Goal: Task Accomplishment & Management: Manage account settings

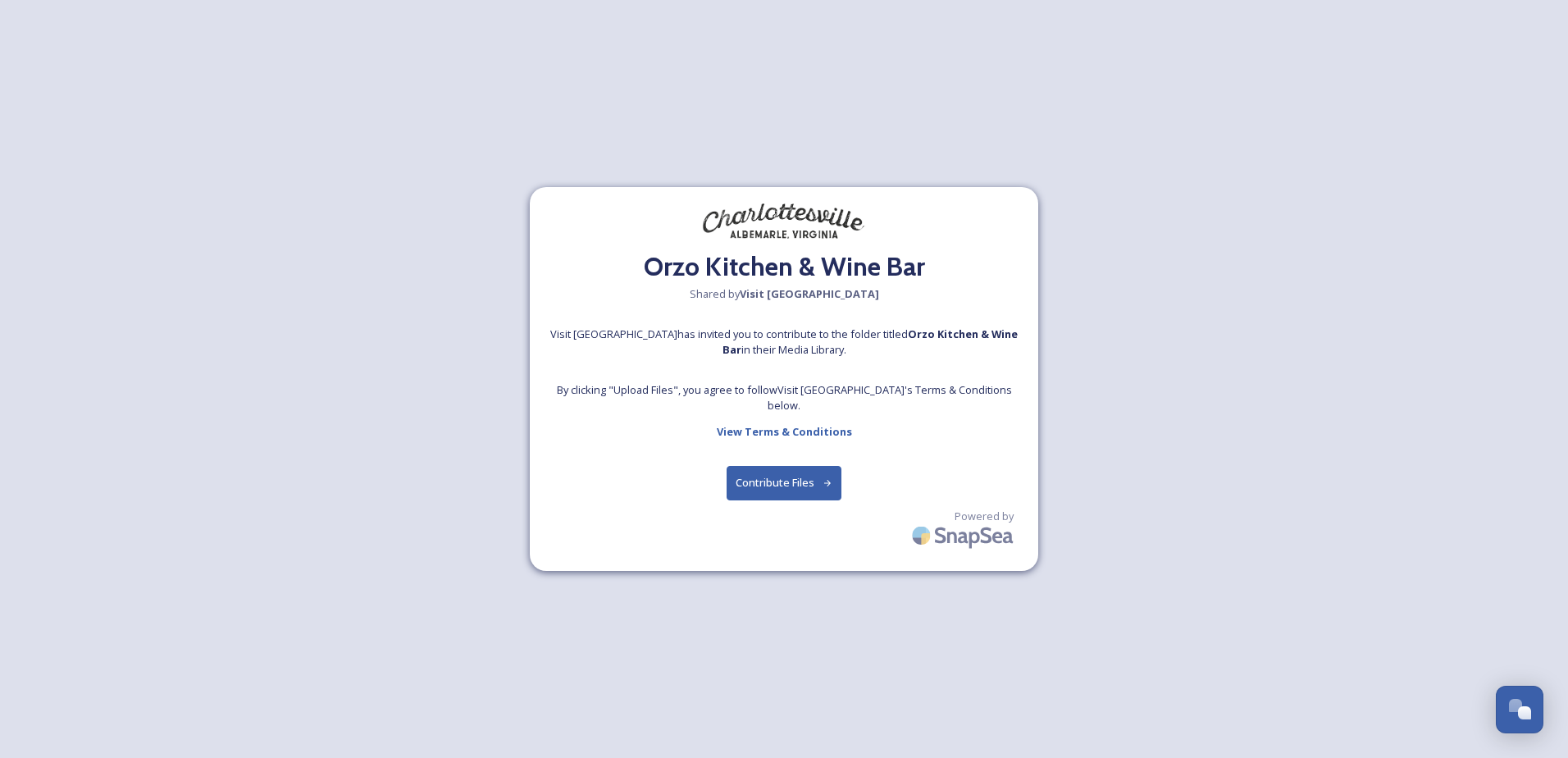
scroll to position [425, 0]
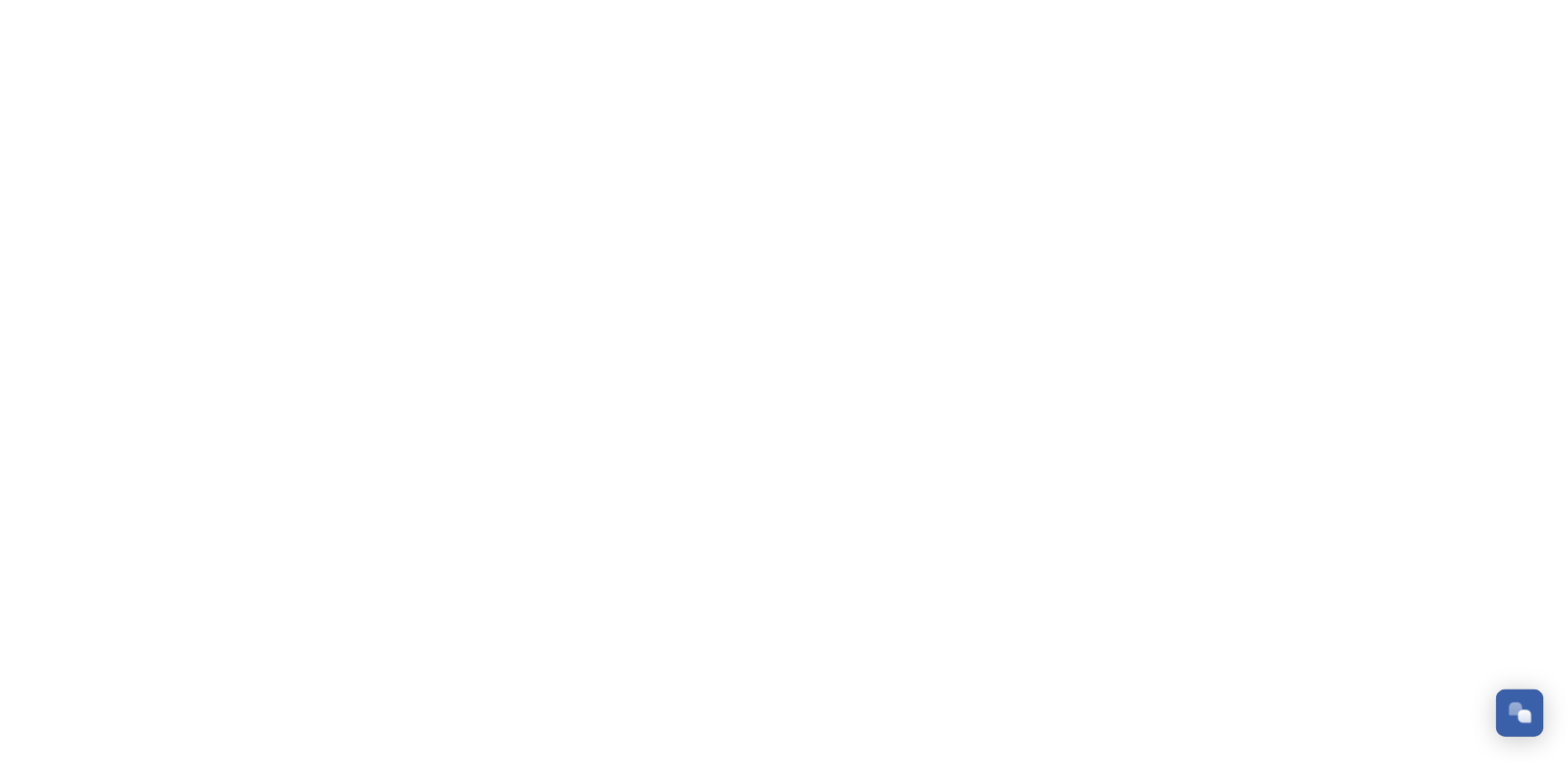
scroll to position [428, 0]
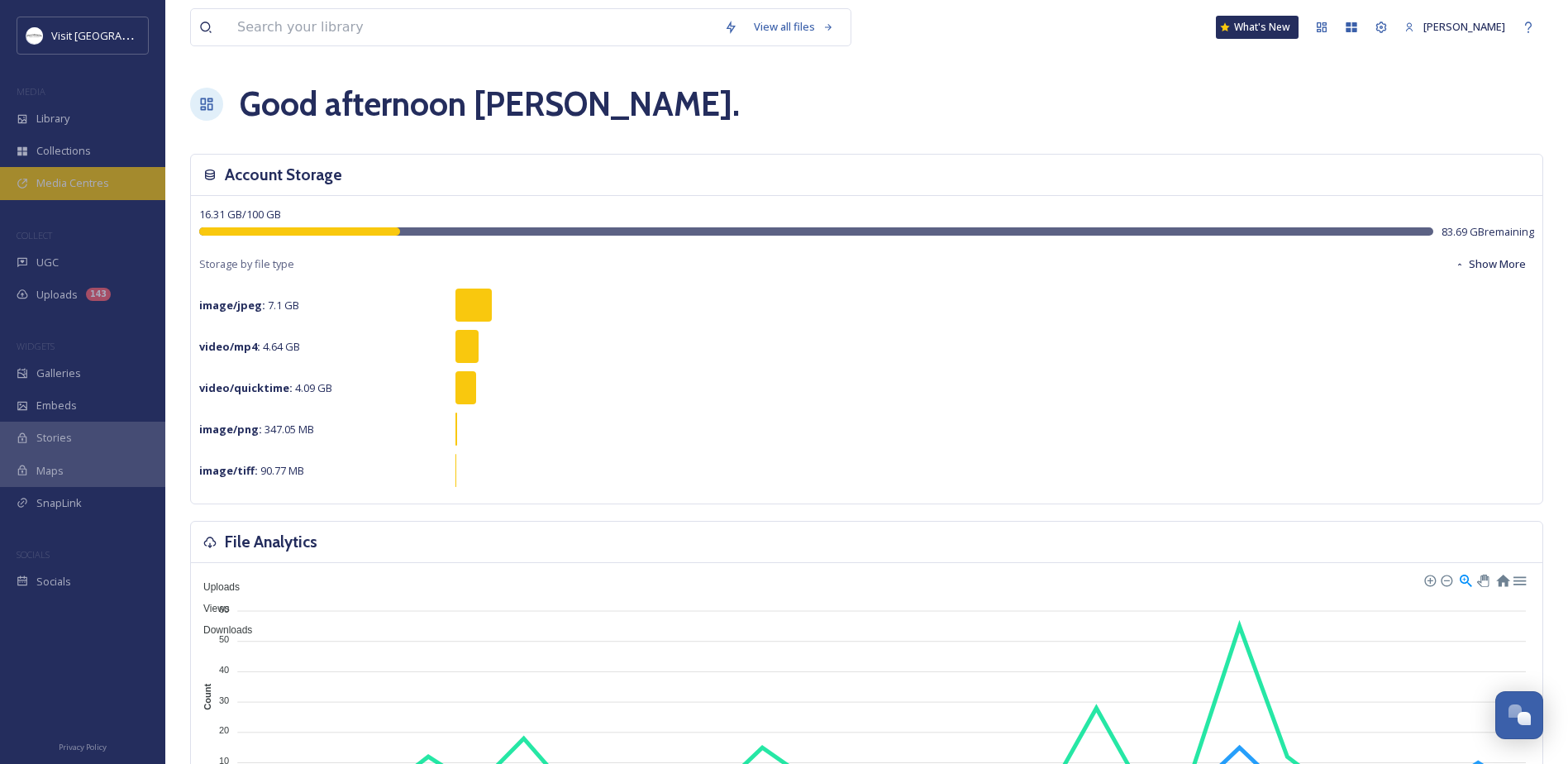
click at [61, 180] on span "Media Centres" at bounding box center [73, 183] width 73 height 16
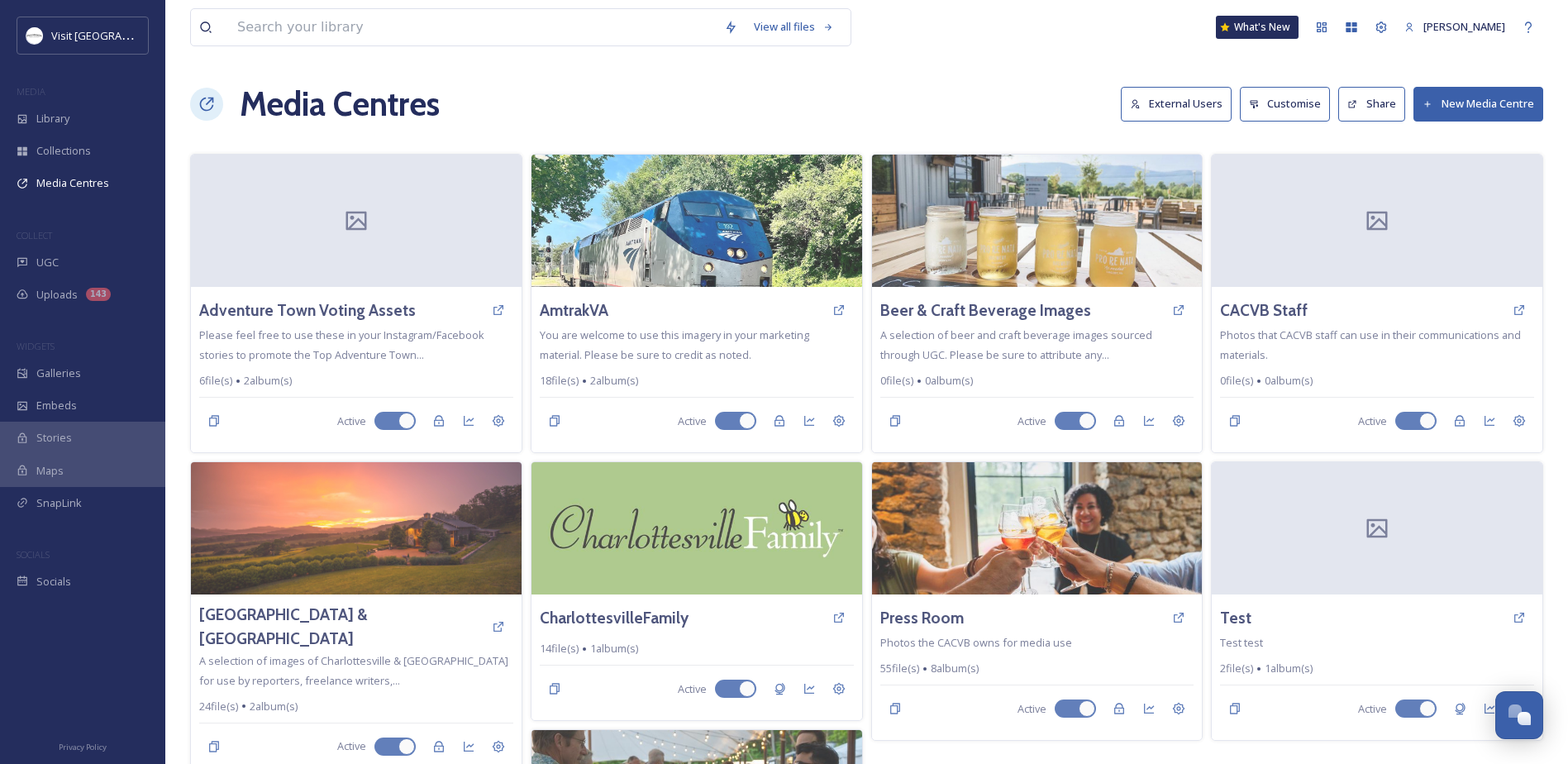
click at [1473, 93] on button "New Media Centre" at bounding box center [1478, 103] width 130 height 34
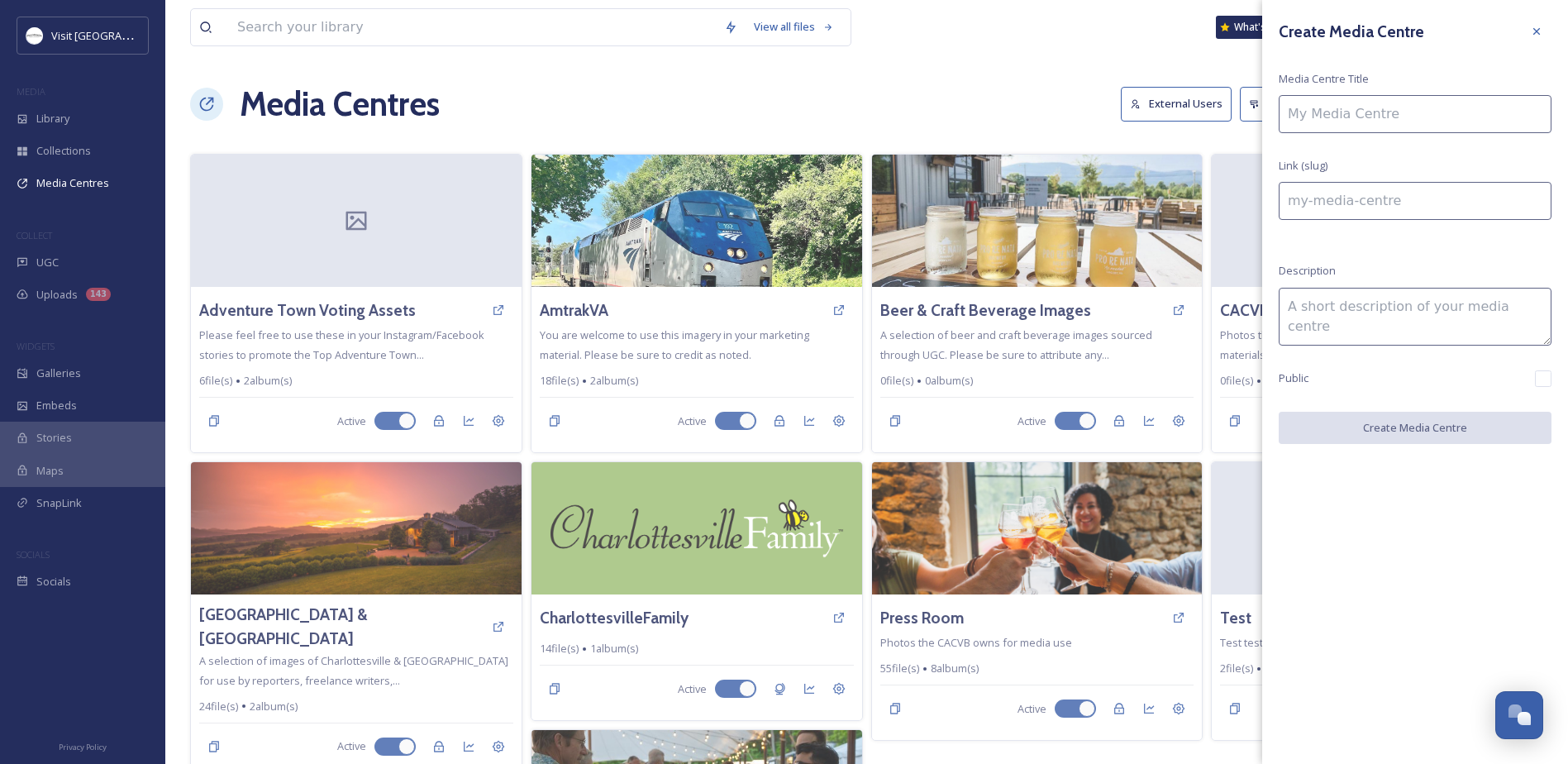
click at [1434, 132] on input at bounding box center [1415, 114] width 272 height 38
type input "V"
type input "v"
type input "Vi"
type input "vi"
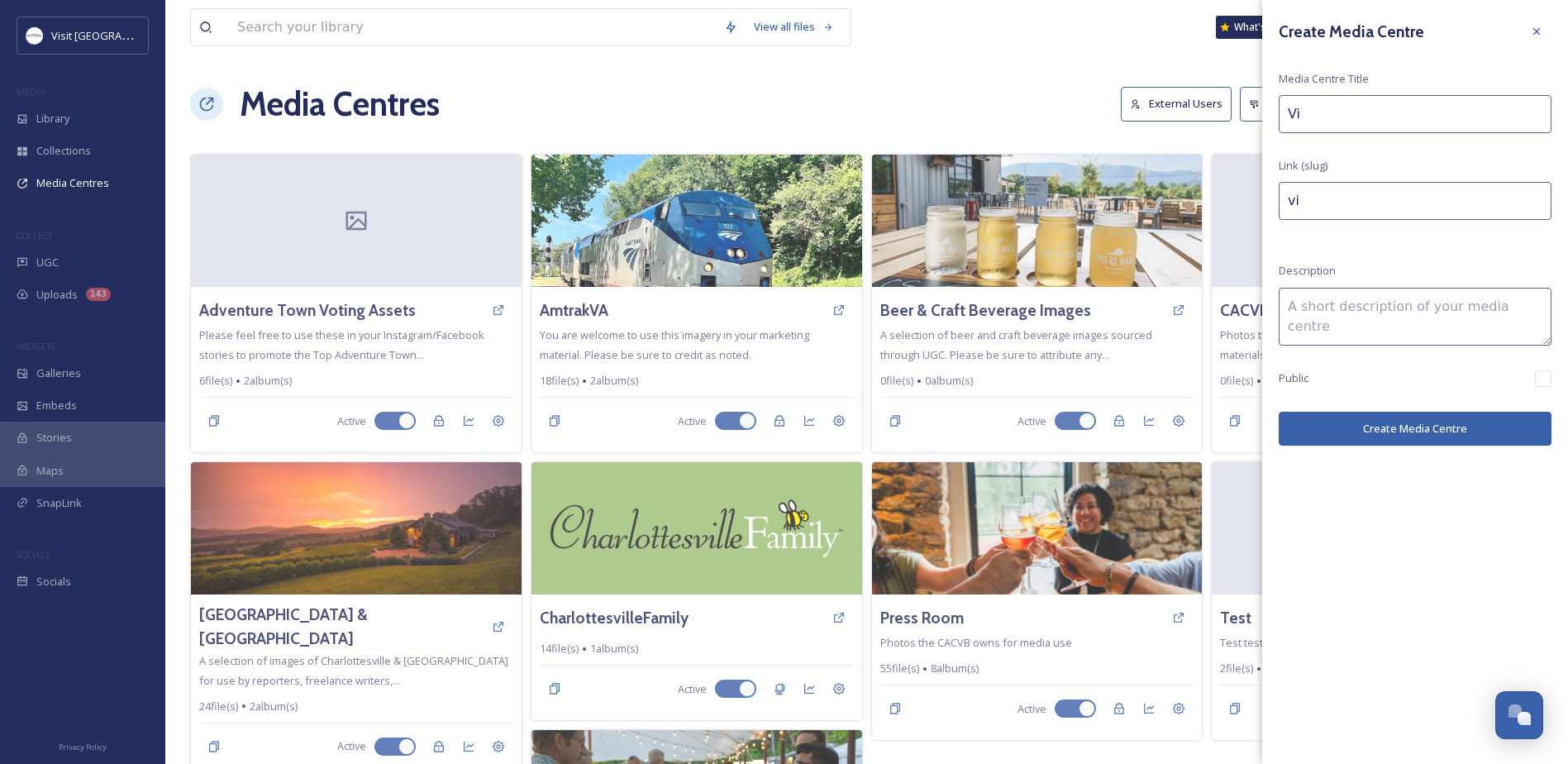
type input "Vir"
type input "vir"
type input "Virg"
type input "virg"
type input "Virgi"
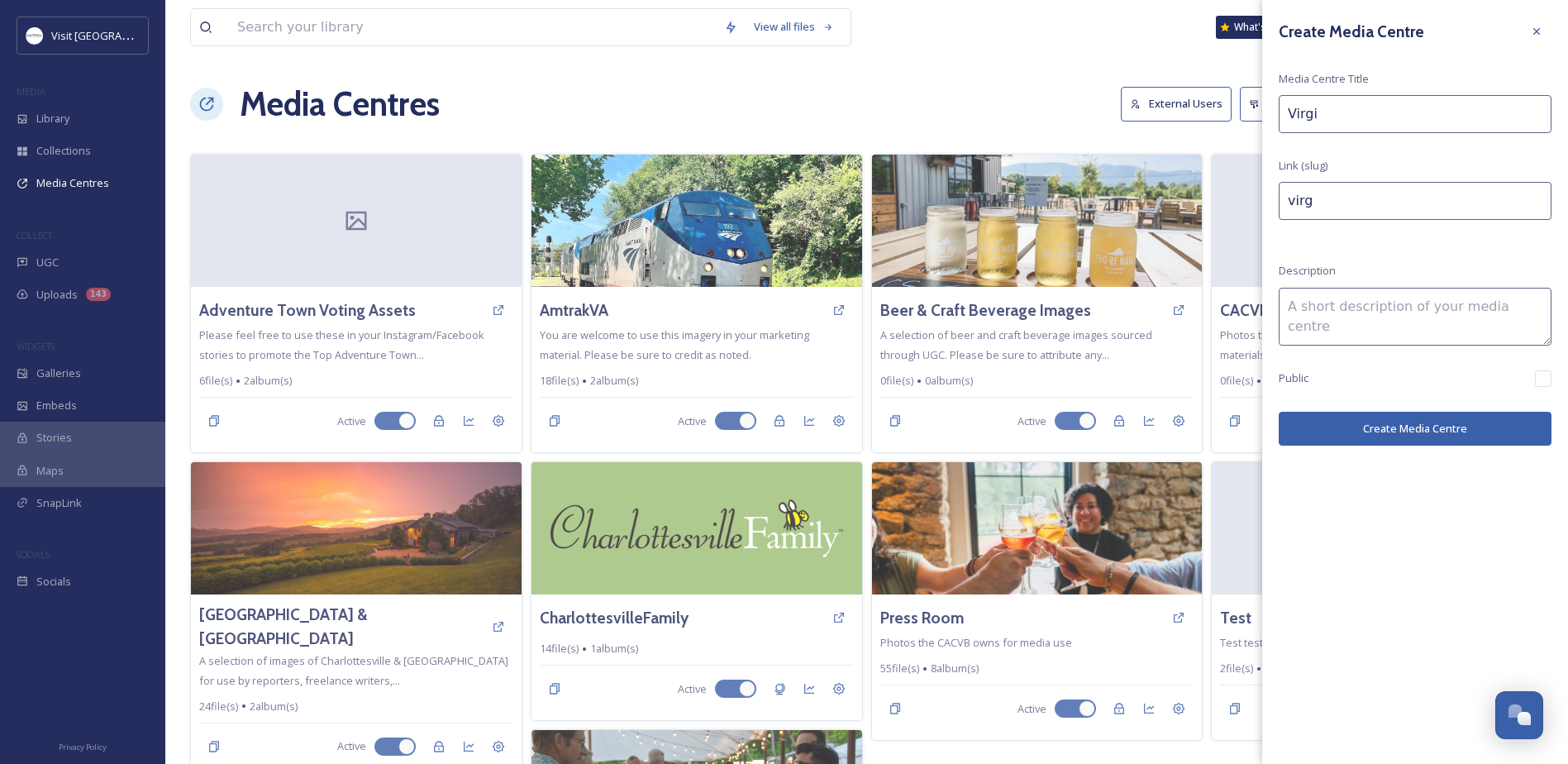
type input "virgi"
type input "Virgin"
type input "virgin"
type input "Virgini"
type input "virgini"
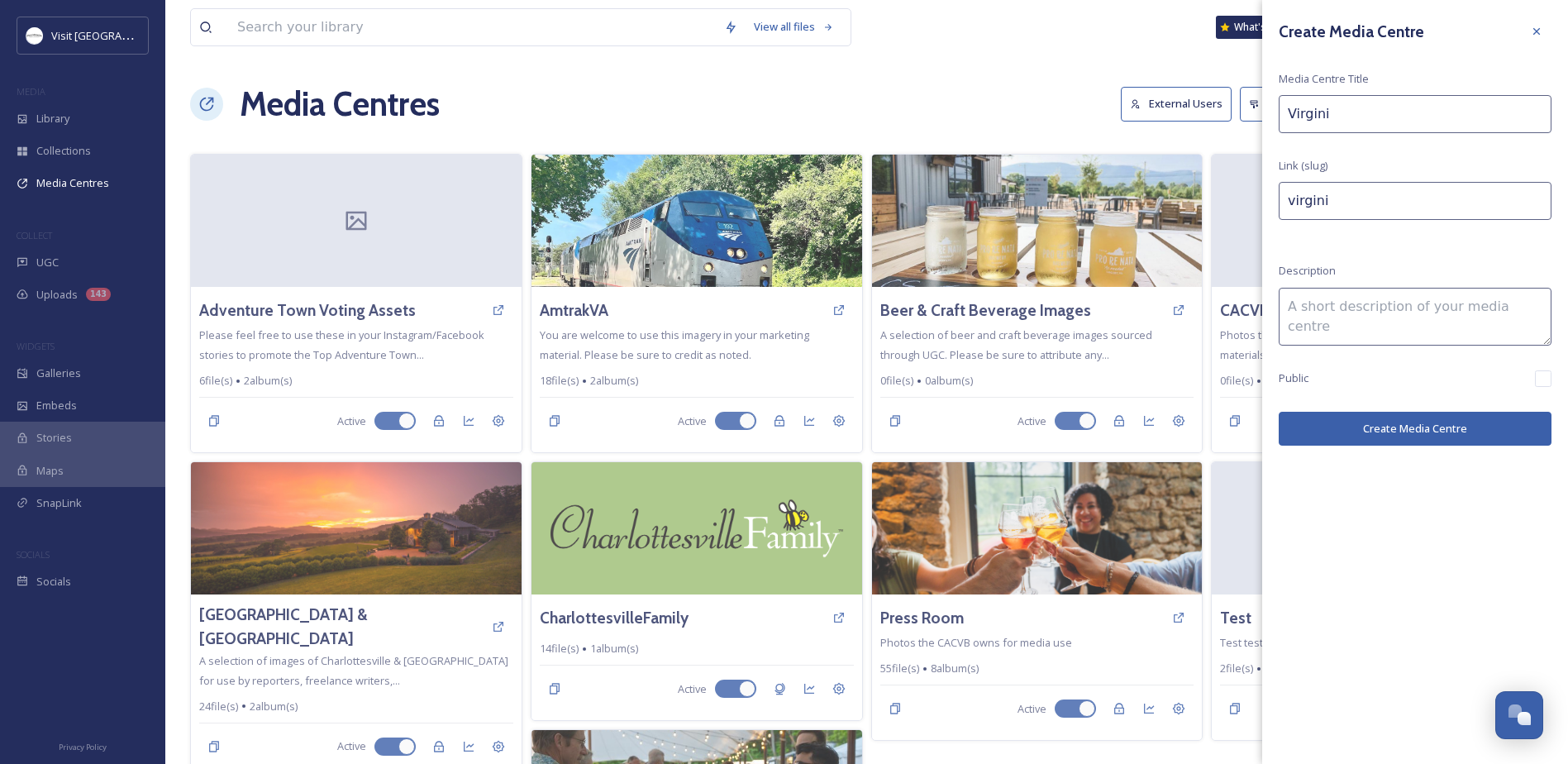
type input "Virginia"
type input "virginia"
type input "Virginia"
type input "virginia-"
type input "Virginia L"
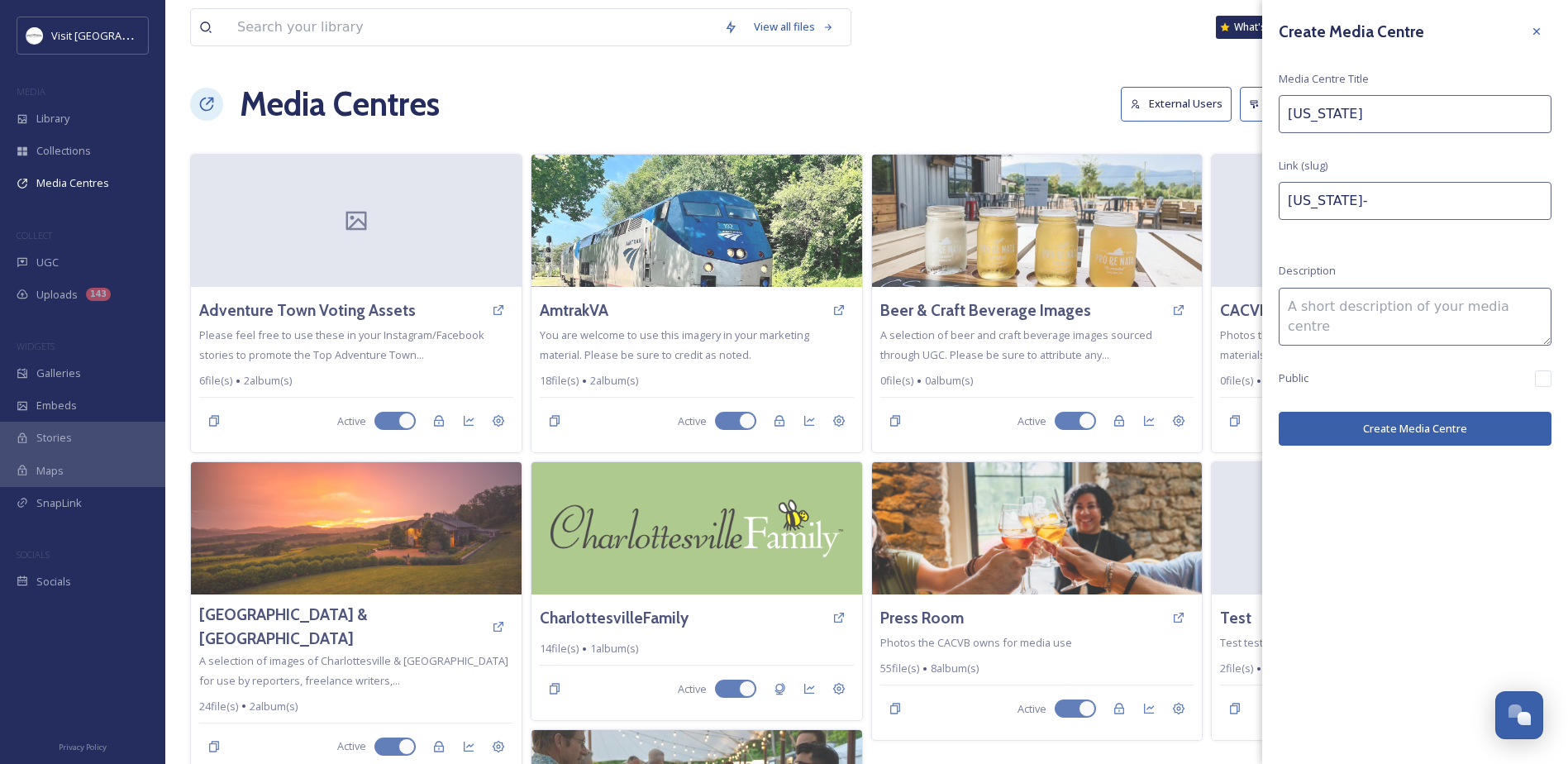
type input "virginia-l"
type input "Virginia Li"
type input "virginia-li"
type input "Virginia Liv"
type input "virginia-liv"
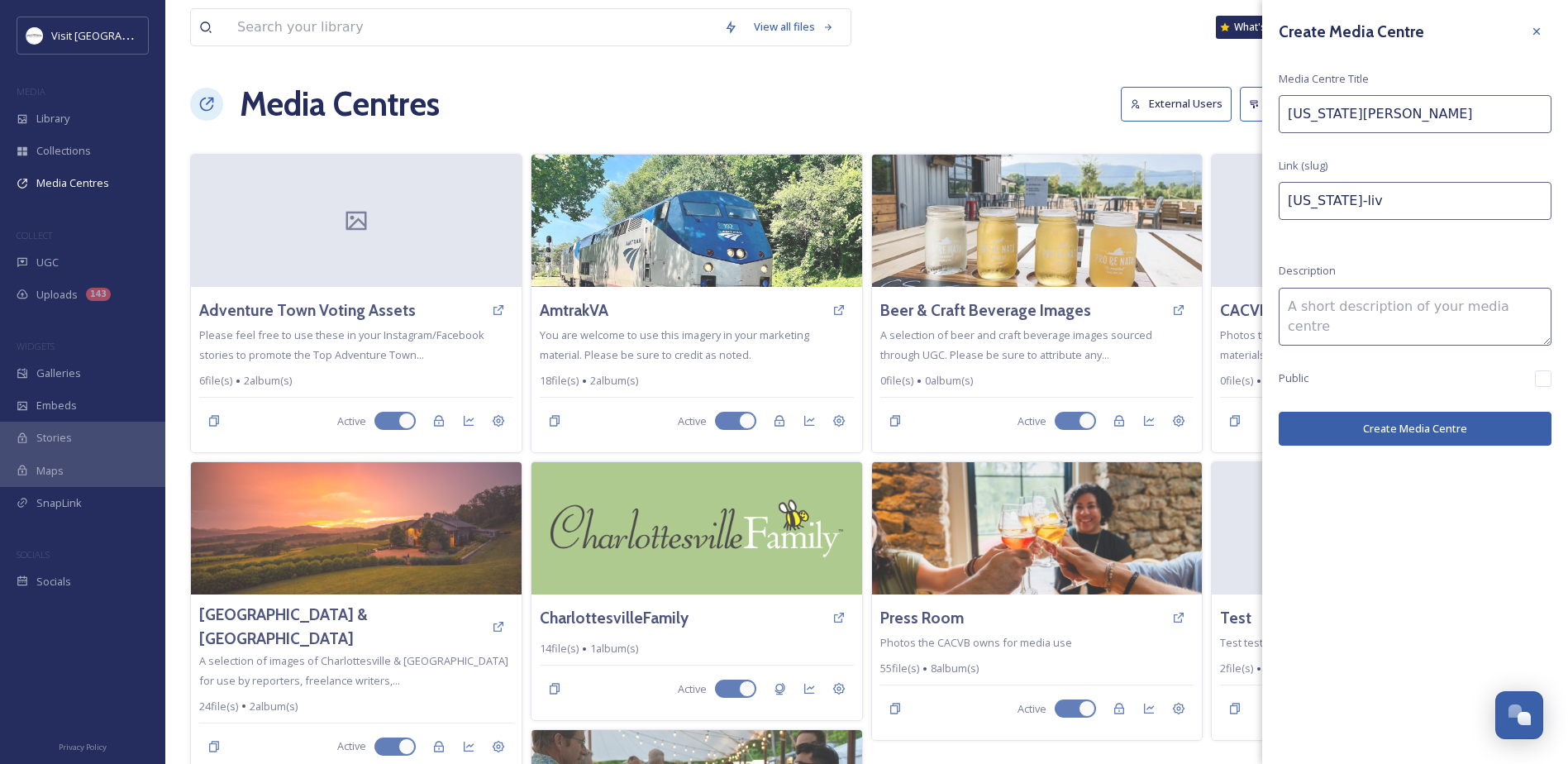
type input "Virginia Livi"
type input "virginia-livi"
type input "Virginia Livin"
type input "virginia-livin"
type input "Virginia Living"
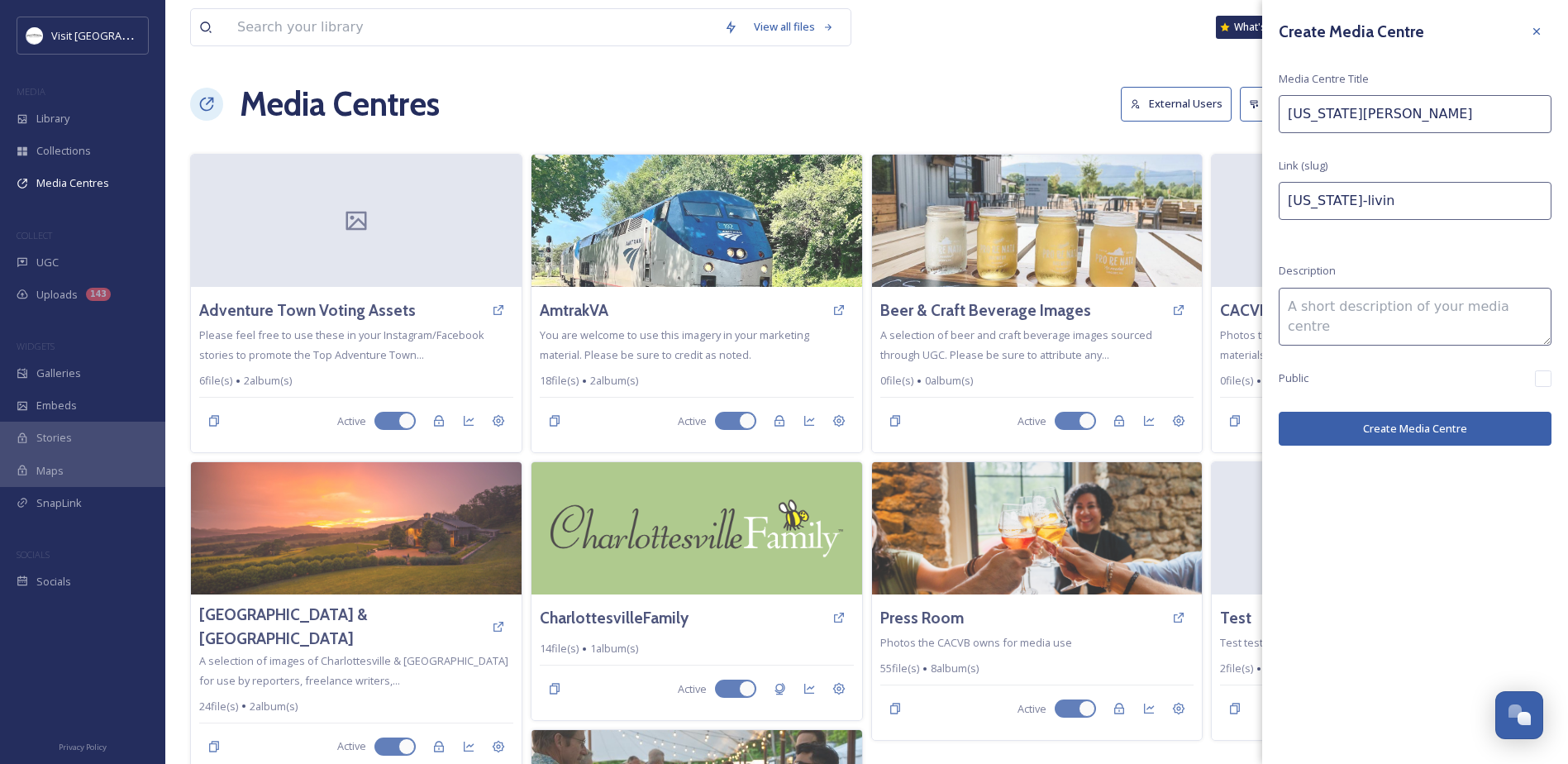
type input "virginia-living"
type input "Virginia Living"
click at [1459, 435] on button "Create Media Centre" at bounding box center [1415, 428] width 272 height 34
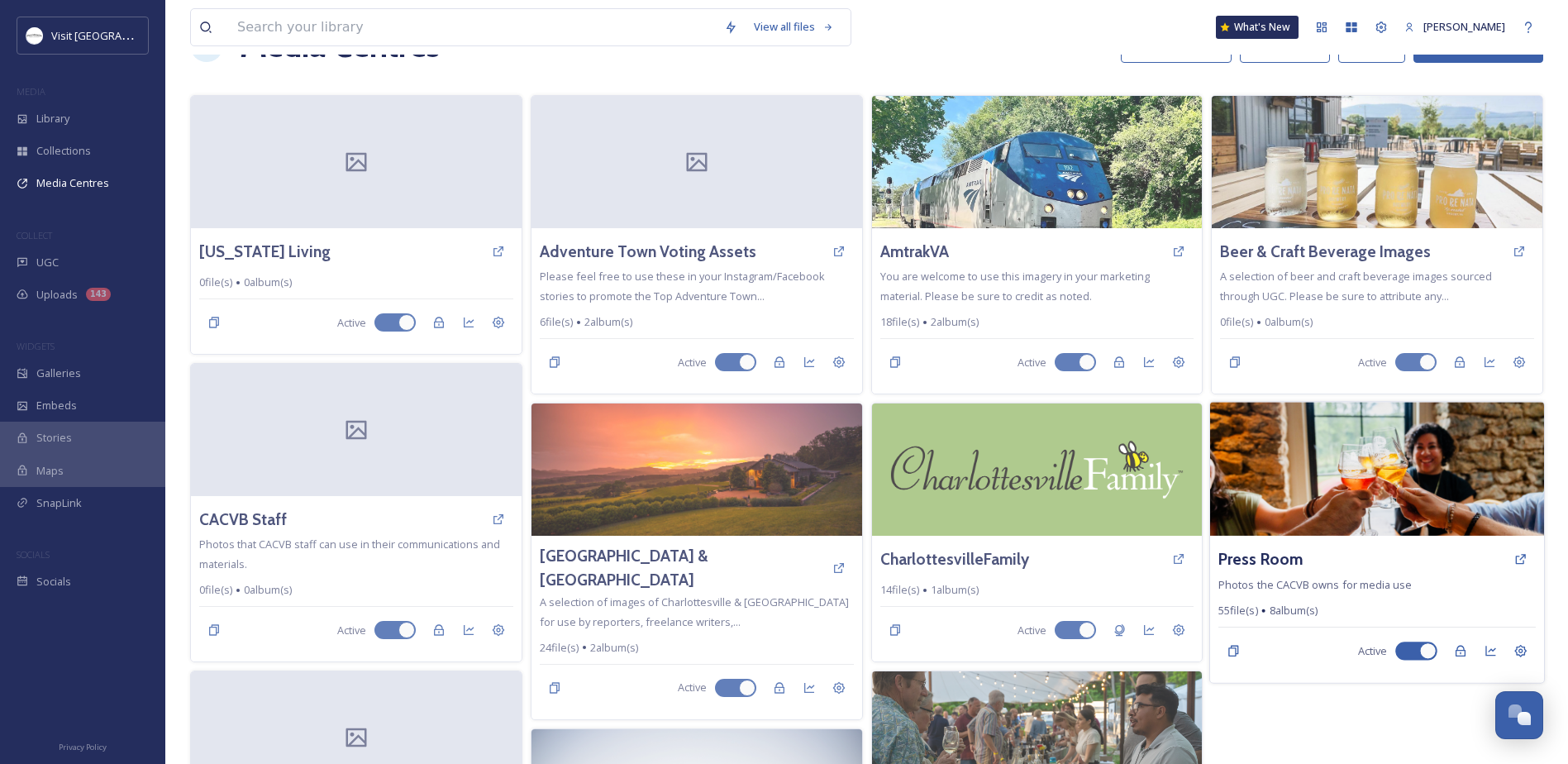
scroll to position [57, 0]
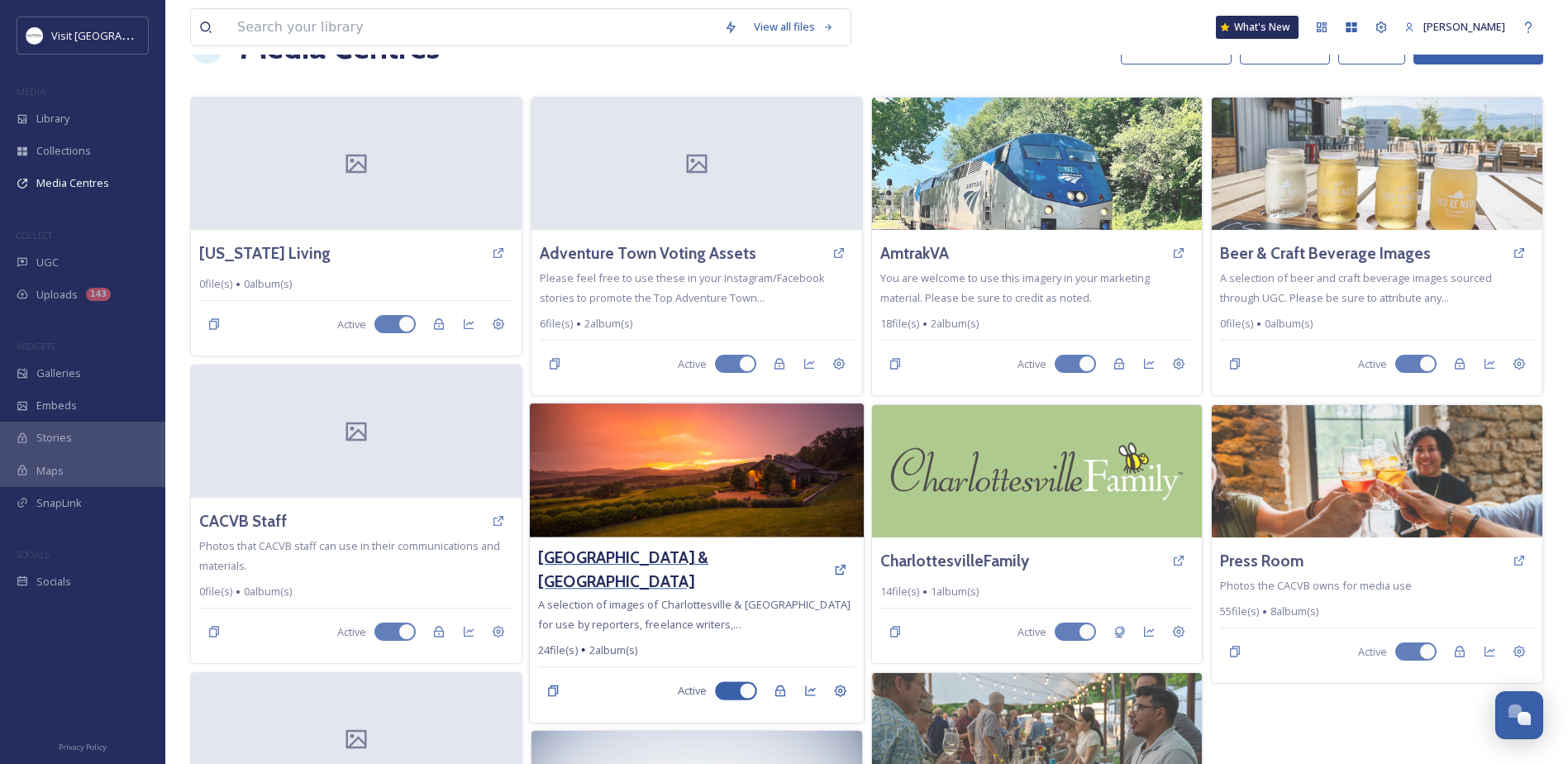
click at [641, 554] on h3 "[GEOGRAPHIC_DATA] & [GEOGRAPHIC_DATA]" at bounding box center [681, 570] width 287 height 48
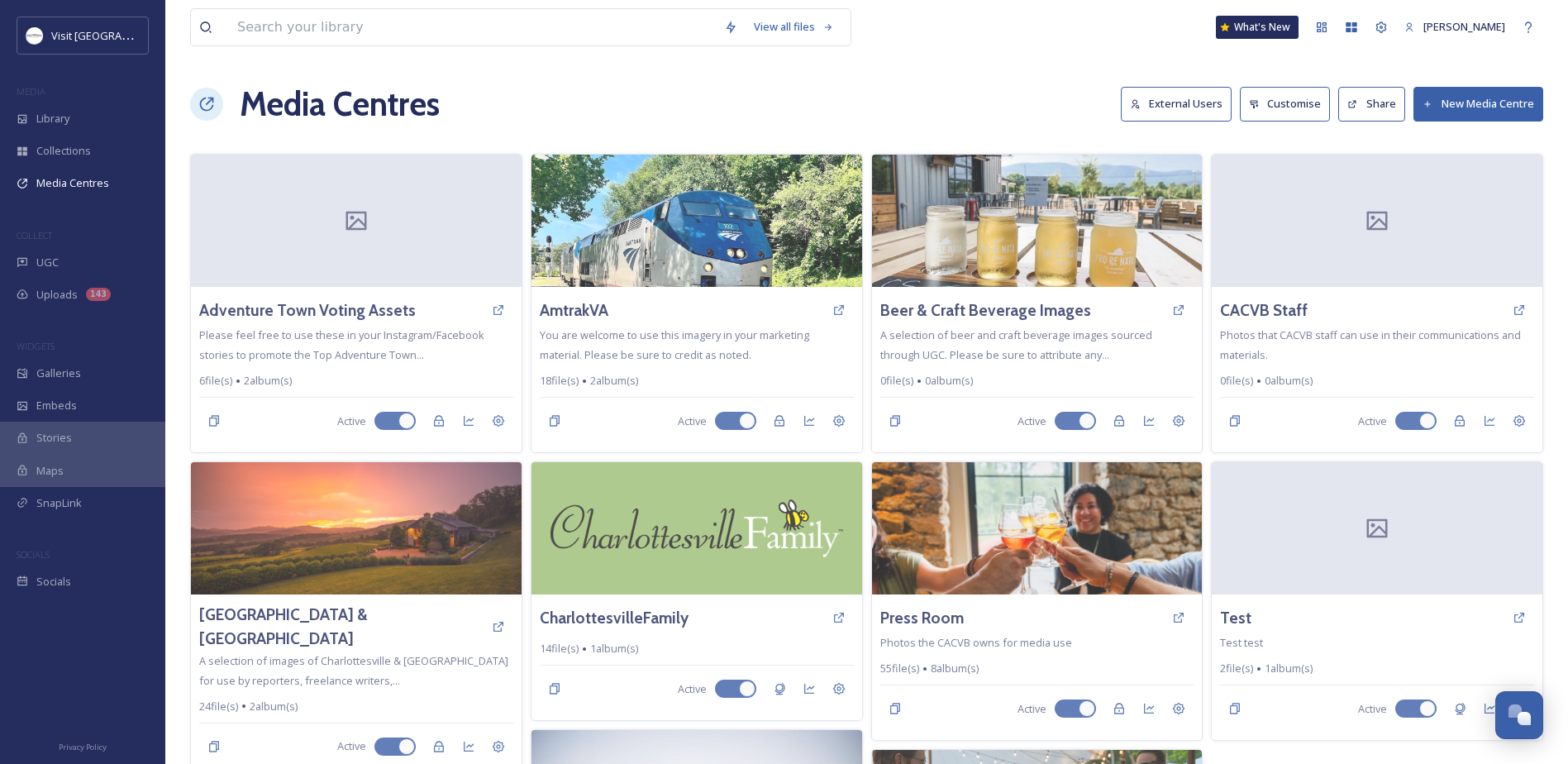
scroll to position [285, 0]
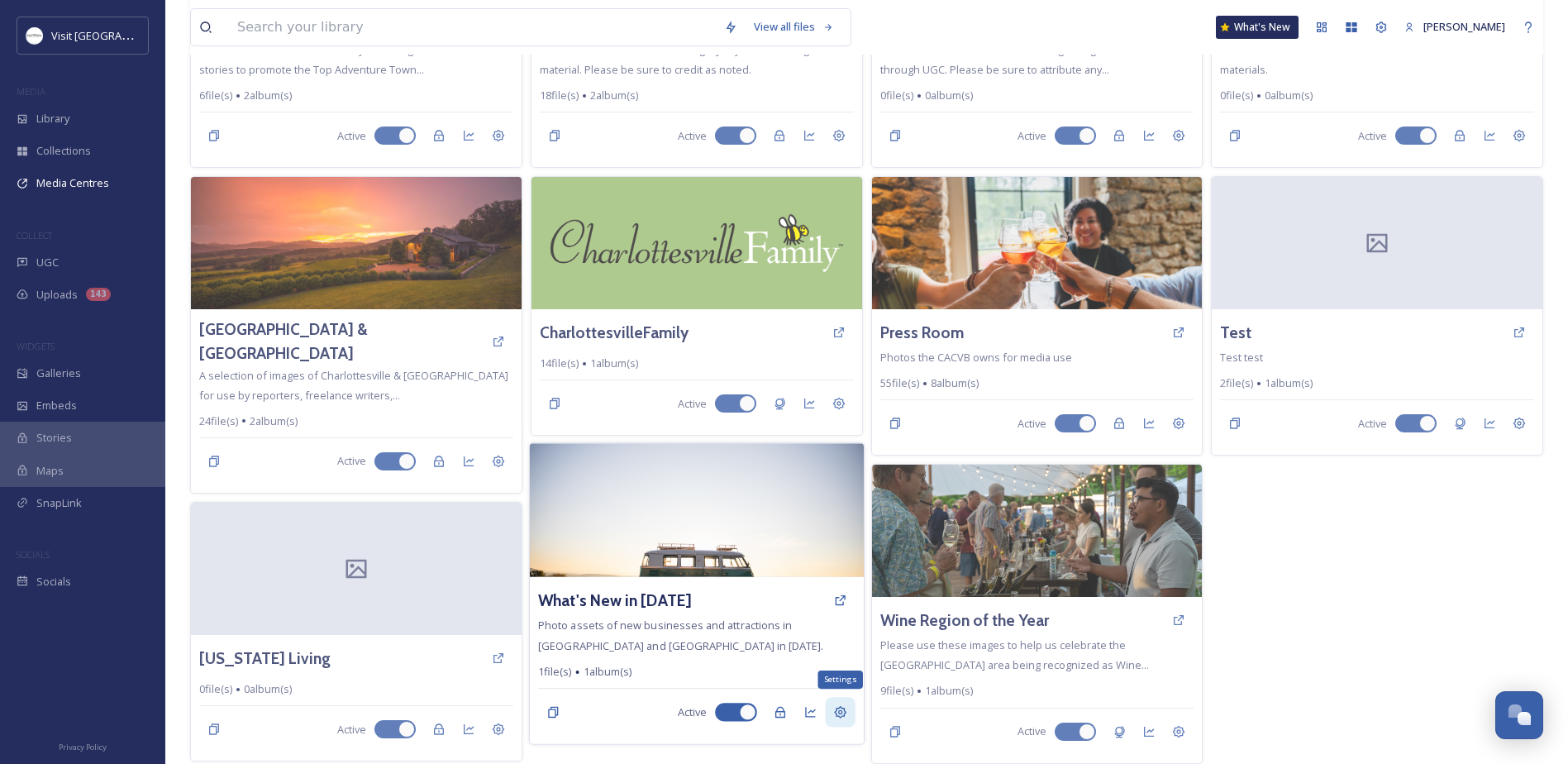
click at [833, 707] on icon at bounding box center [839, 712] width 13 height 13
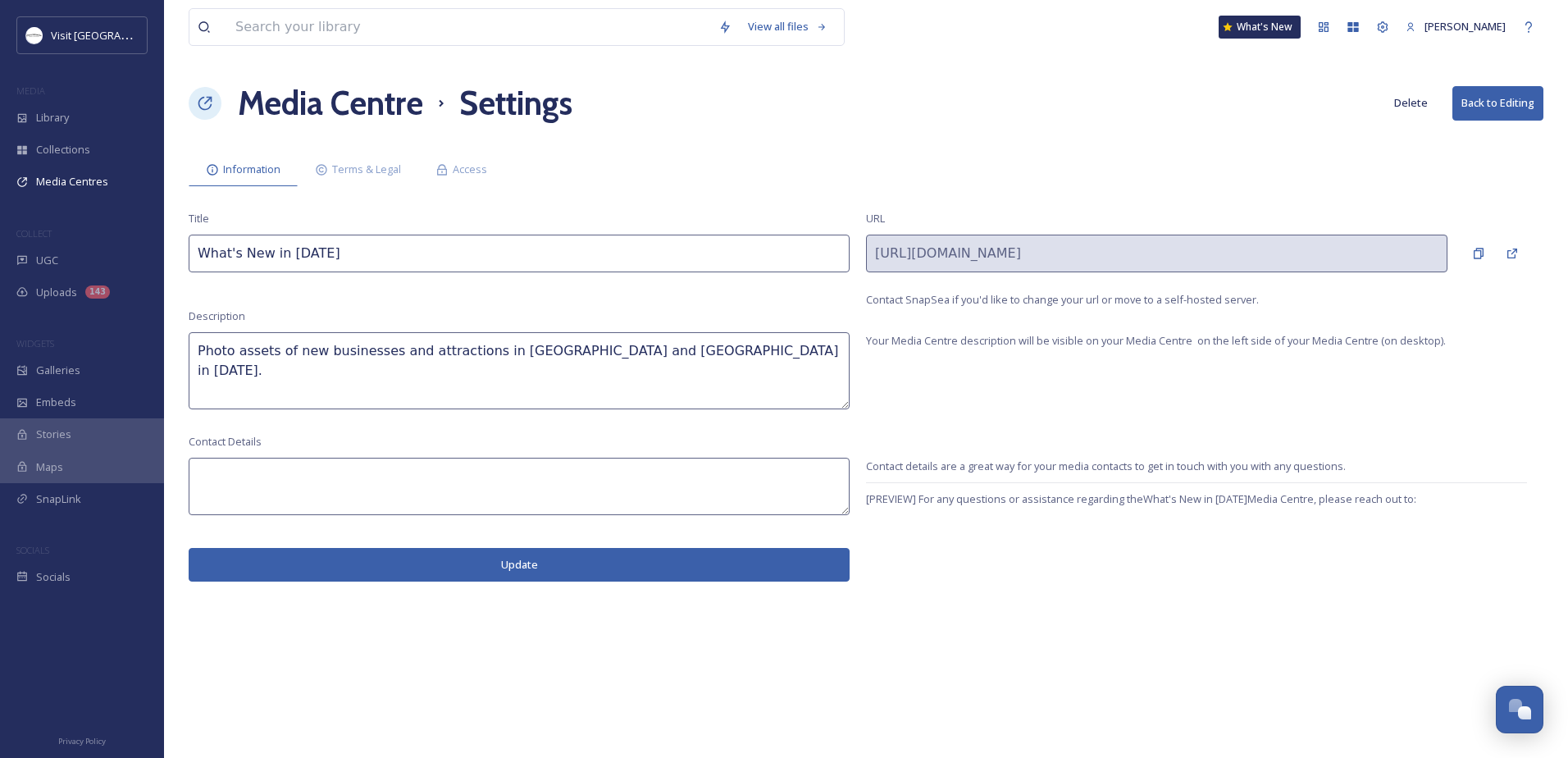
click at [1419, 102] on button "Delete" at bounding box center [1411, 102] width 50 height 32
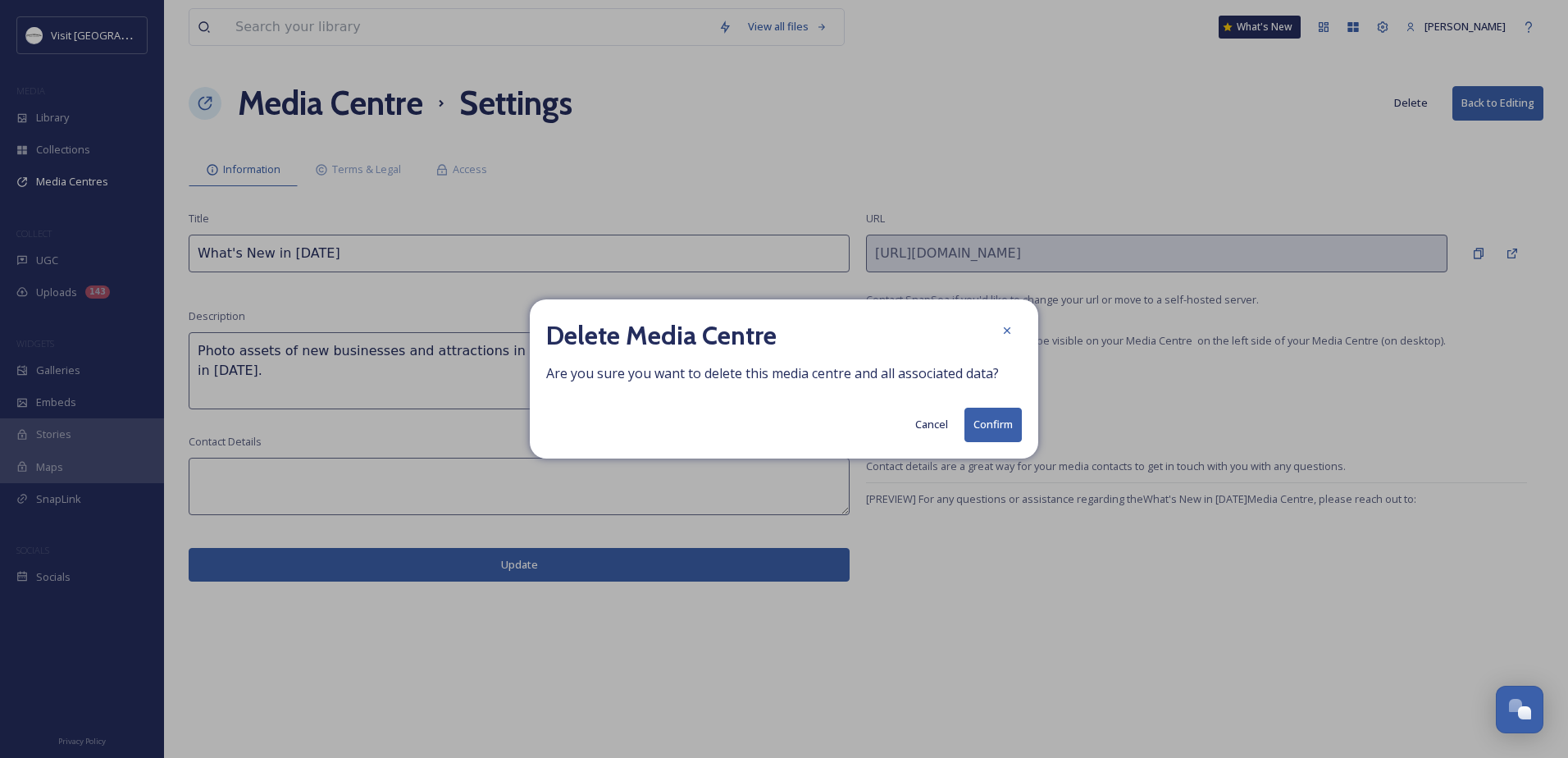
click at [993, 425] on button "Confirm" at bounding box center [993, 424] width 57 height 34
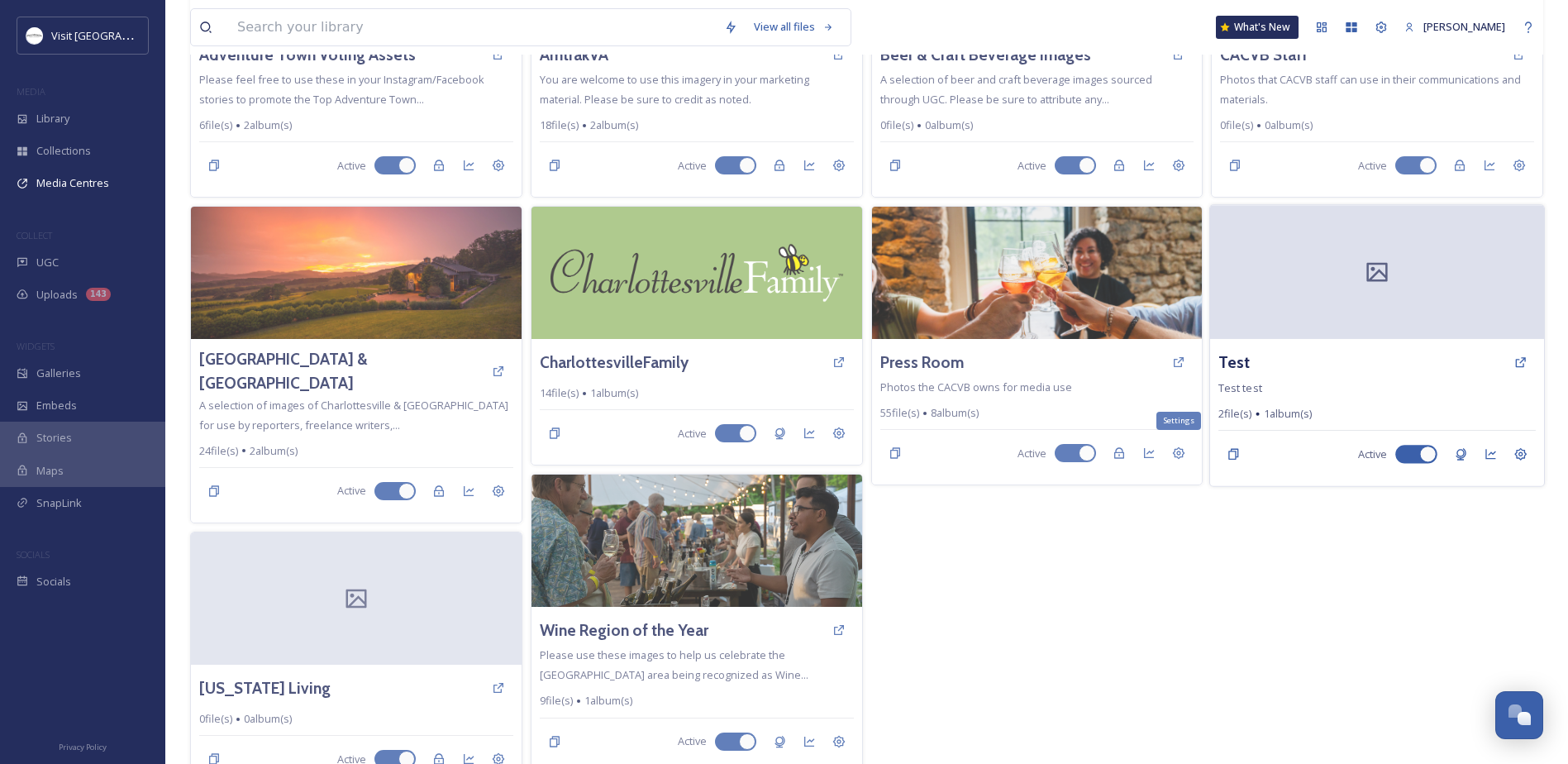
scroll to position [265, 0]
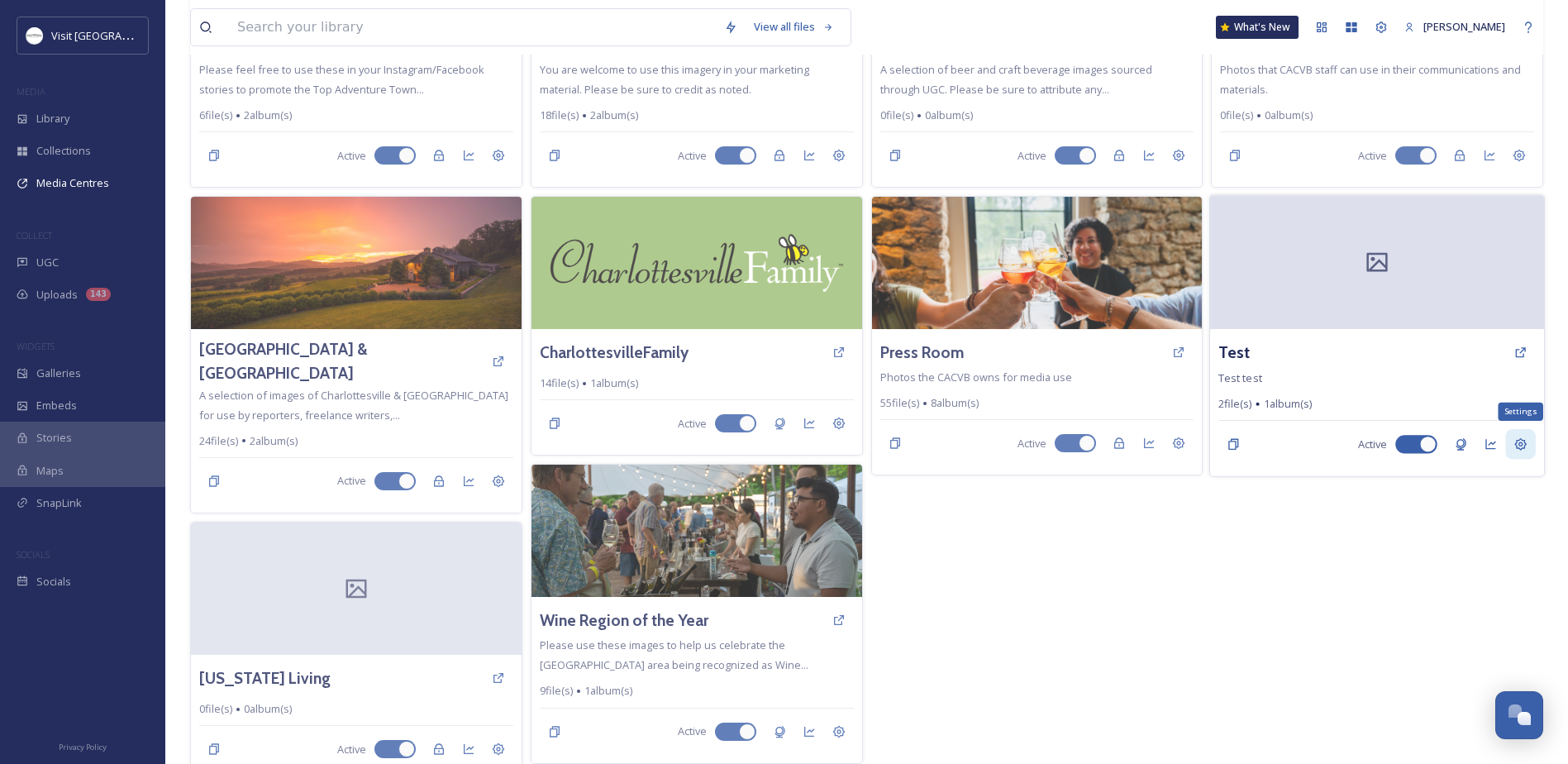
click at [1519, 449] on icon at bounding box center [1520, 444] width 12 height 12
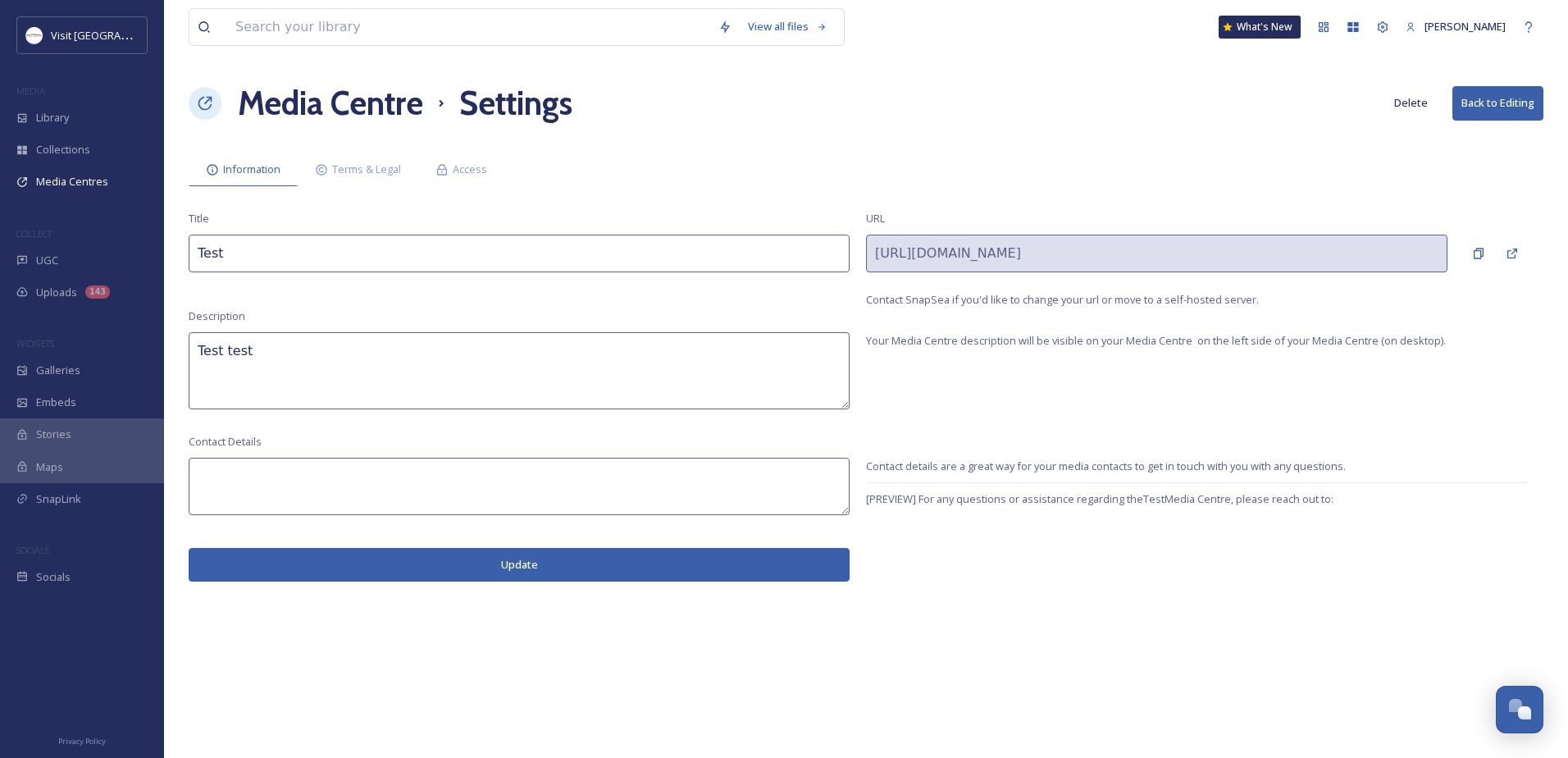
click at [1418, 102] on button "Delete" at bounding box center [1411, 102] width 50 height 32
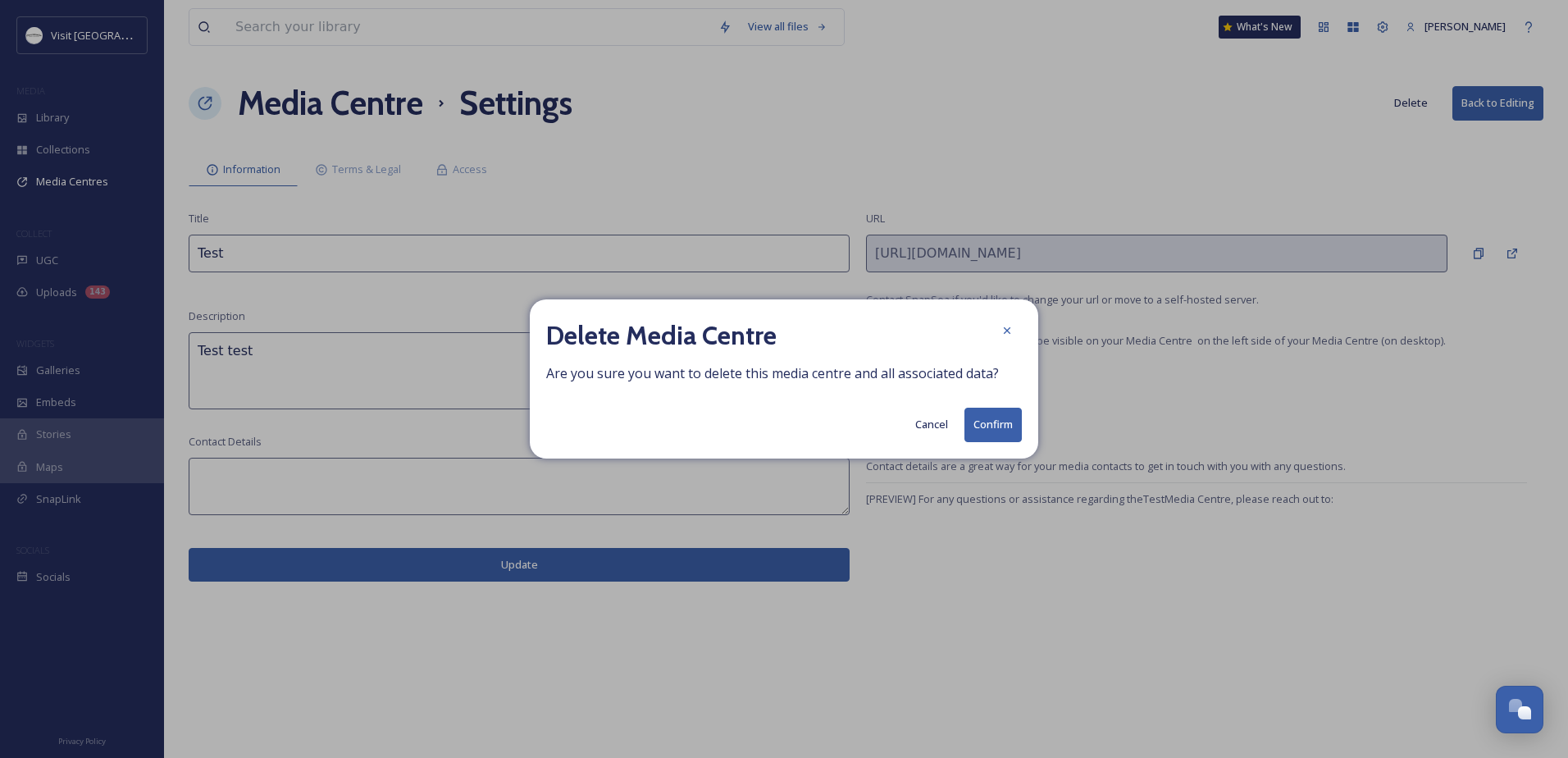
click at [986, 418] on button "Confirm" at bounding box center [993, 424] width 57 height 34
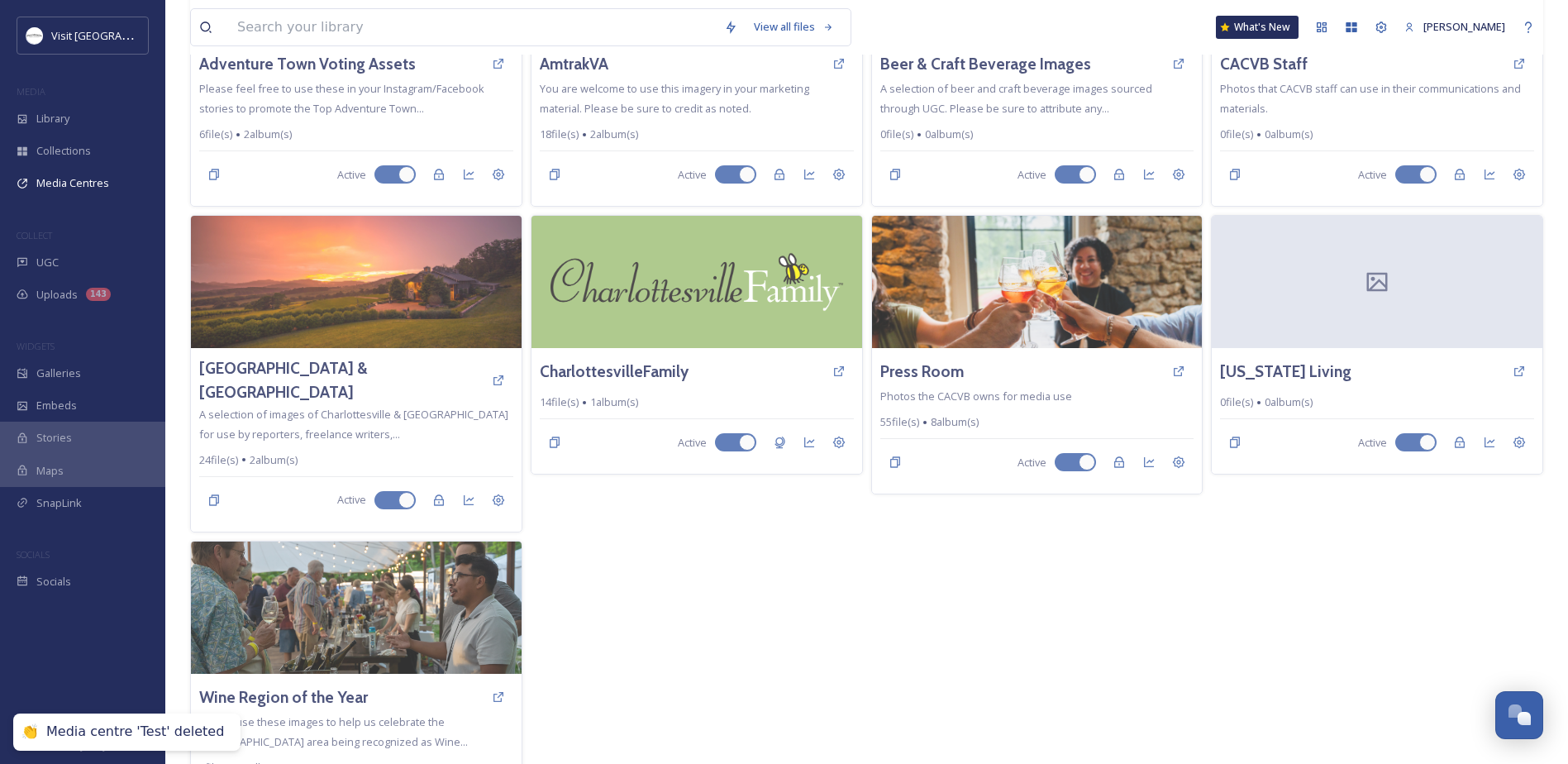
scroll to position [248, 0]
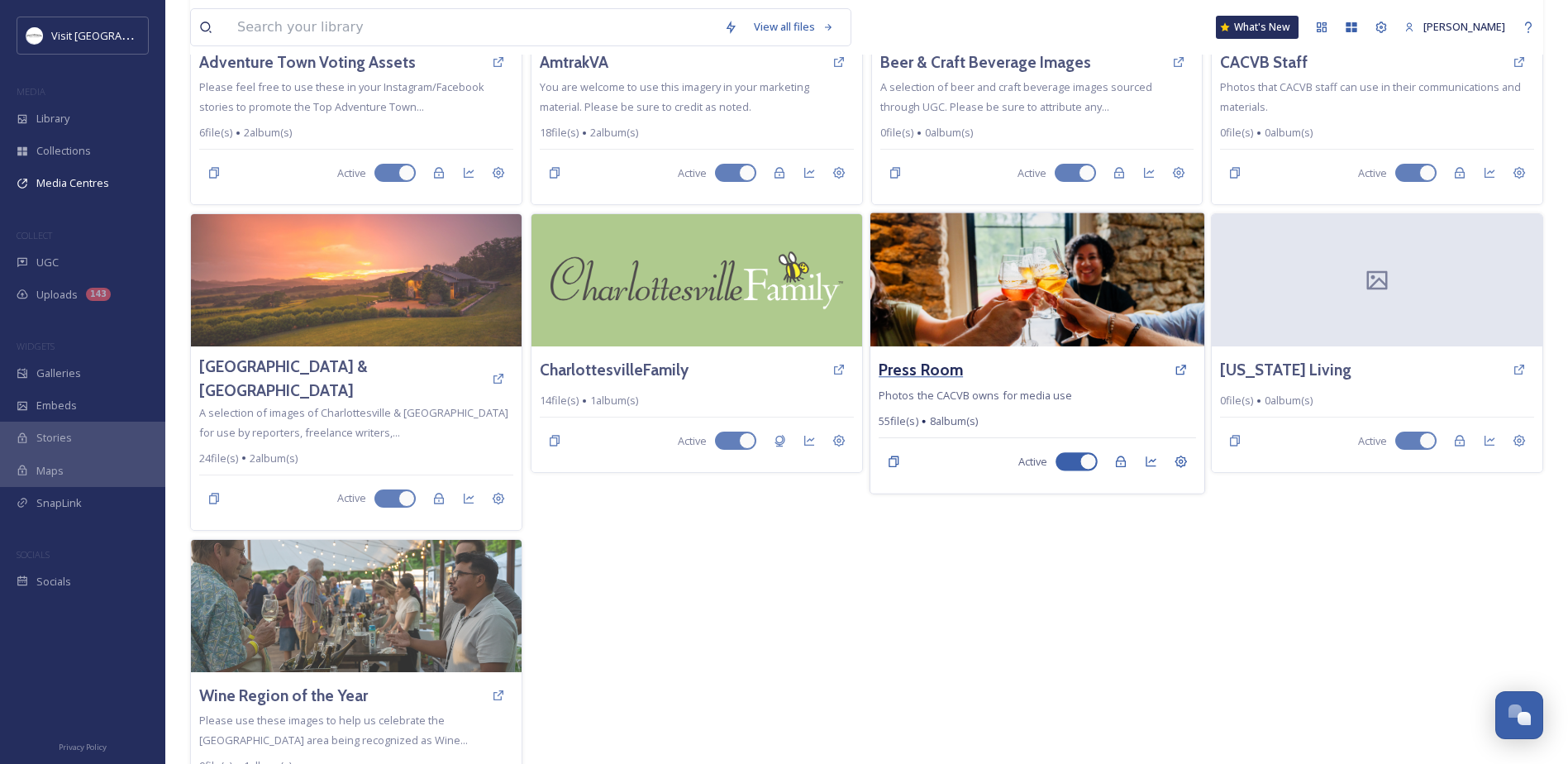
click at [918, 362] on h3 "Press Room" at bounding box center [921, 370] width 85 height 24
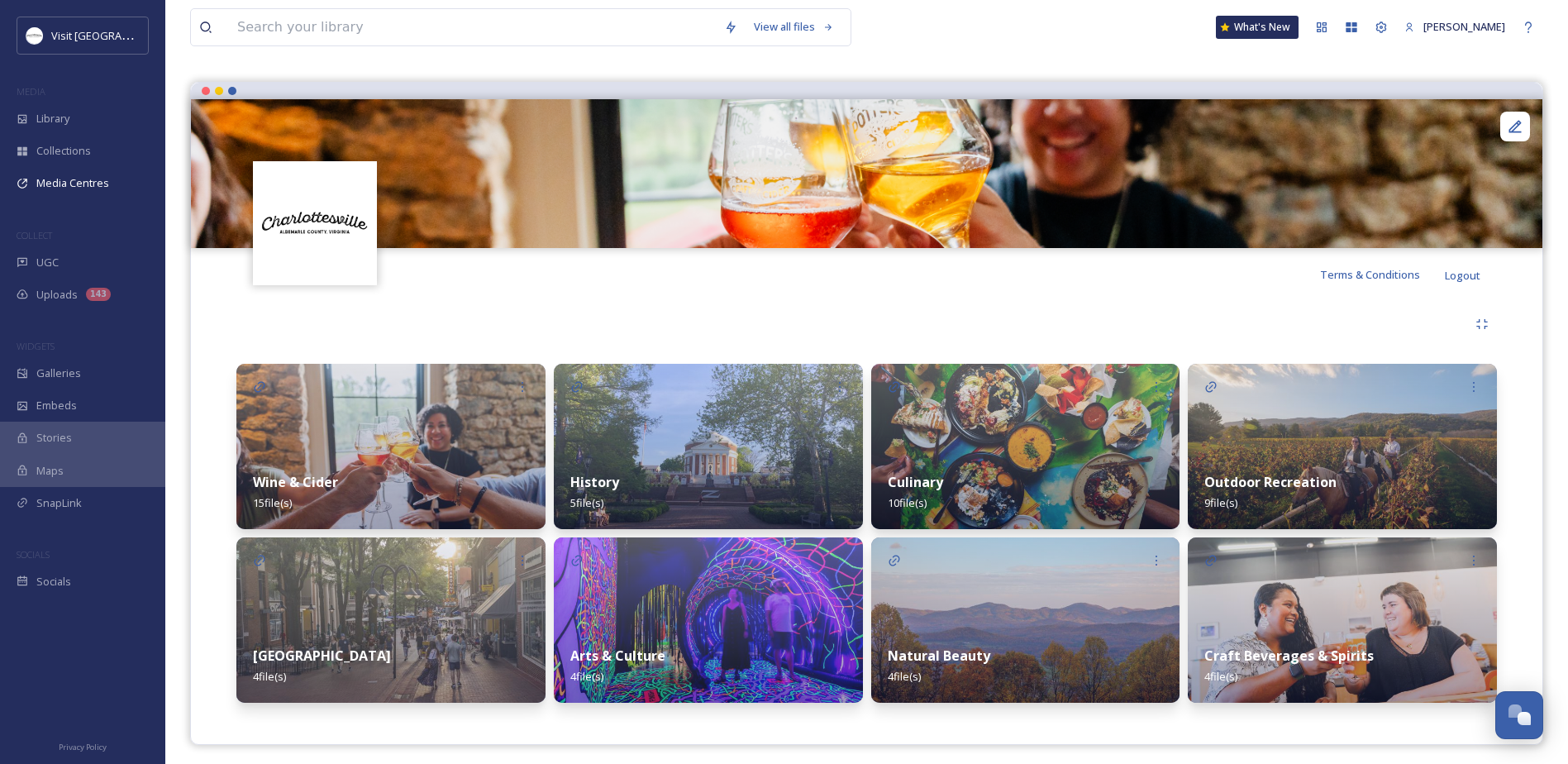
scroll to position [126, 0]
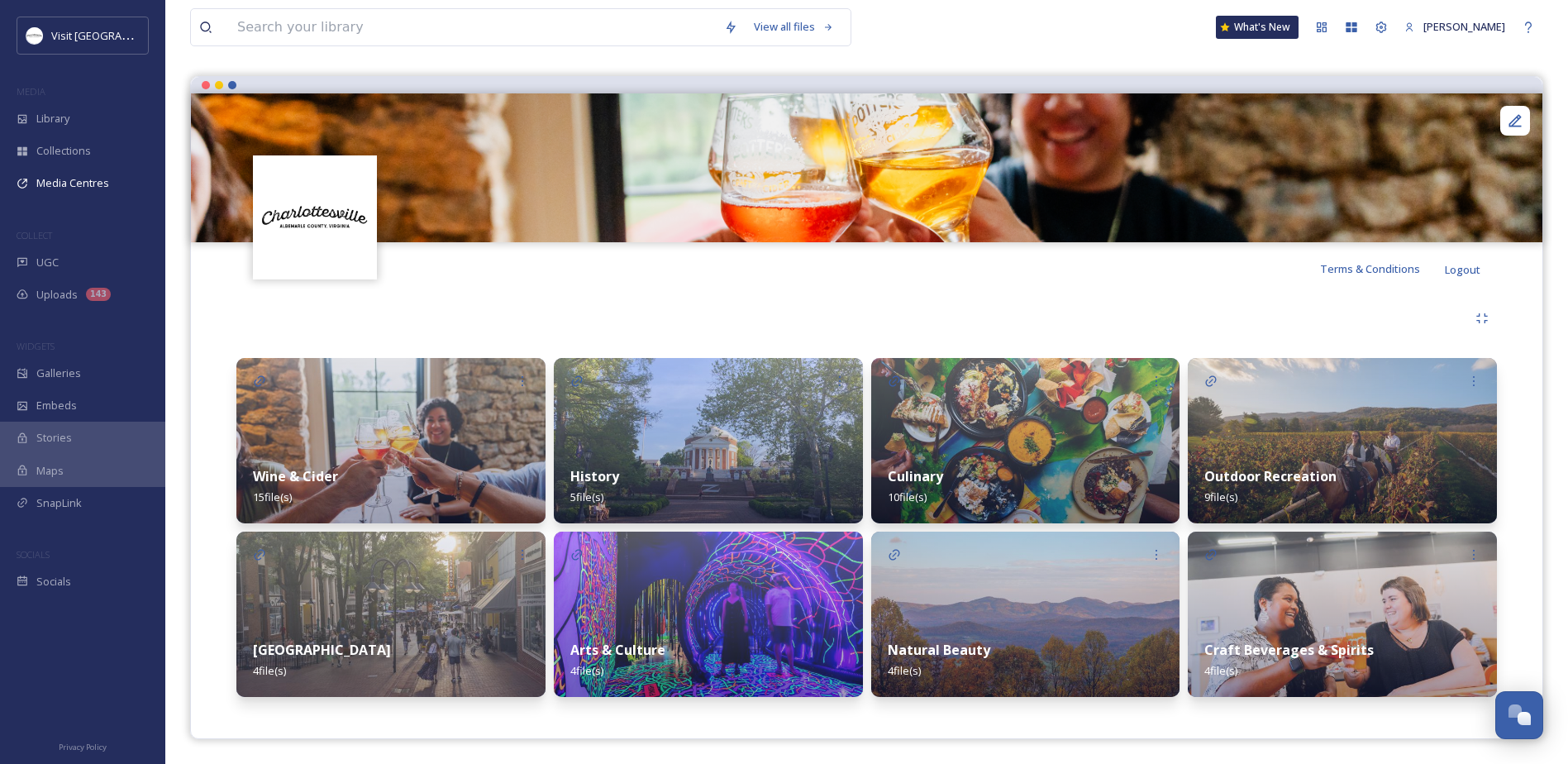
click at [905, 654] on strong "Natural Beauty" at bounding box center [938, 649] width 102 height 18
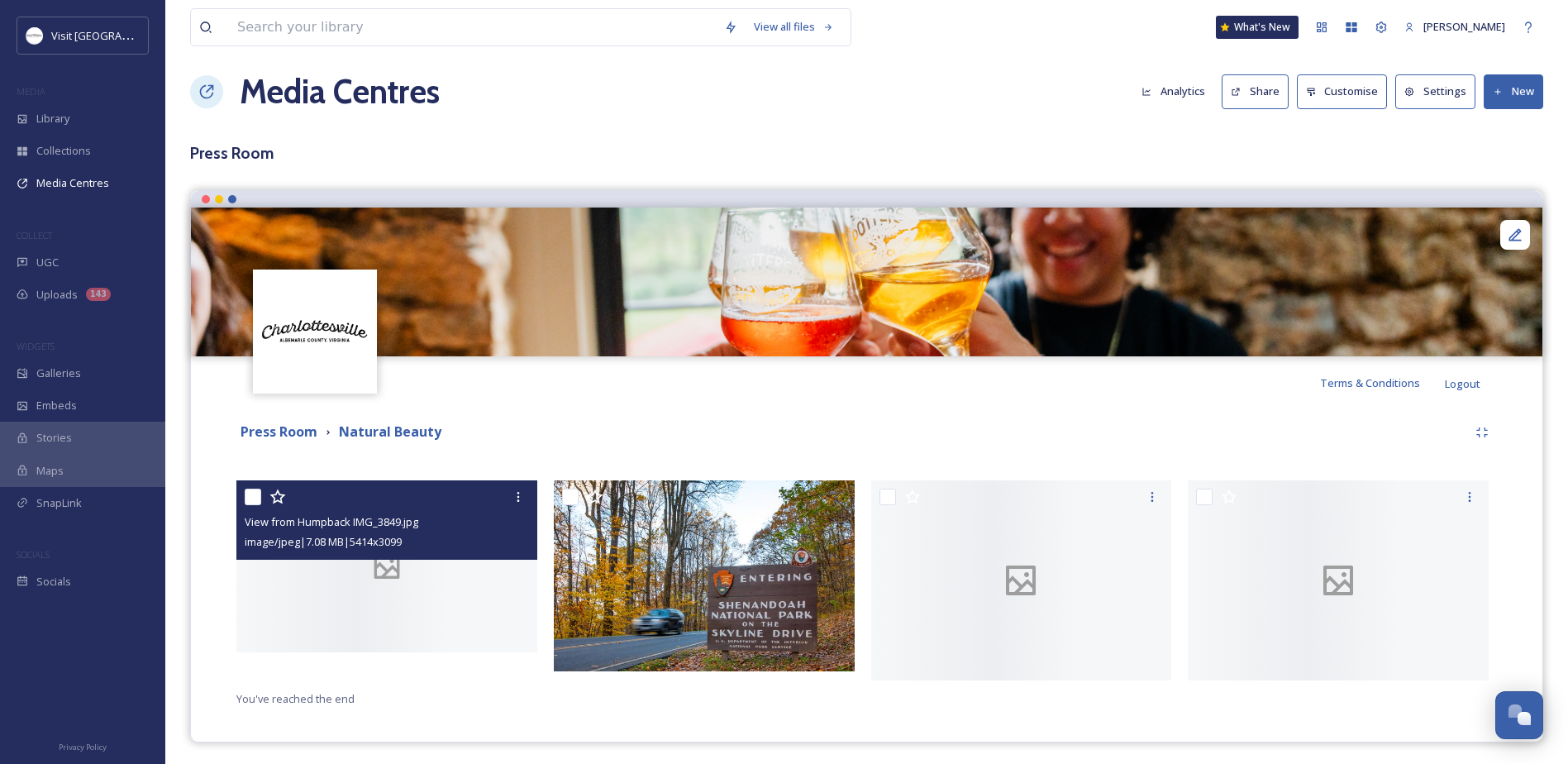
scroll to position [16, 0]
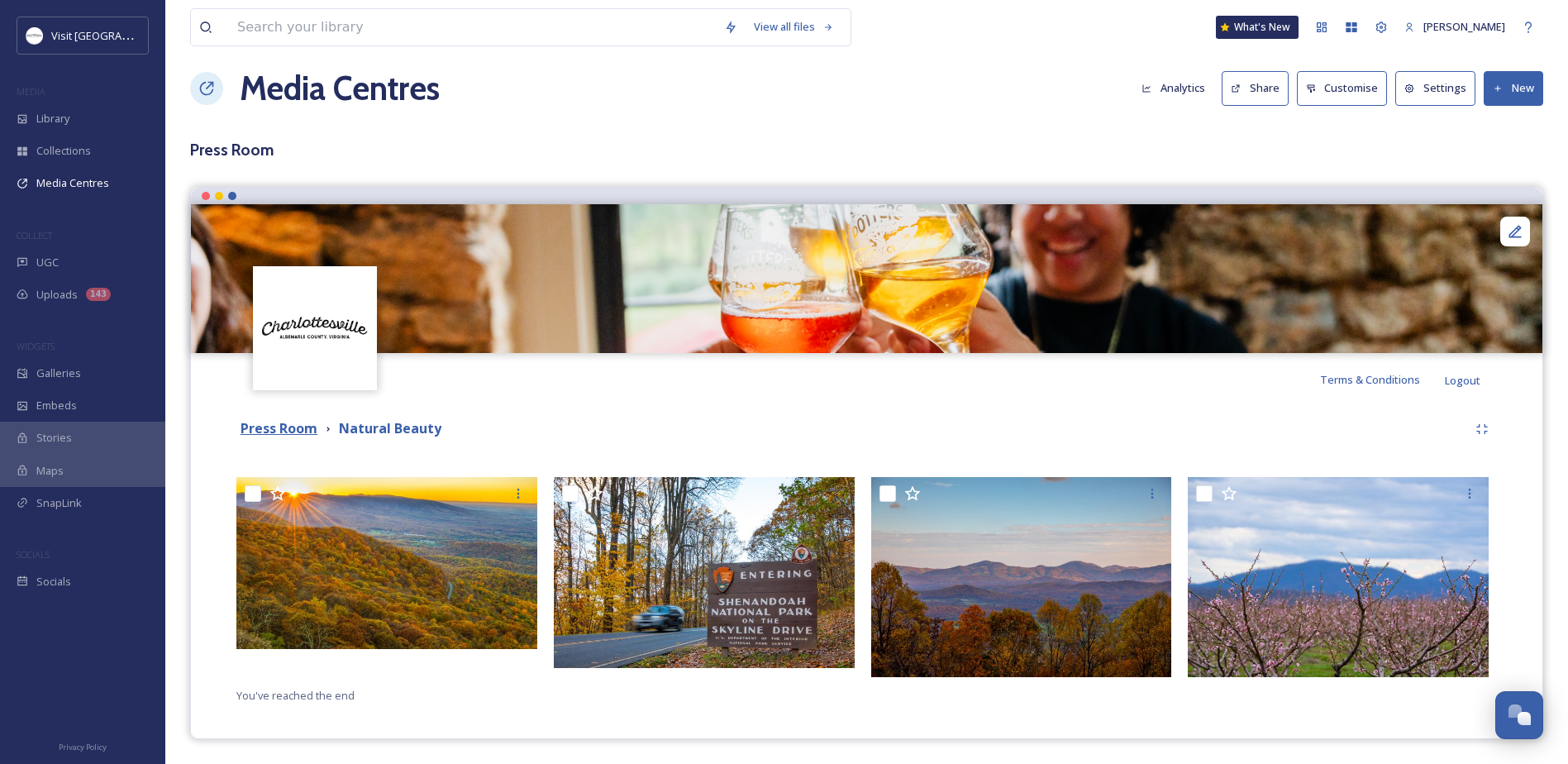
click at [287, 426] on strong "Press Room" at bounding box center [279, 428] width 77 height 18
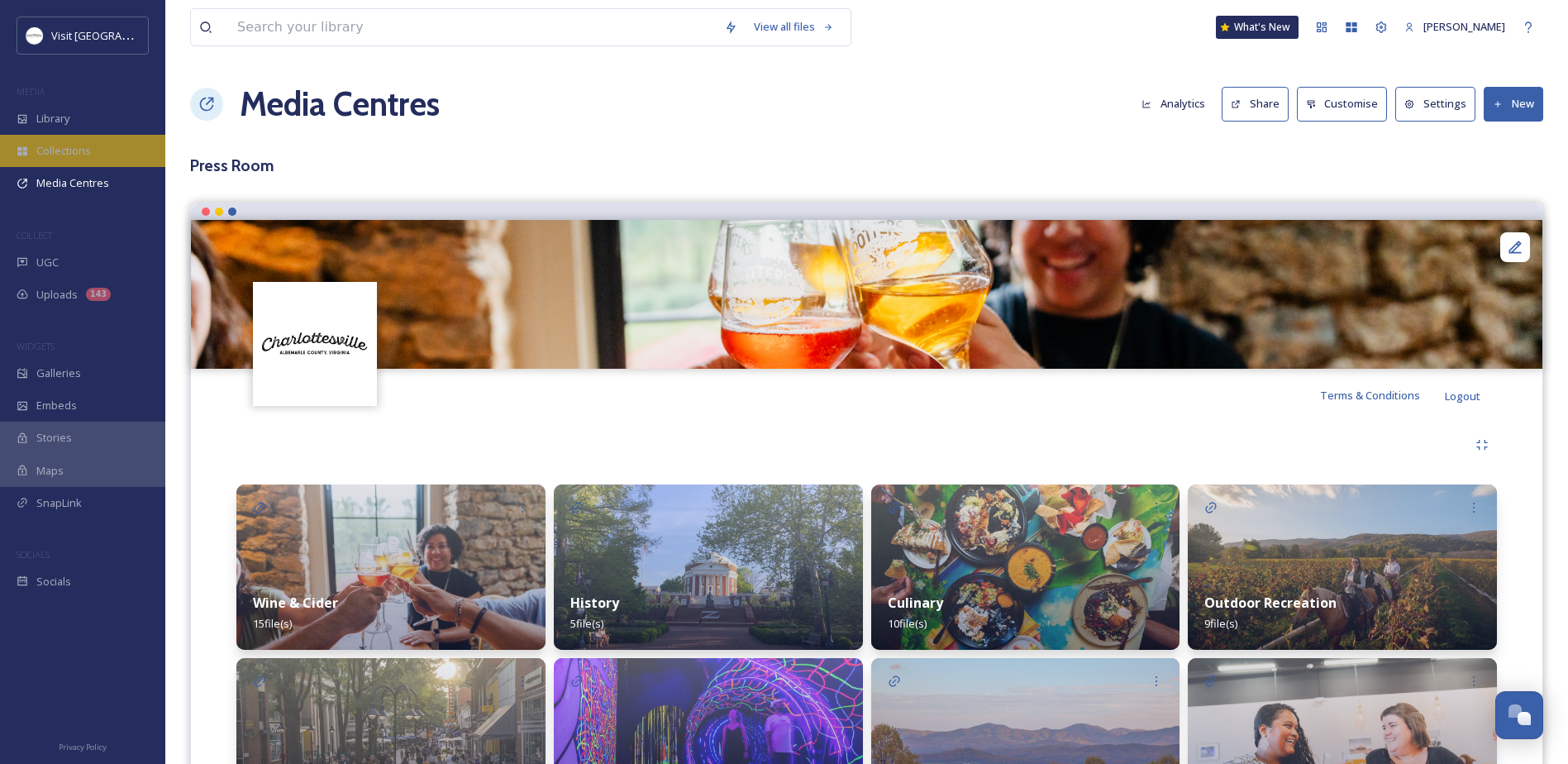
click at [80, 167] on div "Collections" at bounding box center [83, 150] width 166 height 32
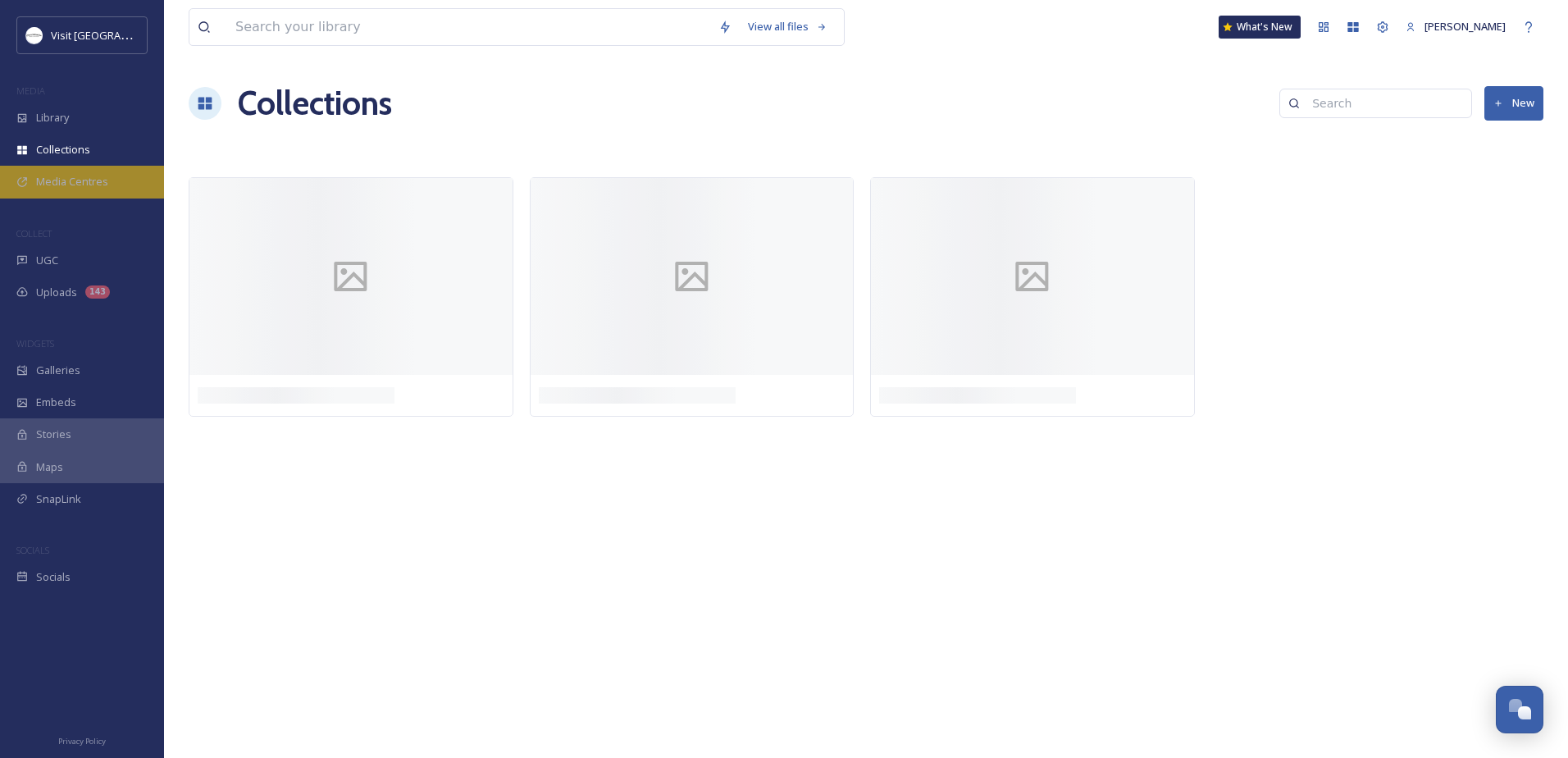
click at [79, 173] on div "Media Centres" at bounding box center [82, 181] width 164 height 32
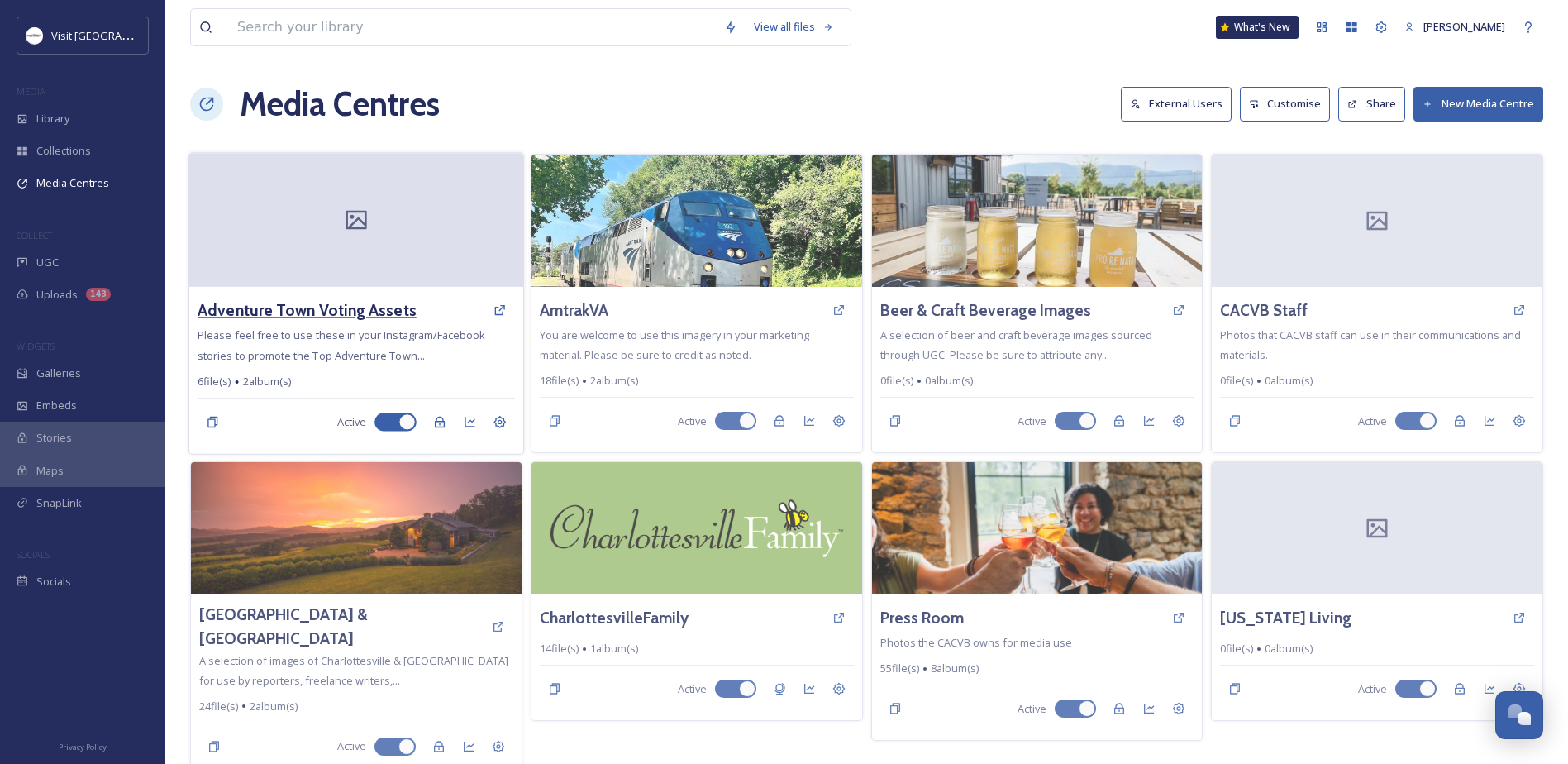
click at [354, 305] on h3 "Adventure Town Voting Assets" at bounding box center [307, 310] width 219 height 24
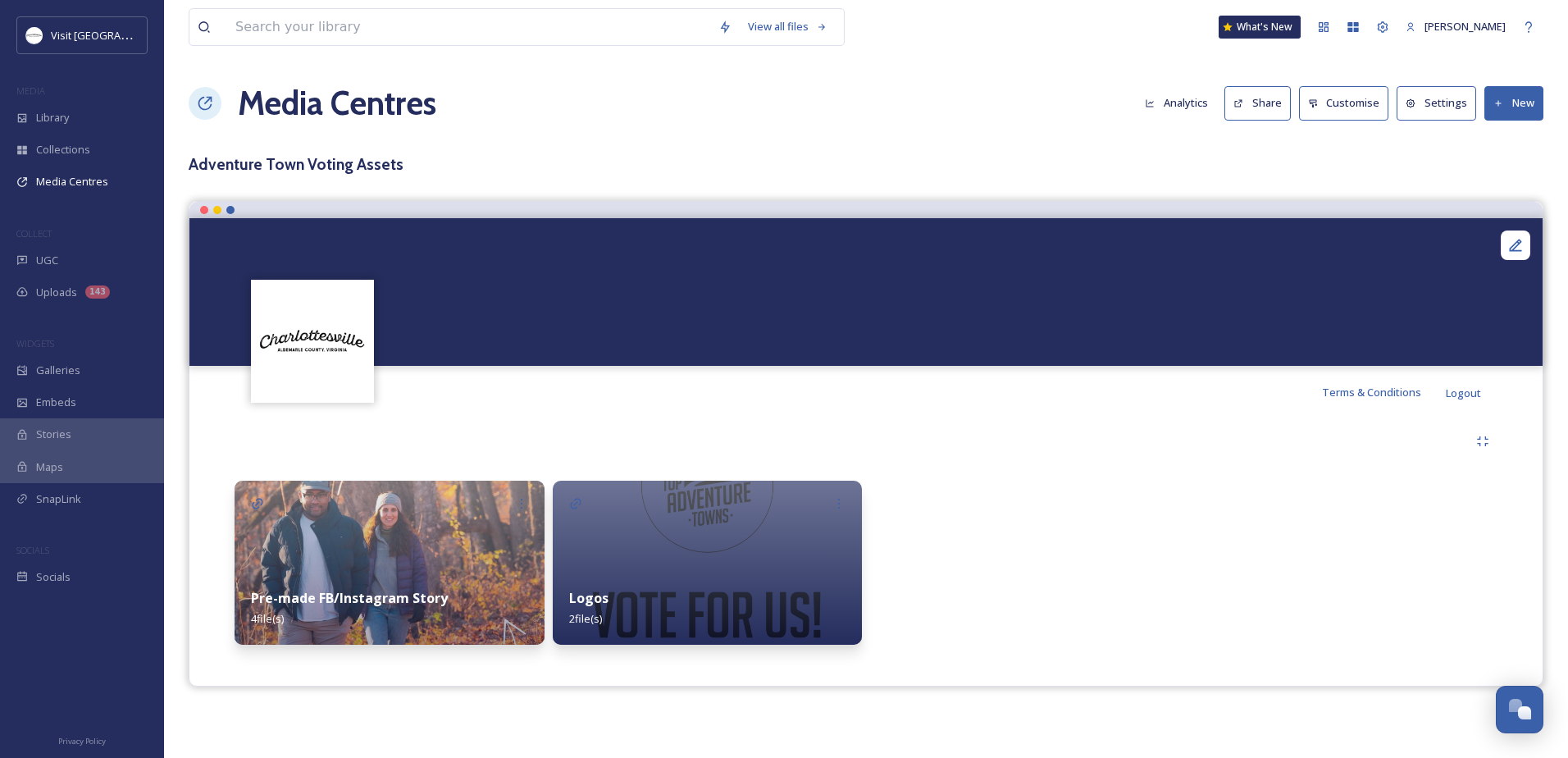
click at [280, 107] on h1 "Media Centres" at bounding box center [337, 103] width 199 height 49
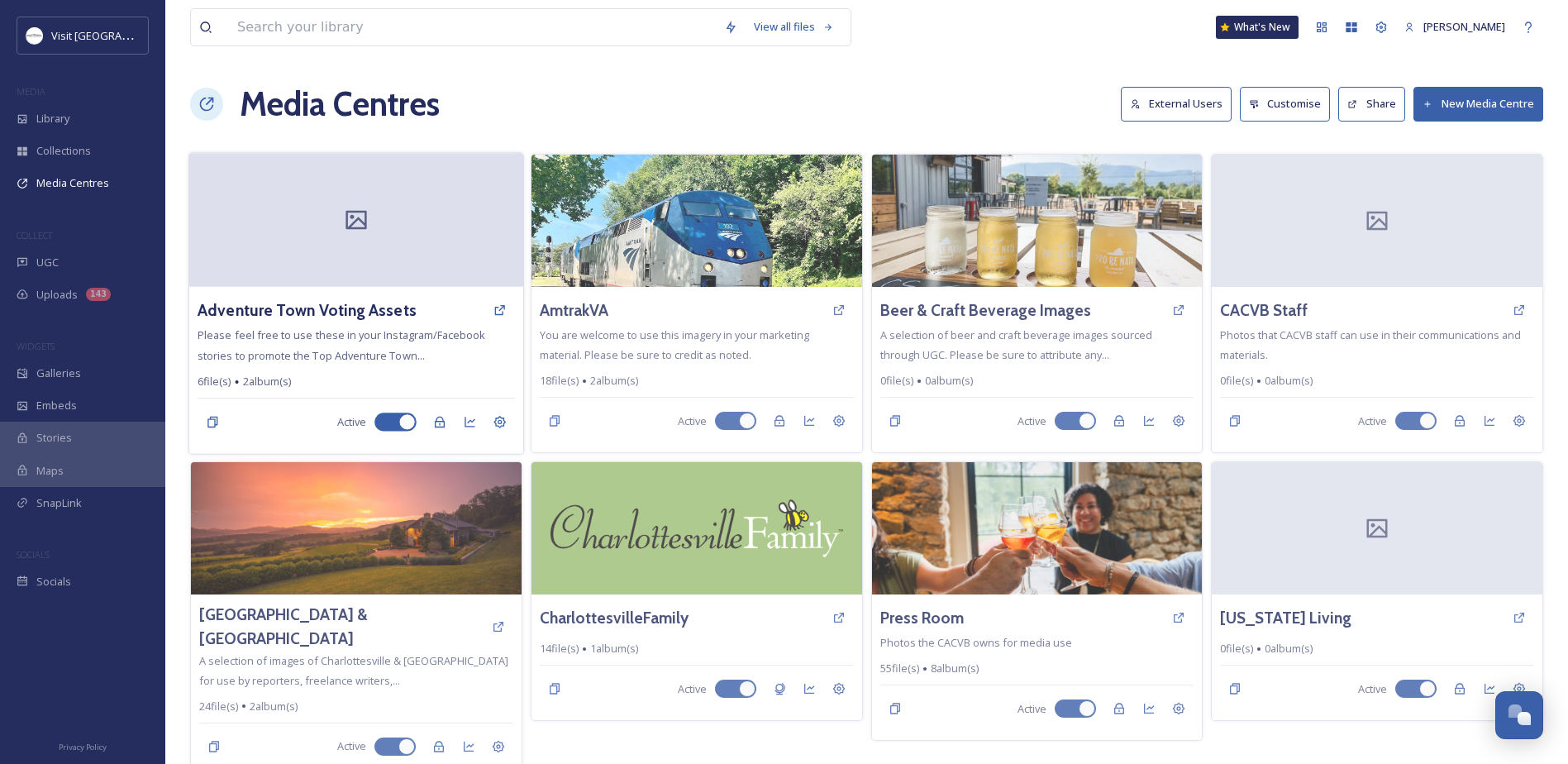
click at [396, 243] on div at bounding box center [356, 220] width 334 height 134
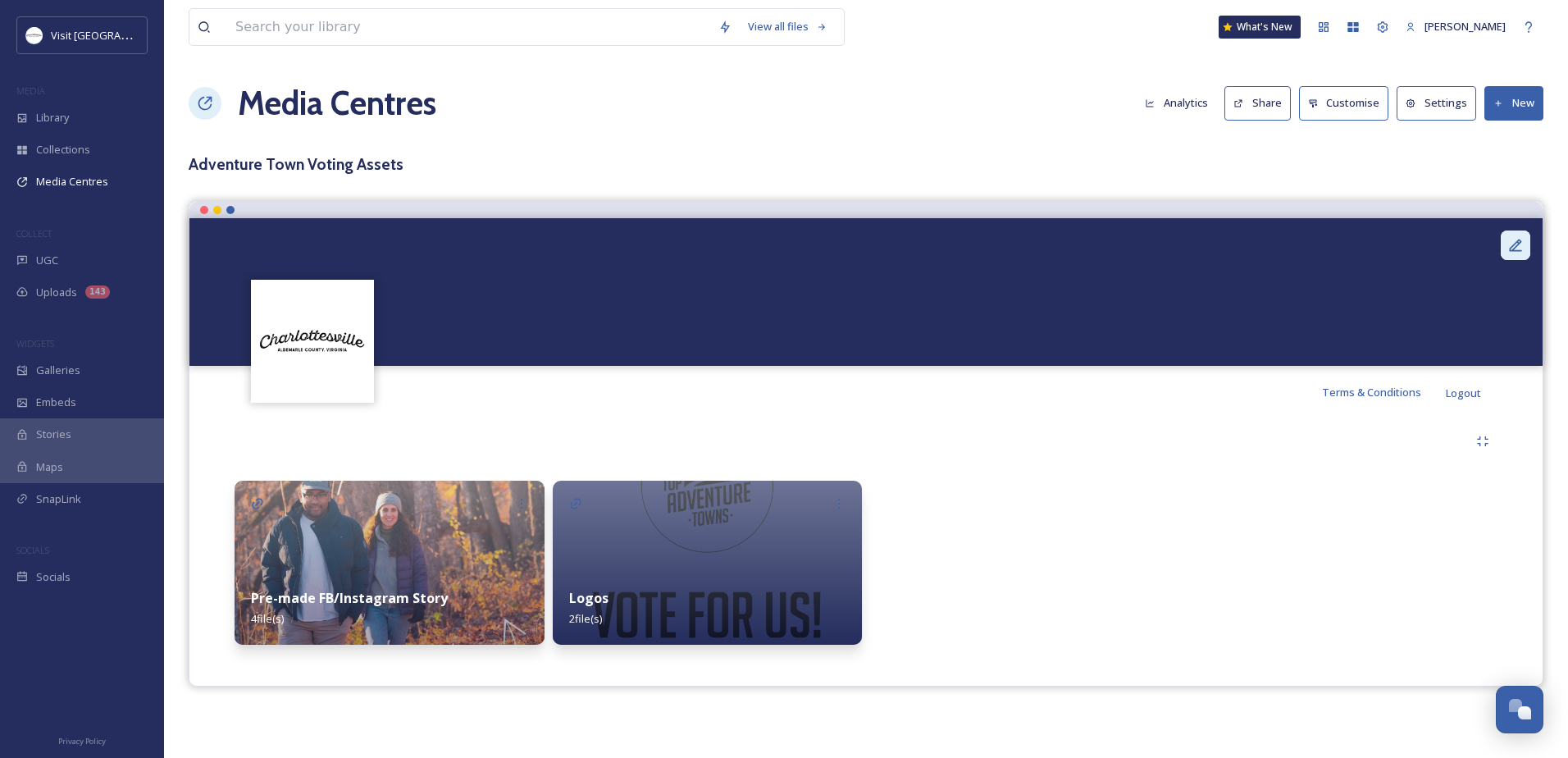
click at [1511, 246] on icon at bounding box center [1516, 245] width 17 height 17
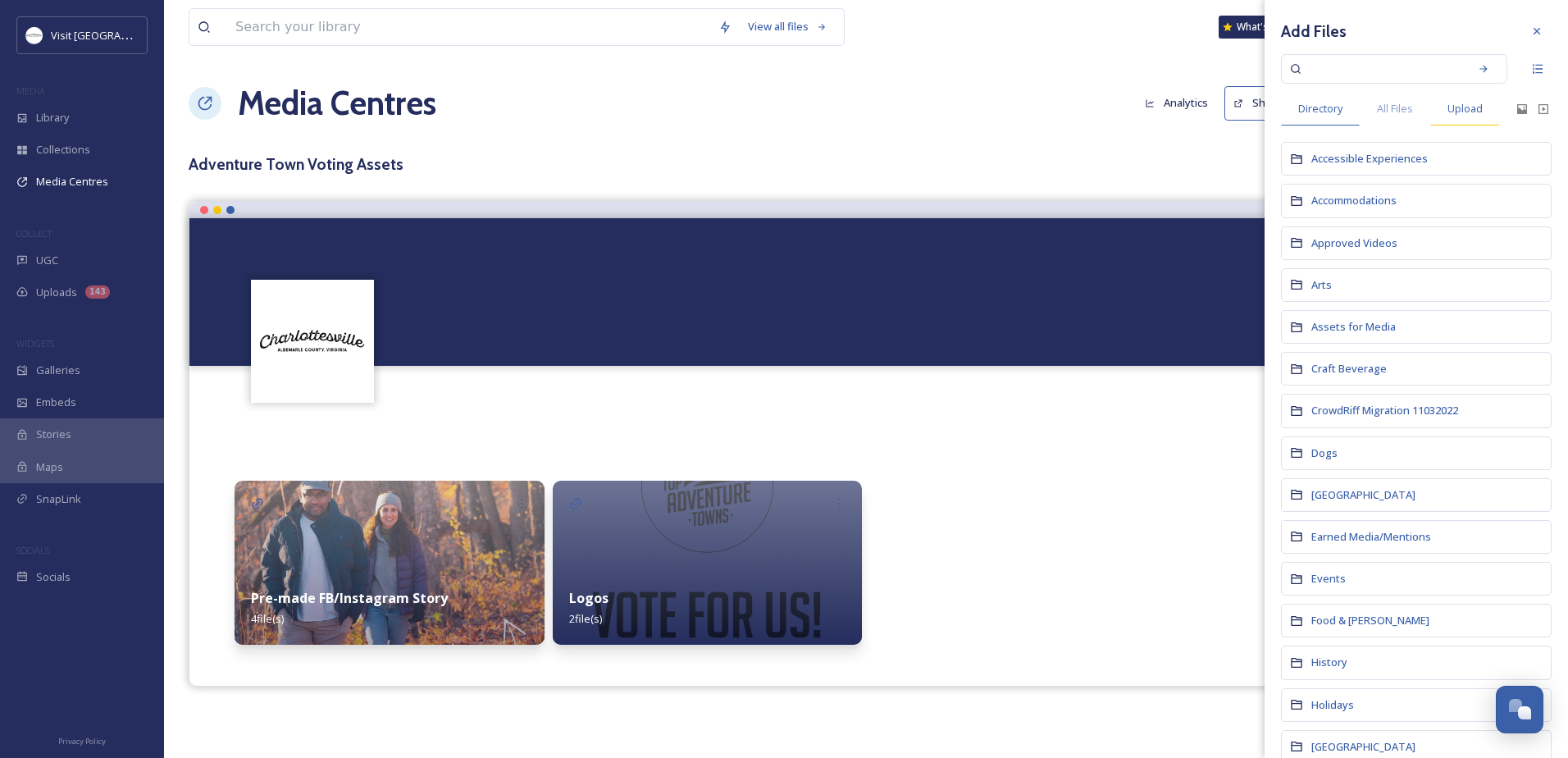
click at [1448, 98] on div "Upload" at bounding box center [1465, 109] width 70 height 34
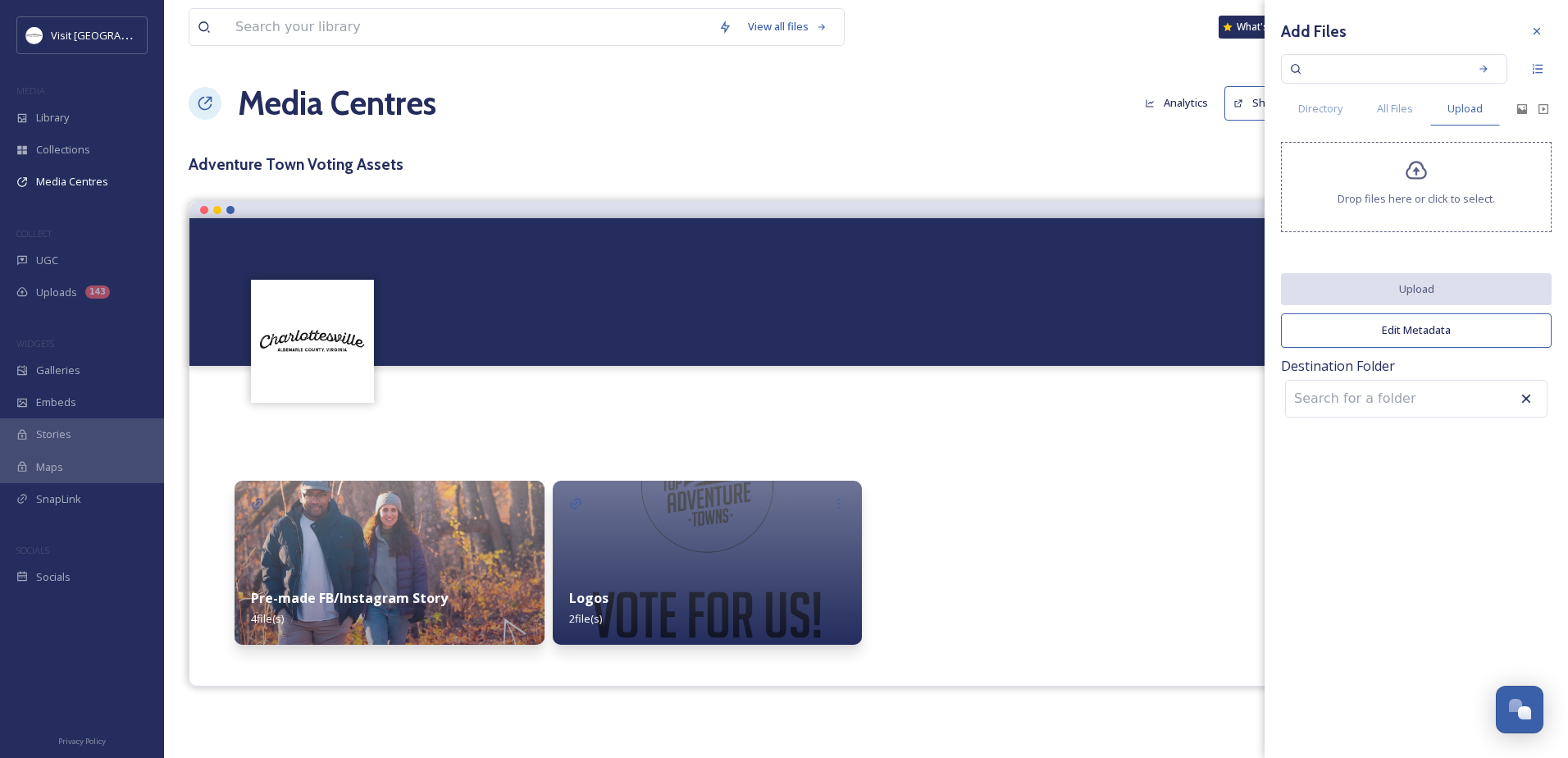
click at [1408, 89] on div "Add Files Directory All Files Upload Drop files here or click to select. Upload…" at bounding box center [1416, 219] width 303 height 438
click at [1406, 98] on div "All Files" at bounding box center [1396, 109] width 71 height 34
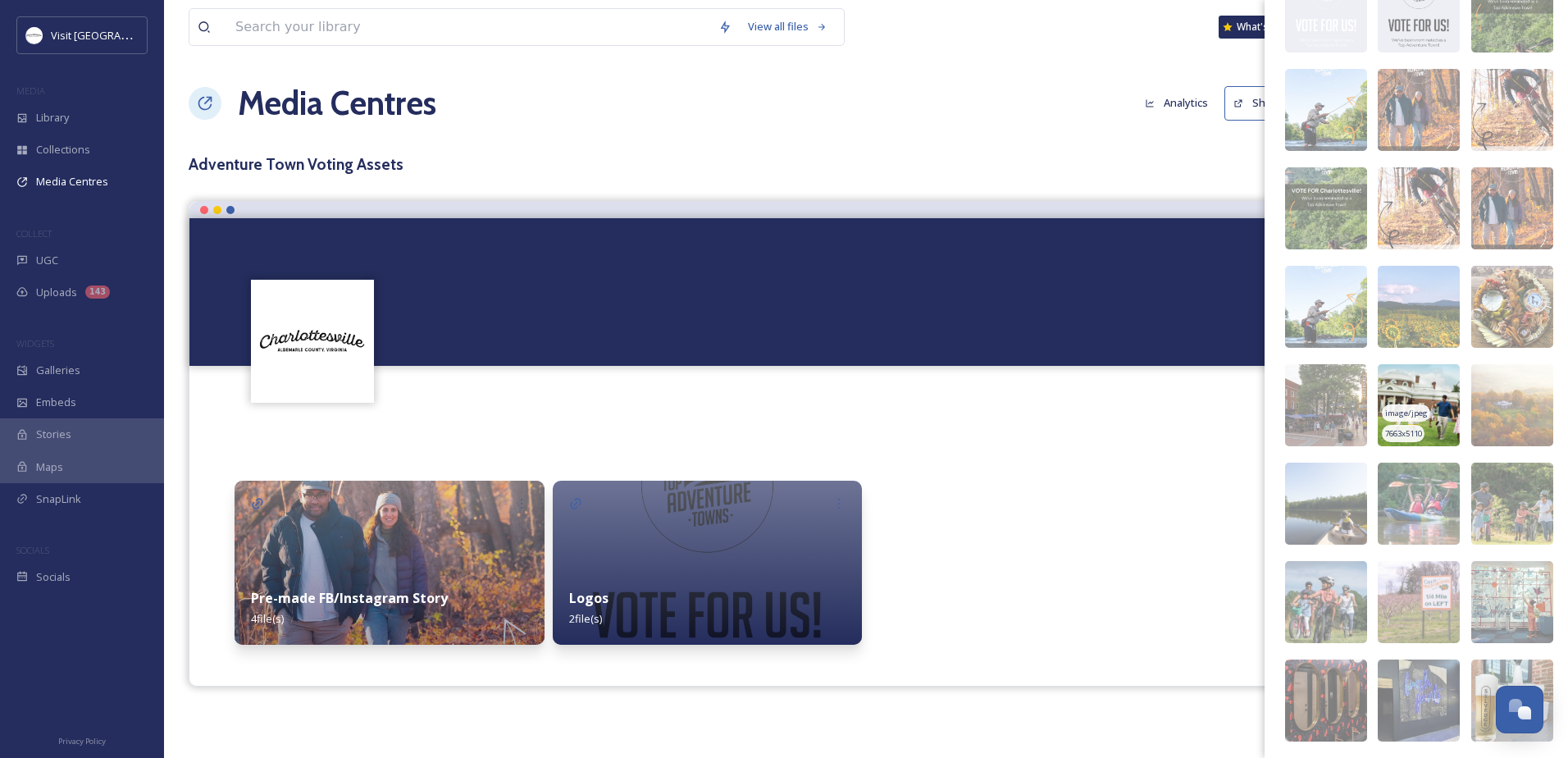
scroll to position [204, 0]
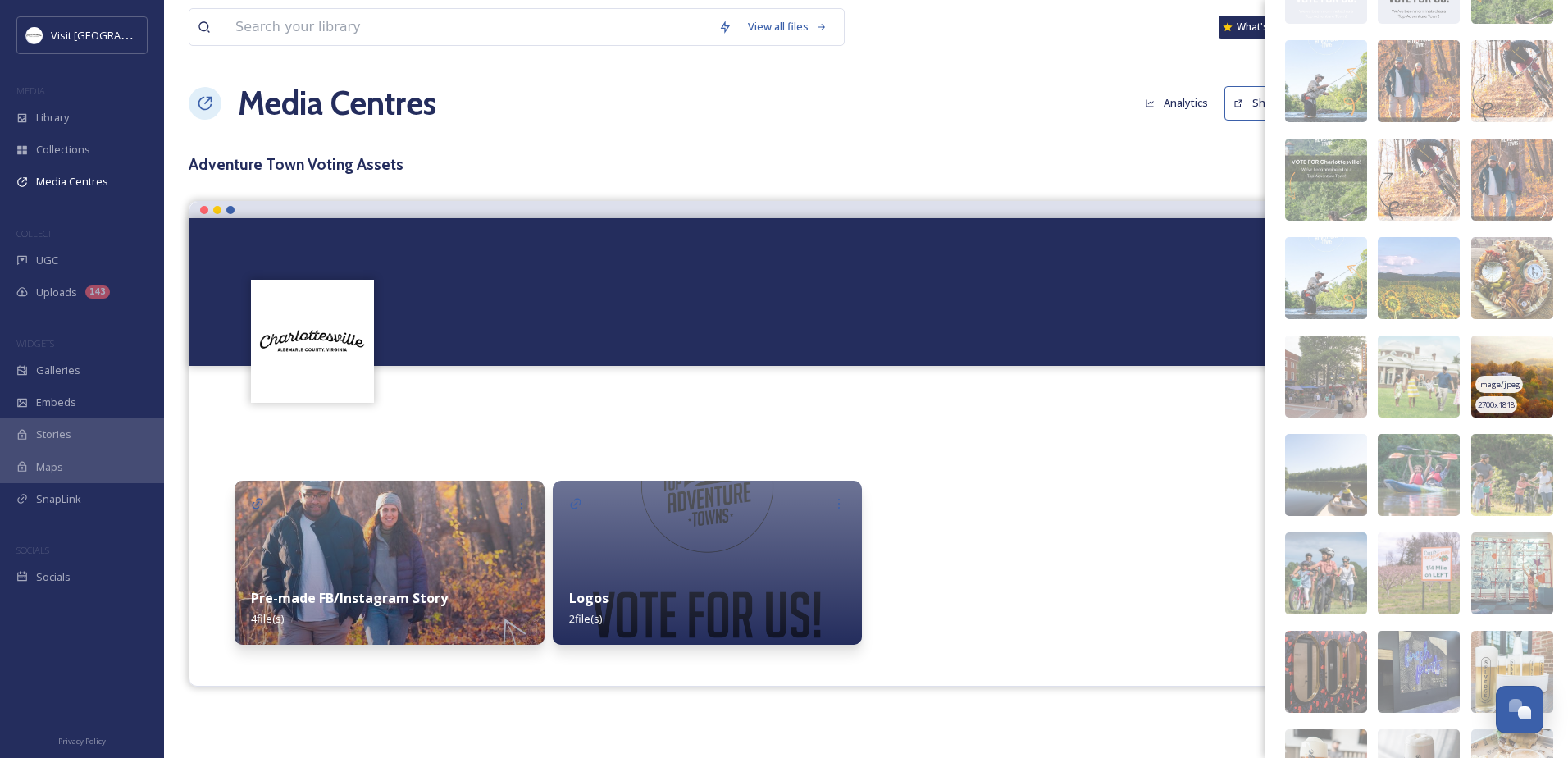
click at [1521, 380] on img at bounding box center [1512, 376] width 82 height 82
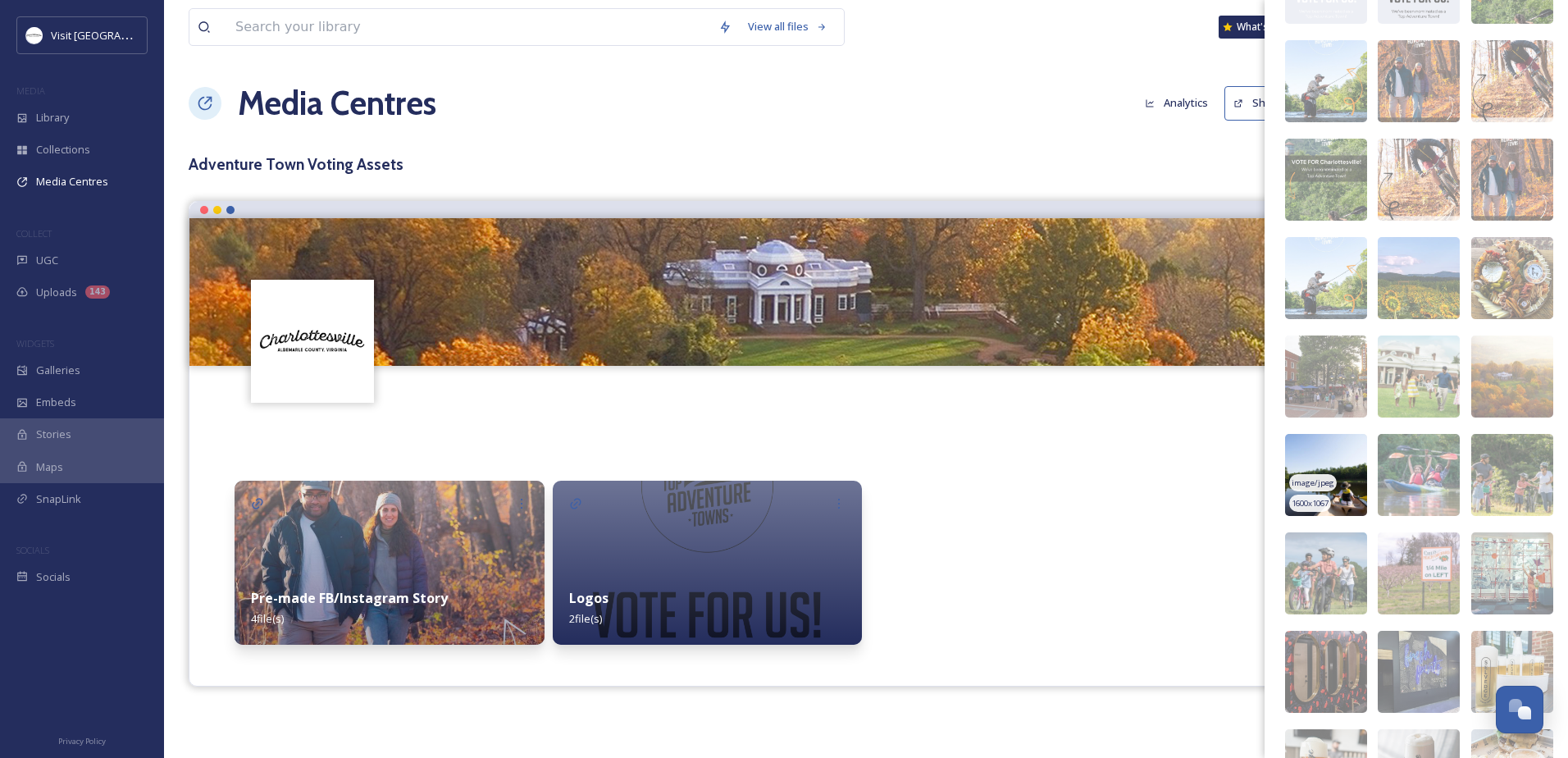
click at [1331, 477] on span "image/jpeg" at bounding box center [1313, 482] width 42 height 11
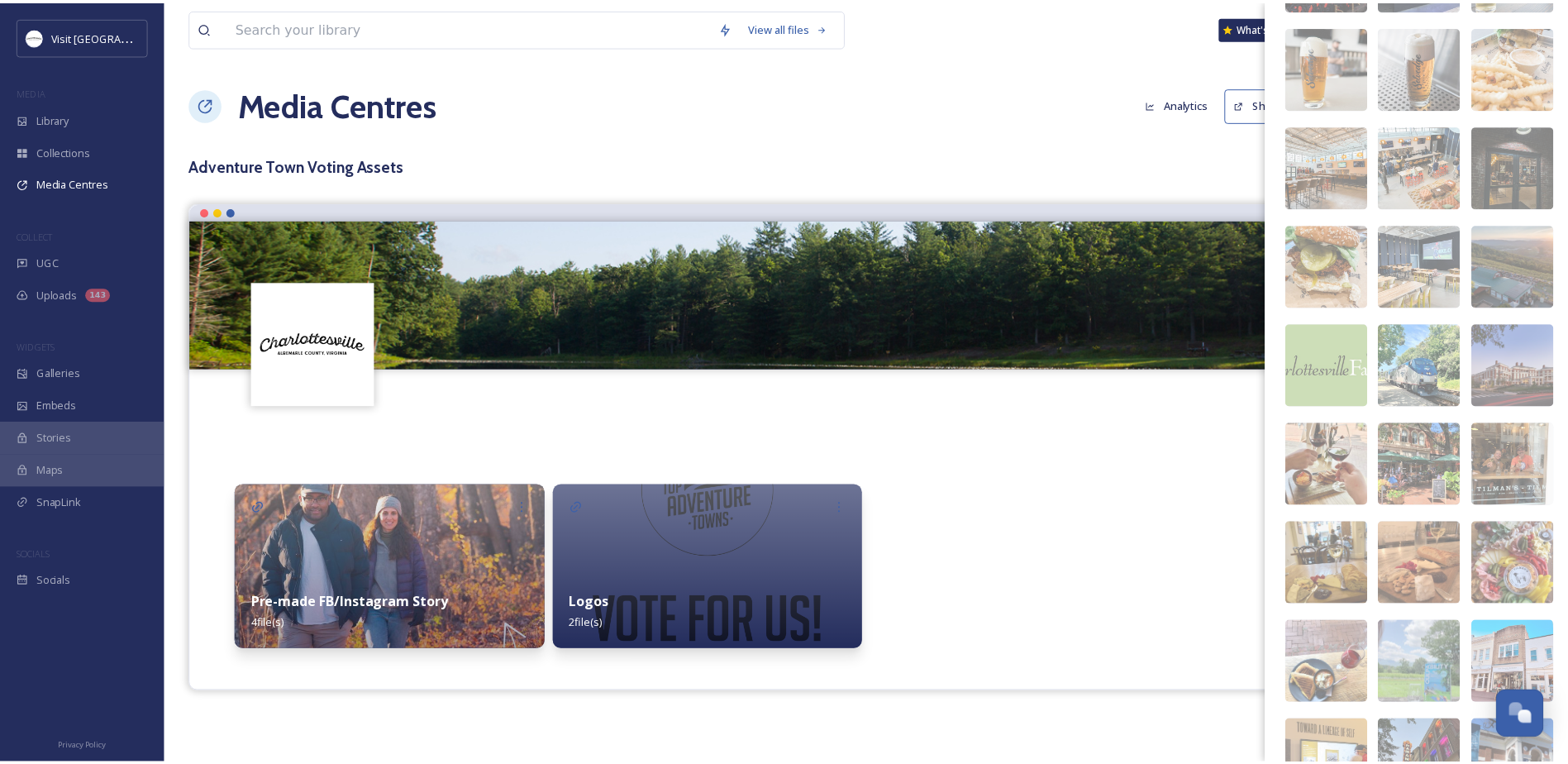
scroll to position [0, 0]
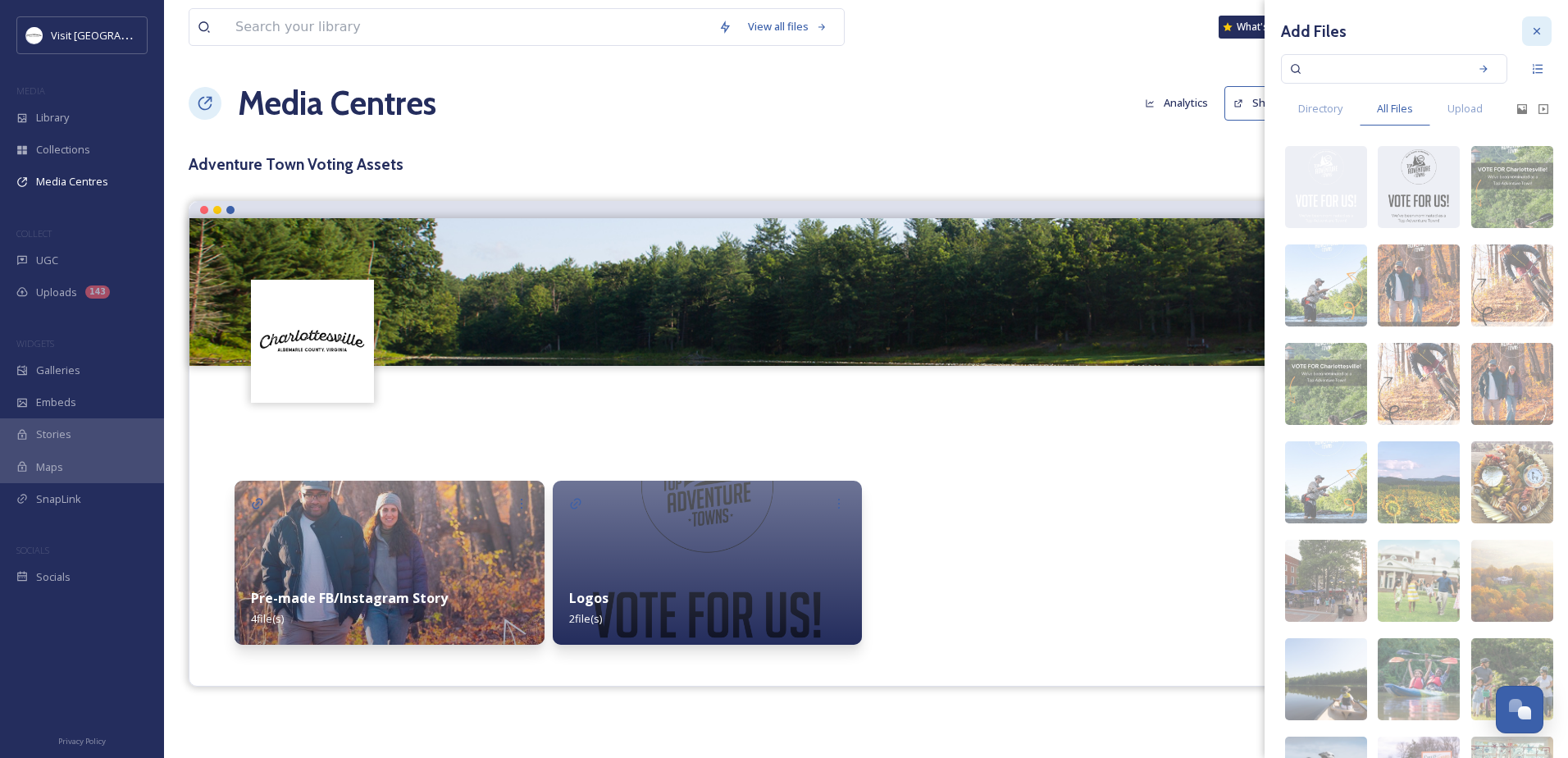
click at [1533, 28] on div at bounding box center [1536, 31] width 29 height 29
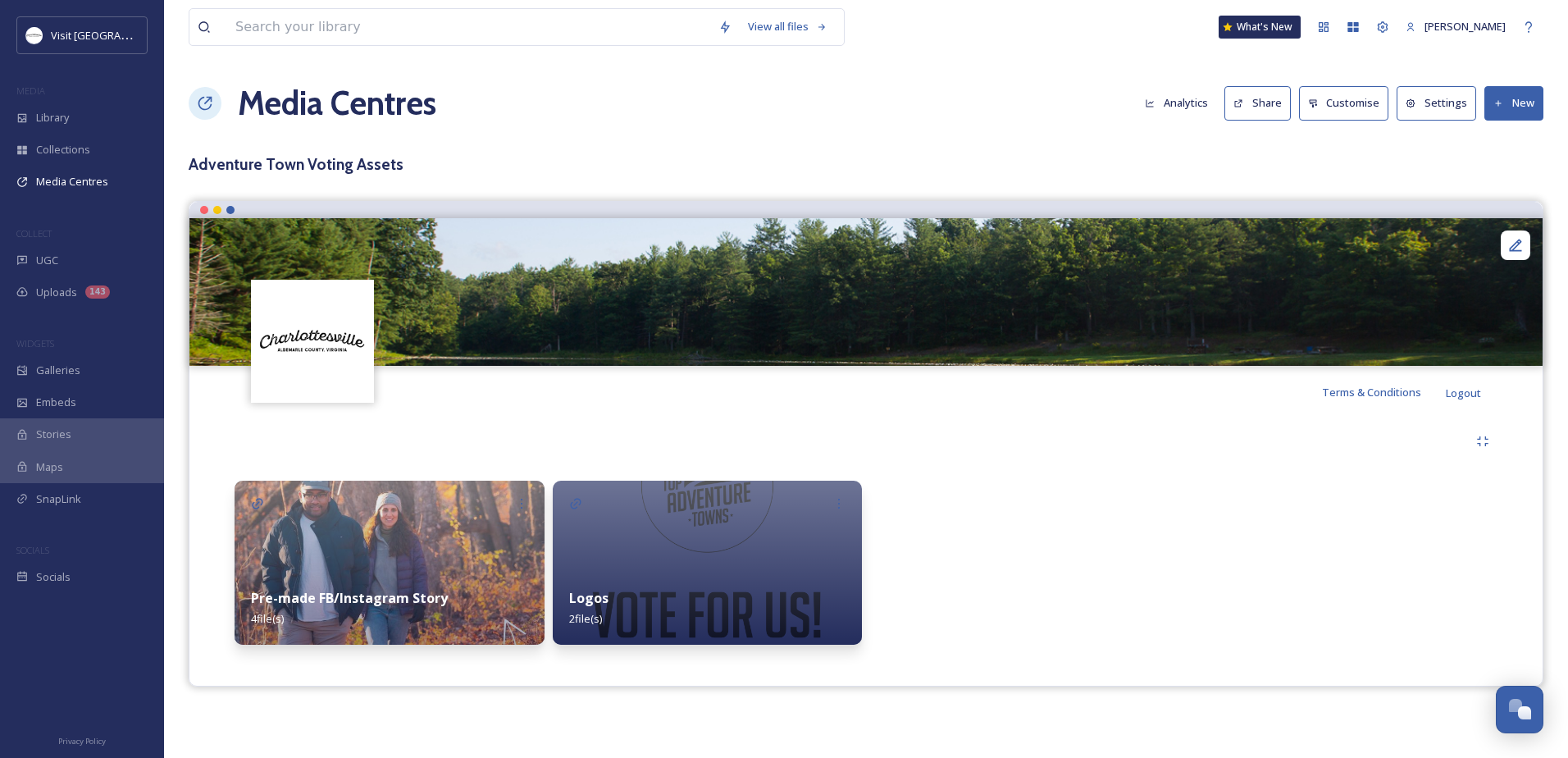
click at [294, 112] on h1 "Media Centres" at bounding box center [337, 103] width 199 height 49
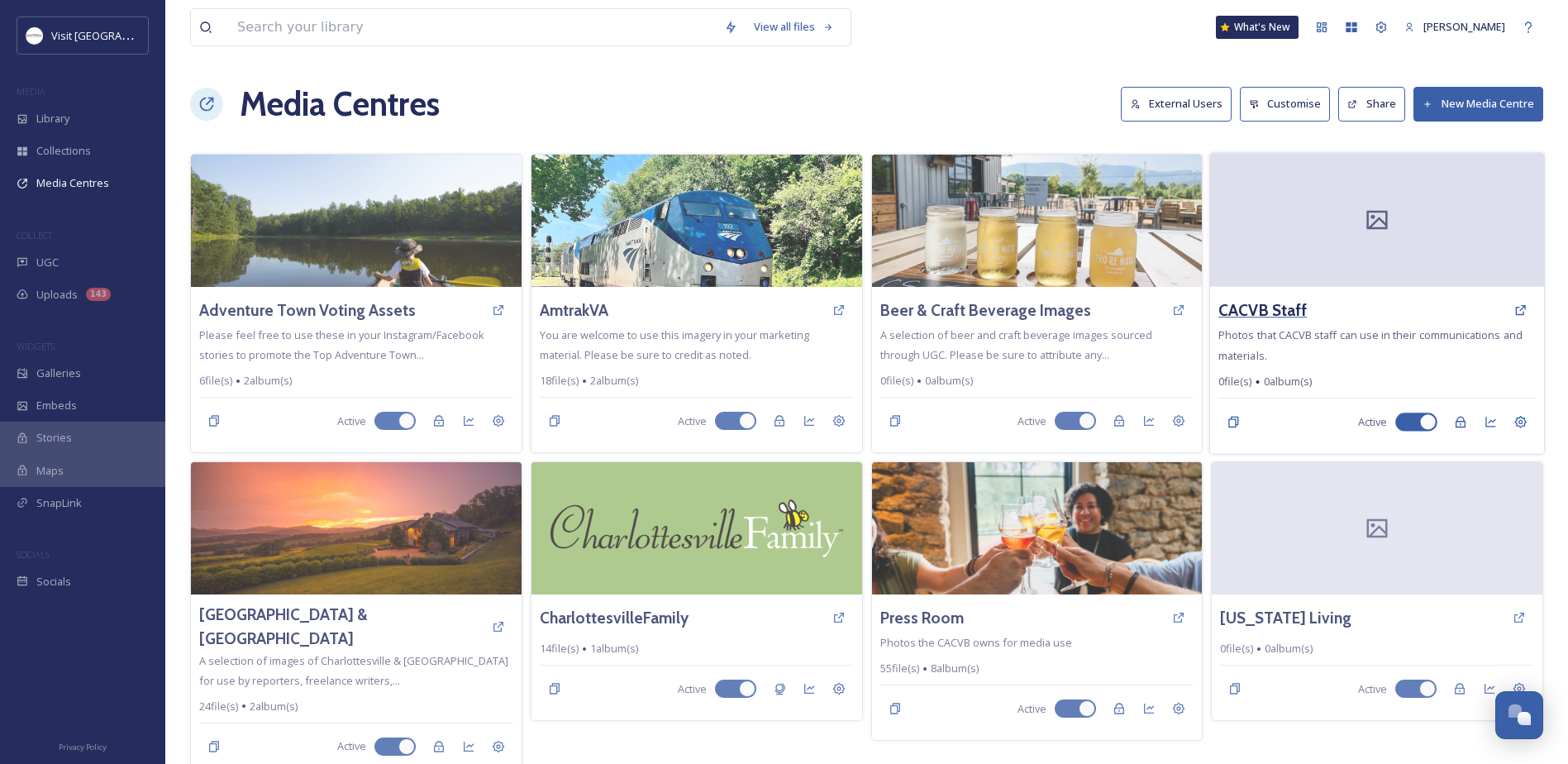
click at [1263, 313] on h3 "CACVB Staff" at bounding box center [1262, 310] width 88 height 24
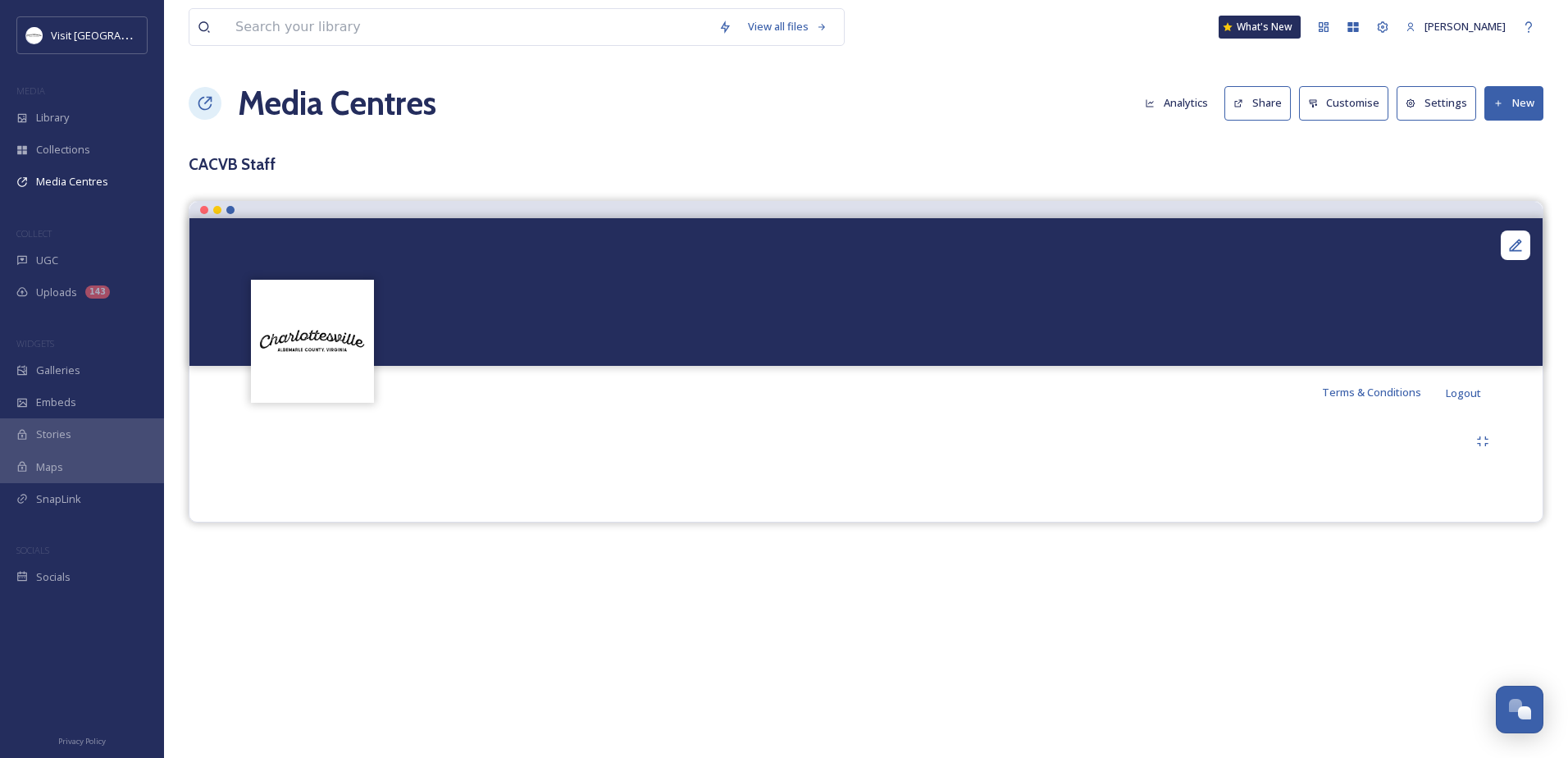
click at [1420, 102] on button "Settings" at bounding box center [1436, 102] width 80 height 34
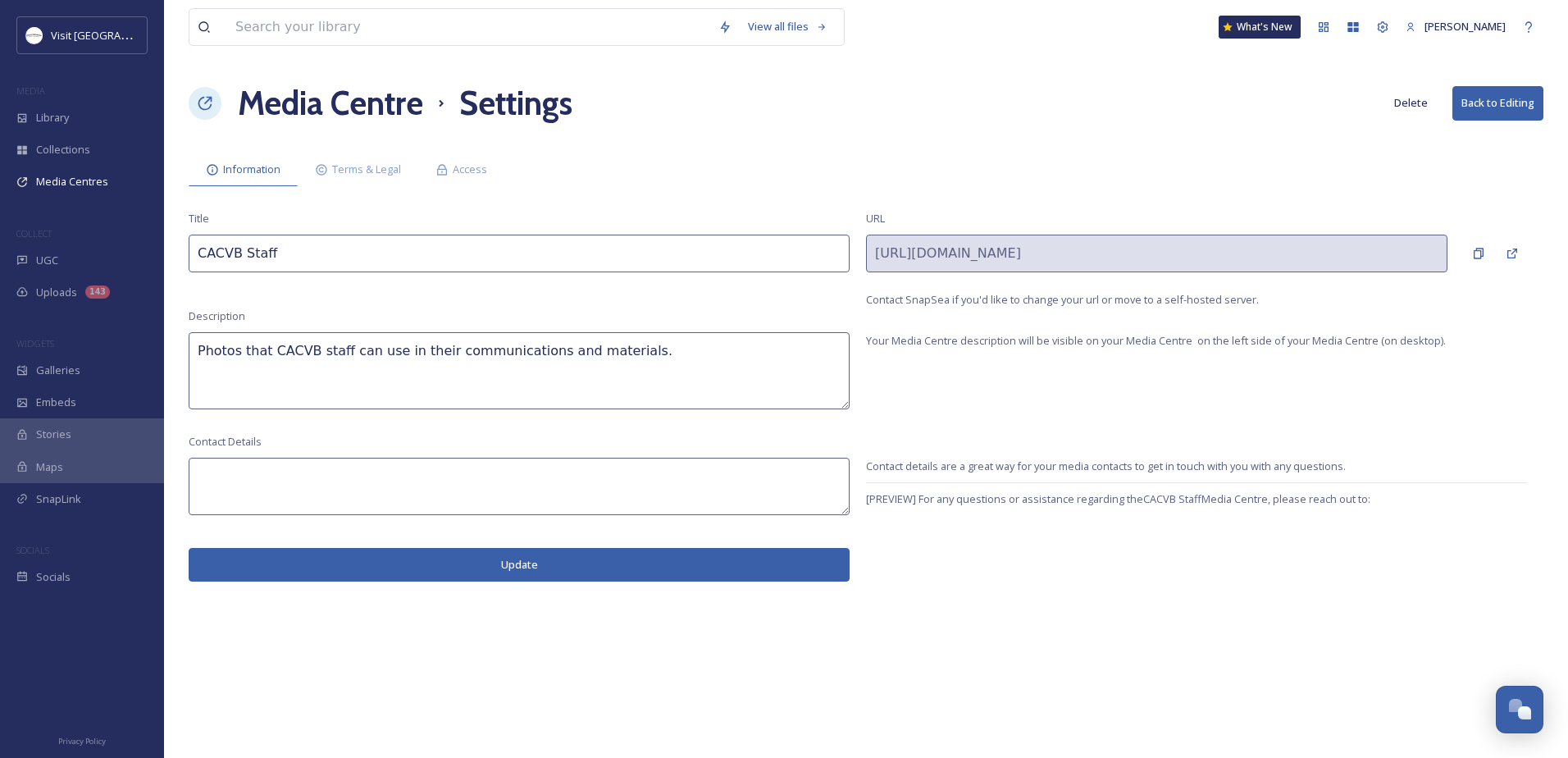
click at [1416, 115] on button "Delete" at bounding box center [1411, 102] width 50 height 32
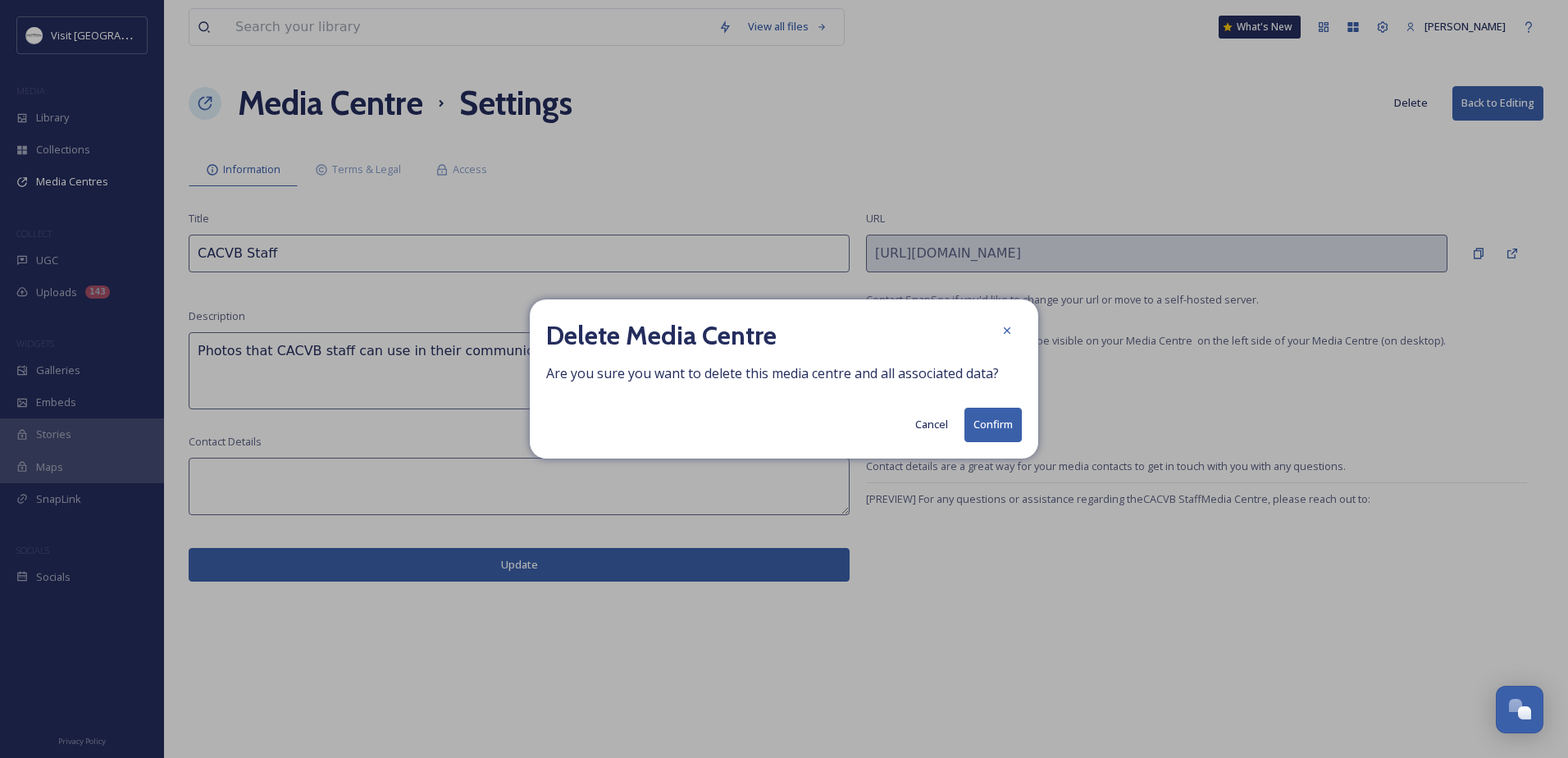
click at [998, 413] on button "Confirm" at bounding box center [993, 424] width 57 height 34
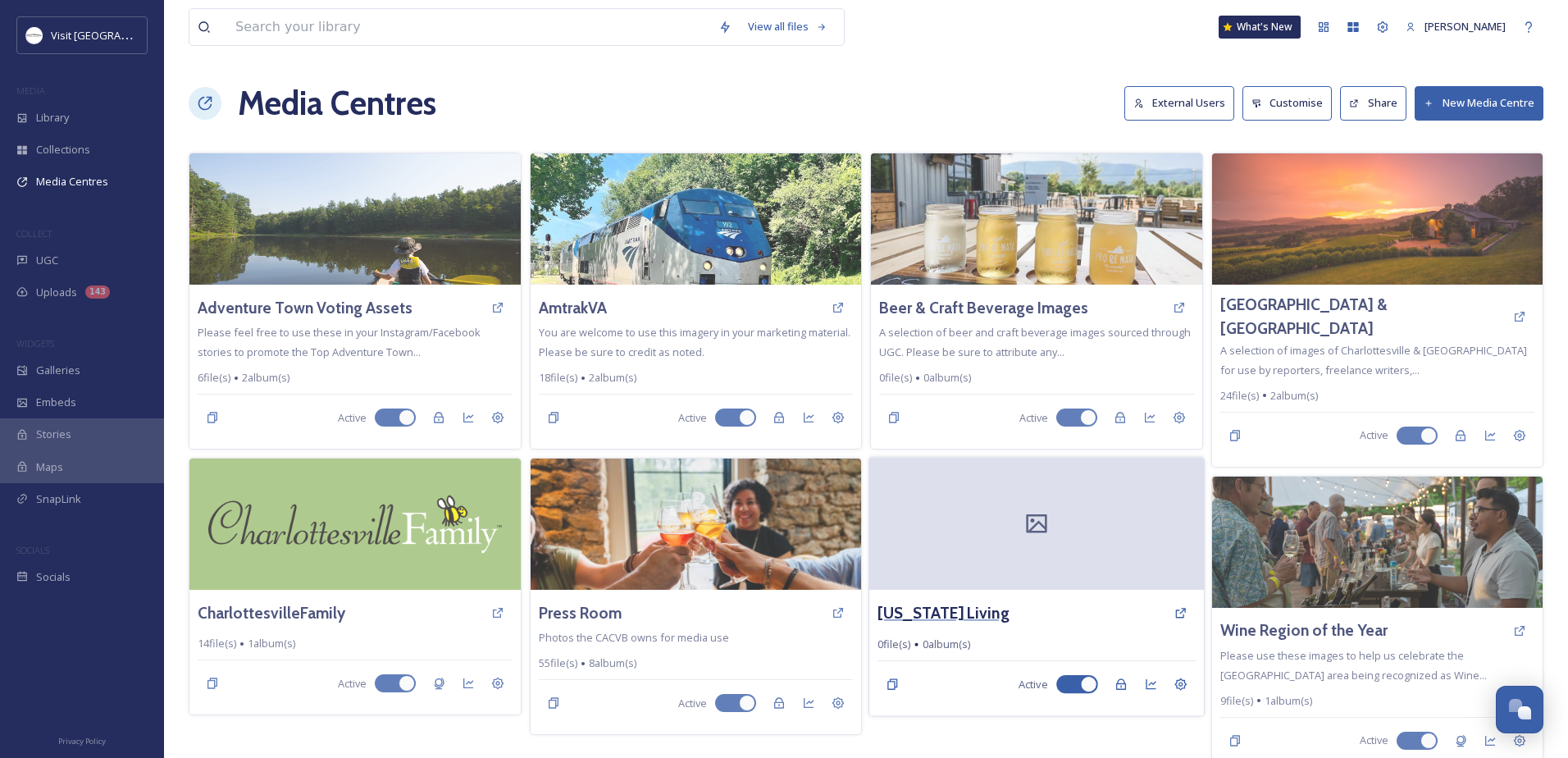
click at [937, 611] on h3 "Virginia Living" at bounding box center [943, 612] width 132 height 24
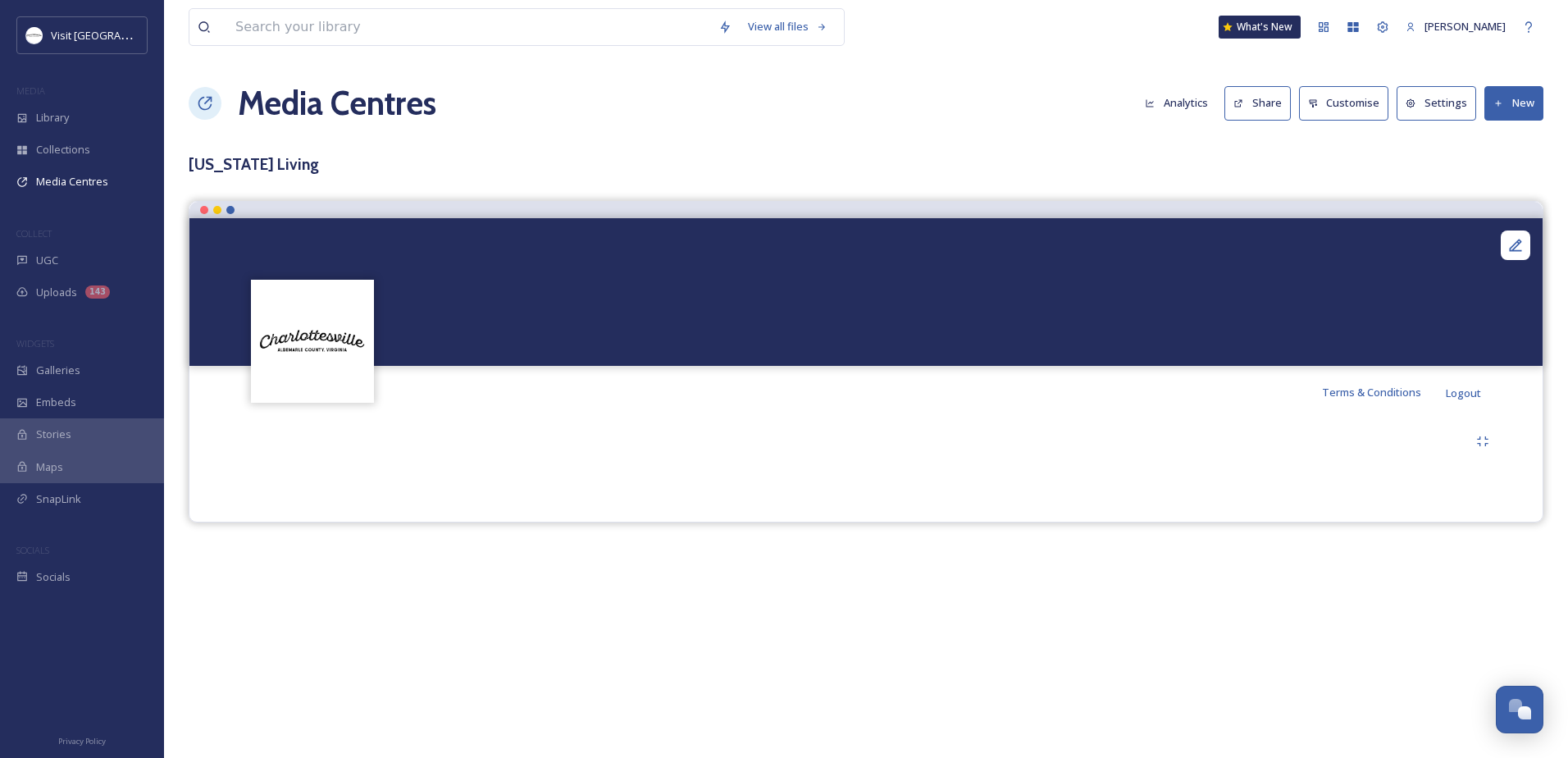
click at [1460, 95] on button "Settings" at bounding box center [1436, 102] width 80 height 34
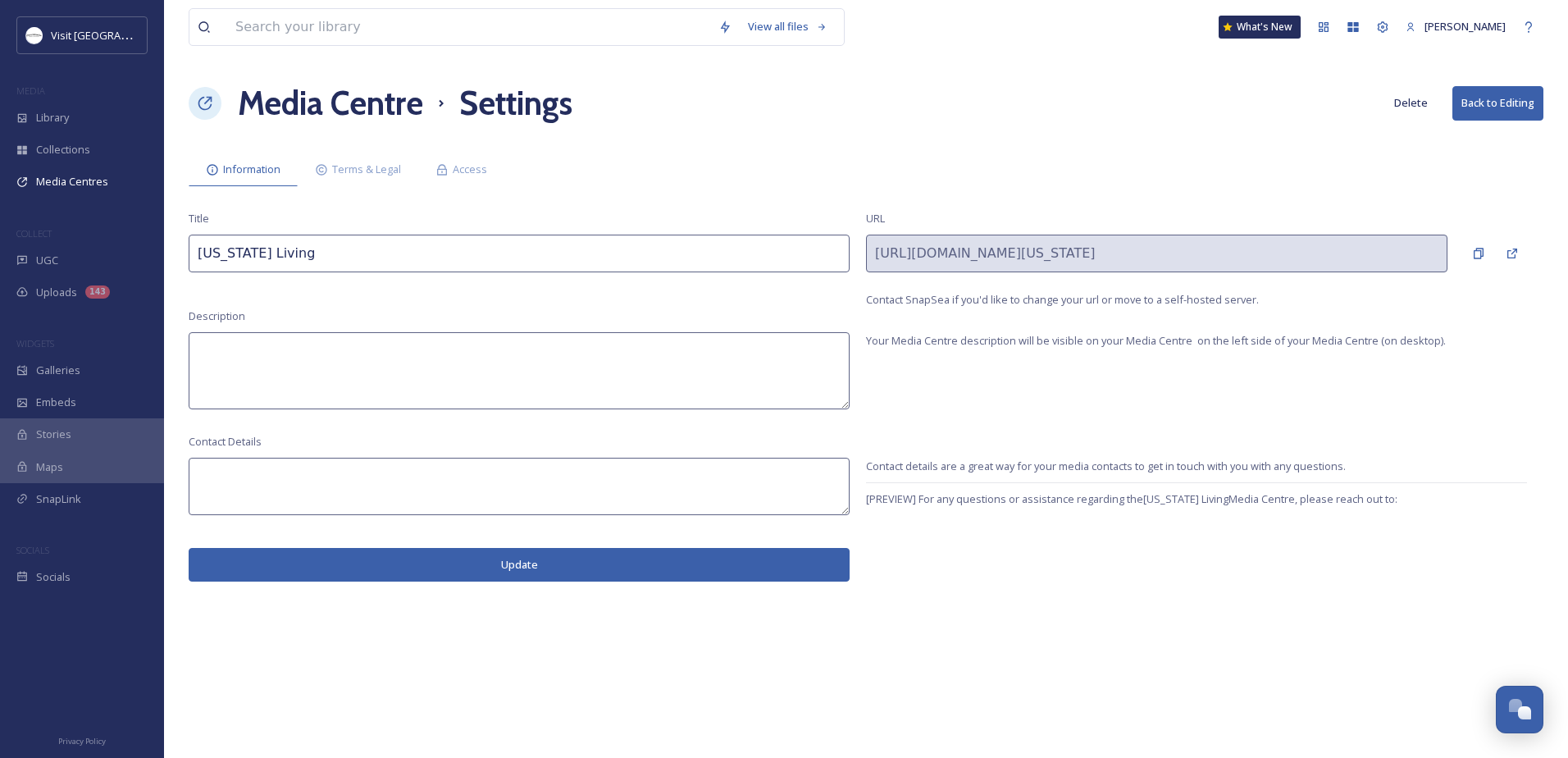
click at [428, 242] on input "Virginia Living" at bounding box center [519, 253] width 661 height 38
drag, startPoint x: 405, startPoint y: 263, endPoint x: 277, endPoint y: 250, distance: 128.7
click at [277, 250] on input "[US_STATE] Living [Press Request]" at bounding box center [519, 253] width 661 height 38
type input "[US_STATE] Living [Press Request]"
click at [587, 557] on button "Update" at bounding box center [519, 565] width 661 height 34
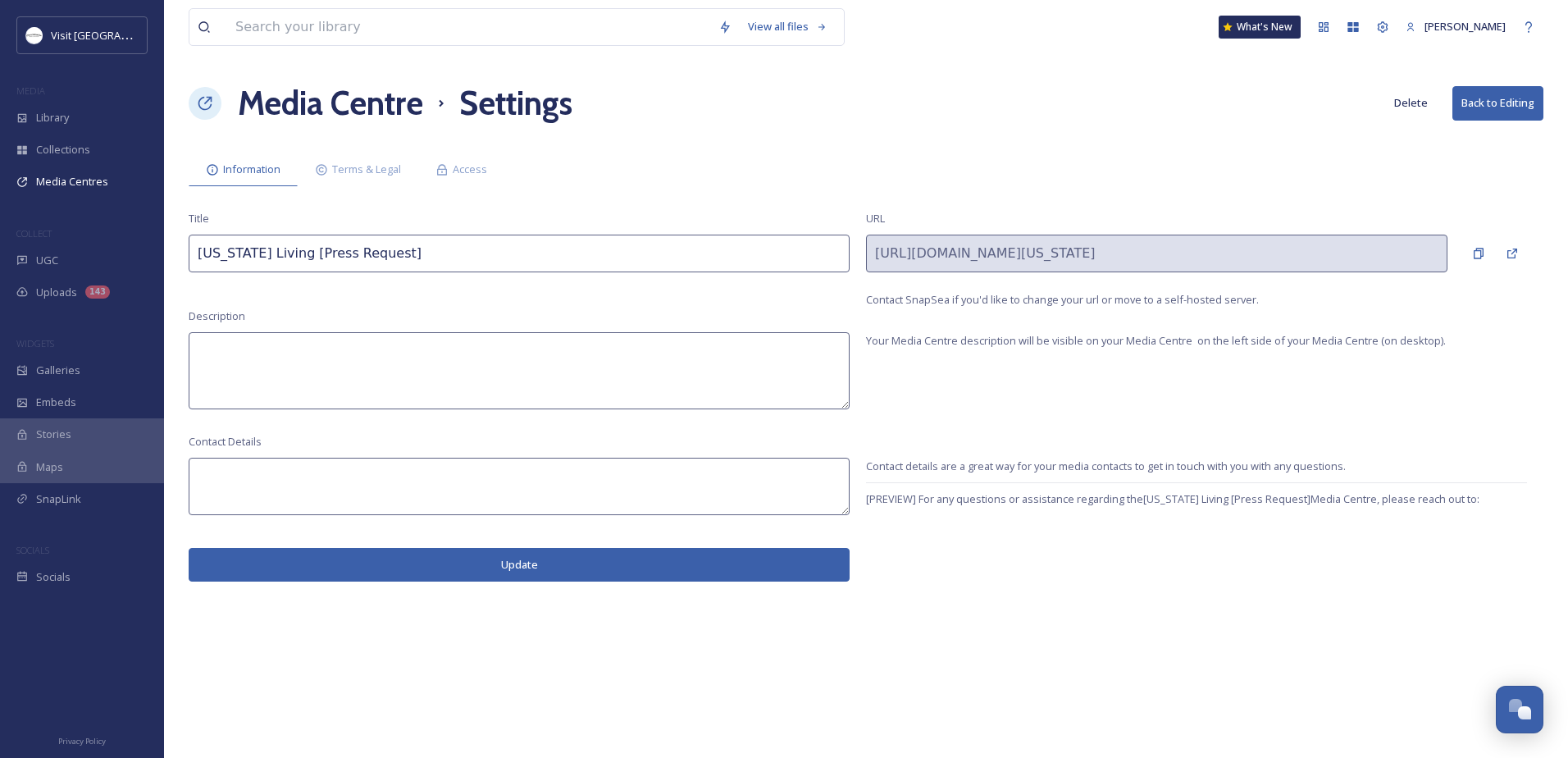
click at [301, 96] on h1 "Media Centre" at bounding box center [331, 103] width 186 height 49
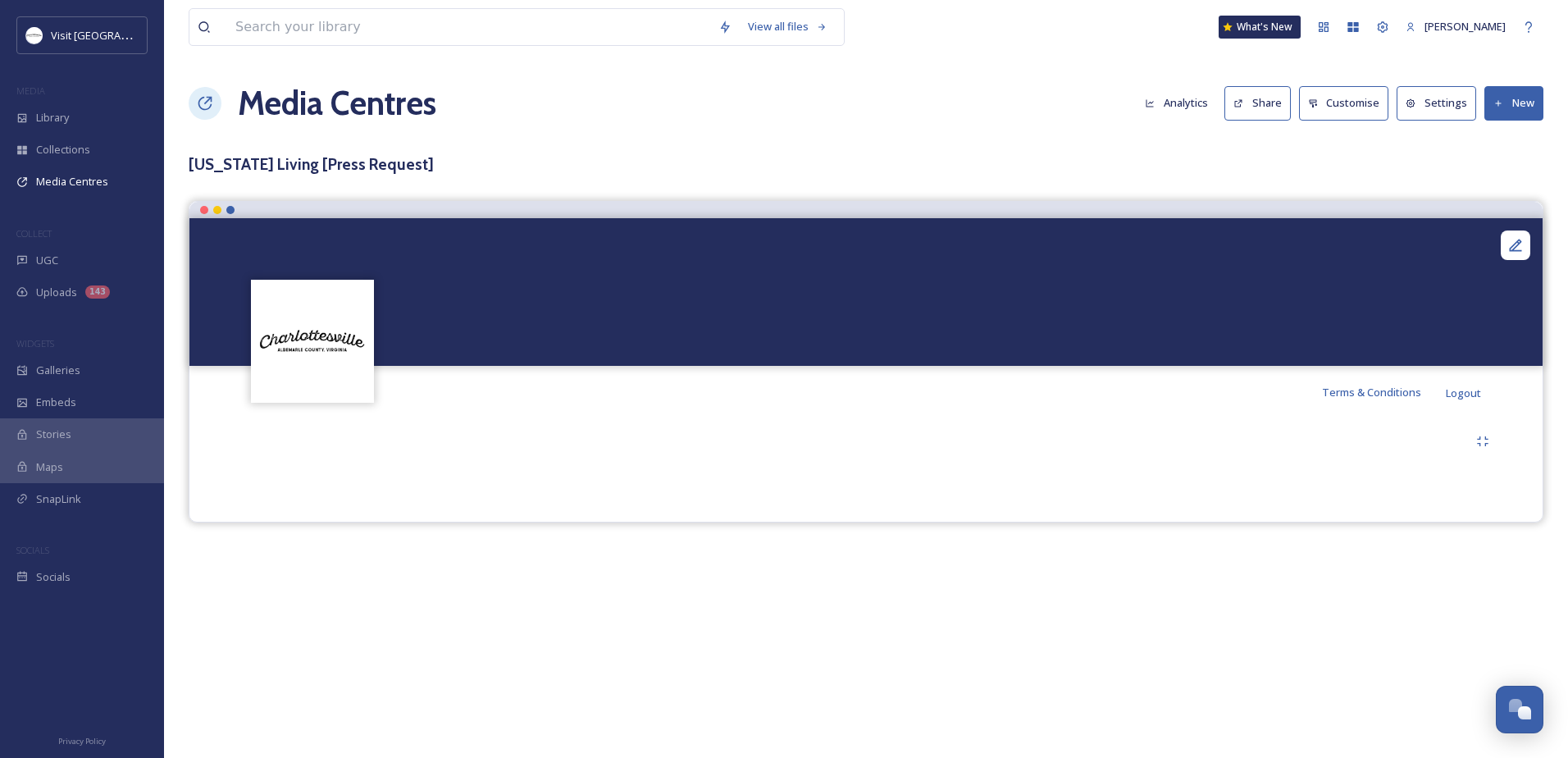
click at [272, 99] on h1 "Media Centres" at bounding box center [337, 103] width 199 height 49
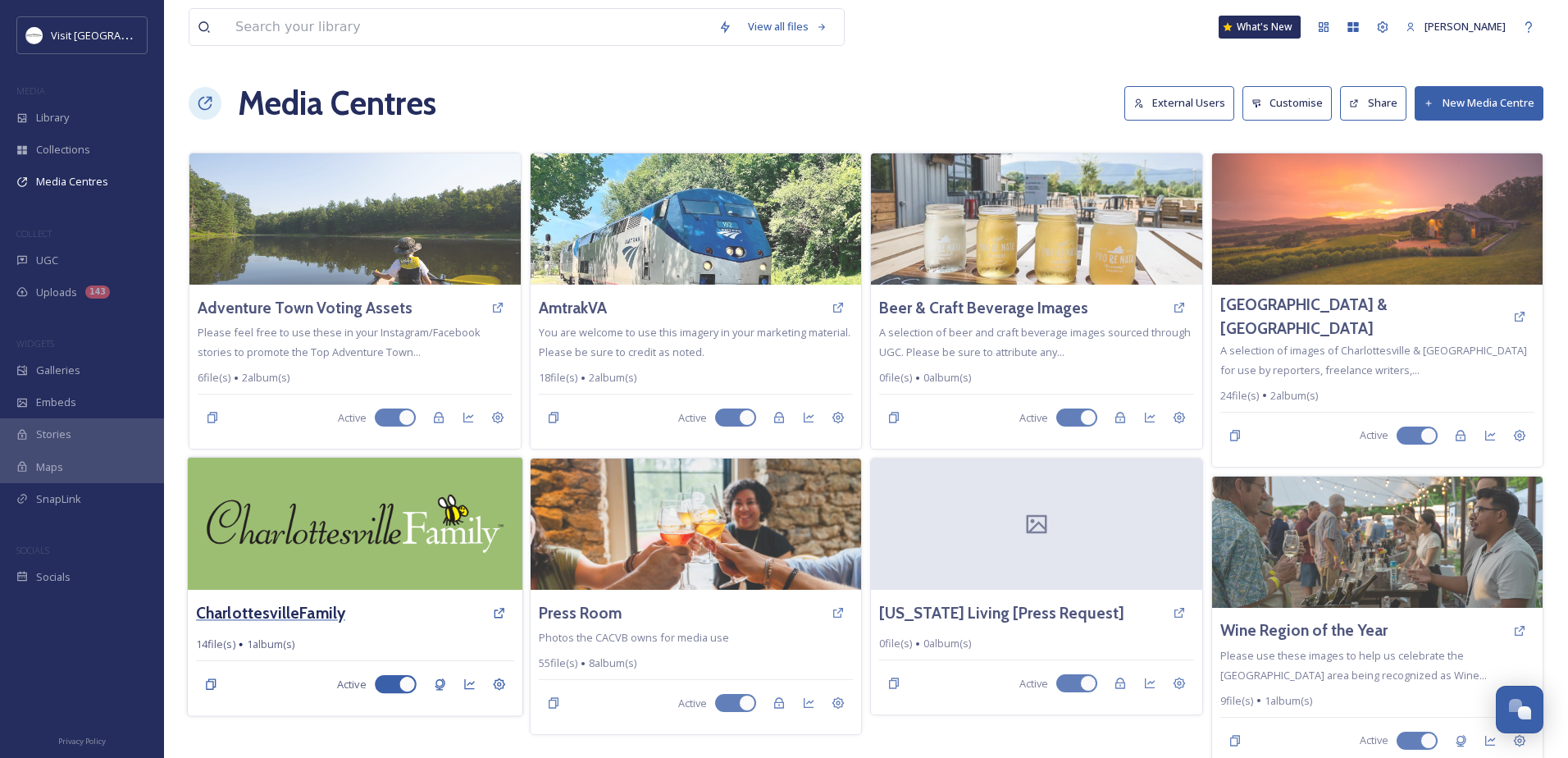
click at [293, 607] on h3 "CharlottesvilleFamily" at bounding box center [270, 612] width 149 height 24
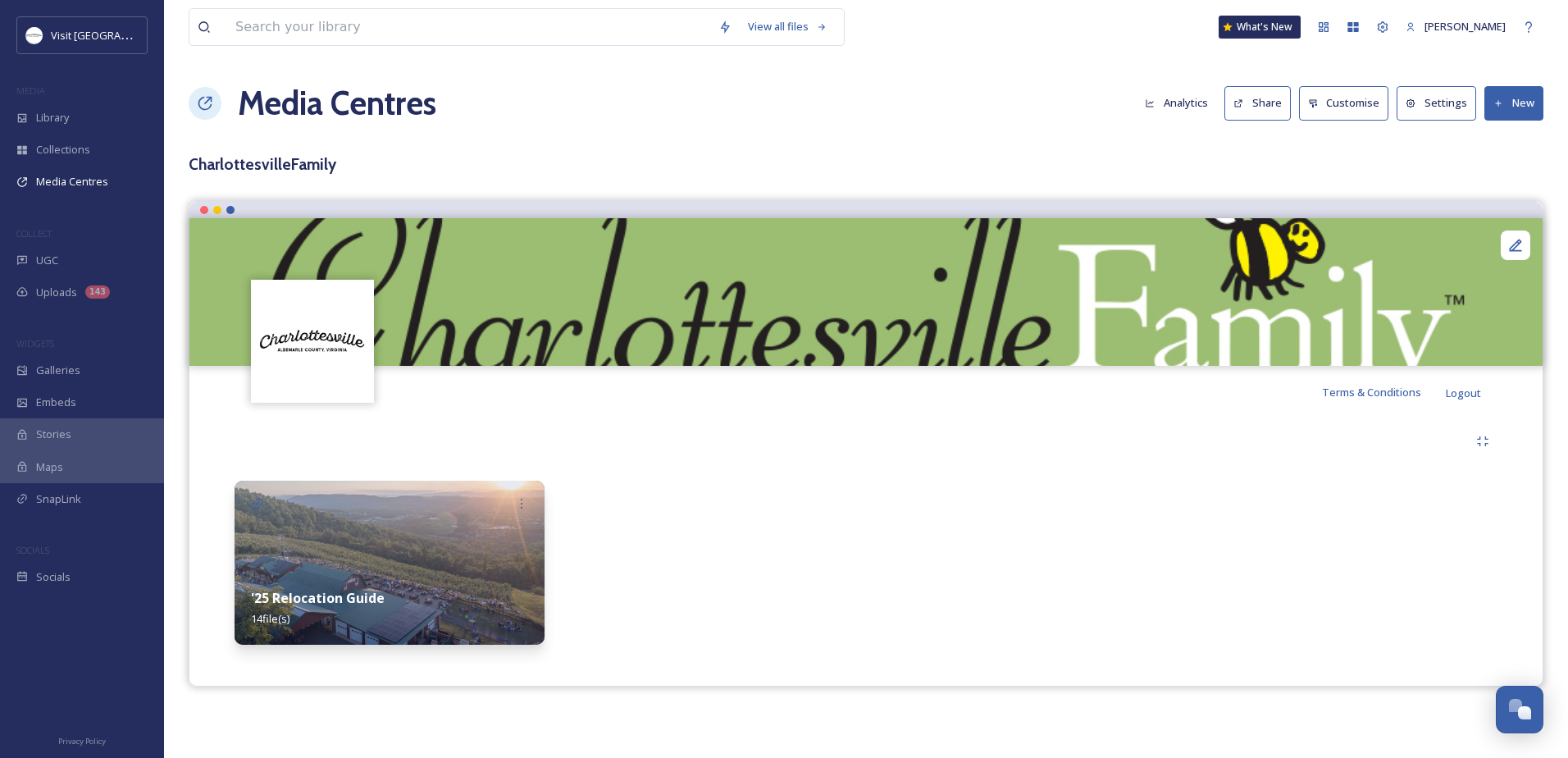
click at [1457, 97] on button "Settings" at bounding box center [1436, 102] width 80 height 34
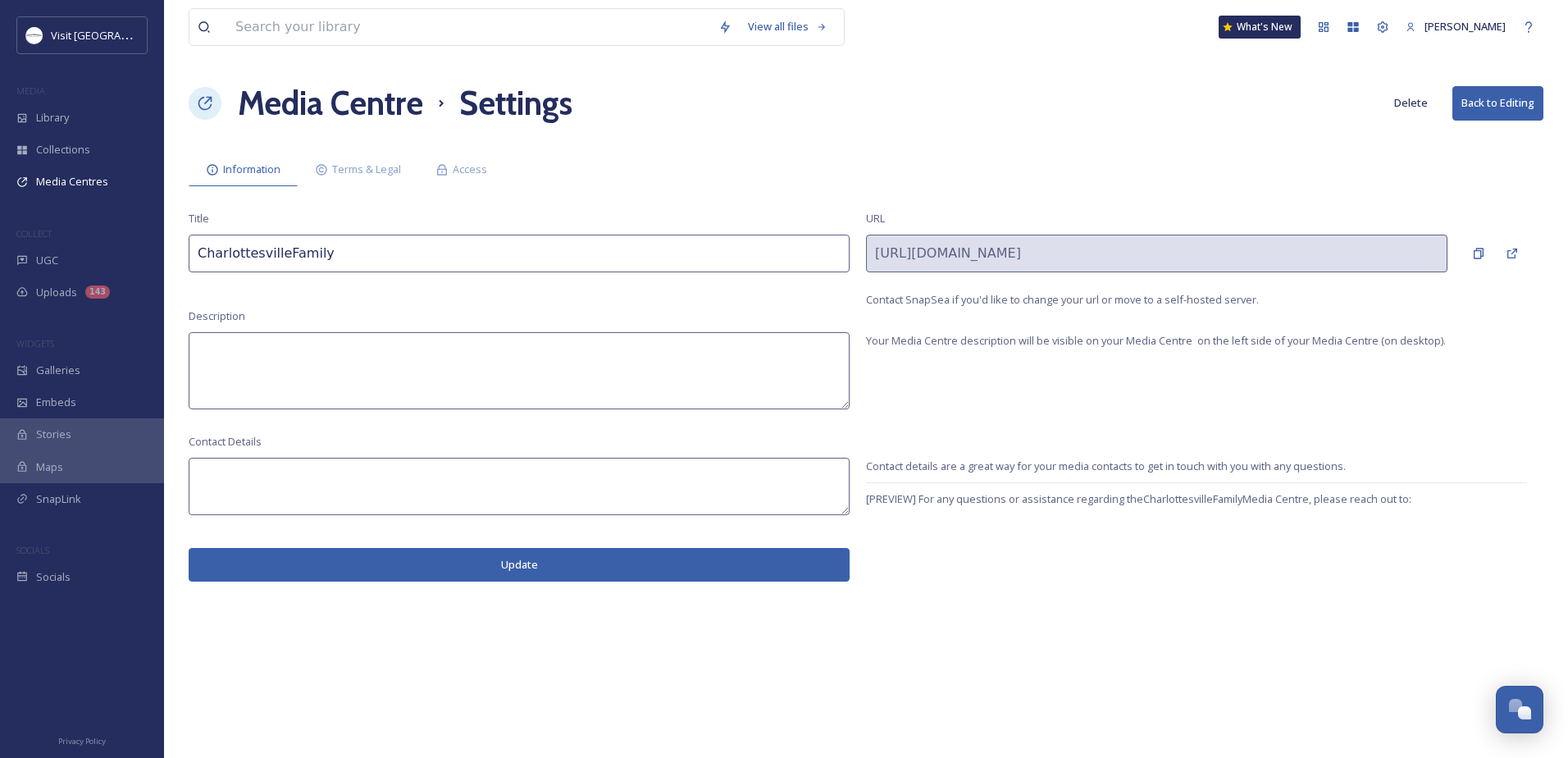
click at [446, 249] on input "CharlottesvilleFamily" at bounding box center [519, 253] width 661 height 38
paste input "[Press Request]"
type input "CharlottesvilleFamily [Press Request]"
click at [377, 574] on button "Update" at bounding box center [519, 565] width 661 height 34
click at [351, 118] on h1 "Media Centre" at bounding box center [331, 103] width 186 height 49
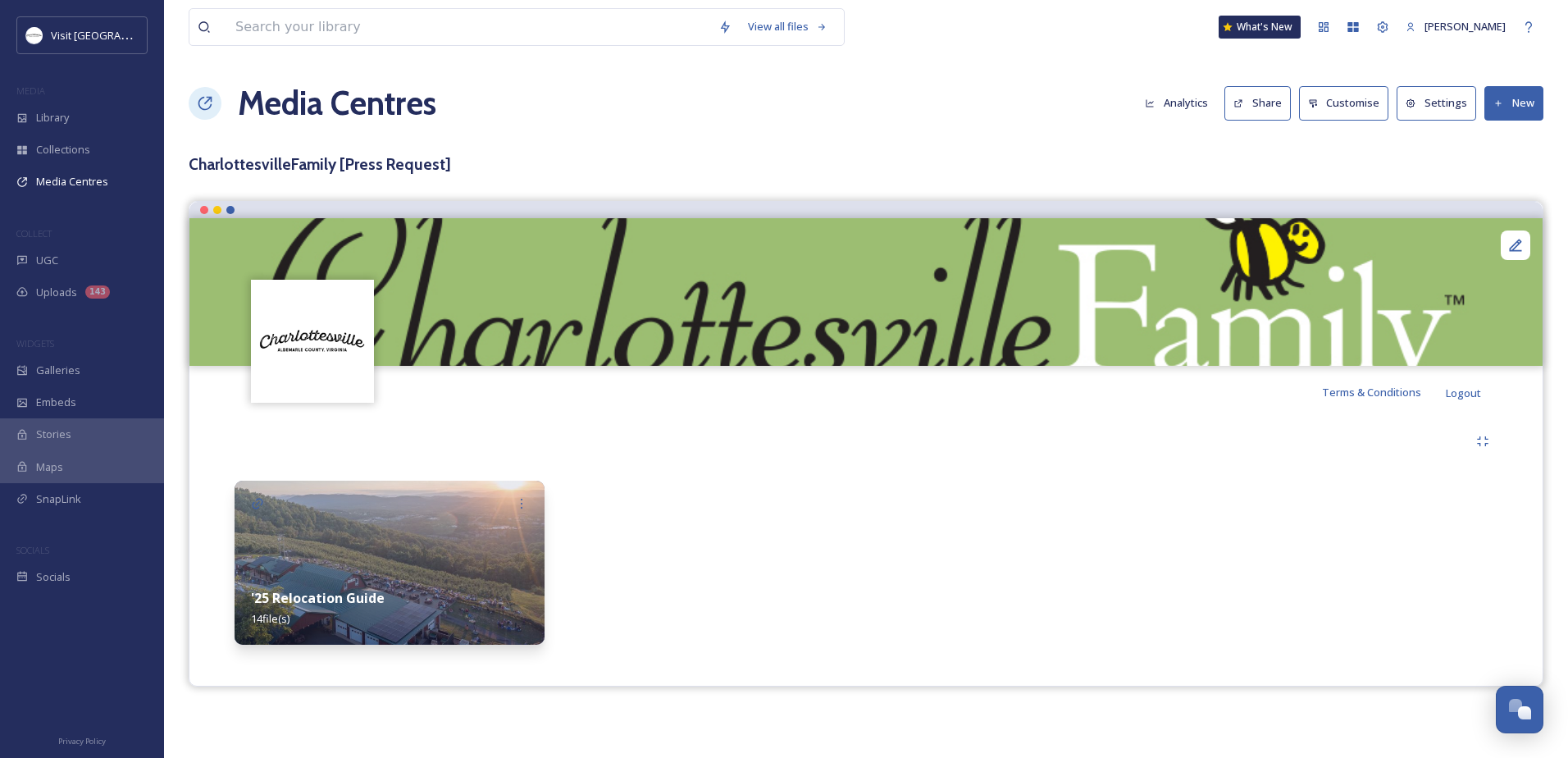
click at [281, 110] on h1 "Media Centres" at bounding box center [337, 103] width 199 height 49
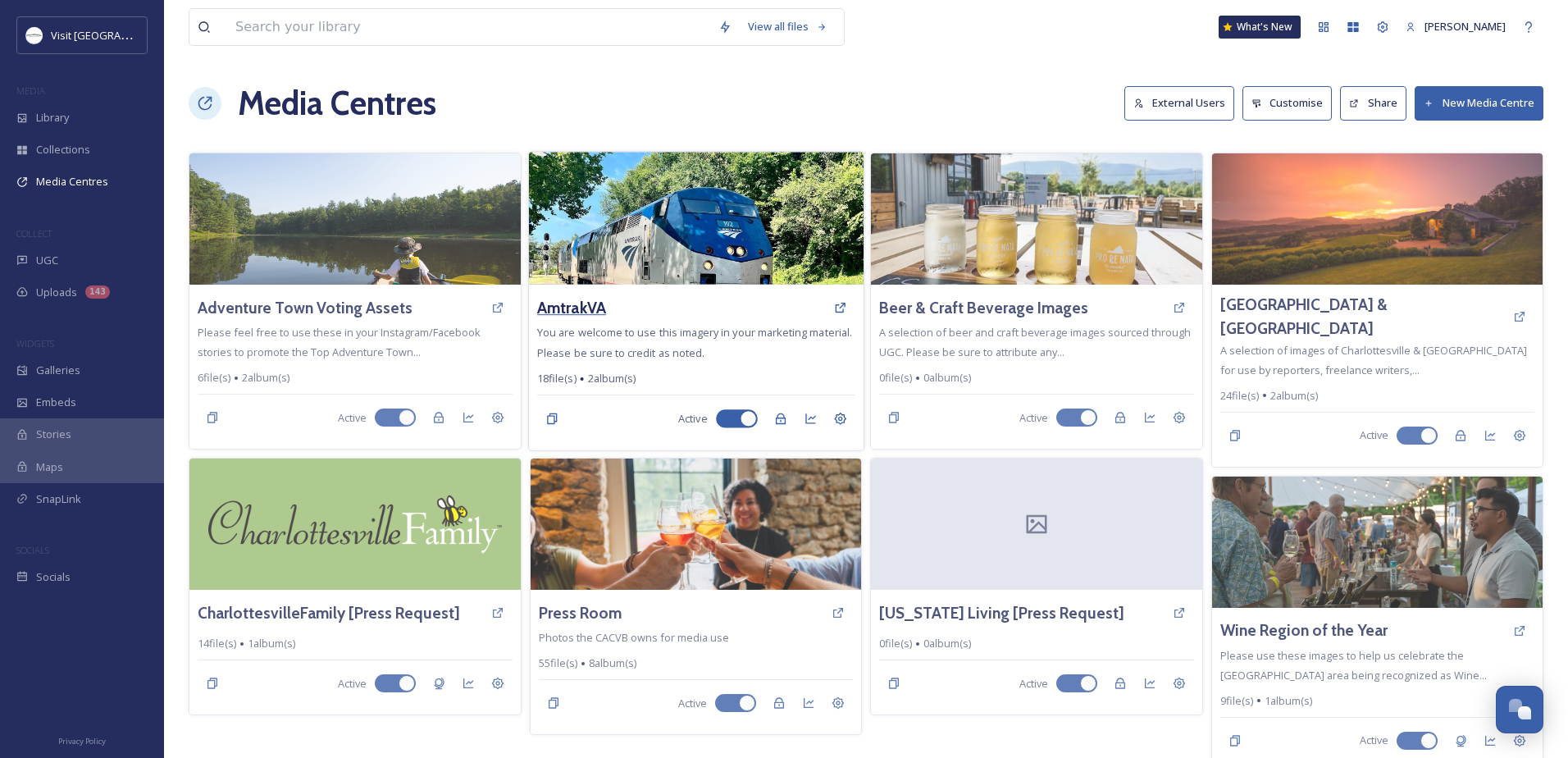
click at [596, 306] on h3 "AmtrakVA" at bounding box center [572, 307] width 69 height 24
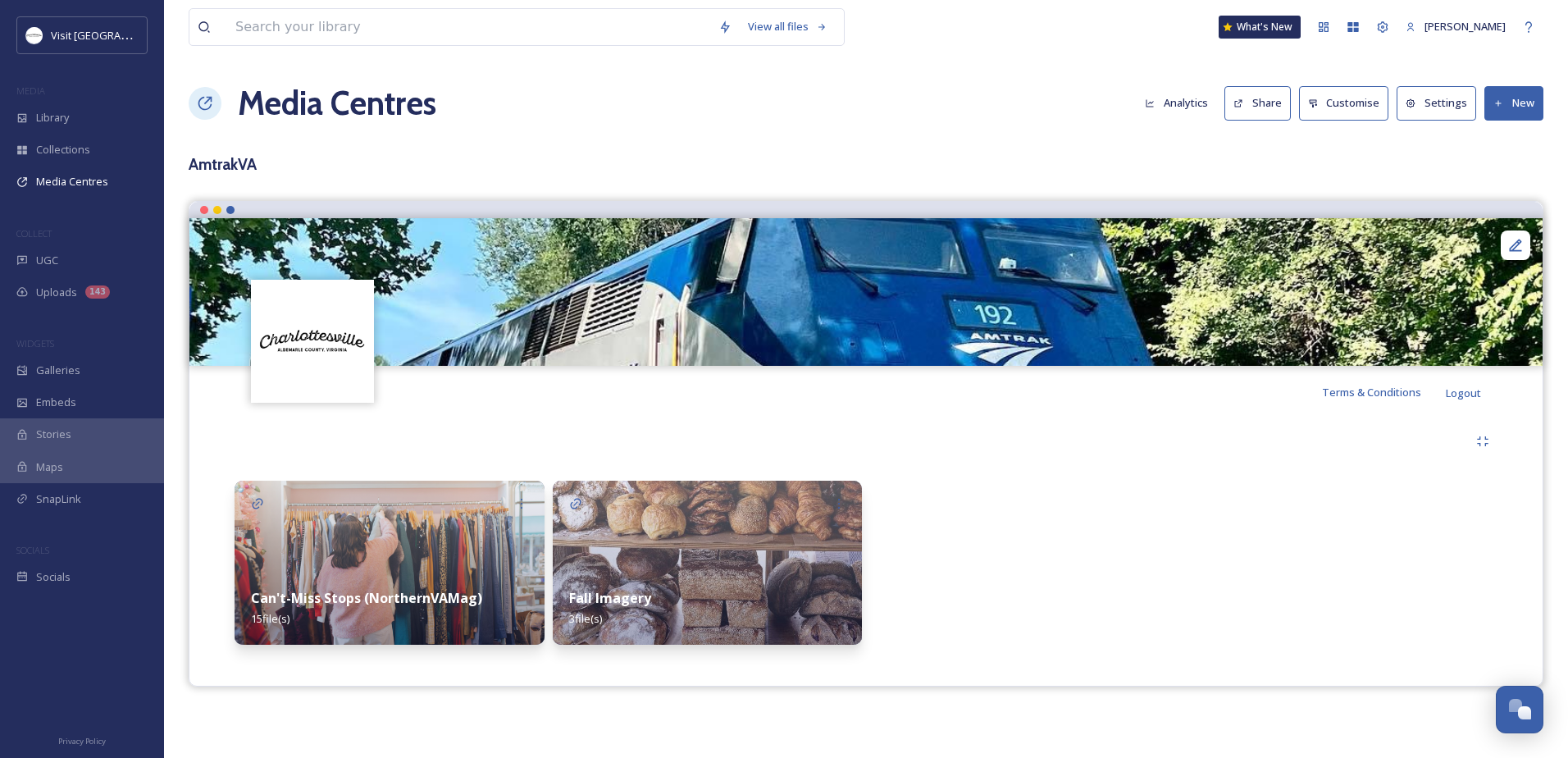
click at [1411, 105] on icon at bounding box center [1412, 102] width 10 height 10
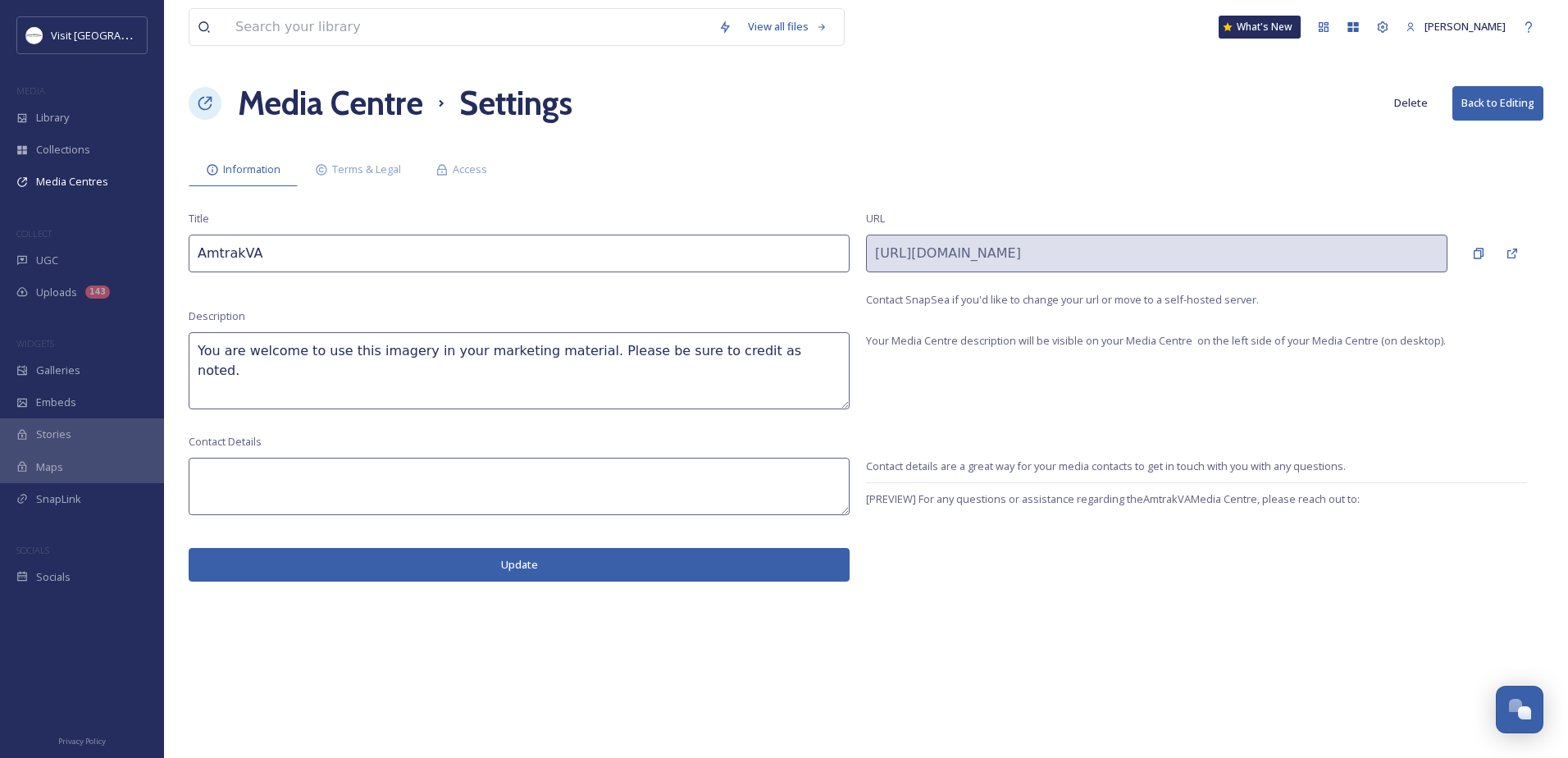
click at [456, 243] on input "AmtrakVA" at bounding box center [519, 253] width 661 height 38
paste input "[Press Request]"
type input "AmtrakVA [Press Request]"
click at [475, 556] on button "Update" at bounding box center [519, 565] width 661 height 34
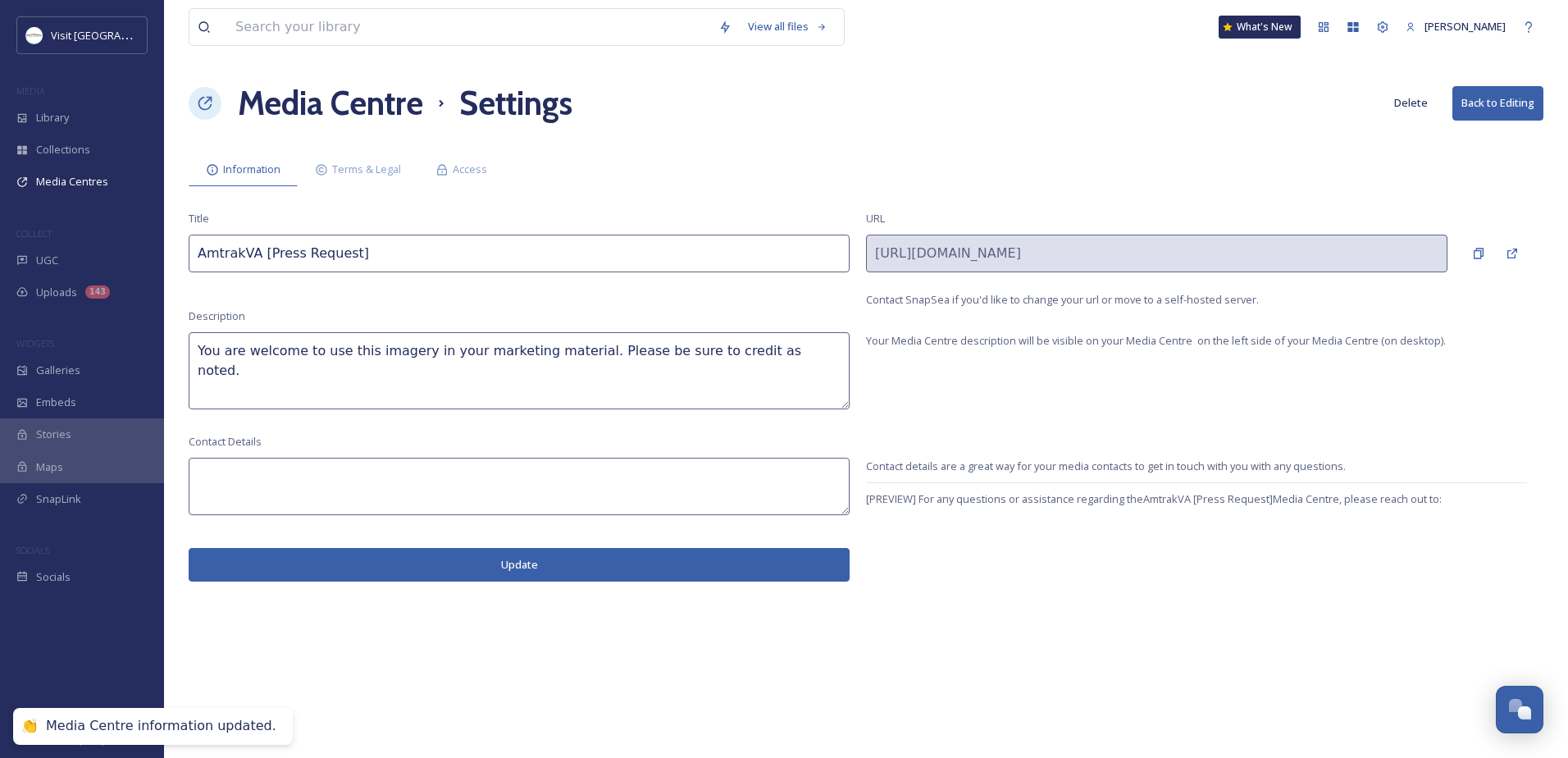
click at [347, 95] on h1 "Media Centre" at bounding box center [331, 103] width 186 height 49
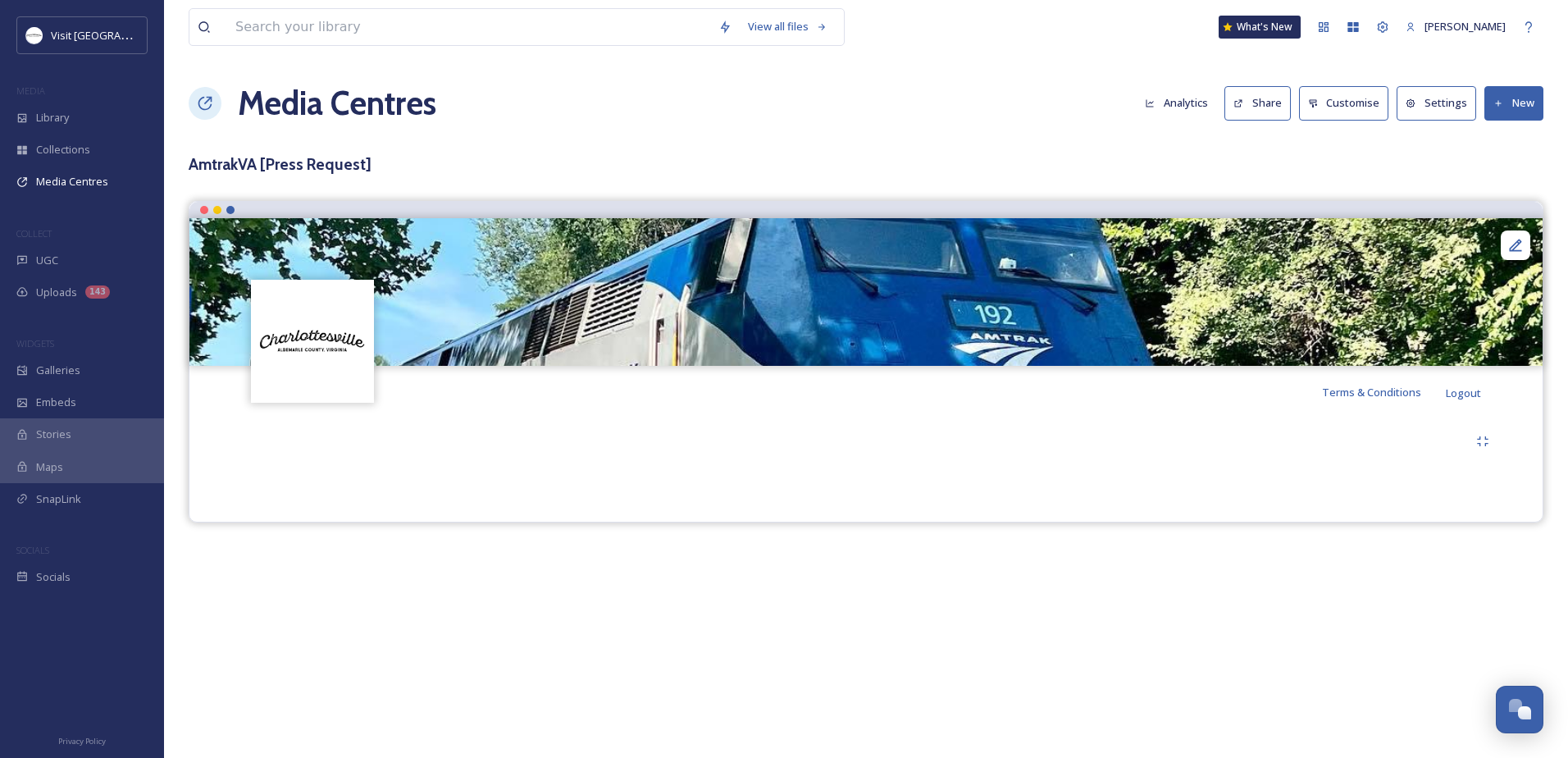
click at [335, 98] on h1 "Media Centres" at bounding box center [337, 103] width 199 height 49
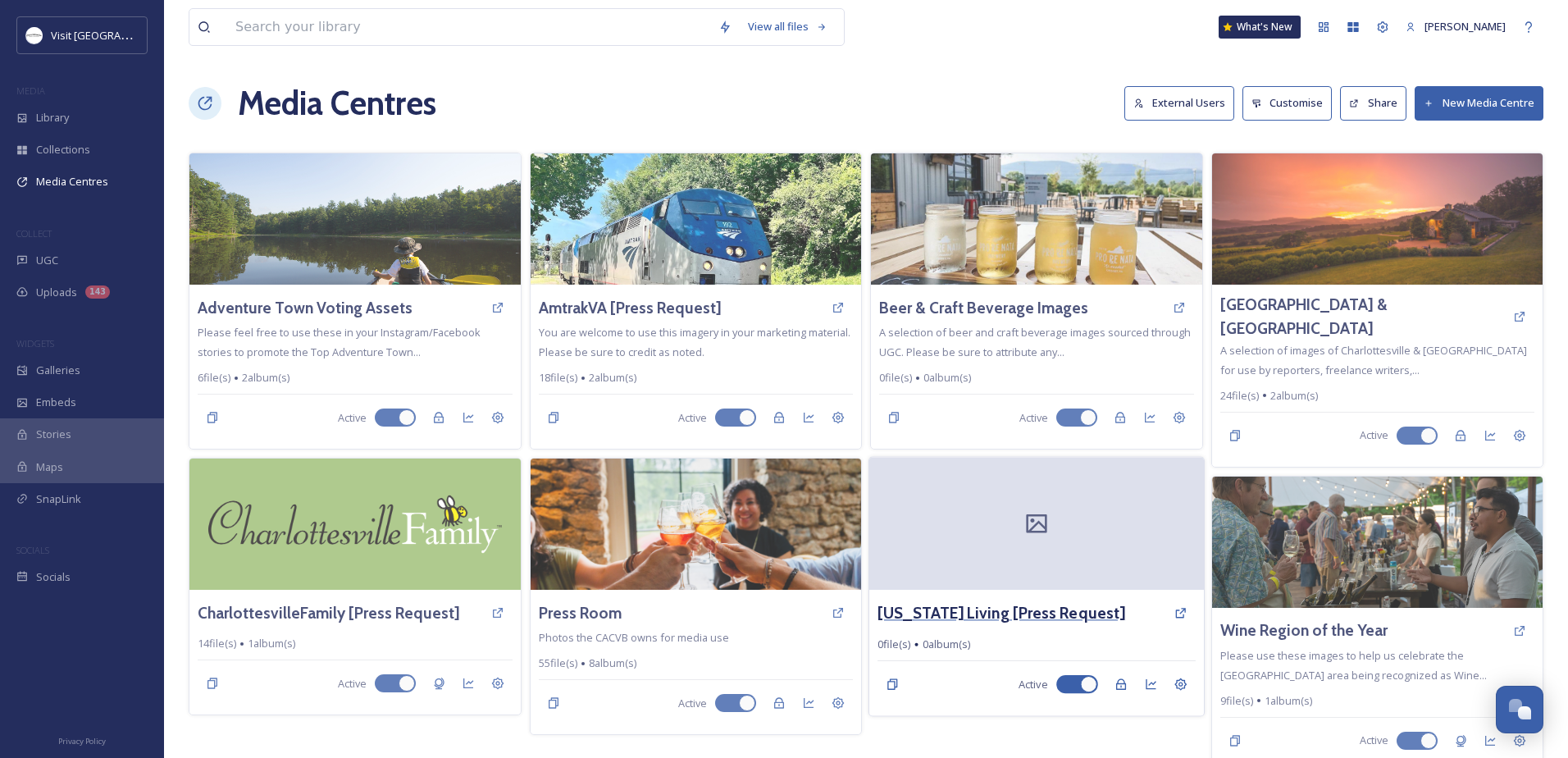
click at [1001, 605] on h3 "[US_STATE] Living [Press Request]" at bounding box center [1001, 612] width 247 height 24
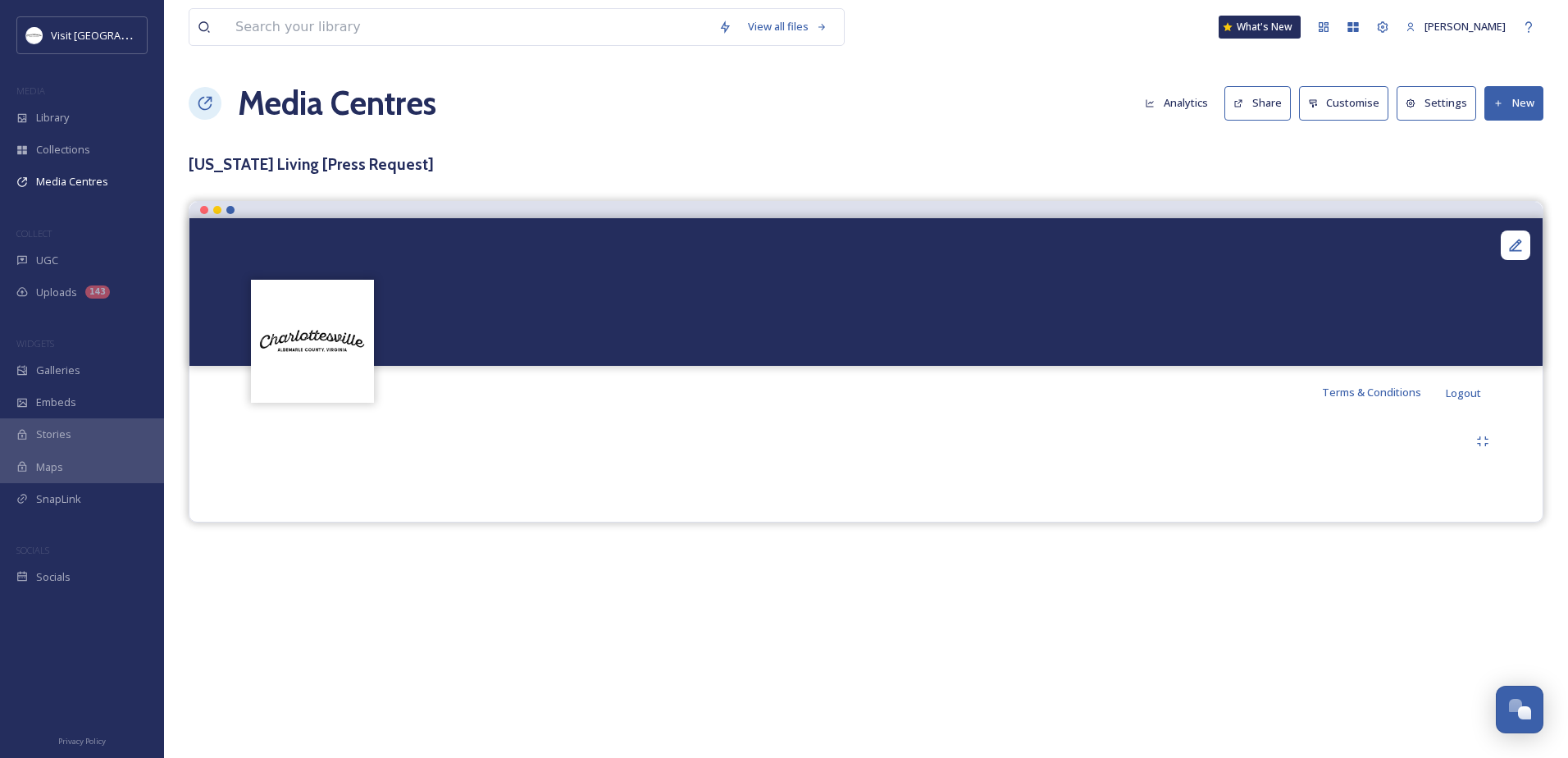
click at [1520, 90] on button "New" at bounding box center [1514, 102] width 59 height 34
click at [1493, 179] on span "Add Album" at bounding box center [1508, 173] width 53 height 16
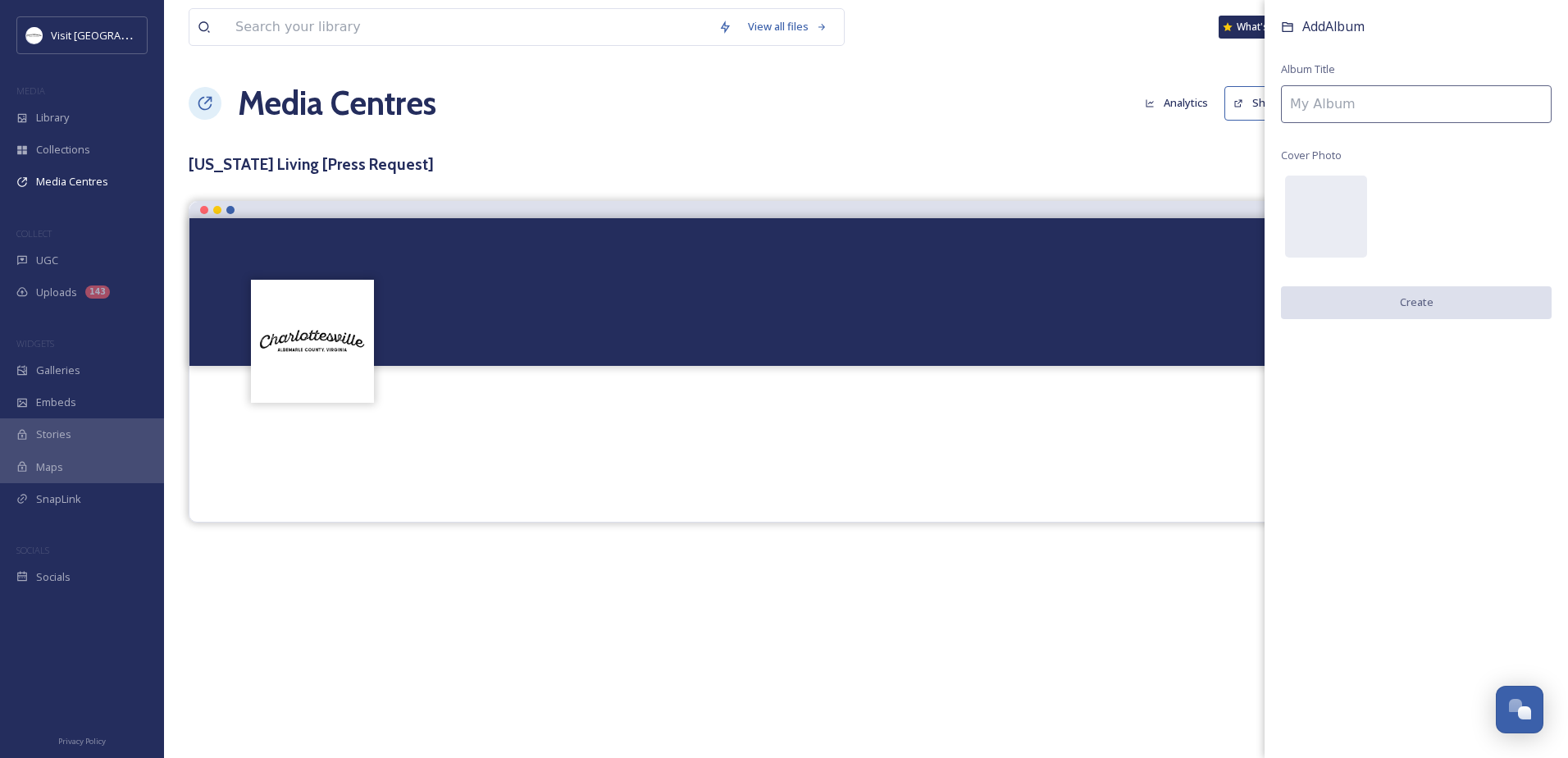
click at [1331, 103] on input at bounding box center [1417, 104] width 270 height 38
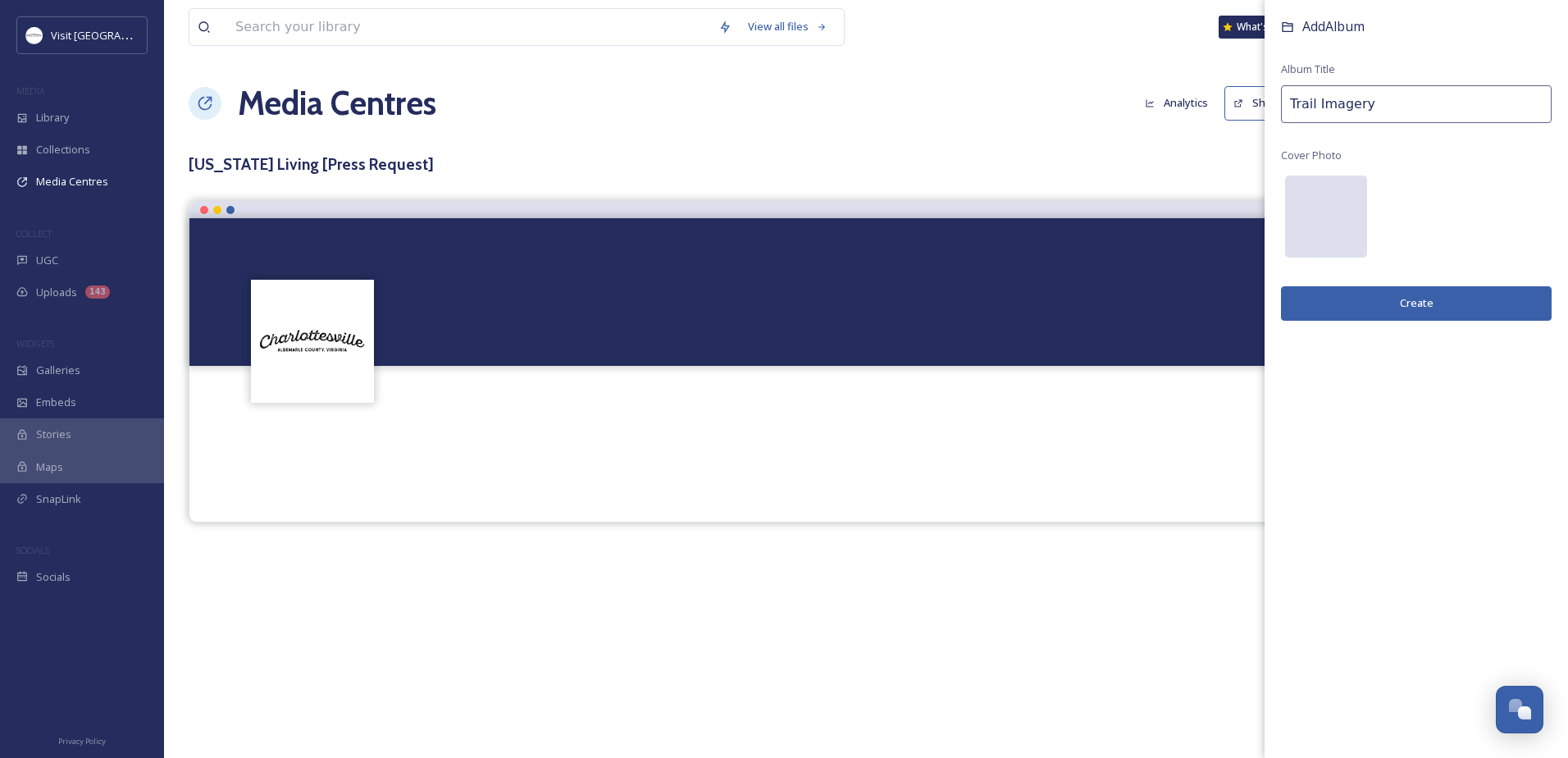
type input "Trail Imagery"
click at [1324, 205] on div at bounding box center [1326, 216] width 82 height 82
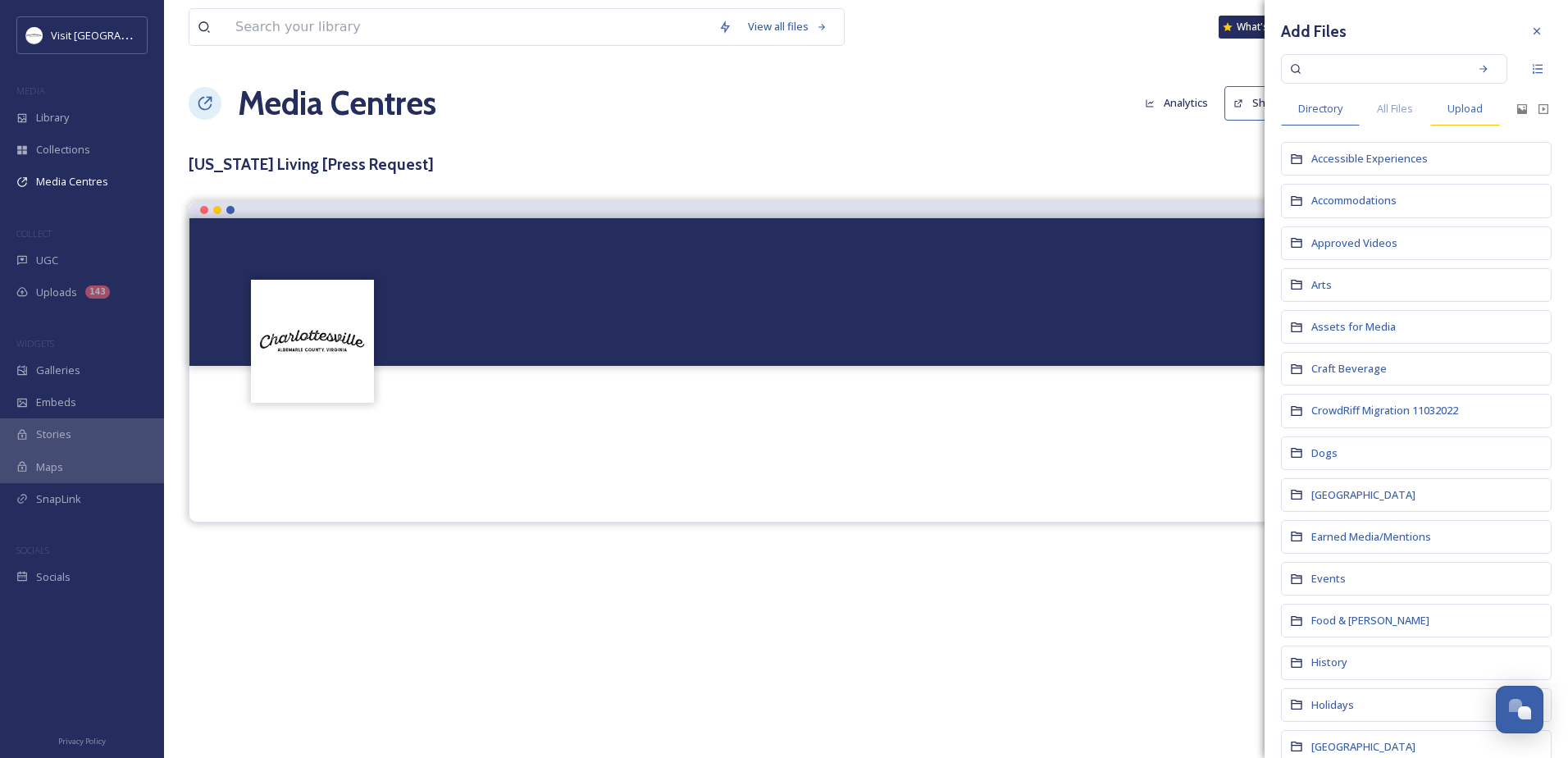
click at [1482, 109] on span "Upload" at bounding box center [1465, 109] width 35 height 16
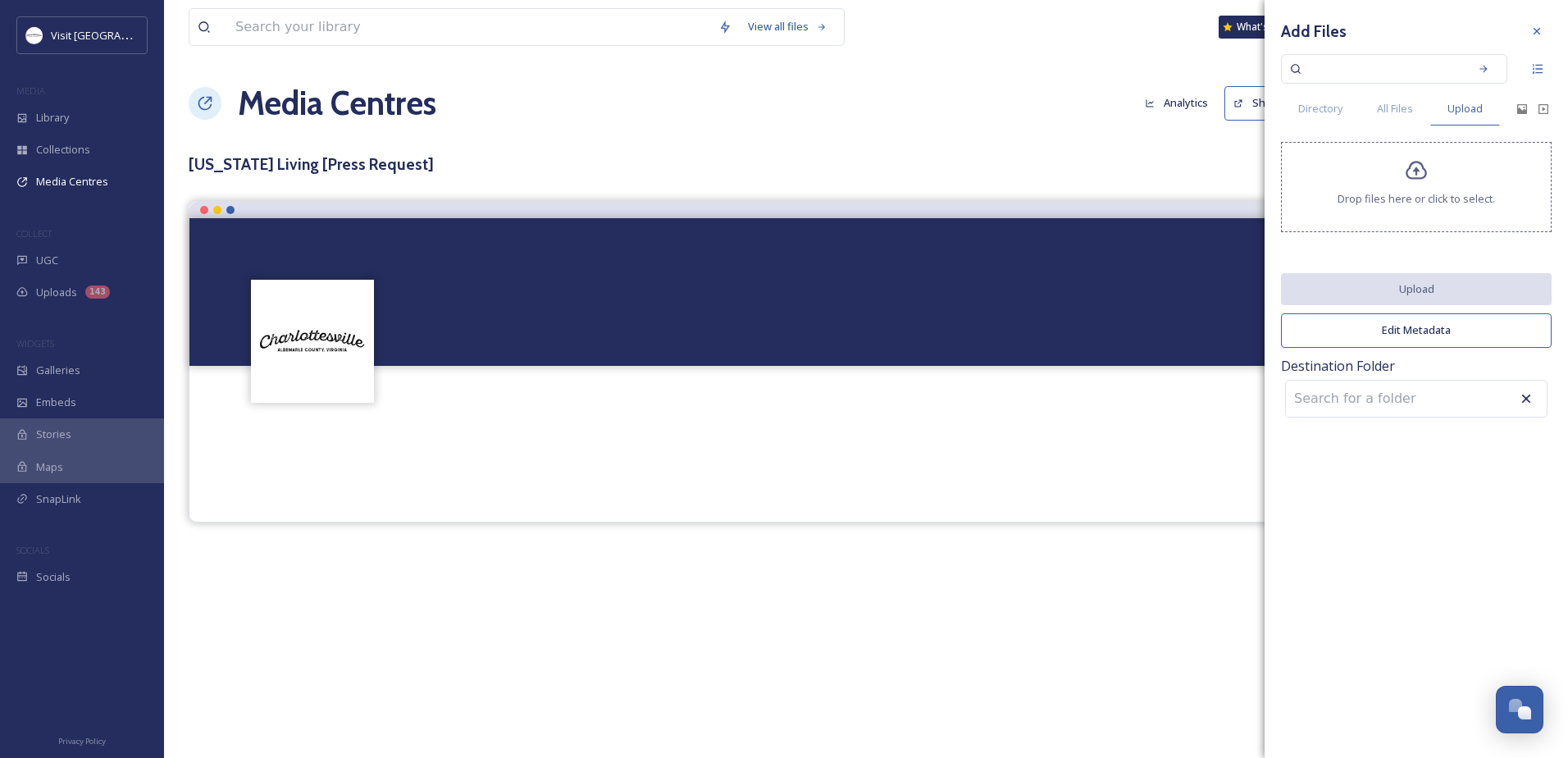
click at [1385, 191] on span "Drop files here or click to select." at bounding box center [1417, 199] width 157 height 16
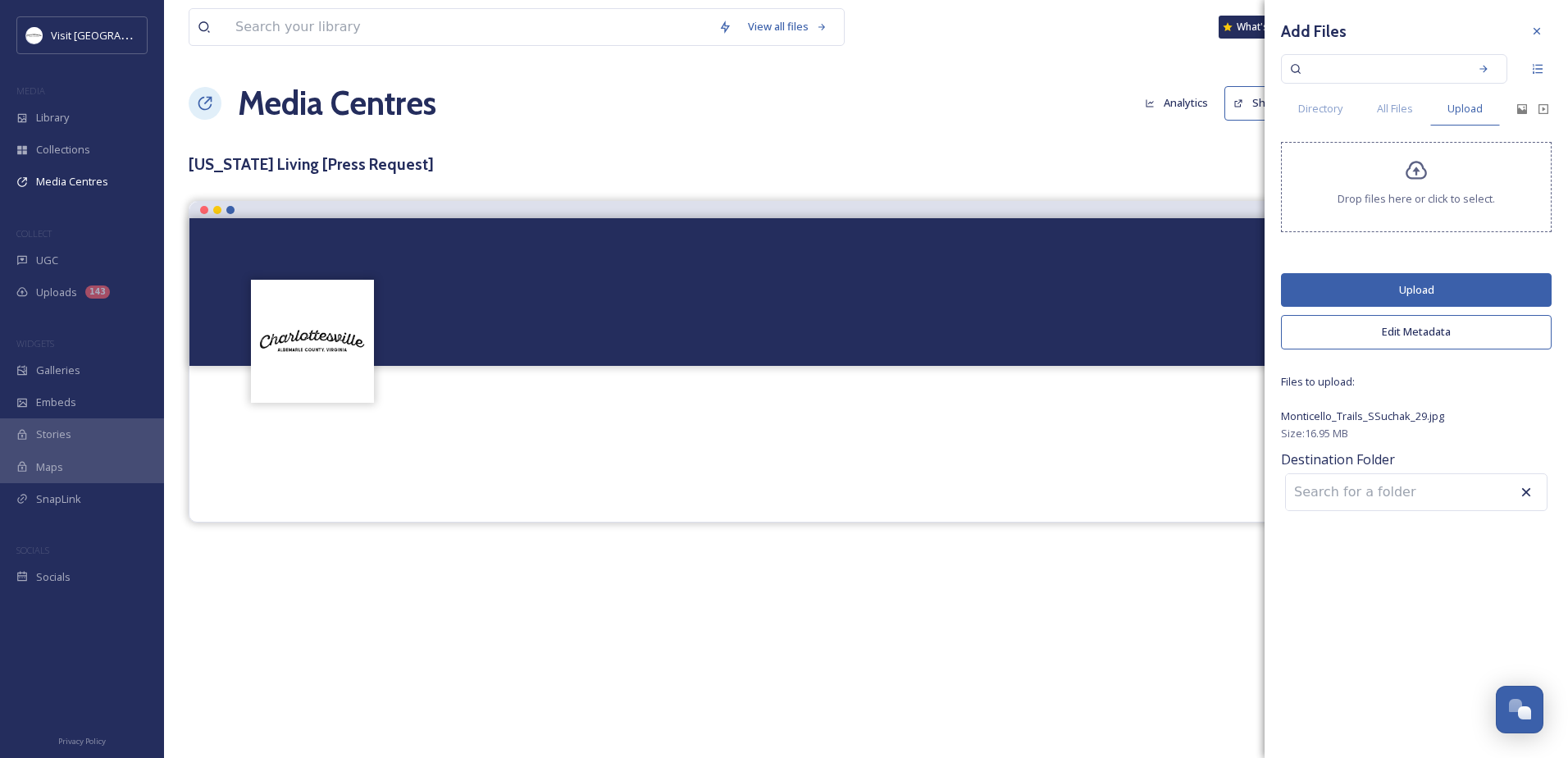
click at [1331, 292] on button "Upload" at bounding box center [1417, 290] width 270 height 34
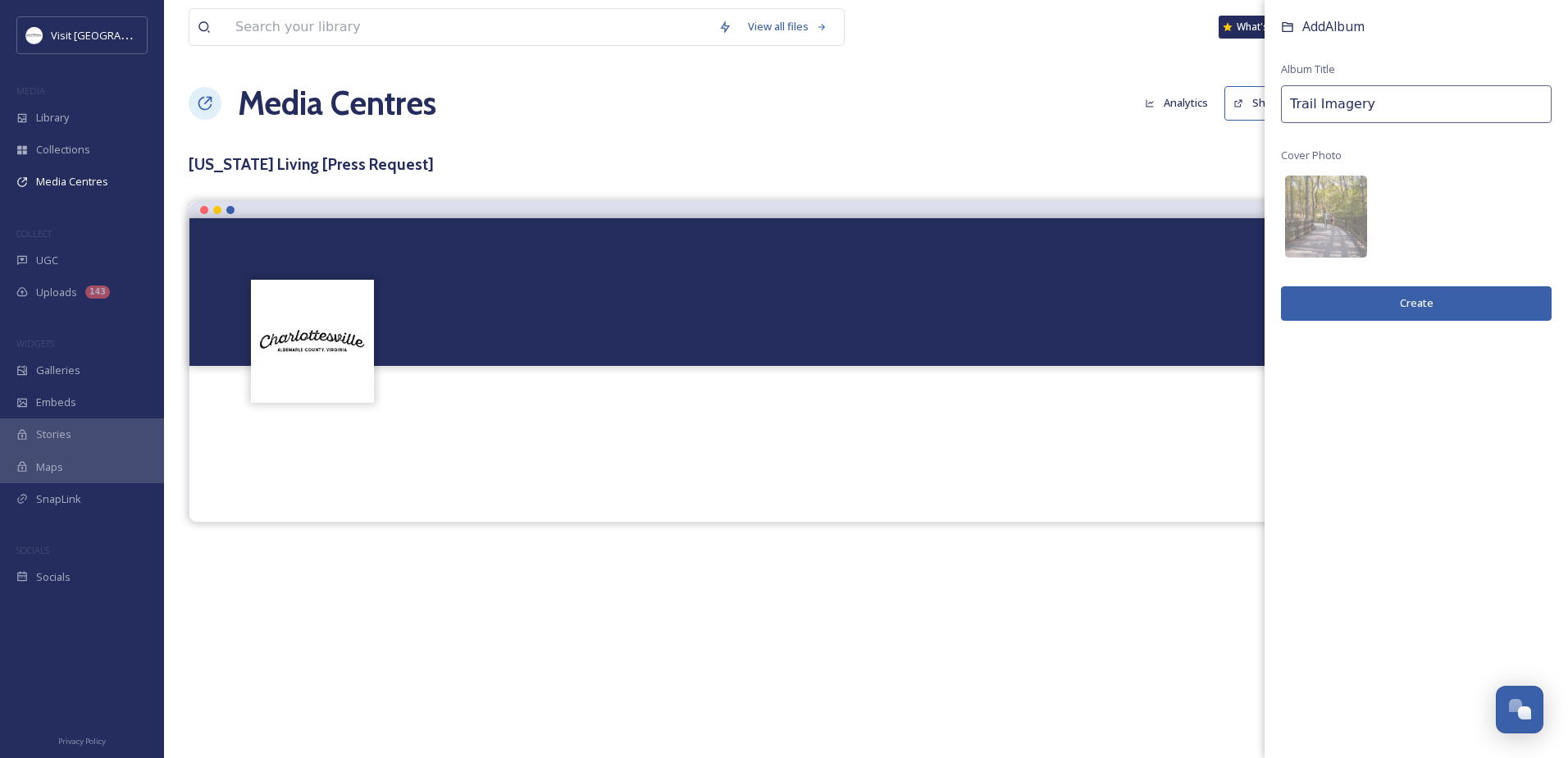
click at [1343, 295] on button "Create" at bounding box center [1417, 303] width 270 height 34
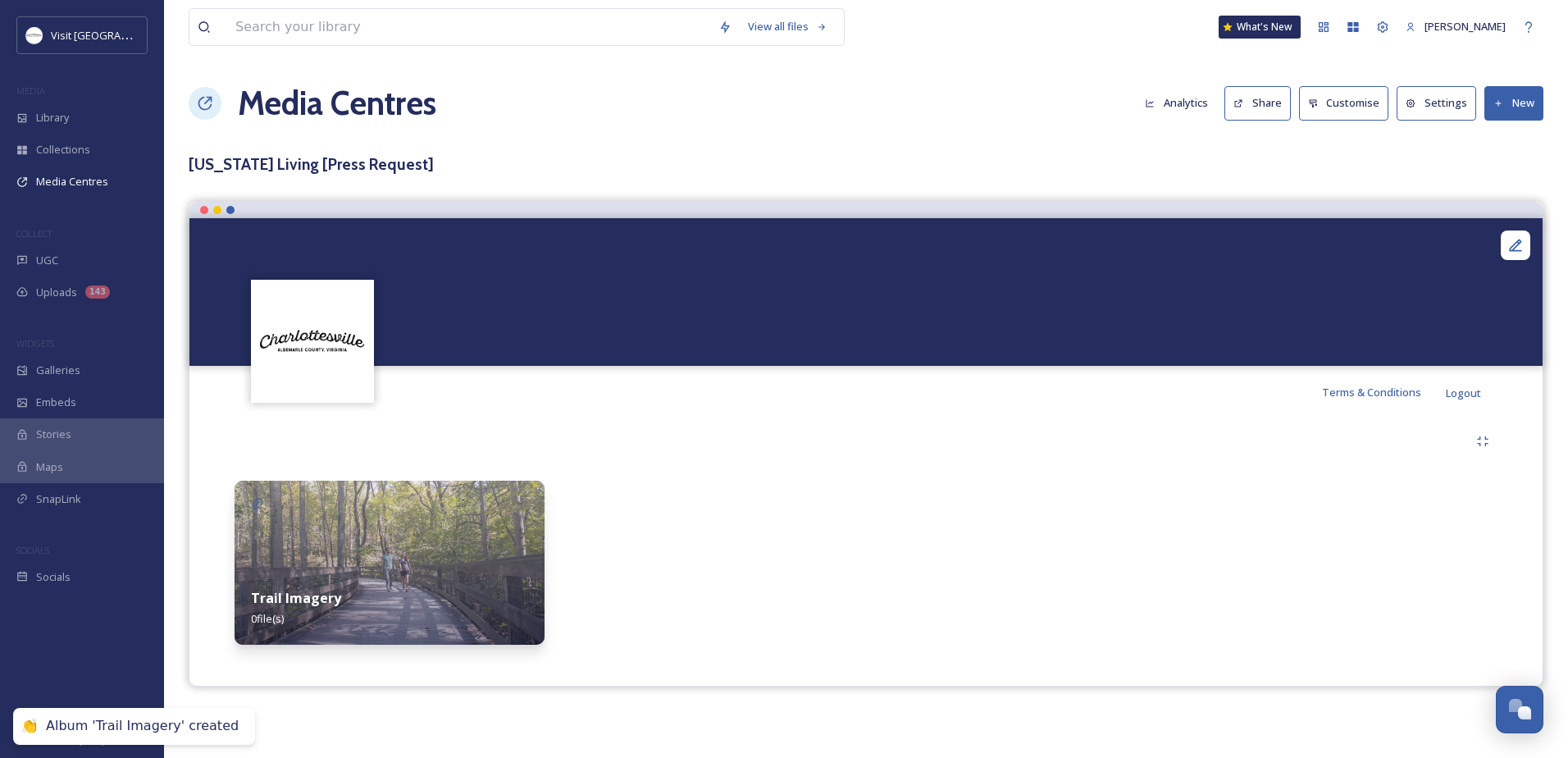
click at [413, 542] on img at bounding box center [389, 563] width 310 height 164
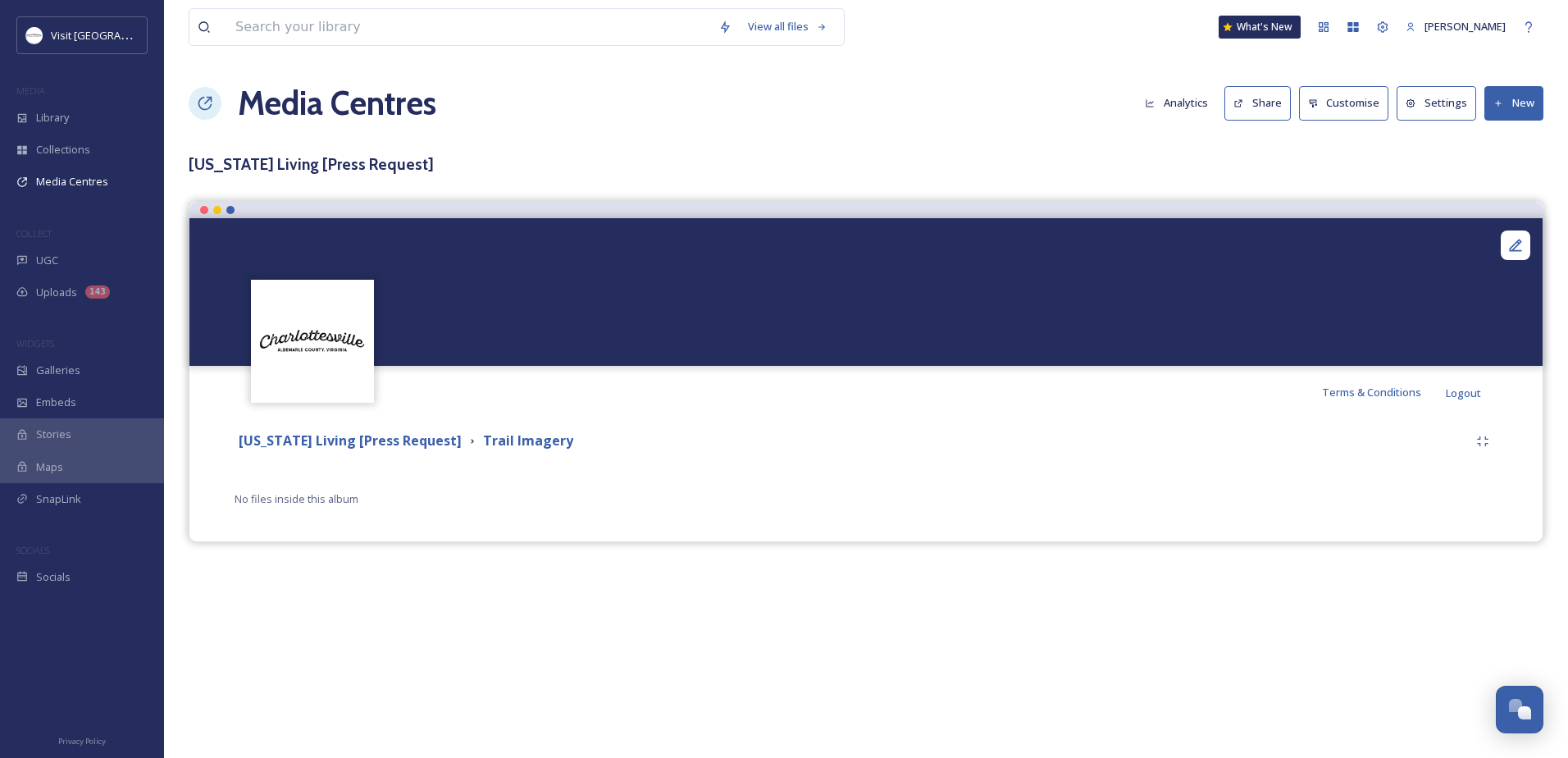
click at [1519, 97] on button "New" at bounding box center [1514, 102] width 59 height 34
click at [1506, 133] on span "Add Files" at bounding box center [1503, 141] width 44 height 16
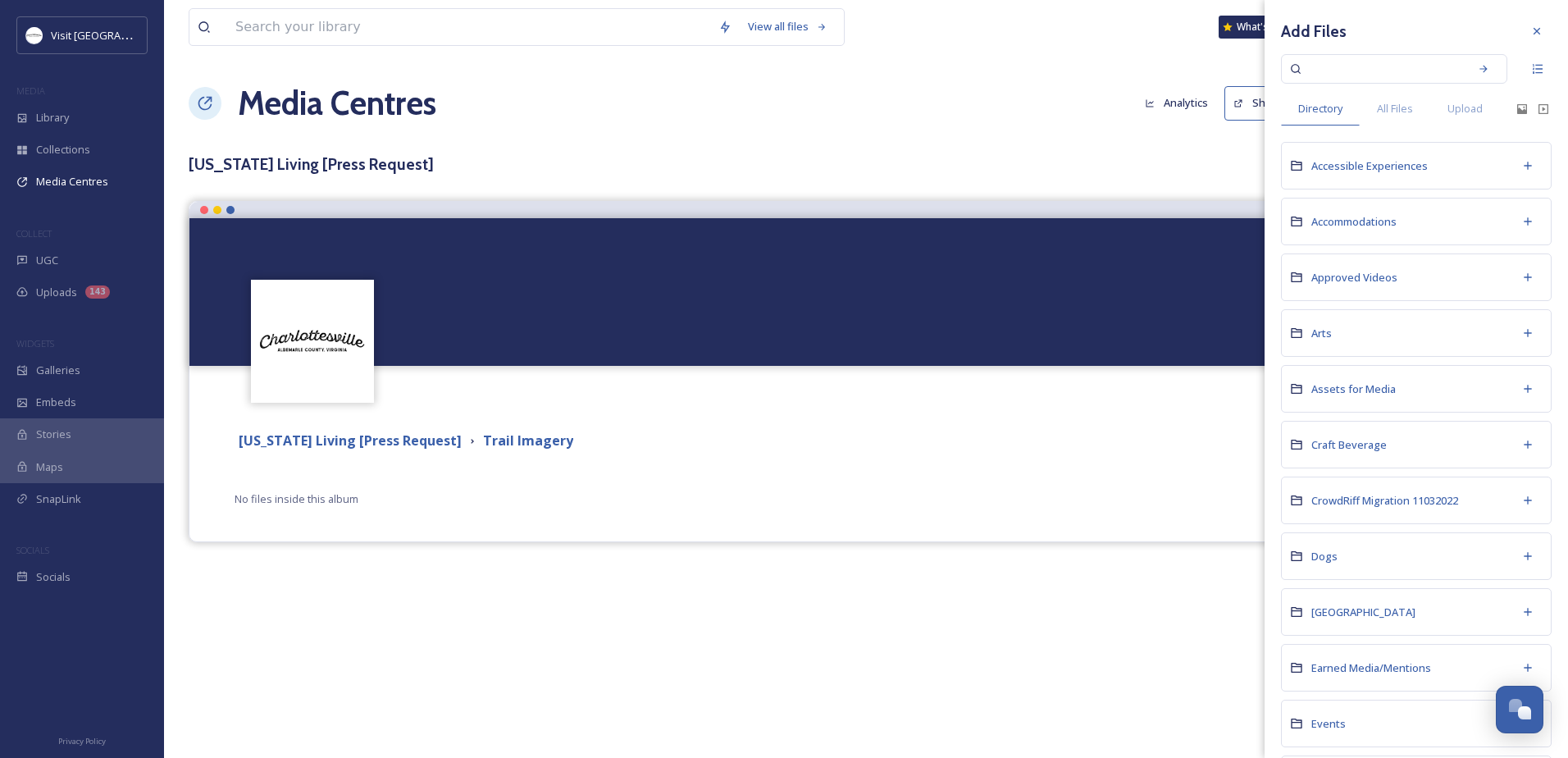
click at [786, 117] on div "Media Centres Analytics Share Customise Settings New" at bounding box center [865, 103] width 1355 height 49
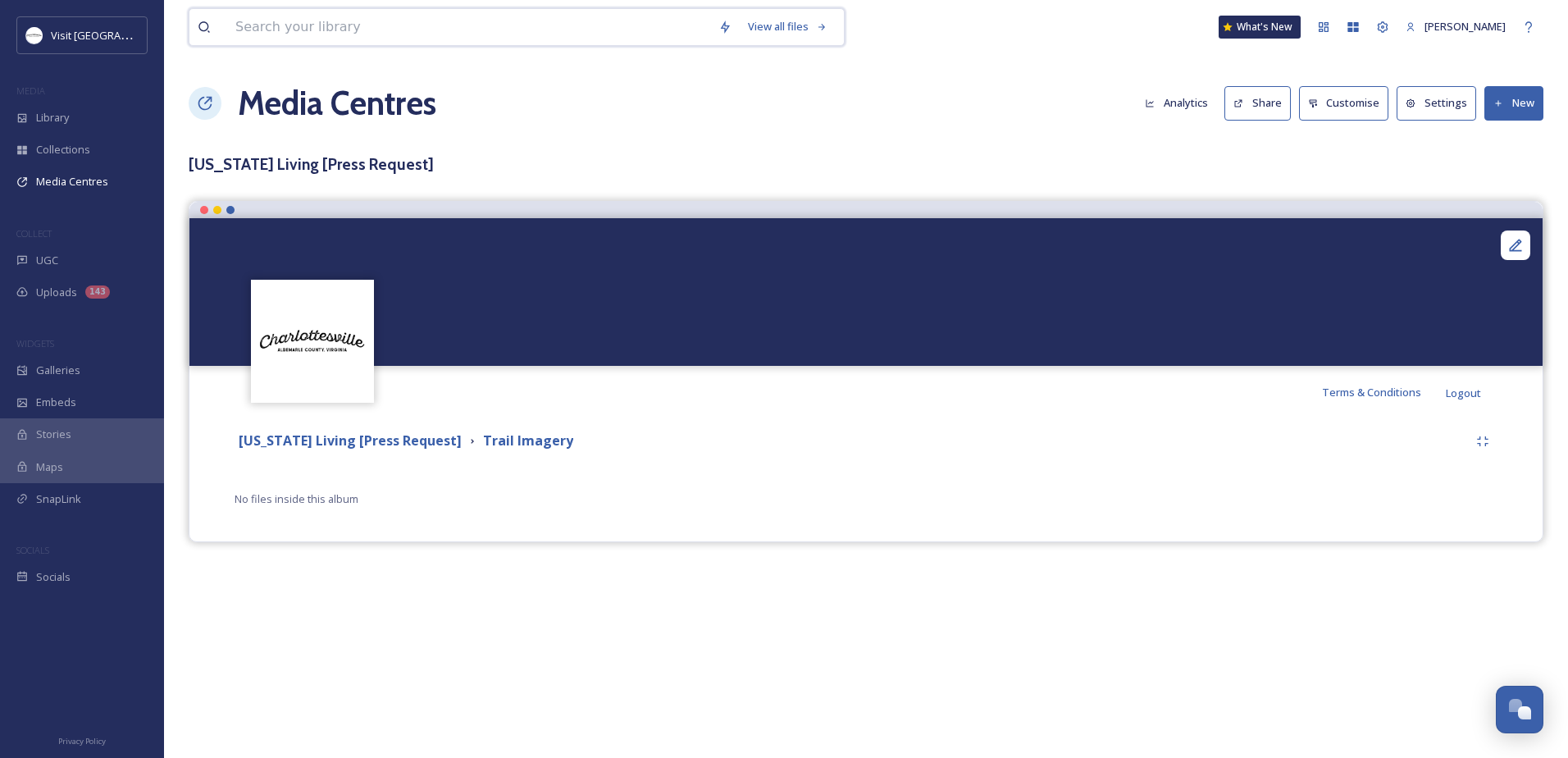
click at [262, 23] on input at bounding box center [468, 27] width 483 height 36
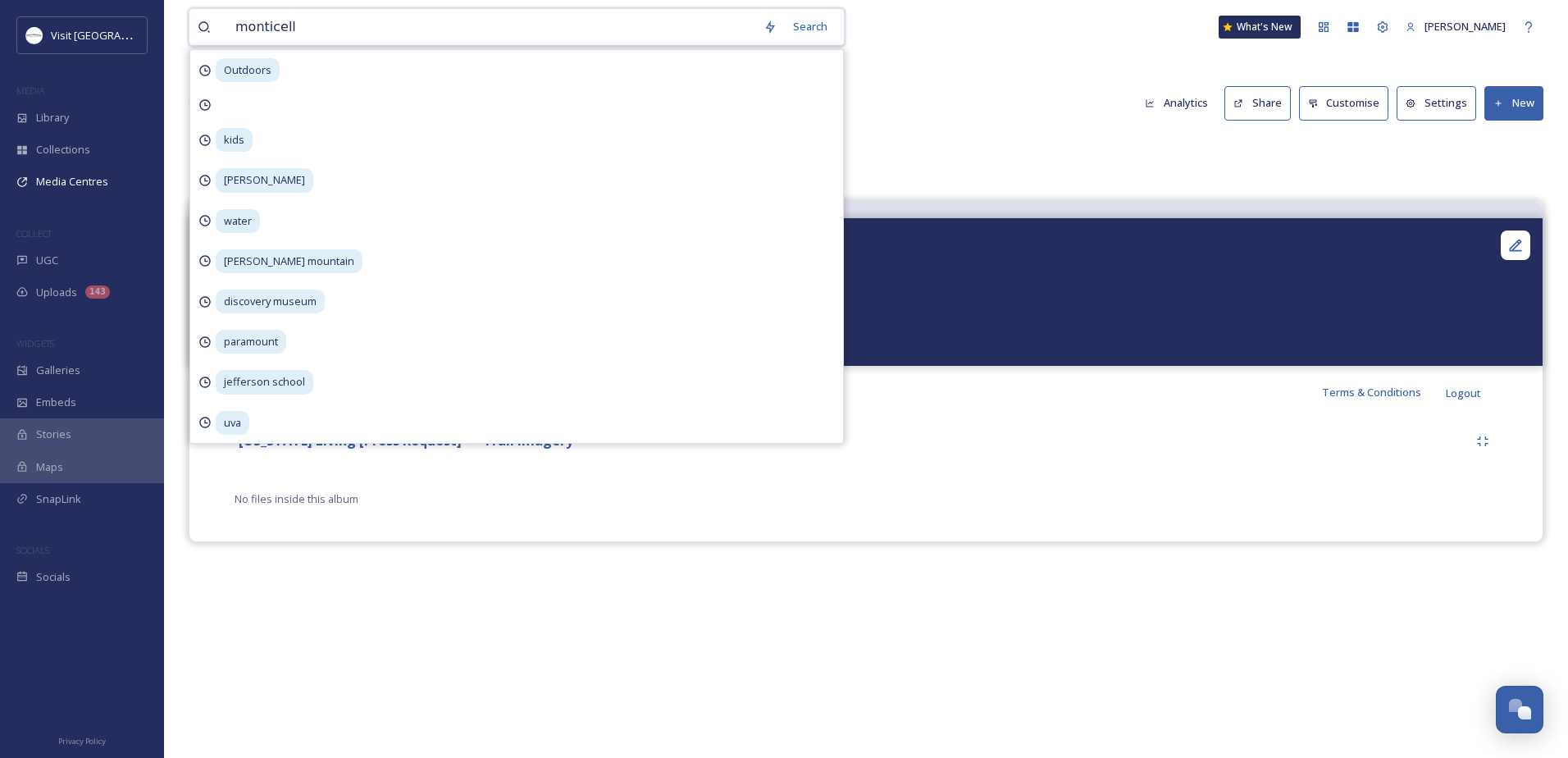
type input "monticello"
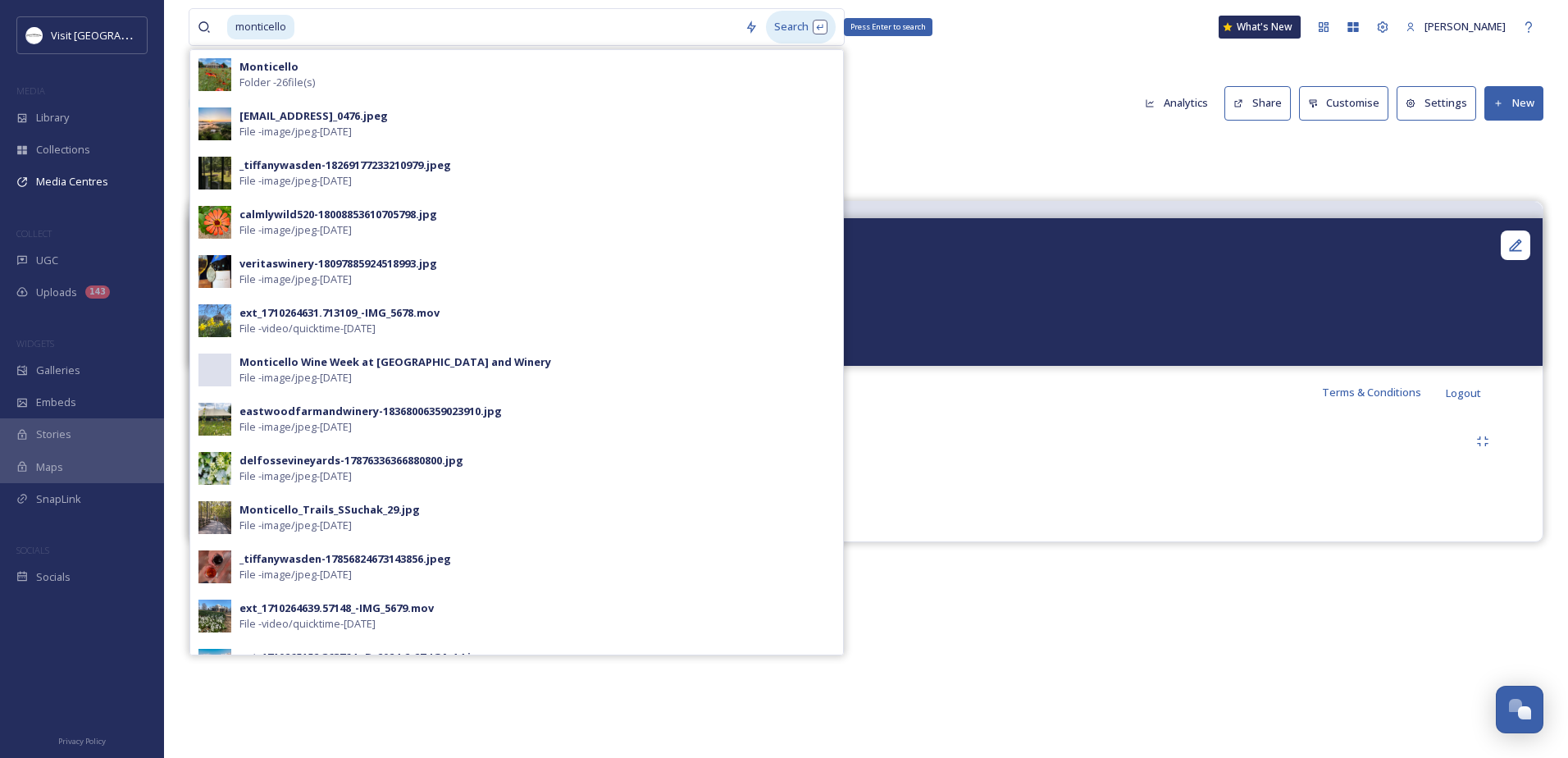
click at [780, 28] on div "Search Press Enter to search" at bounding box center [801, 27] width 70 height 32
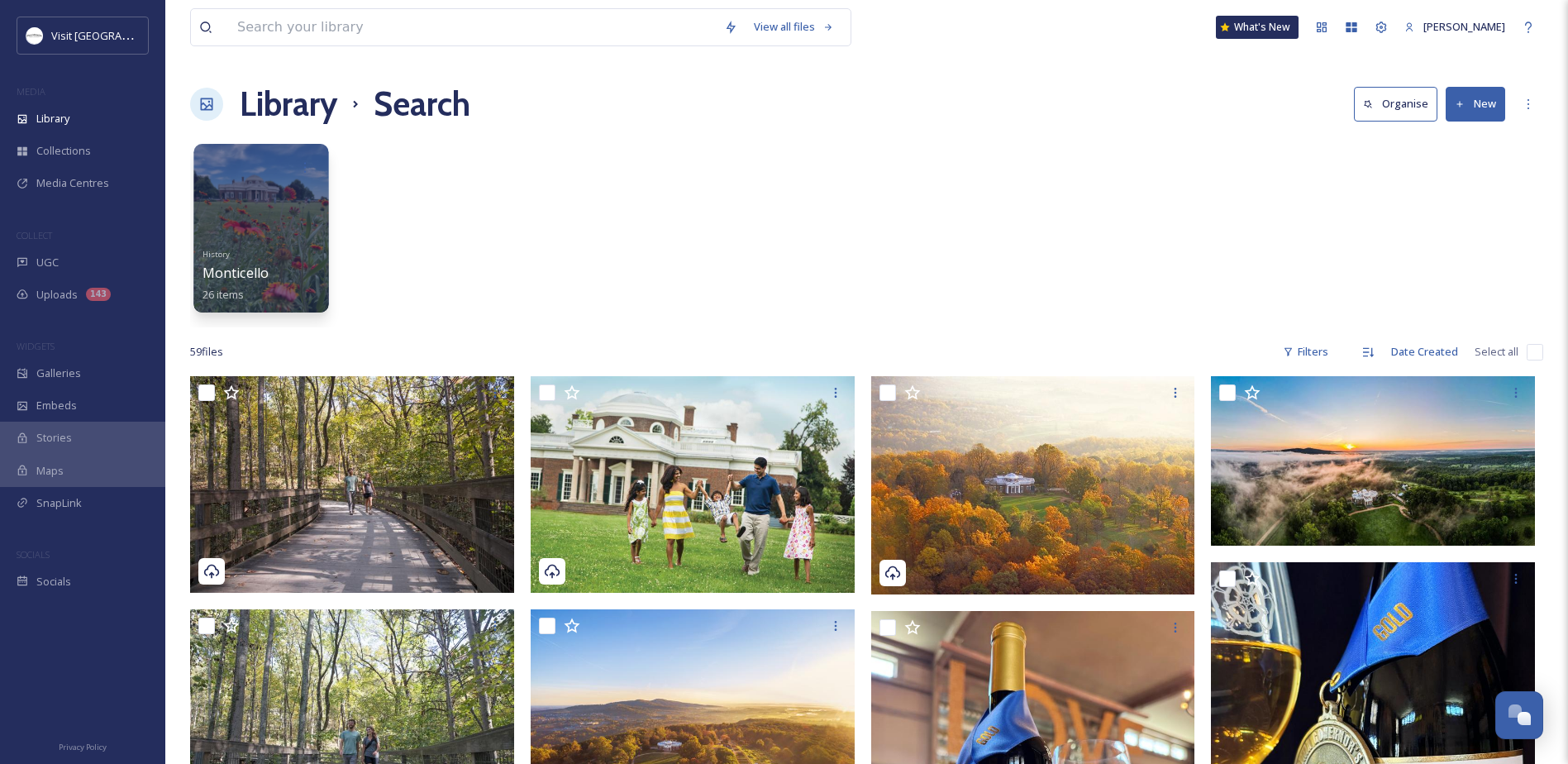
click at [241, 270] on span "Monticello" at bounding box center [235, 272] width 67 height 18
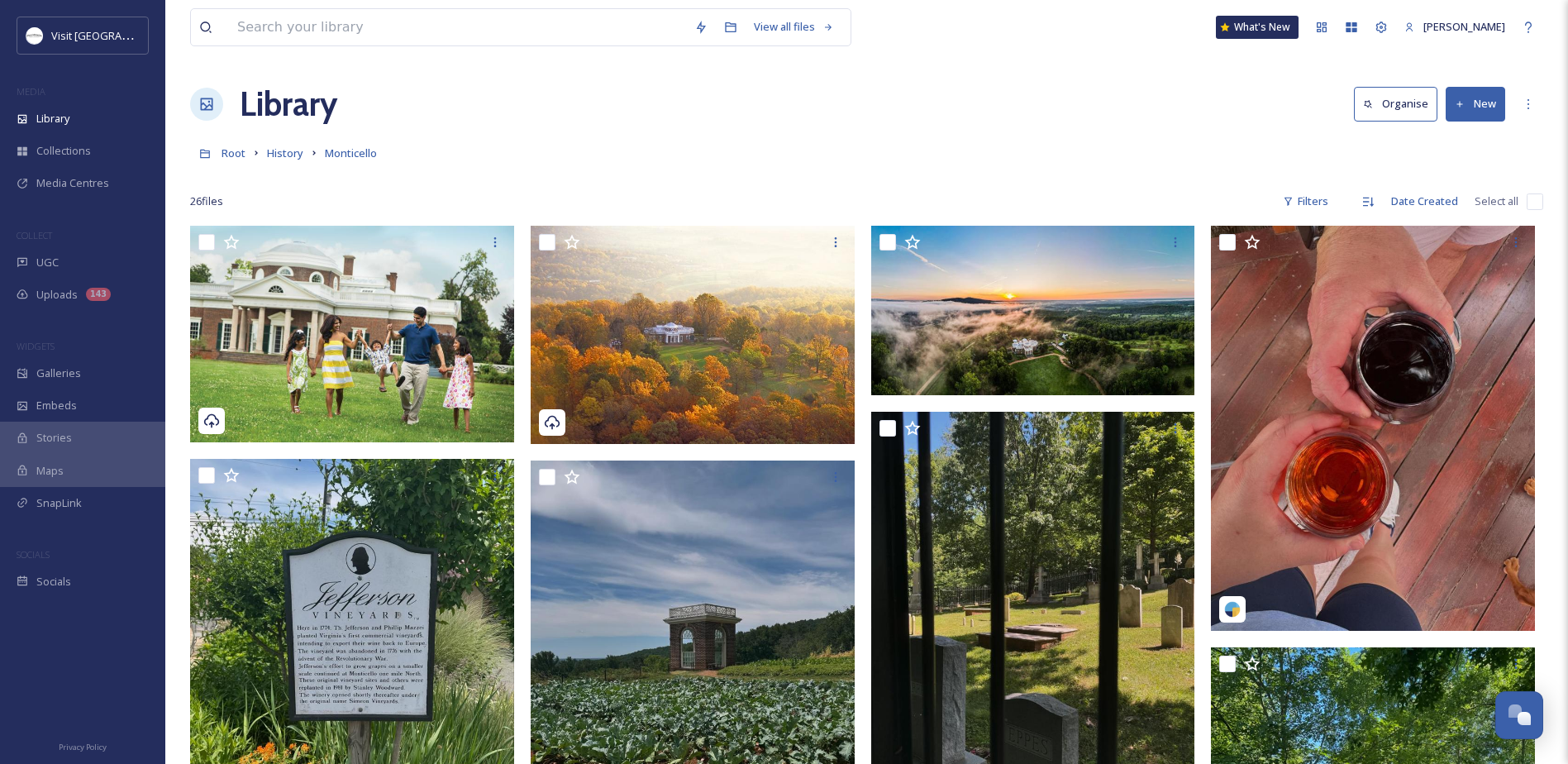
click at [1470, 102] on button "New" at bounding box center [1475, 103] width 60 height 34
click at [1447, 167] on span ".zip Upload" at bounding box center [1468, 175] width 55 height 16
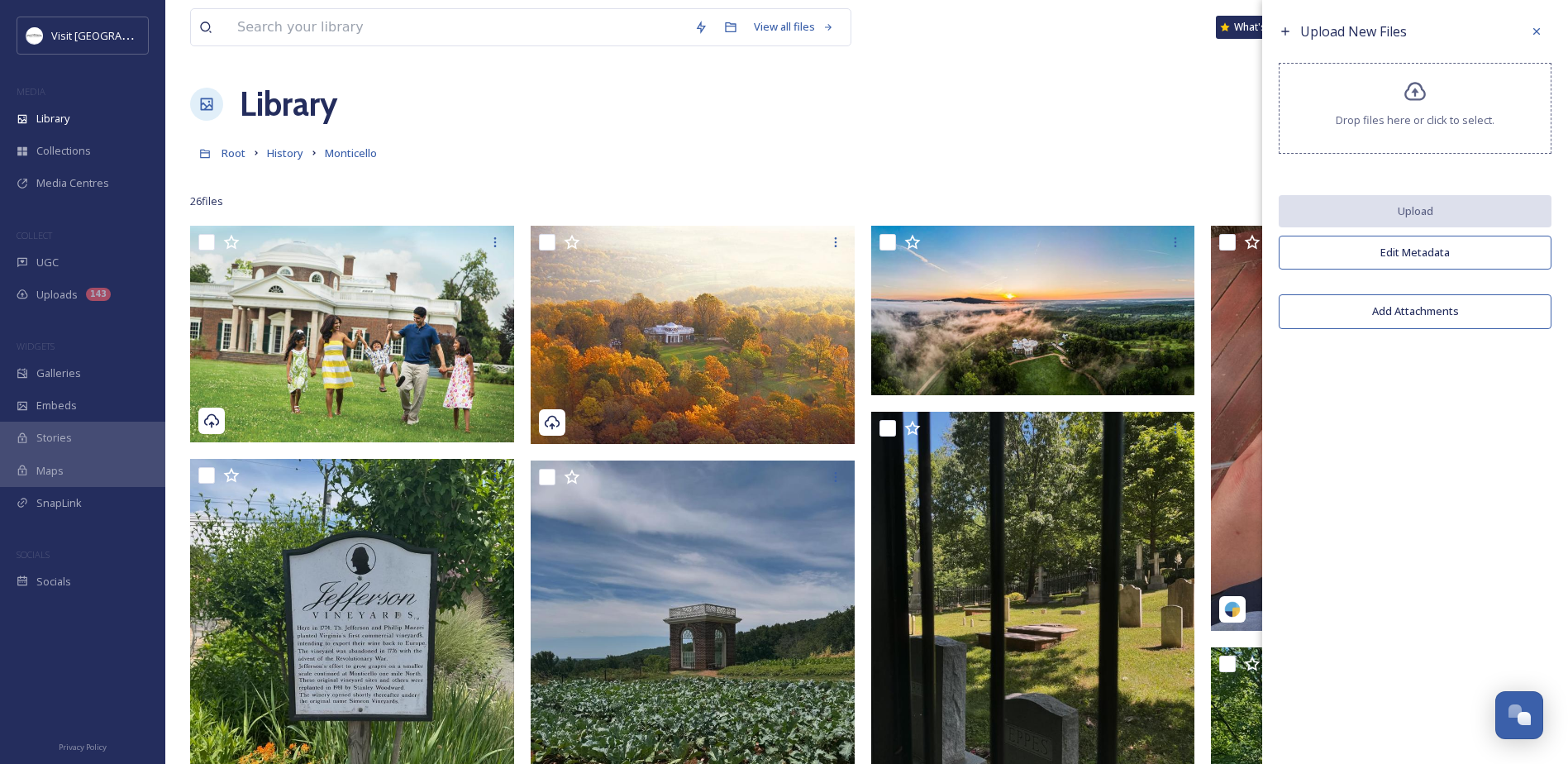
click at [1406, 93] on icon at bounding box center [1415, 91] width 21 height 19
click at [1442, 81] on div "Drop files here or click to select." at bounding box center [1415, 109] width 272 height 91
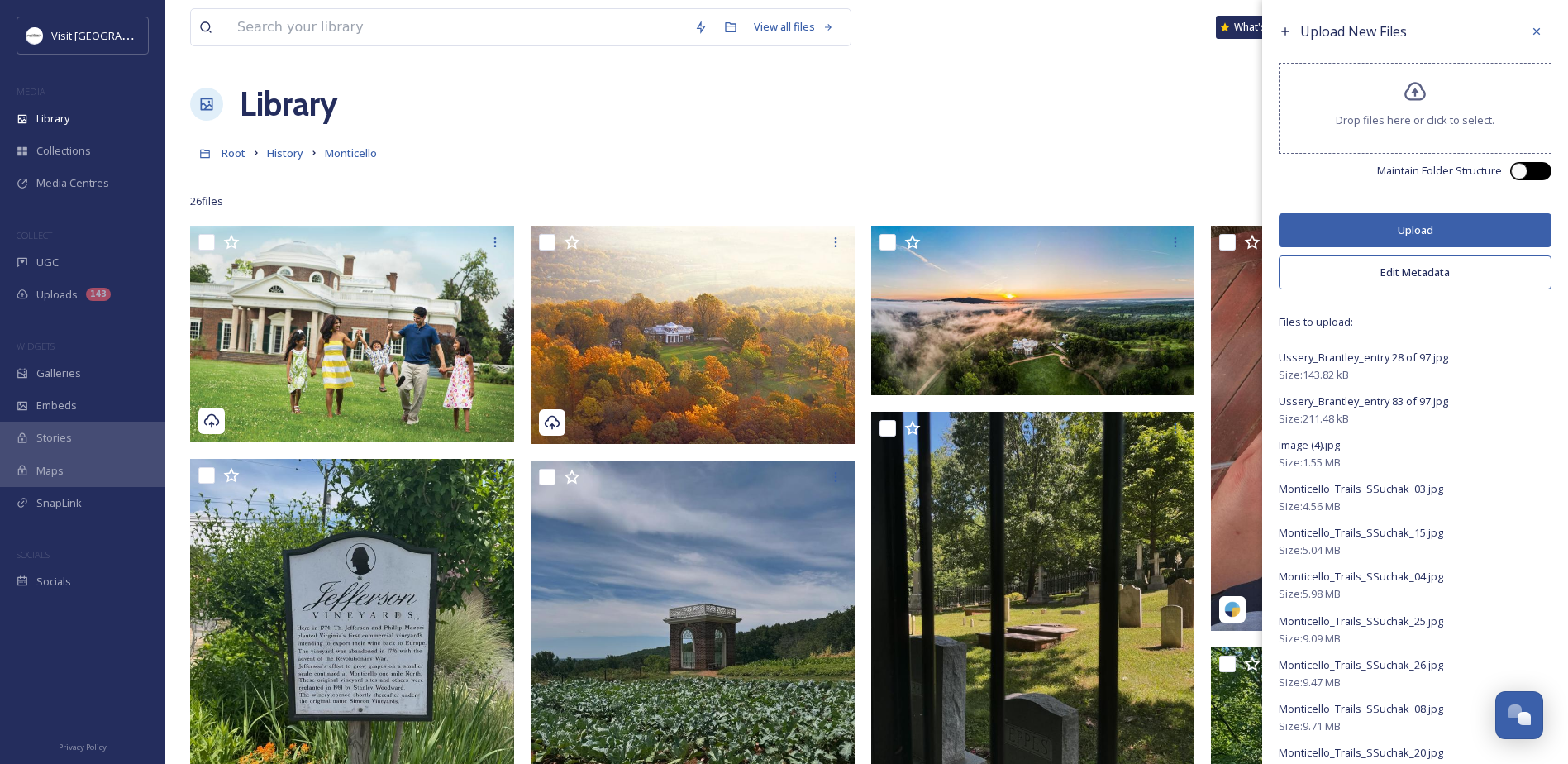
click at [1518, 166] on div at bounding box center [1531, 171] width 41 height 18
checkbox input "true"
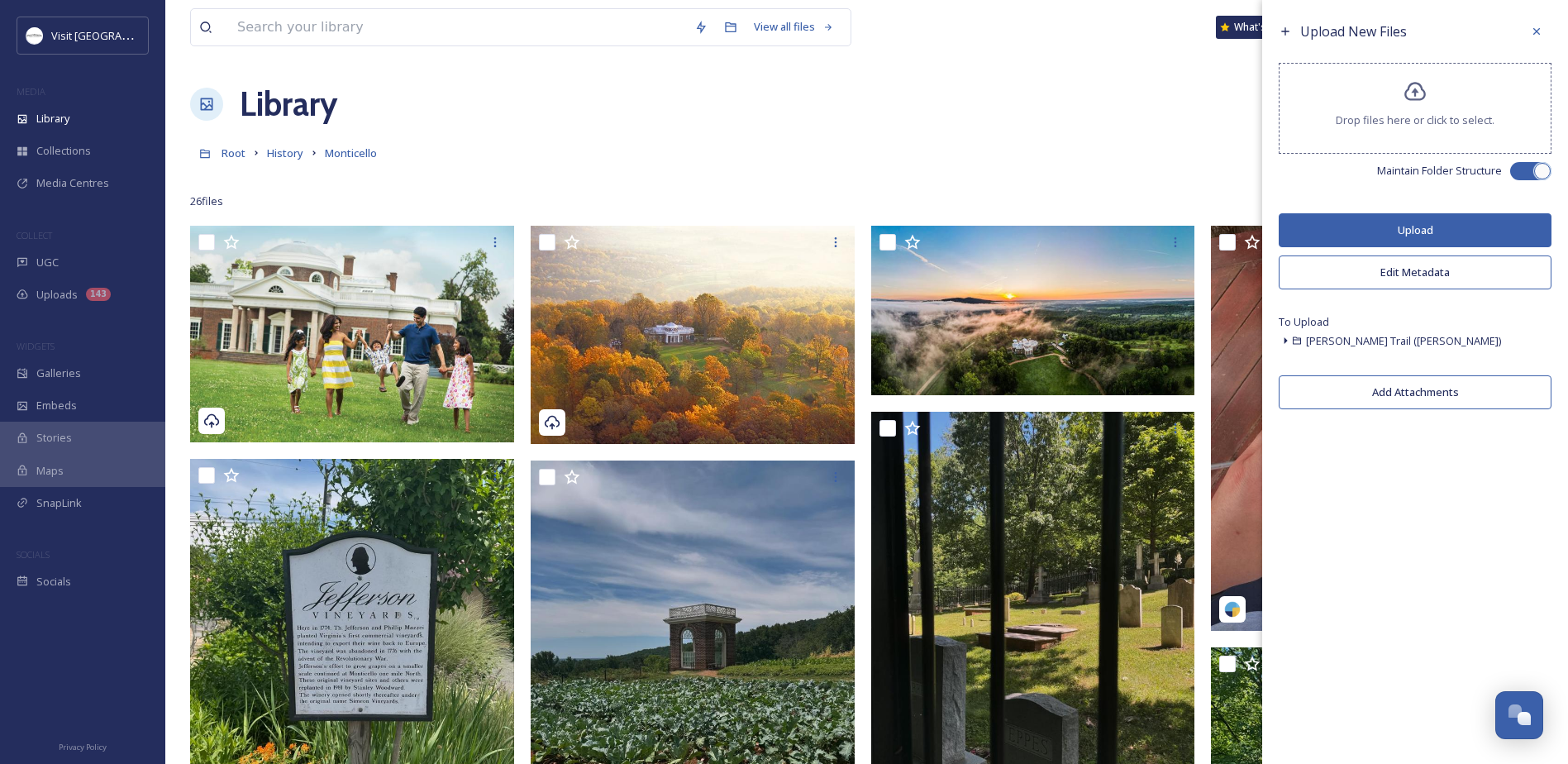
click at [1395, 232] on button "Upload" at bounding box center [1415, 230] width 272 height 34
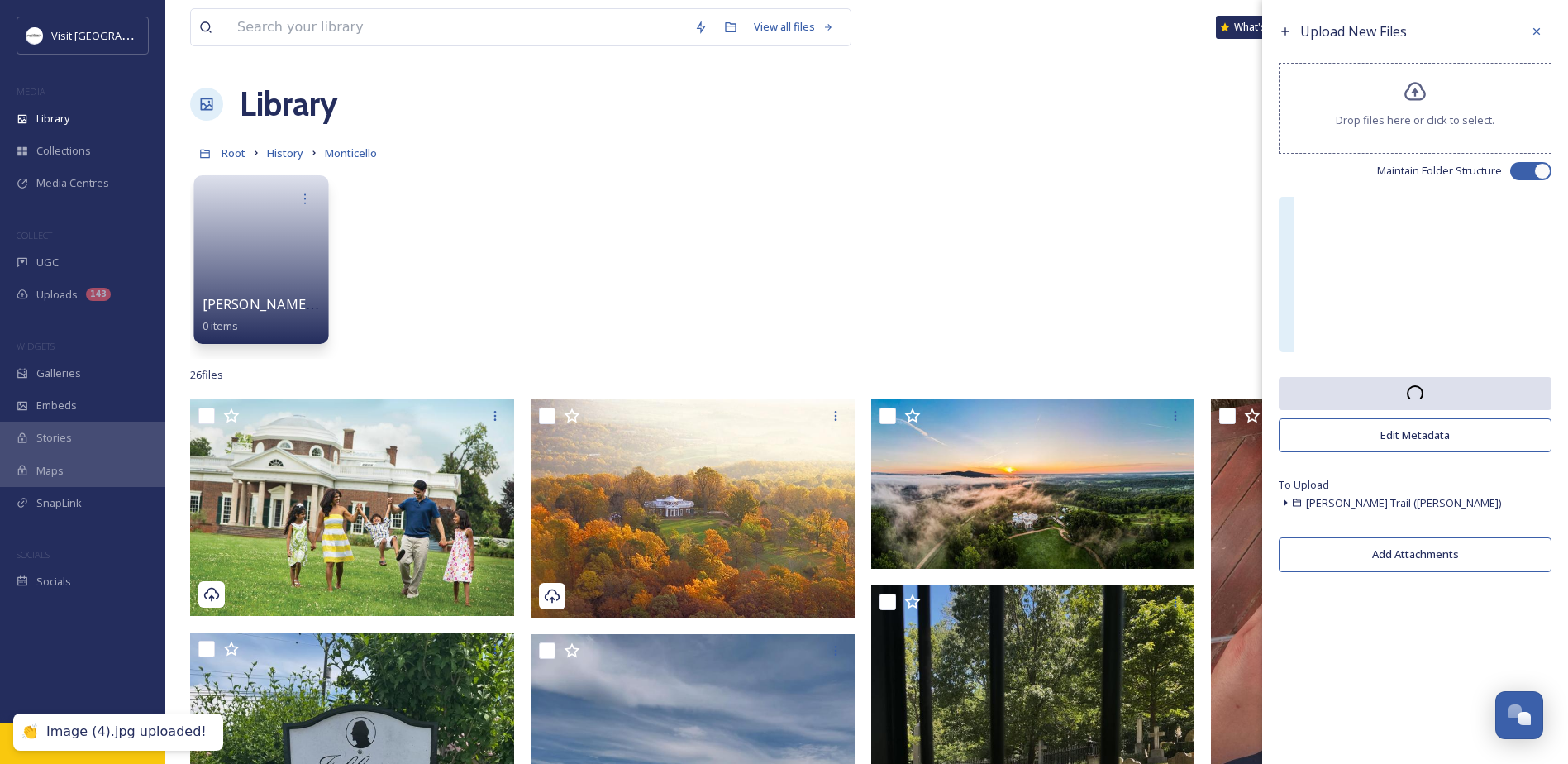
click at [257, 259] on link at bounding box center [261, 254] width 118 height 80
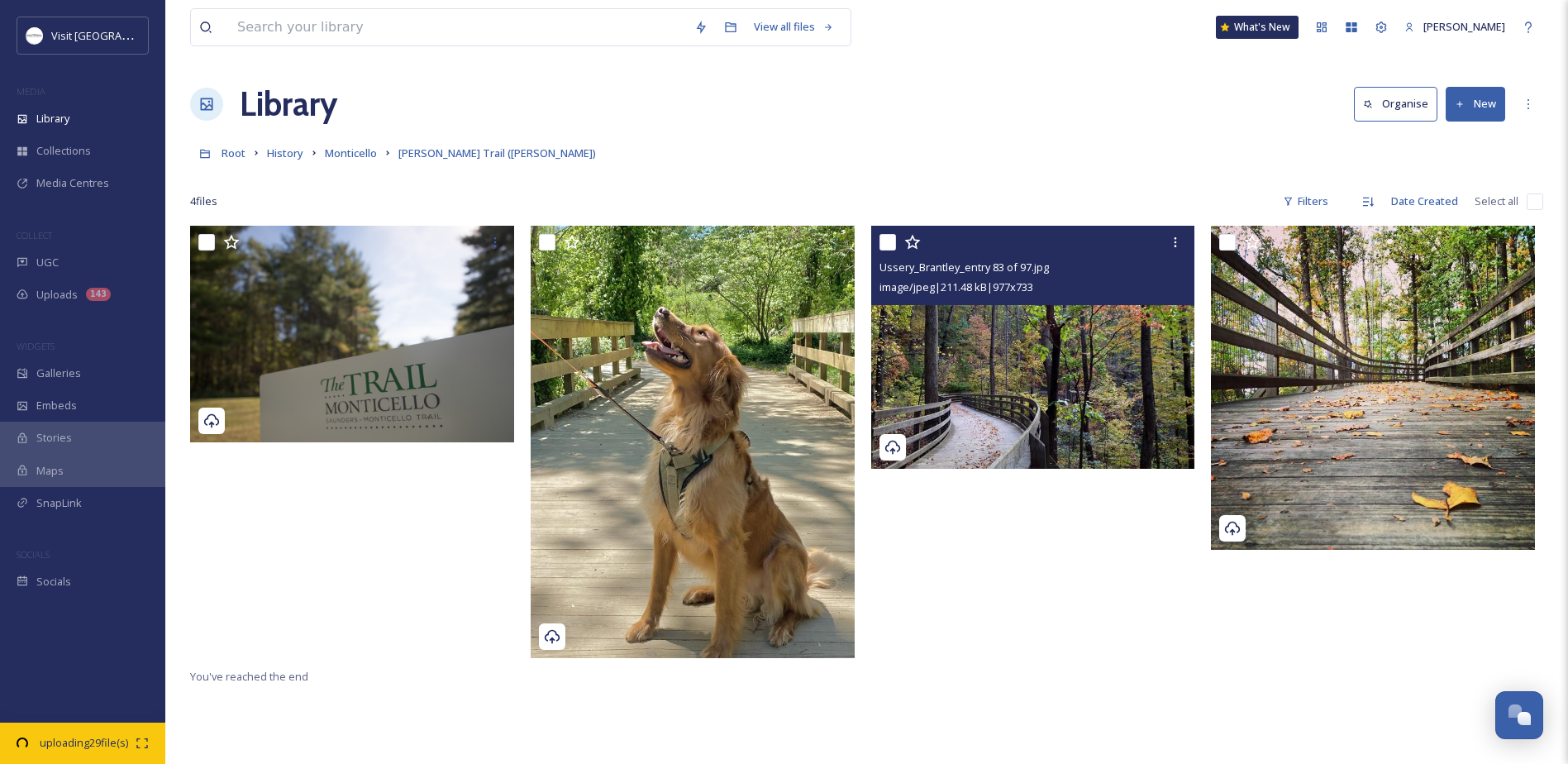
click at [938, 371] on img at bounding box center [1033, 346] width 324 height 243
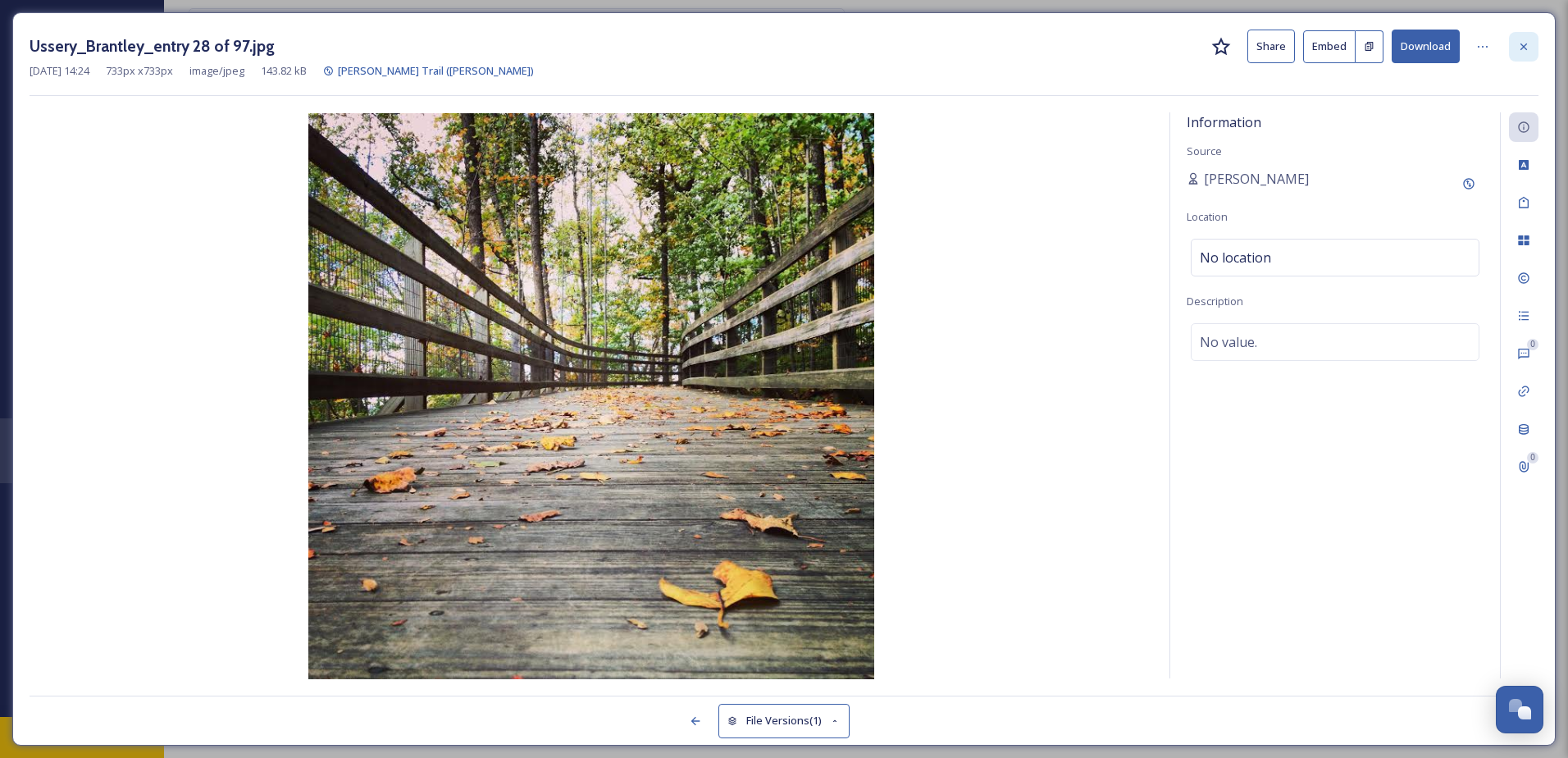
click at [1522, 47] on icon at bounding box center [1524, 46] width 13 height 13
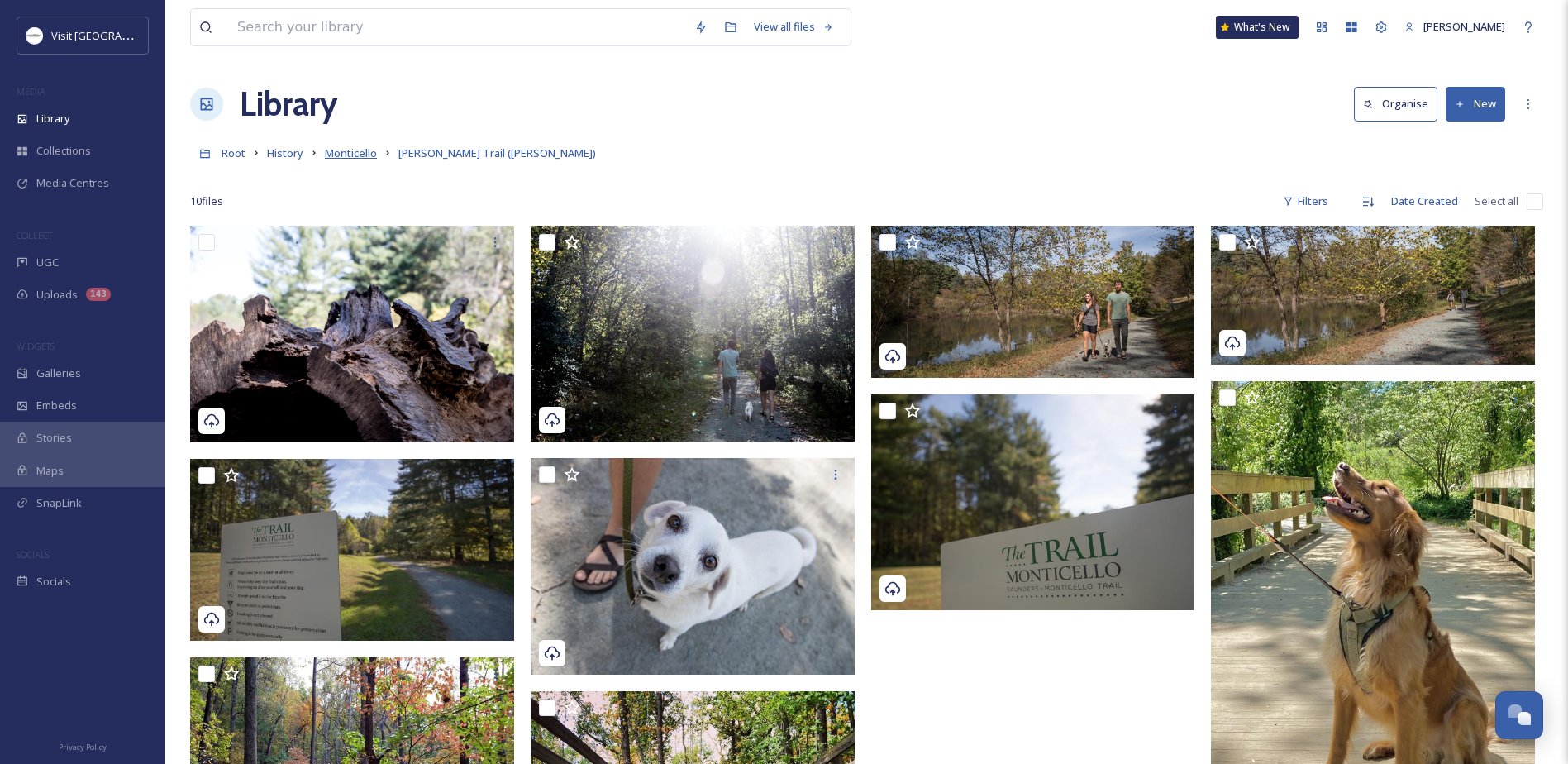
click at [353, 149] on span "Monticello" at bounding box center [351, 152] width 52 height 15
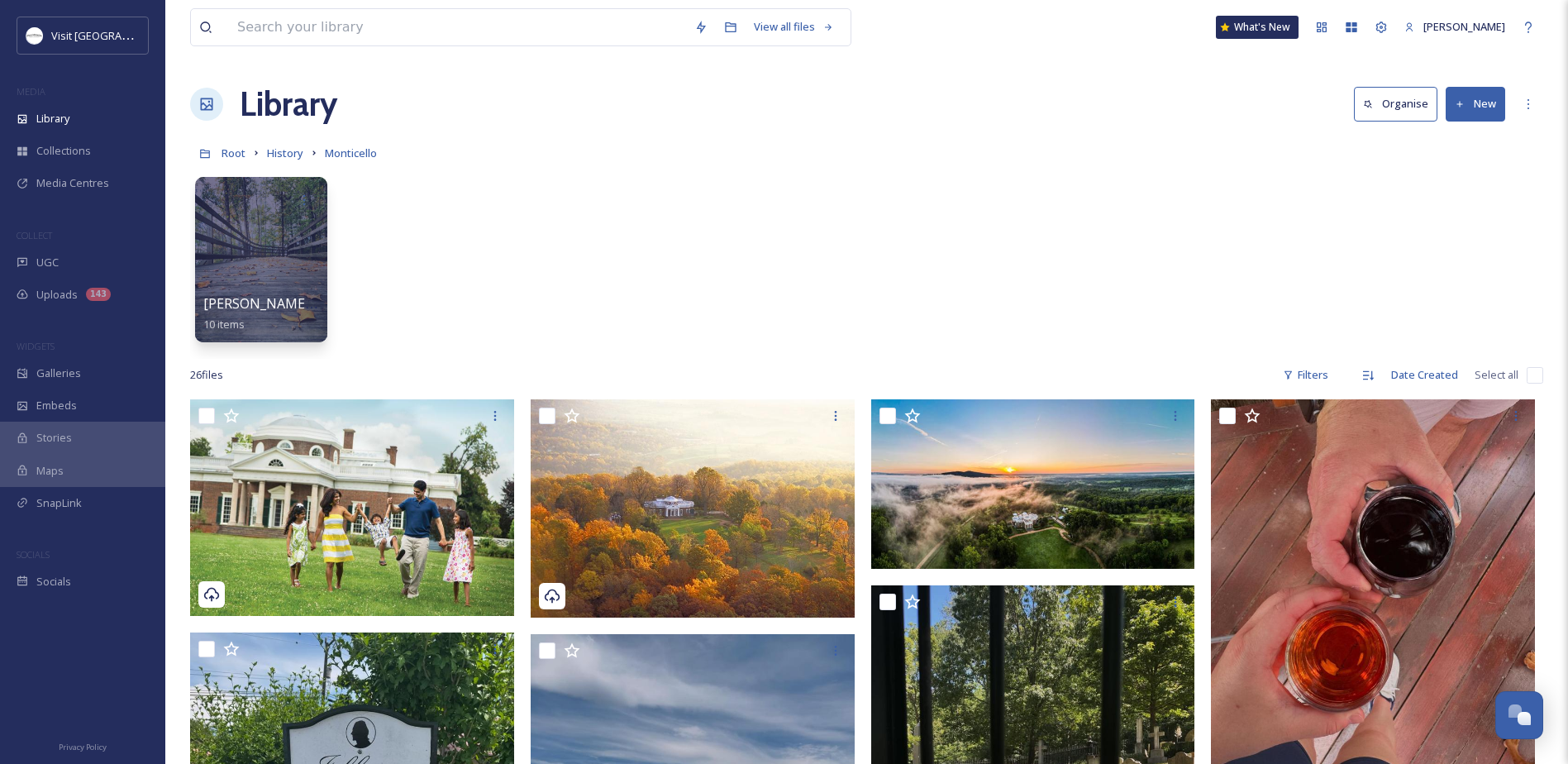
click at [1450, 101] on button "New" at bounding box center [1475, 103] width 60 height 34
click at [1441, 202] on span "Folder" at bounding box center [1456, 207] width 31 height 16
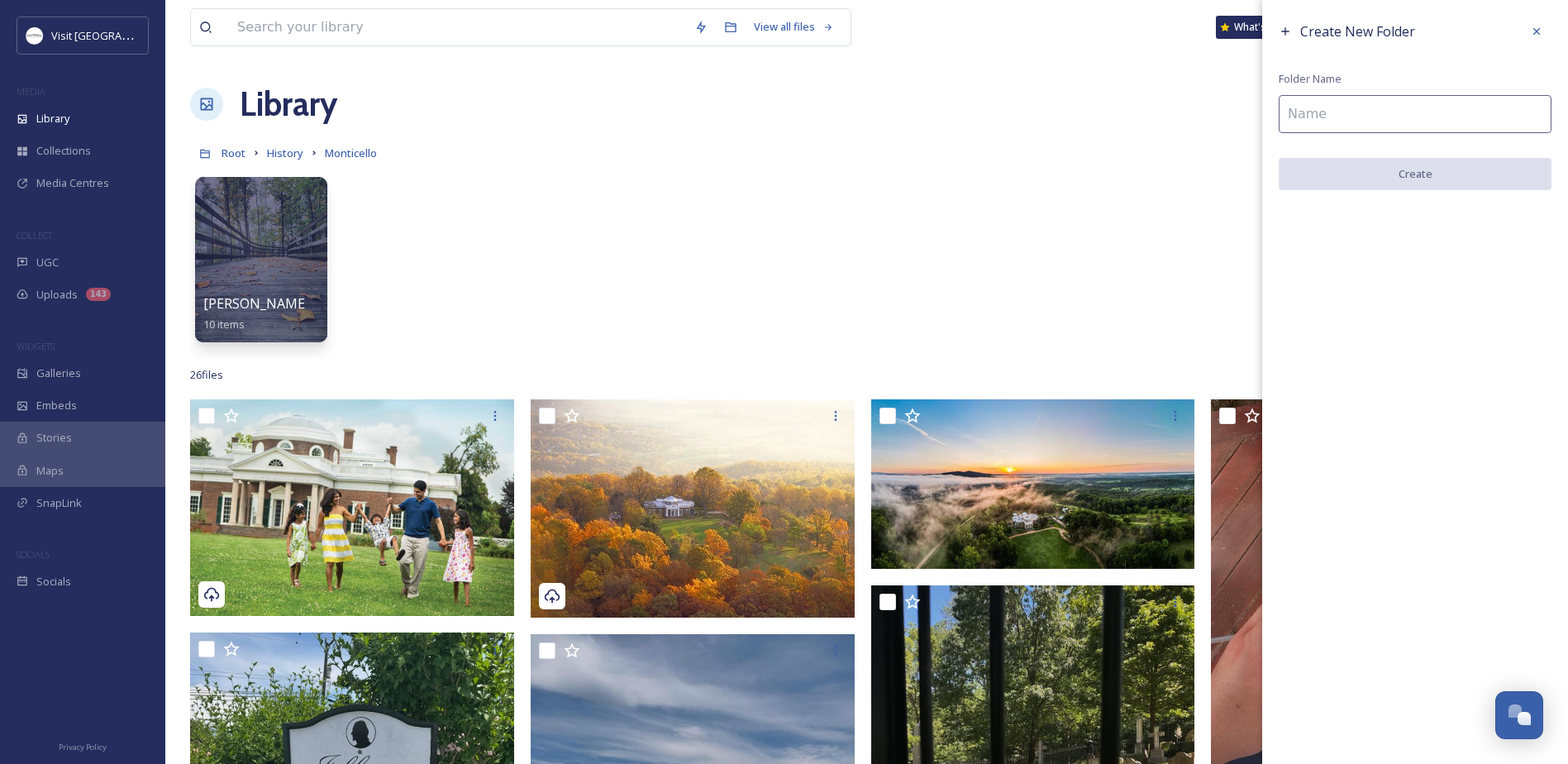
click at [1461, 105] on input at bounding box center [1415, 114] width 272 height 38
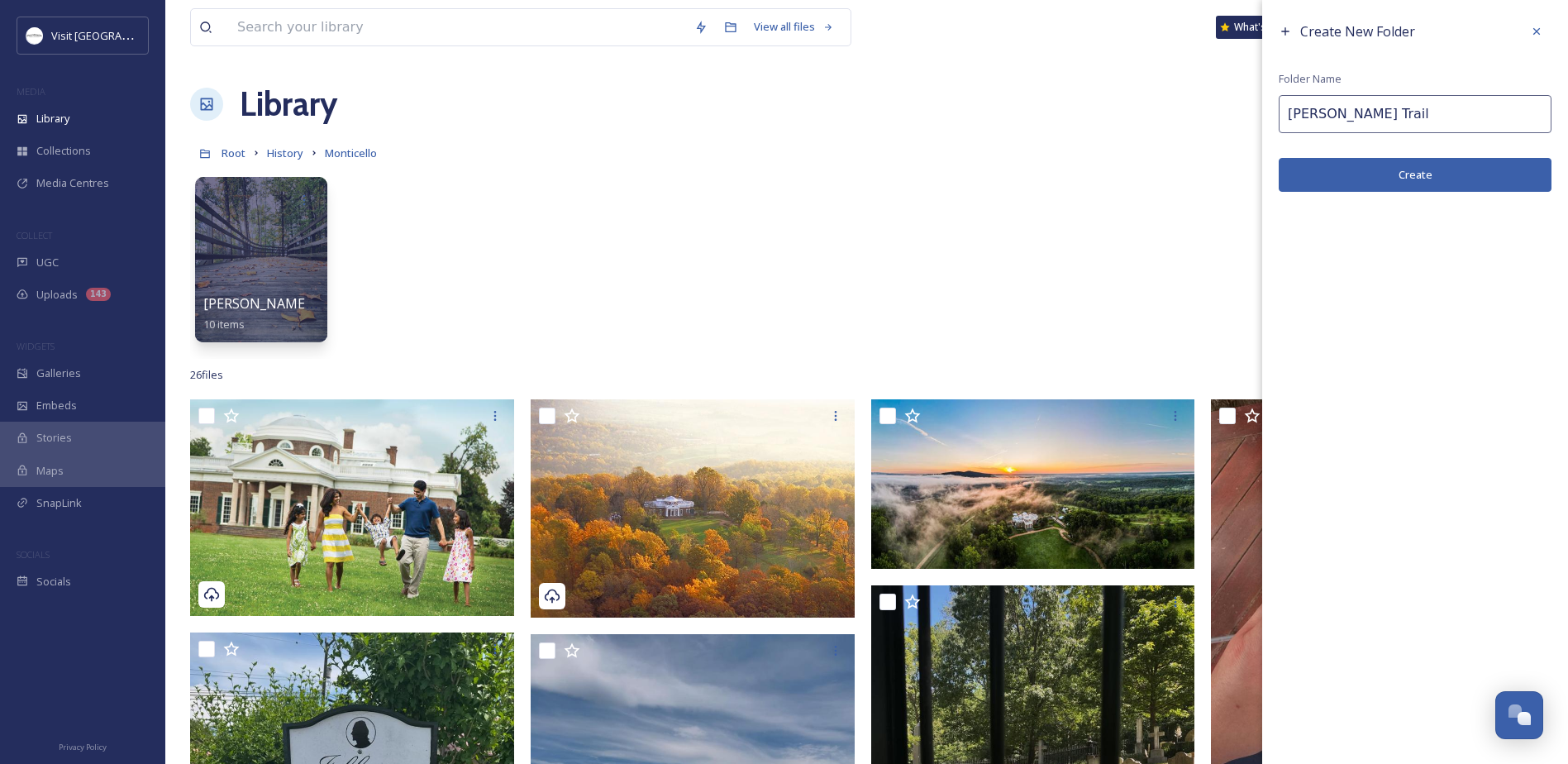
type input "[PERSON_NAME] Trail"
click at [1418, 166] on button "Create" at bounding box center [1415, 175] width 272 height 34
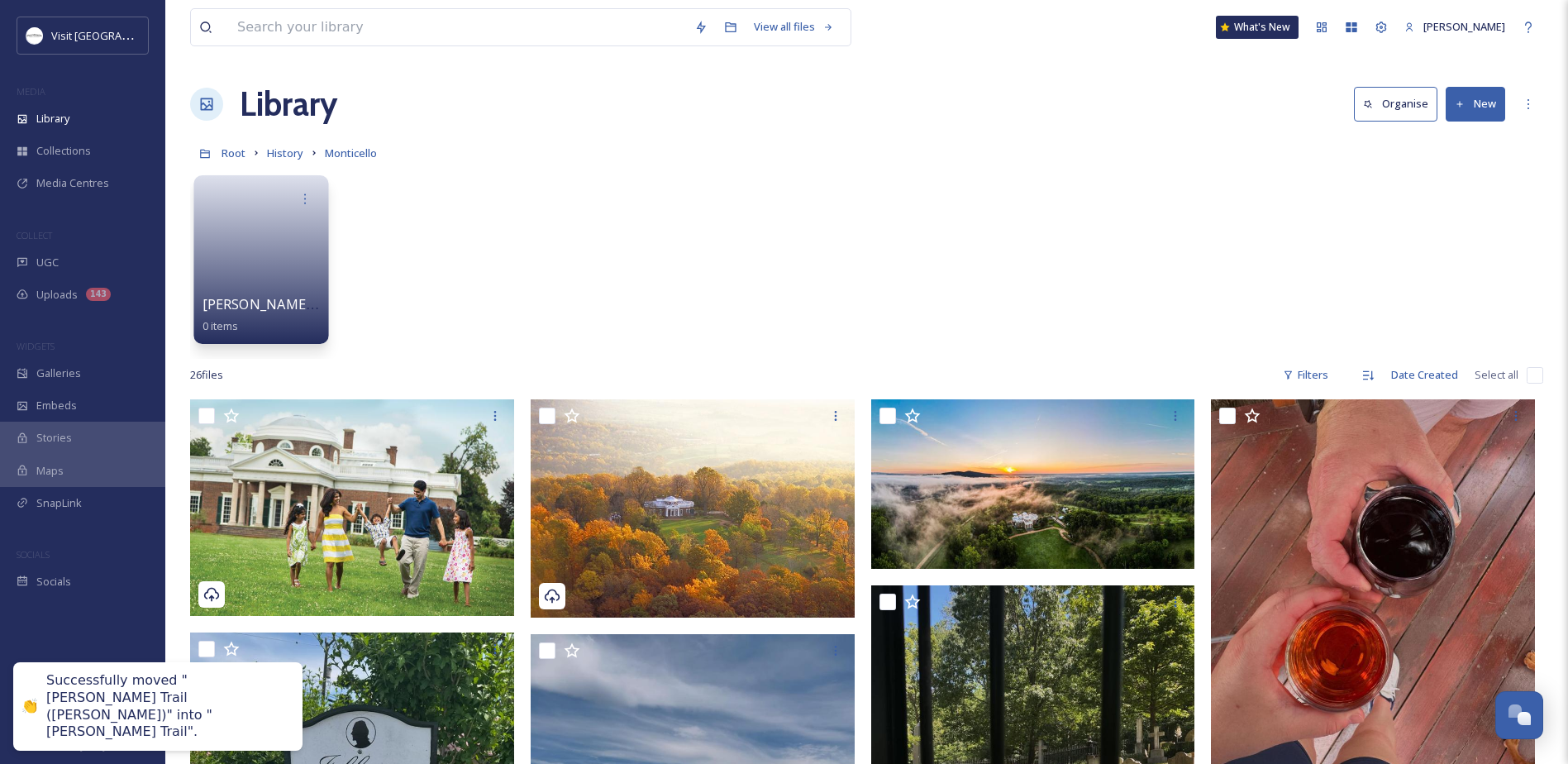
click at [270, 254] on link at bounding box center [261, 254] width 118 height 80
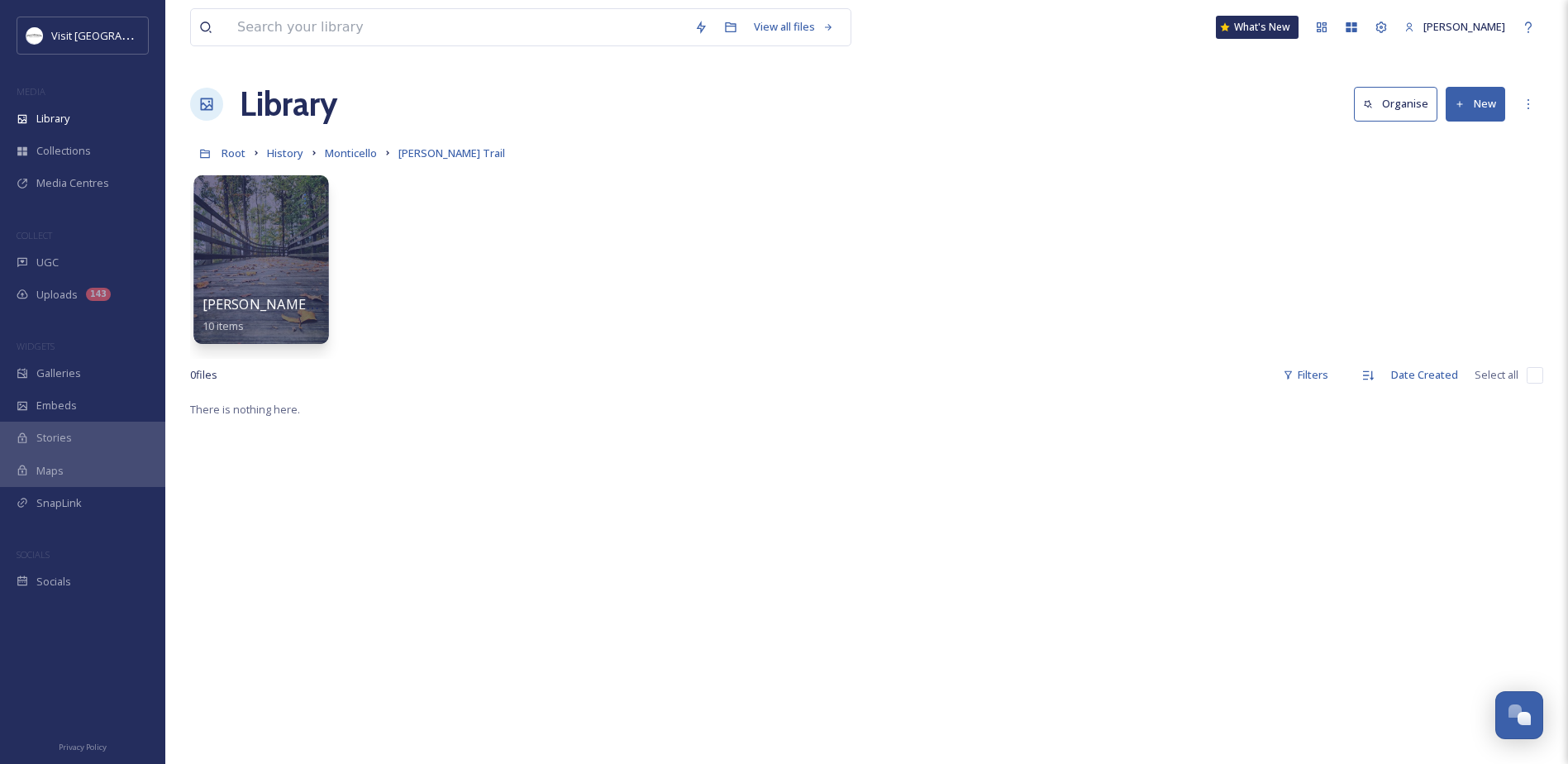
click at [283, 248] on div at bounding box center [260, 259] width 134 height 168
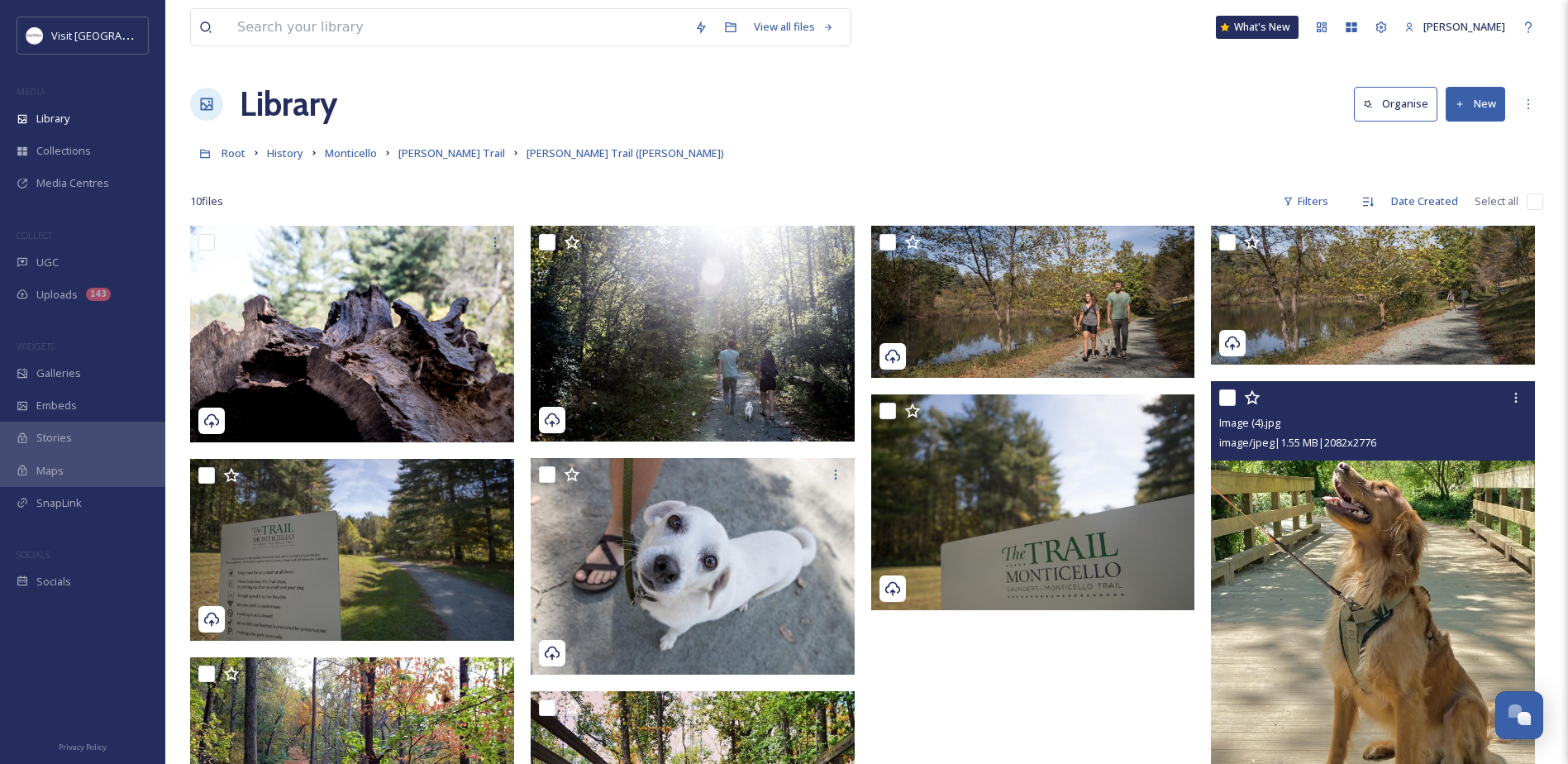
click at [1227, 390] on input "checkbox" at bounding box center [1227, 397] width 17 height 17
checkbox input "true"
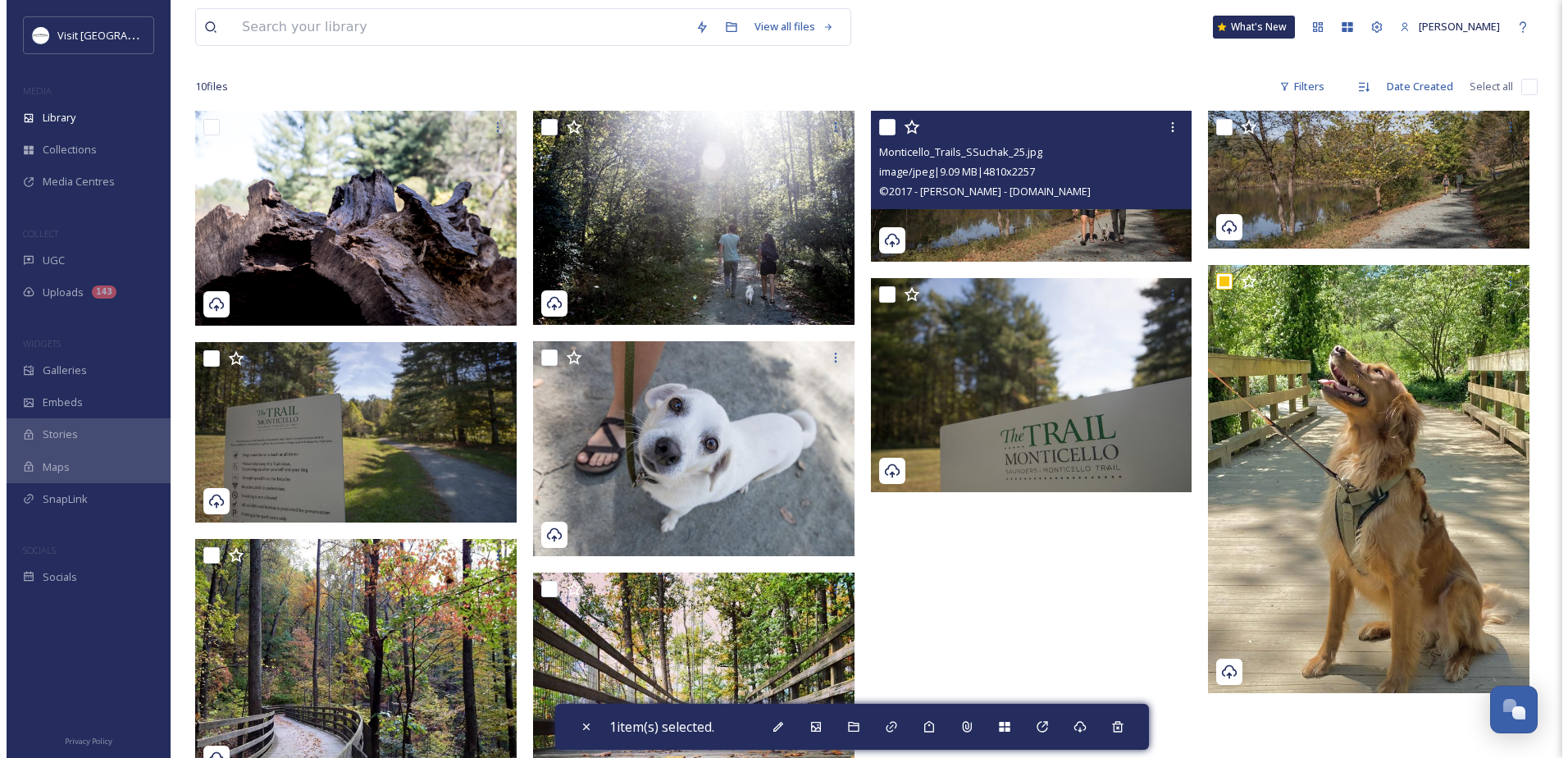
scroll to position [277, 0]
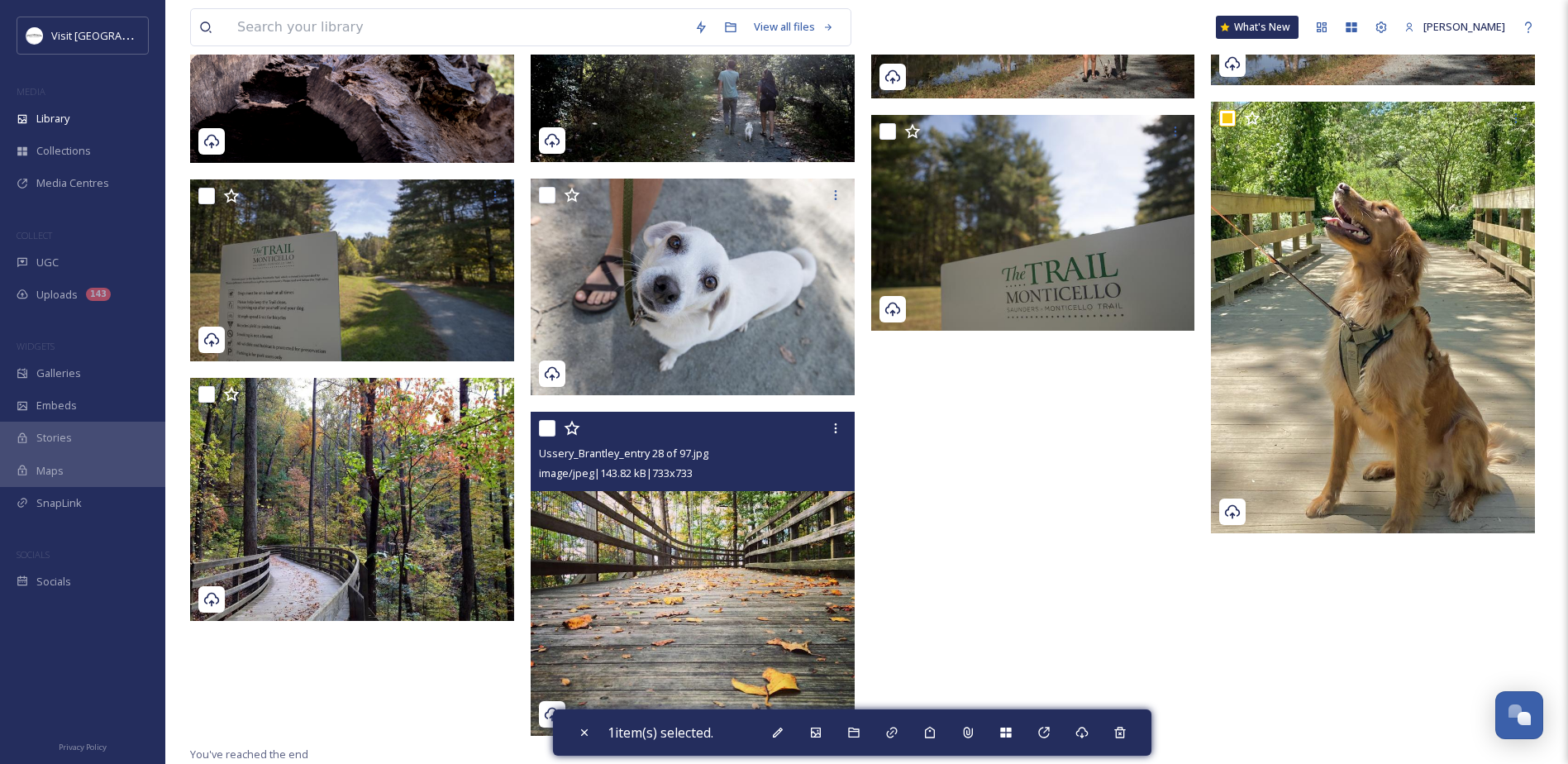
click at [546, 430] on input "checkbox" at bounding box center [547, 427] width 17 height 17
checkbox input "true"
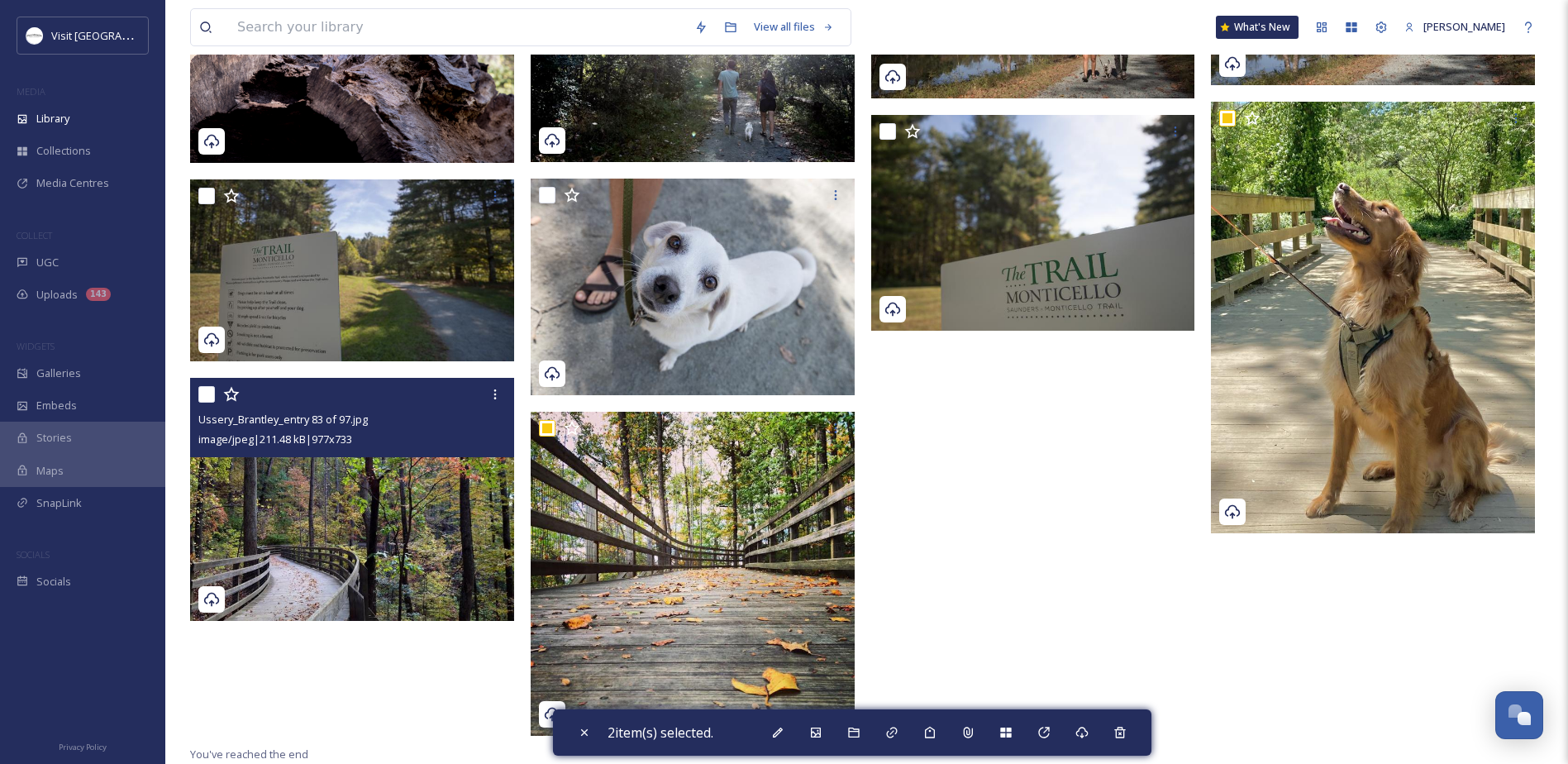
click at [204, 390] on input "checkbox" at bounding box center [207, 394] width 17 height 17
checkbox input "true"
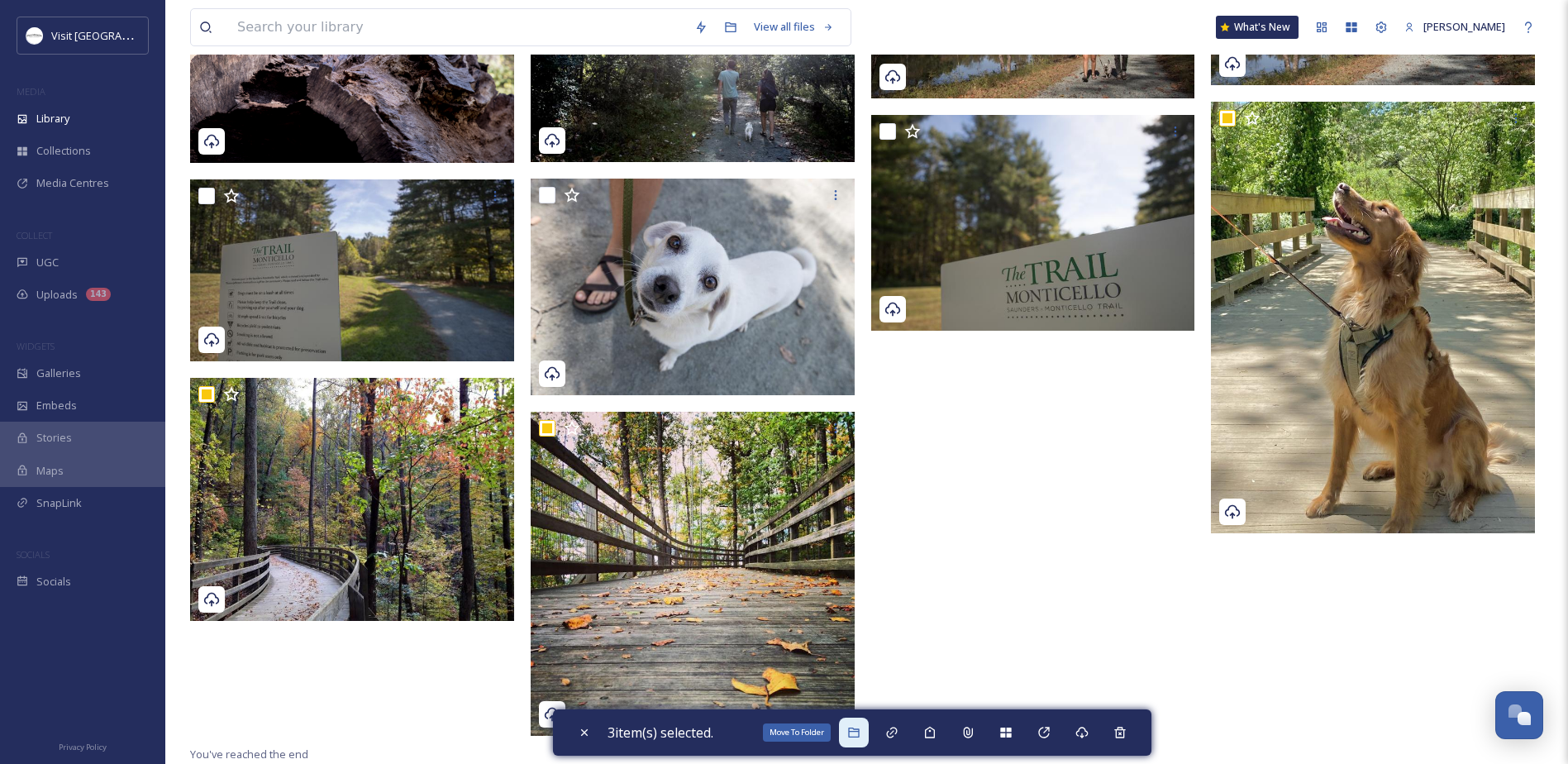
click at [856, 730] on icon at bounding box center [853, 732] width 11 height 10
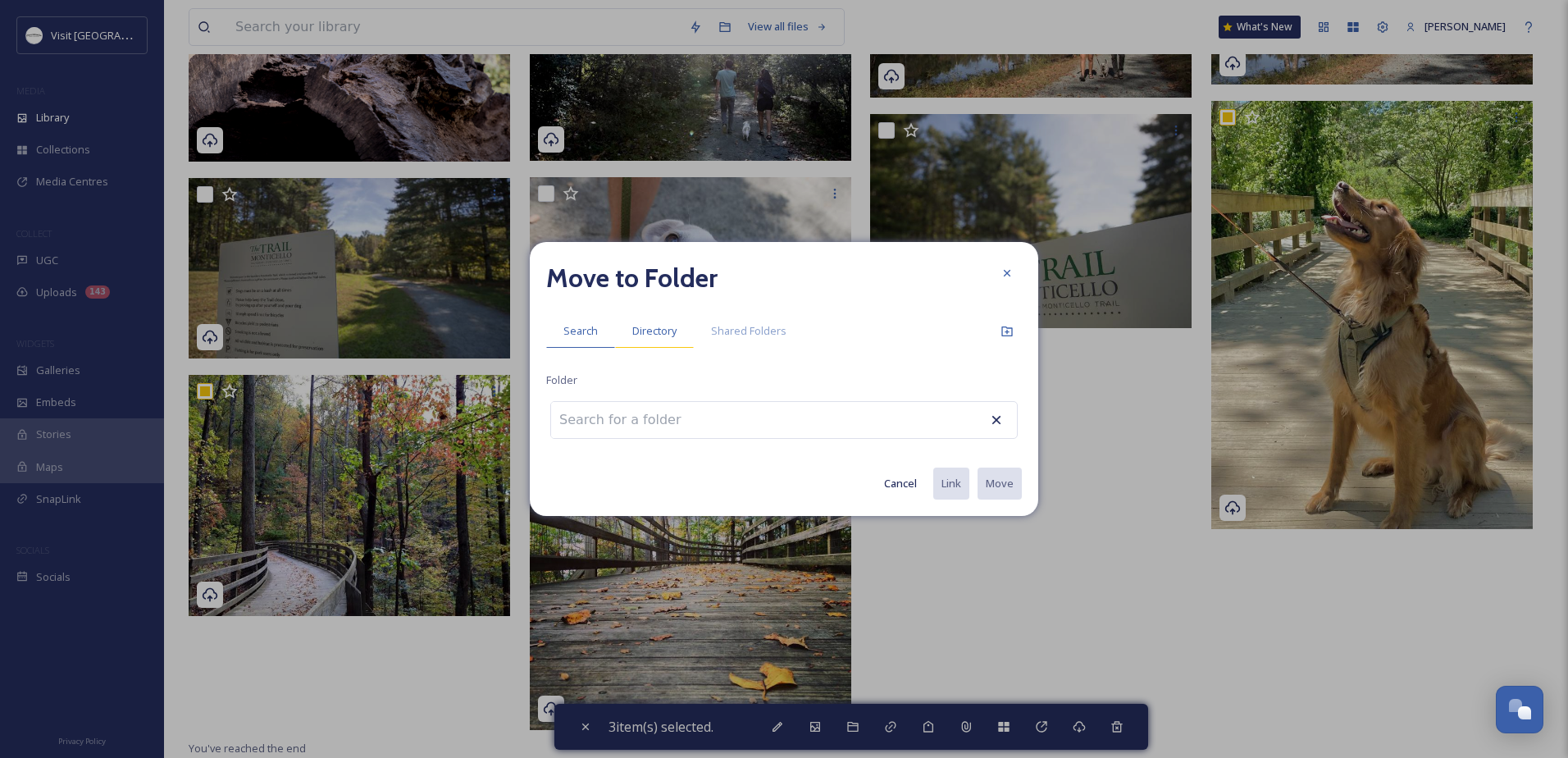
click at [638, 317] on div "Directory" at bounding box center [654, 330] width 79 height 34
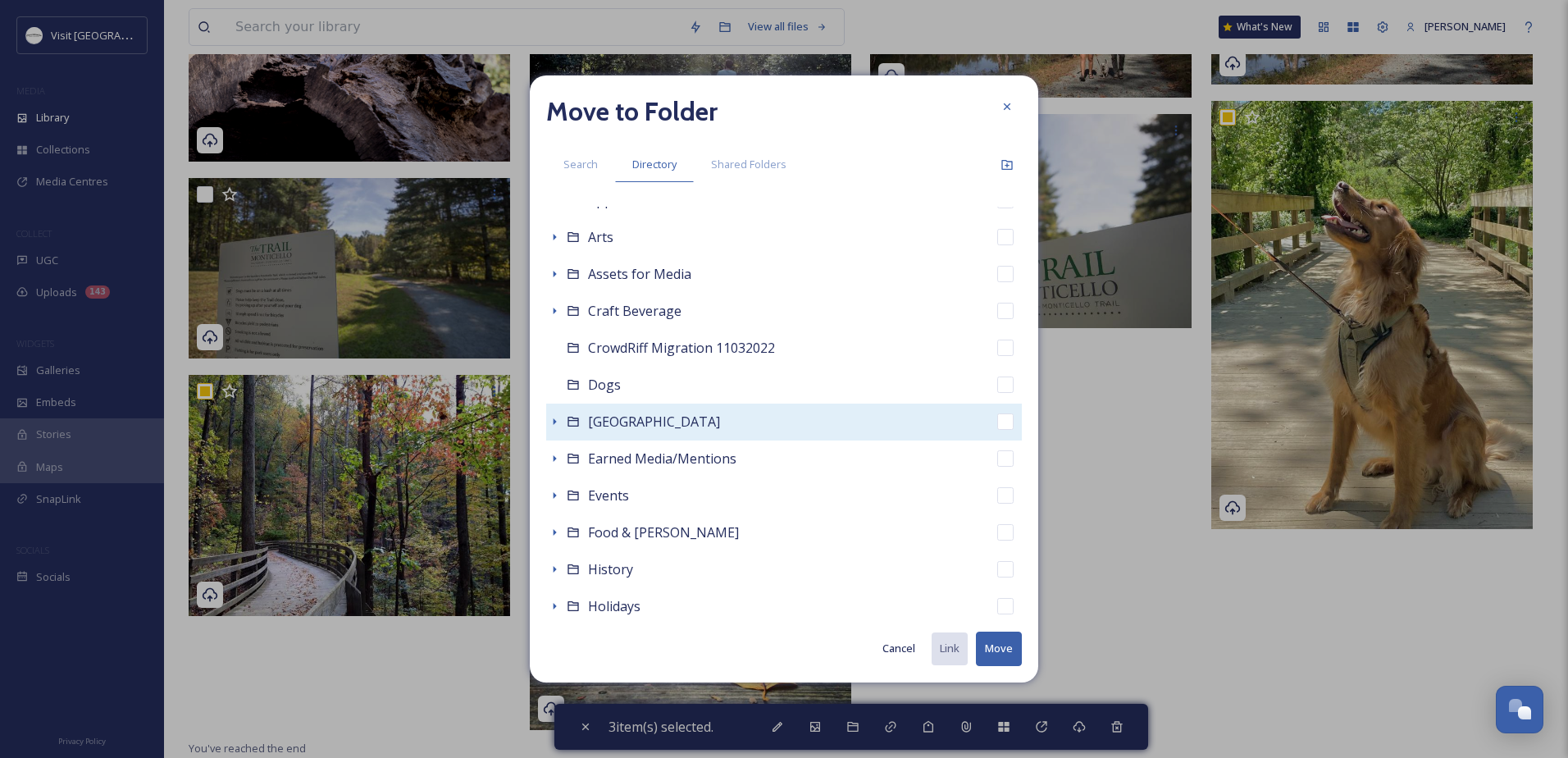
scroll to position [164, 0]
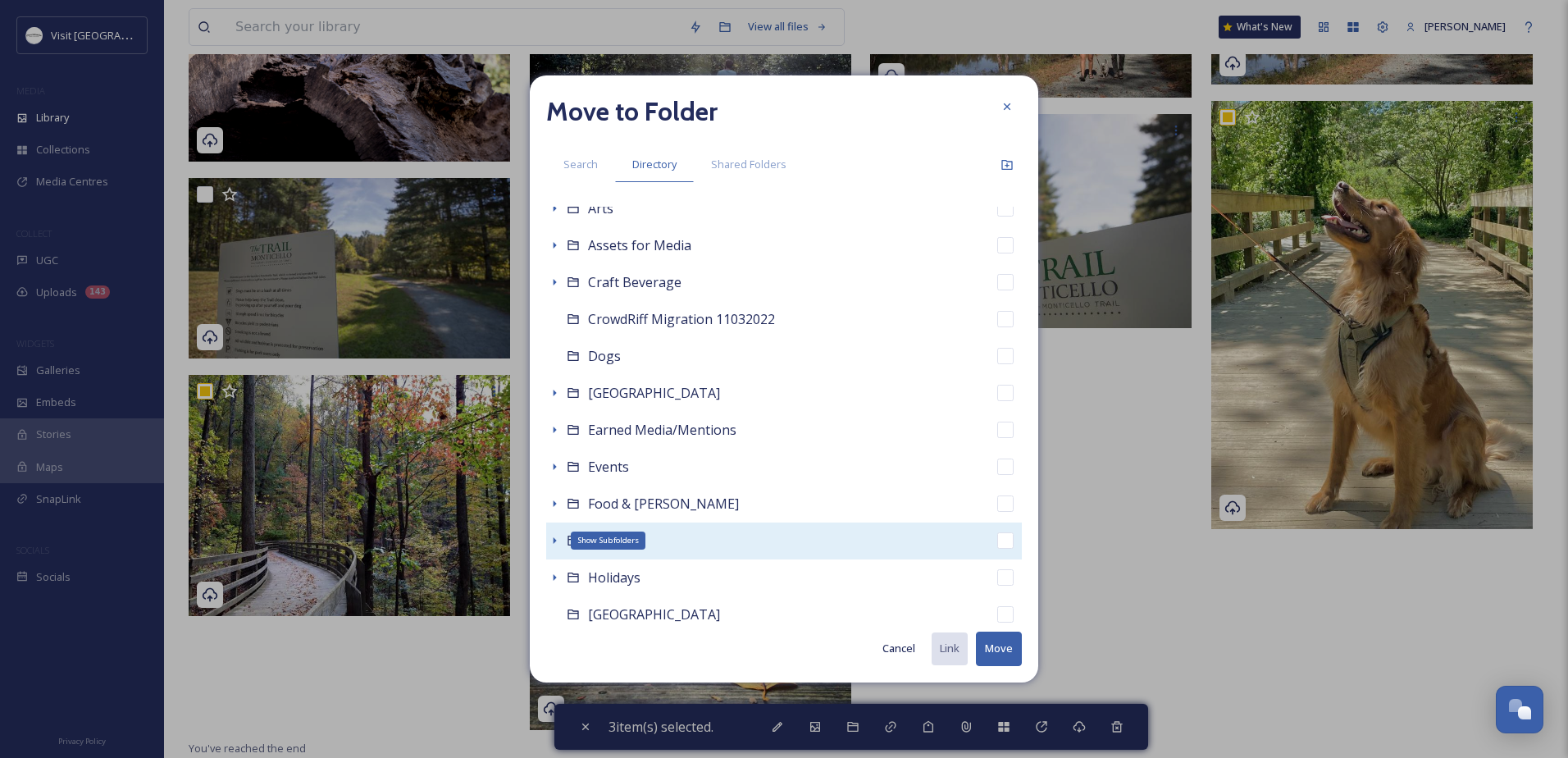
click at [555, 541] on icon at bounding box center [555, 540] width 4 height 6
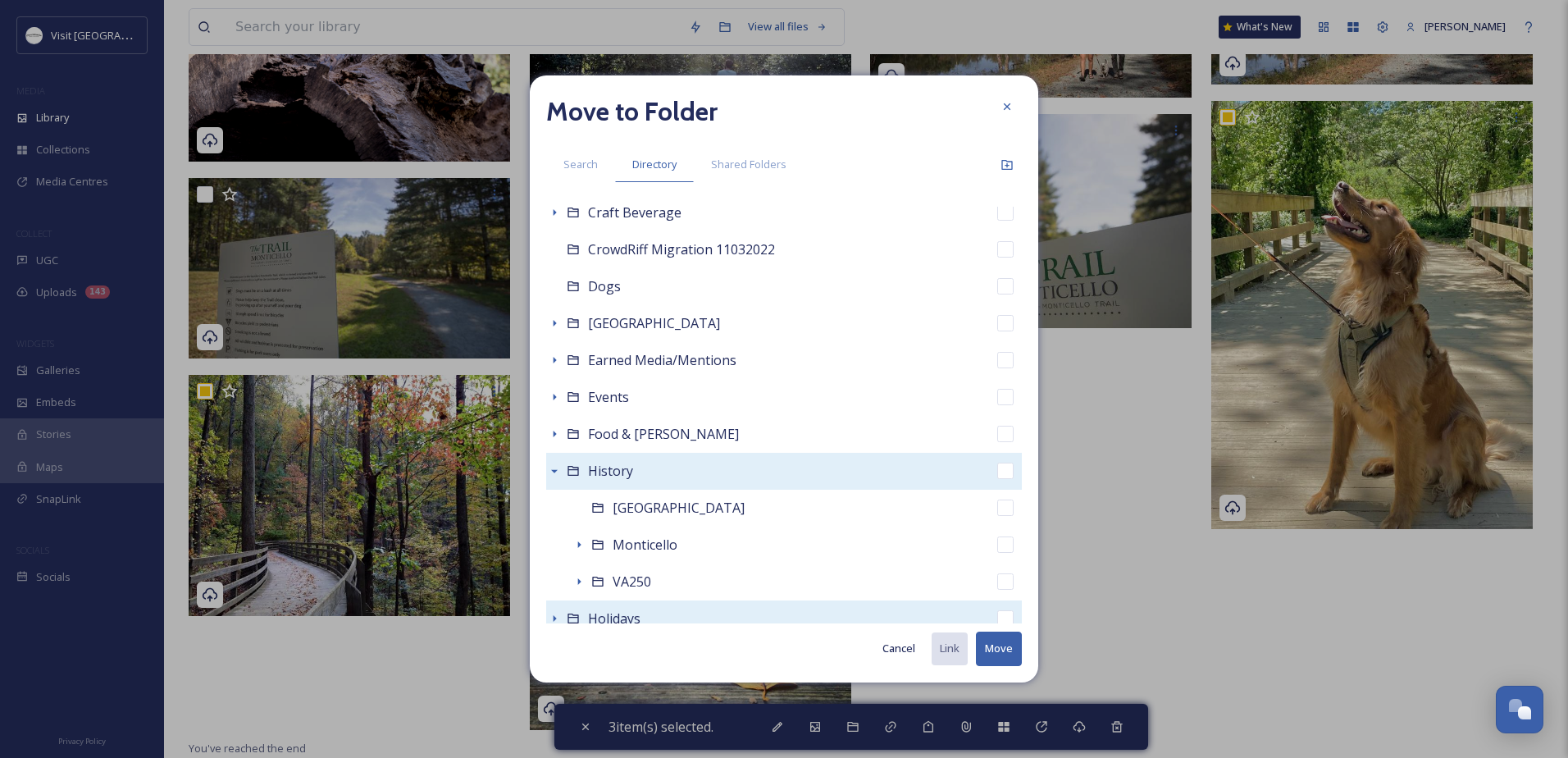
scroll to position [328, 0]
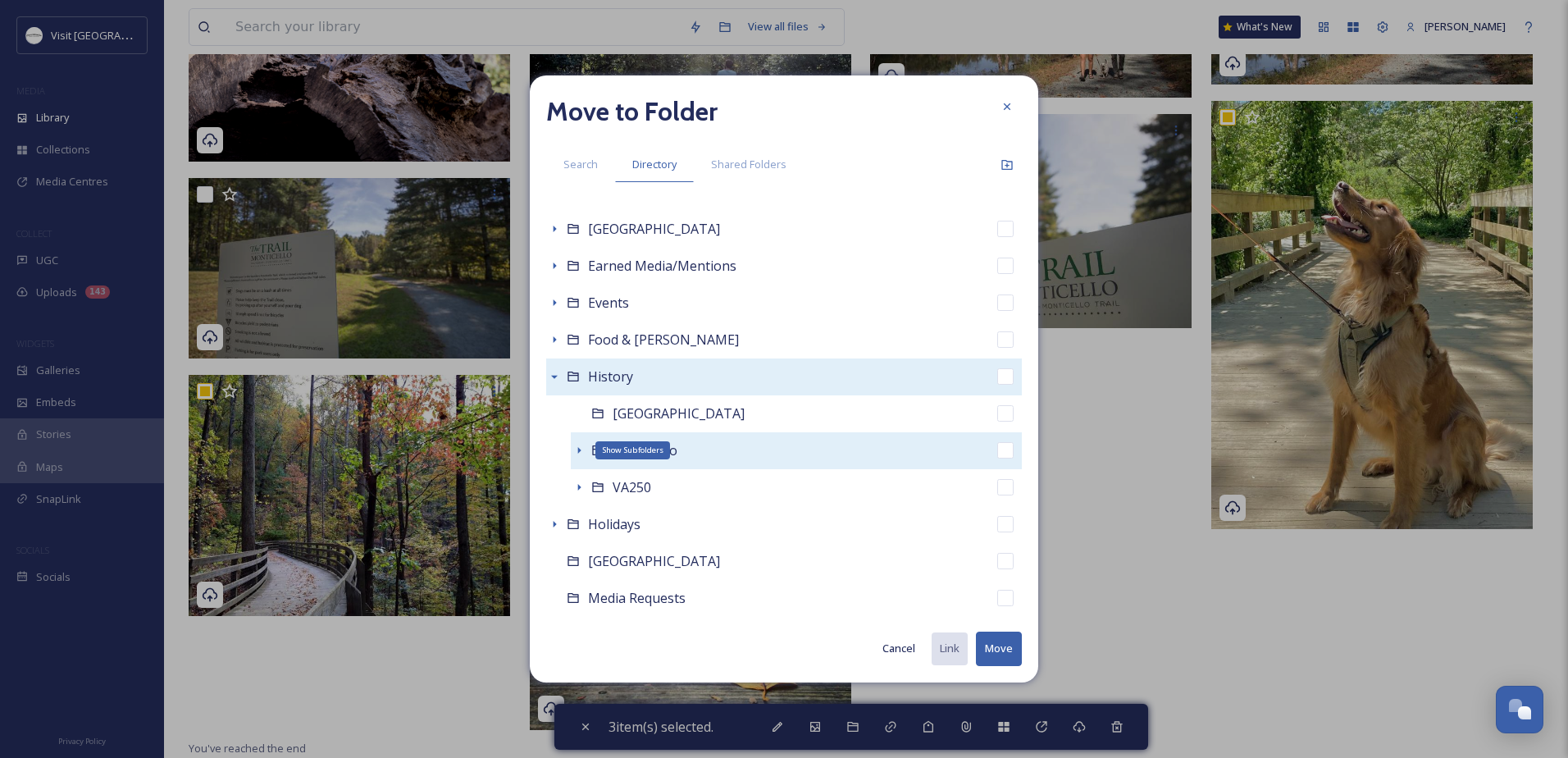
click at [577, 449] on icon at bounding box center [579, 450] width 13 height 13
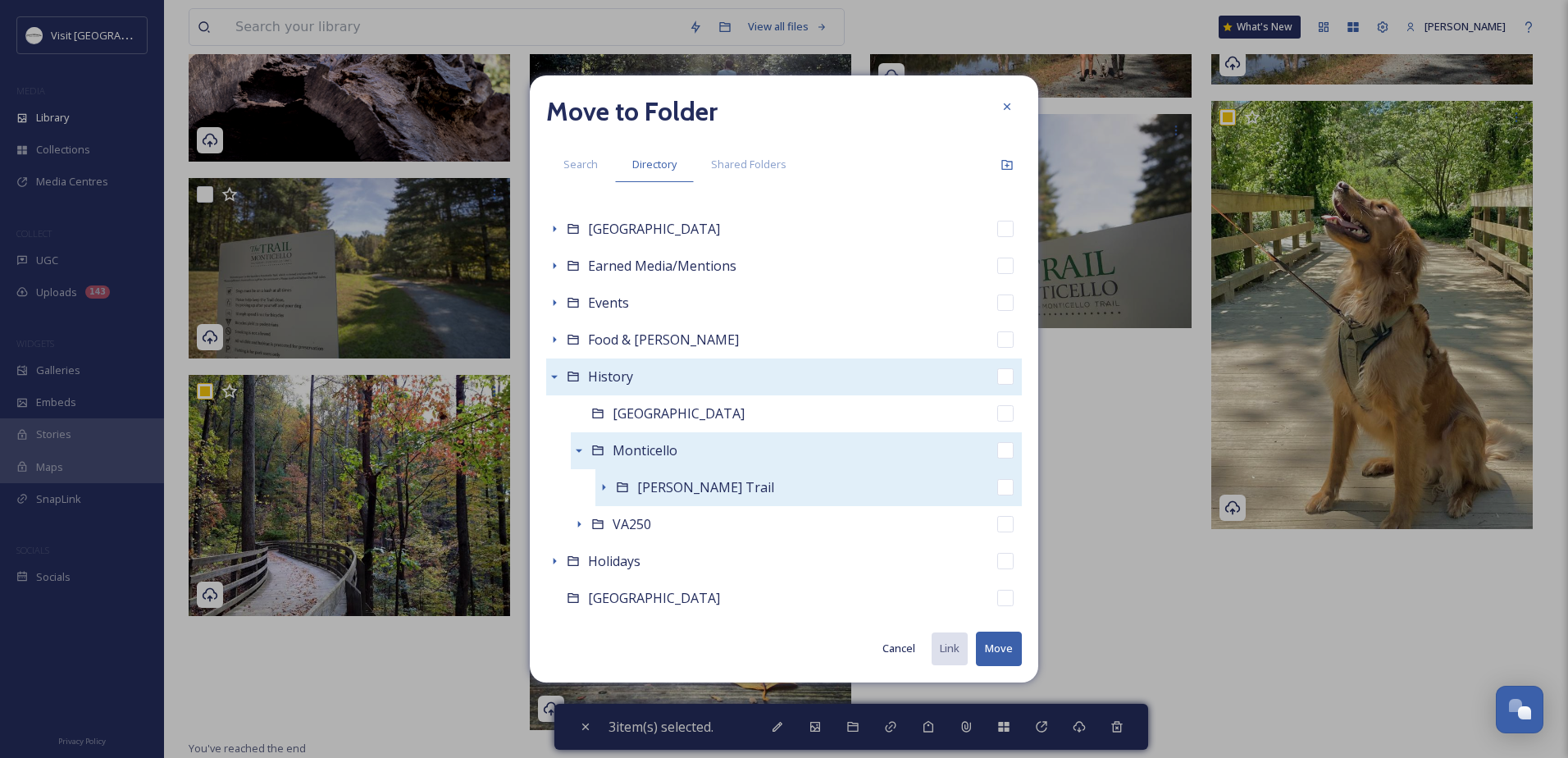
click at [660, 493] on span "[PERSON_NAME] Trail" at bounding box center [705, 487] width 137 height 18
checkbox input "false"
checkbox input "true"
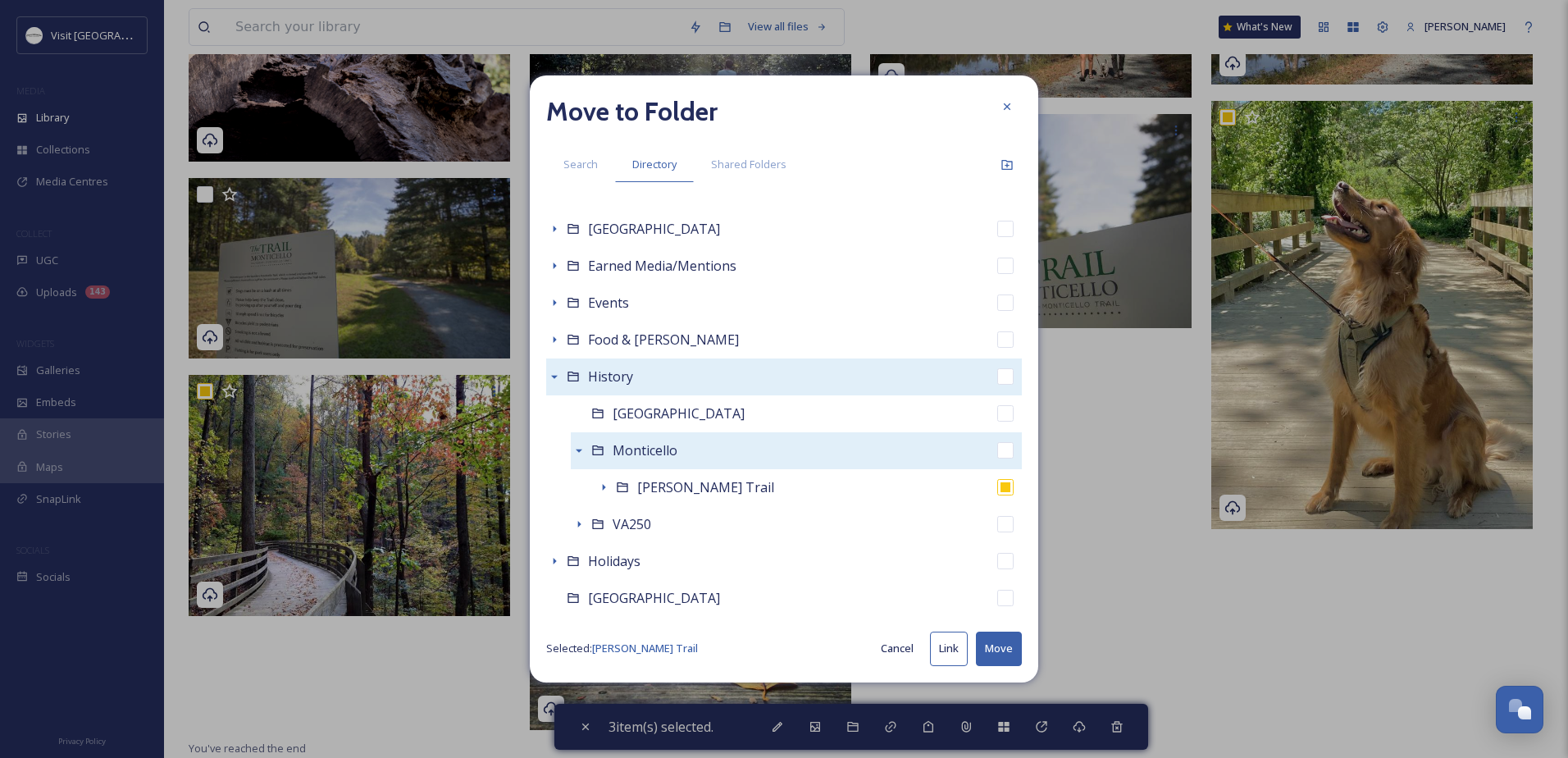
click at [1009, 641] on button "Move" at bounding box center [999, 648] width 46 height 34
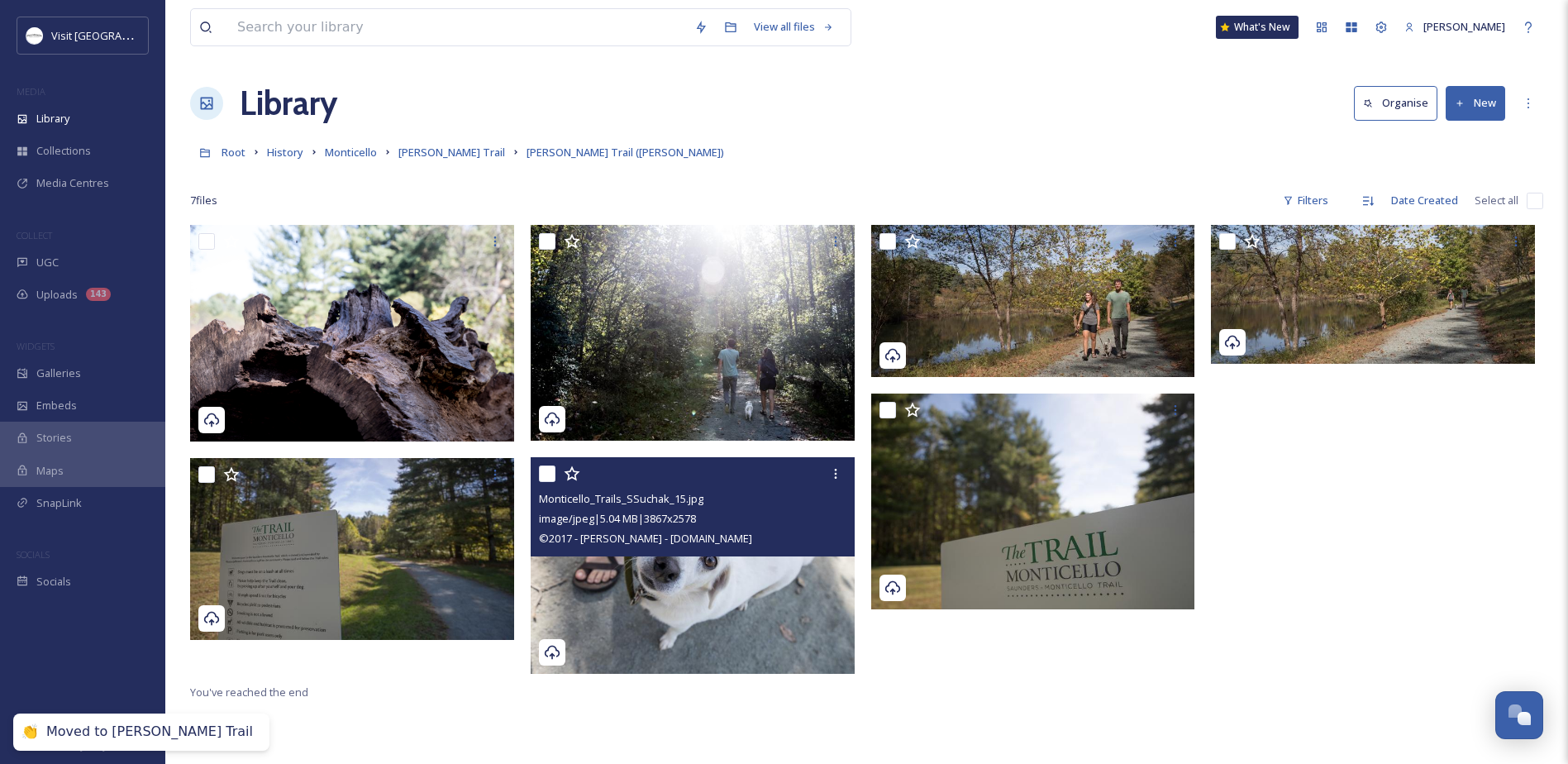
scroll to position [0, 0]
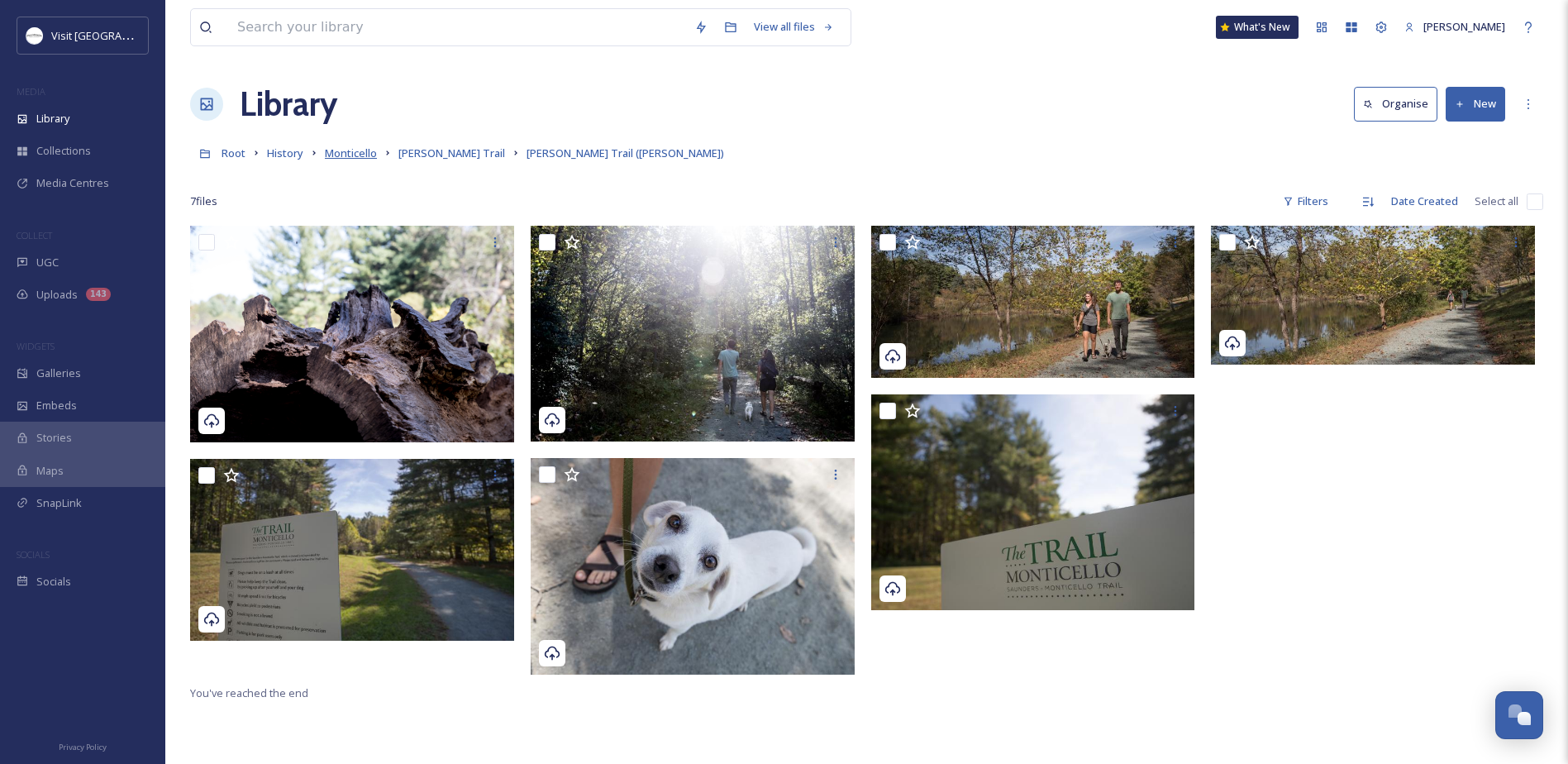
click at [365, 154] on span "Monticello" at bounding box center [351, 152] width 52 height 15
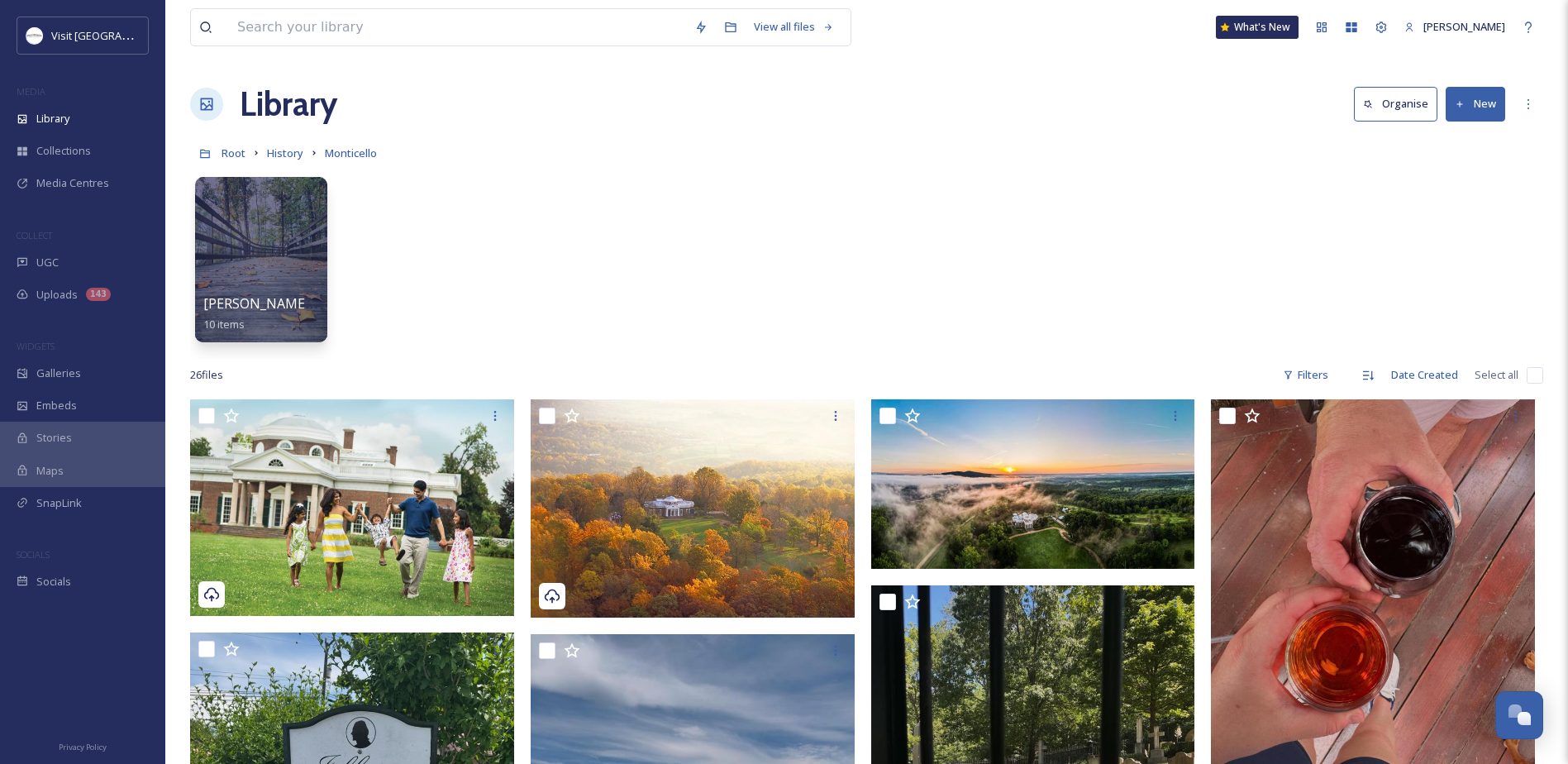
click at [1466, 105] on button "New" at bounding box center [1475, 103] width 60 height 34
click at [1429, 211] on icon at bounding box center [1425, 207] width 13 height 13
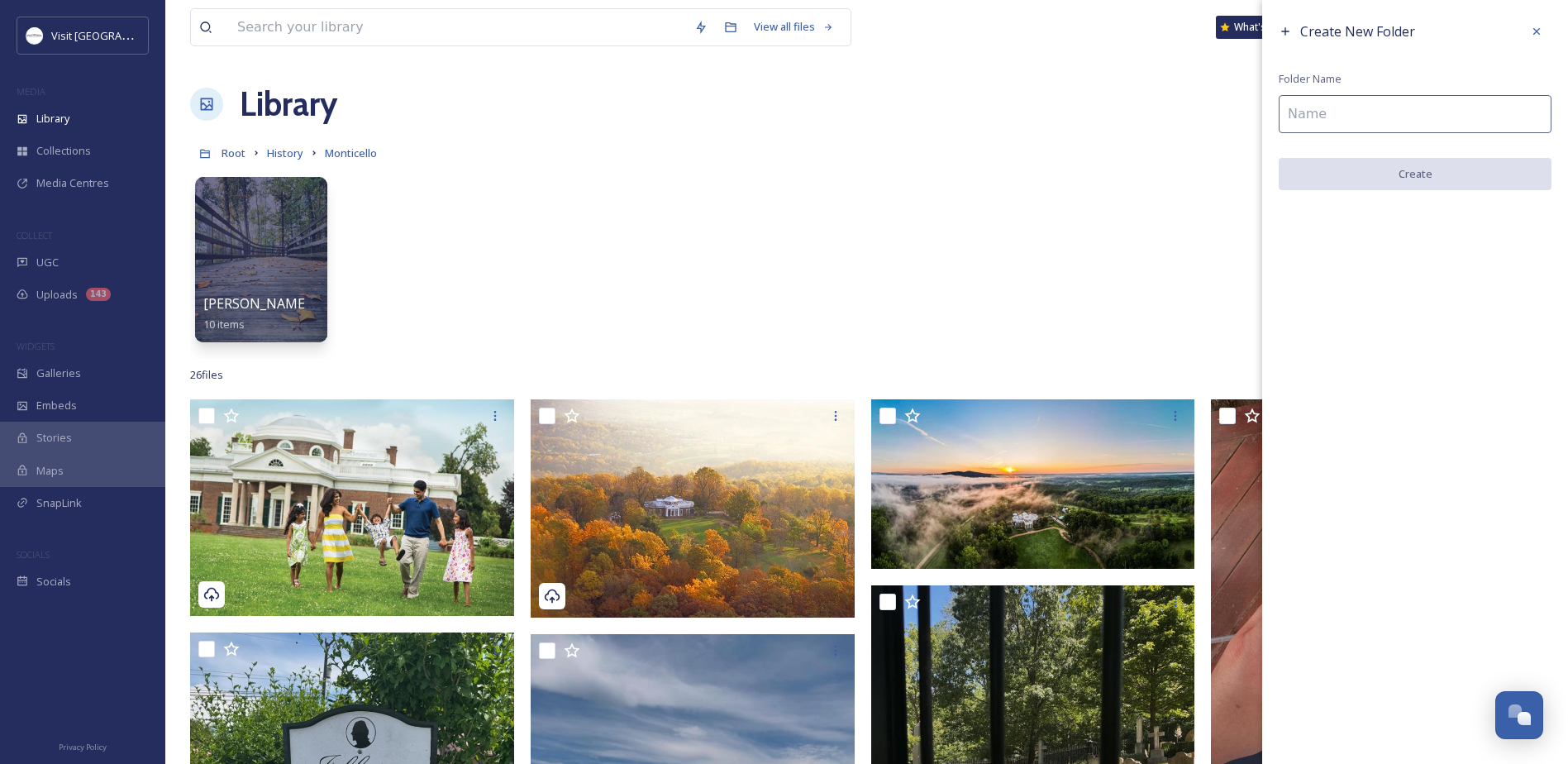
click at [1386, 110] on input at bounding box center [1415, 114] width 272 height 38
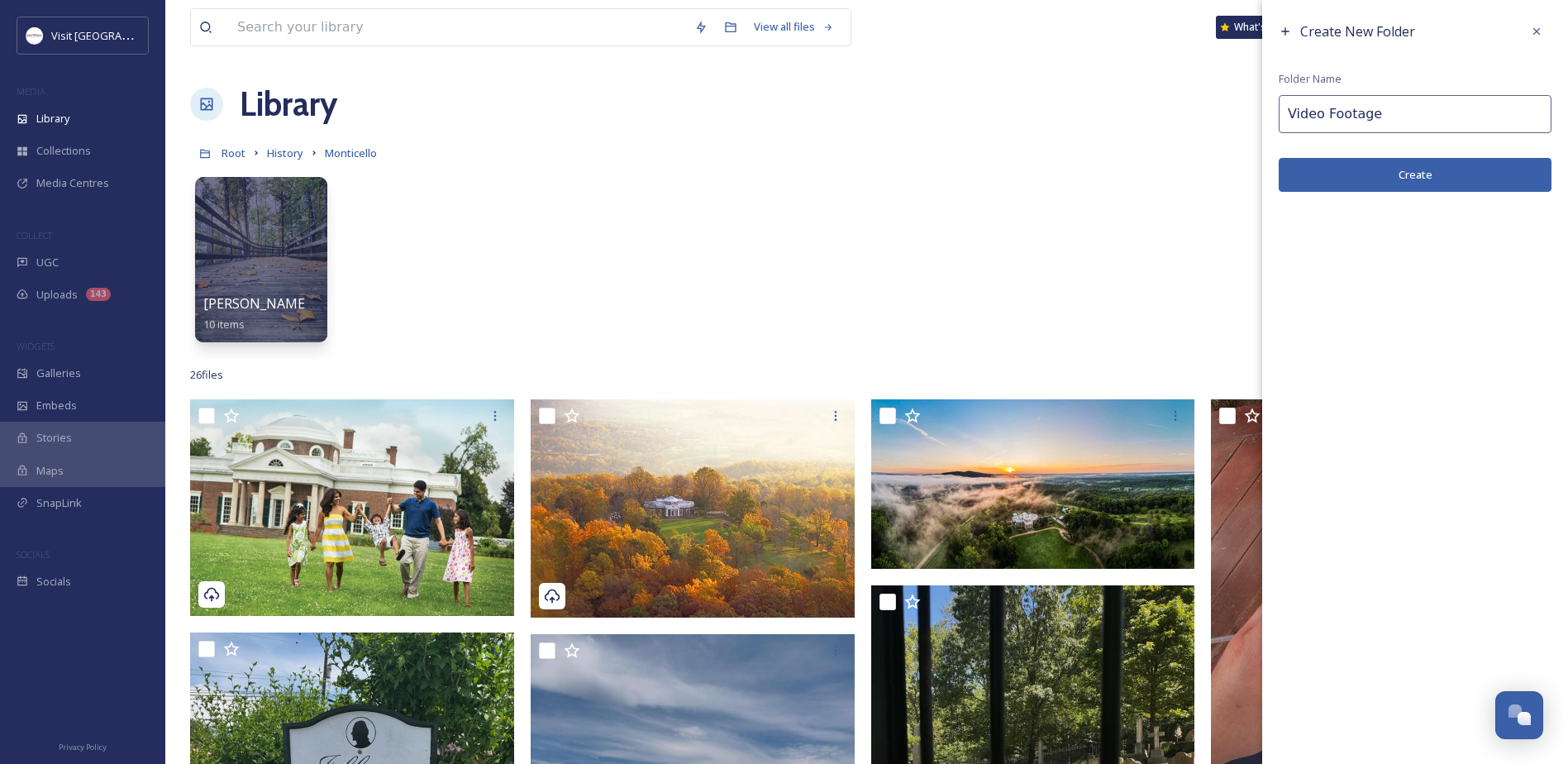
type input "Video Footage"
click at [1369, 190] on button "Create" at bounding box center [1415, 175] width 272 height 34
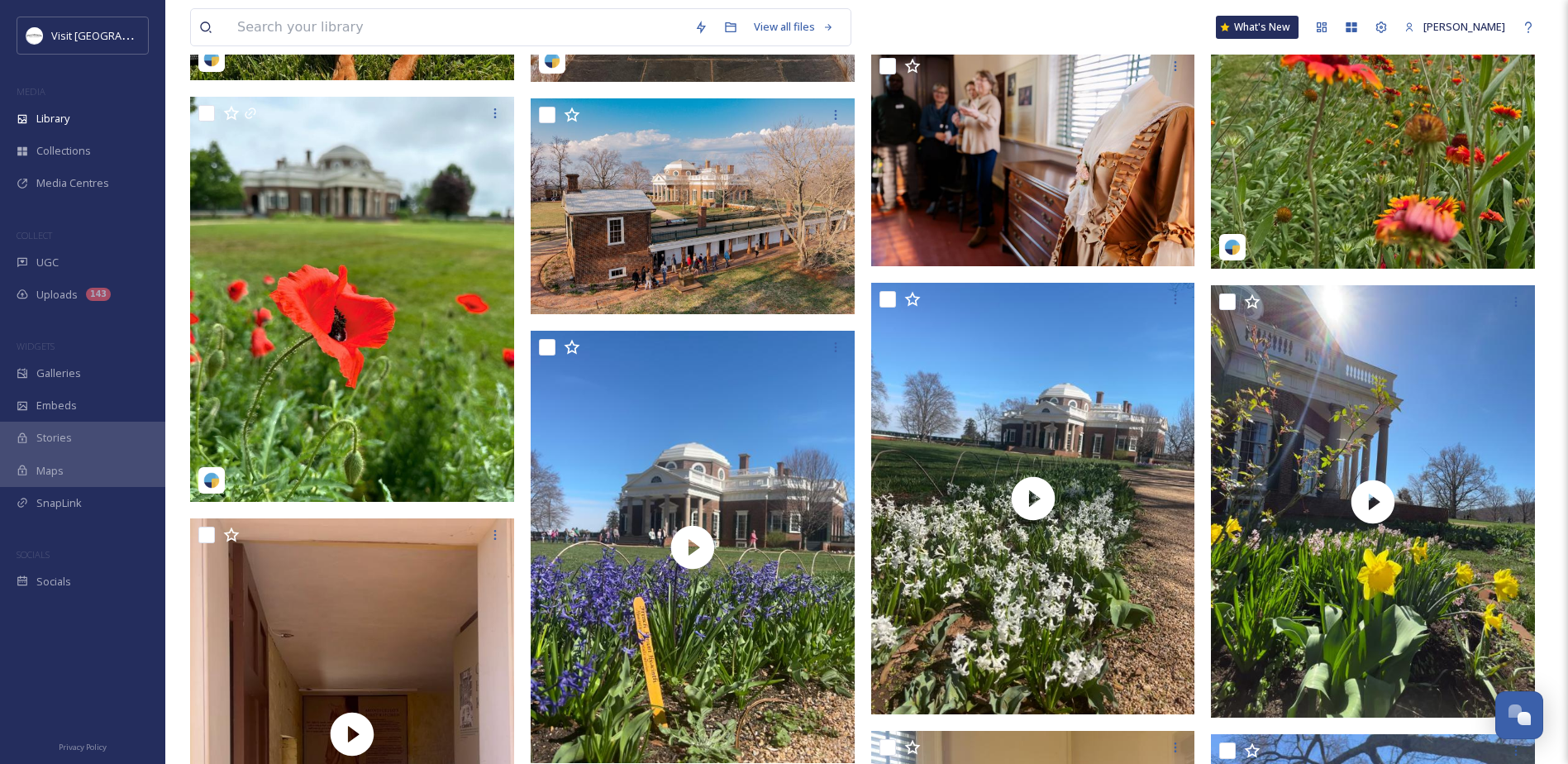
scroll to position [1570, 0]
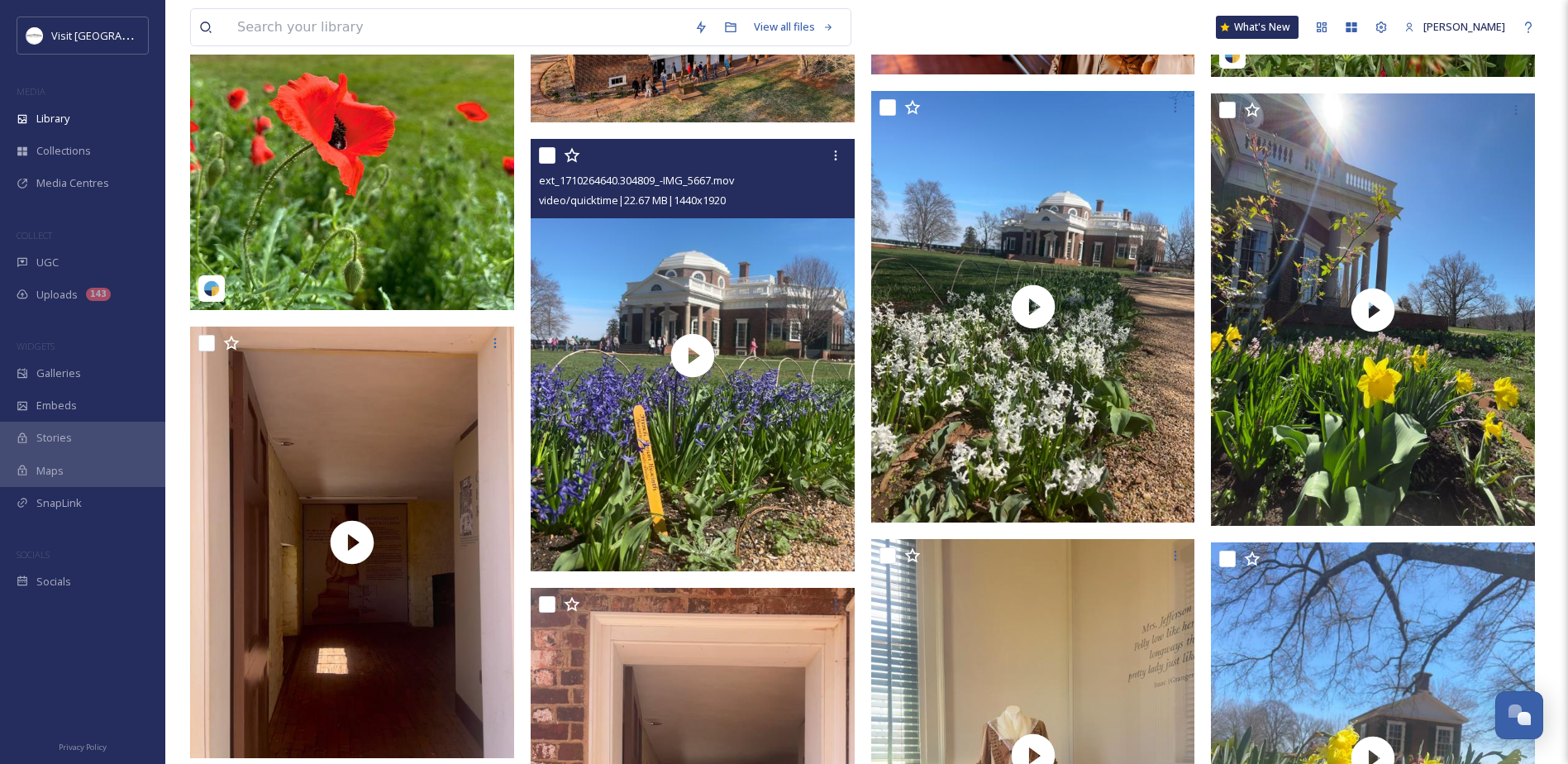
click at [551, 154] on input "checkbox" at bounding box center [547, 155] width 17 height 17
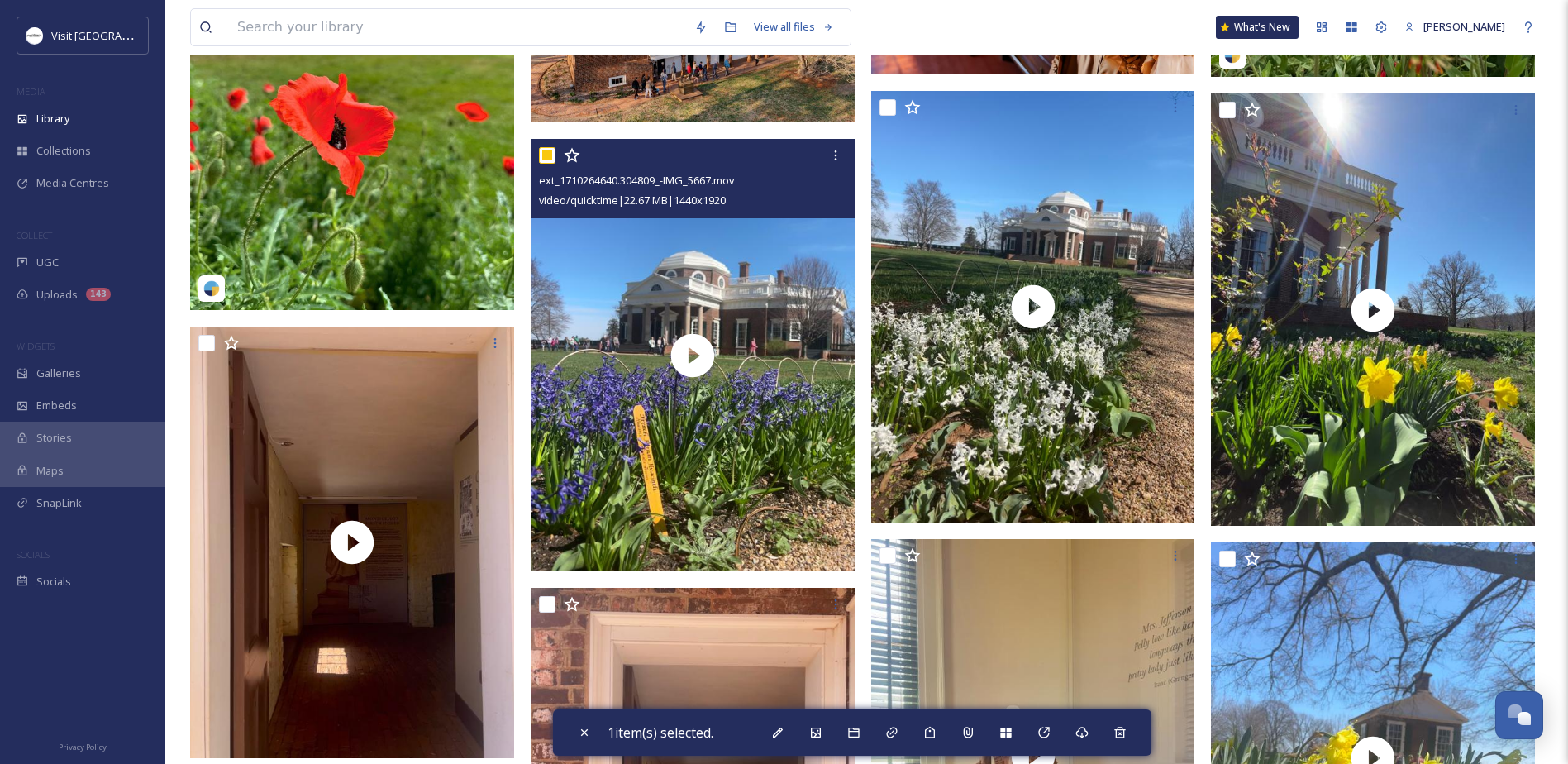
click at [547, 153] on input "checkbox" at bounding box center [547, 155] width 17 height 17
checkbox input "false"
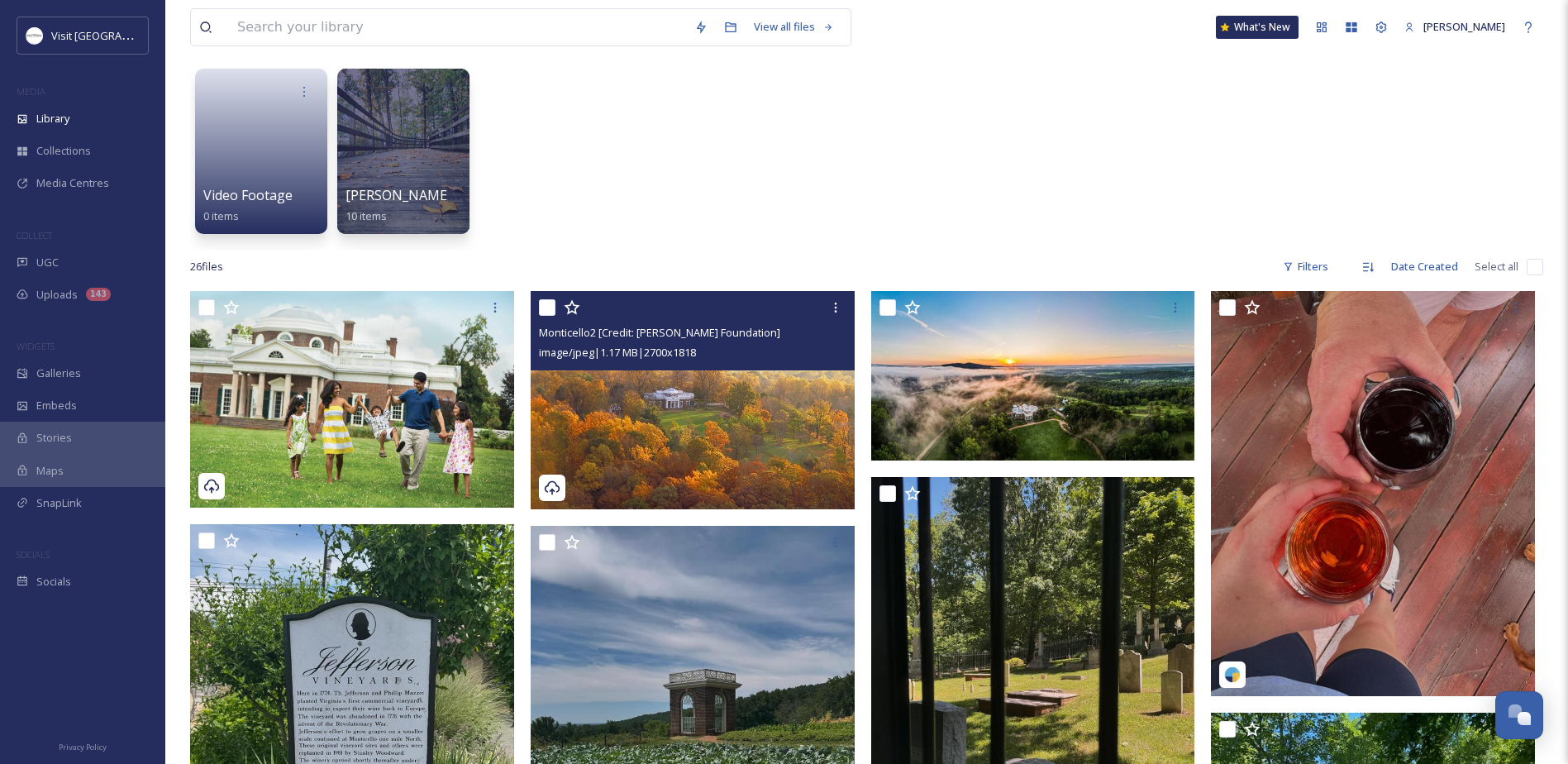
scroll to position [0, 0]
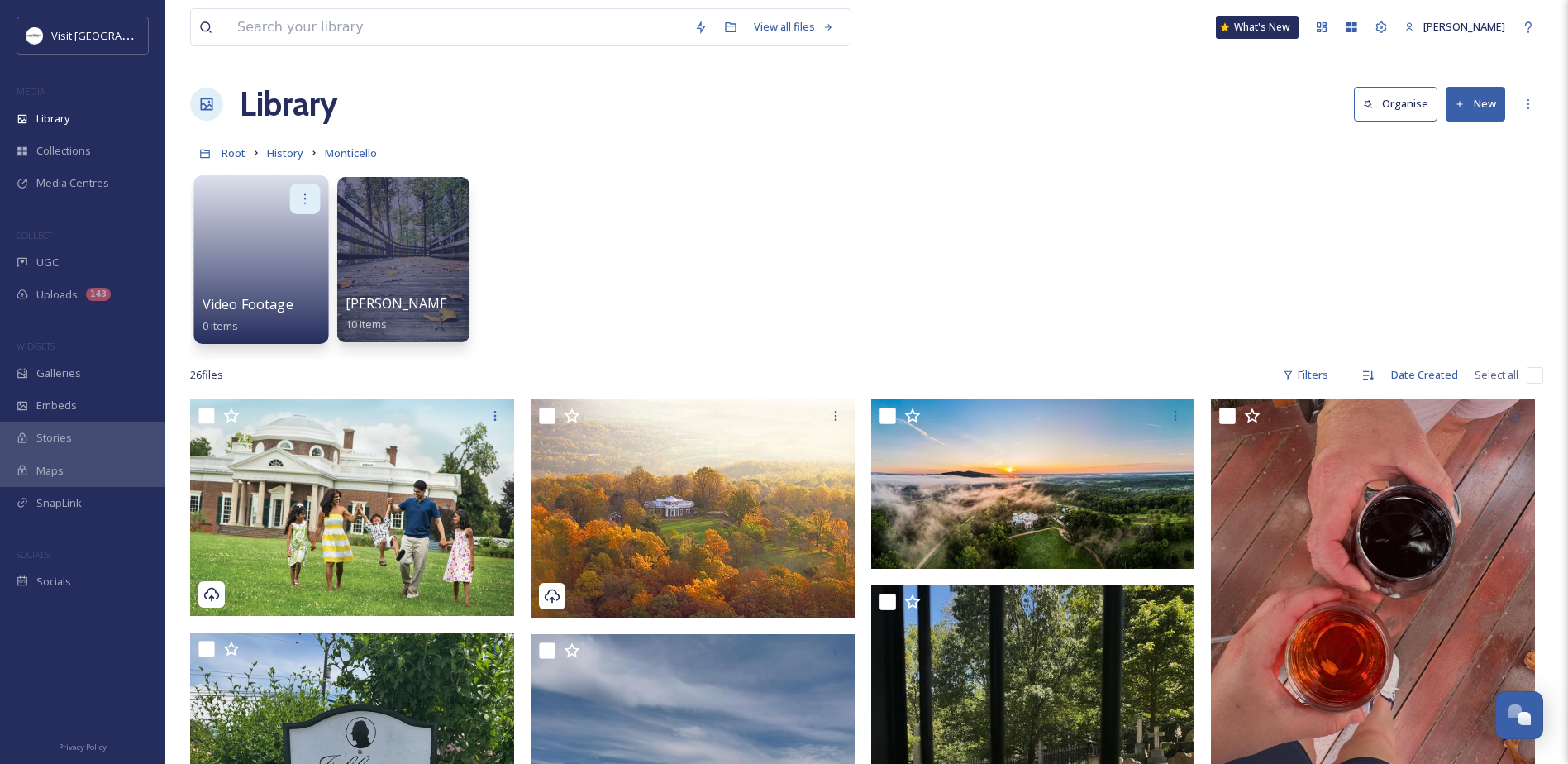
click at [312, 203] on icon at bounding box center [305, 198] width 13 height 13
click at [293, 328] on div "Delete" at bounding box center [272, 319] width 92 height 33
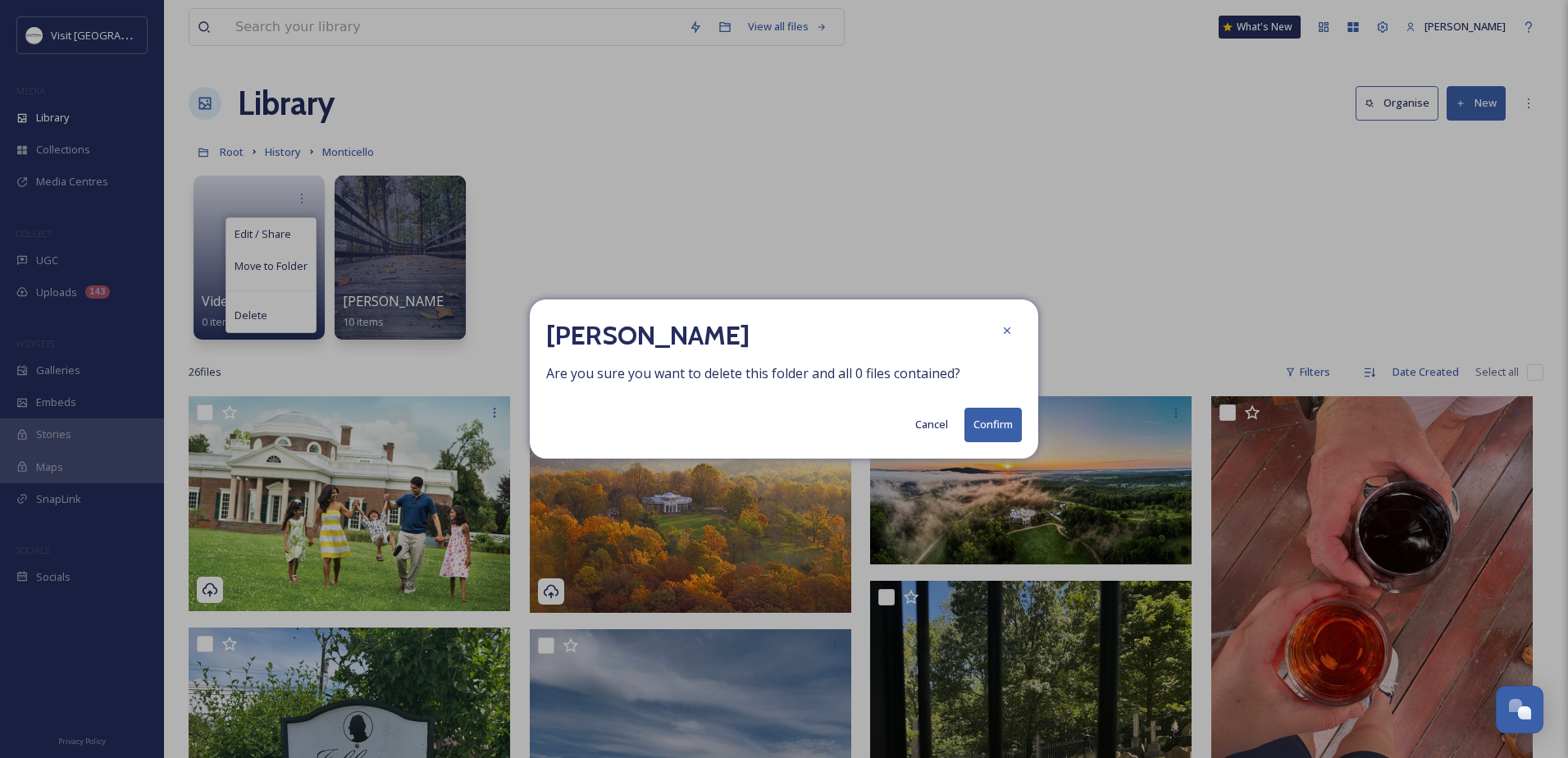
click at [1016, 415] on button "Confirm" at bounding box center [993, 424] width 57 height 34
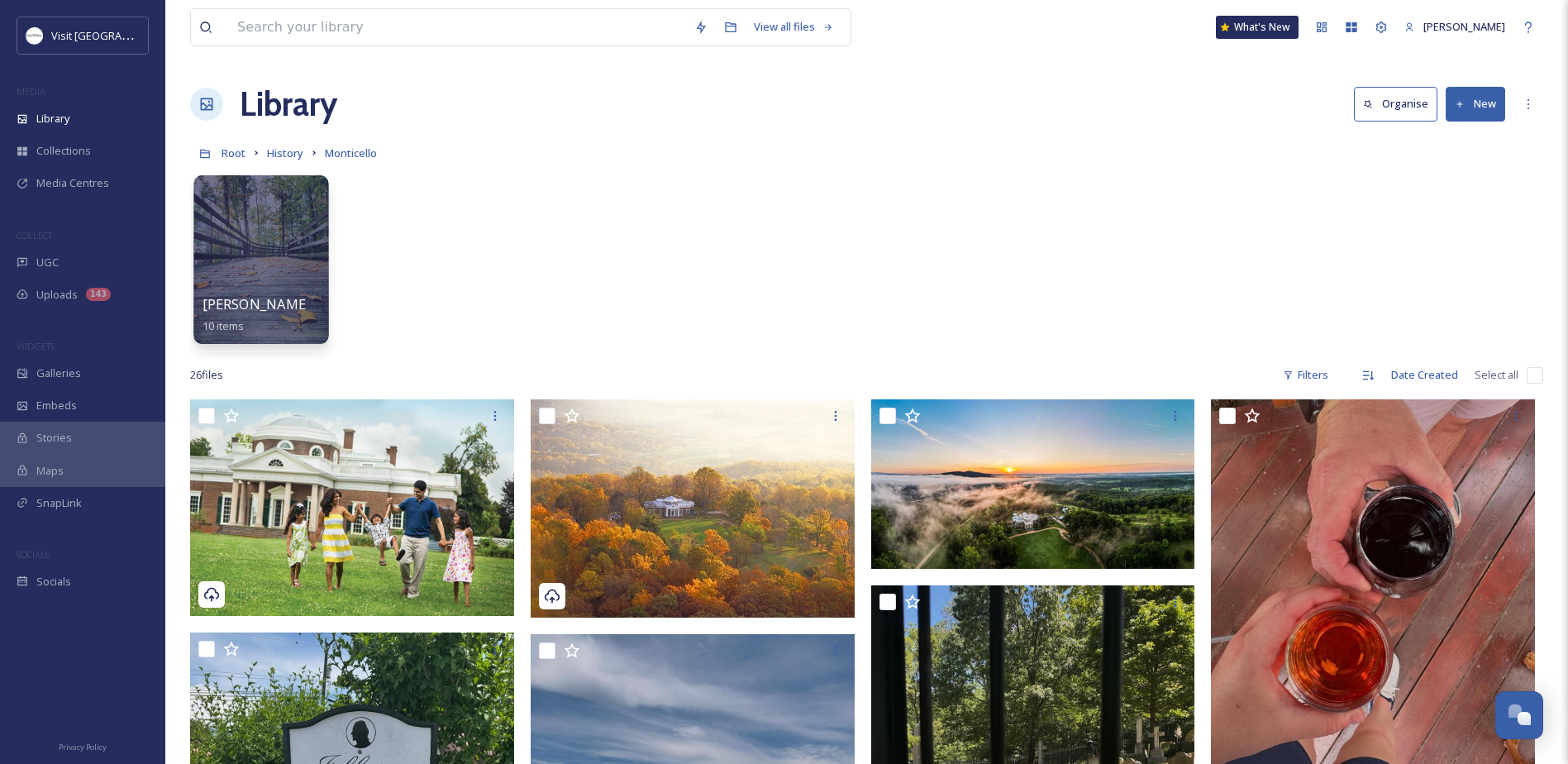
click at [250, 251] on div at bounding box center [260, 259] width 134 height 168
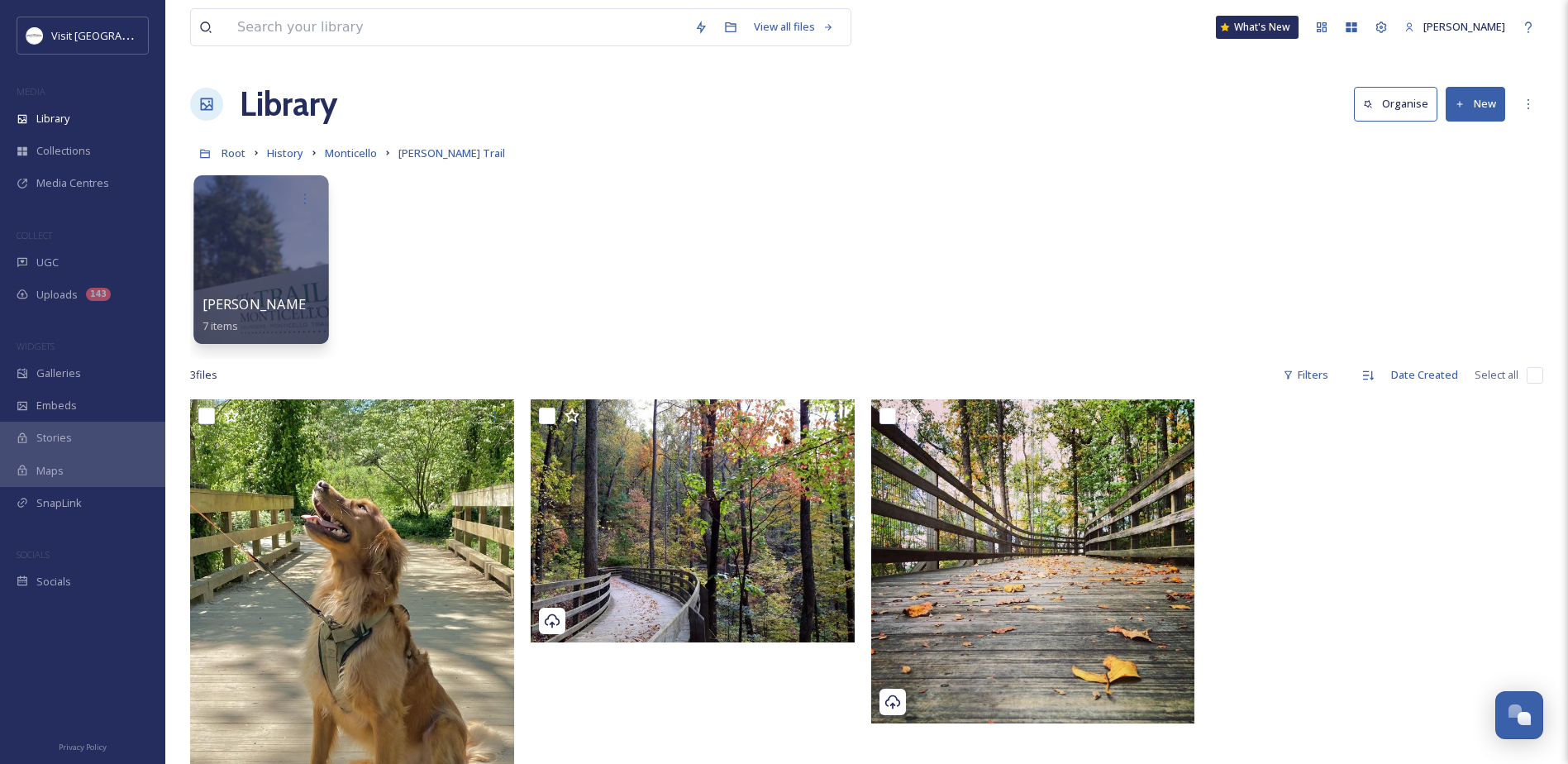
click at [239, 247] on div at bounding box center [260, 259] width 134 height 168
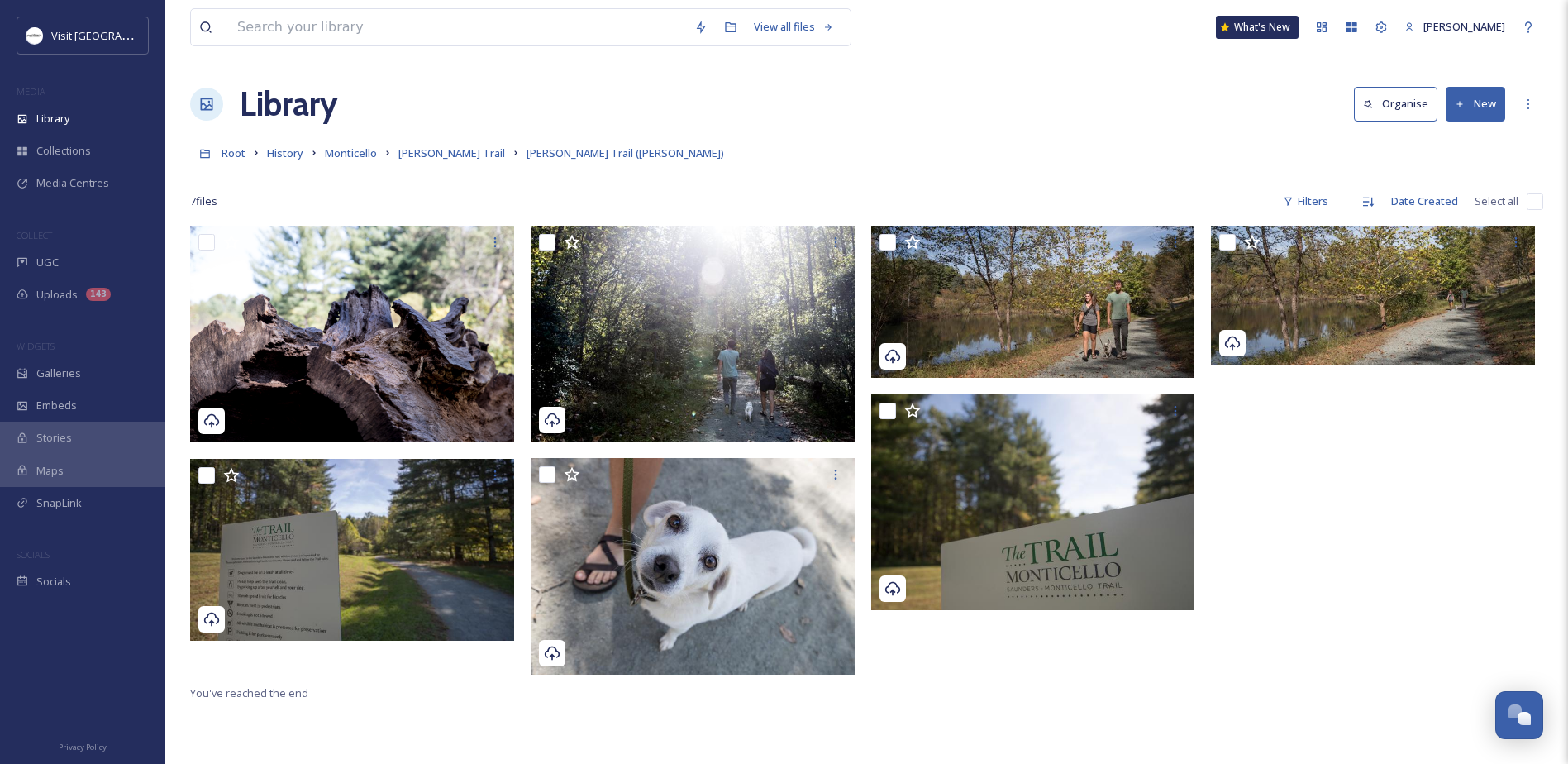
click at [1403, 563] on div at bounding box center [1377, 453] width 332 height 457
click at [1528, 105] on icon at bounding box center [1528, 103] width 2 height 10
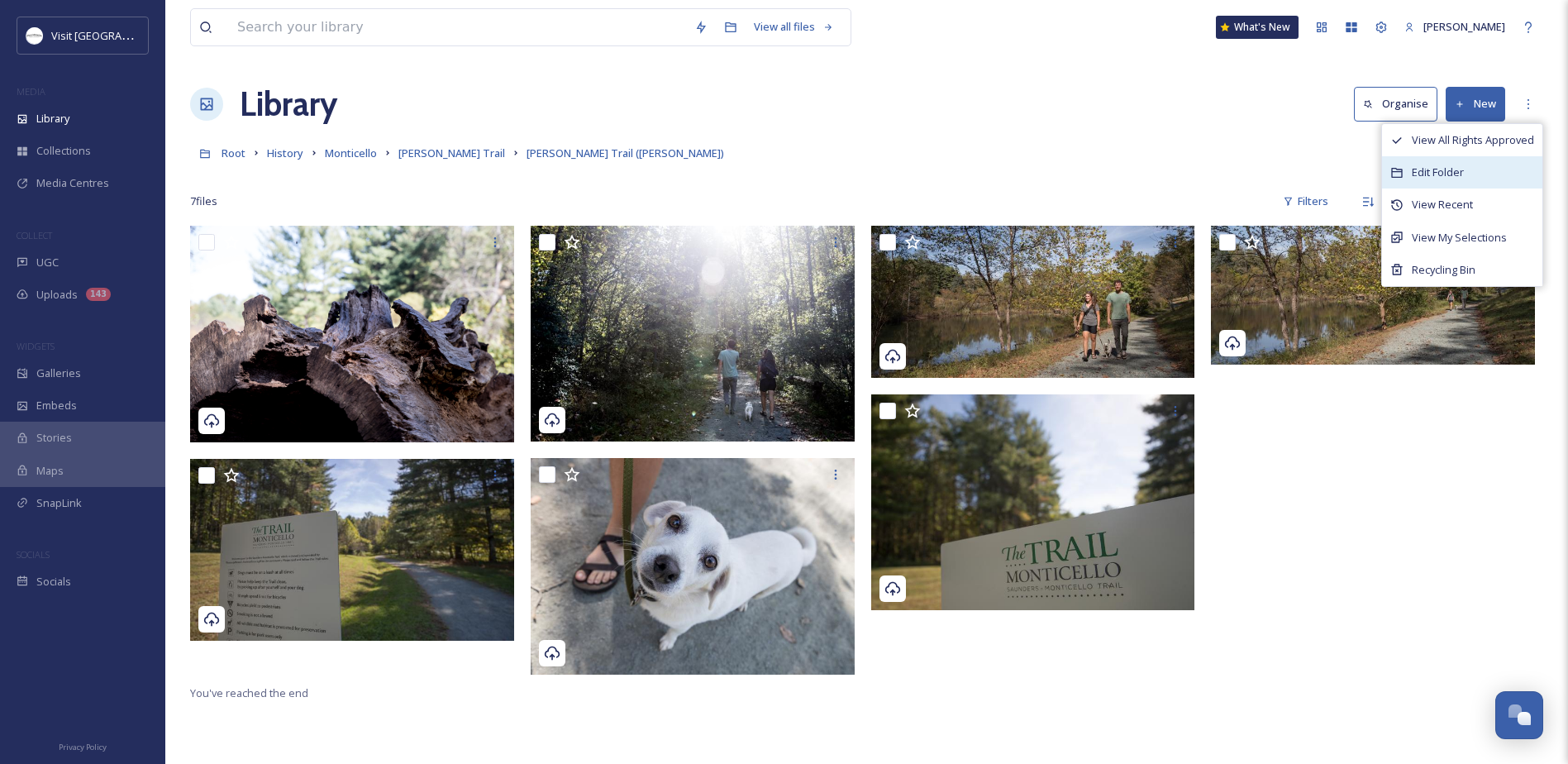
click at [1475, 169] on div "Edit Folder" at bounding box center [1462, 172] width 160 height 32
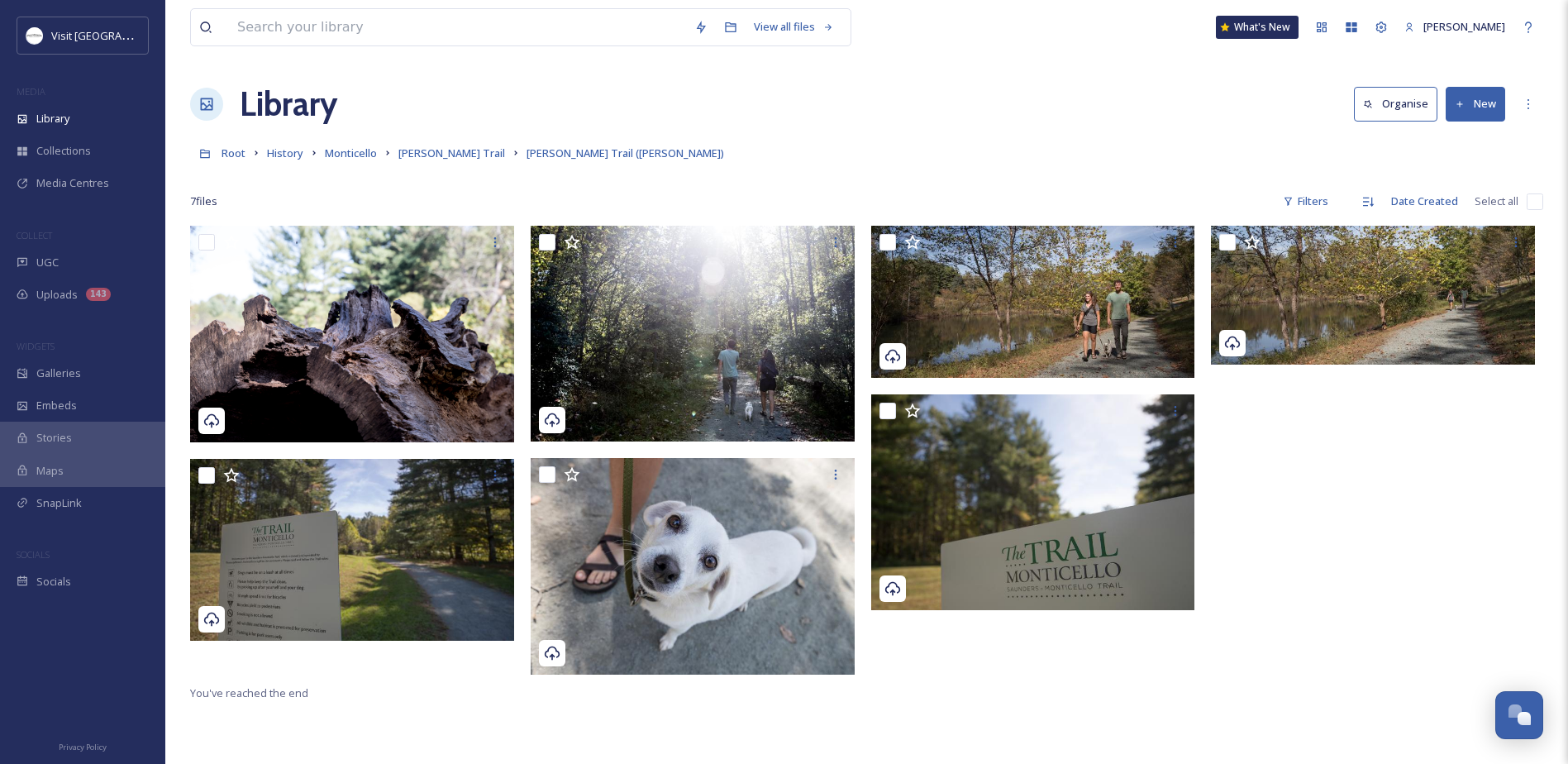
click at [1244, 562] on div at bounding box center [1377, 453] width 332 height 457
click at [1518, 106] on div "More Options" at bounding box center [1527, 103] width 29 height 29
click at [1468, 93] on button "New" at bounding box center [1475, 103] width 60 height 34
click at [1444, 177] on span ".zip Upload" at bounding box center [1468, 175] width 55 height 16
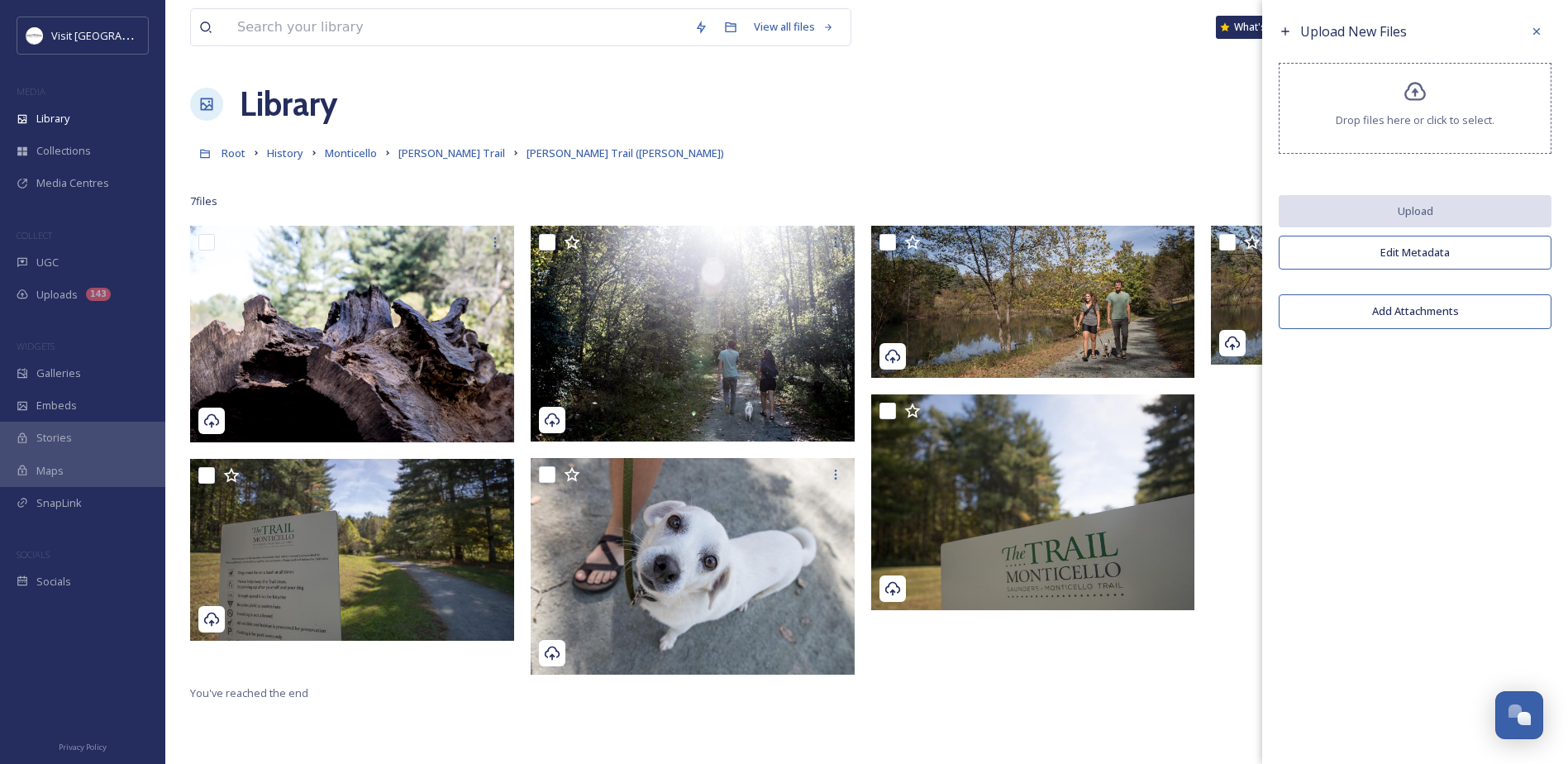
click at [1411, 98] on icon at bounding box center [1415, 92] width 24 height 24
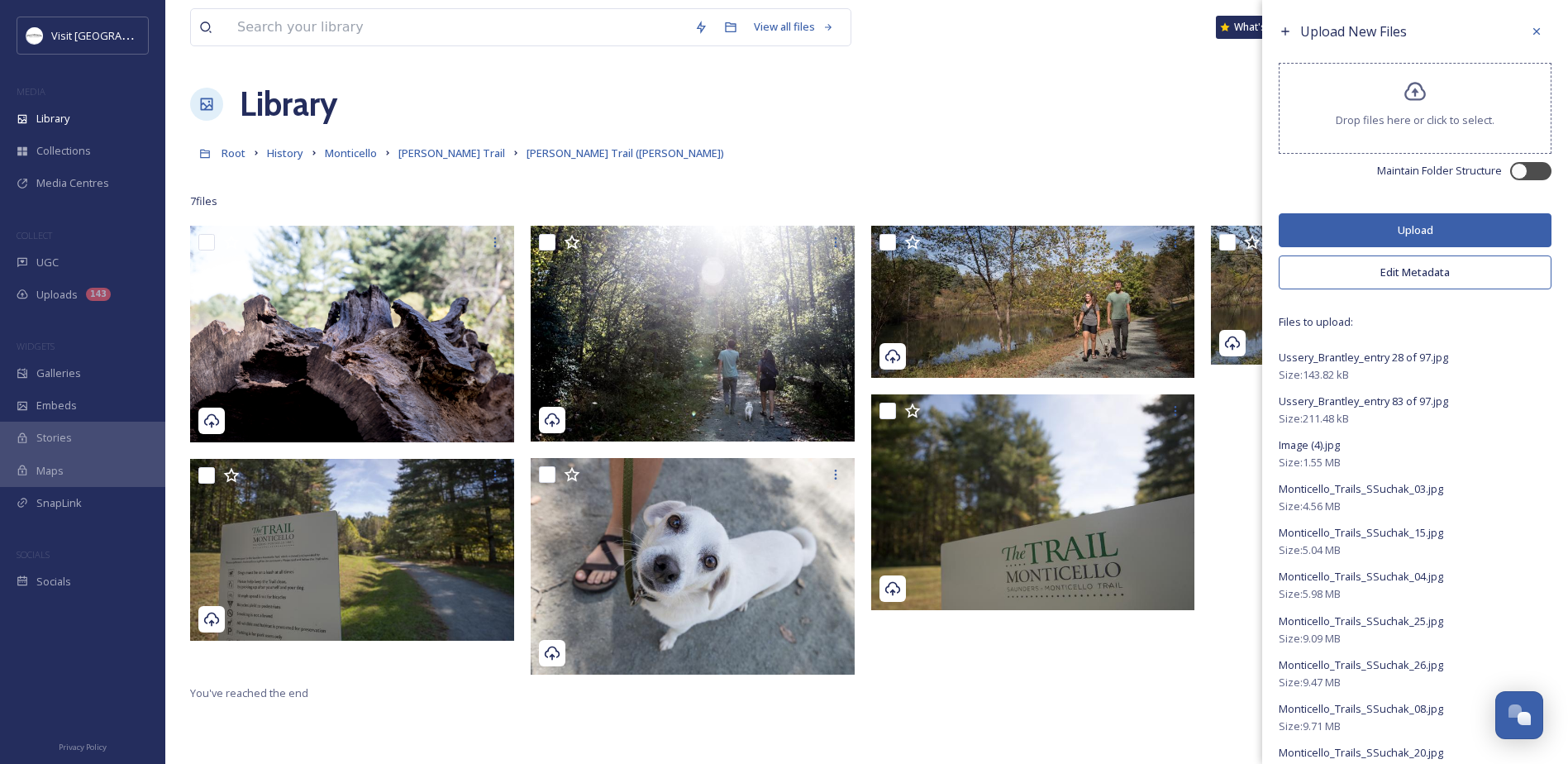
click at [1381, 235] on button "Upload" at bounding box center [1415, 230] width 272 height 34
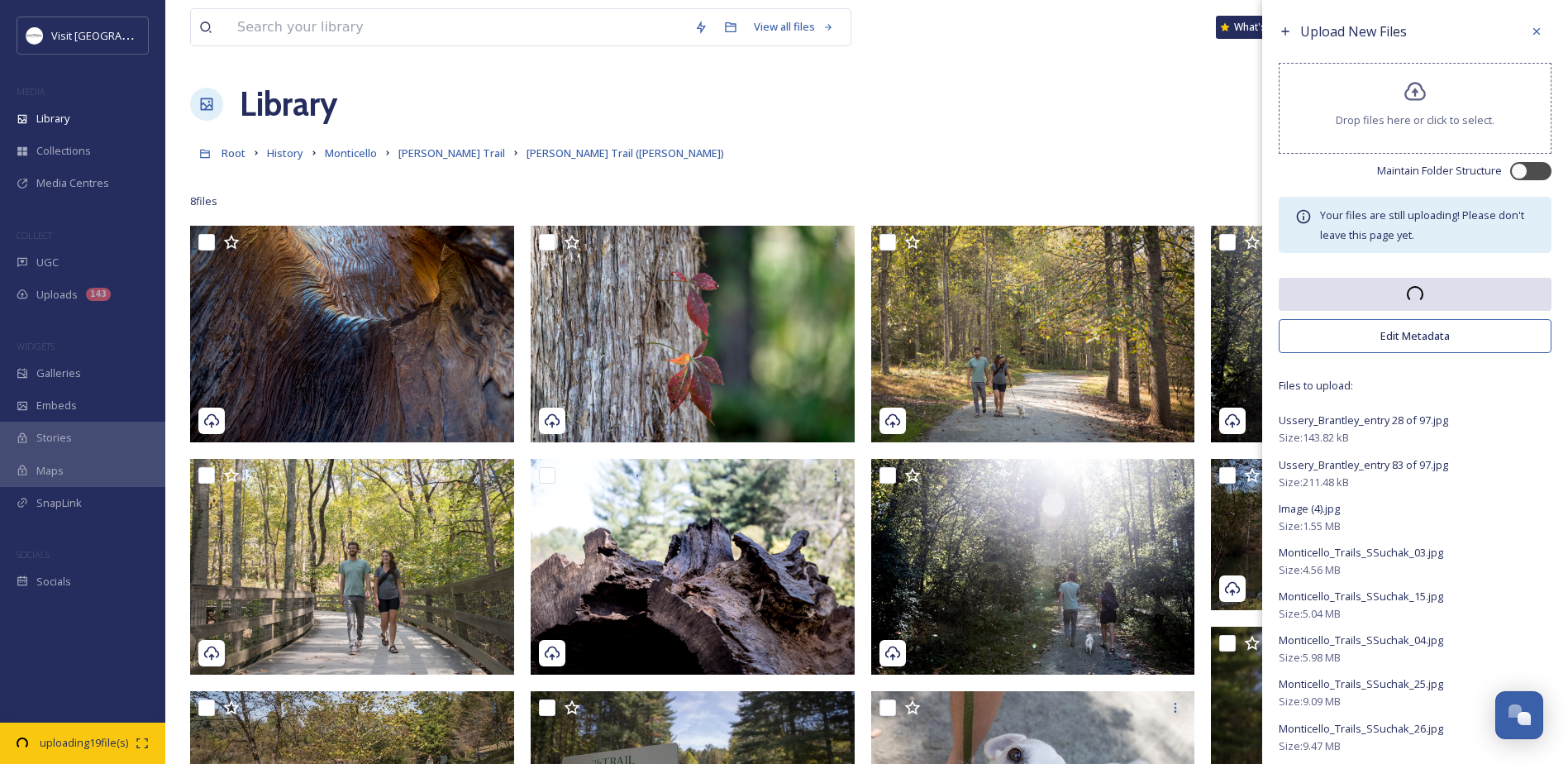
click at [1146, 156] on div "Root History Monticello Saunders-Monticello Trail Saunders-Monticello Trail (Sa…" at bounding box center [865, 152] width 1353 height 31
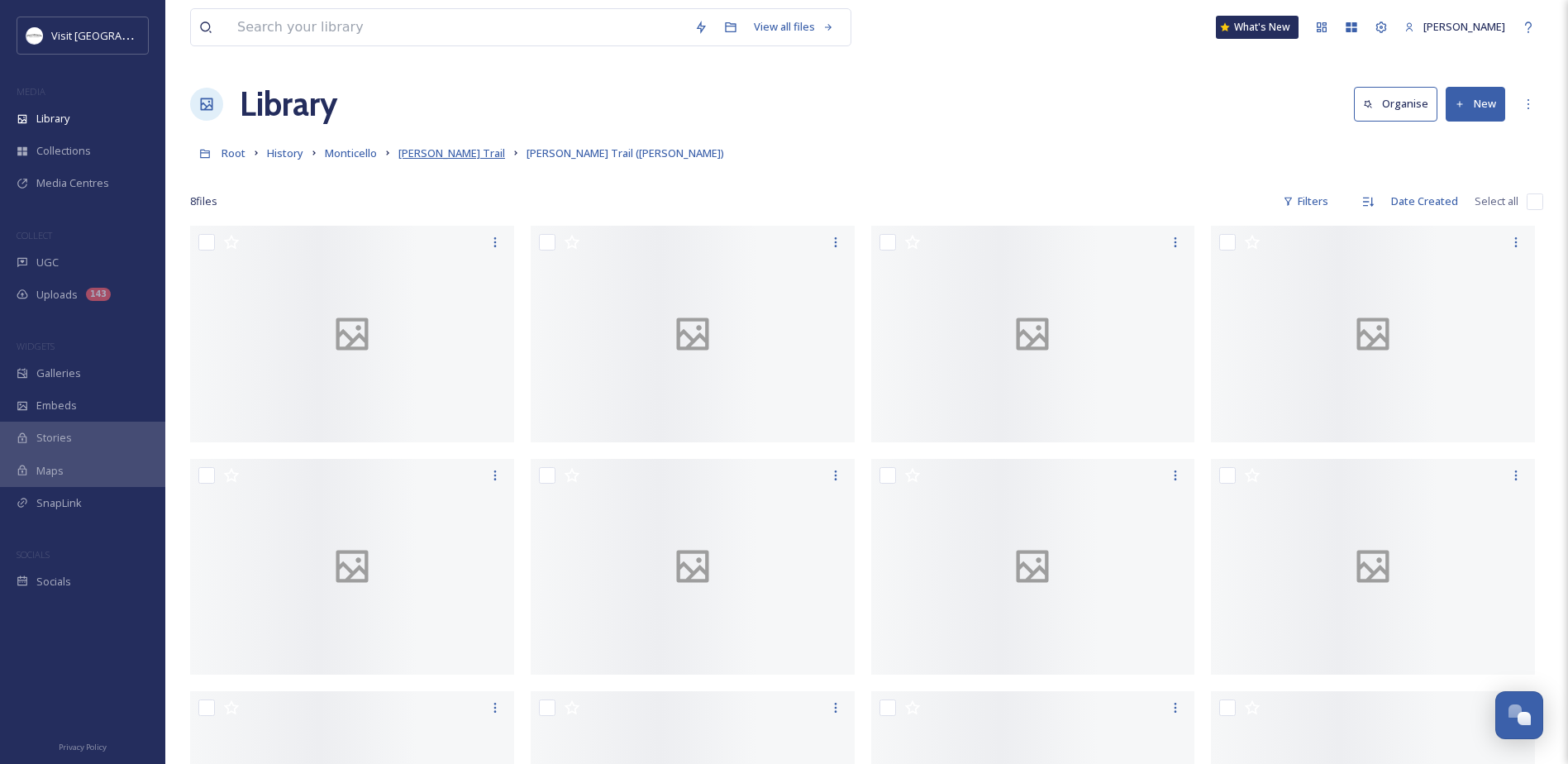
click at [495, 151] on span "[PERSON_NAME] Trail" at bounding box center [451, 152] width 107 height 15
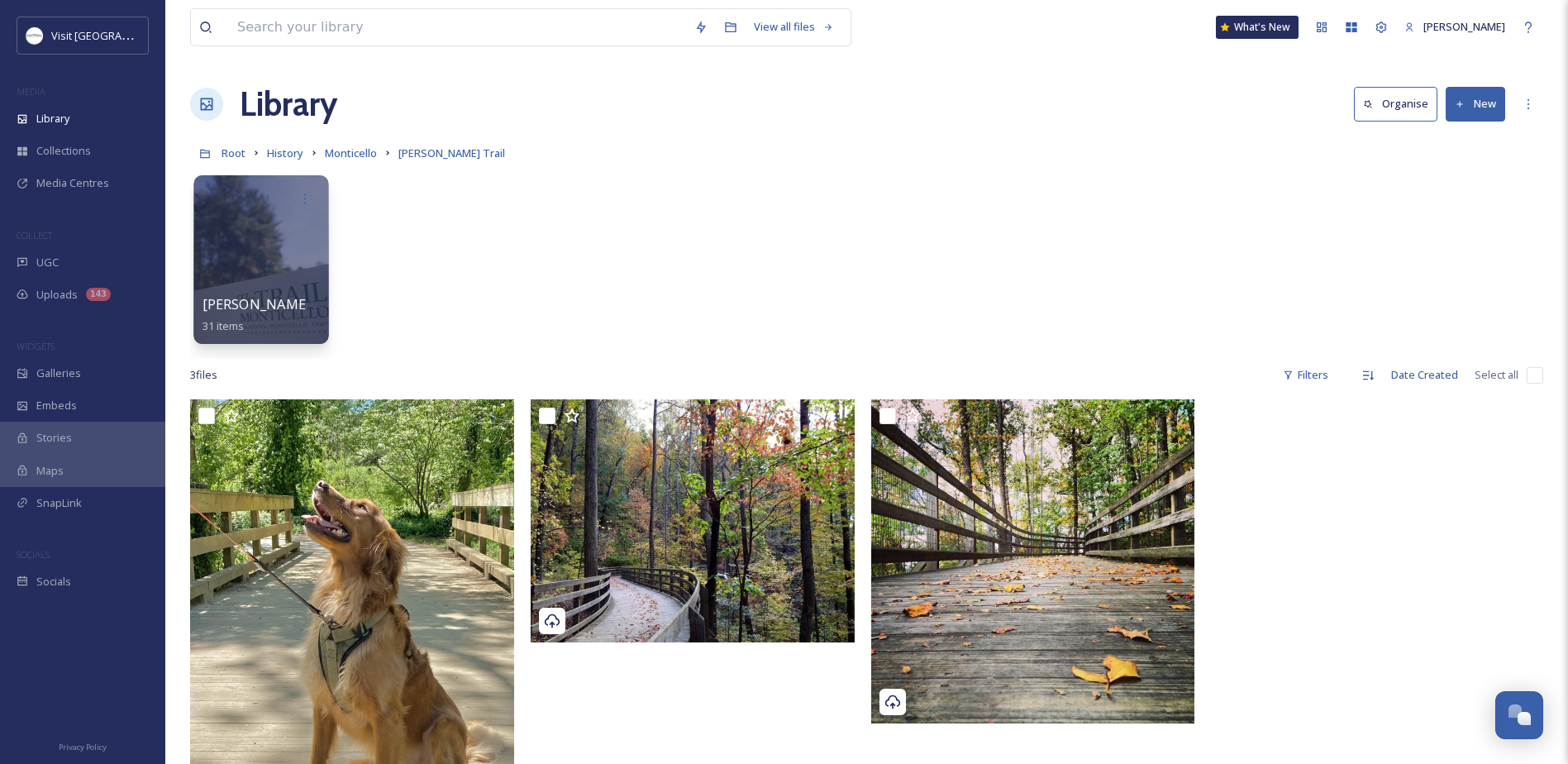
click at [246, 288] on div at bounding box center [260, 259] width 134 height 168
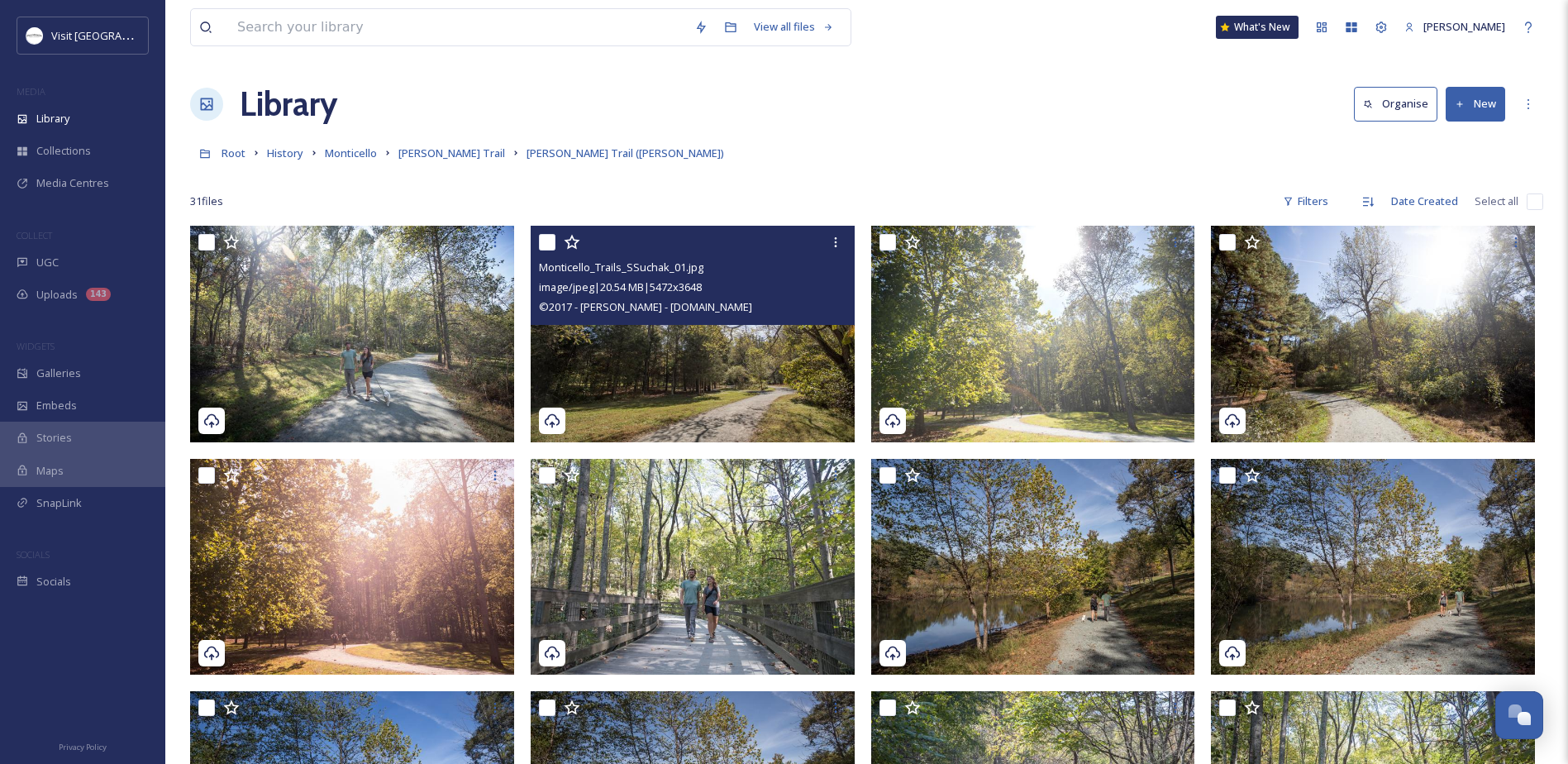
click at [544, 239] on input "checkbox" at bounding box center [547, 242] width 17 height 17
checkbox input "true"
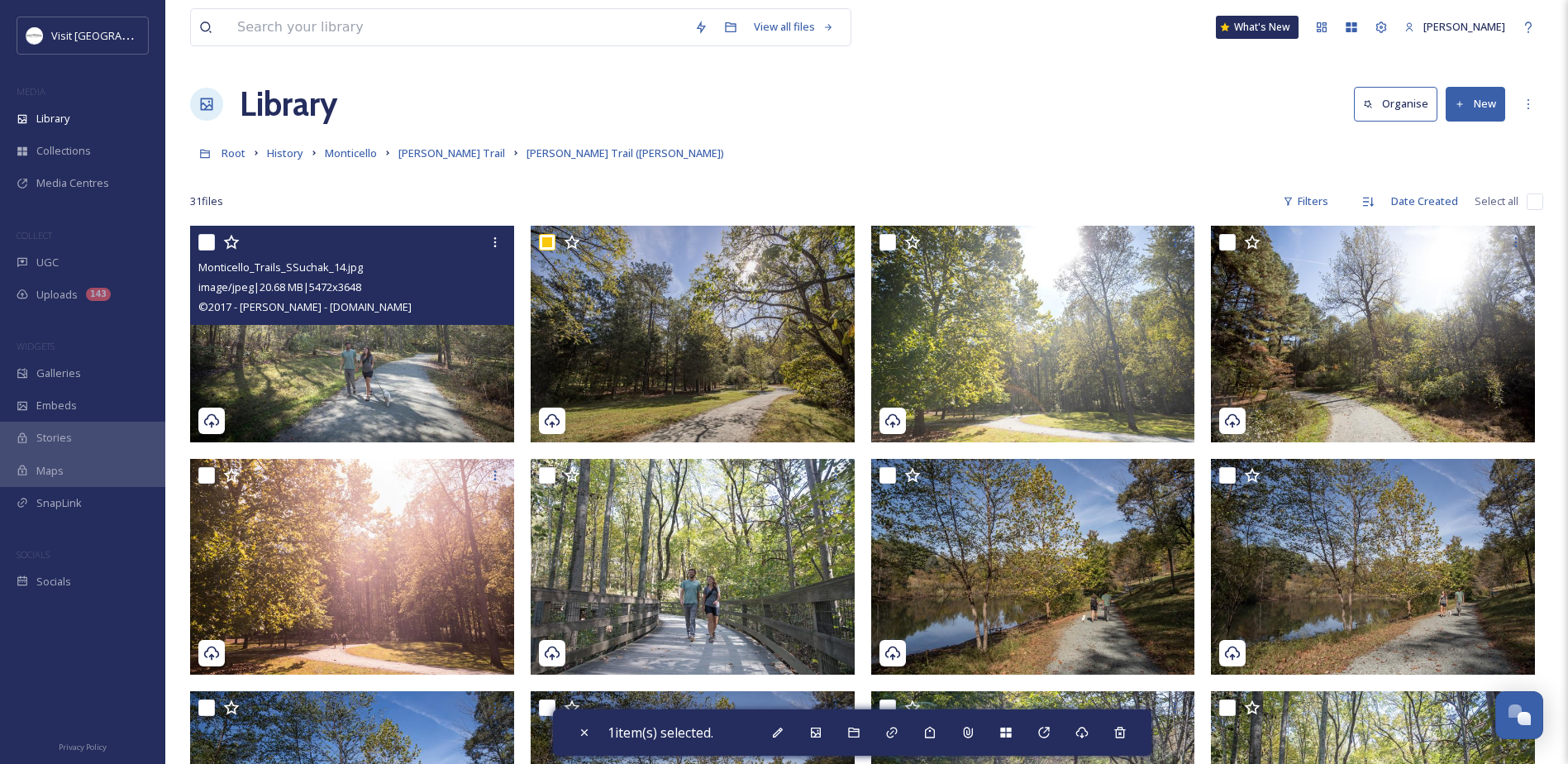
click at [203, 242] on input "checkbox" at bounding box center [207, 242] width 17 height 17
checkbox input "true"
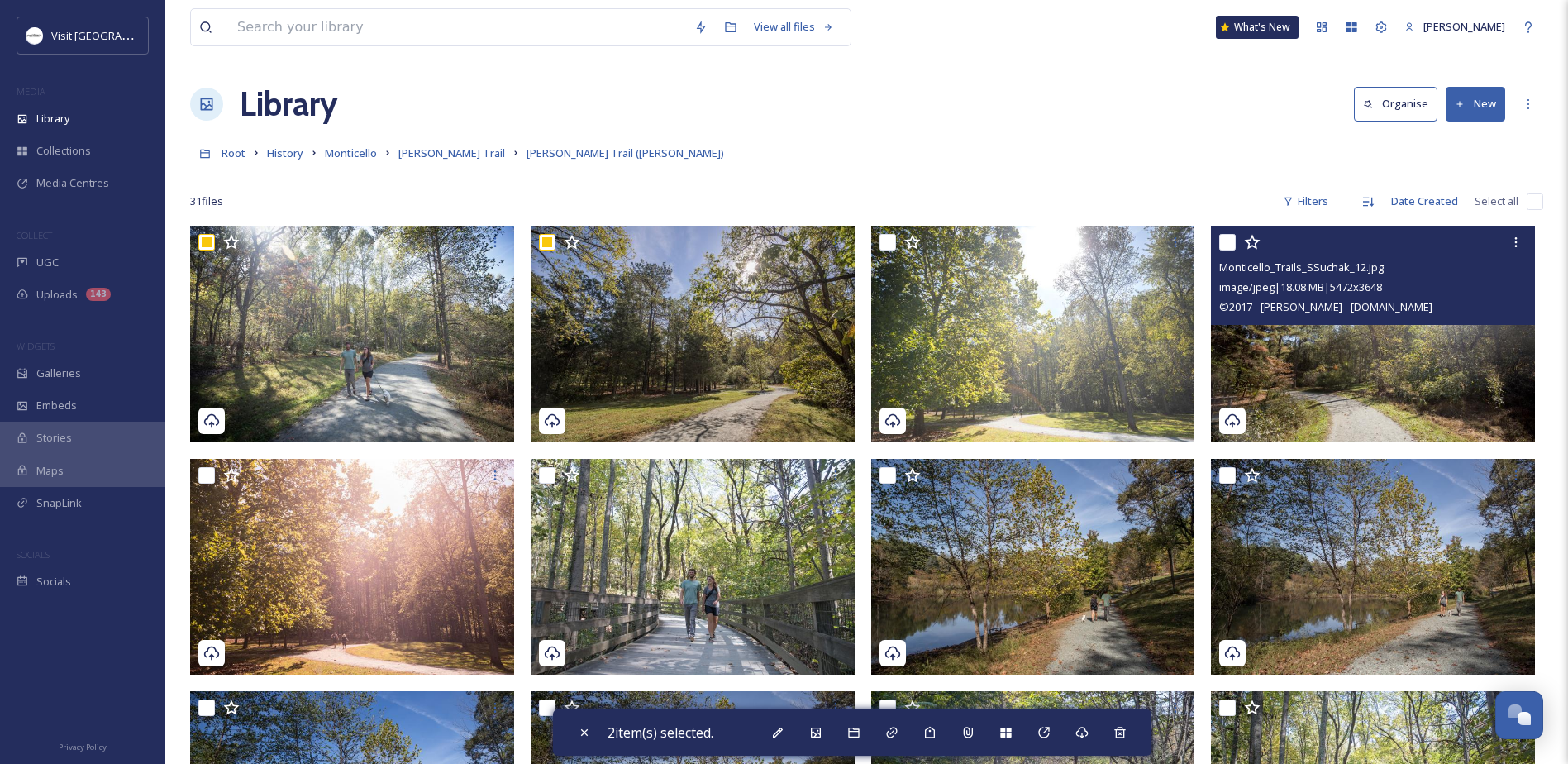
click at [1227, 235] on input "checkbox" at bounding box center [1227, 242] width 17 height 17
click at [1223, 241] on input "checkbox" at bounding box center [1227, 242] width 17 height 17
checkbox input "false"
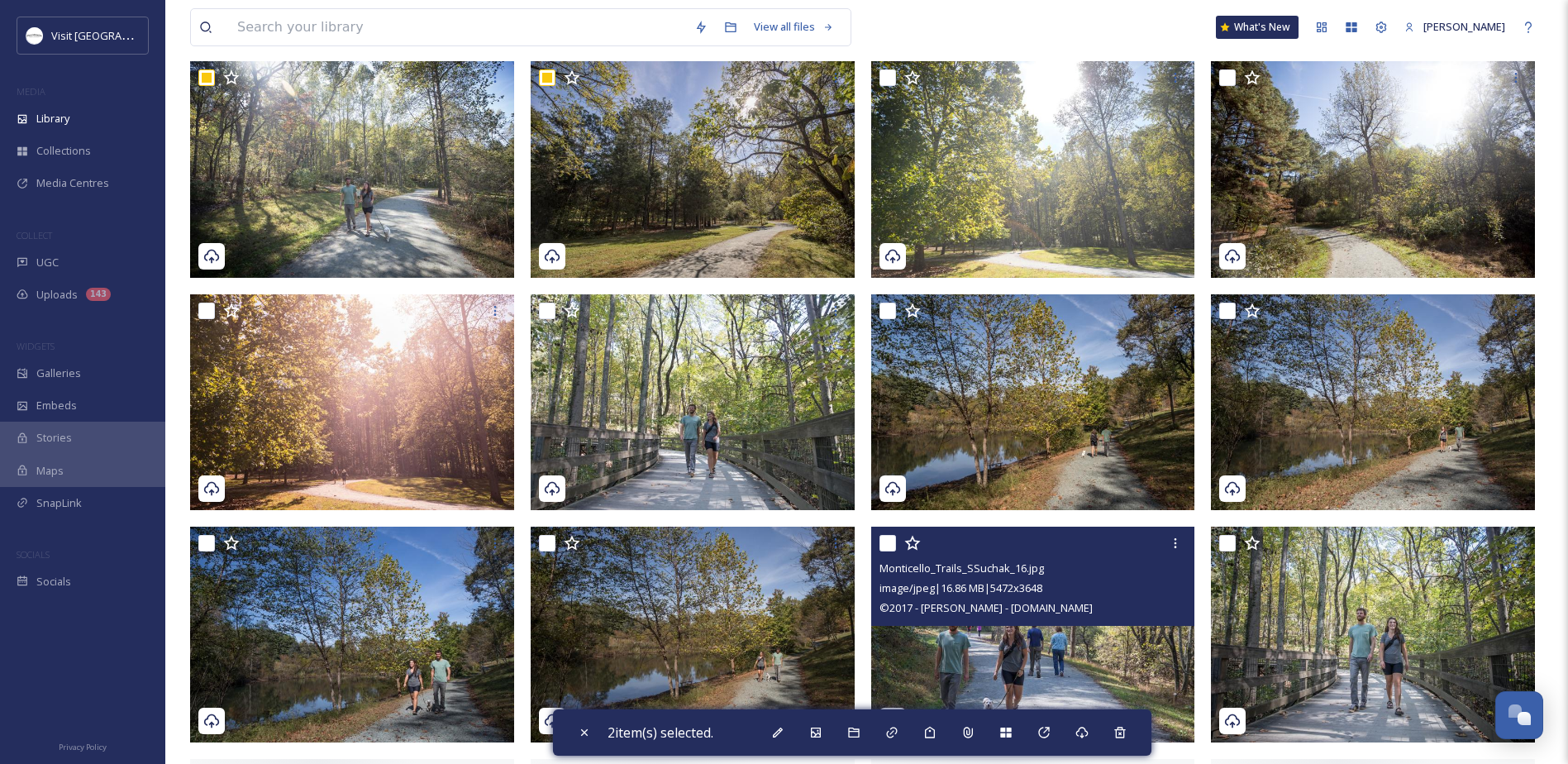
scroll to position [166, 0]
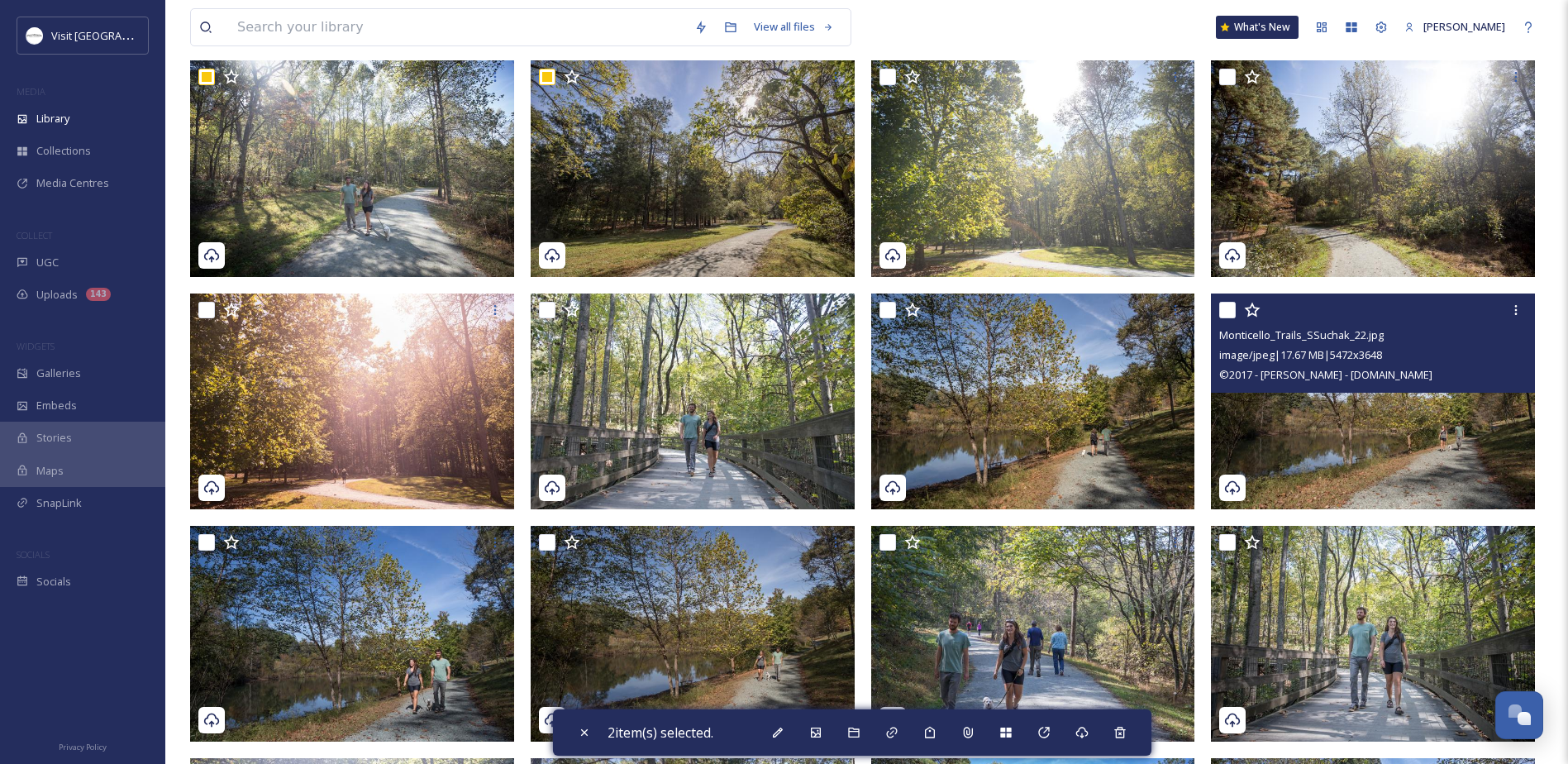
drag, startPoint x: 1232, startPoint y: 306, endPoint x: 1212, endPoint y: 321, distance: 25.0
click at [1232, 306] on input "checkbox" at bounding box center [1227, 310] width 17 height 17
checkbox input "true"
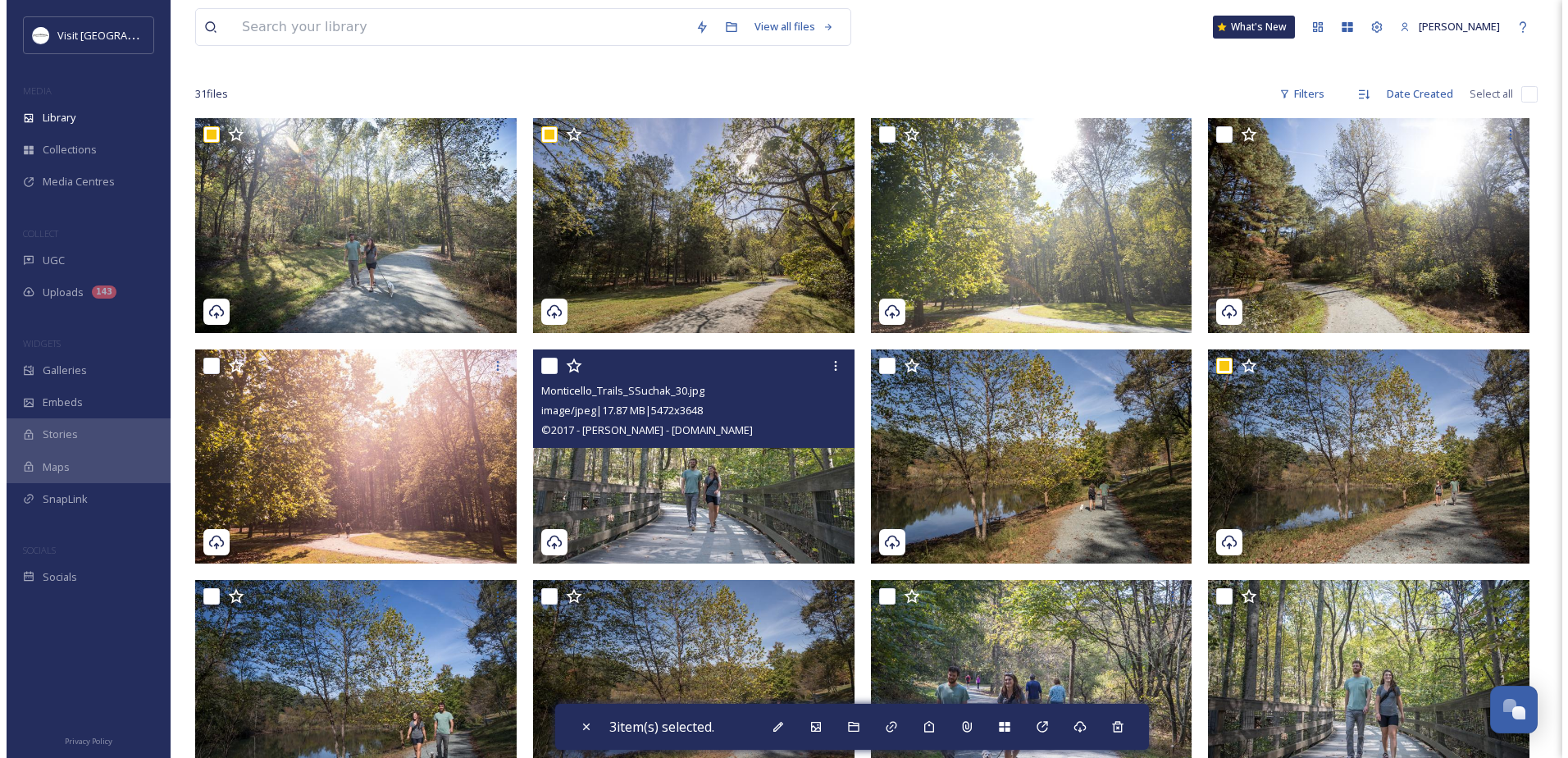
scroll to position [0, 0]
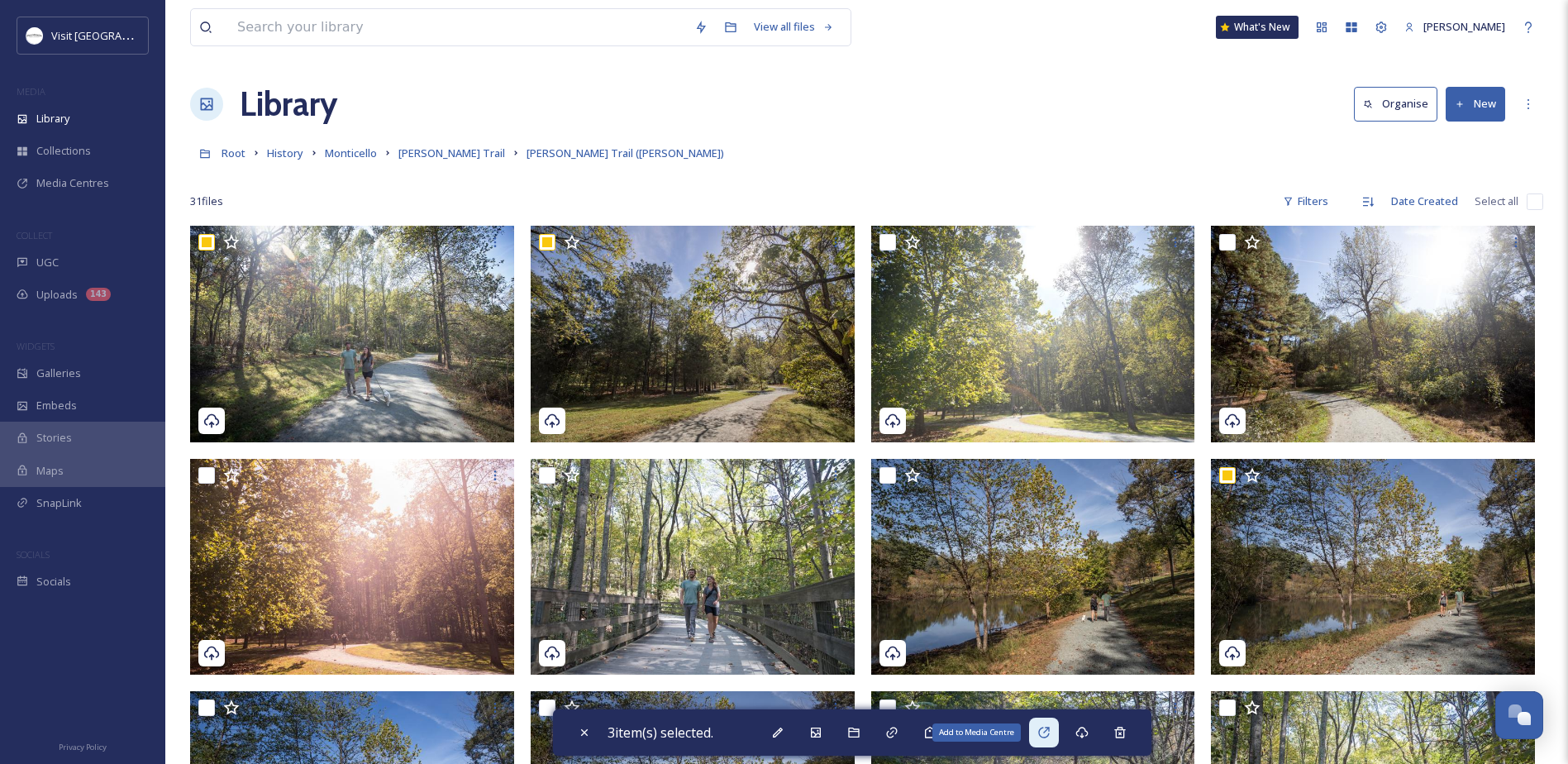
click at [1051, 727] on icon at bounding box center [1044, 732] width 13 height 13
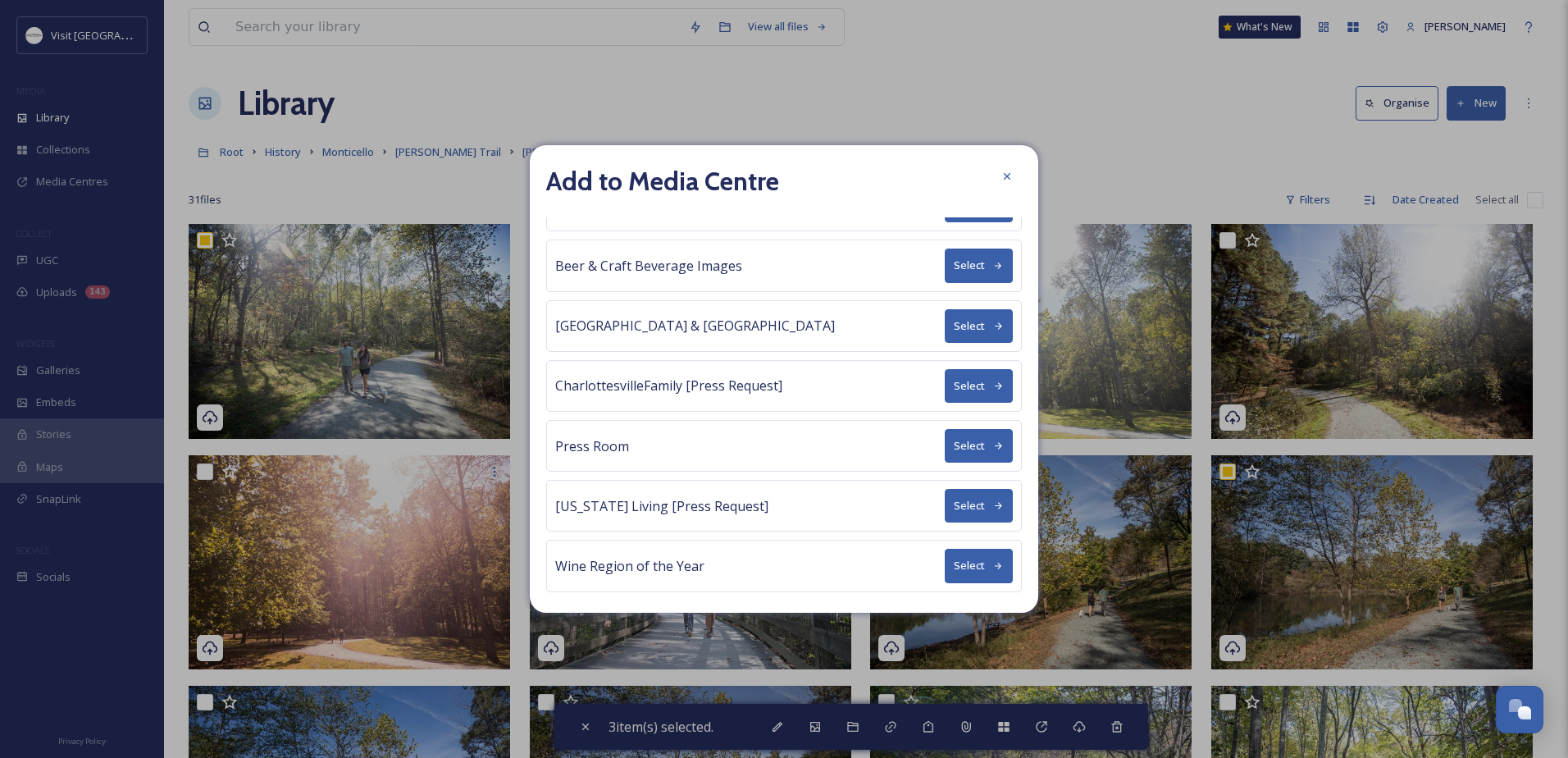
scroll to position [102, 0]
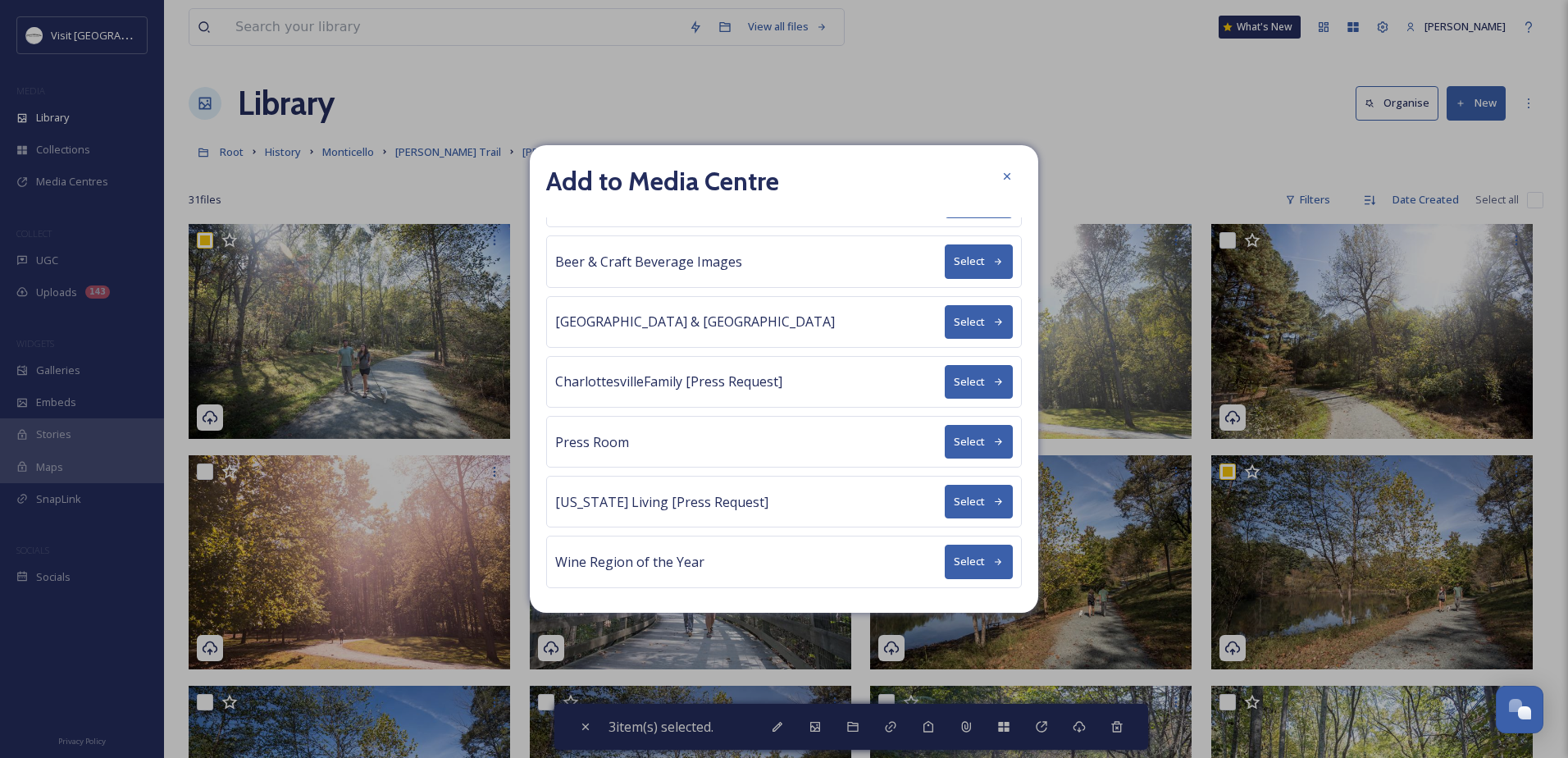
click at [963, 494] on button "Select" at bounding box center [978, 501] width 68 height 34
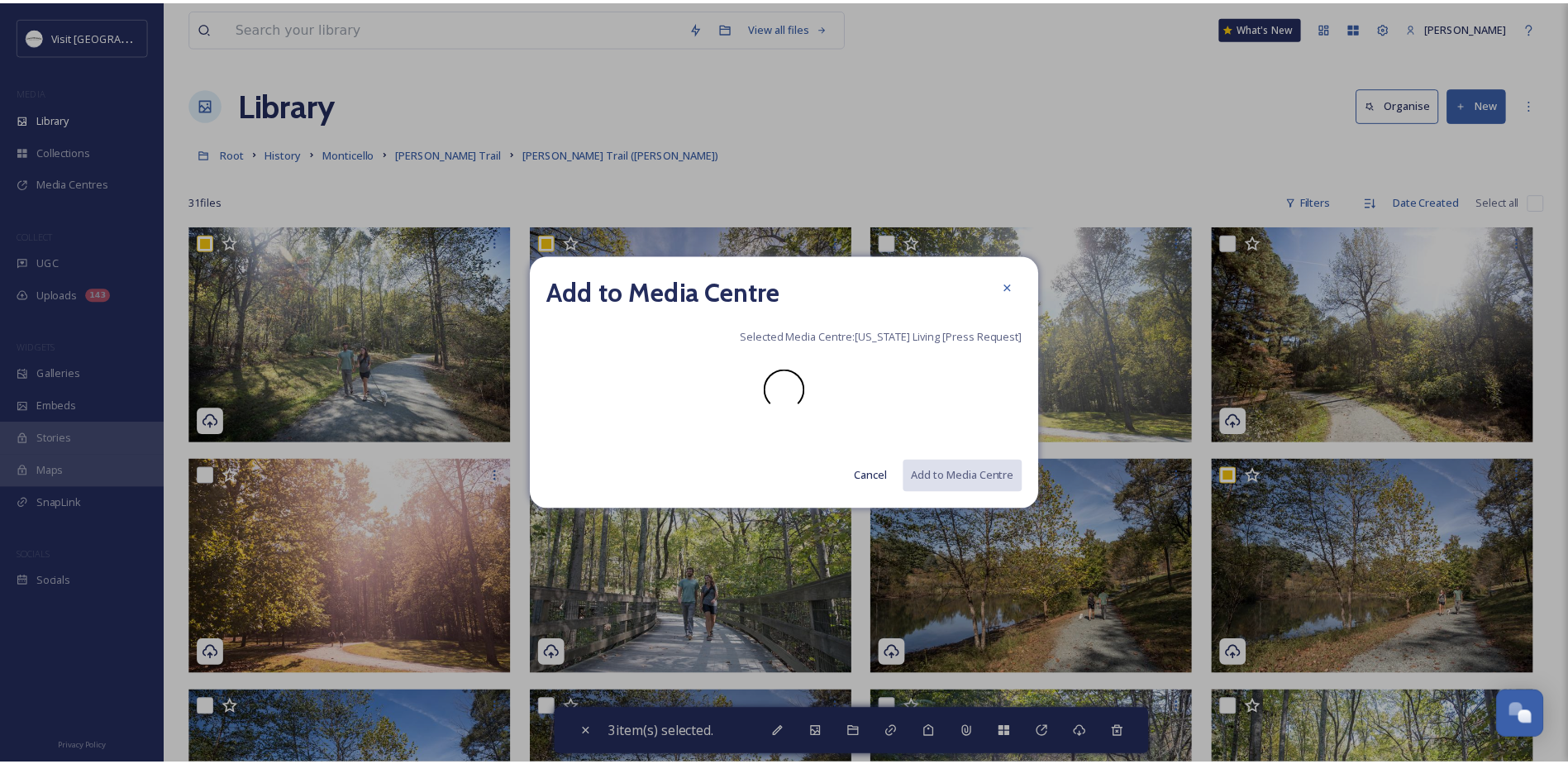
scroll to position [0, 0]
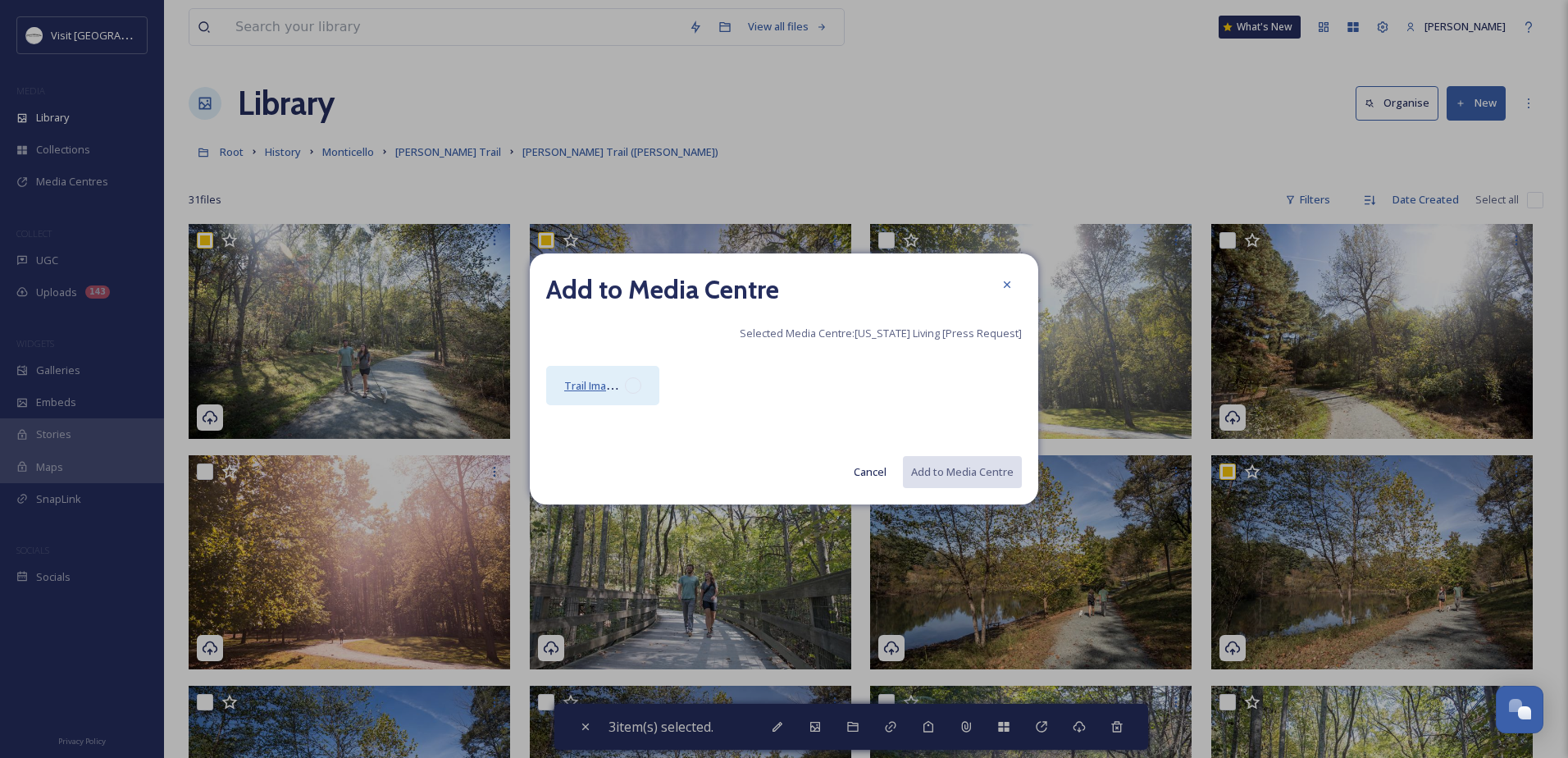
click at [576, 389] on span "Trail Imagery" at bounding box center [596, 385] width 65 height 16
click at [925, 472] on button "Add to Media Centre" at bounding box center [962, 472] width 120 height 34
checkbox input "false"
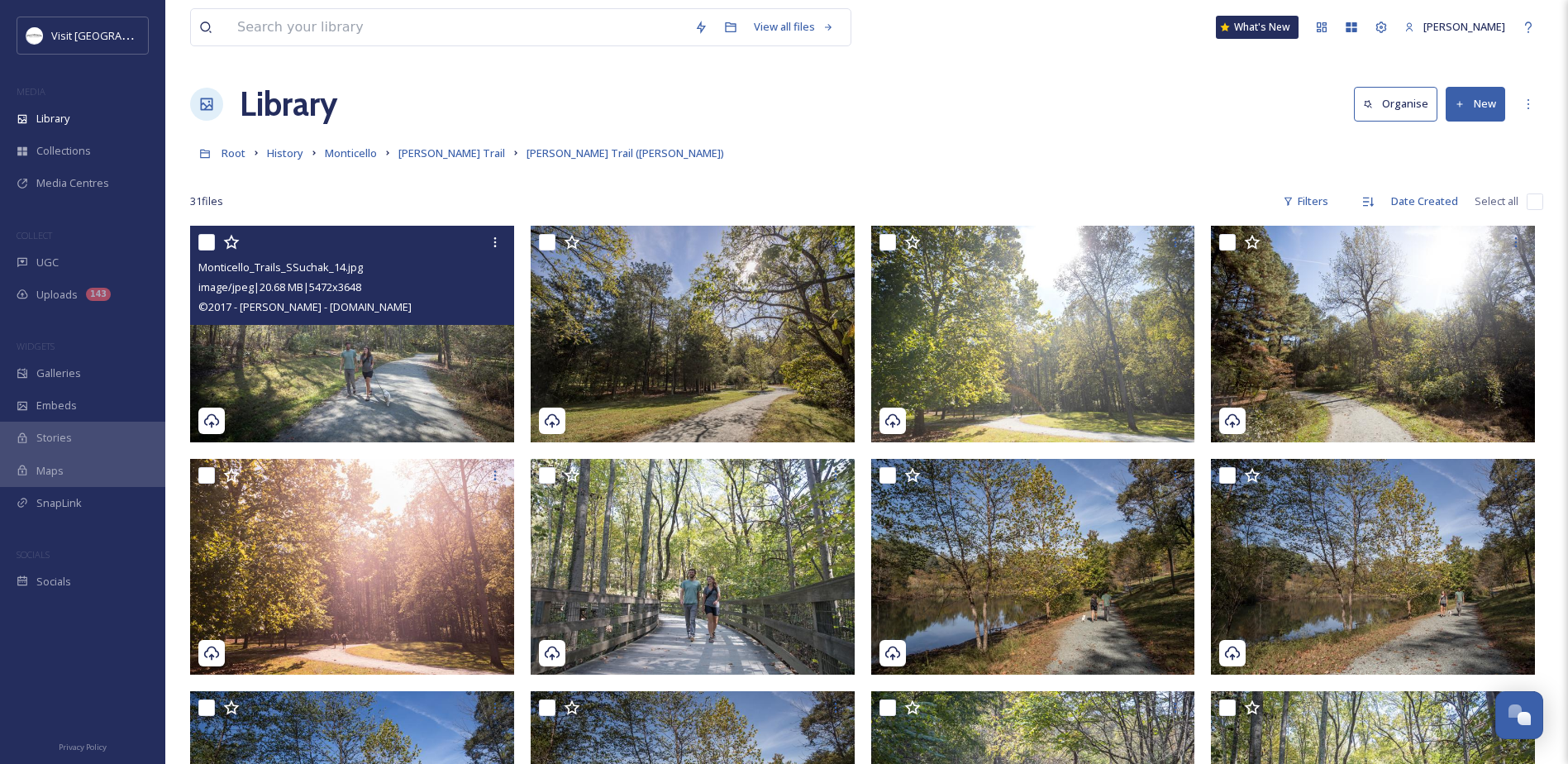
click at [418, 344] on img at bounding box center [352, 333] width 324 height 216
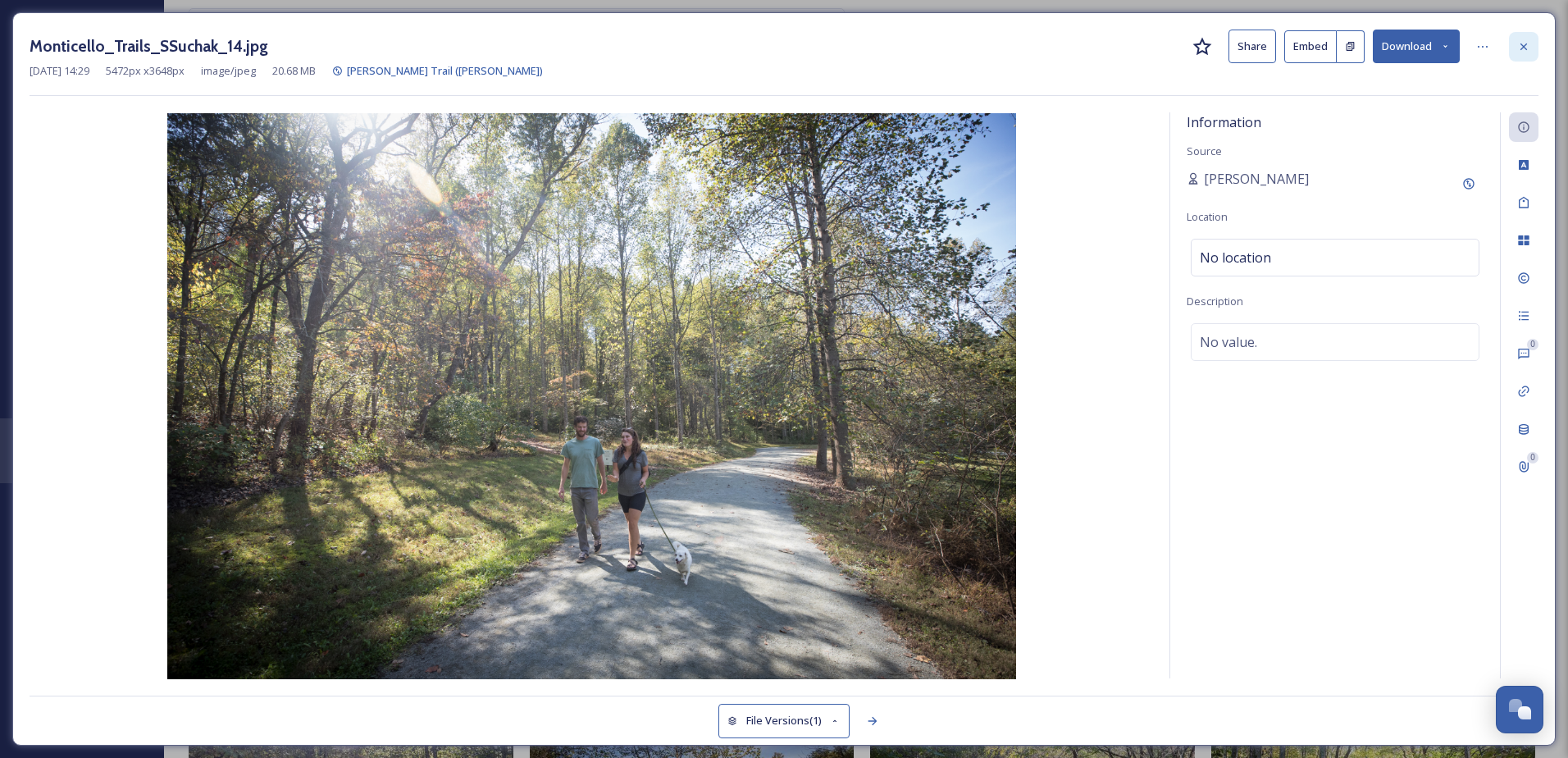
click at [1533, 49] on div at bounding box center [1524, 46] width 29 height 29
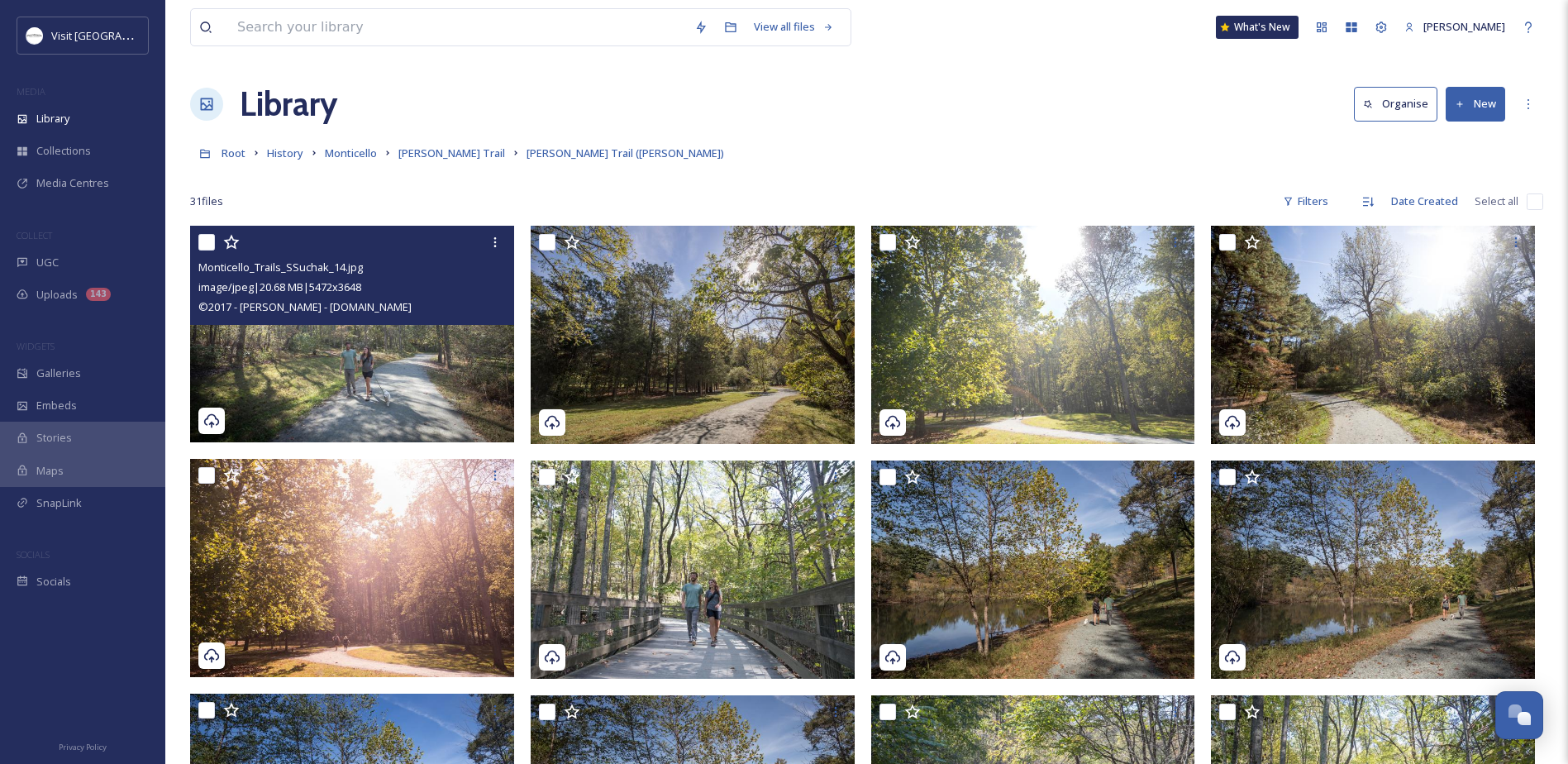
click at [1523, 200] on div "31 file s Filters Date Created Select all" at bounding box center [865, 201] width 1353 height 32
click at [1531, 203] on input "checkbox" at bounding box center [1534, 201] width 17 height 17
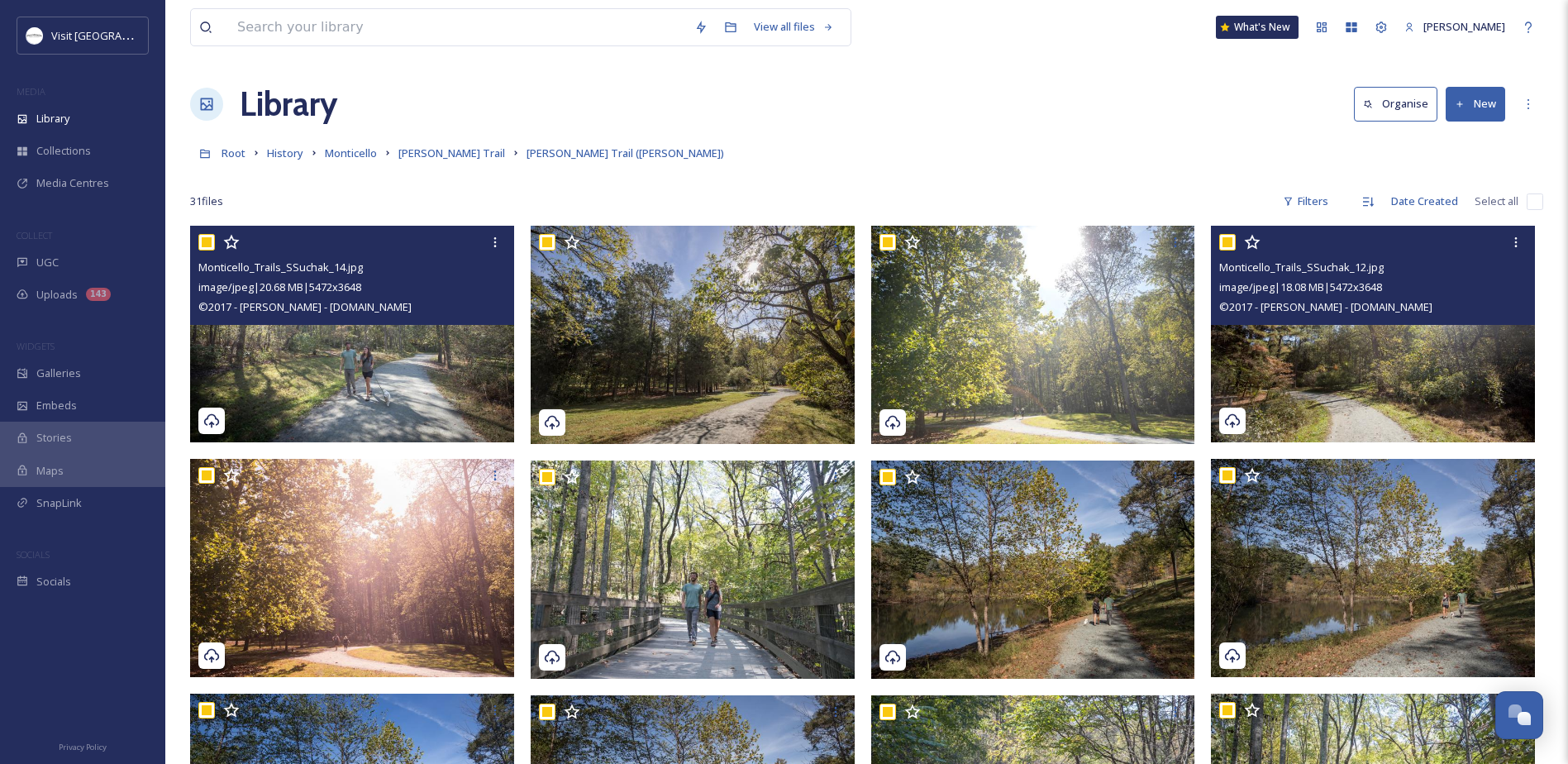
checkbox input "true"
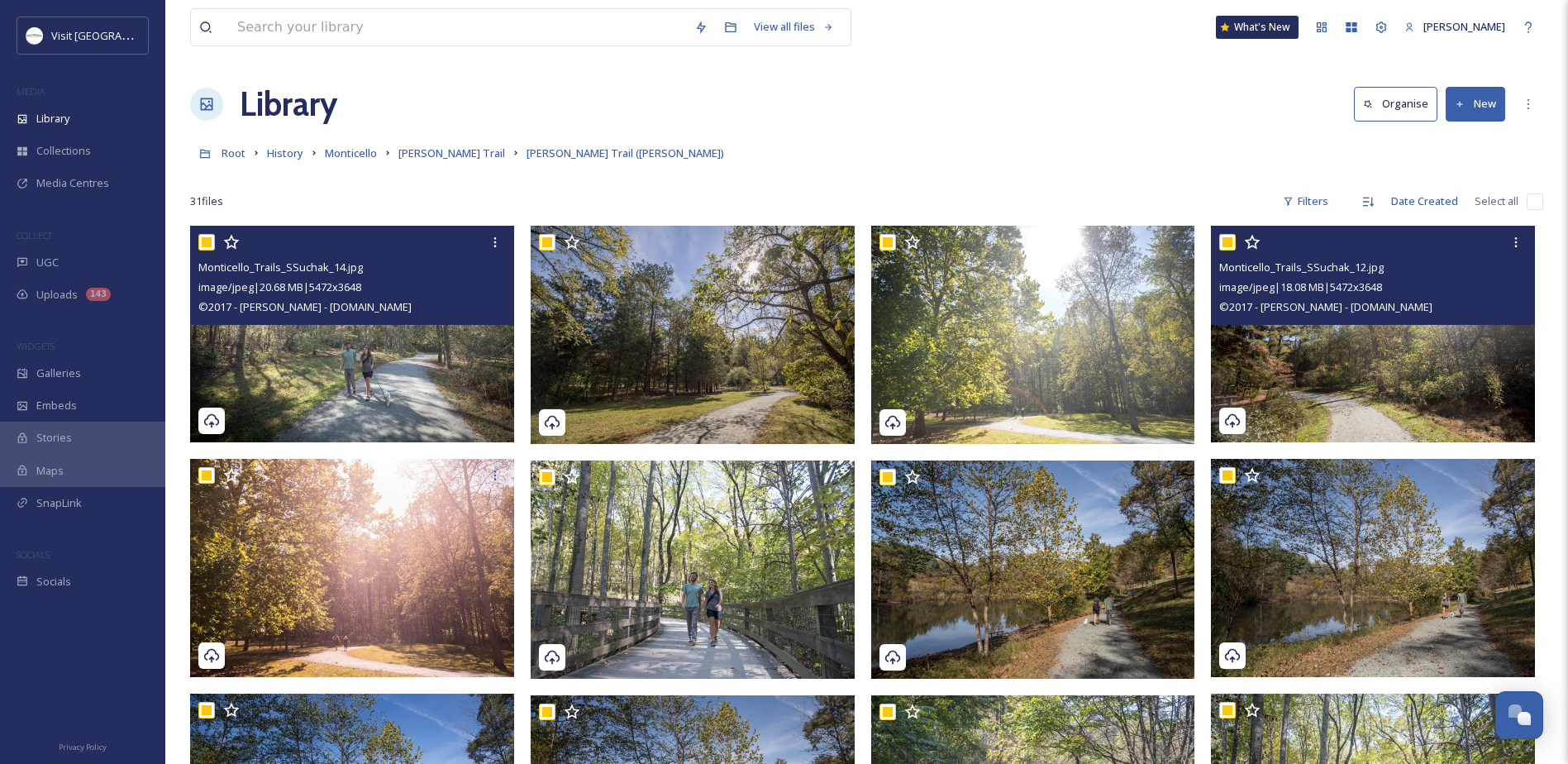
checkbox input "true"
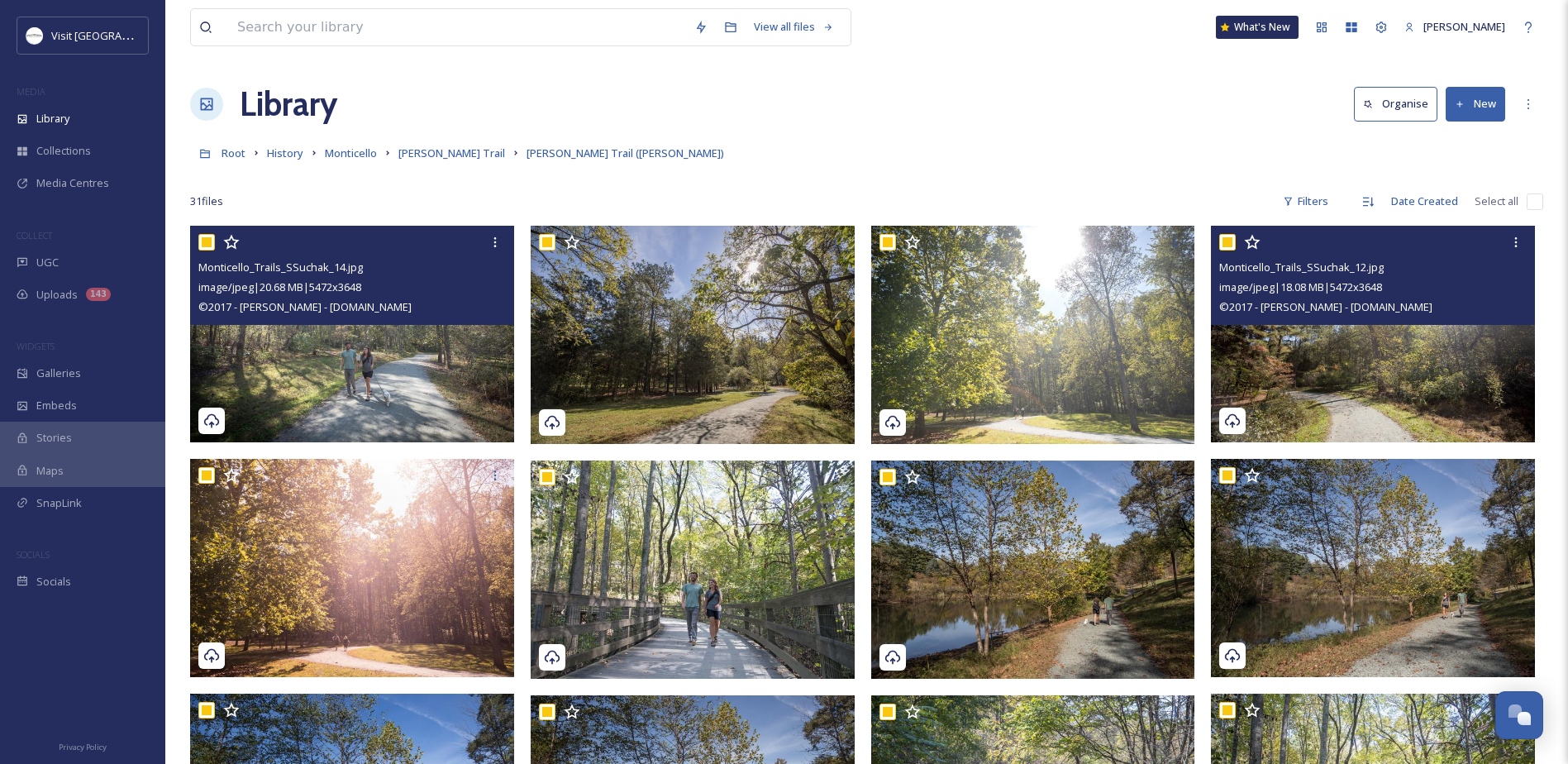
checkbox input "true"
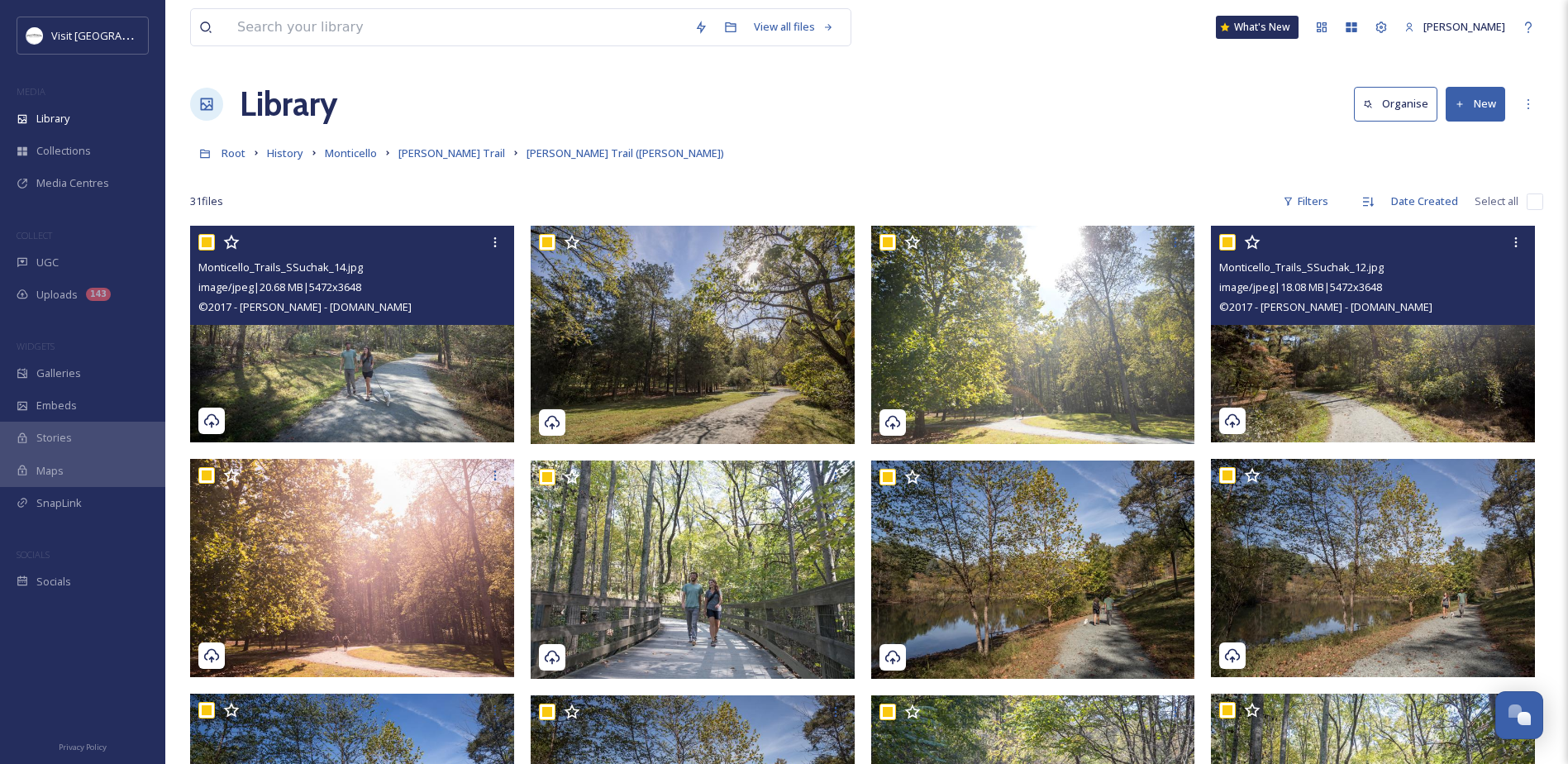
checkbox input "true"
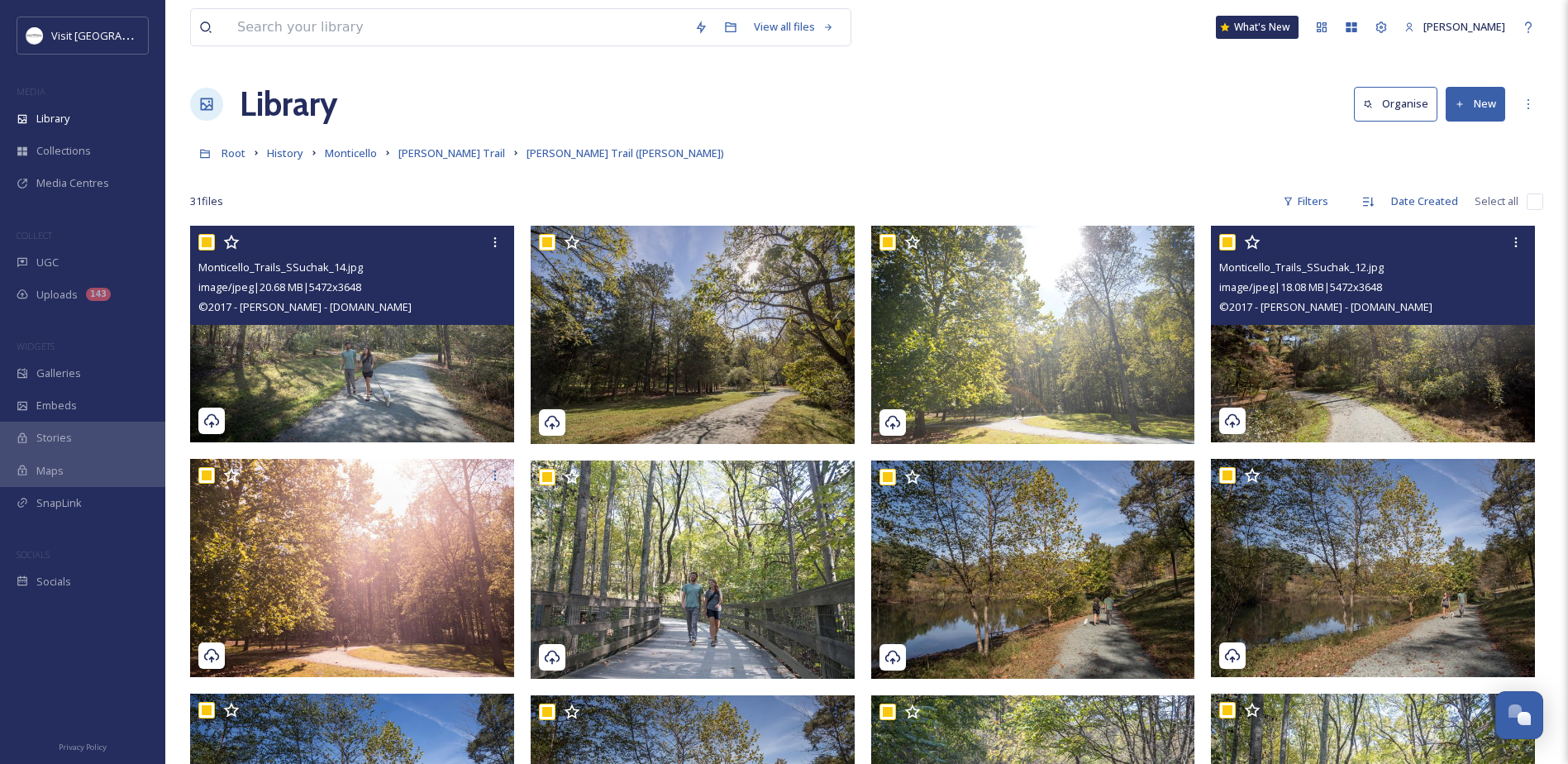
checkbox input "true"
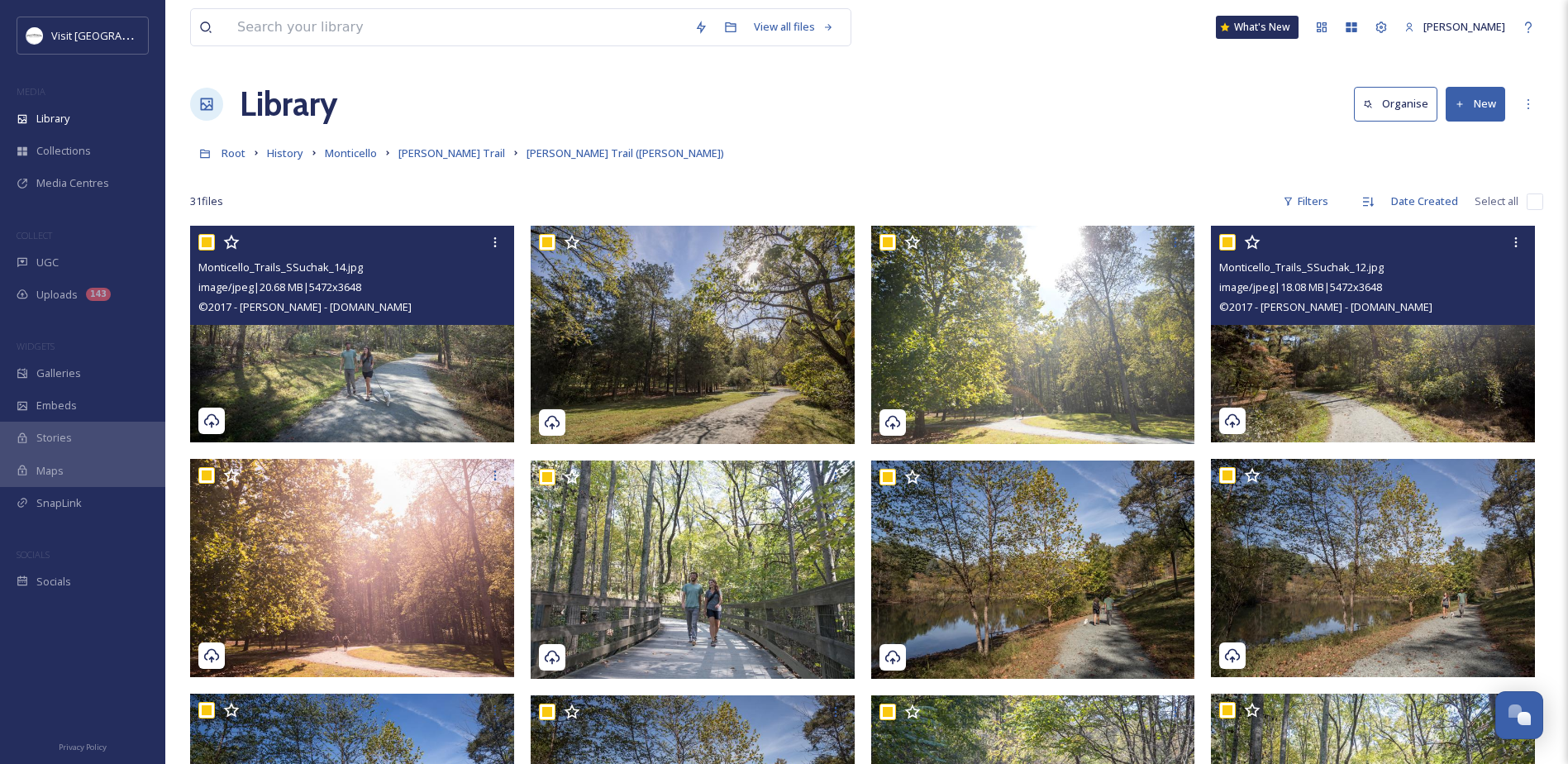
checkbox input "true"
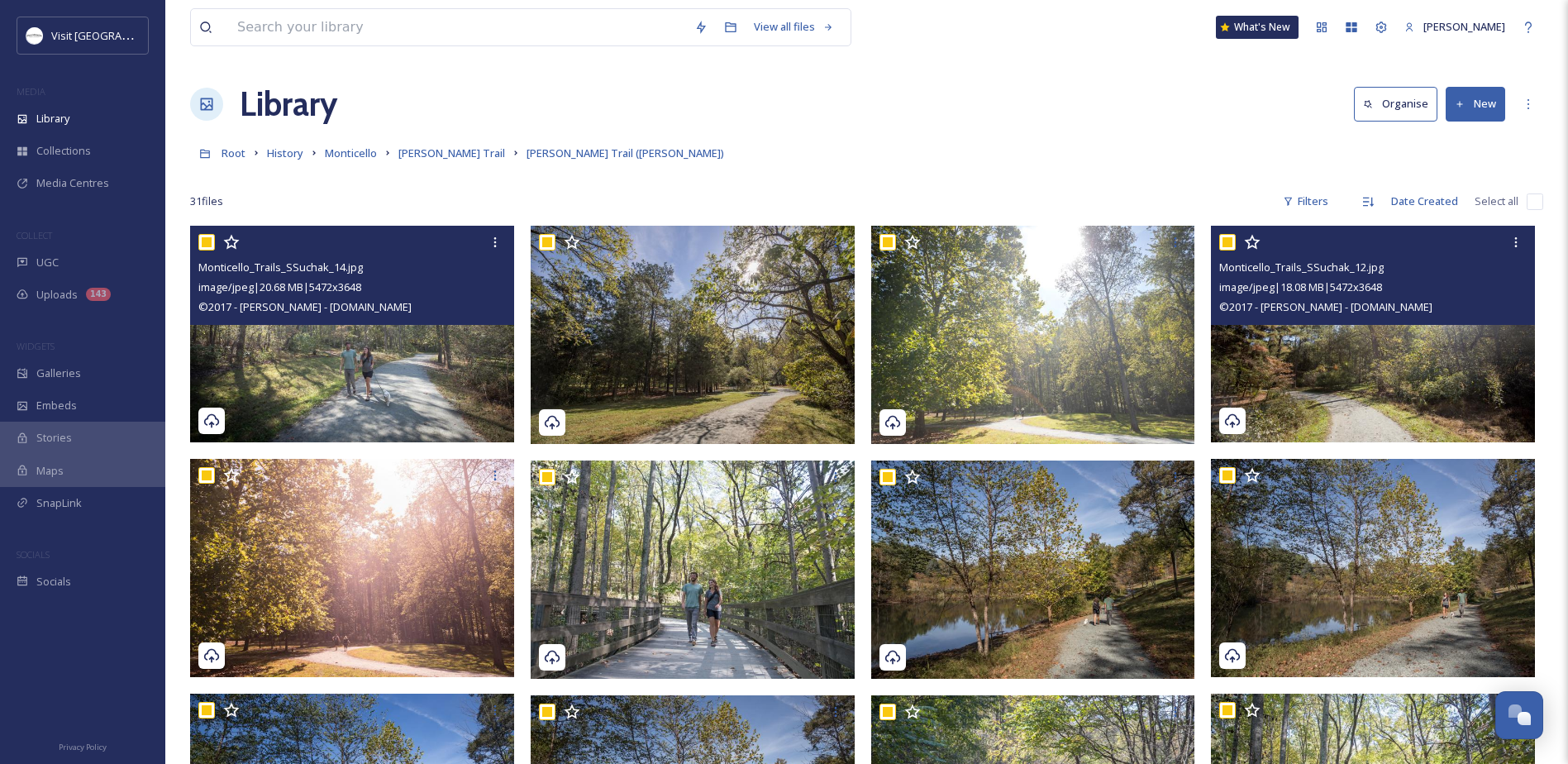
checkbox input "true"
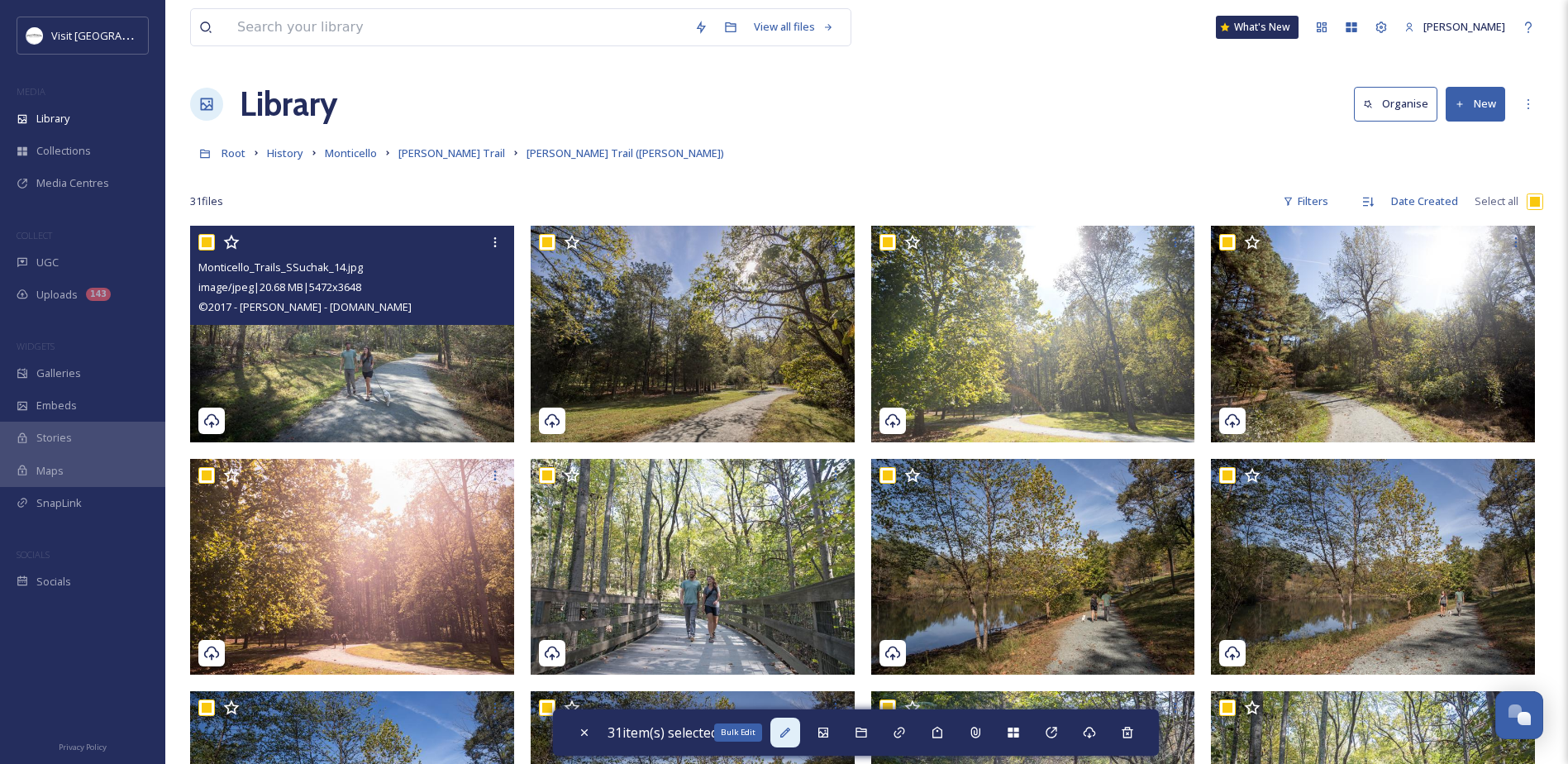
click at [785, 723] on div "Bulk Edit" at bounding box center [784, 732] width 29 height 29
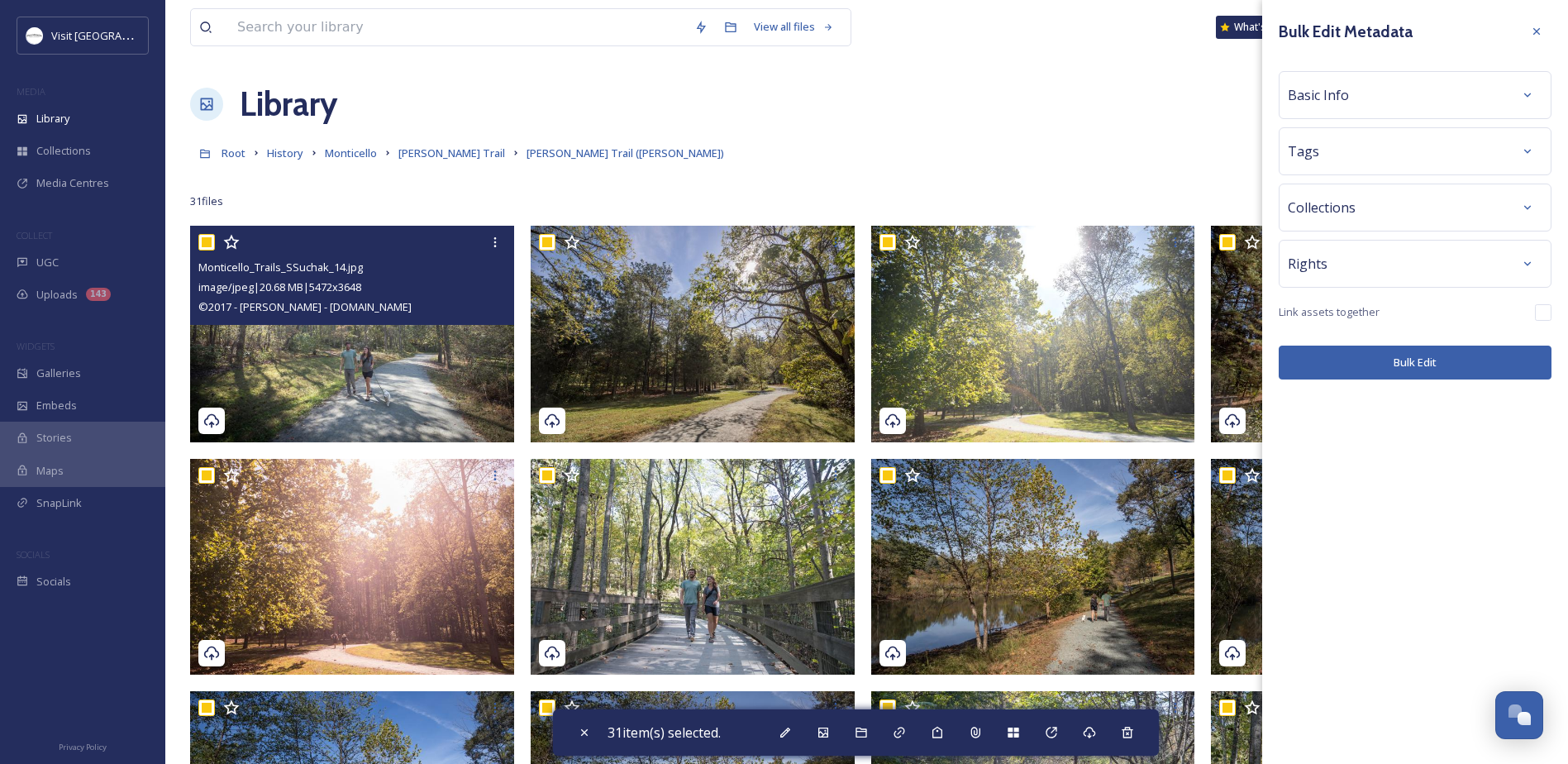
click at [1357, 103] on div "Basic Info" at bounding box center [1415, 94] width 255 height 29
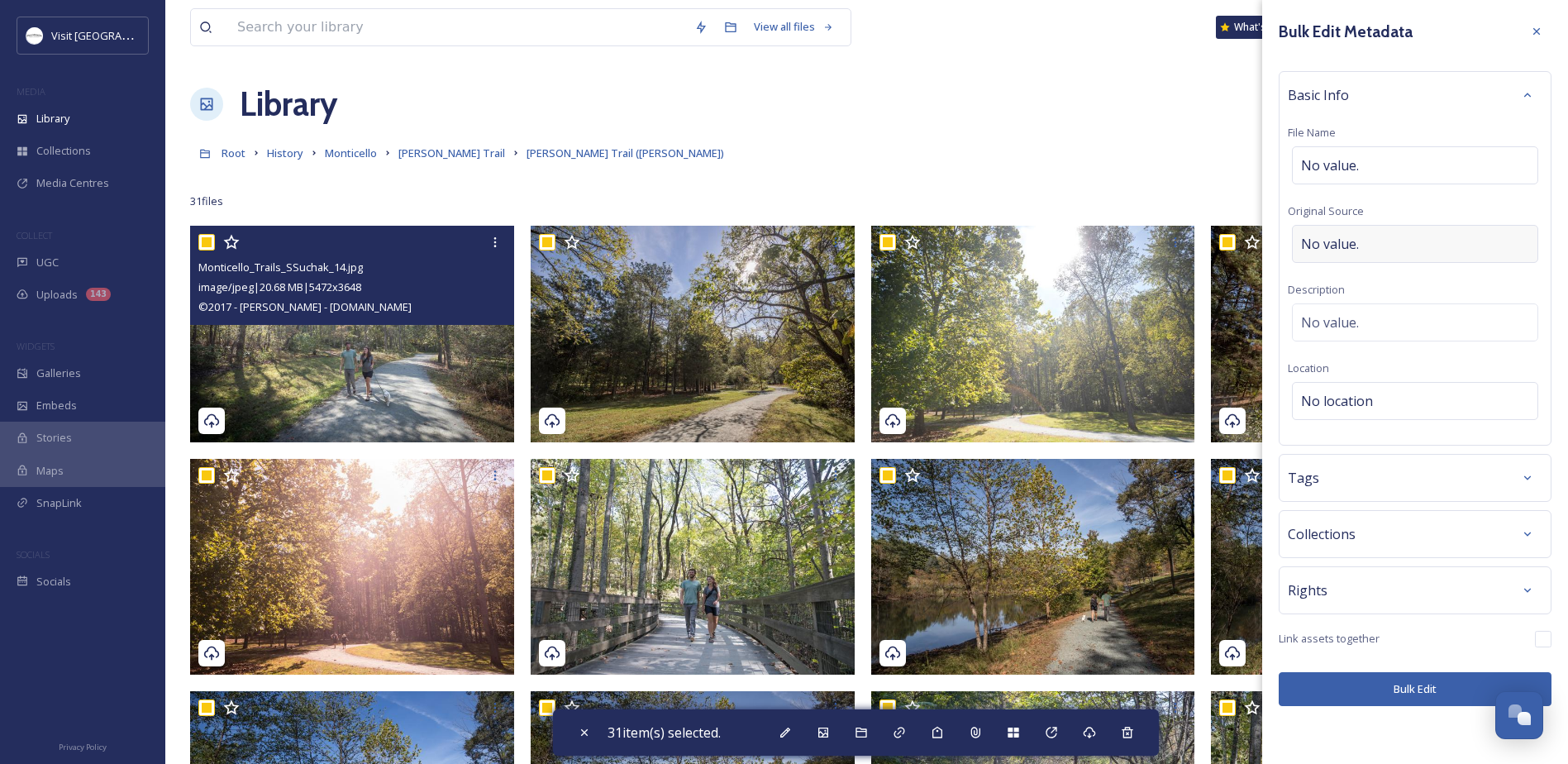
click at [1347, 248] on span "No value." at bounding box center [1329, 244] width 58 height 20
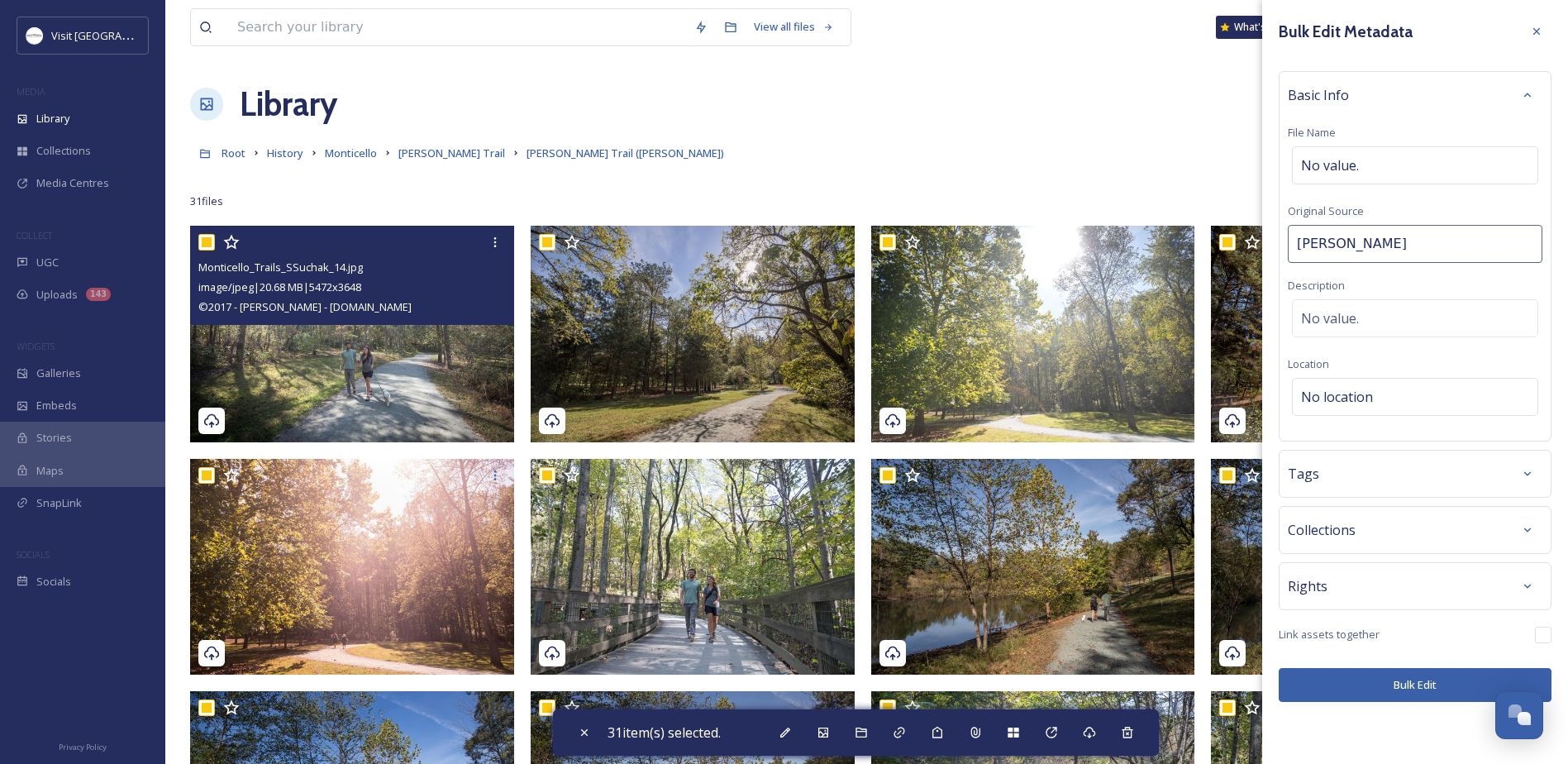
type input "Sanjay Suchak"
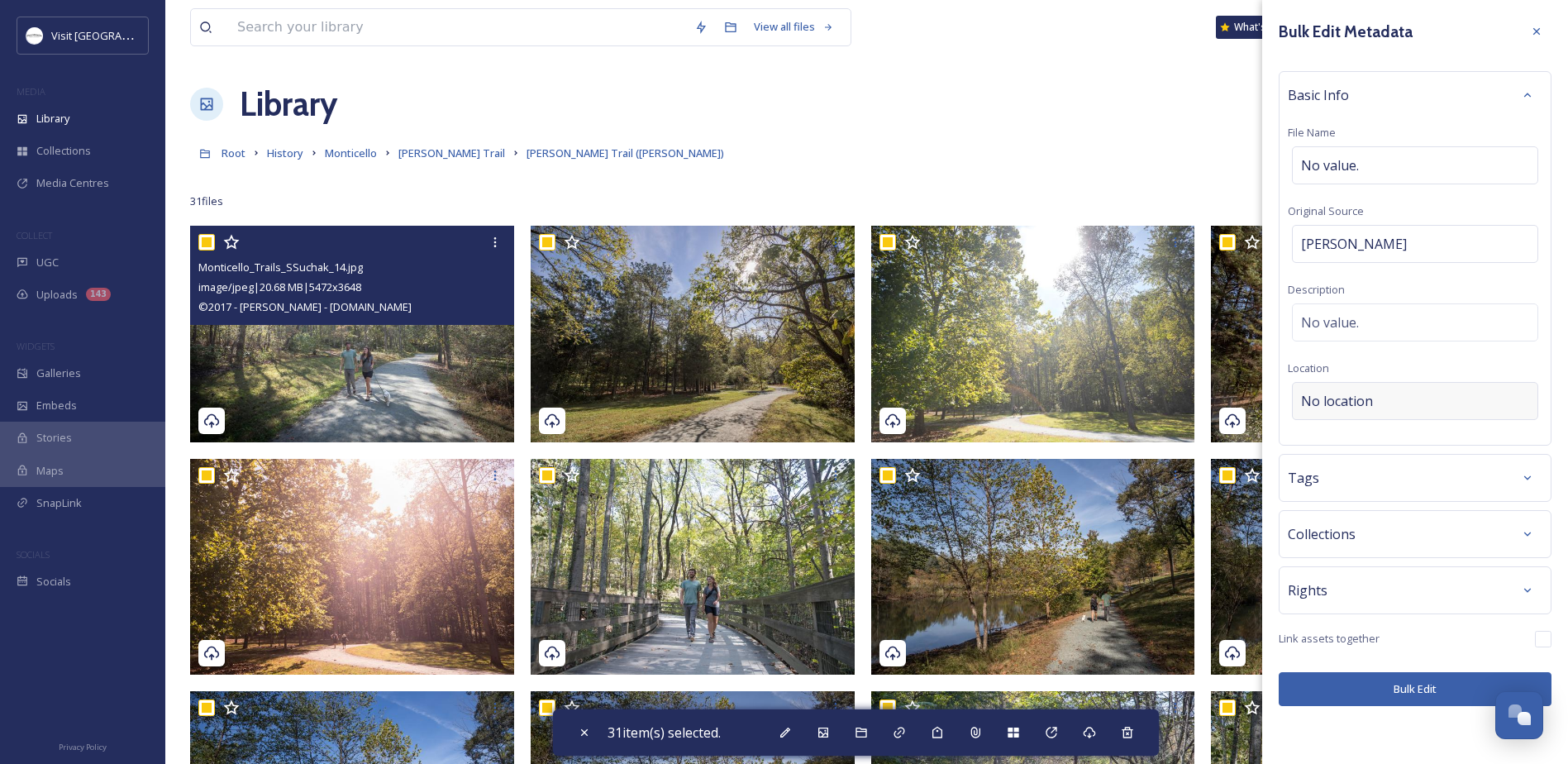
click at [1344, 394] on span "No location" at bounding box center [1336, 401] width 72 height 20
click at [1338, 395] on input at bounding box center [1414, 401] width 245 height 37
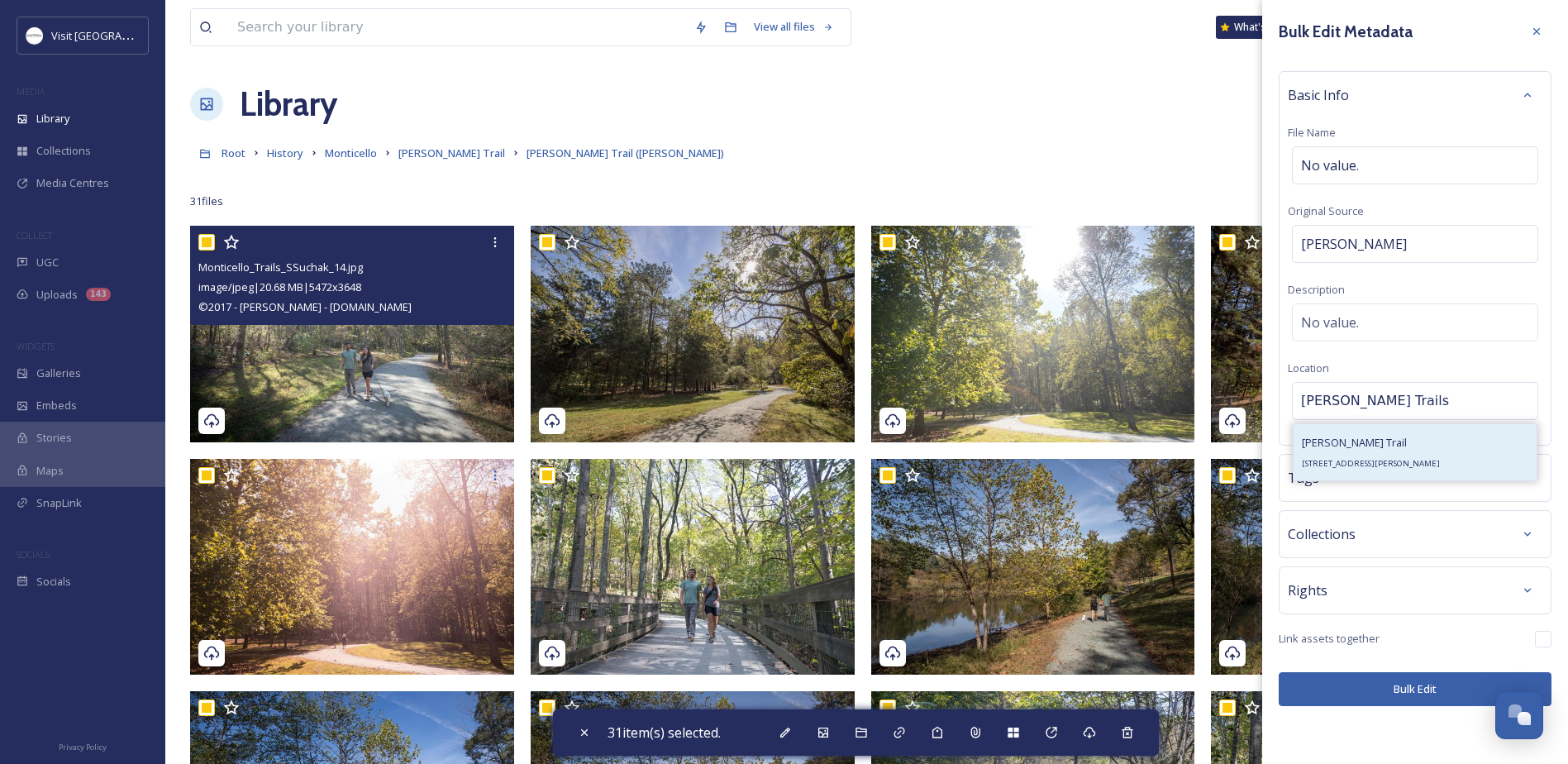
type input "Saunders-Monticello Trails"
click at [1405, 444] on span "[PERSON_NAME] Trail" at bounding box center [1354, 442] width 105 height 15
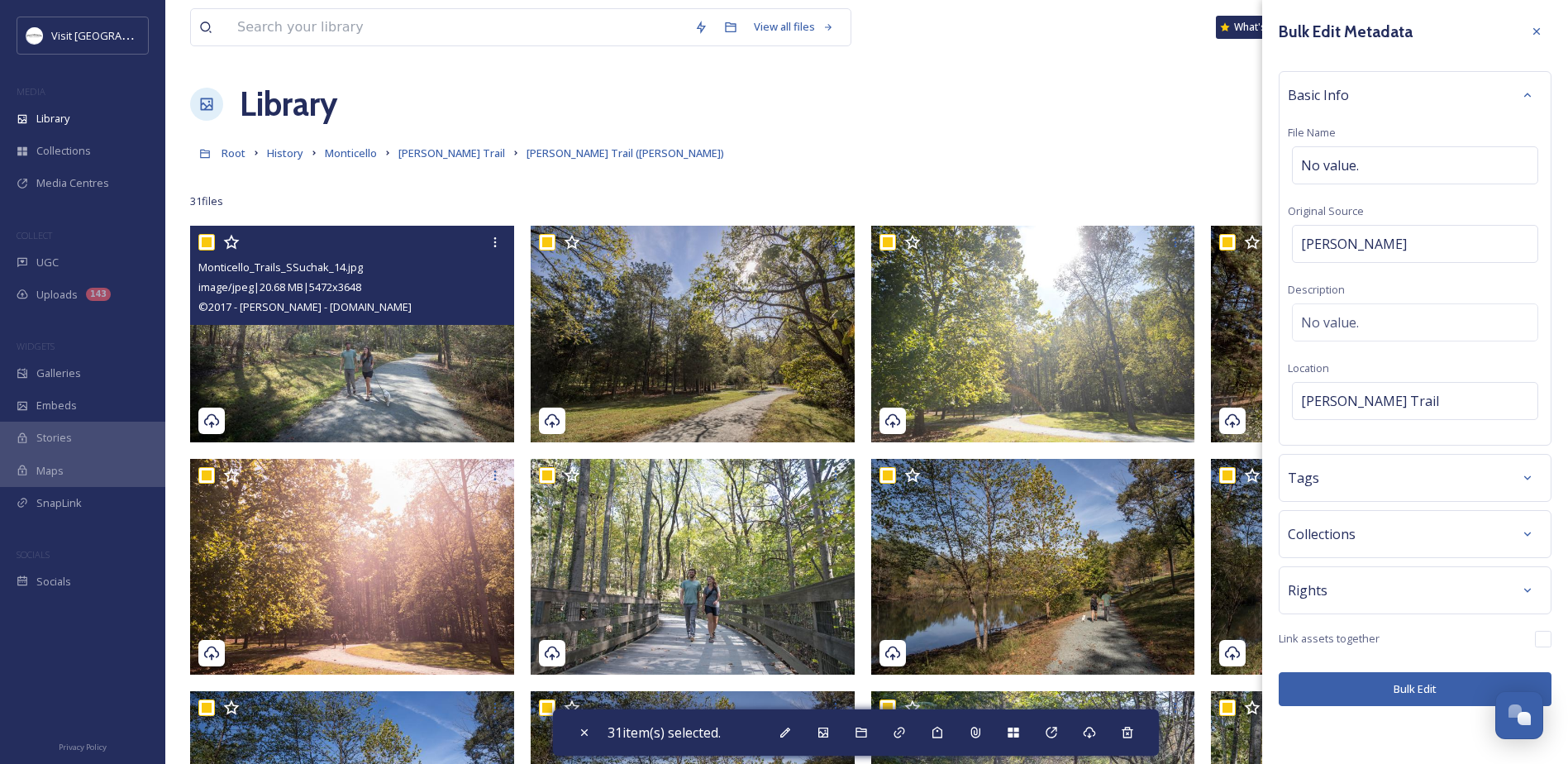
click at [1387, 566] on div "Rights" at bounding box center [1415, 590] width 272 height 48
click at [1387, 577] on div "Rights" at bounding box center [1415, 589] width 255 height 29
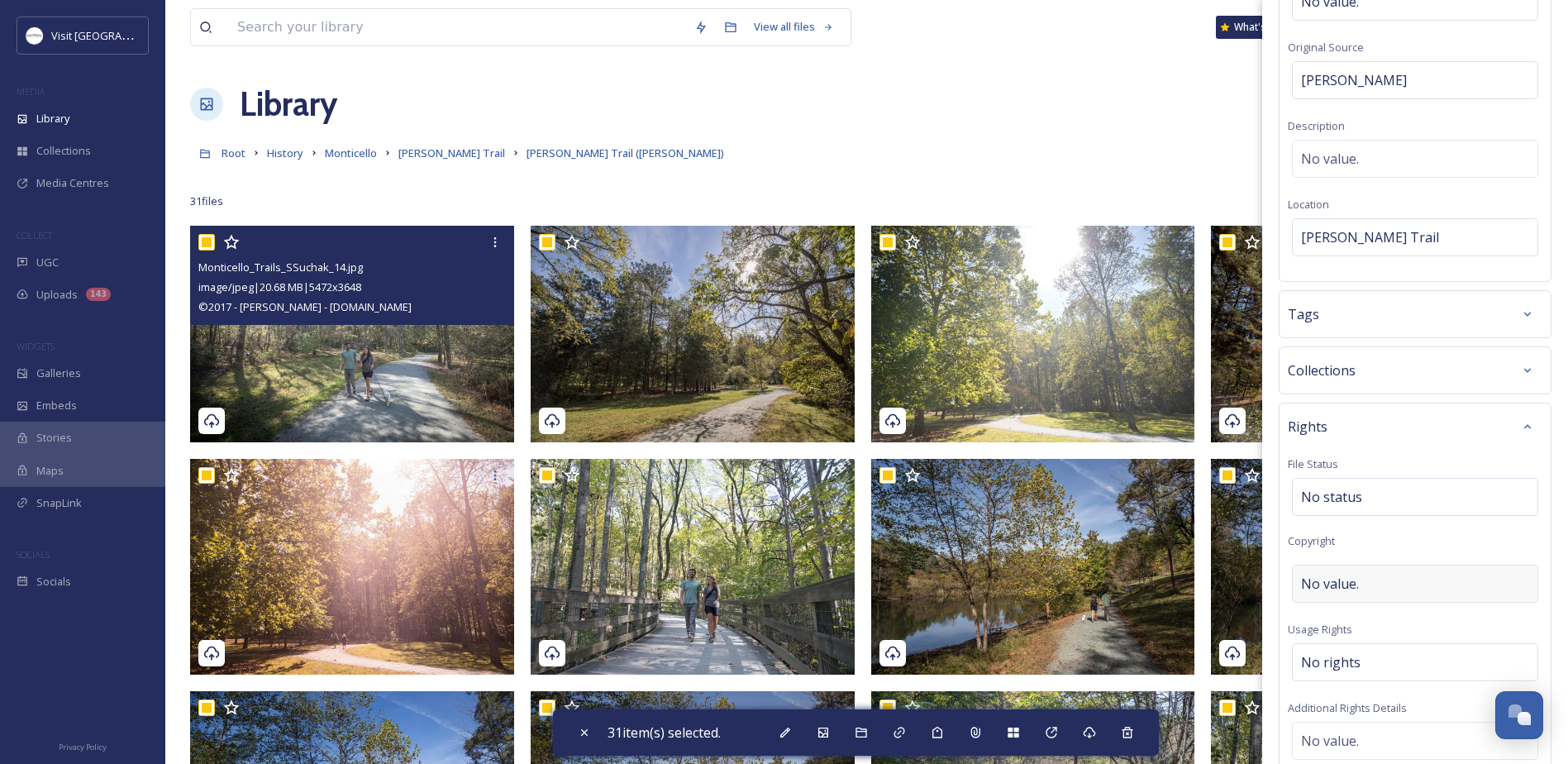
scroll to position [166, 0]
click at [1362, 582] on div "No value." at bounding box center [1415, 581] width 247 height 38
click at [1336, 579] on input at bounding box center [1415, 581] width 255 height 38
type input "j"
click at [1312, 591] on input "j" at bounding box center [1415, 581] width 255 height 38
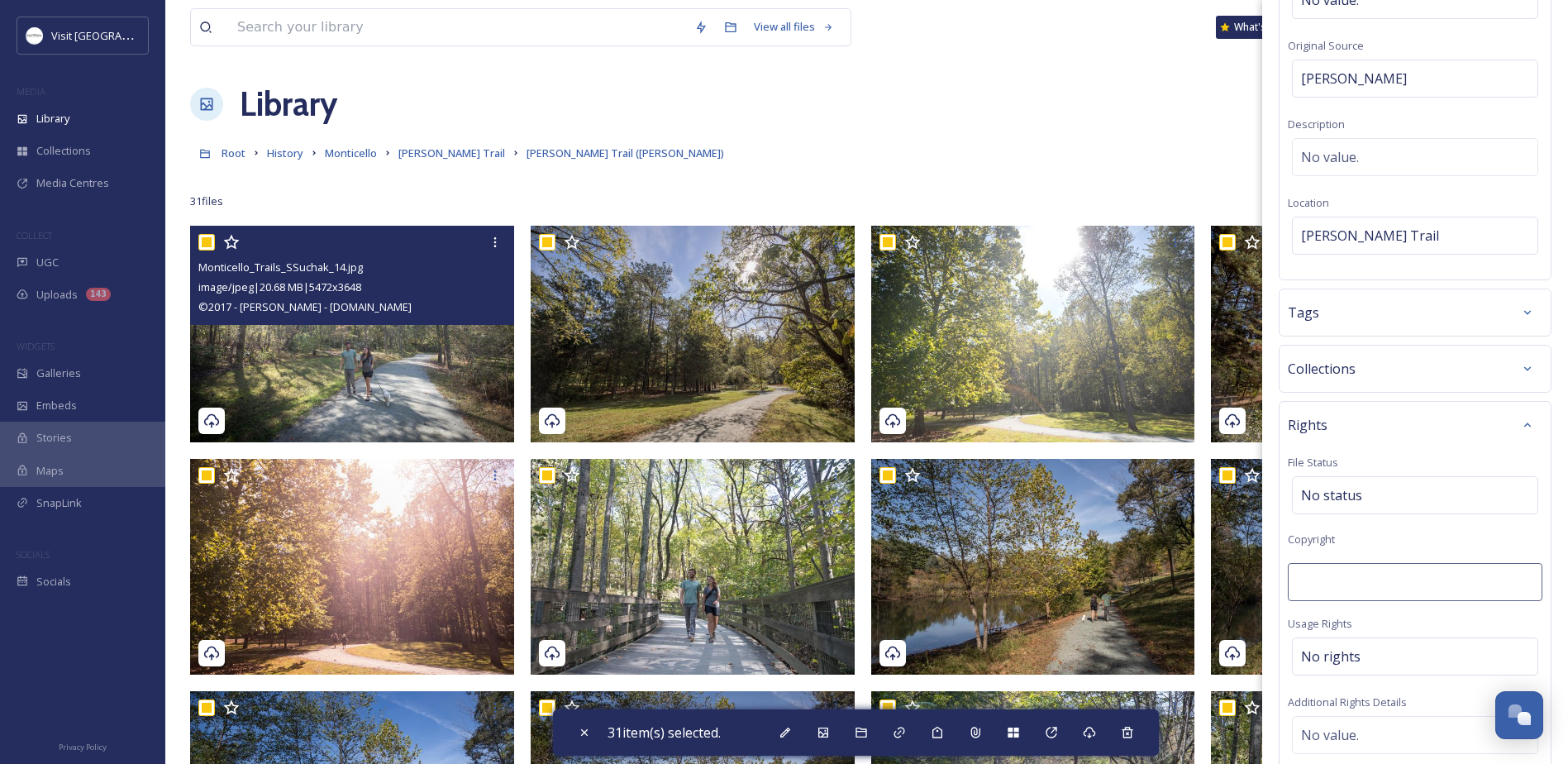
click at [1315, 589] on input at bounding box center [1415, 581] width 255 height 38
type input "j"
type input "\"
click at [1323, 651] on span "No rights" at bounding box center [1330, 660] width 60 height 20
click at [1349, 680] on input at bounding box center [1387, 664] width 182 height 37
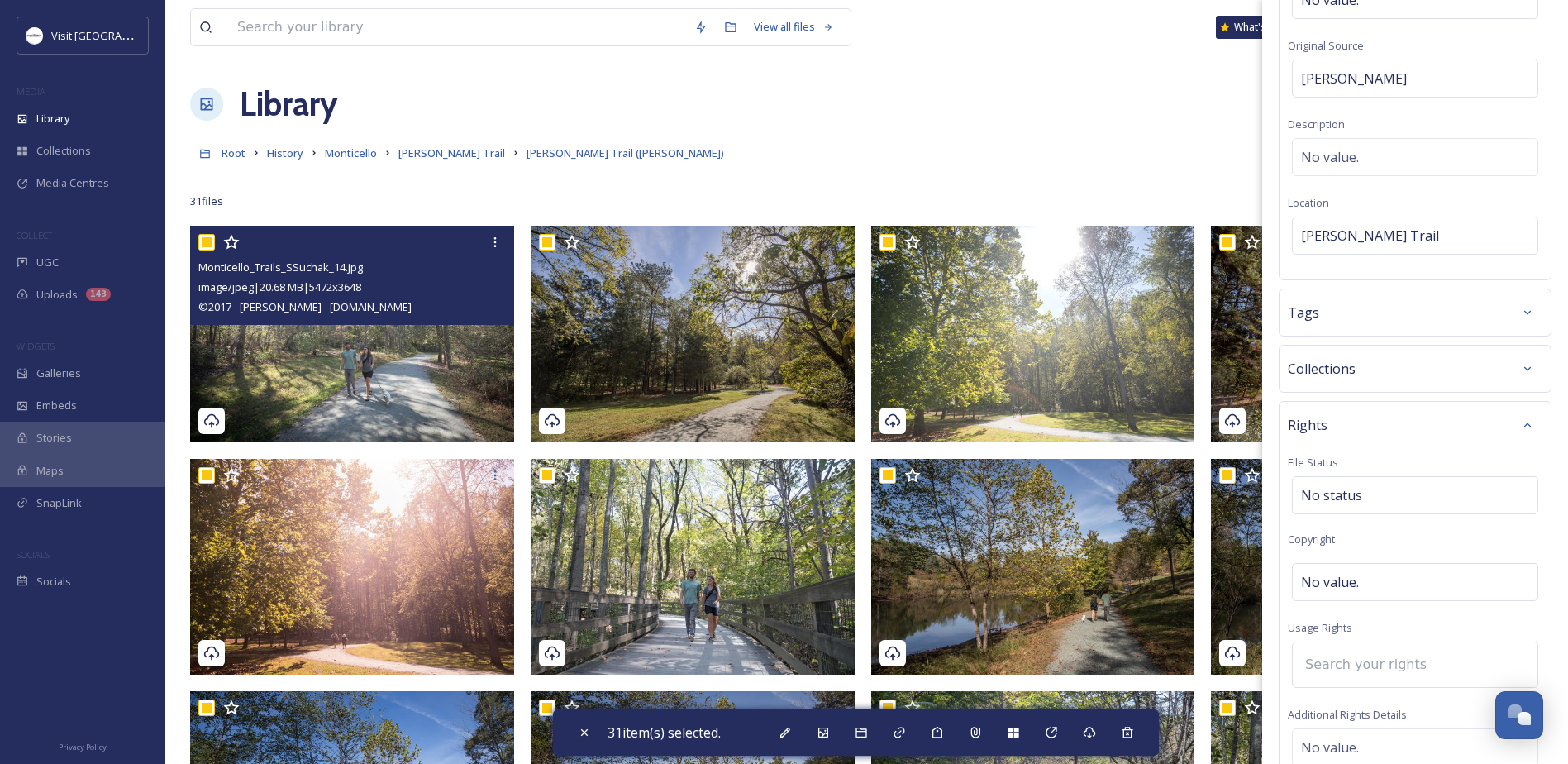
click at [1335, 665] on input at bounding box center [1387, 664] width 182 height 37
type input "j"
click at [1327, 671] on input at bounding box center [1387, 664] width 182 height 37
type input "c"
click at [1337, 703] on span "Commercial Use, Attribution Appreciated" at bounding box center [1401, 708] width 200 height 16
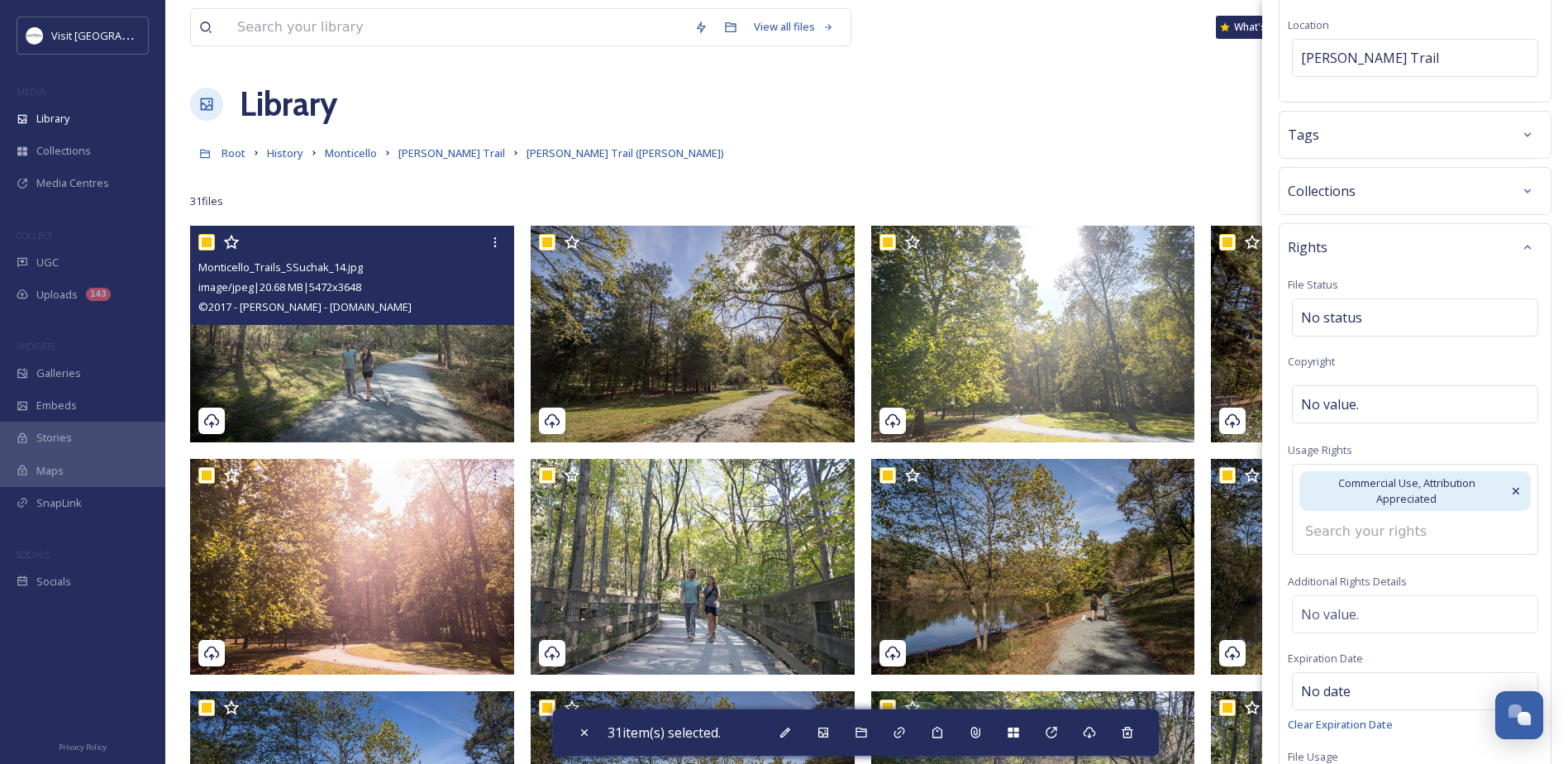
scroll to position [493, 0]
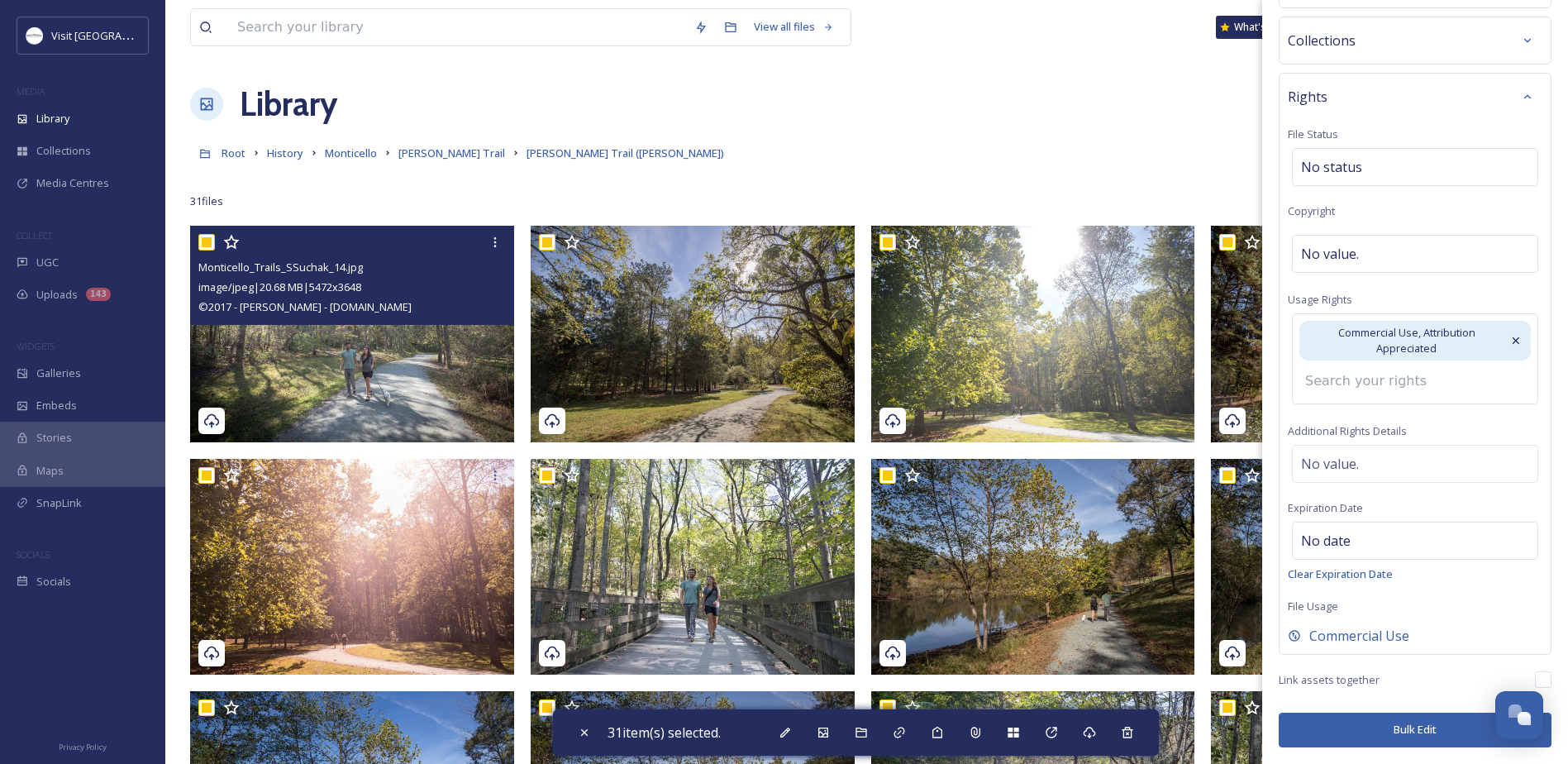
click at [1384, 730] on button "Bulk Edit" at bounding box center [1415, 729] width 272 height 34
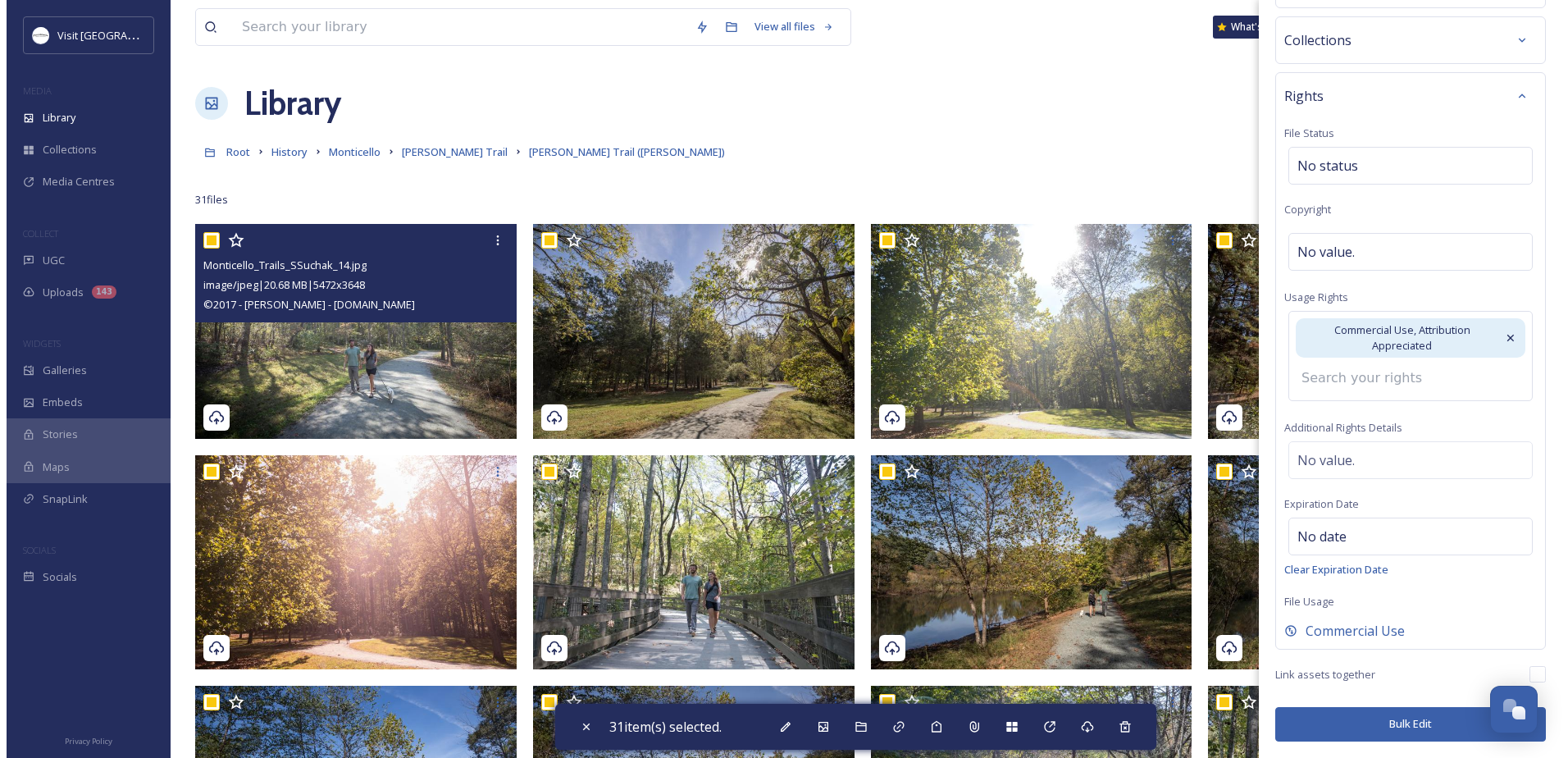
scroll to position [460, 0]
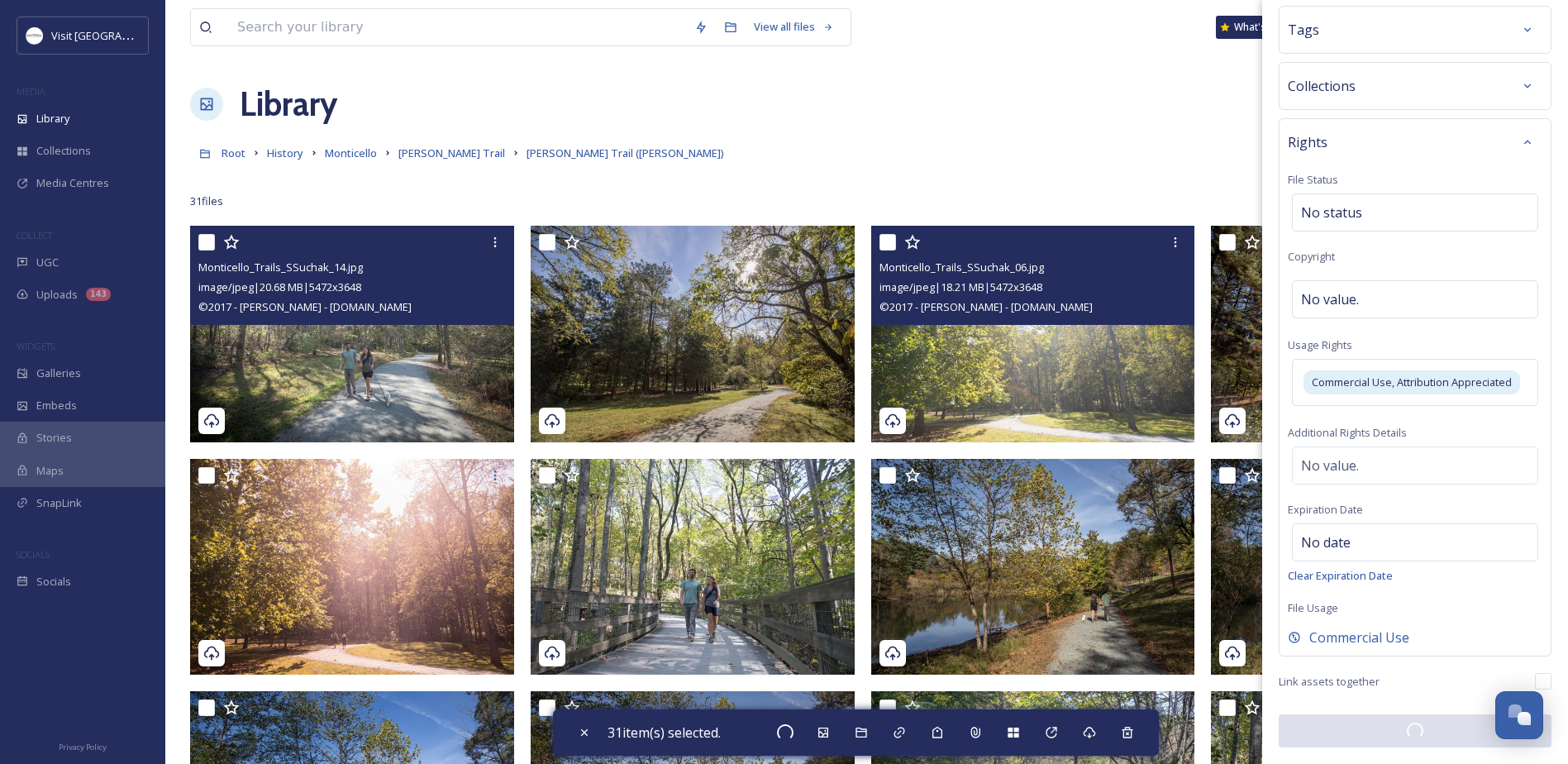
checkbox input "false"
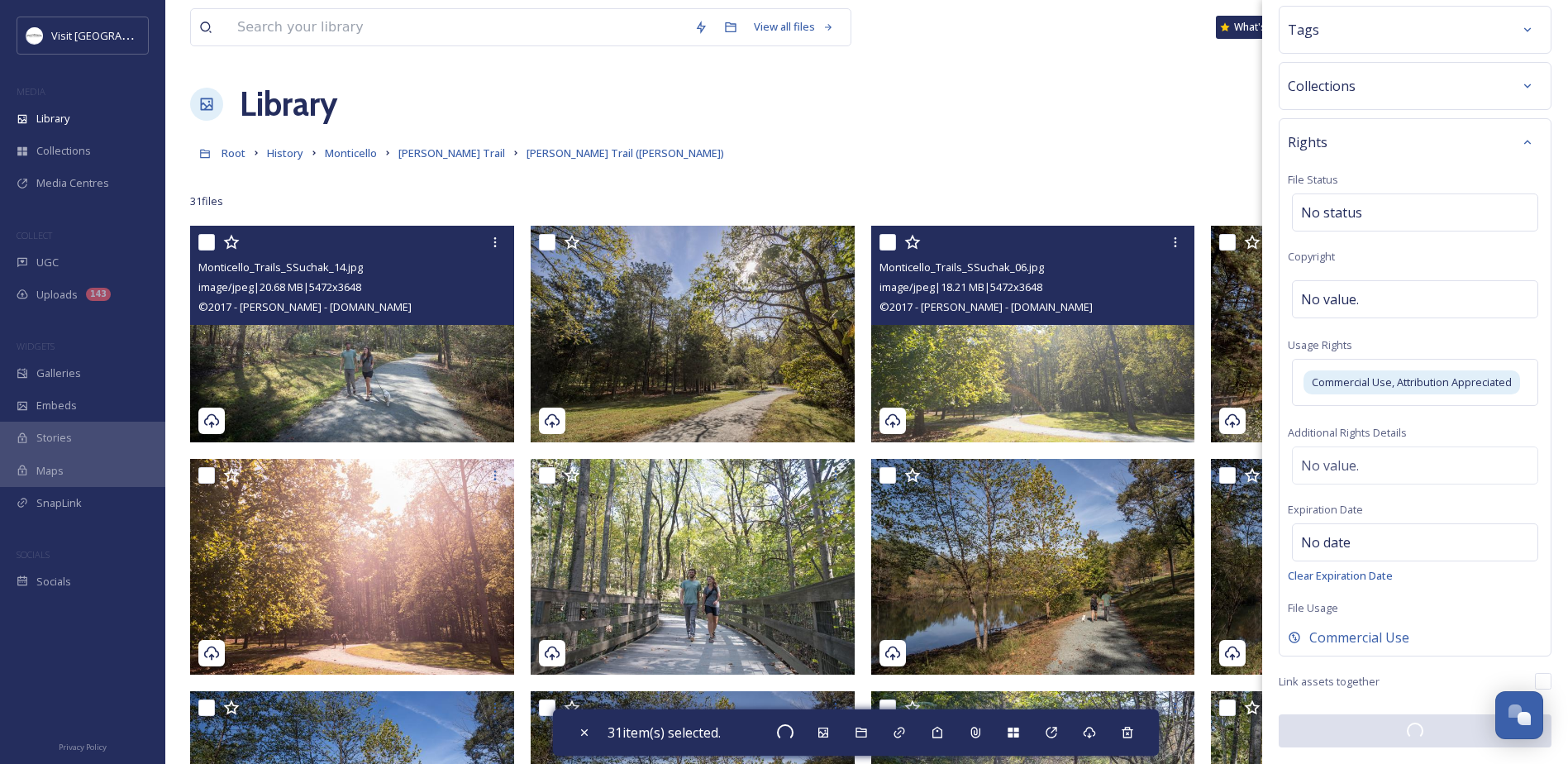
checkbox input "false"
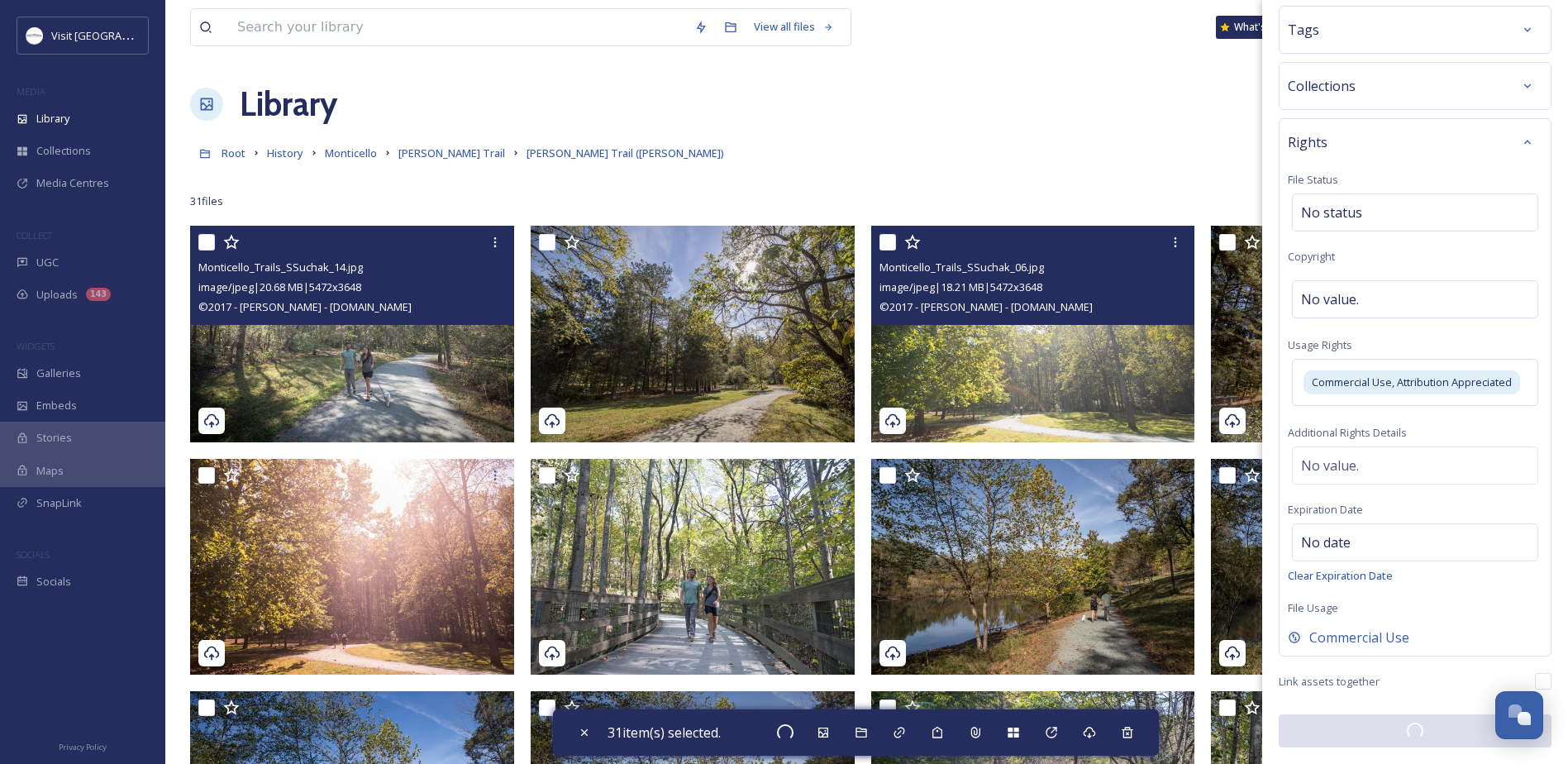
checkbox input "false"
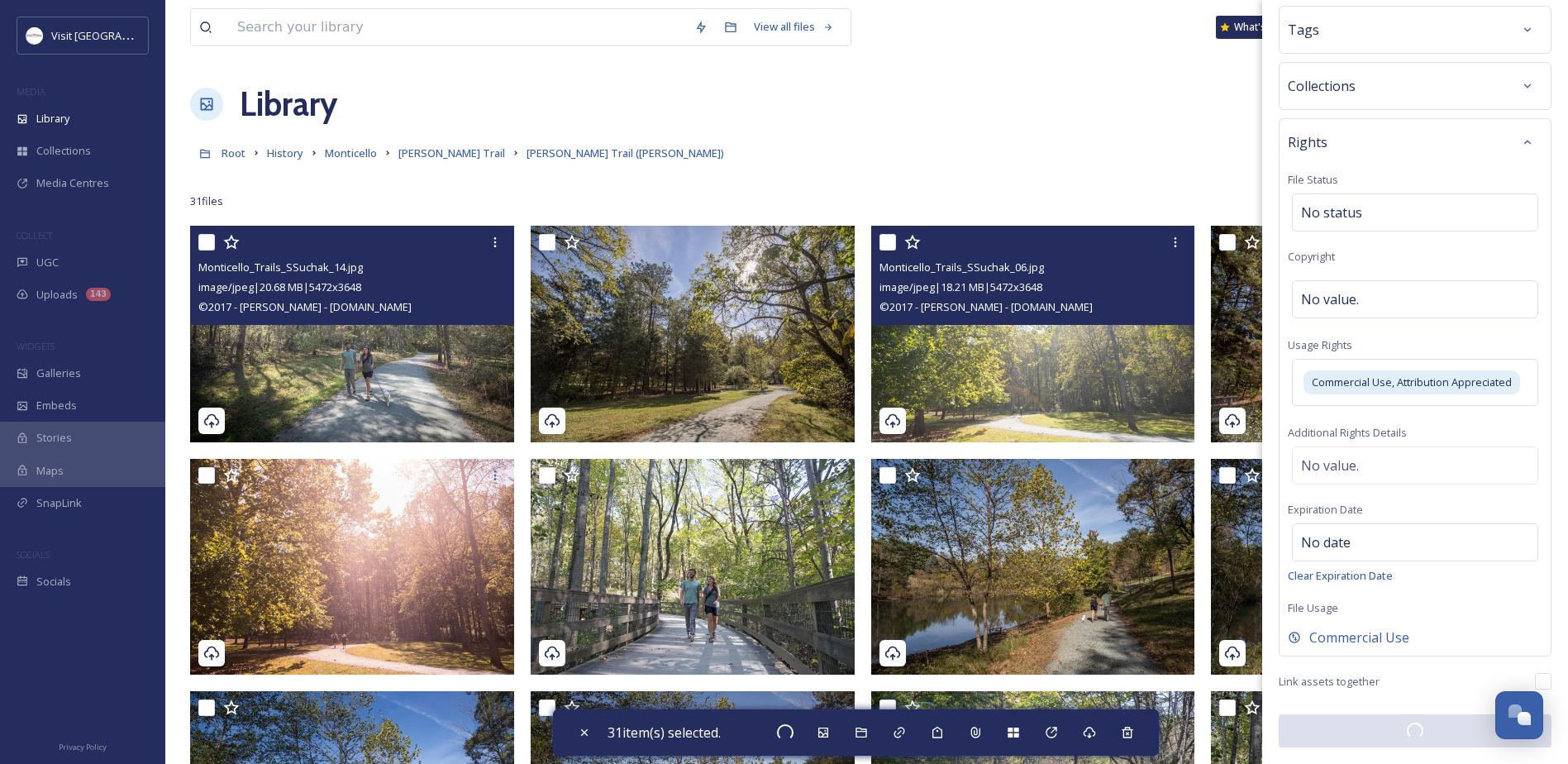
checkbox input "false"
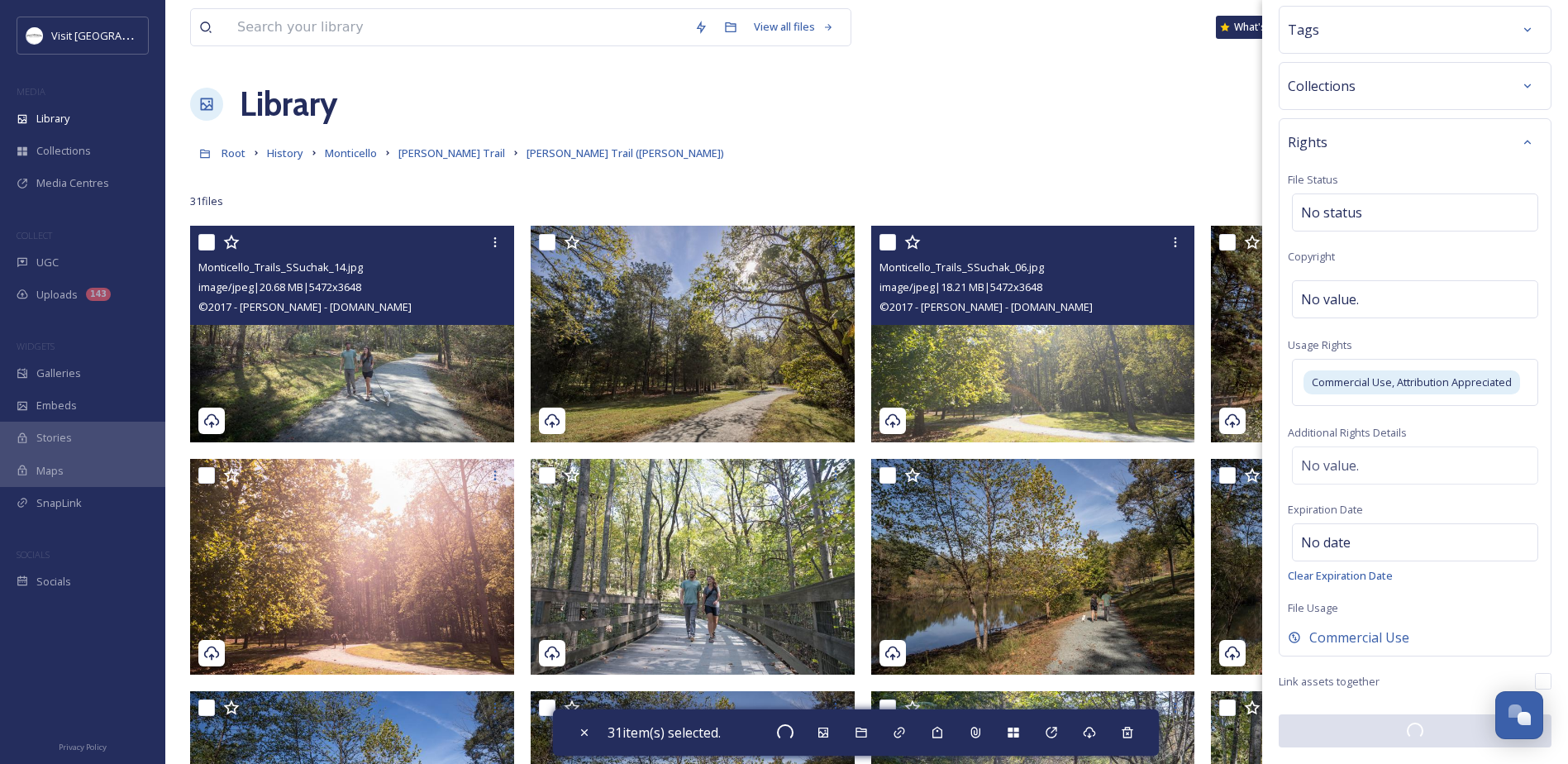
checkbox input "false"
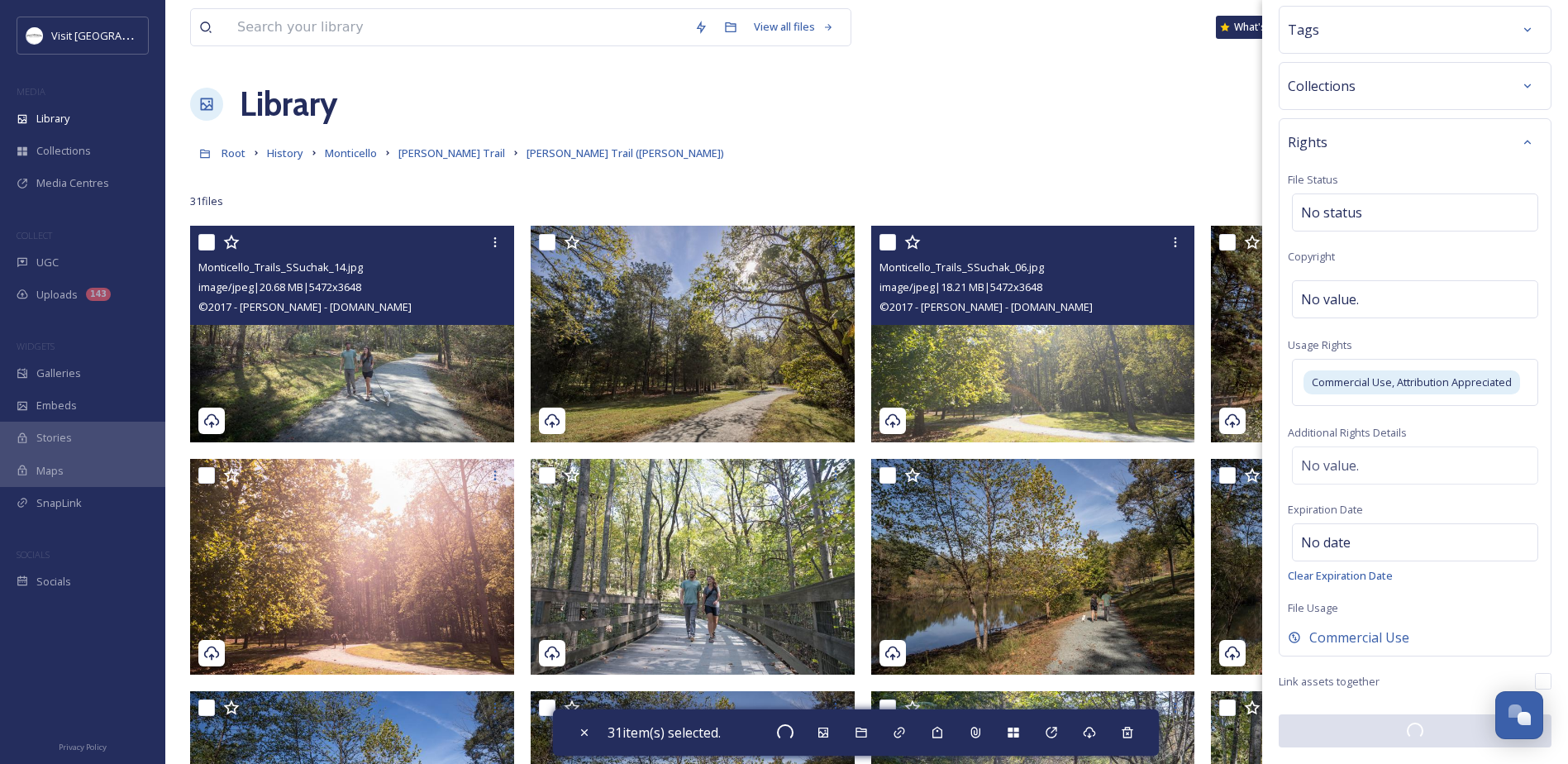
checkbox input "false"
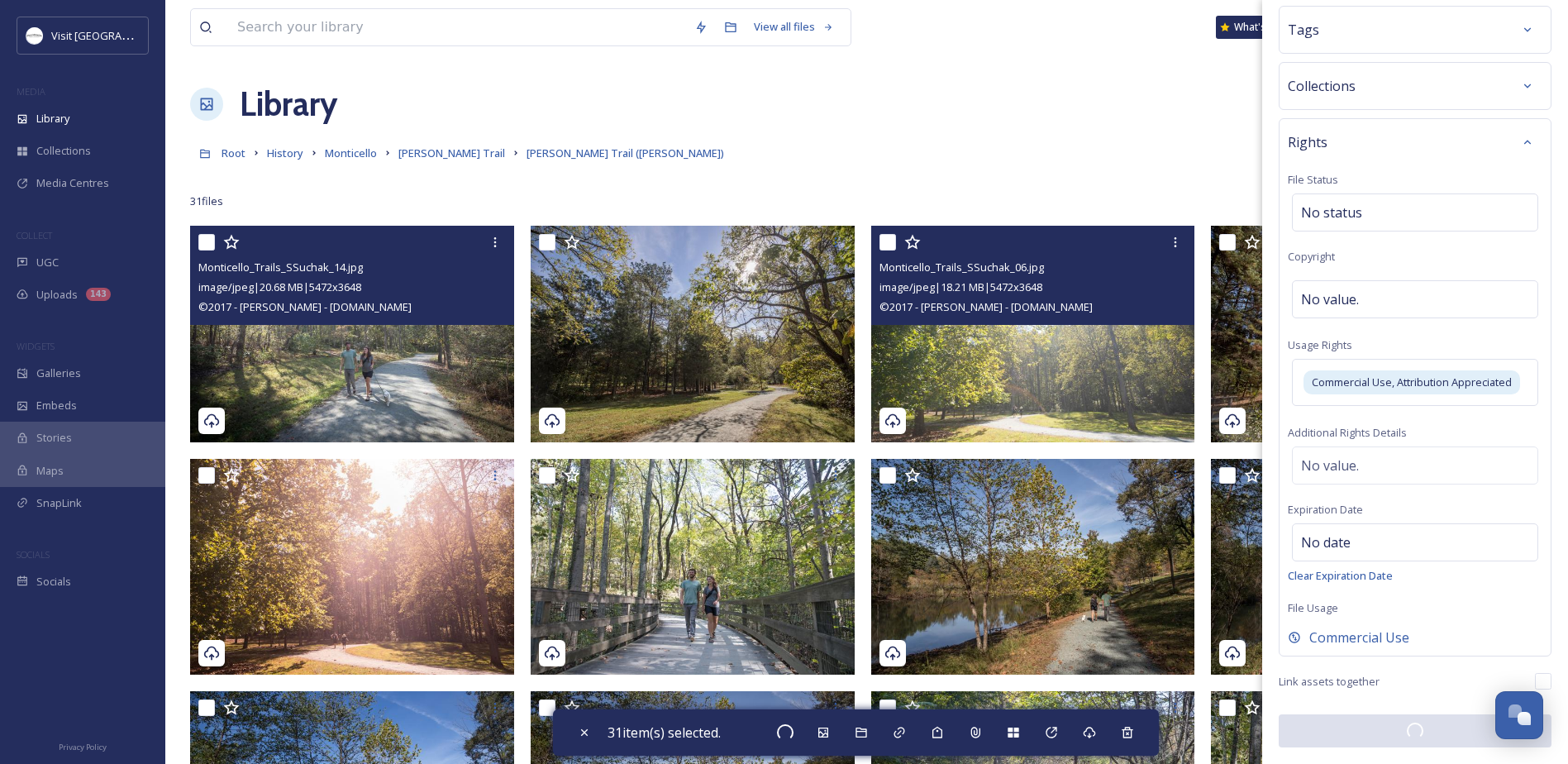
checkbox input "false"
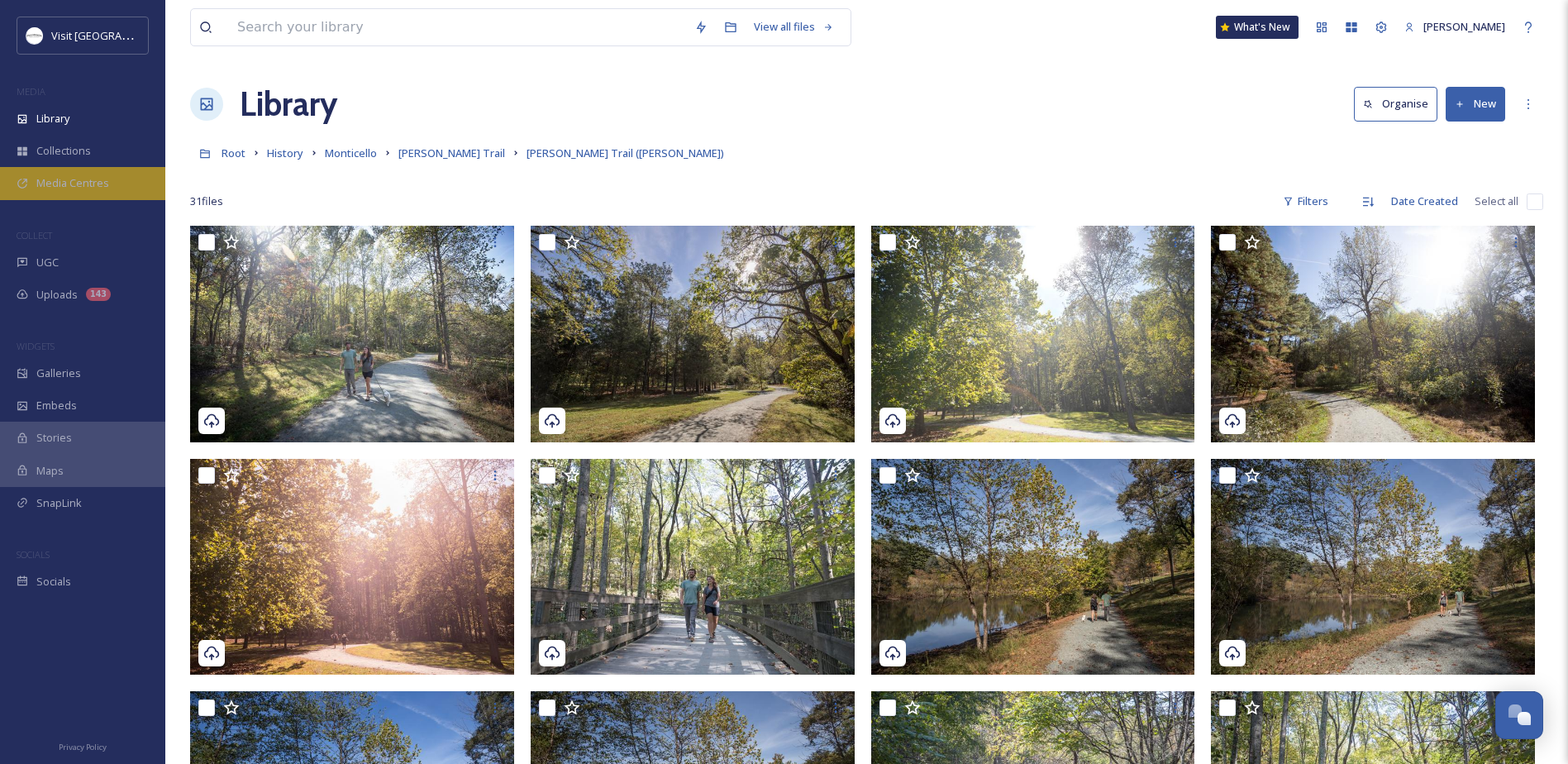
click at [124, 168] on div "Media Centres" at bounding box center [83, 183] width 166 height 32
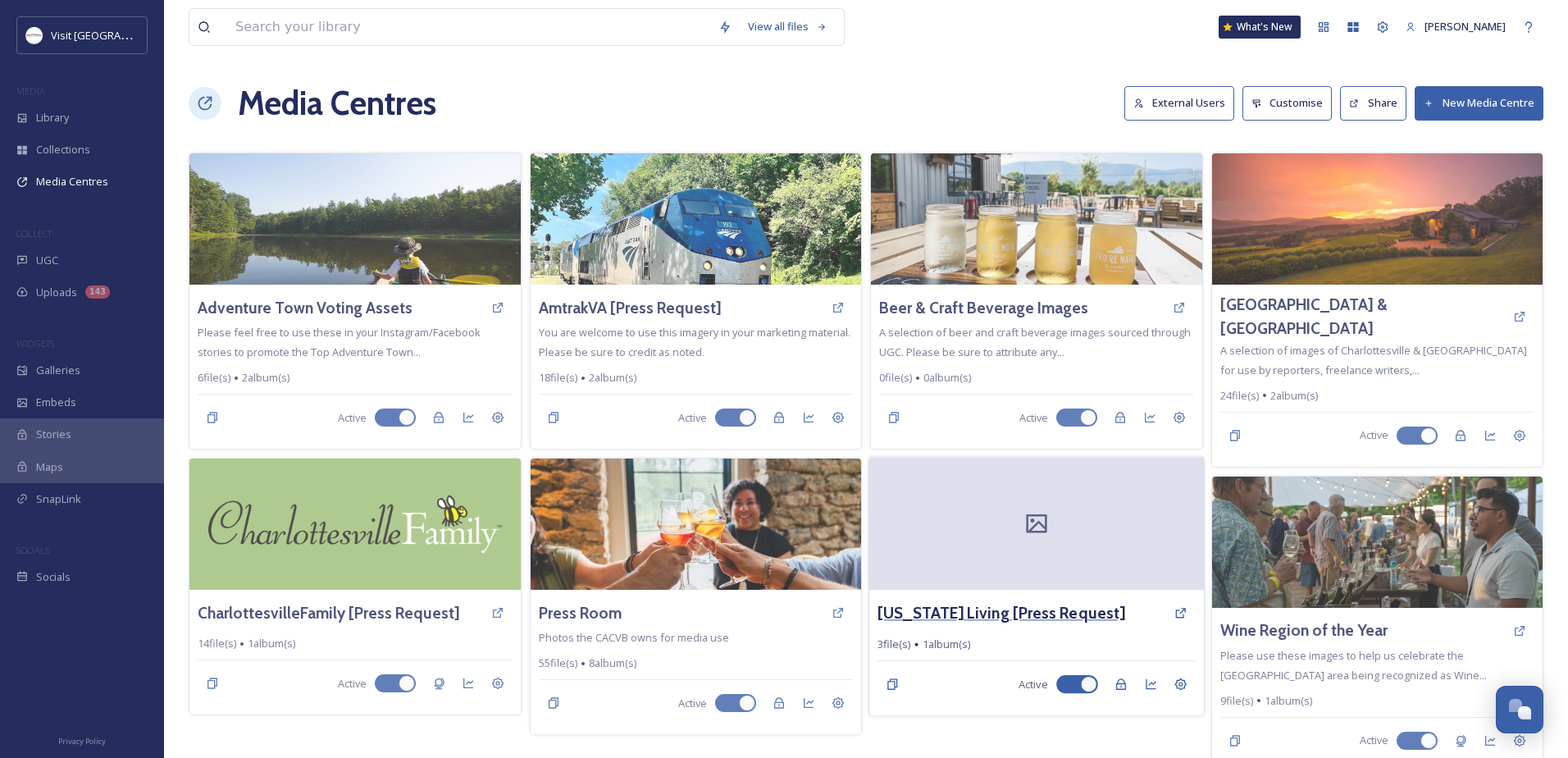
click at [1070, 604] on h3 "[US_STATE] Living [Press Request]" at bounding box center [1001, 612] width 247 height 24
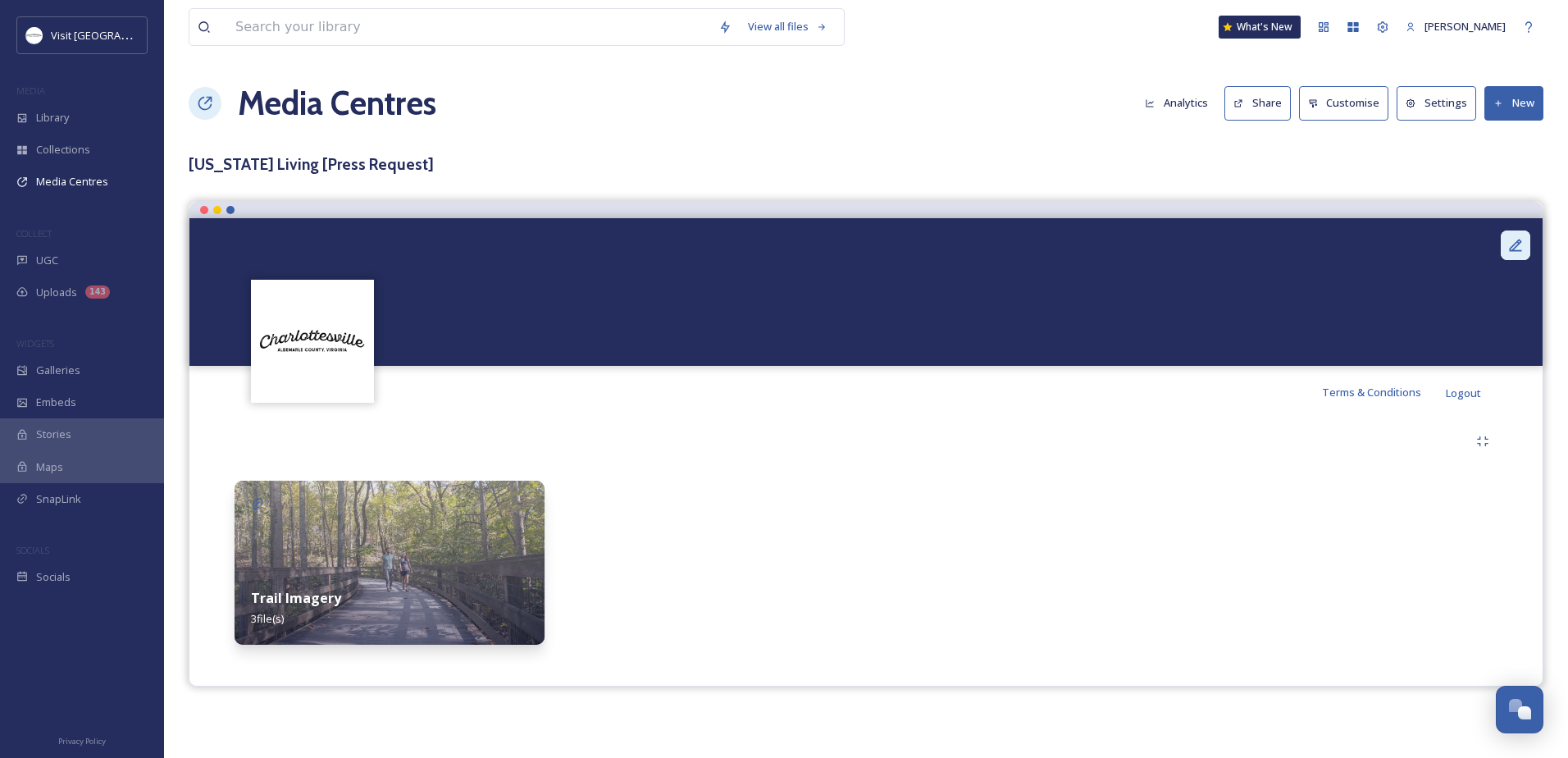
click at [1526, 245] on div at bounding box center [1515, 245] width 29 height 29
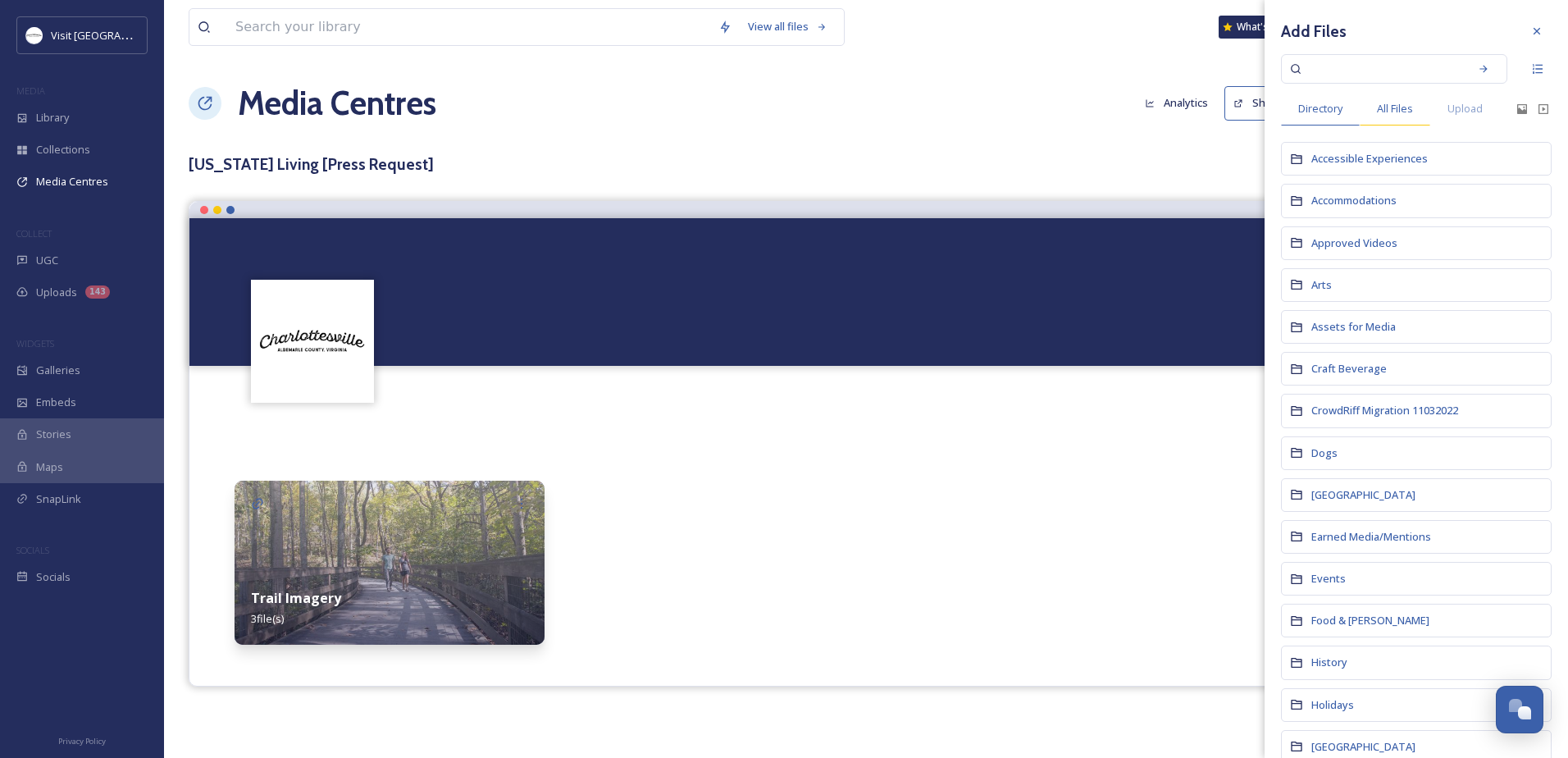
click at [1376, 111] on div "All Files" at bounding box center [1396, 109] width 71 height 34
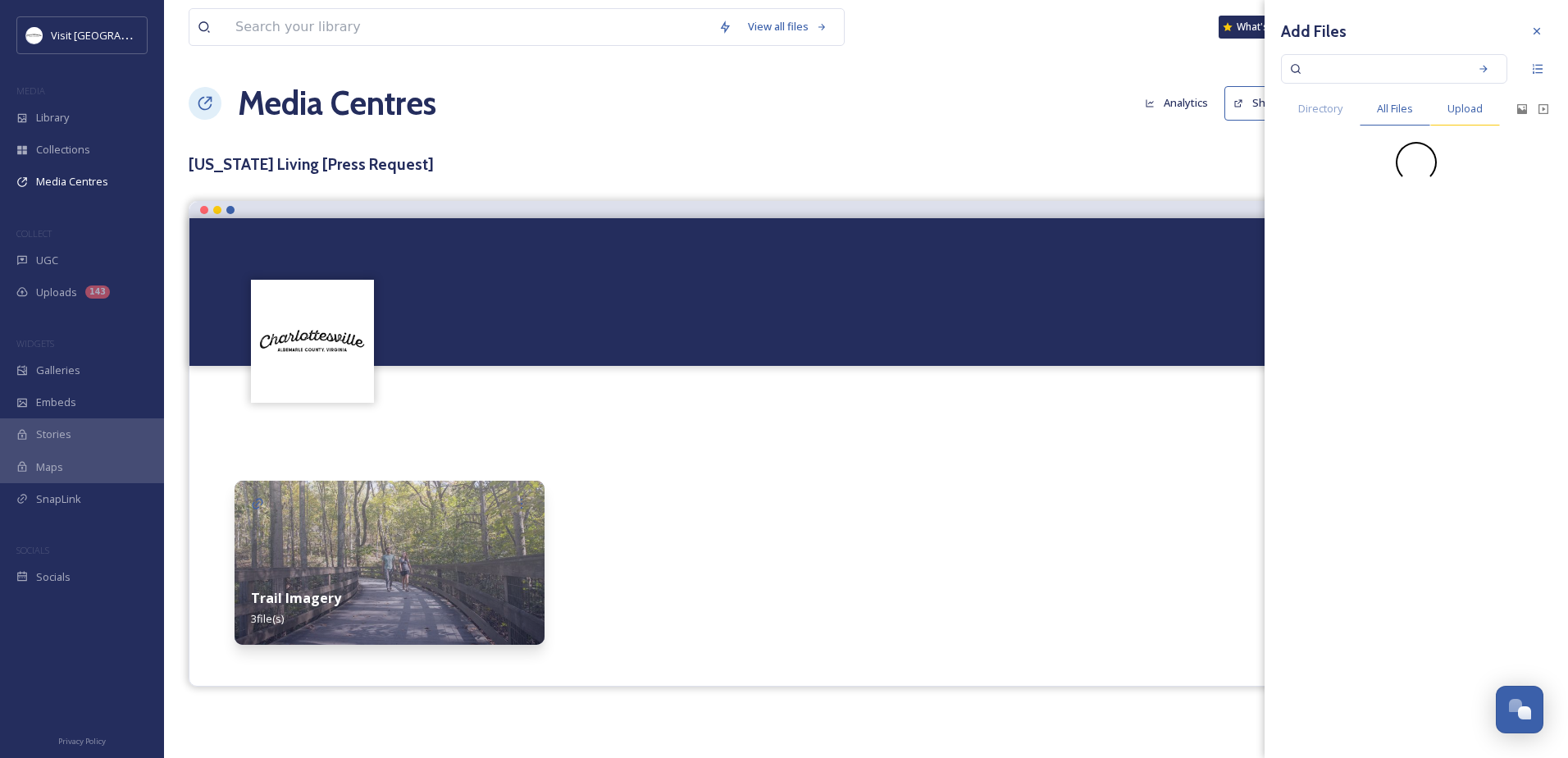
click at [1463, 108] on span "Upload" at bounding box center [1465, 109] width 35 height 16
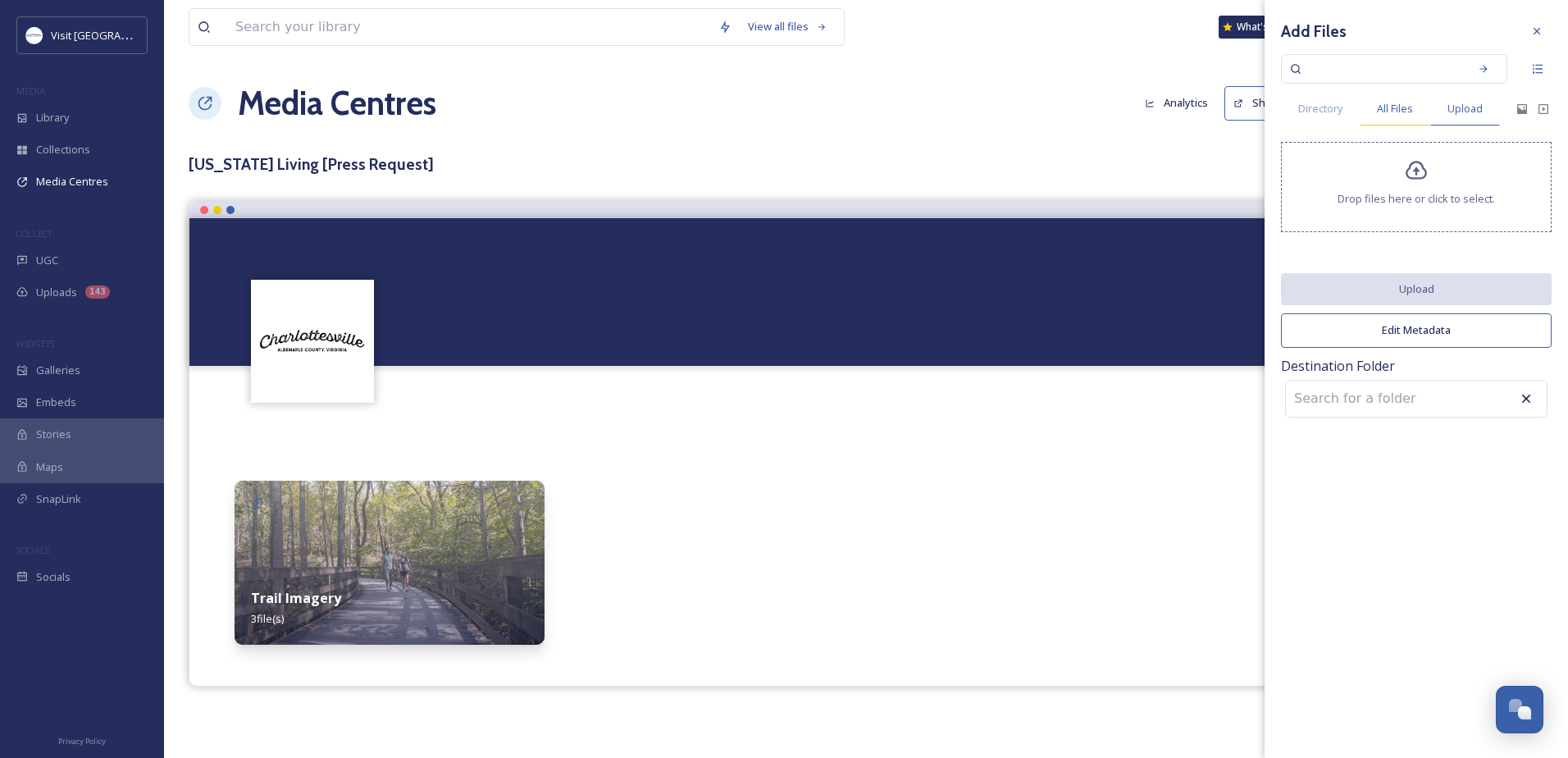
click at [1378, 102] on span "All Files" at bounding box center [1395, 109] width 36 height 16
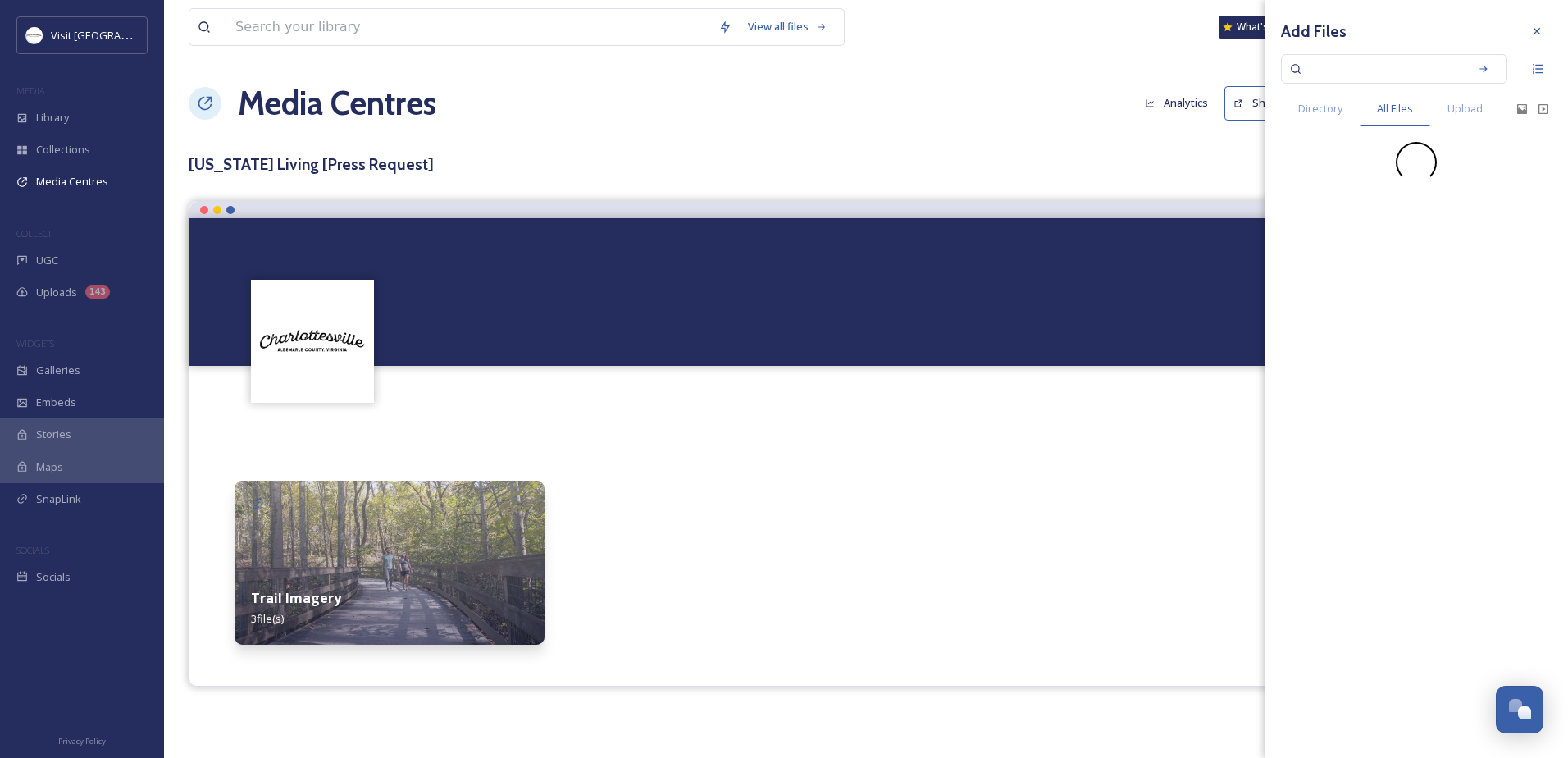
click at [1340, 74] on input at bounding box center [1382, 69] width 155 height 36
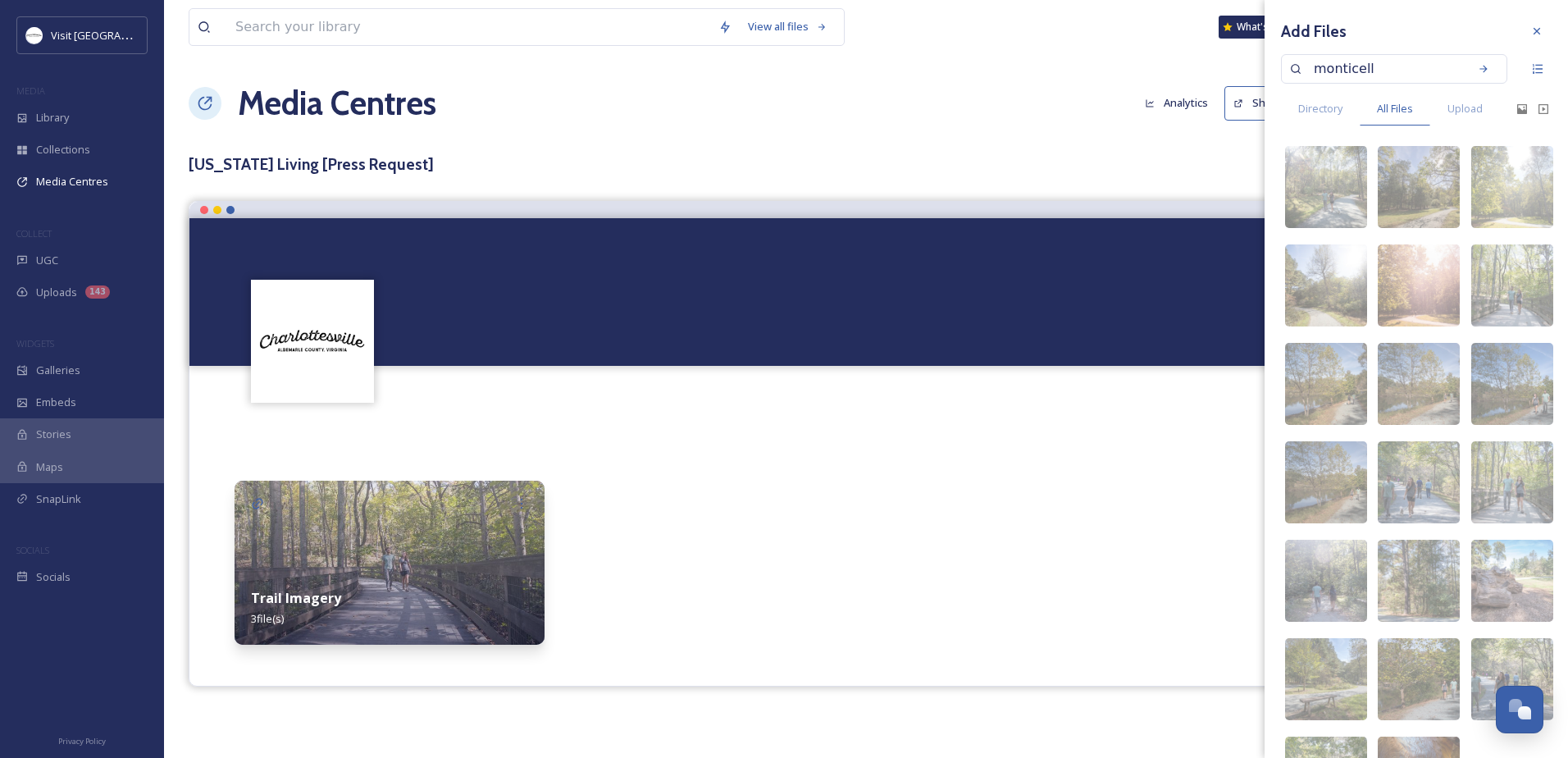
type input "monticello"
click at [1480, 66] on icon at bounding box center [1483, 68] width 7 height 7
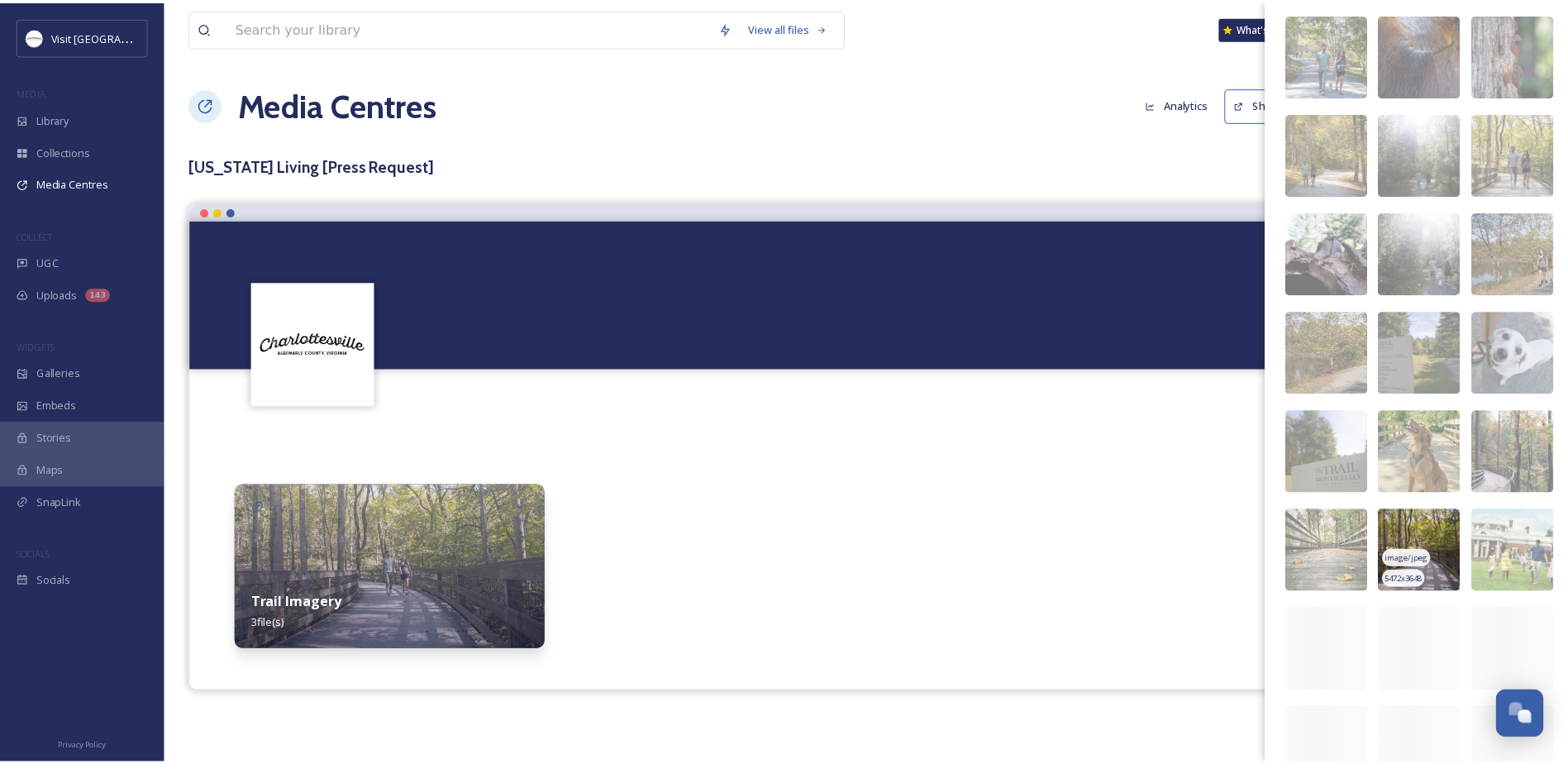
scroll to position [867, 0]
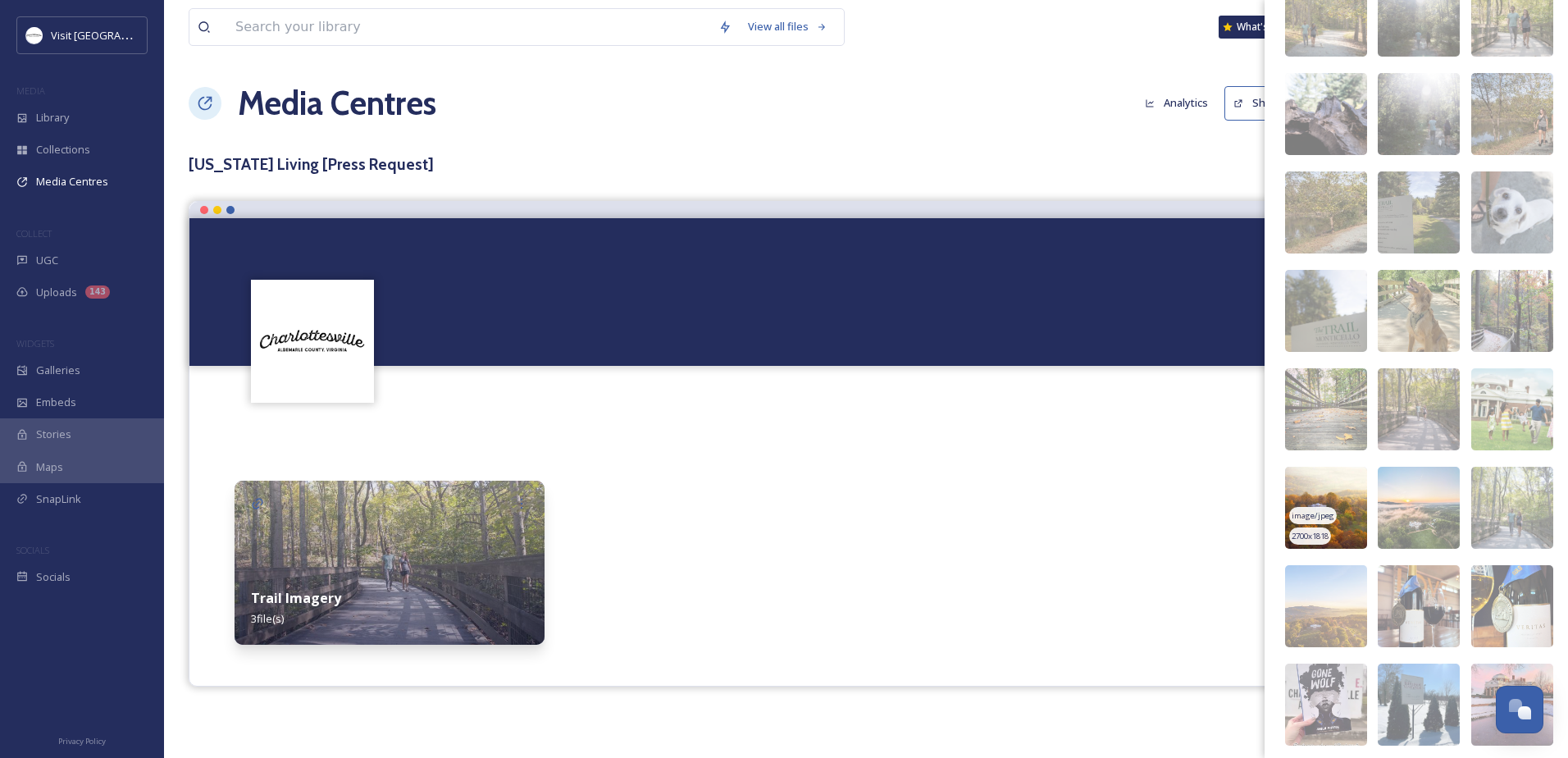
click at [1329, 495] on img at bounding box center [1326, 507] width 82 height 82
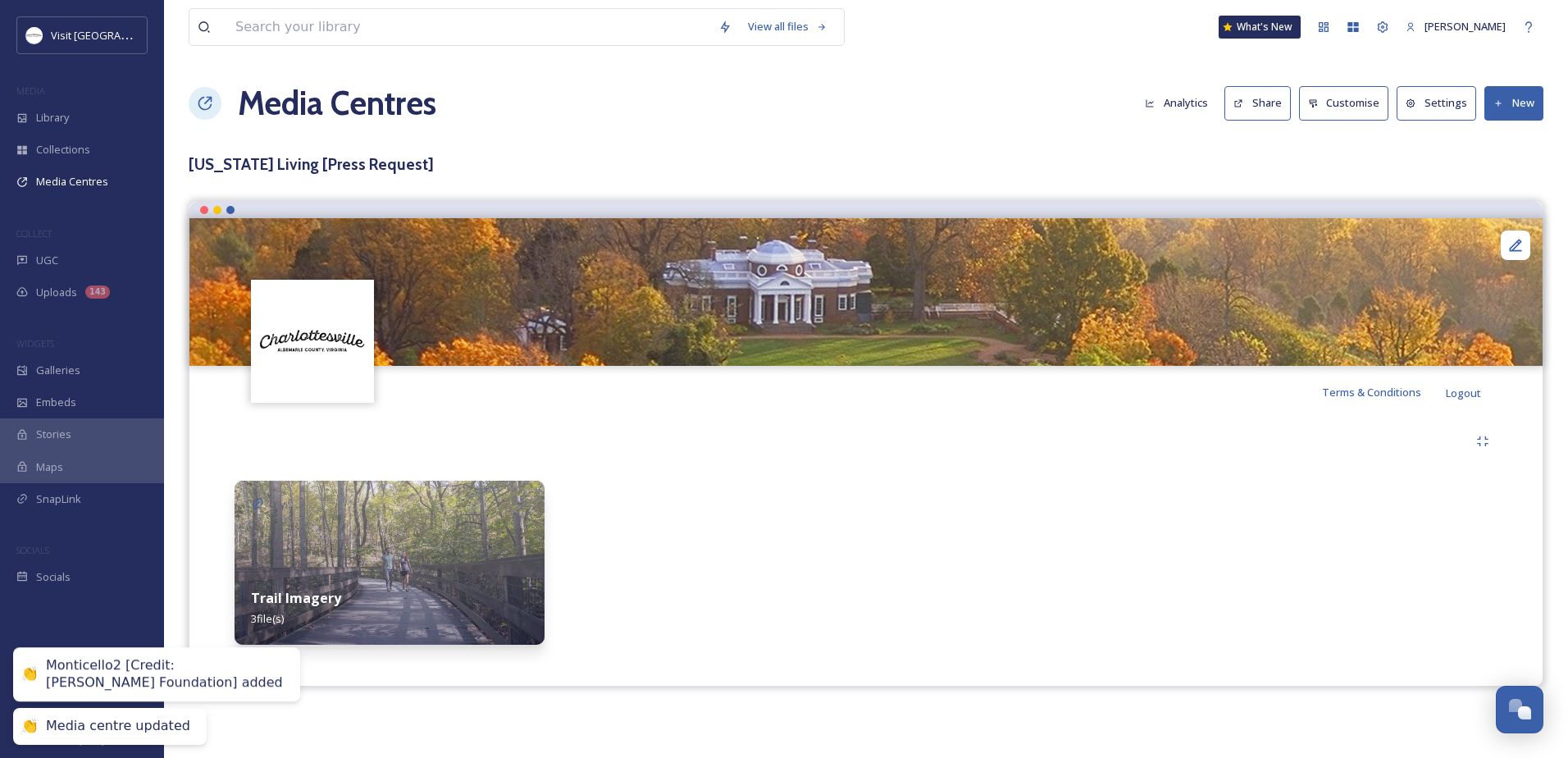
click at [1118, 512] on div at bounding box center [1025, 563] width 310 height 164
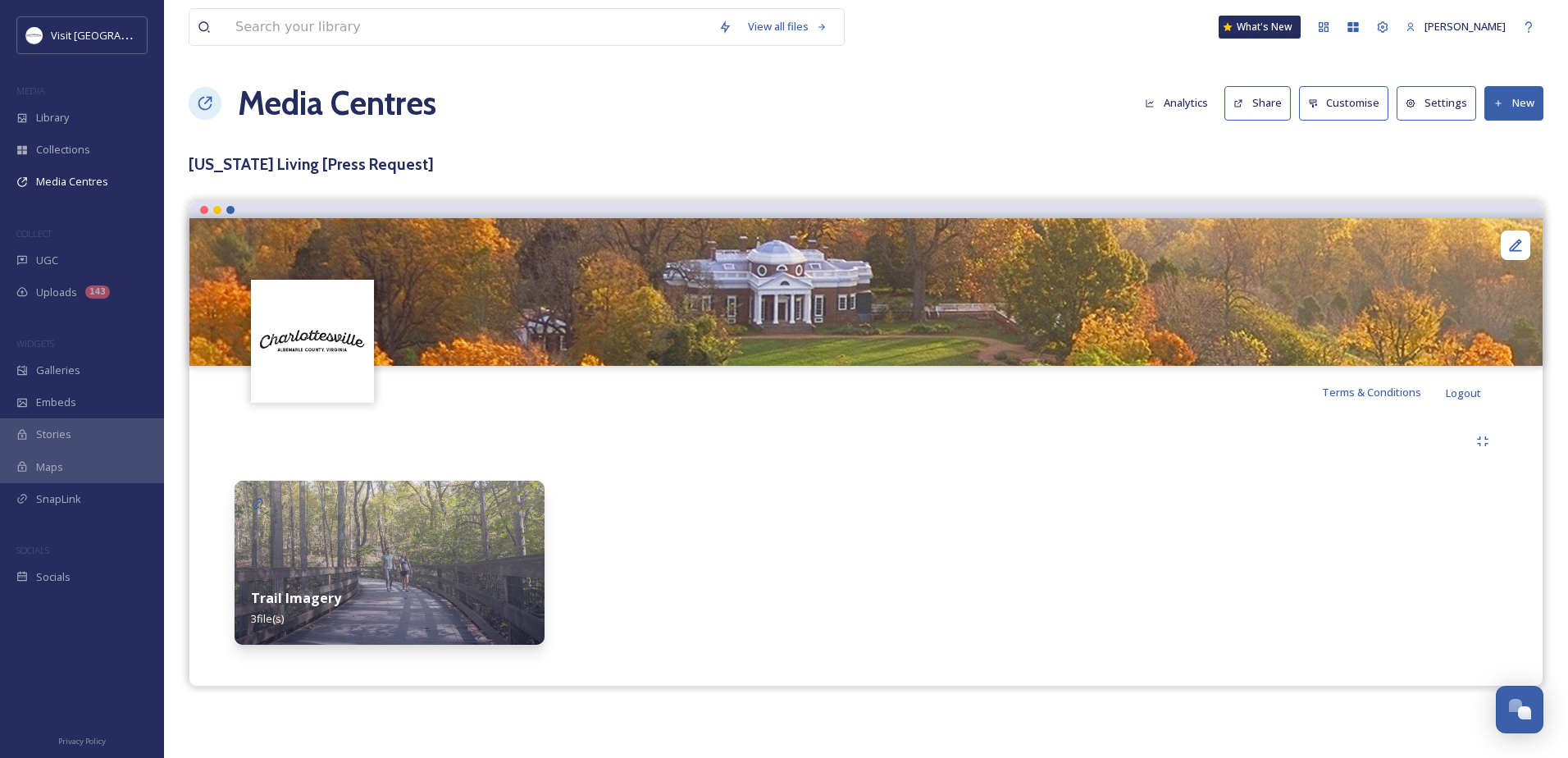
click at [345, 521] on img at bounding box center [389, 563] width 310 height 164
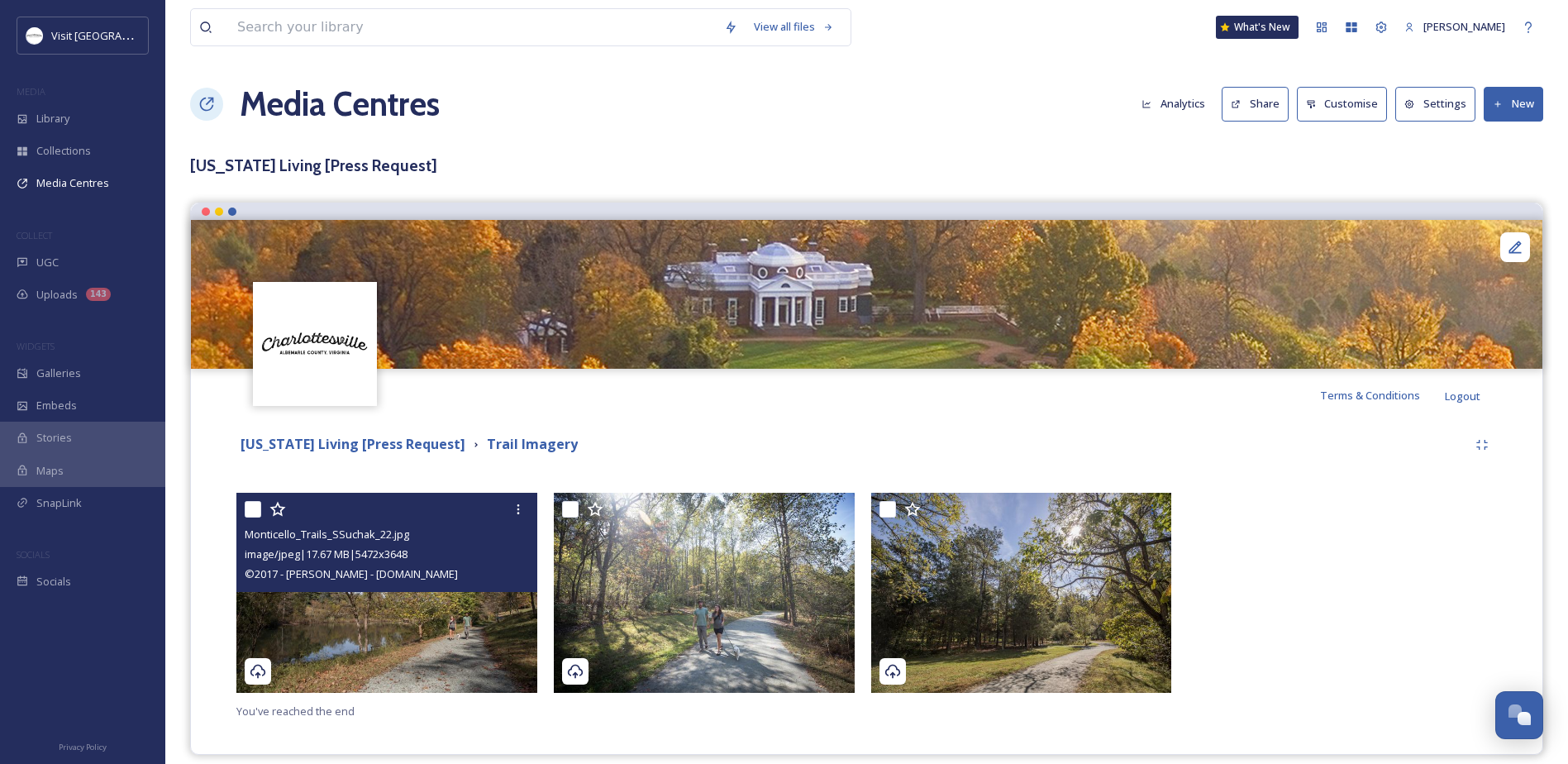
click at [410, 601] on img at bounding box center [386, 593] width 301 height 201
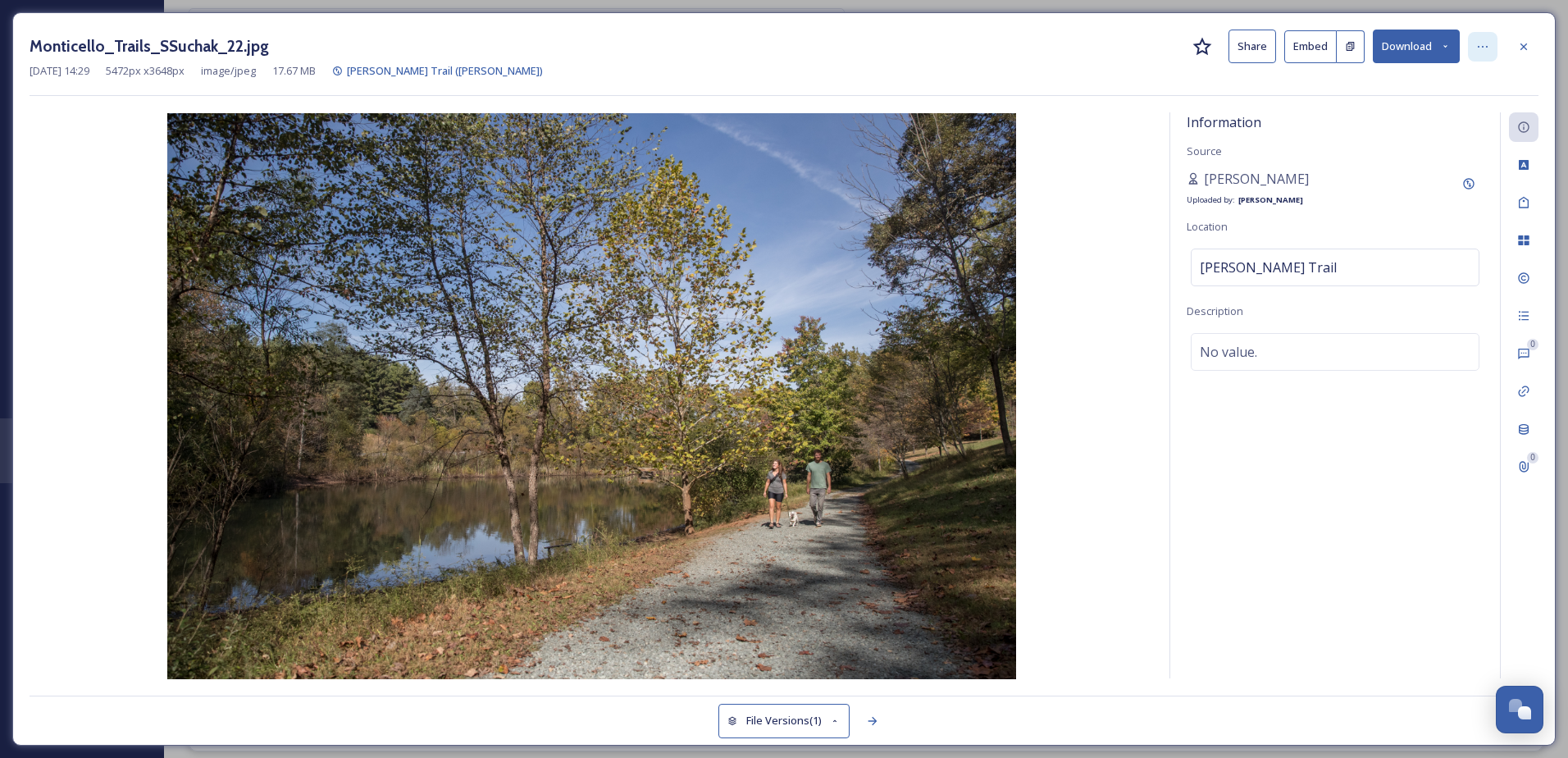
click at [1485, 32] on div at bounding box center [1482, 46] width 29 height 29
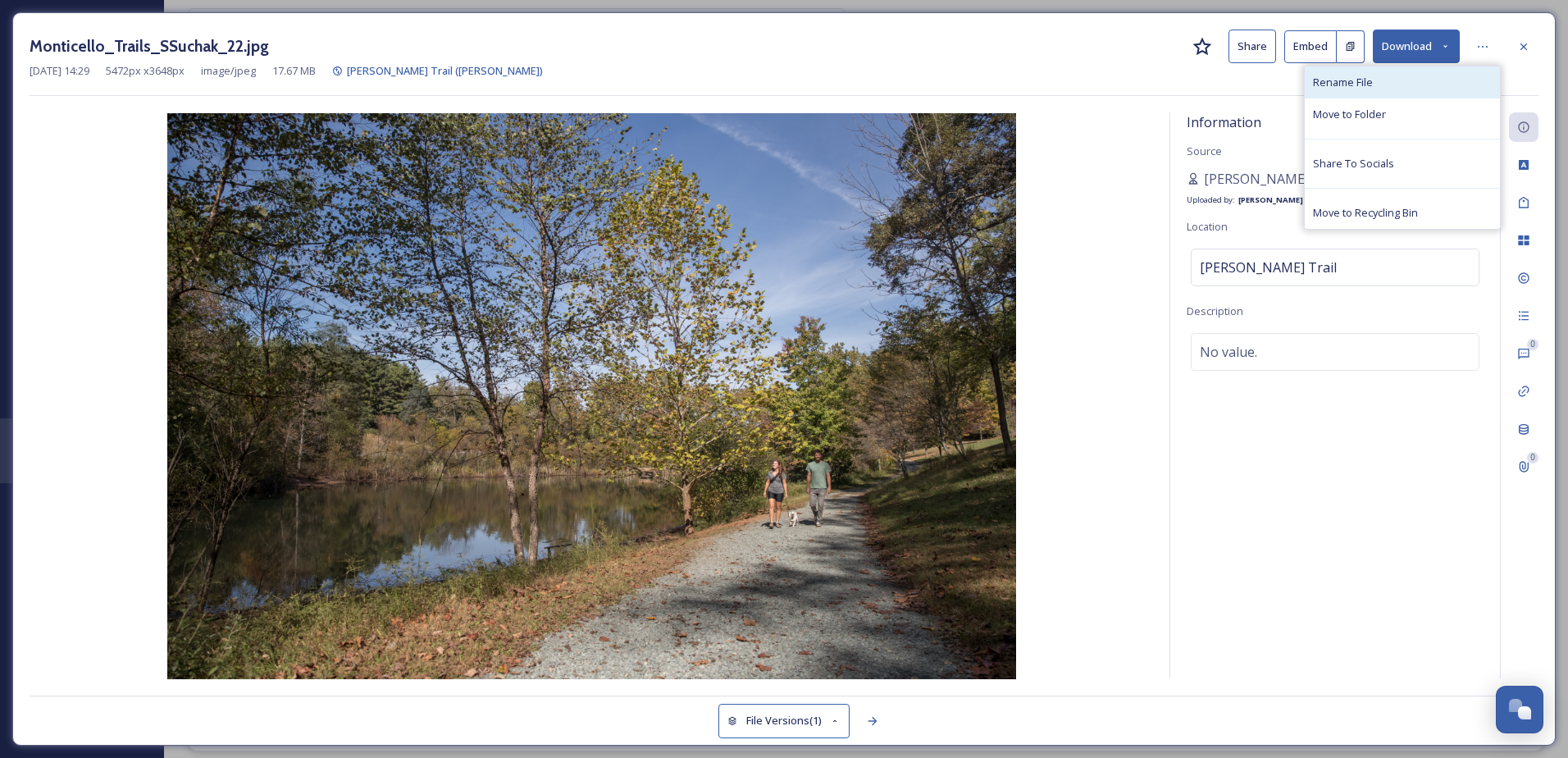
click at [1382, 87] on div "Rename File" at bounding box center [1403, 82] width 195 height 32
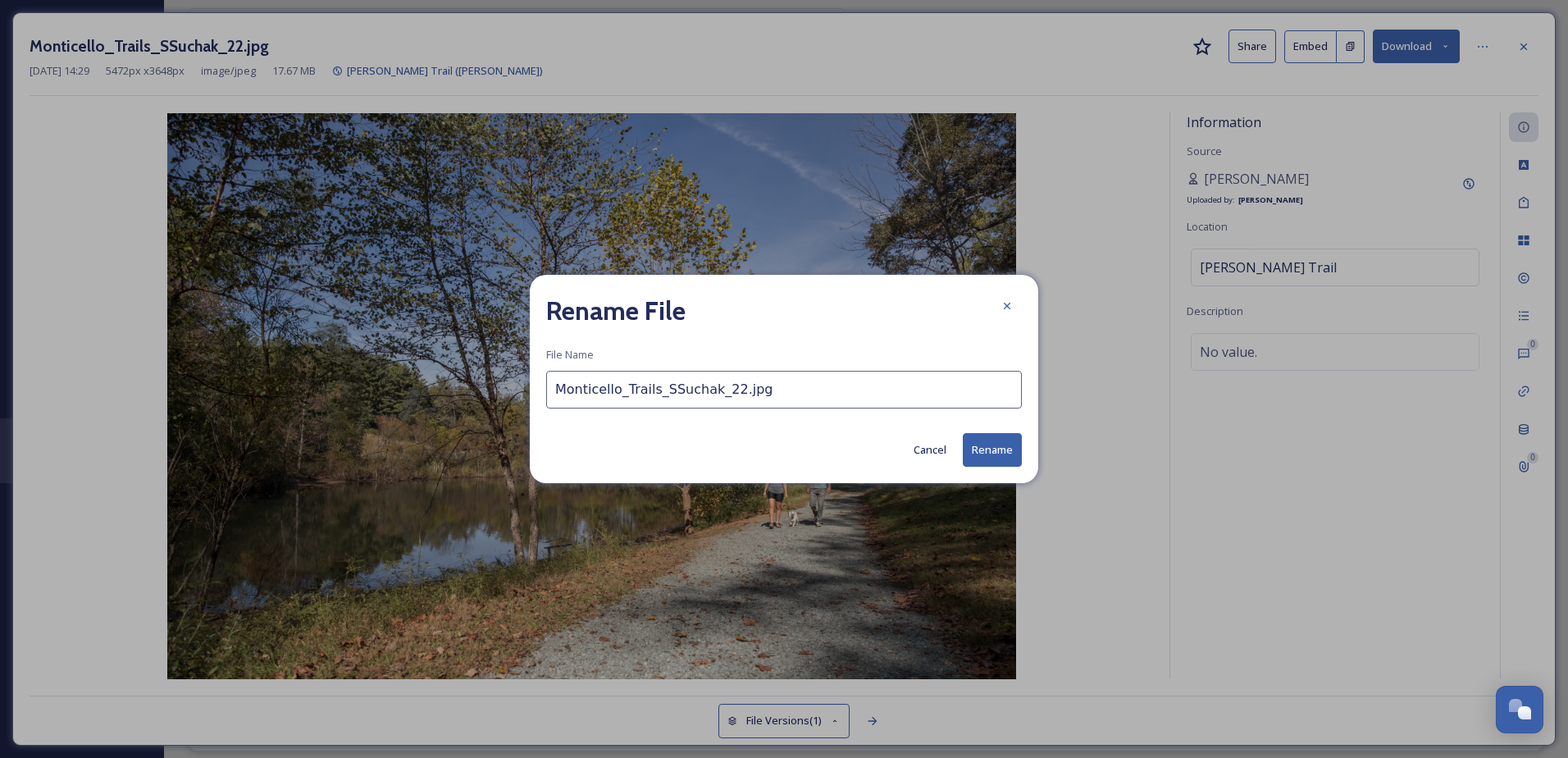
click at [742, 390] on input "Monticello_Trails_SSuchak_22.jpg" at bounding box center [784, 389] width 476 height 38
type input "[GEOGRAPHIC_DATA]"
click at [1005, 449] on button "Rename" at bounding box center [993, 450] width 59 height 34
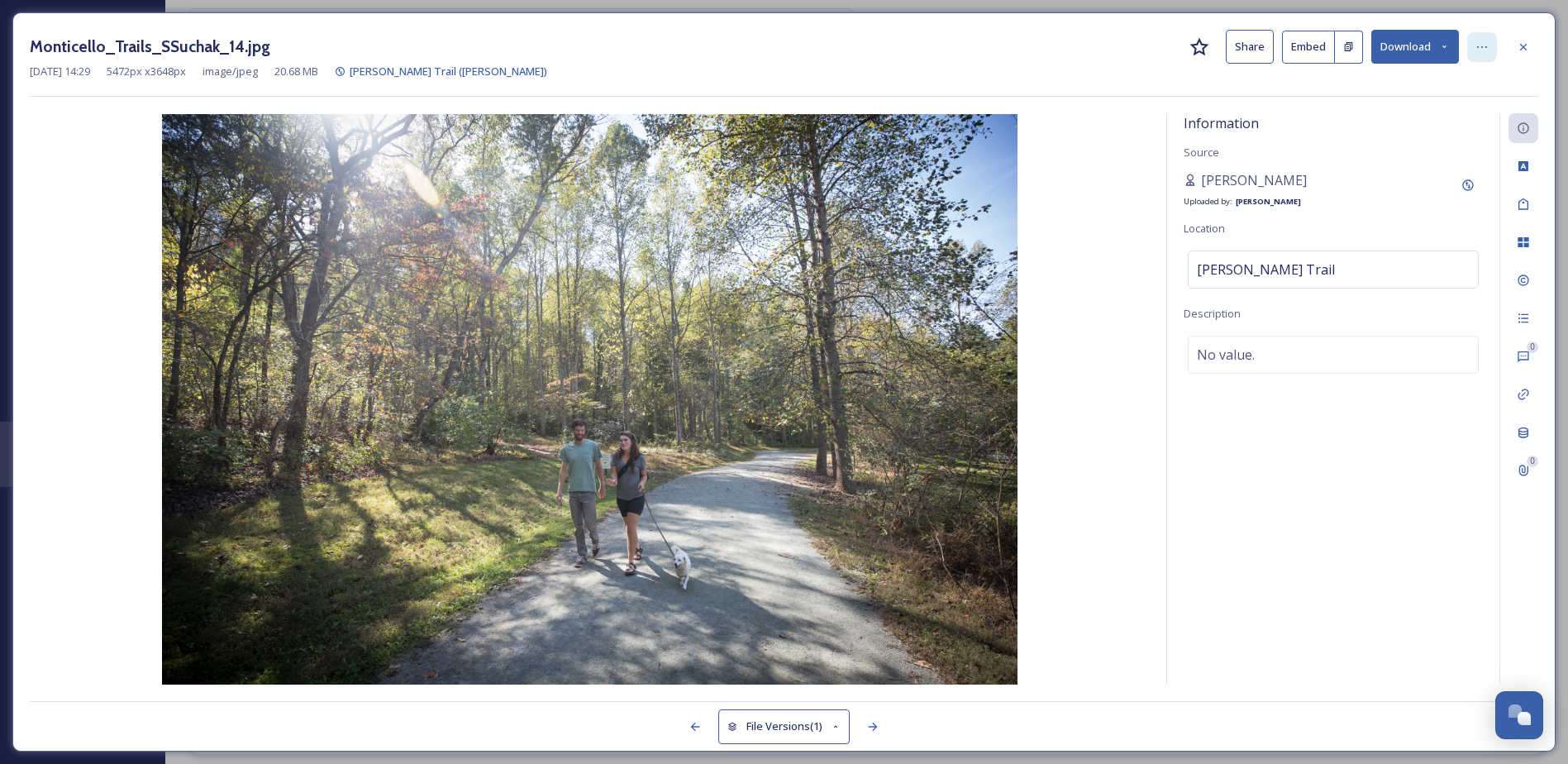
click at [1491, 45] on div at bounding box center [1481, 46] width 29 height 29
click at [1385, 83] on div "Rename File" at bounding box center [1401, 83] width 197 height 32
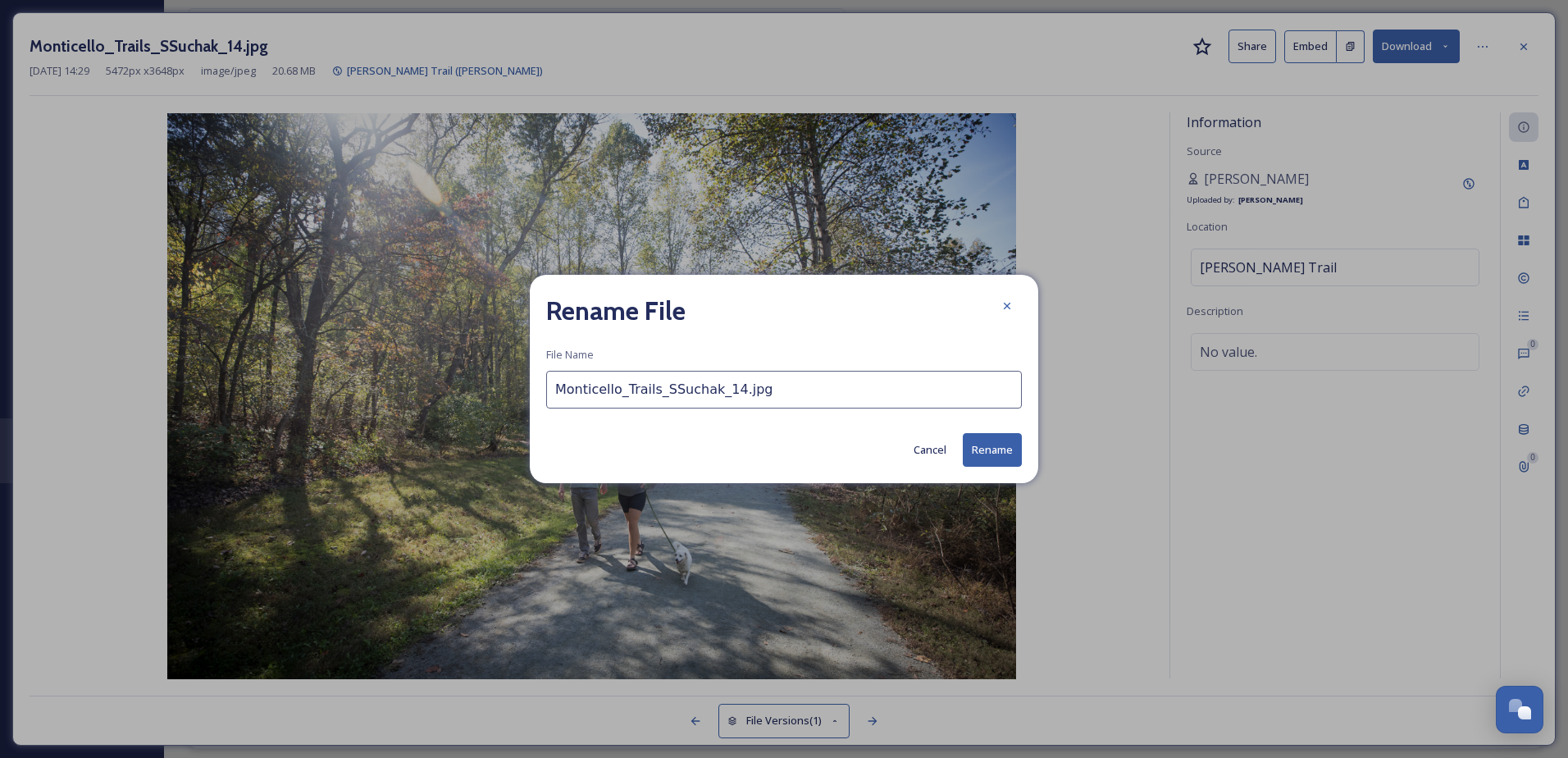
click at [584, 390] on input "Monticello_Trails_SSuchak_14.jpg" at bounding box center [784, 389] width 476 height 38
paste input "[GEOGRAPHIC_DATA]"
type input "[GEOGRAPHIC_DATA]"
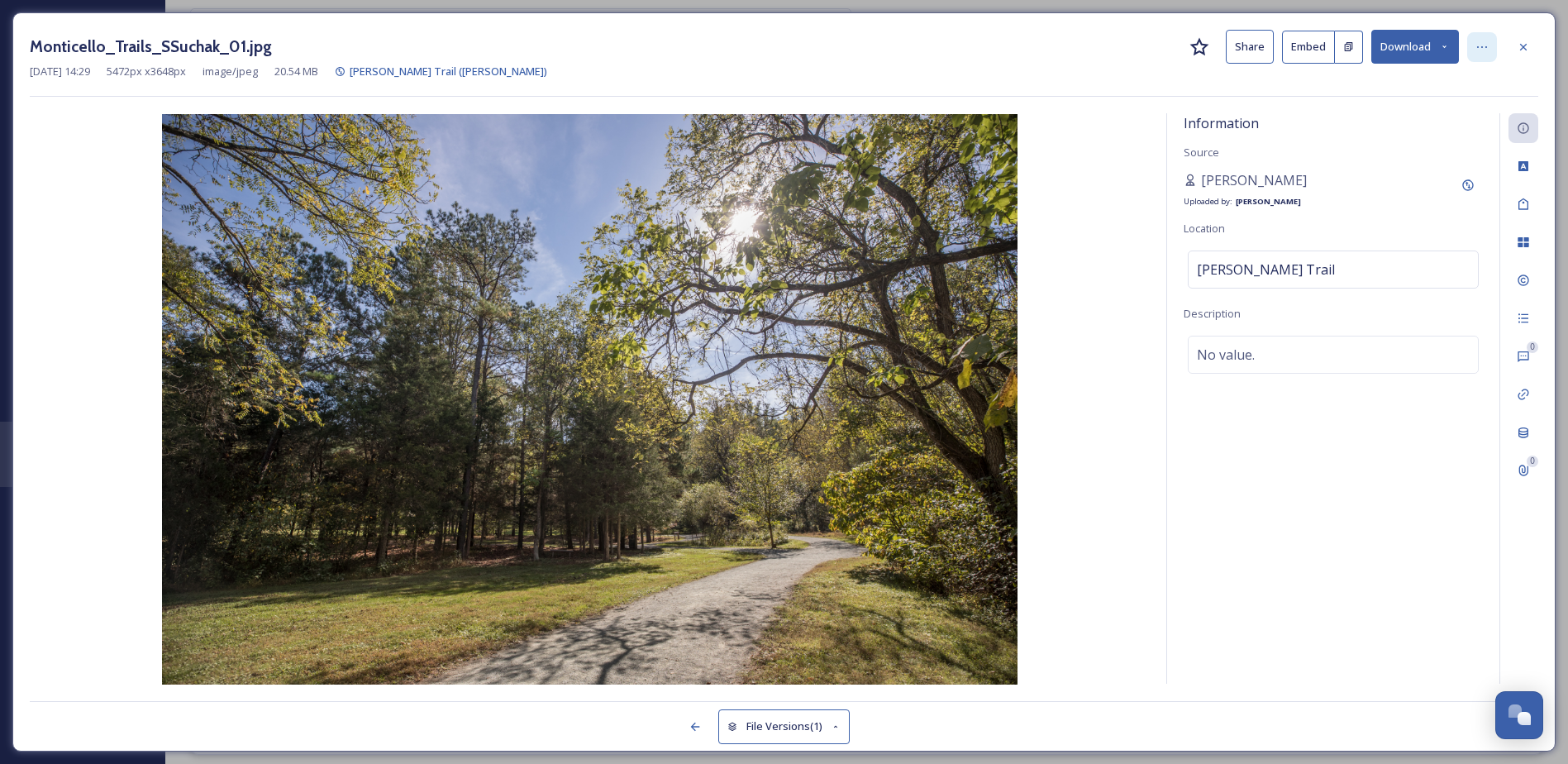
click at [1487, 38] on div at bounding box center [1481, 46] width 29 height 29
click at [1395, 90] on div "Rename File" at bounding box center [1401, 83] width 197 height 32
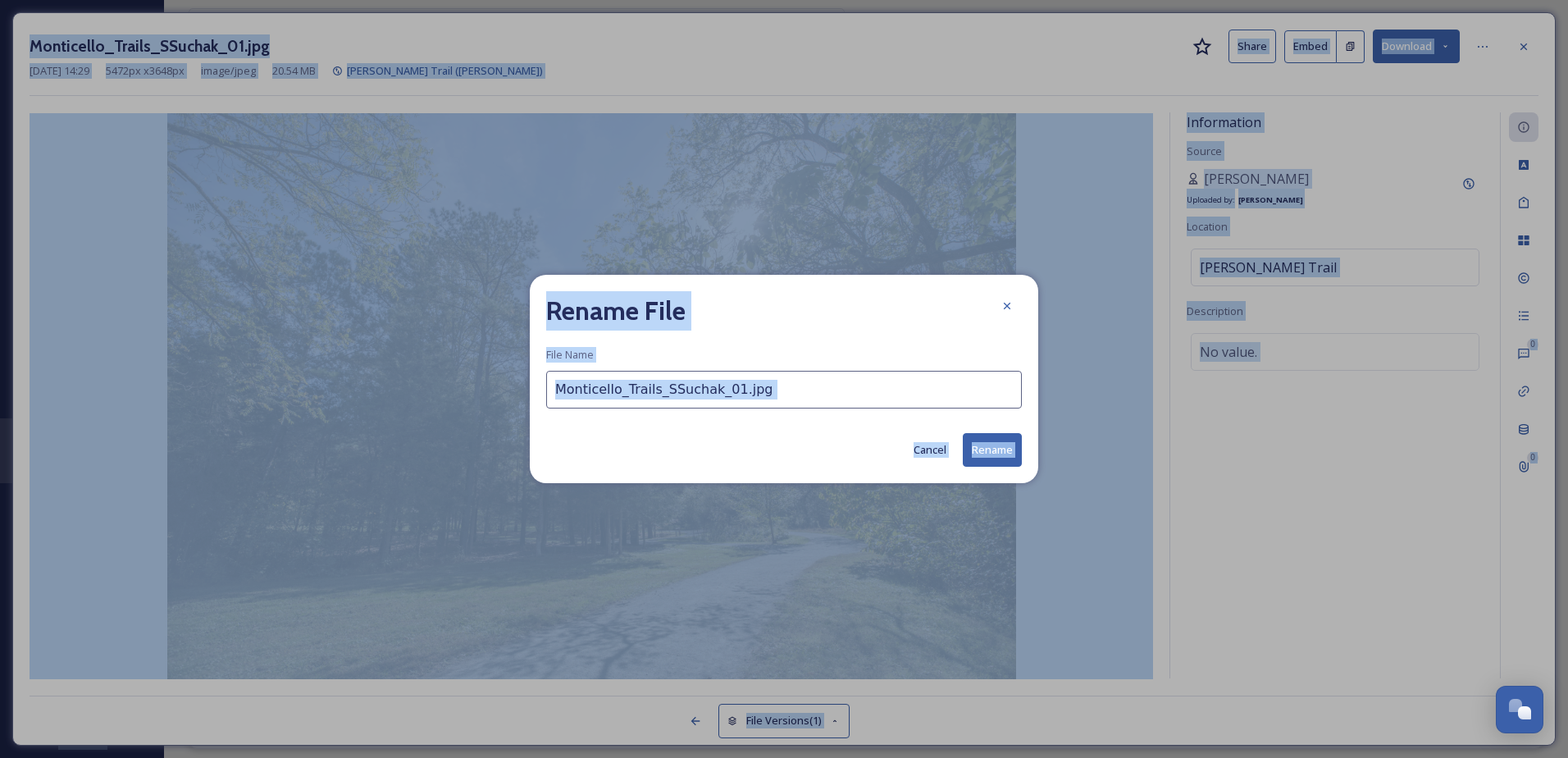
click at [621, 385] on input "Monticello_Trails_SSuchak_01.jpg" at bounding box center [784, 389] width 476 height 38
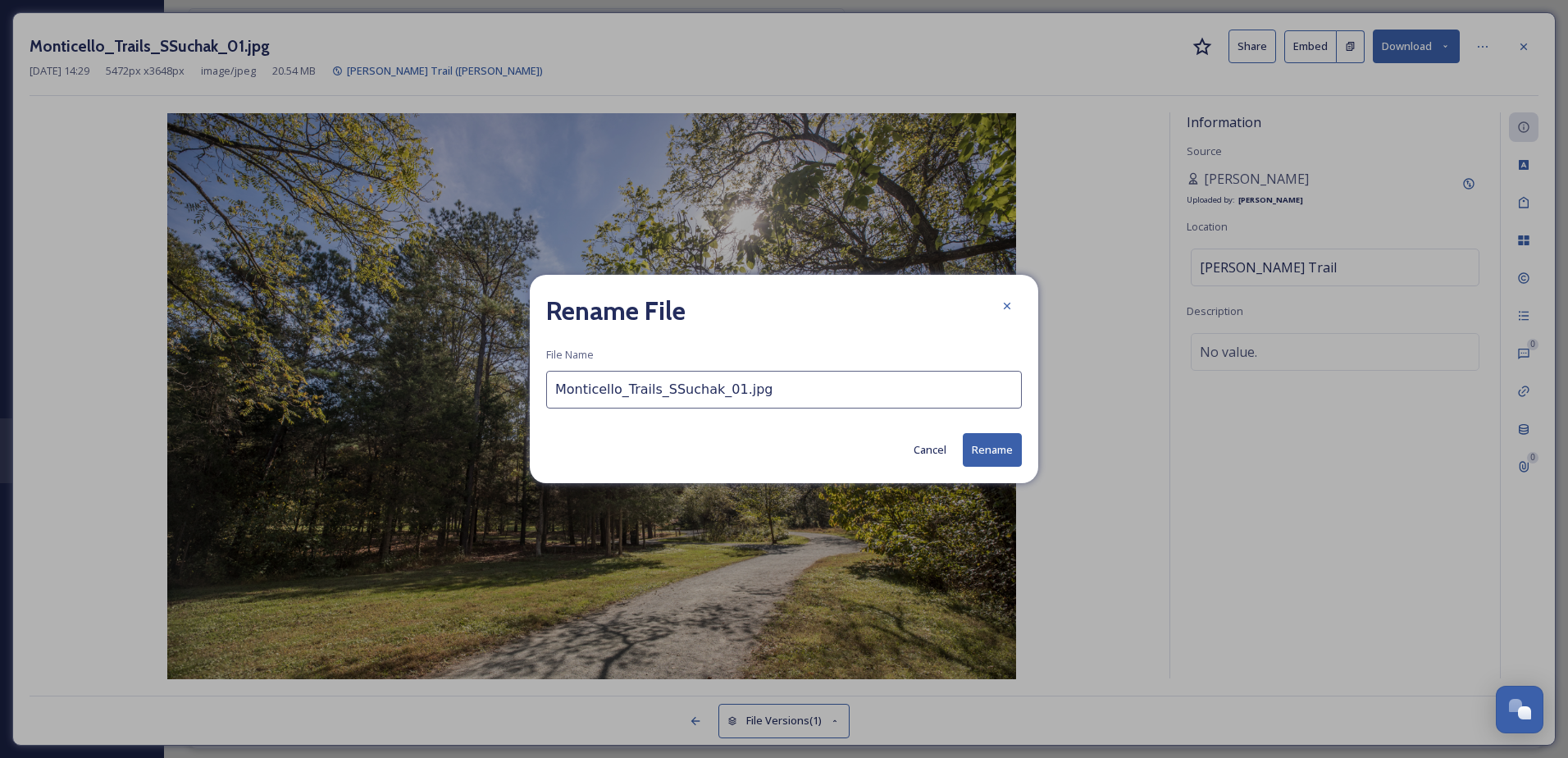
click at [621, 385] on input "Monticello_Trails_SSuchak_01.jpg" at bounding box center [784, 389] width 476 height 38
paste input "[GEOGRAPHIC_DATA]"
type input "[GEOGRAPHIC_DATA]"
click at [979, 459] on button "Rename" at bounding box center [993, 450] width 59 height 34
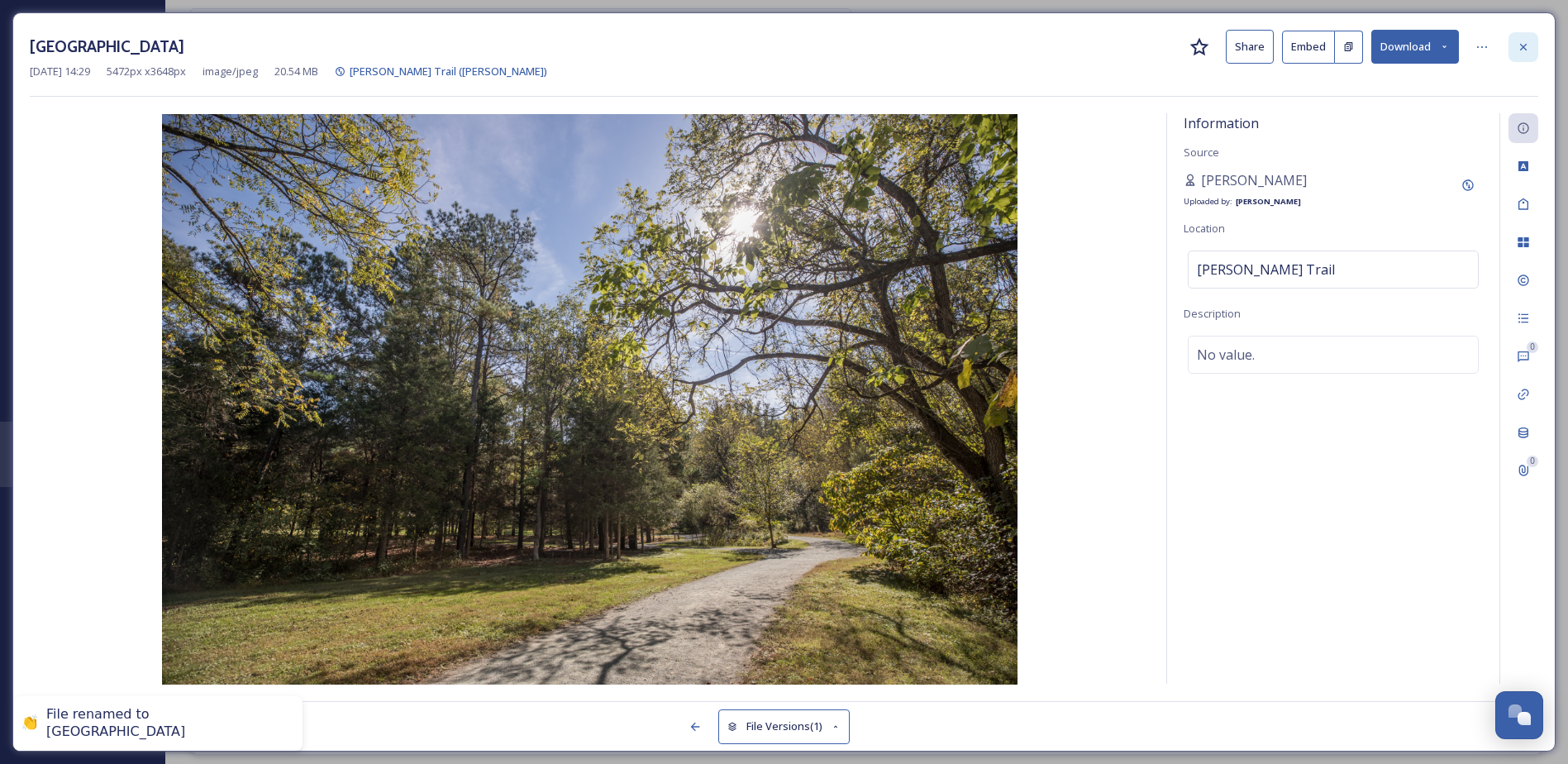
click at [1516, 36] on div at bounding box center [1523, 46] width 29 height 29
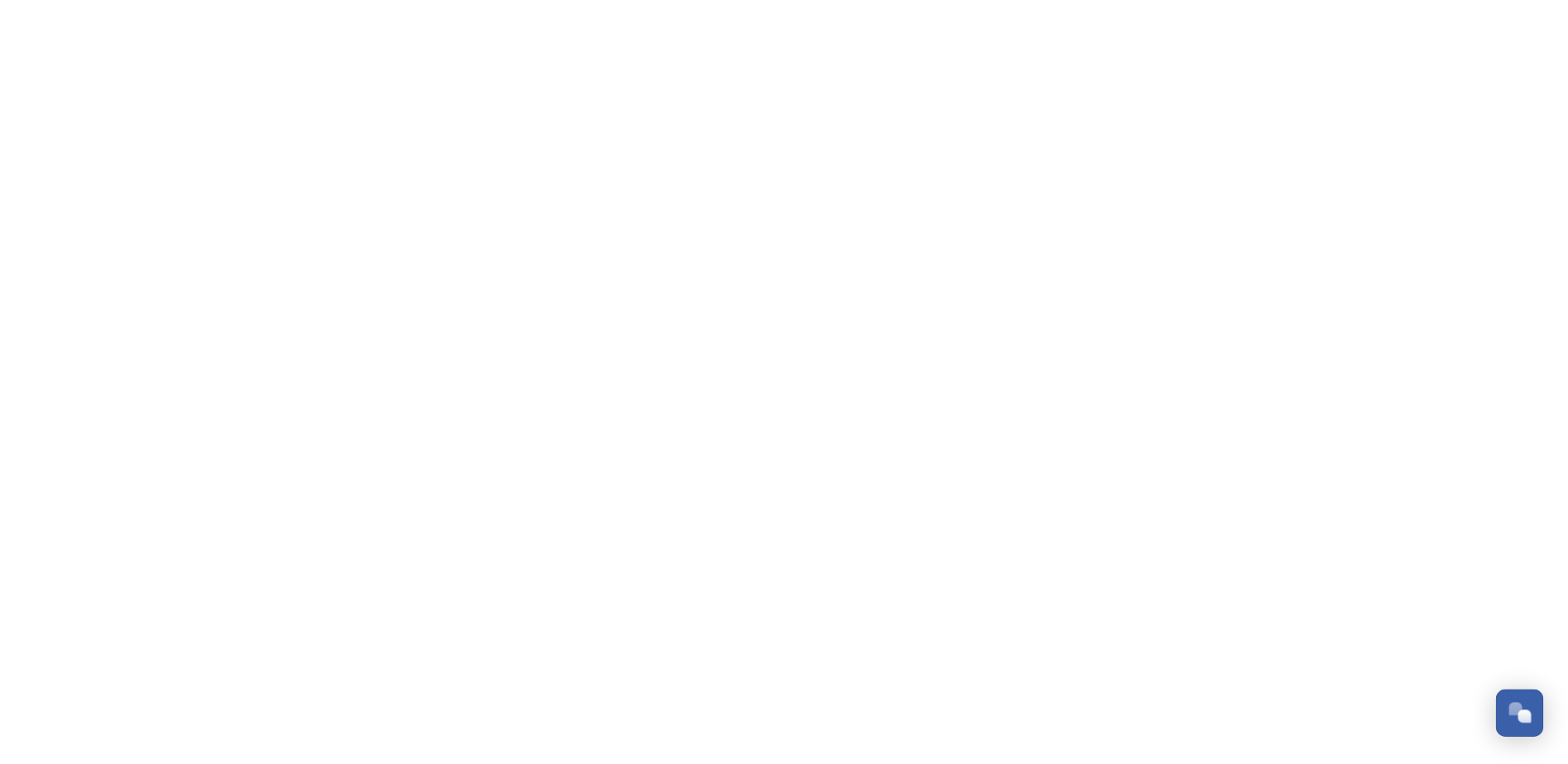
scroll to position [428, 0]
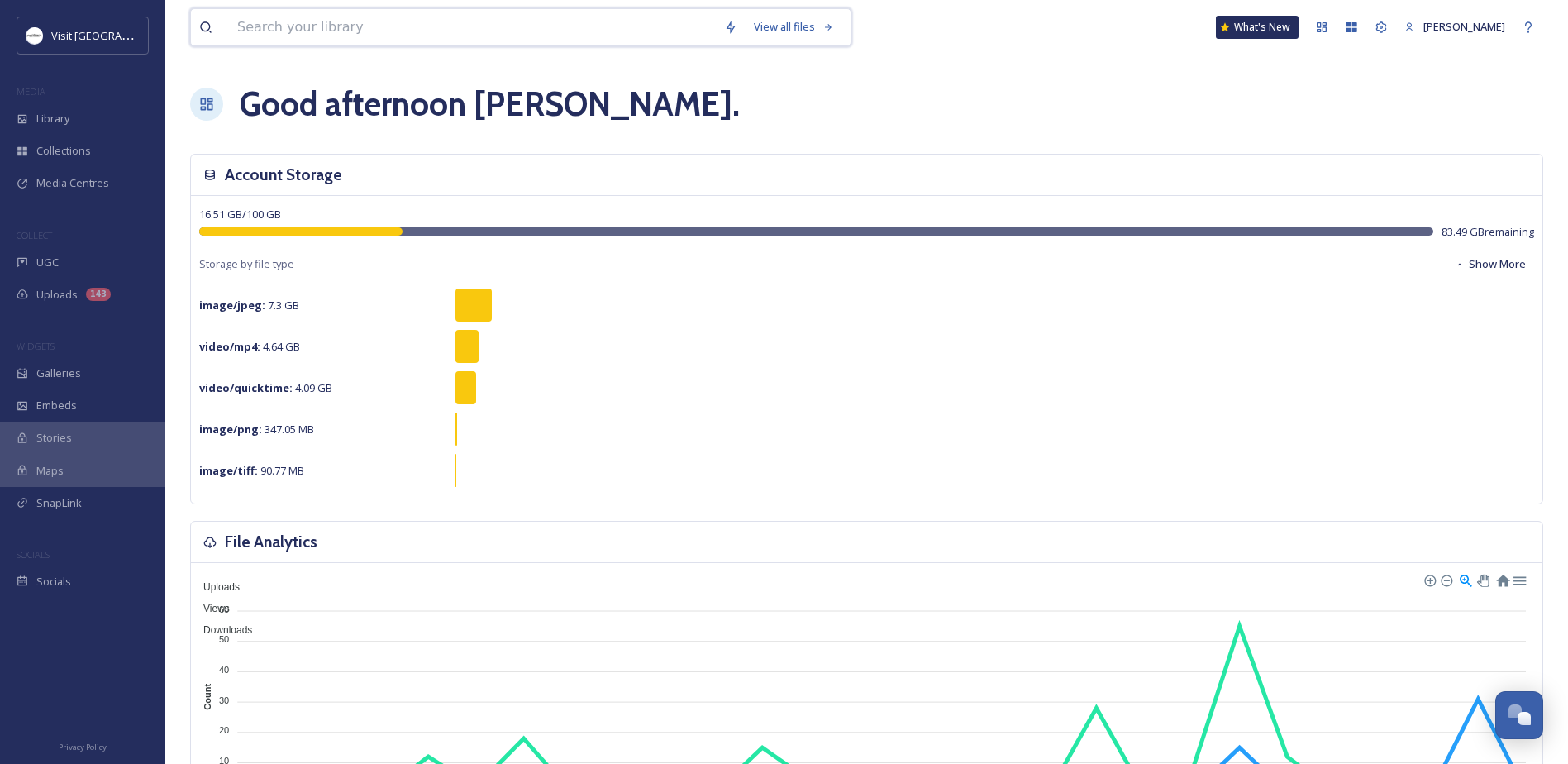
click at [288, 24] on input at bounding box center [472, 27] width 487 height 37
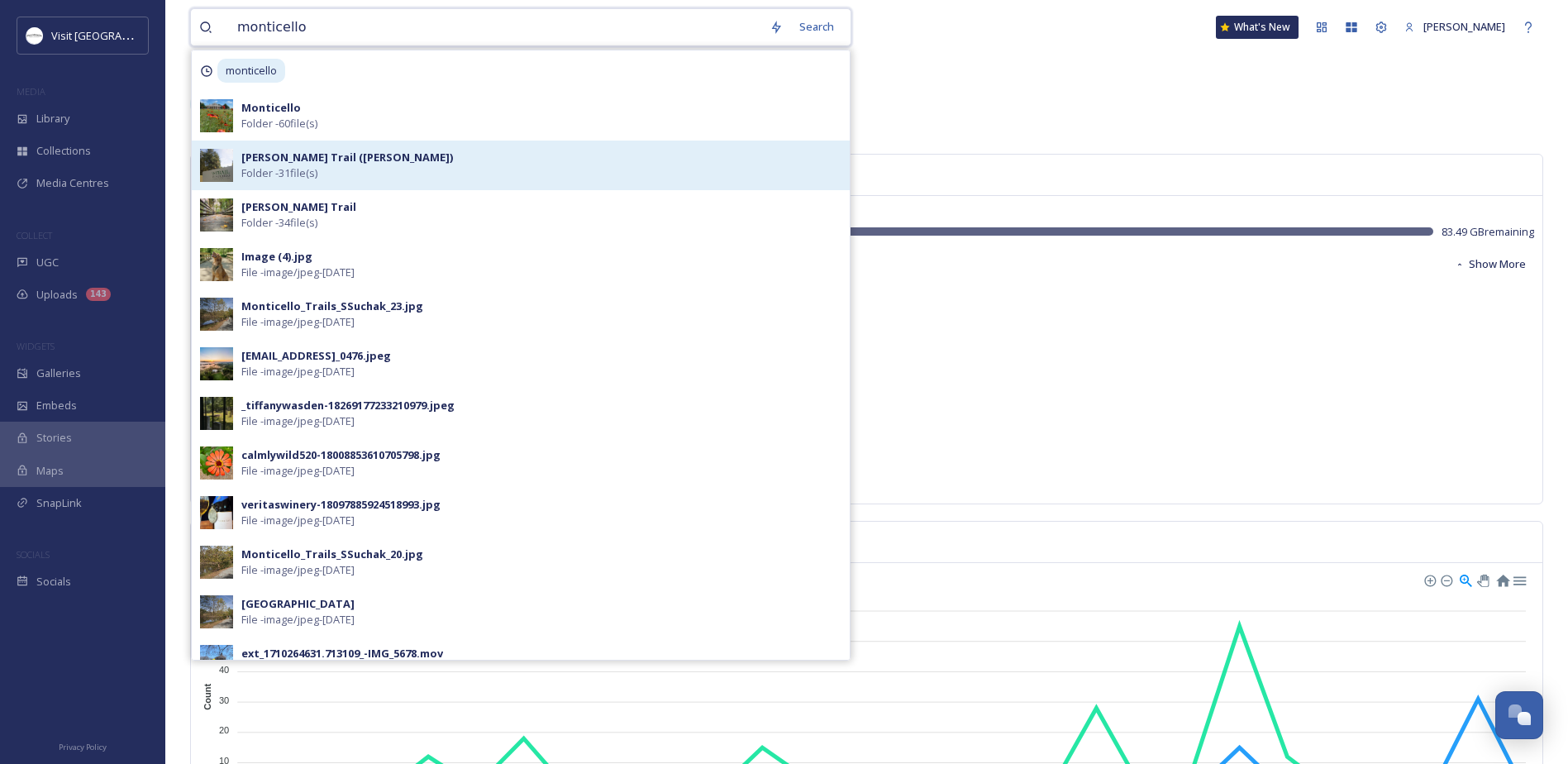
type input "monticello"
click at [340, 150] on strong "[PERSON_NAME] Trail ([PERSON_NAME])" at bounding box center [347, 157] width 212 height 15
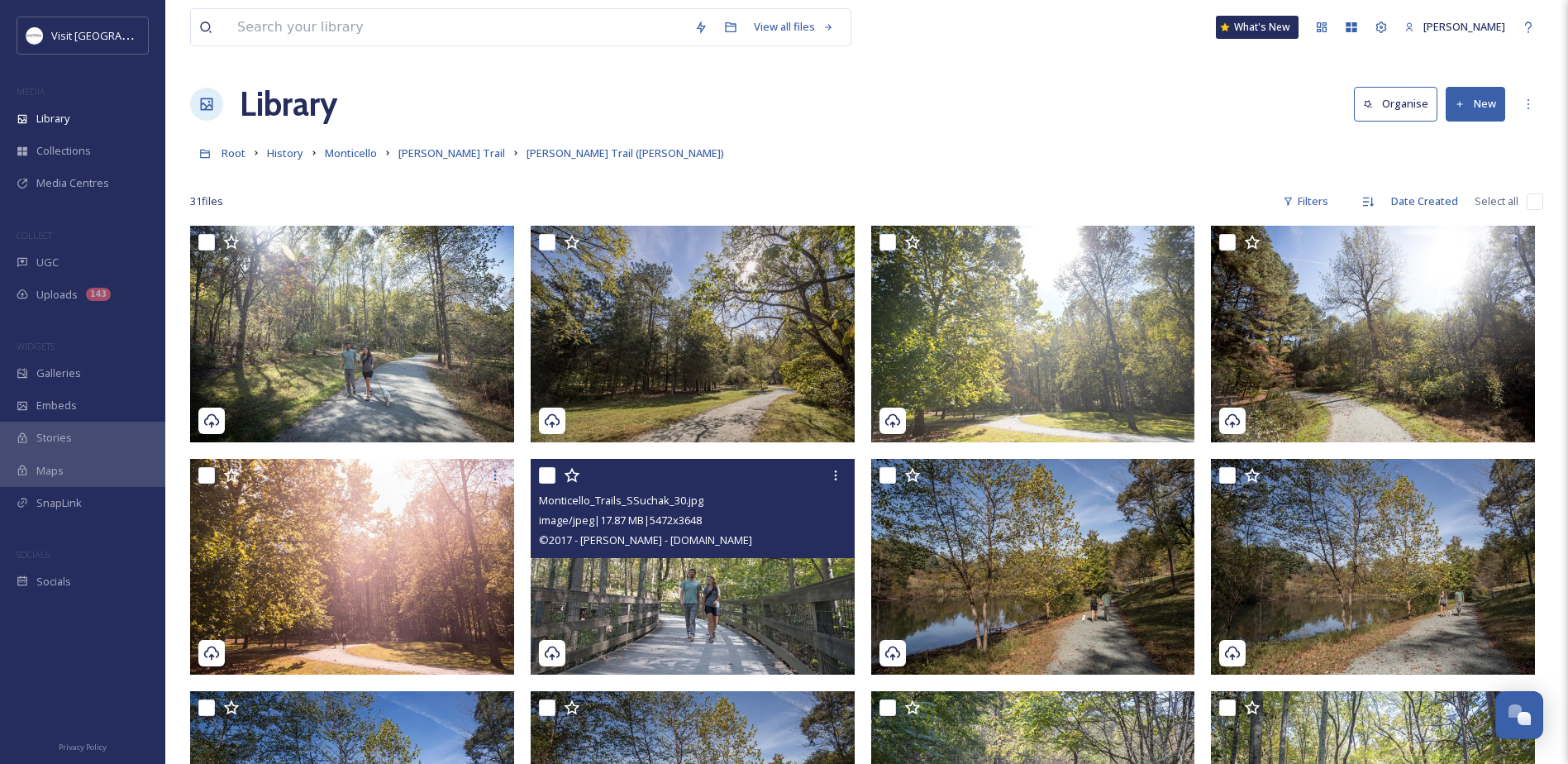
click at [548, 472] on input "checkbox" at bounding box center [547, 475] width 17 height 17
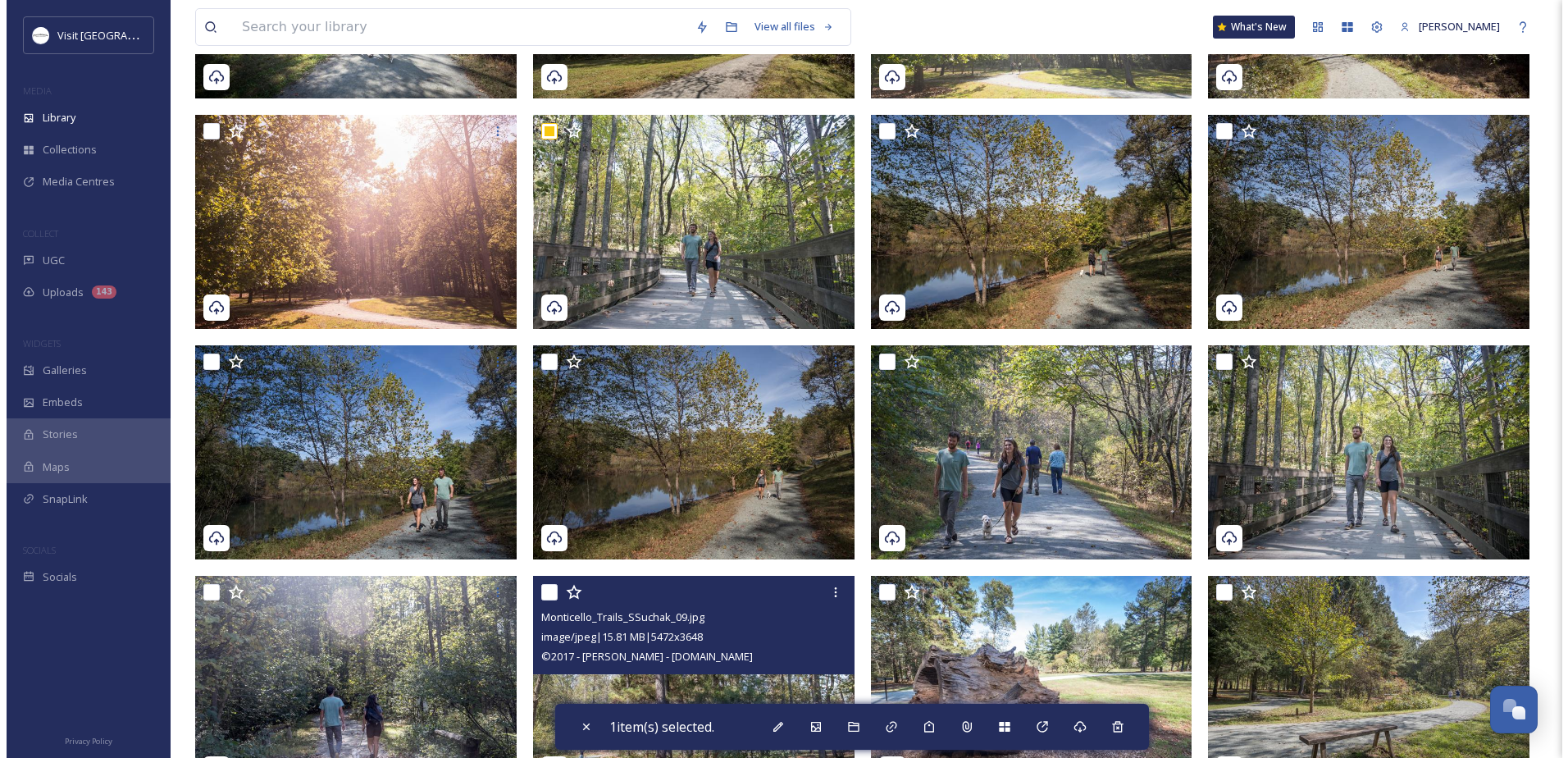
scroll to position [339, 0]
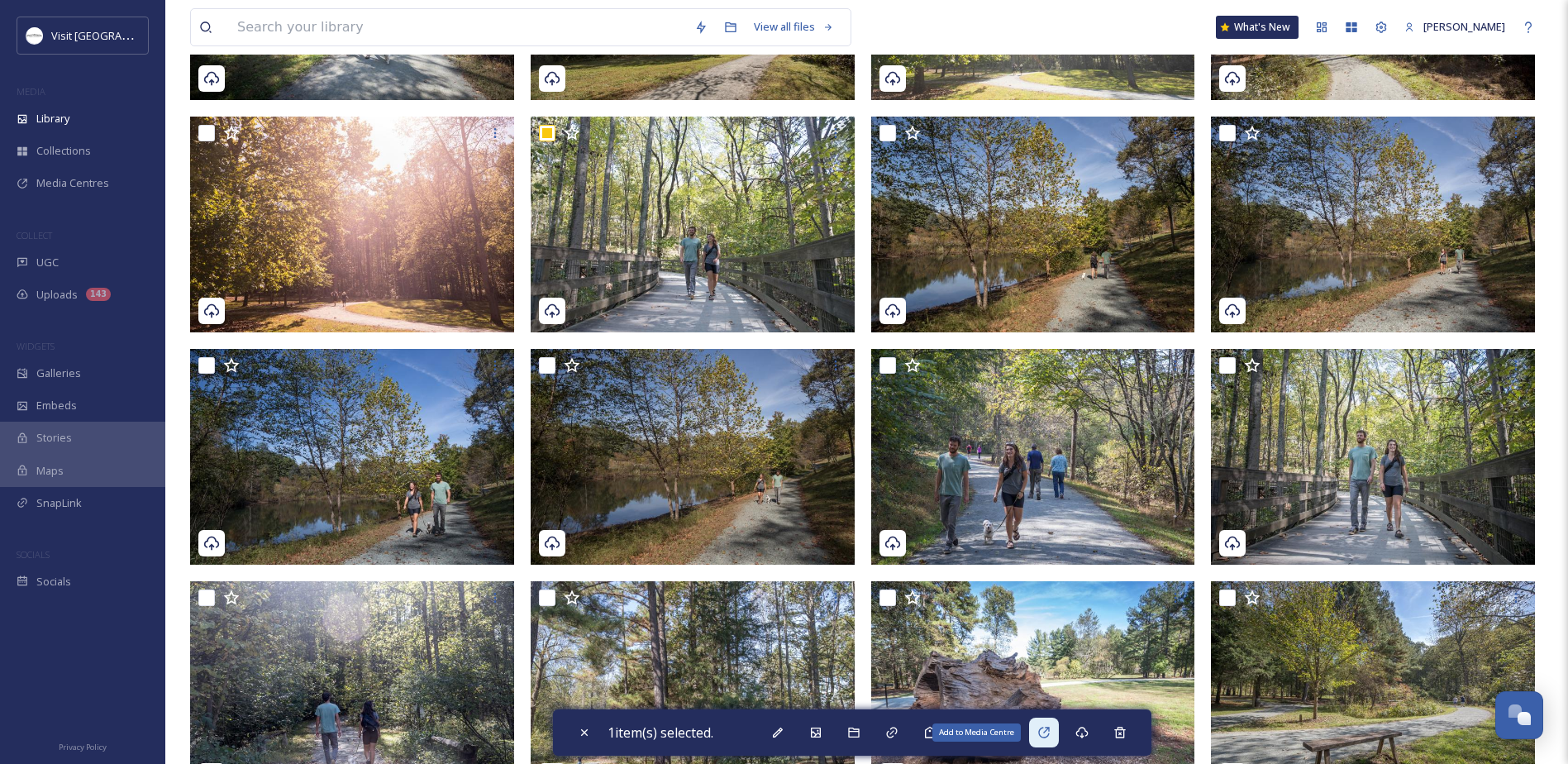
click at [1046, 736] on icon at bounding box center [1044, 732] width 13 height 13
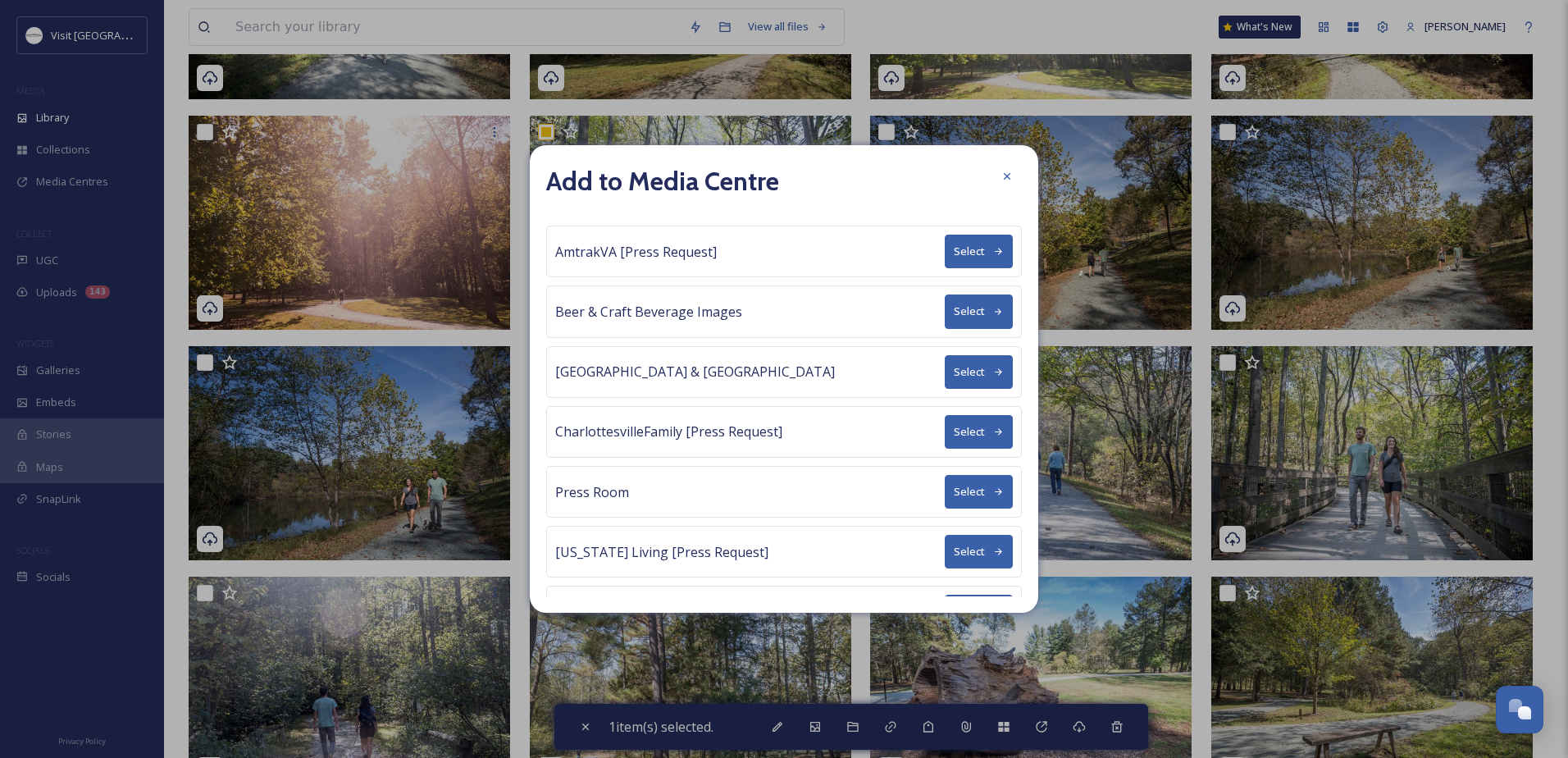
scroll to position [102, 0]
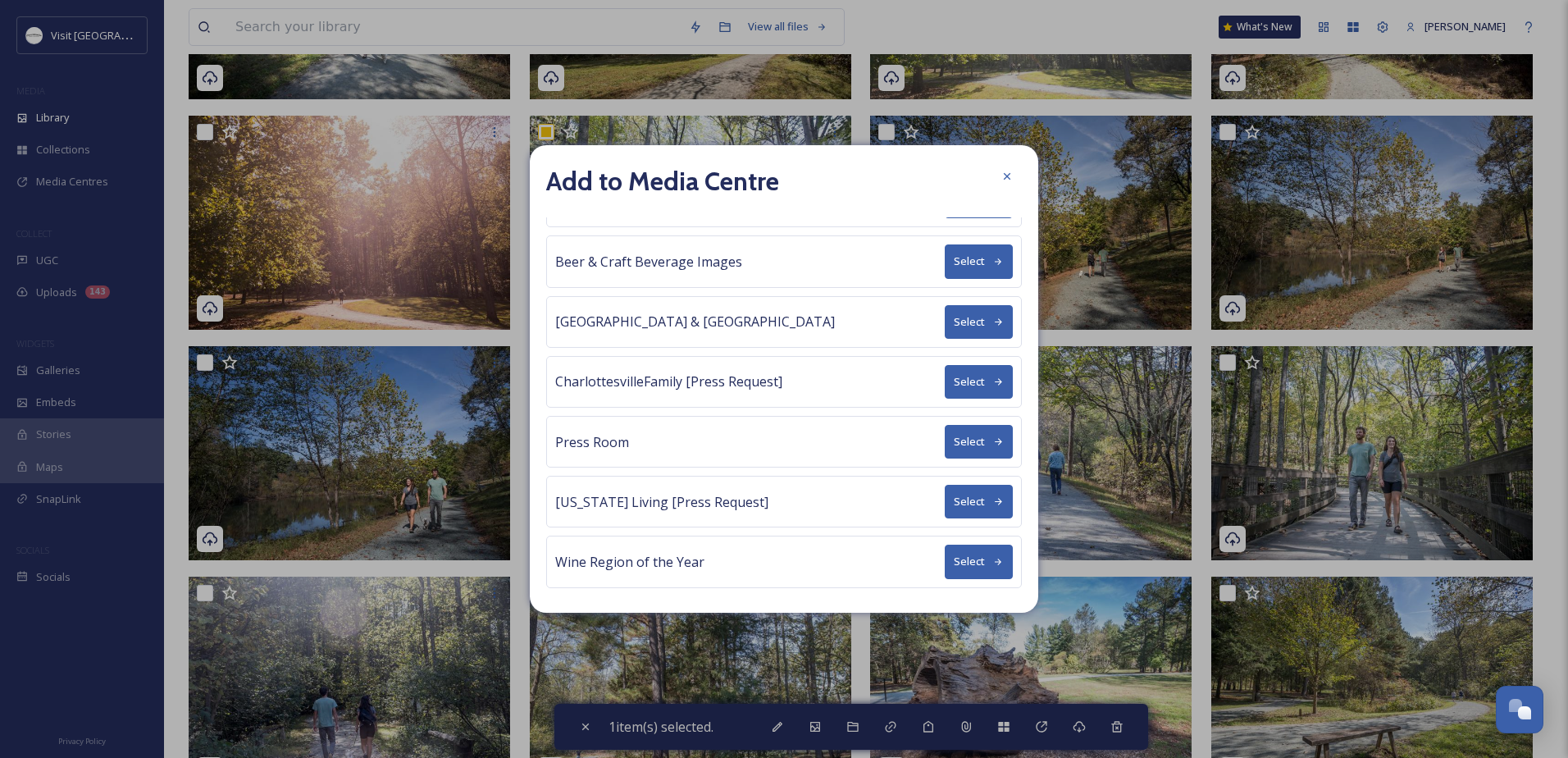
click at [962, 501] on button "Select" at bounding box center [978, 501] width 68 height 34
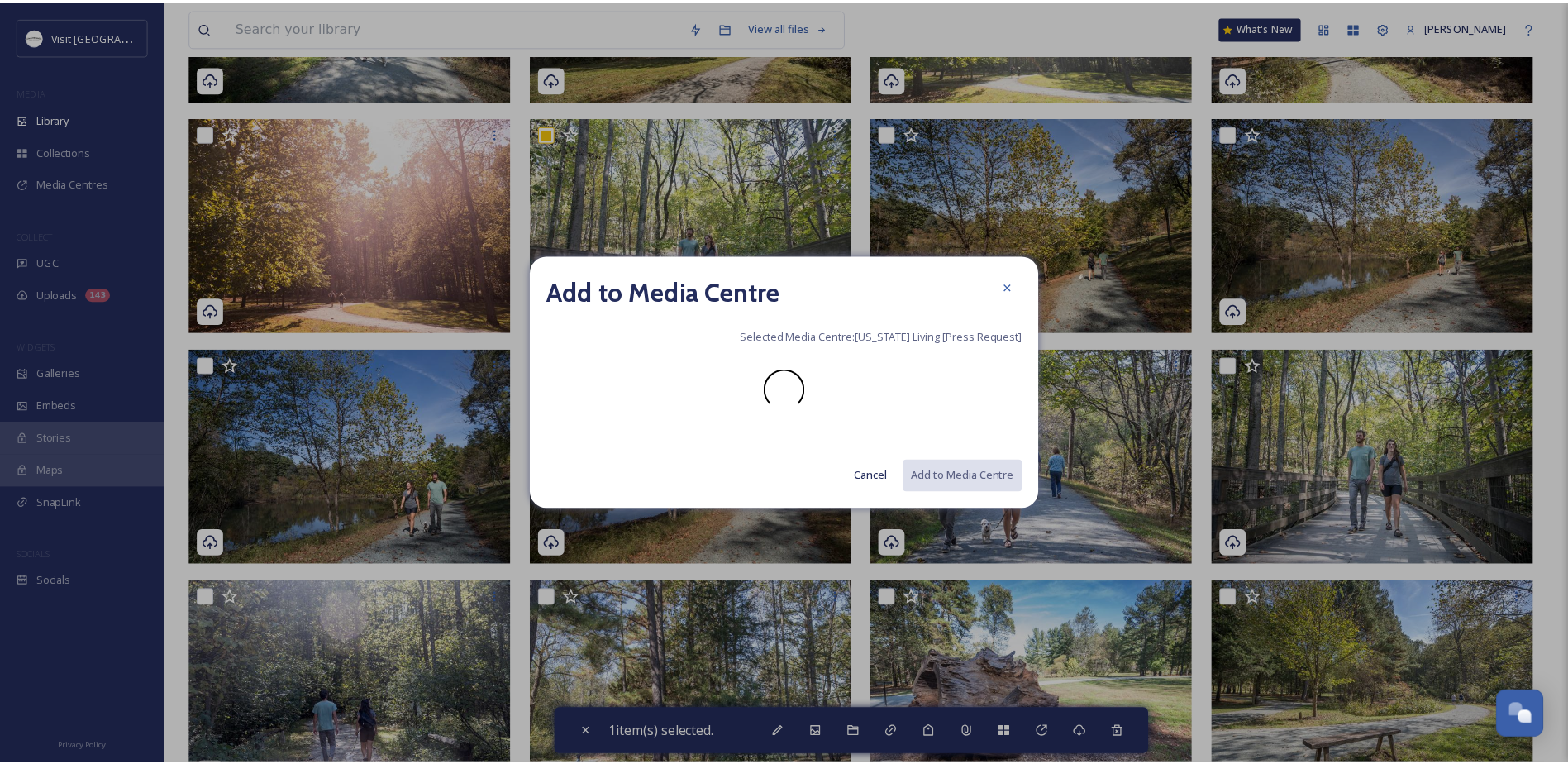
scroll to position [0, 0]
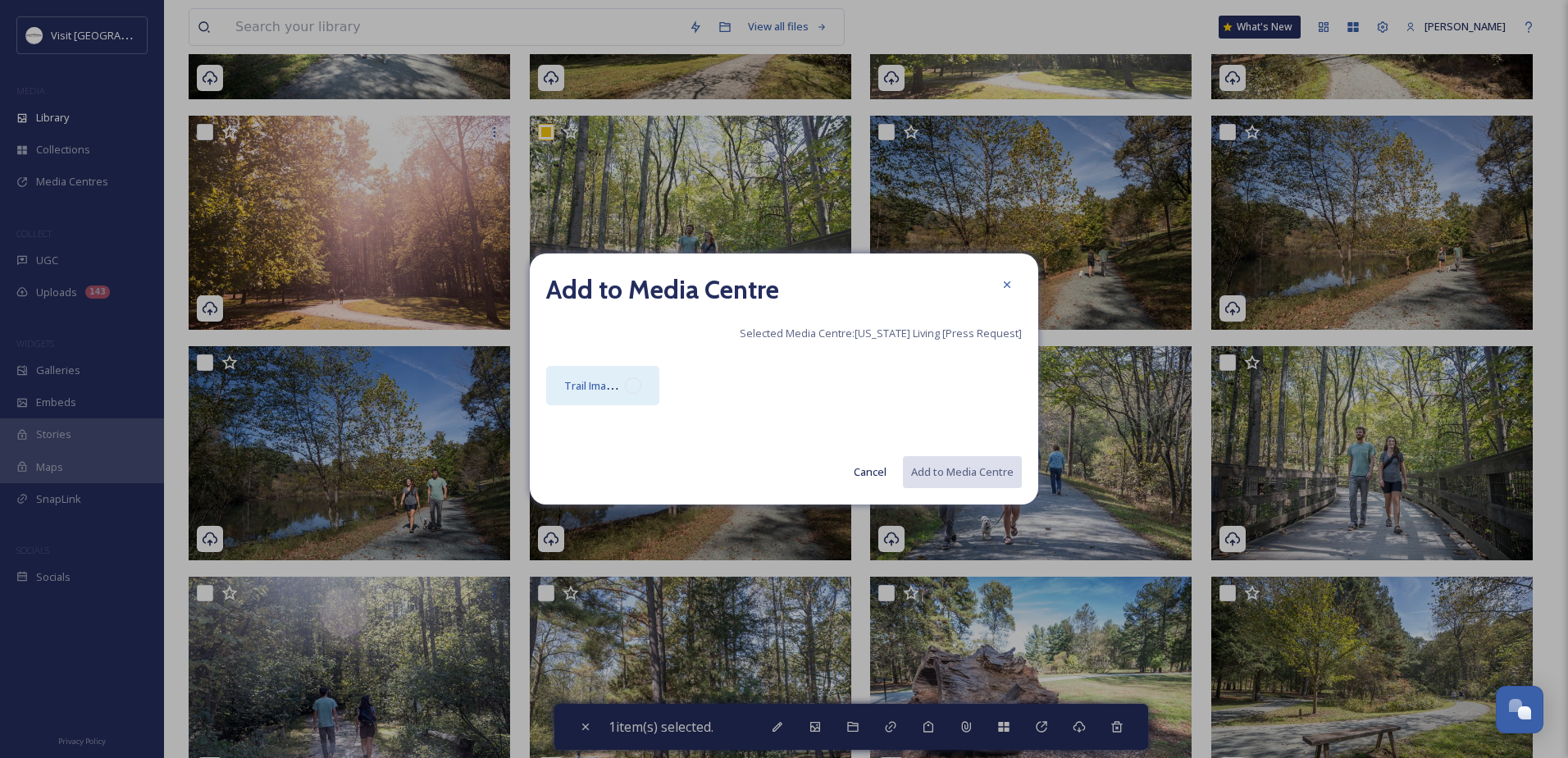
click at [602, 378] on div "Trail Imagery" at bounding box center [594, 385] width 61 height 19
click at [995, 470] on button "Add to Media Centre" at bounding box center [962, 472] width 120 height 34
checkbox input "false"
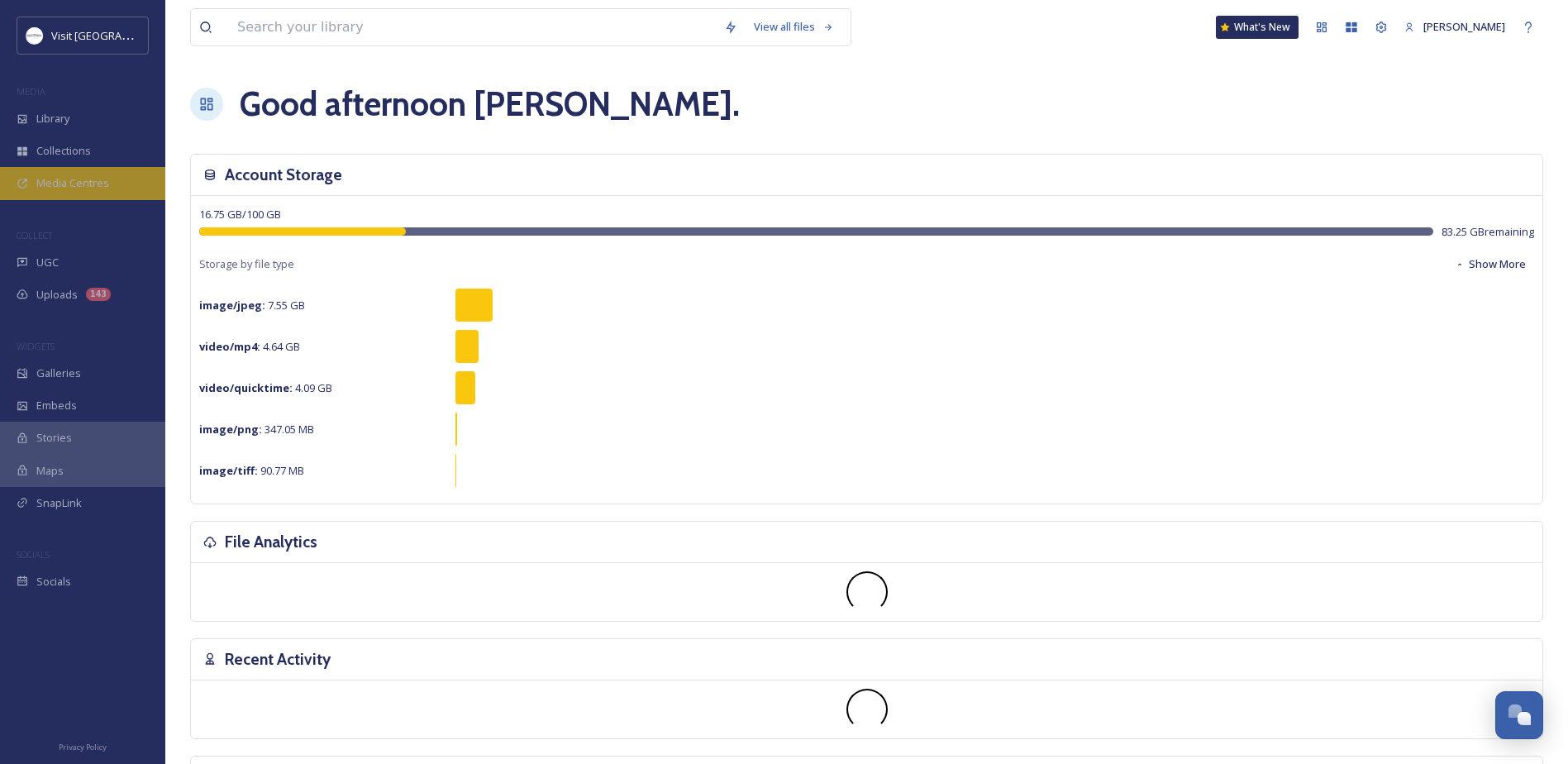
click at [87, 188] on span "Media Centres" at bounding box center [73, 183] width 73 height 16
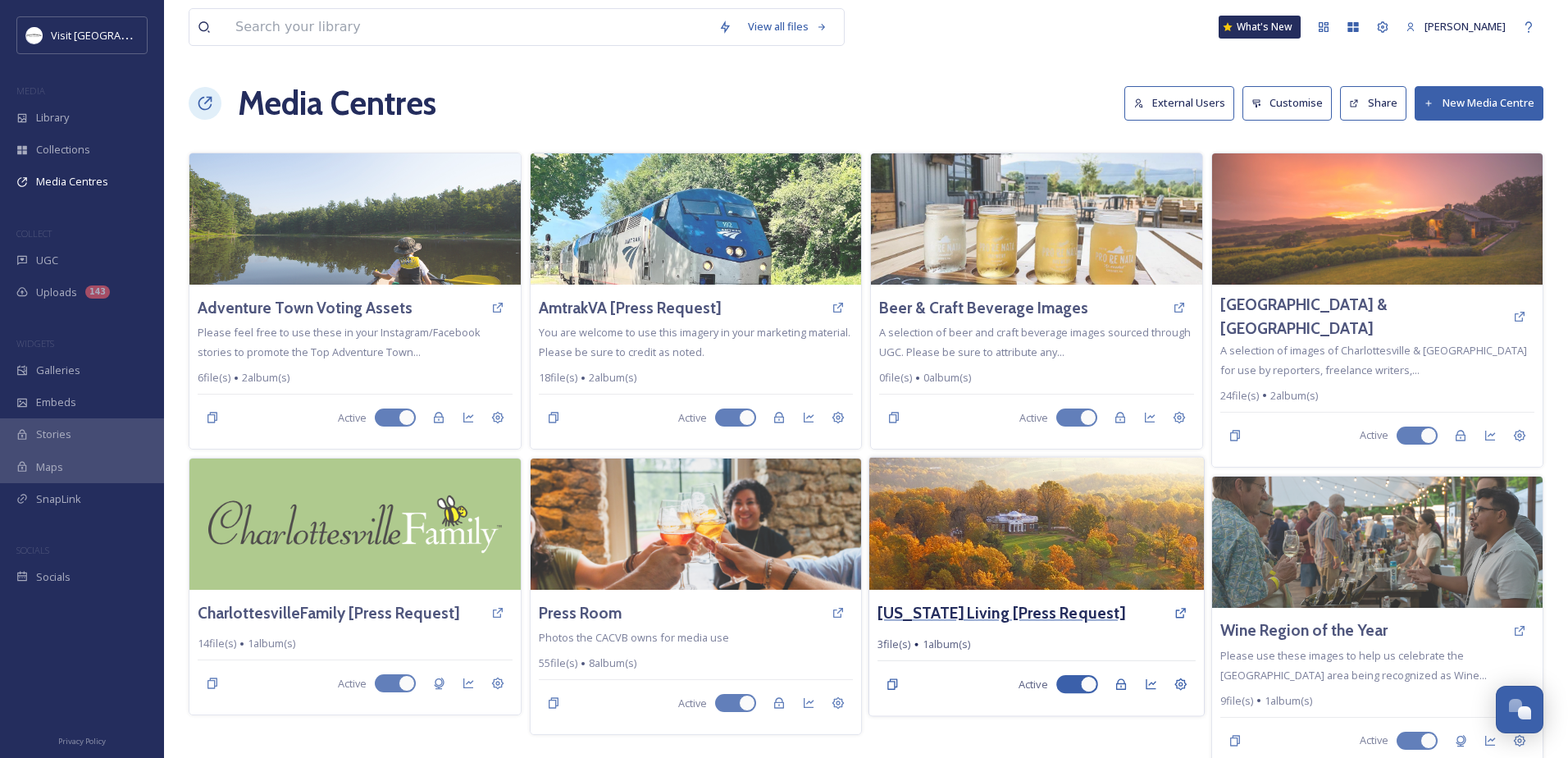
click at [1019, 607] on h3 "[US_STATE] Living [Press Request]" at bounding box center [1001, 612] width 247 height 24
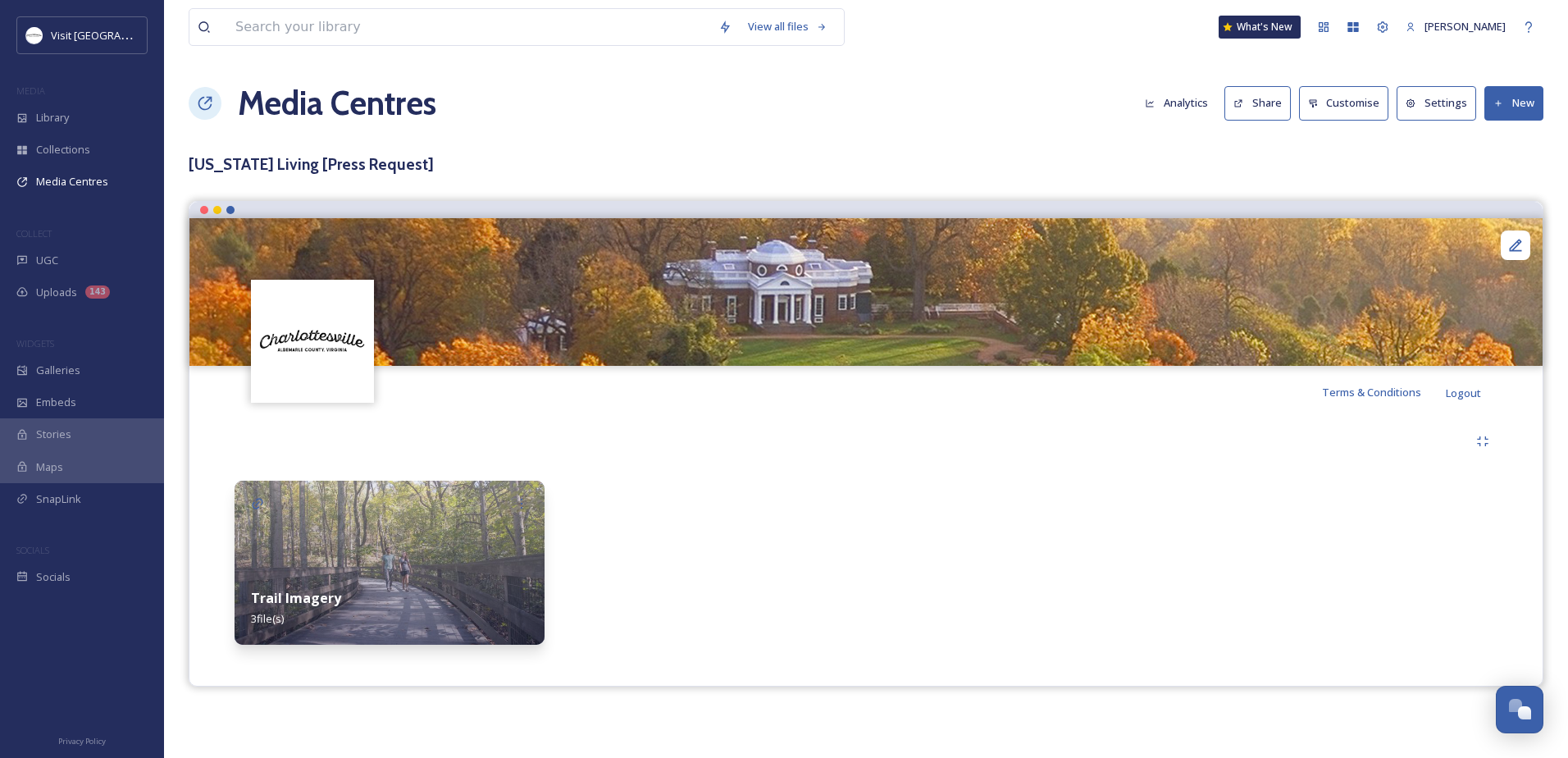
click at [416, 549] on img at bounding box center [389, 563] width 310 height 164
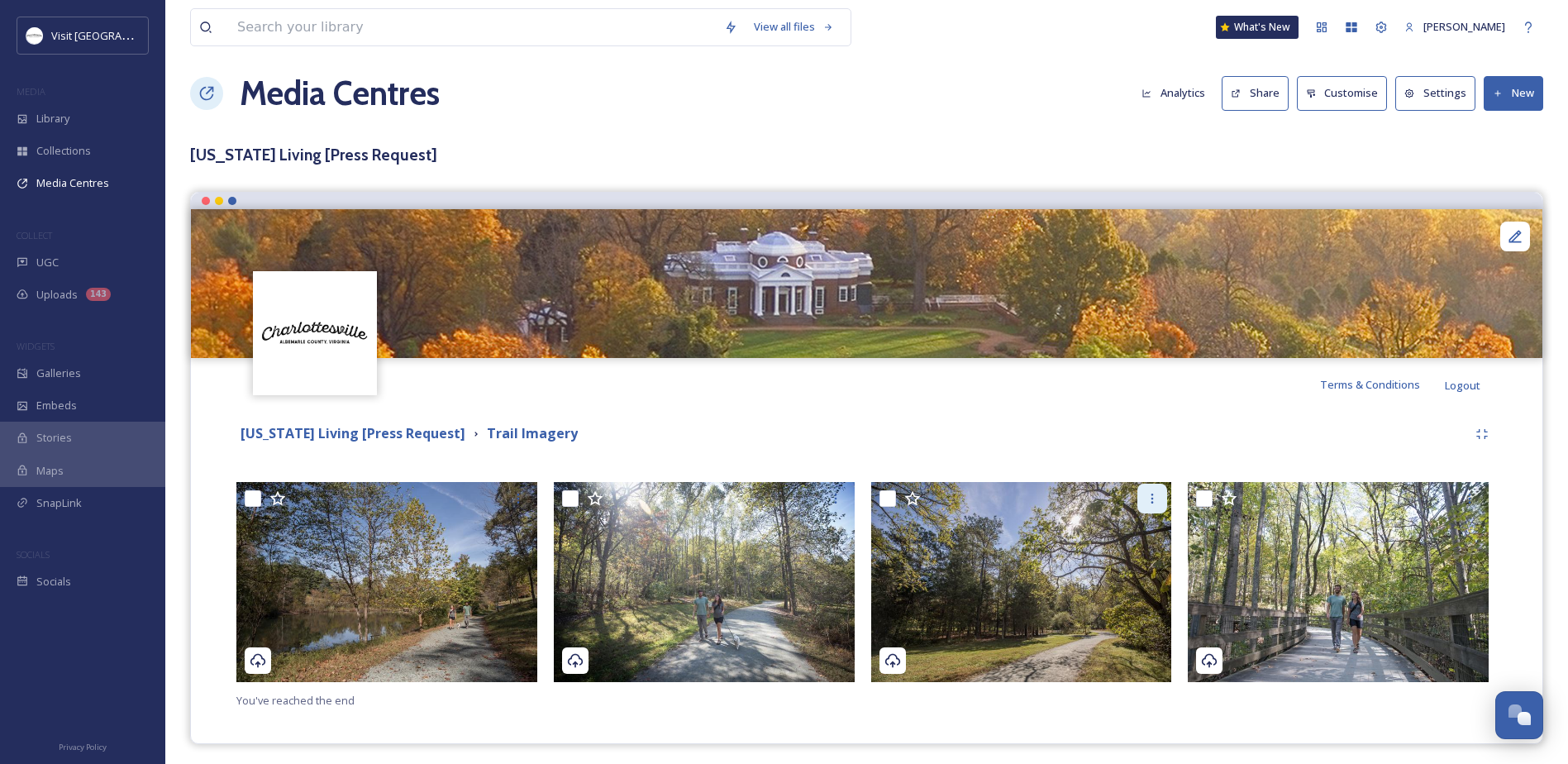
scroll to position [16, 0]
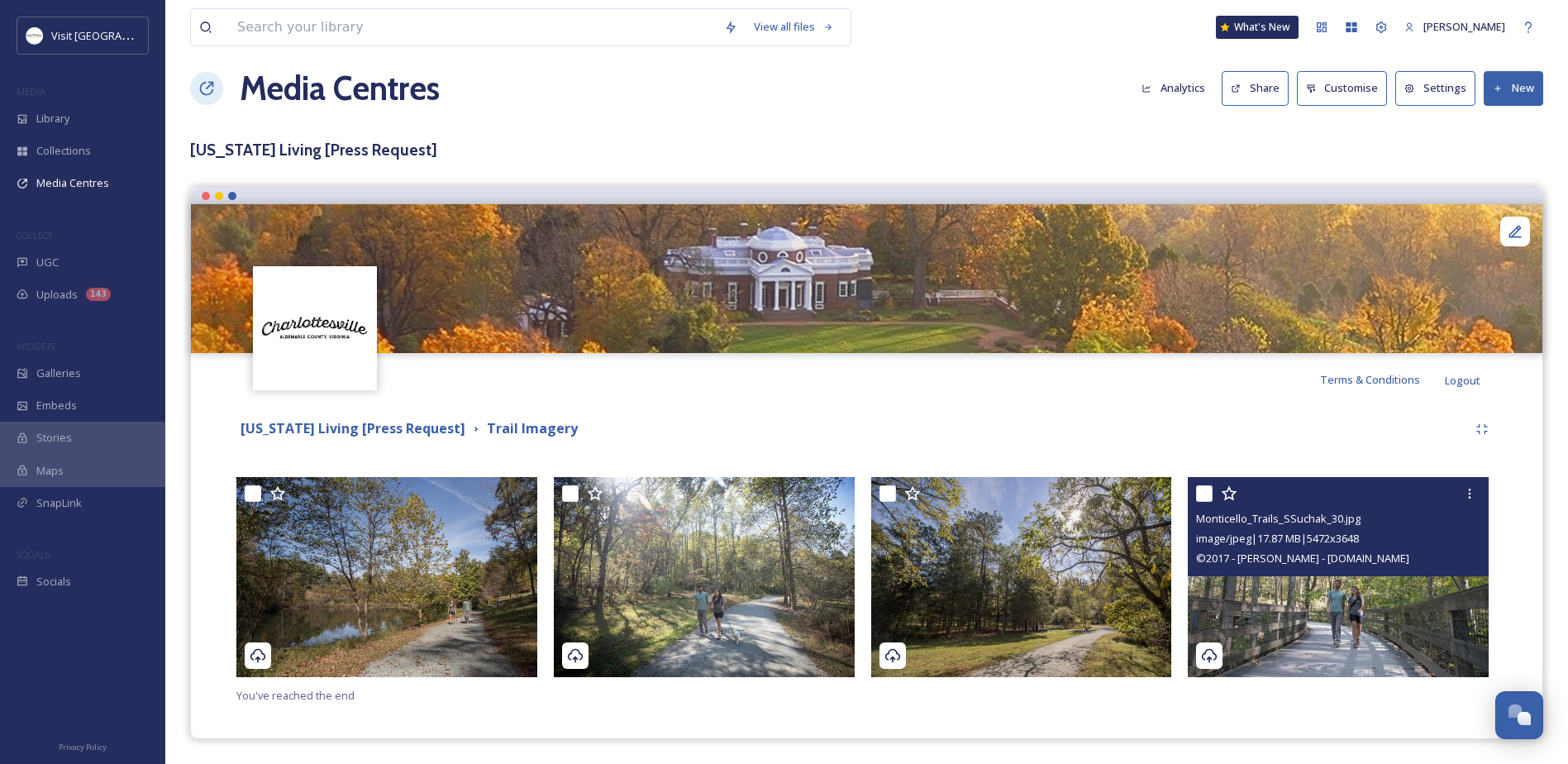
click at [1251, 593] on img at bounding box center [1338, 577] width 301 height 201
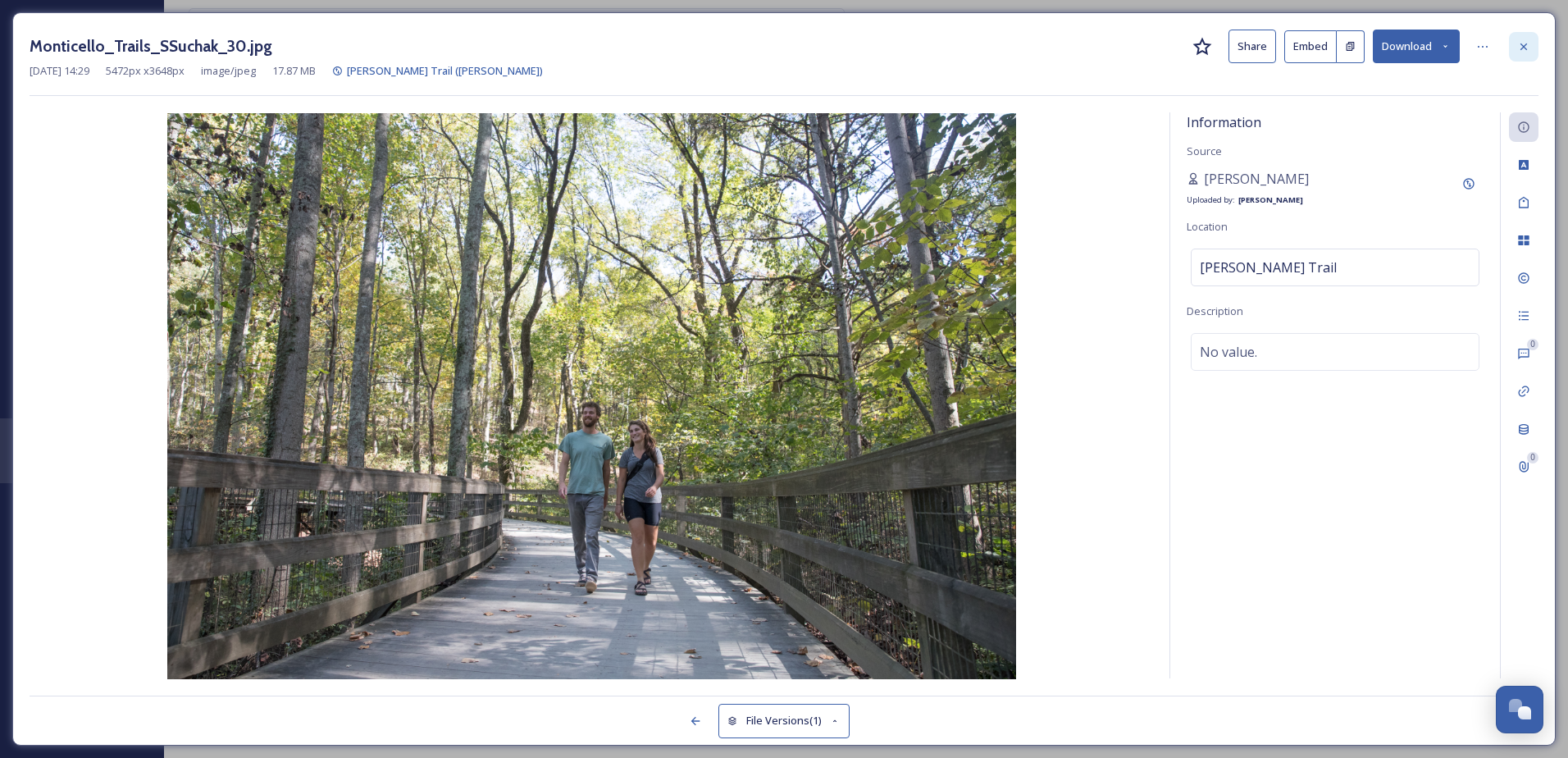
click at [1526, 34] on div at bounding box center [1524, 46] width 29 height 29
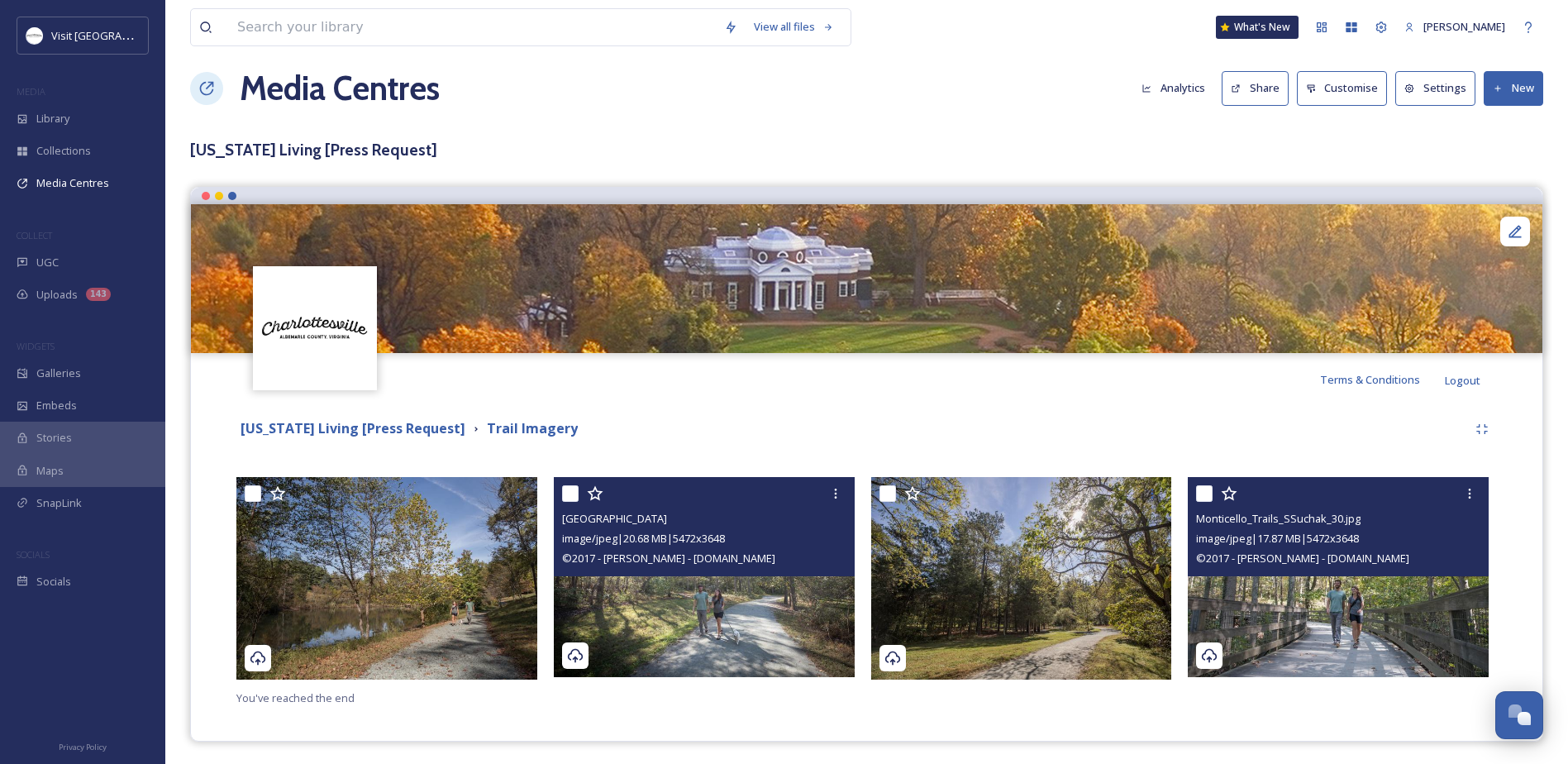
click at [571, 495] on input "checkbox" at bounding box center [570, 493] width 17 height 17
checkbox input "true"
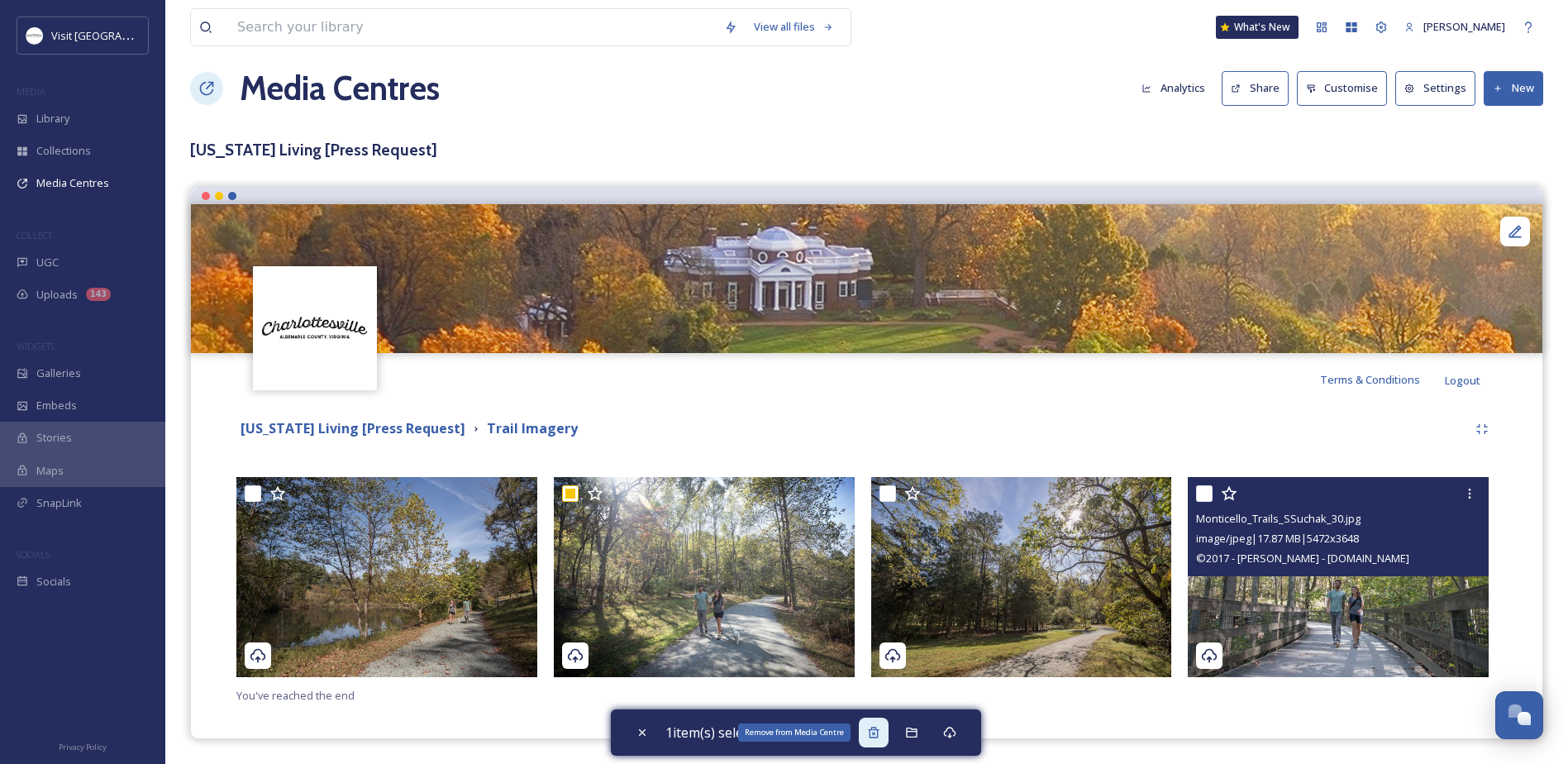
click at [877, 736] on icon at bounding box center [873, 732] width 13 height 13
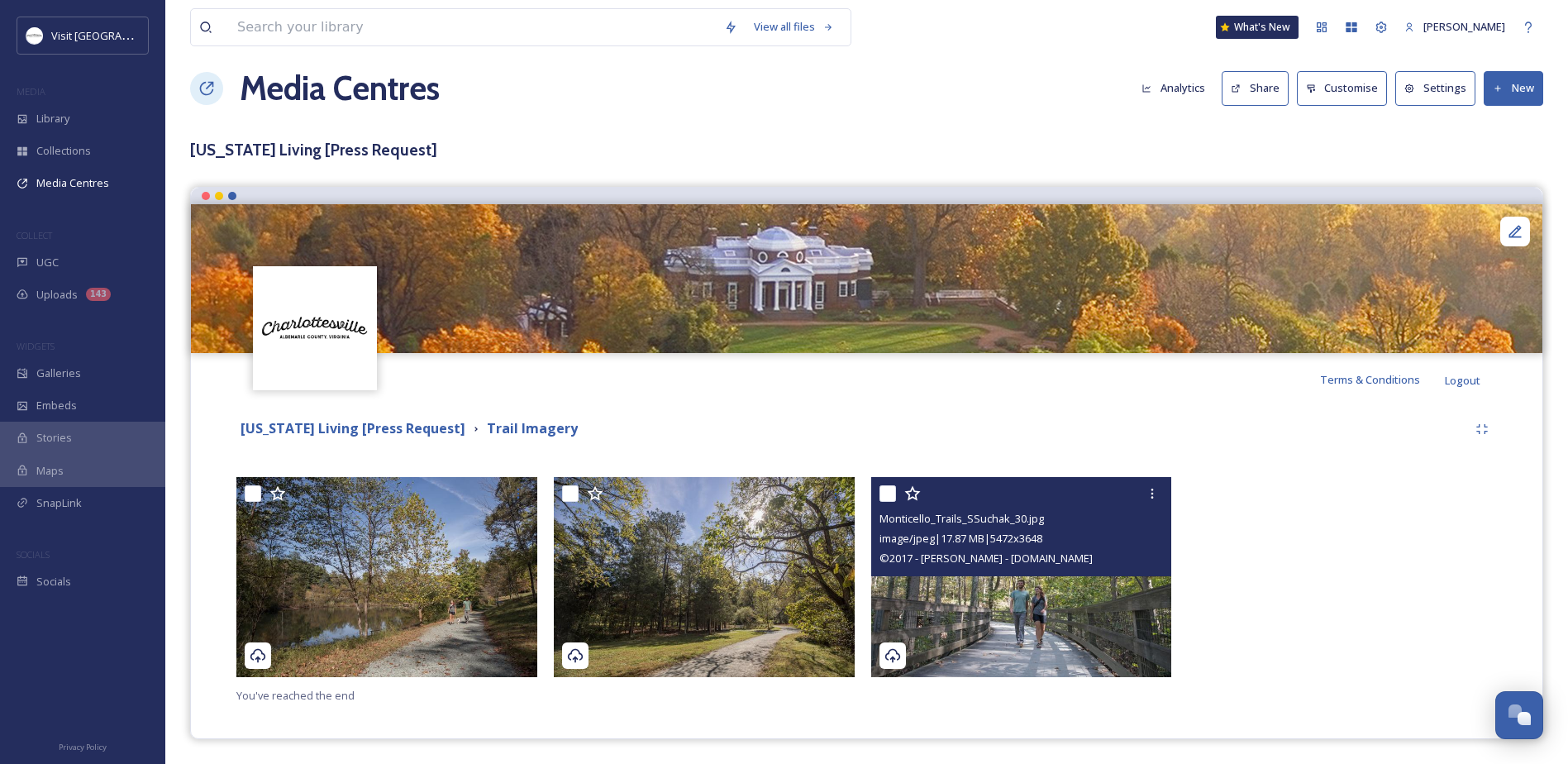
click at [1003, 622] on img at bounding box center [1021, 577] width 301 height 201
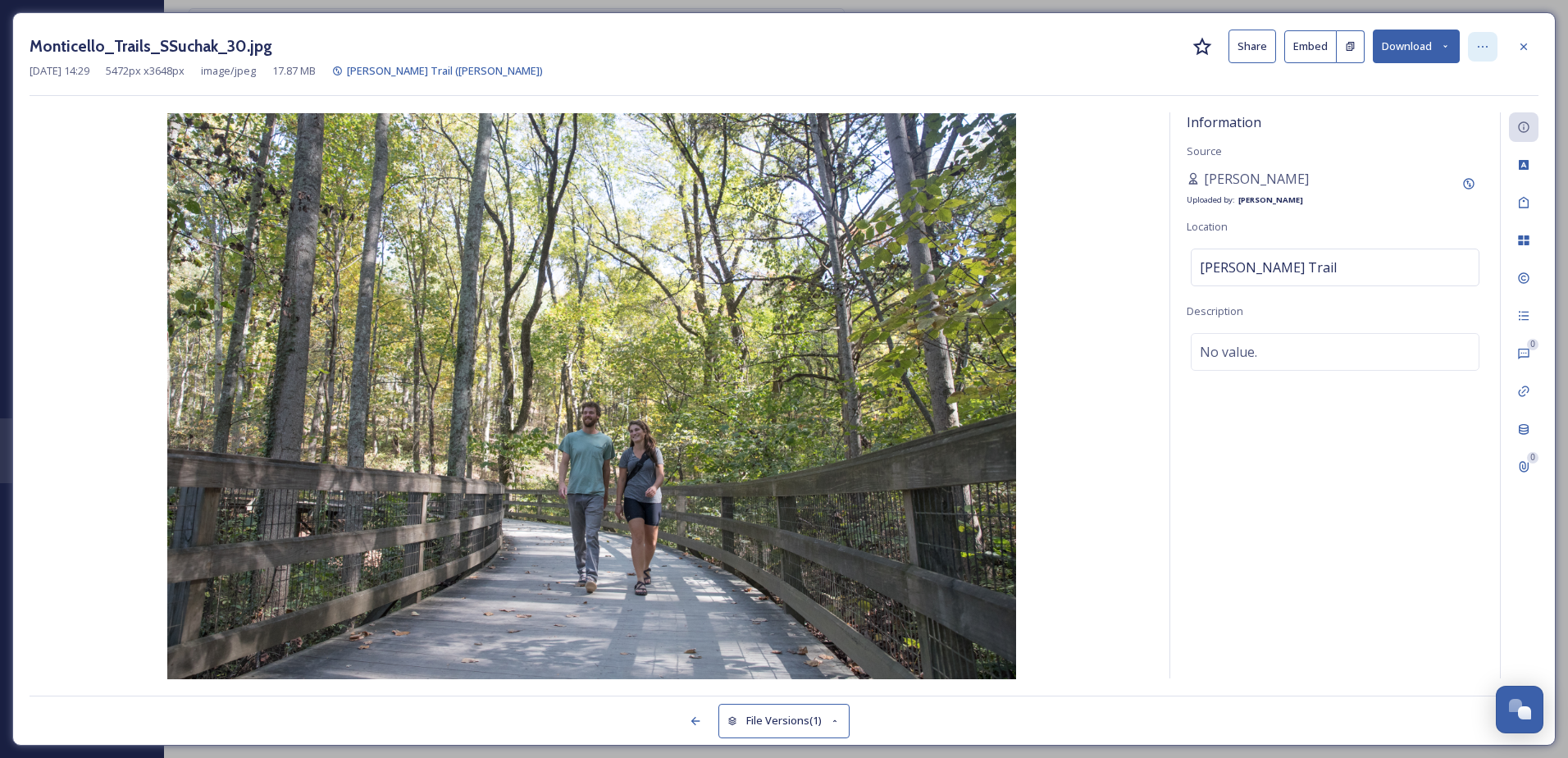
click at [1479, 38] on div at bounding box center [1482, 46] width 29 height 29
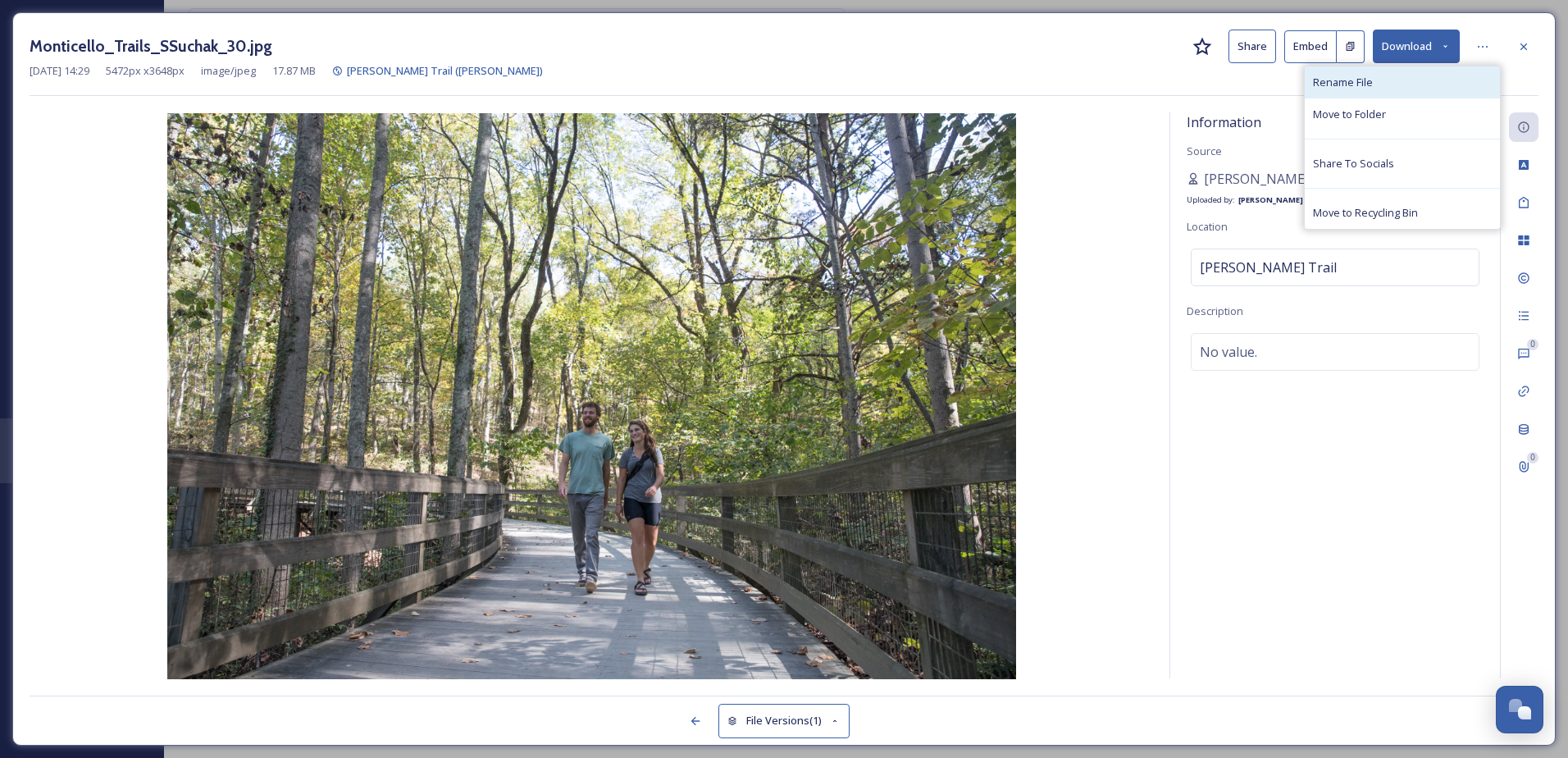
click at [1426, 81] on div "Rename File" at bounding box center [1403, 82] width 195 height 32
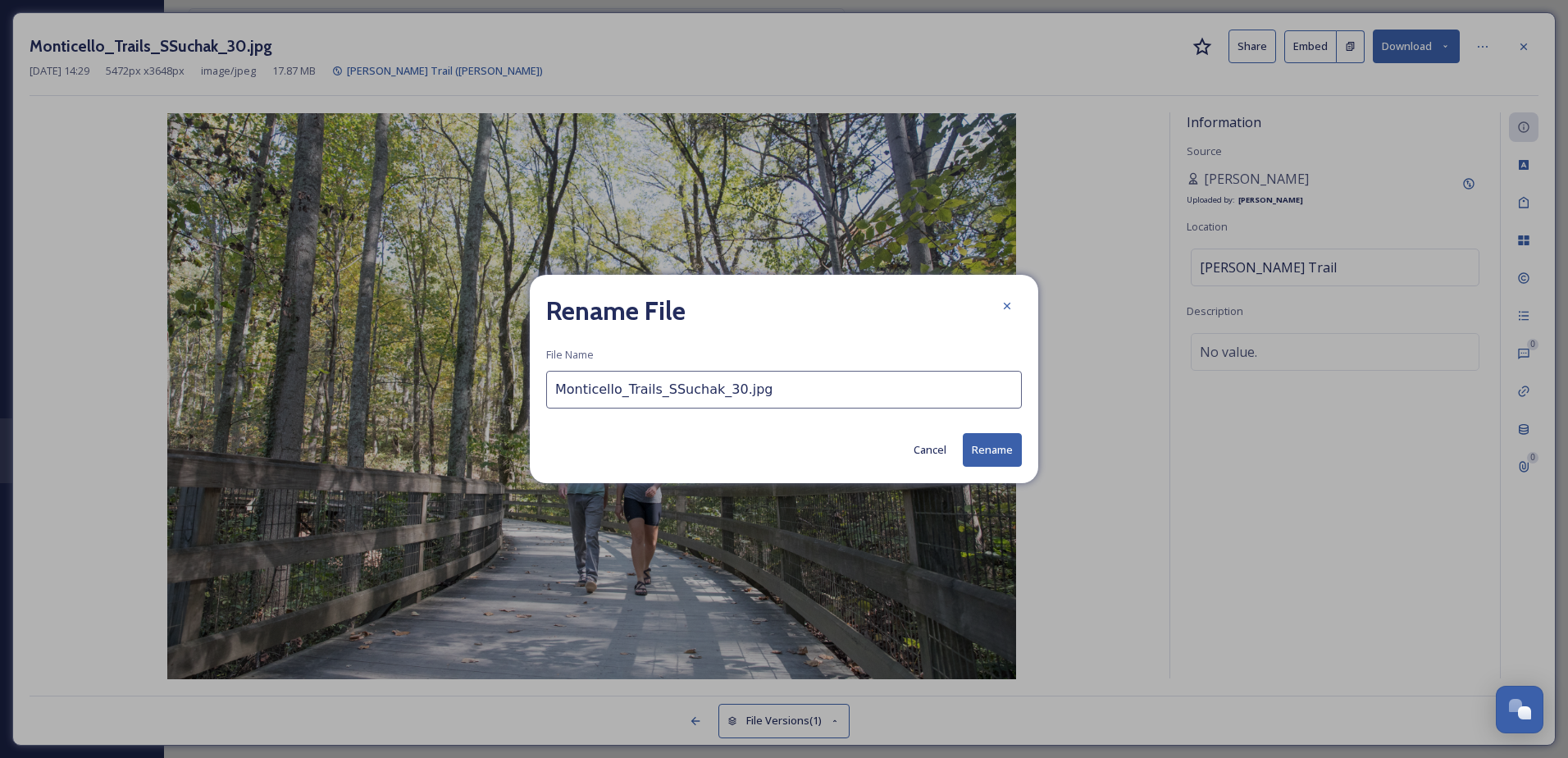
click at [600, 386] on input "Monticello_Trails_SSuchak_30.jpg" at bounding box center [784, 389] width 476 height 38
type input "[PERSON_NAME] Trail"
click at [992, 443] on button "Rename" at bounding box center [993, 450] width 59 height 34
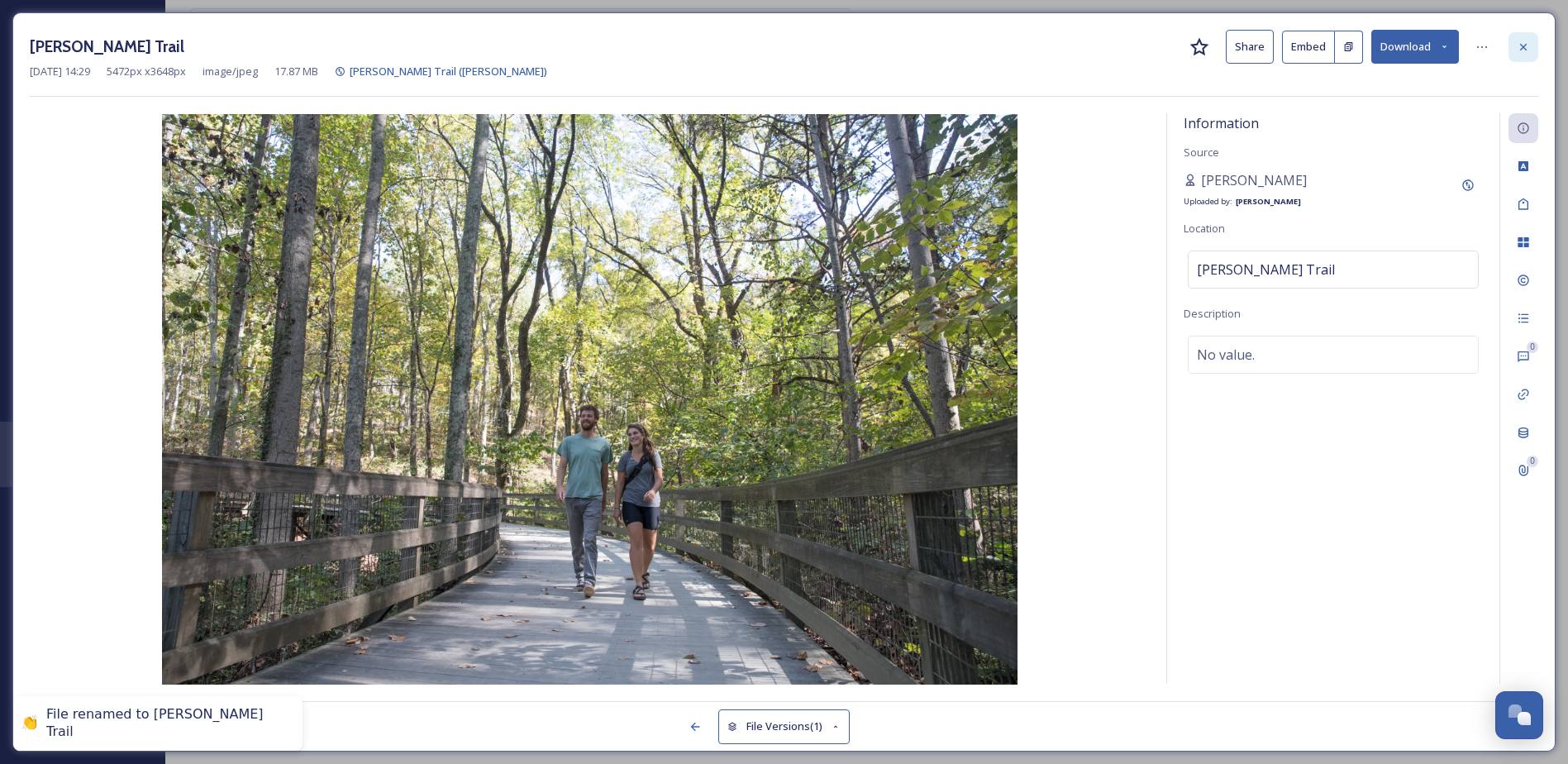
click at [1520, 49] on icon at bounding box center [1523, 46] width 13 height 13
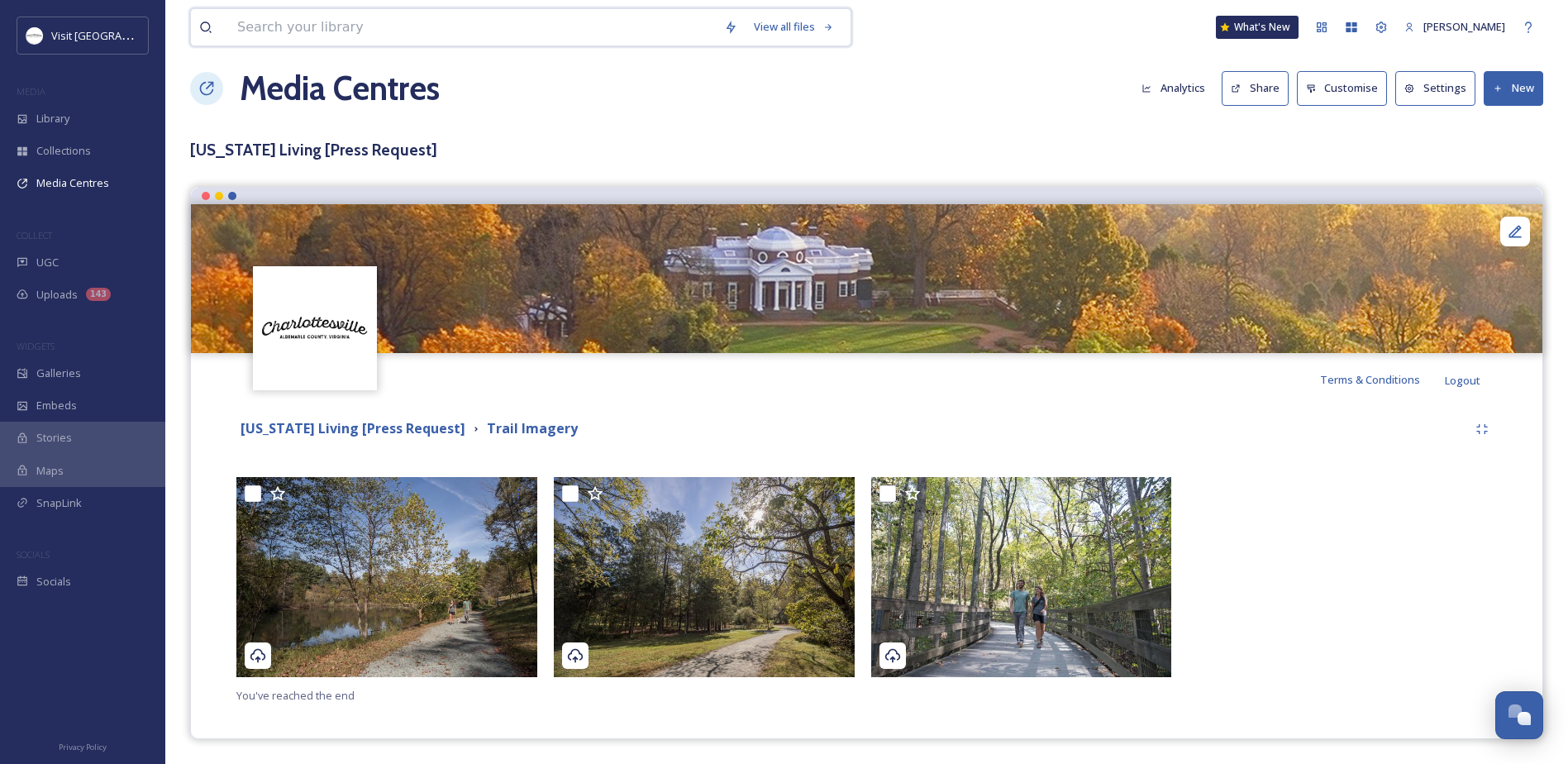
click at [356, 25] on input at bounding box center [472, 27] width 487 height 37
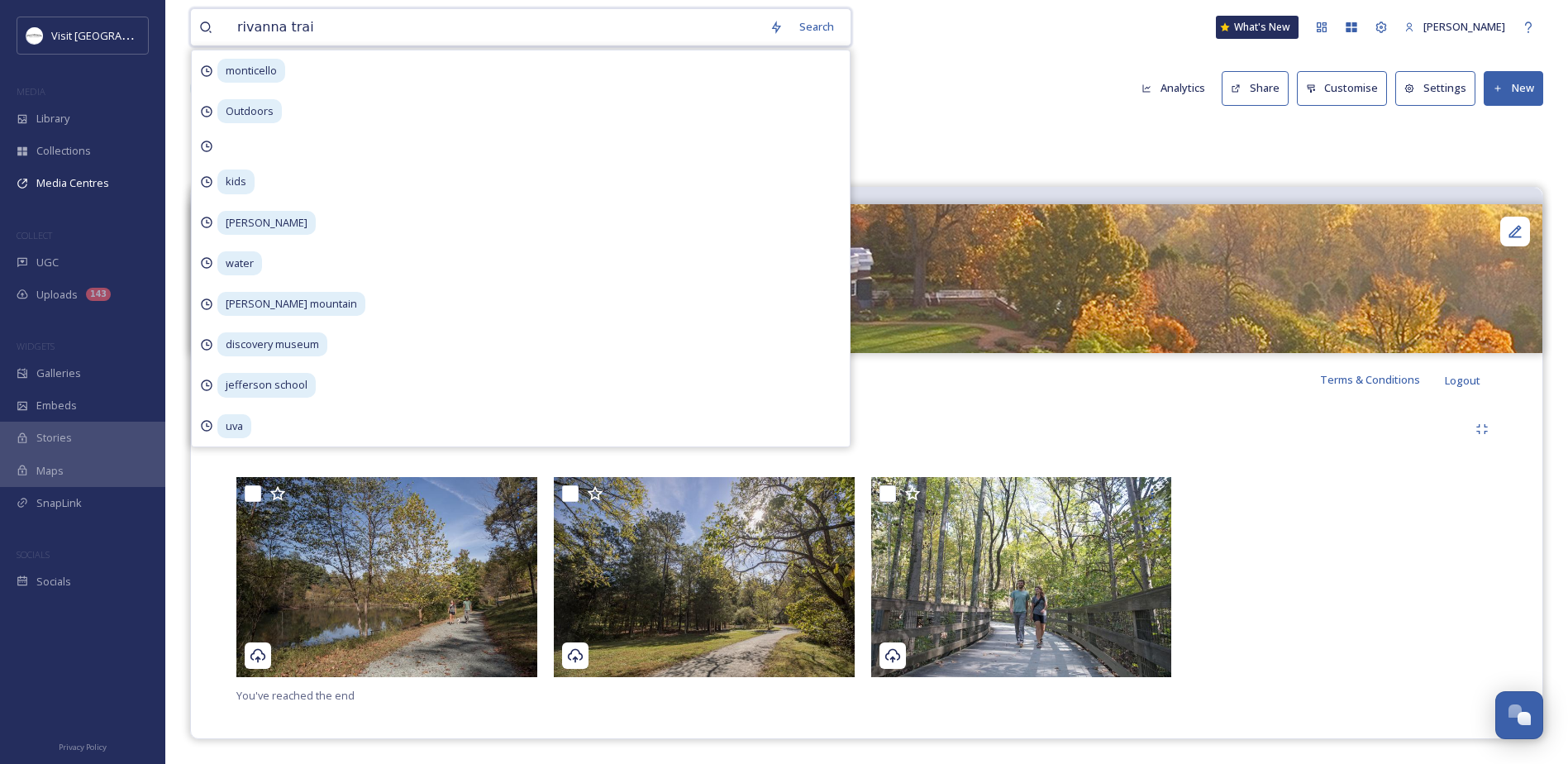
type input "rivanna trail"
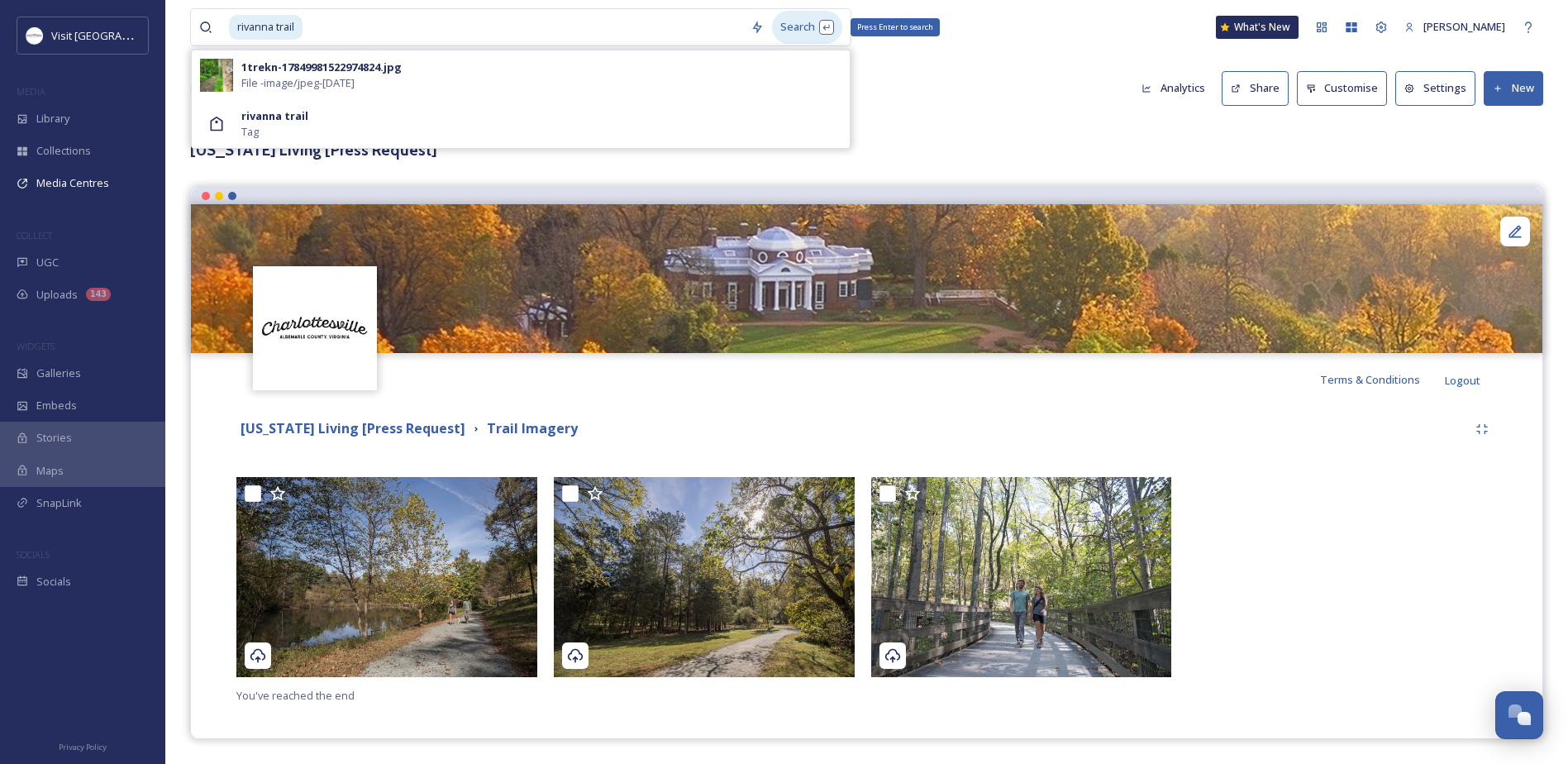
click at [795, 29] on div "Search Press Enter to search" at bounding box center [807, 27] width 70 height 32
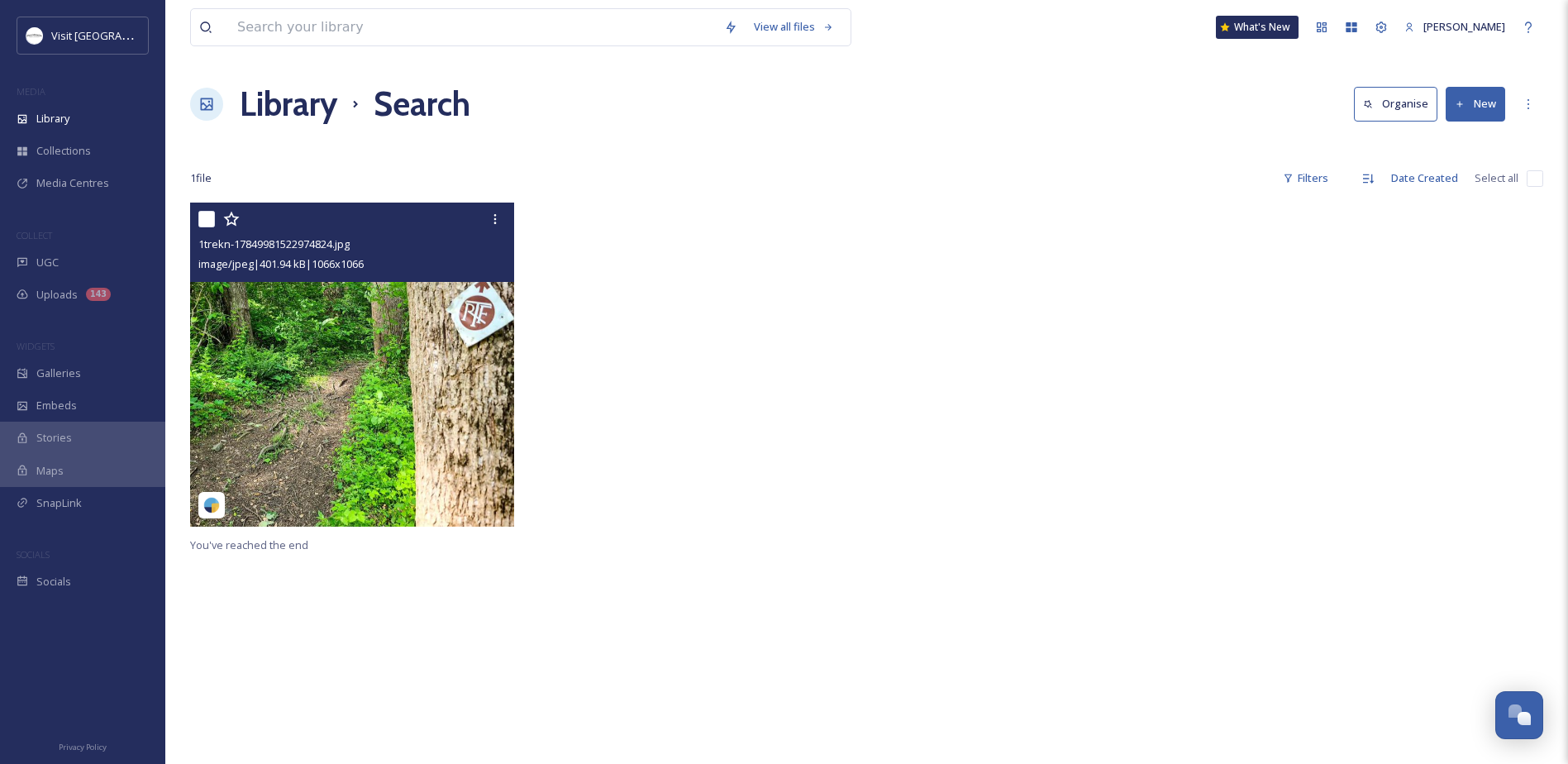
click at [329, 289] on img at bounding box center [352, 364] width 324 height 324
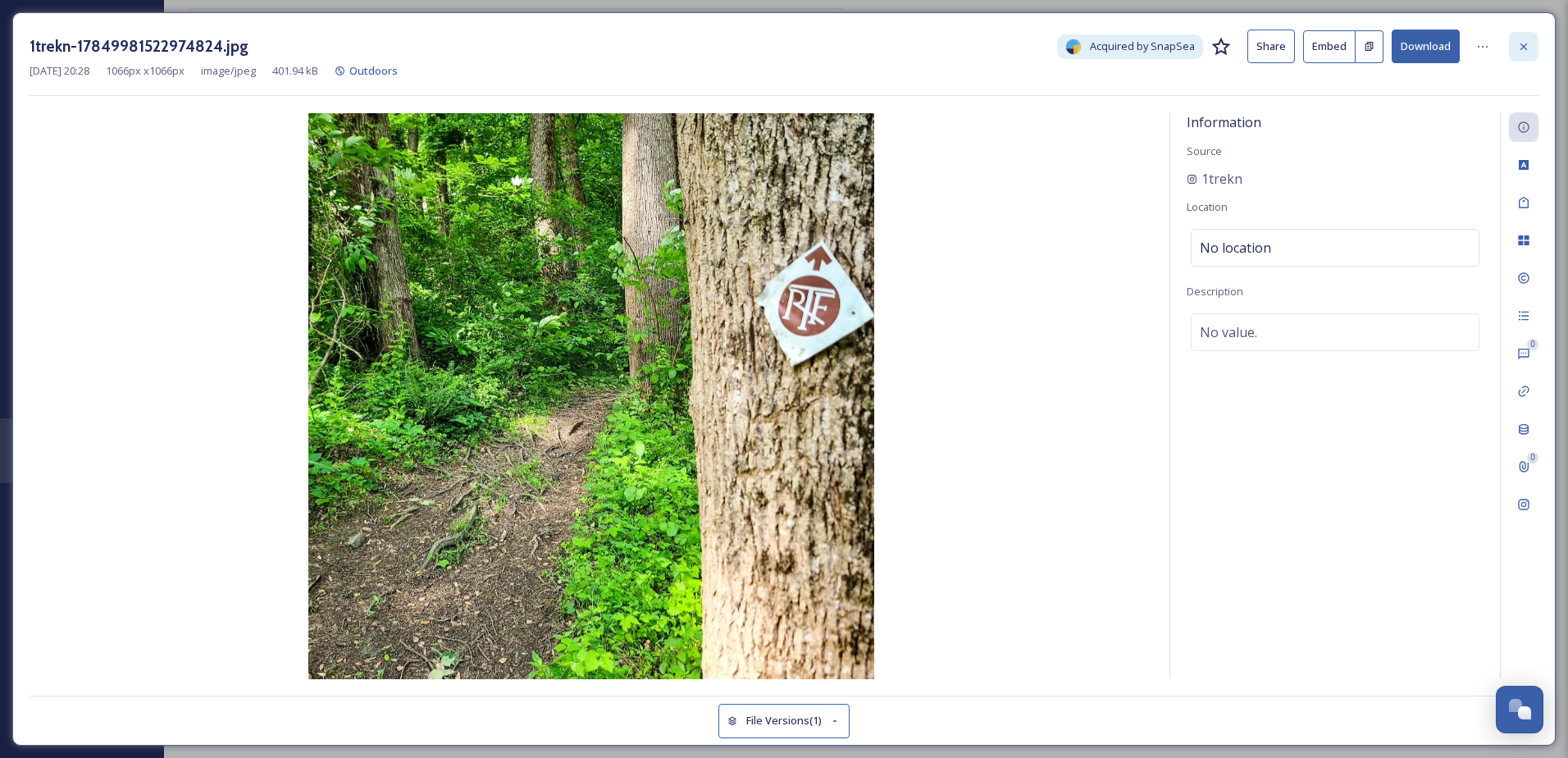
click at [1522, 41] on icon at bounding box center [1524, 46] width 13 height 13
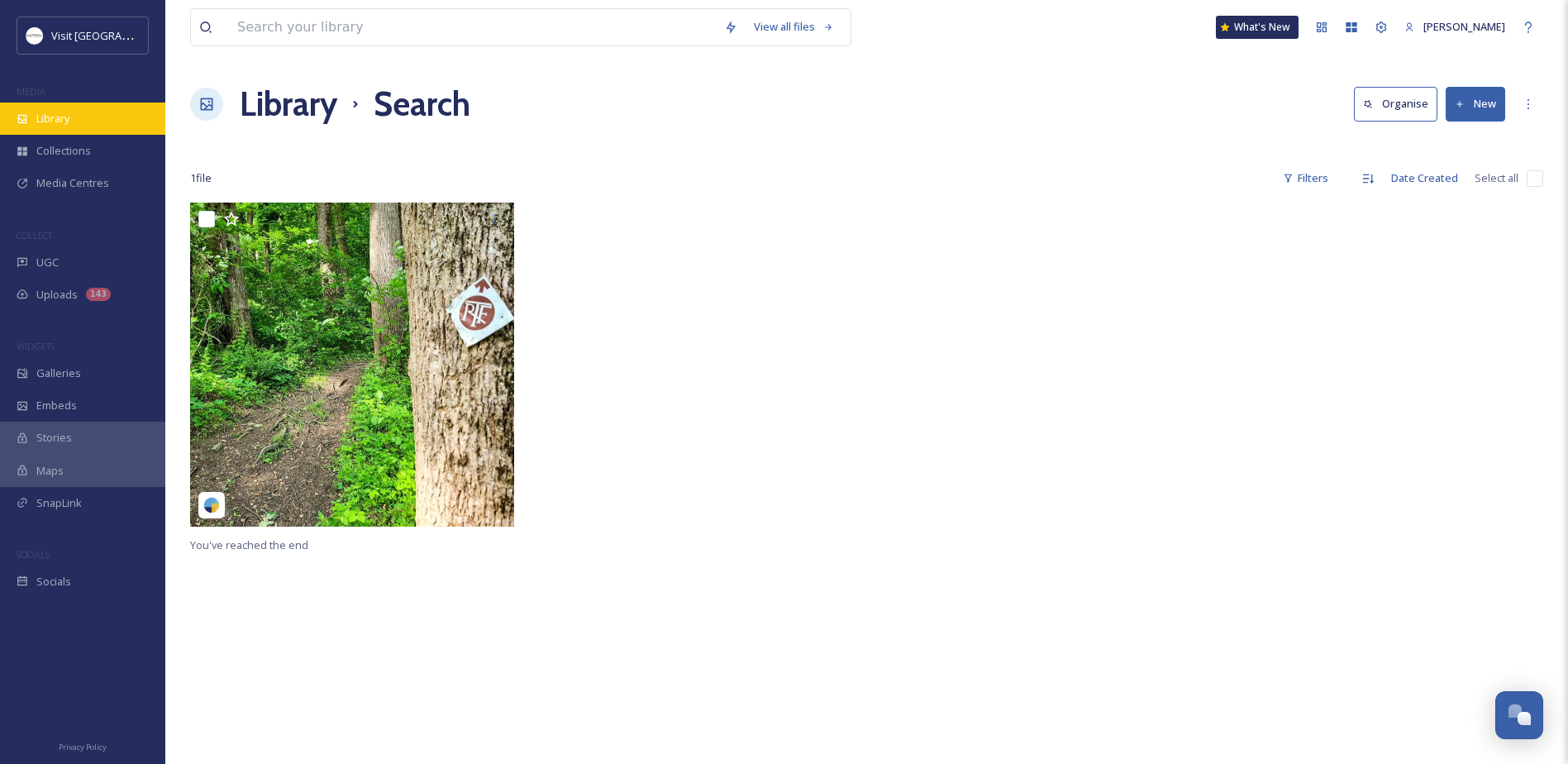
click at [30, 113] on div "Library" at bounding box center [83, 118] width 166 height 32
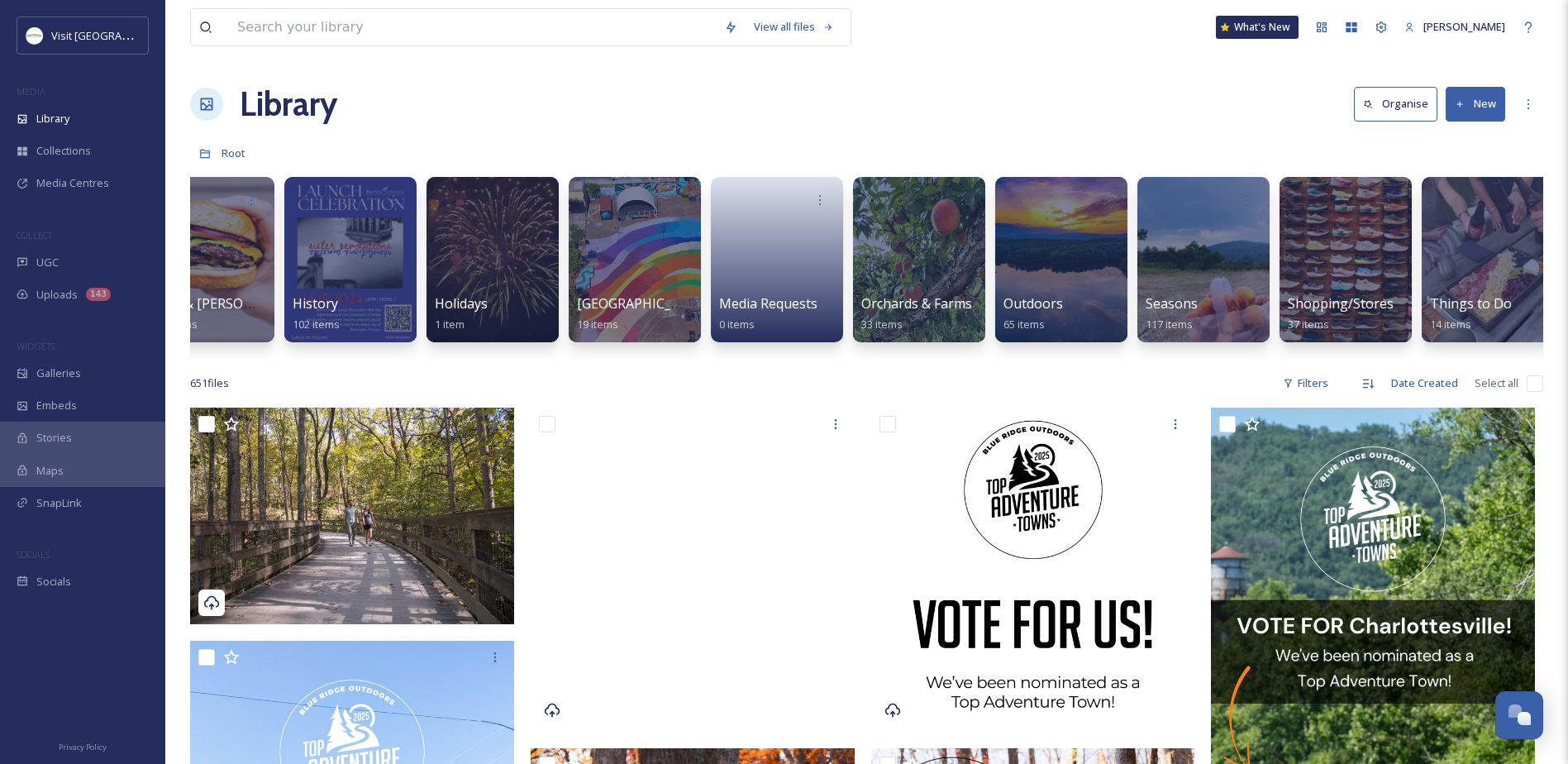
scroll to position [0, 1629]
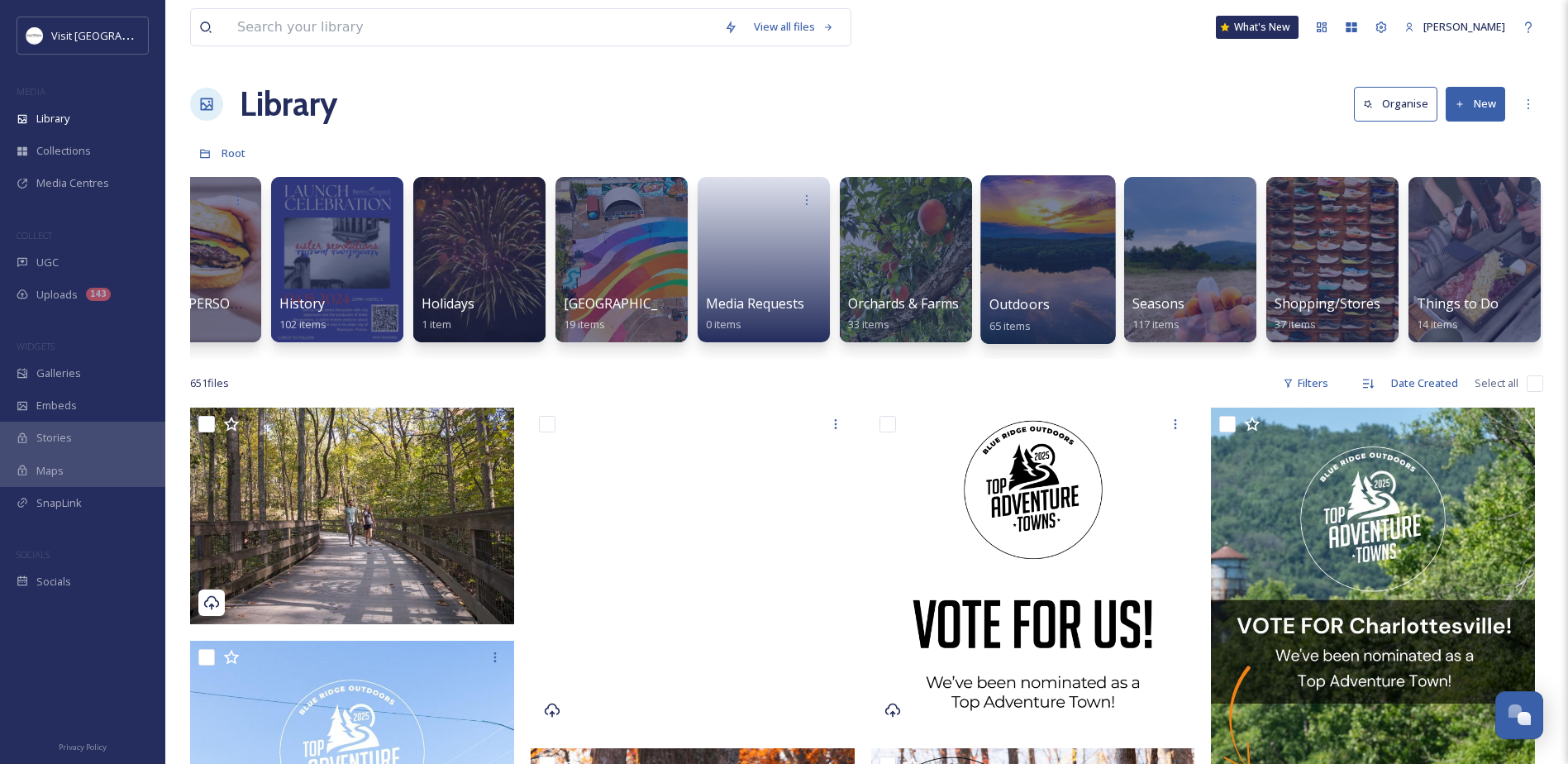
click at [1036, 274] on div at bounding box center [1047, 259] width 134 height 168
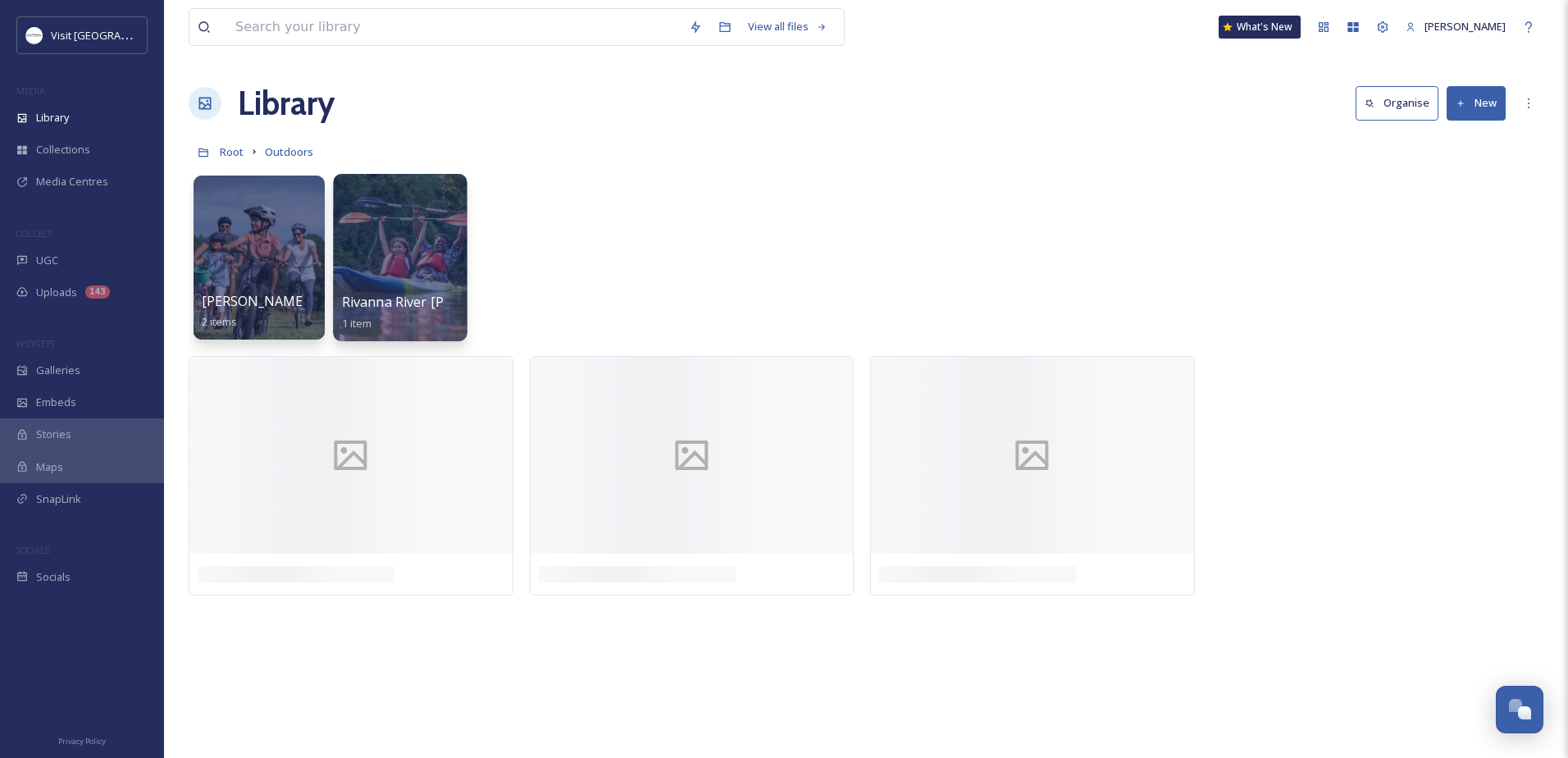
click at [397, 246] on div at bounding box center [400, 257] width 133 height 167
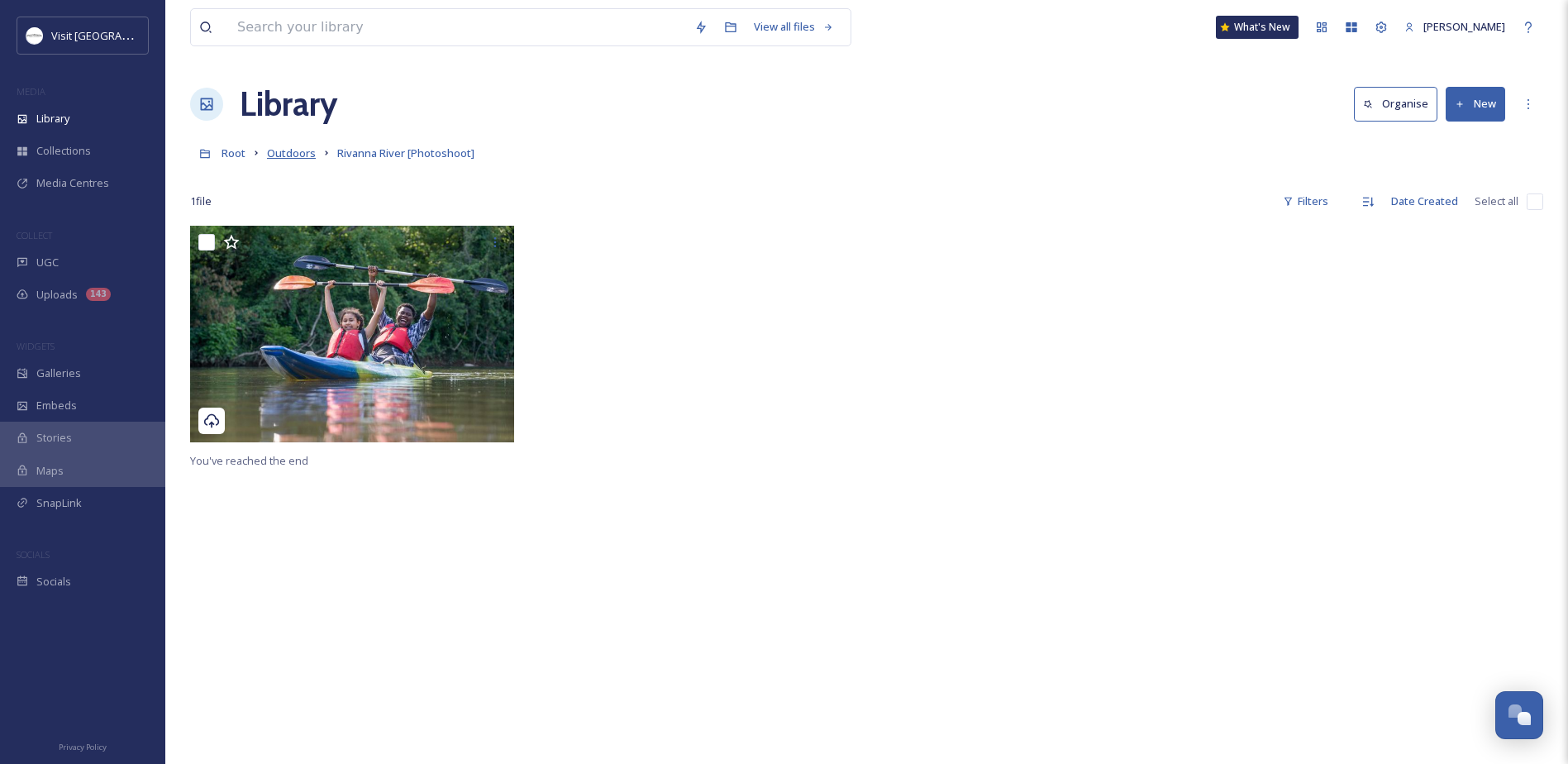
click at [287, 154] on span "Outdoors" at bounding box center [291, 152] width 49 height 15
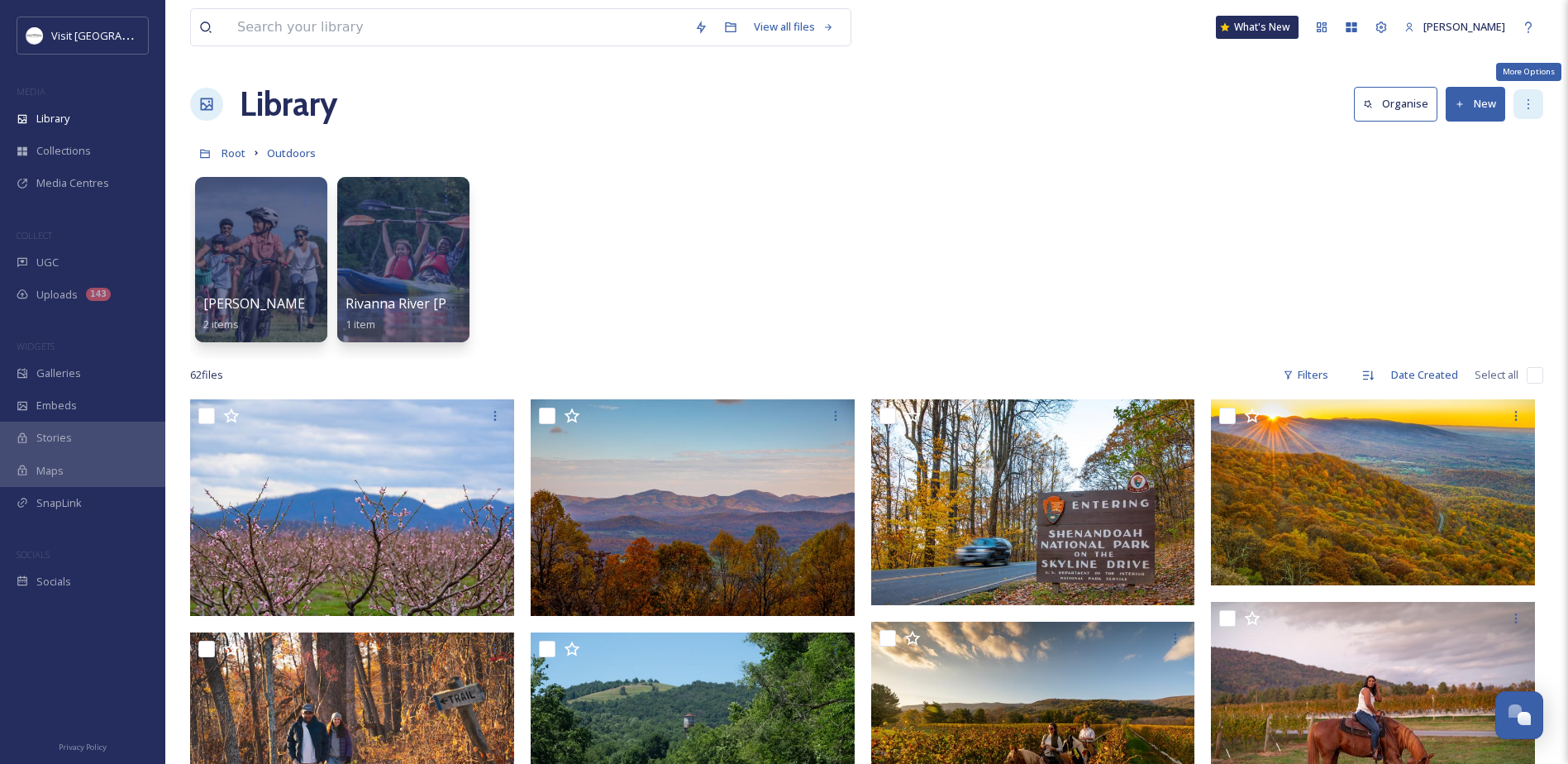
click at [1533, 104] on icon at bounding box center [1528, 104] width 13 height 13
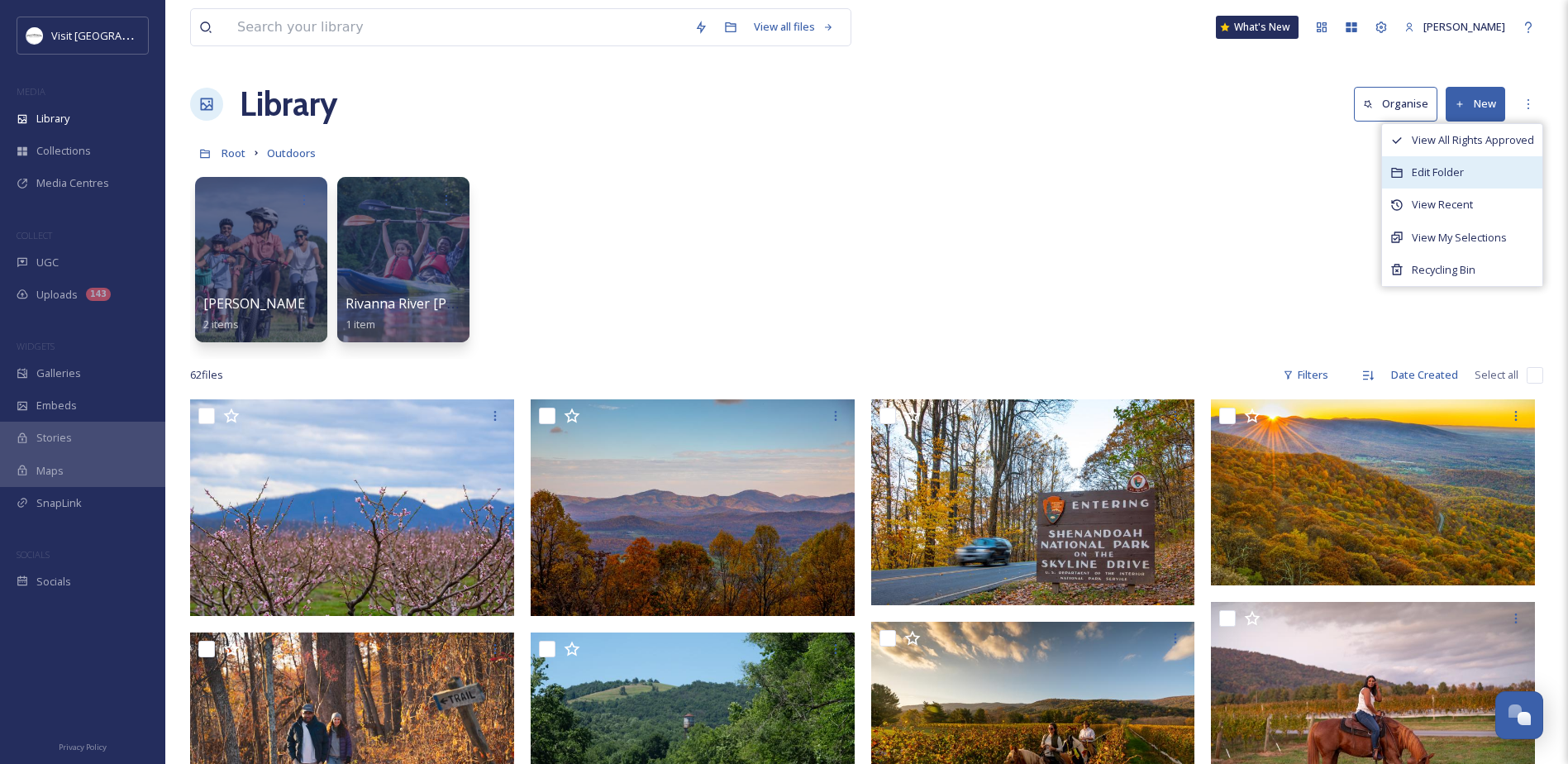
click at [1439, 171] on span "Edit Folder" at bounding box center [1437, 173] width 52 height 16
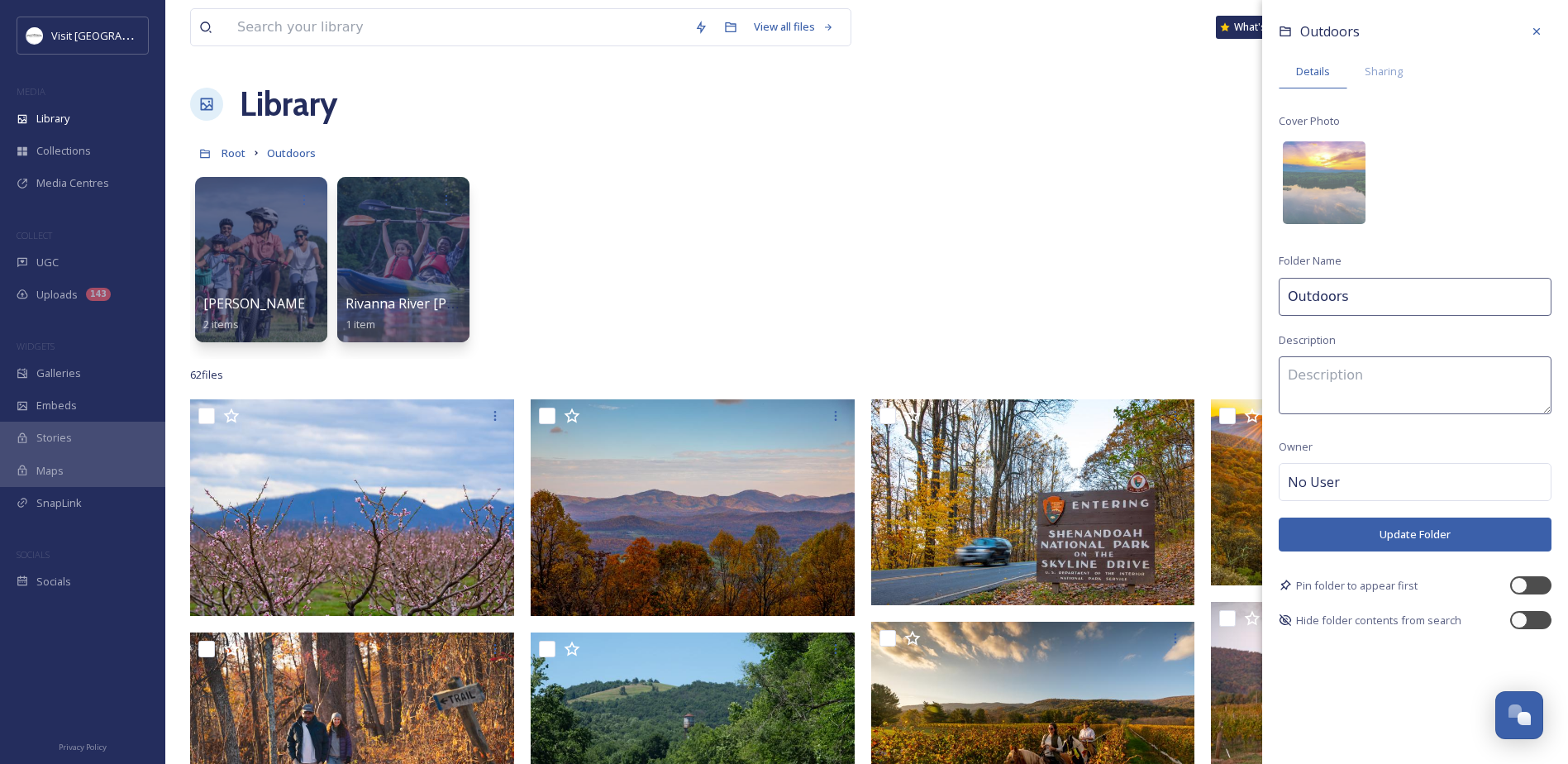
click at [971, 198] on div "[PERSON_NAME] Creek [Photo Shoot] 2 items Rivanna River [Photoshoot] 1 item" at bounding box center [865, 263] width 1353 height 190
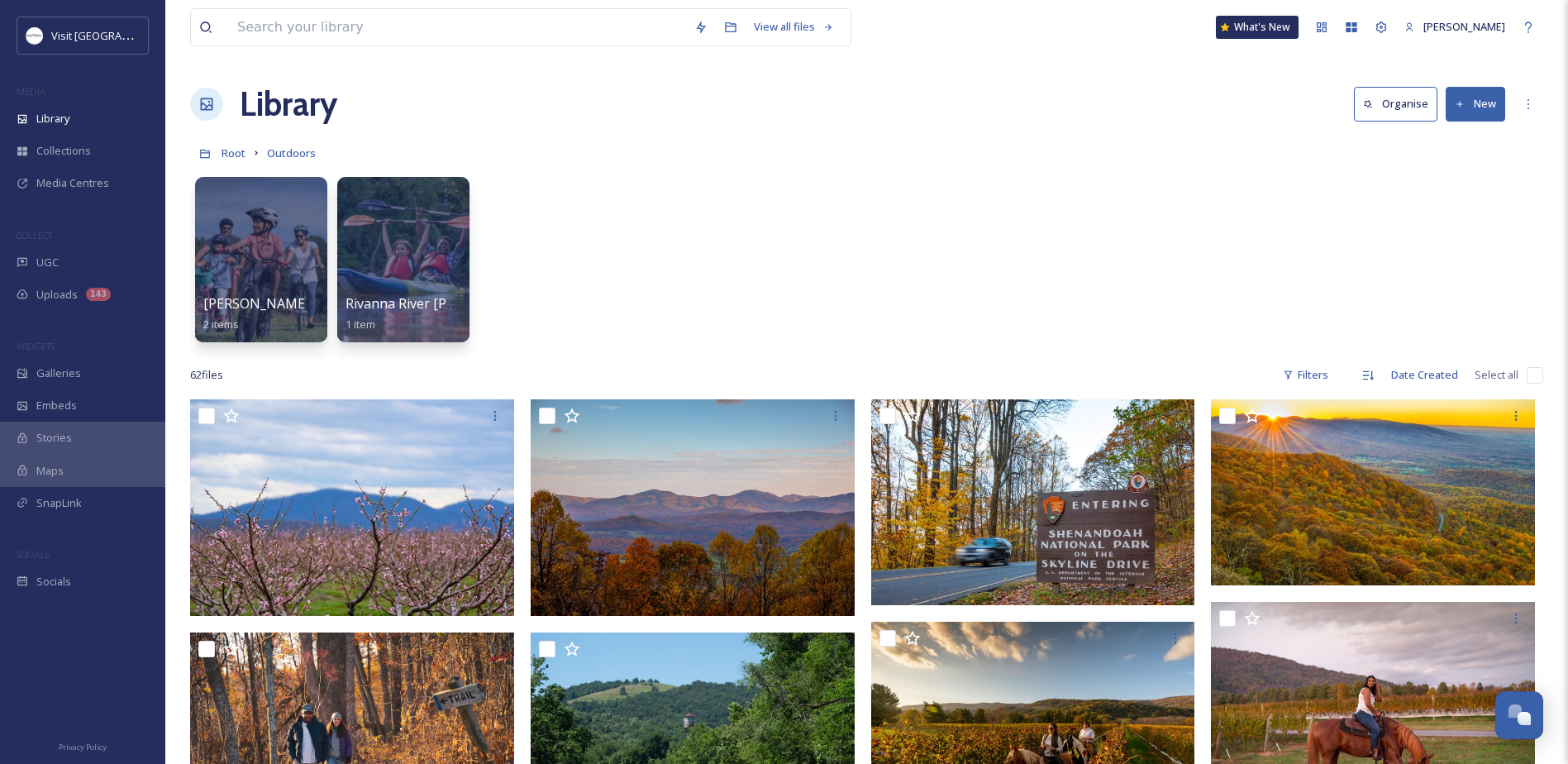
click at [1494, 98] on button "New" at bounding box center [1475, 103] width 60 height 34
click at [1440, 172] on div ".zip Upload" at bounding box center [1457, 175] width 93 height 32
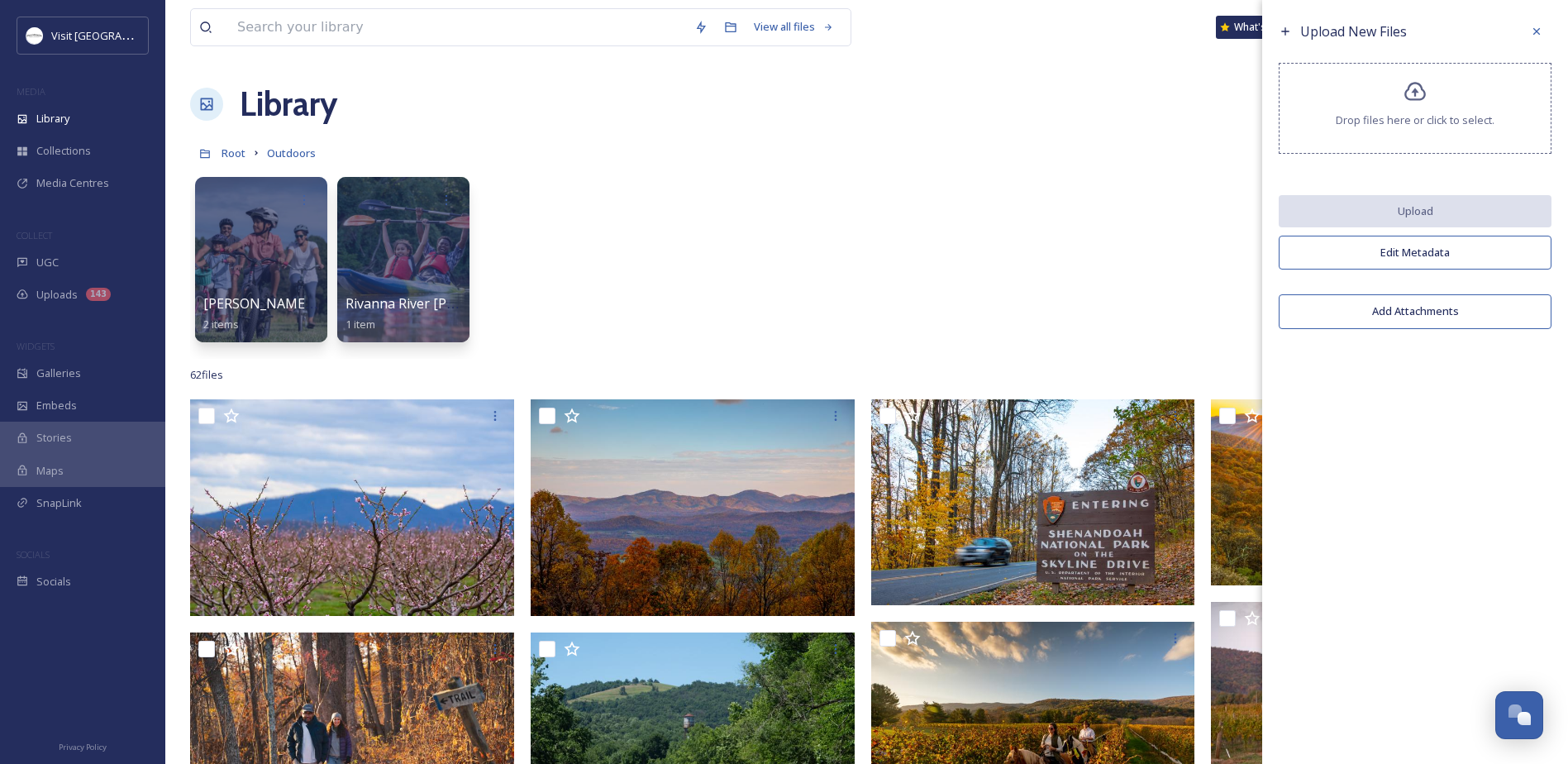
click at [1383, 113] on span "Drop files here or click to select." at bounding box center [1415, 120] width 158 height 16
click at [1395, 103] on div "Drop files here or click to select." at bounding box center [1415, 109] width 272 height 91
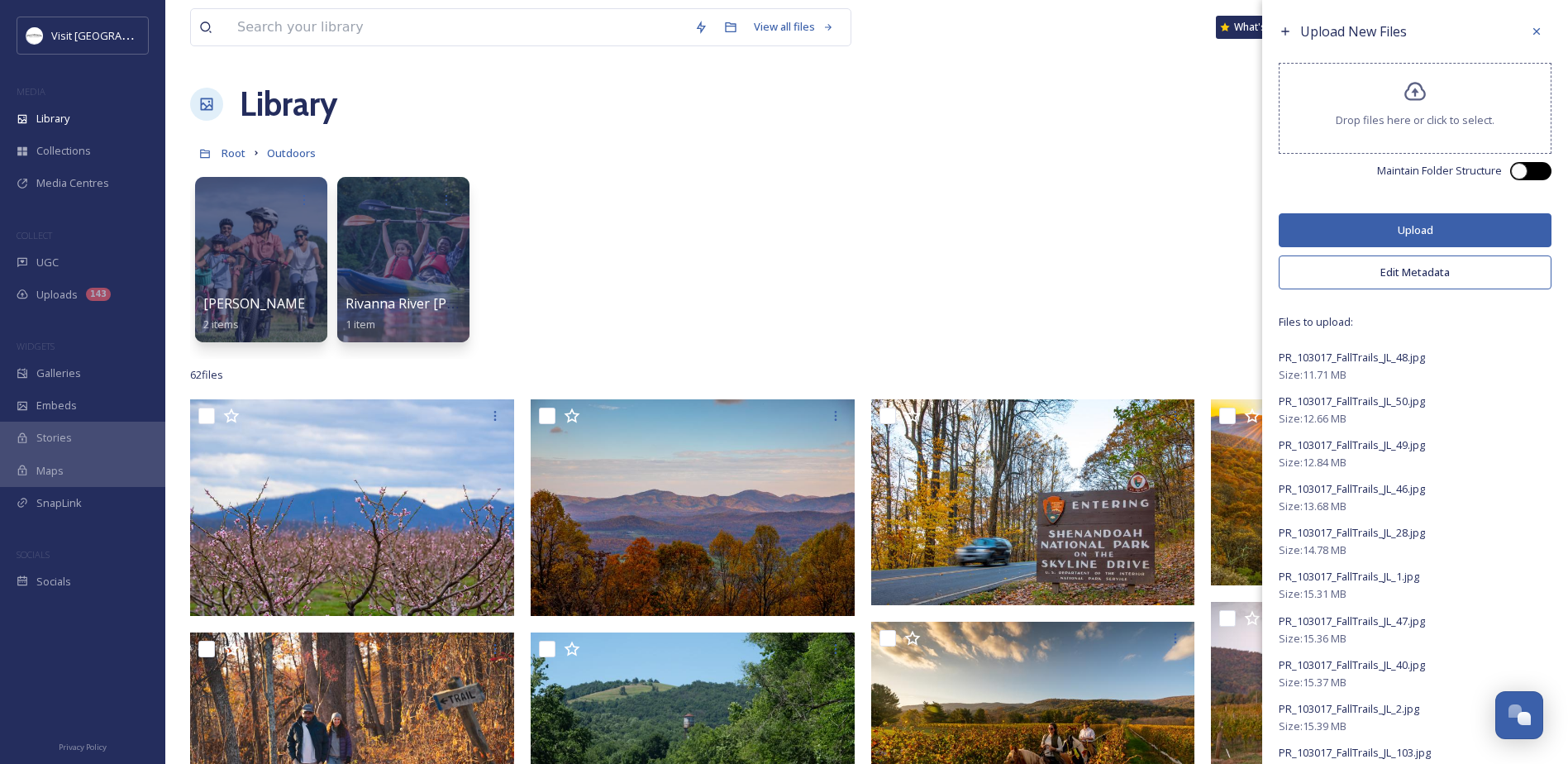
click at [1534, 167] on div at bounding box center [1538, 170] width 8 height 8
checkbox input "true"
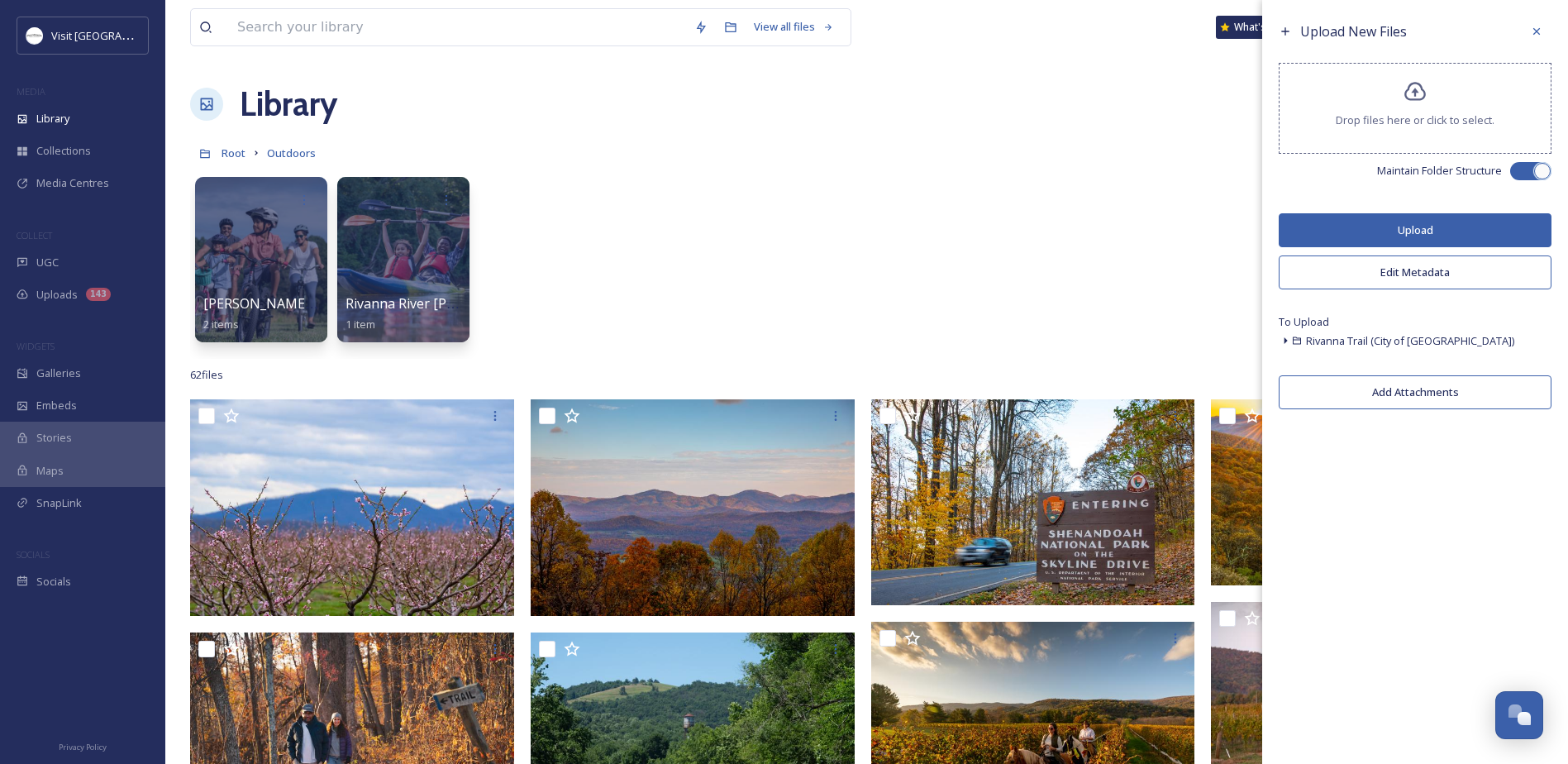
click at [1422, 224] on button "Upload" at bounding box center [1415, 230] width 272 height 34
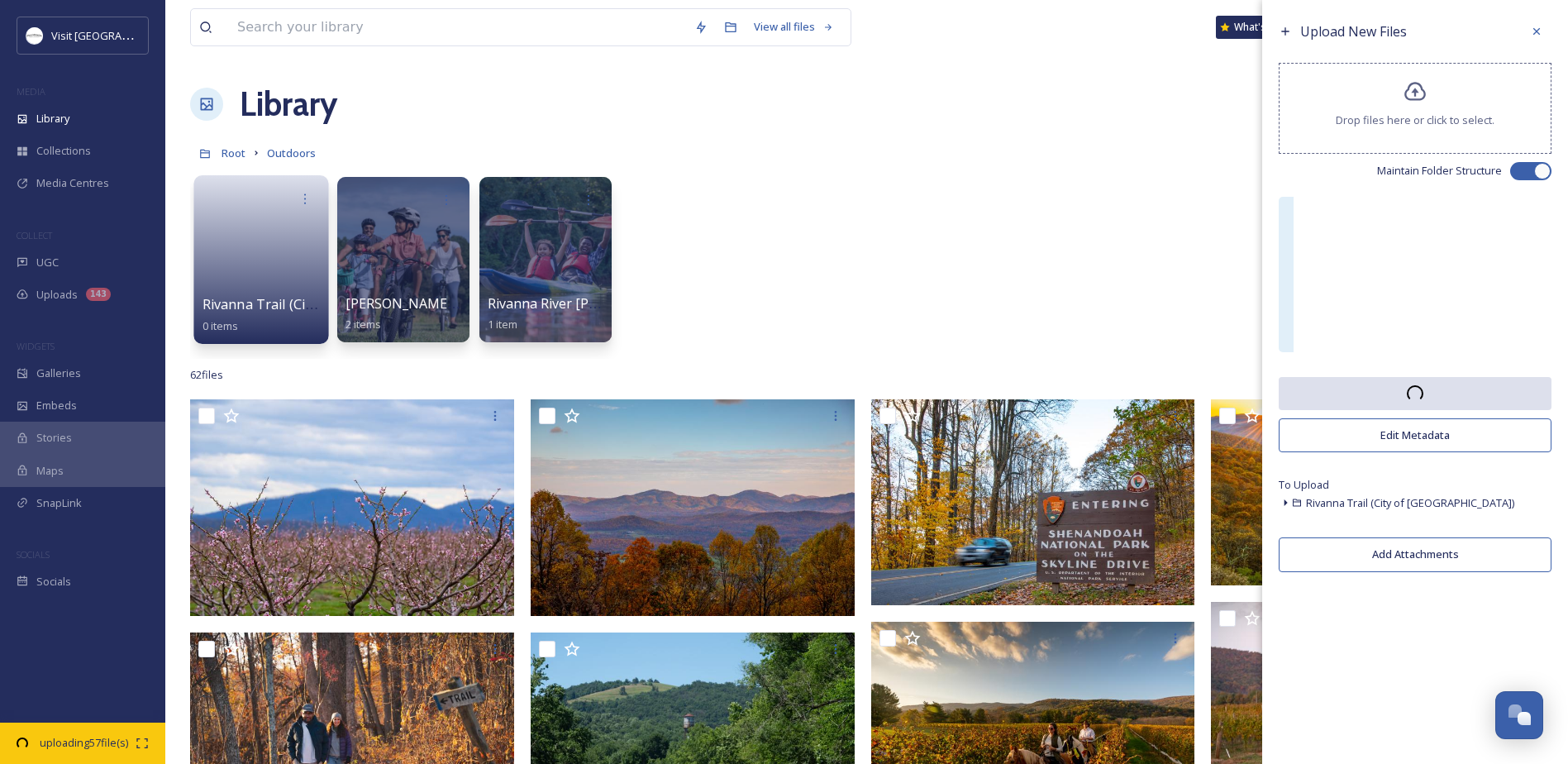
click at [250, 248] on link at bounding box center [261, 254] width 118 height 80
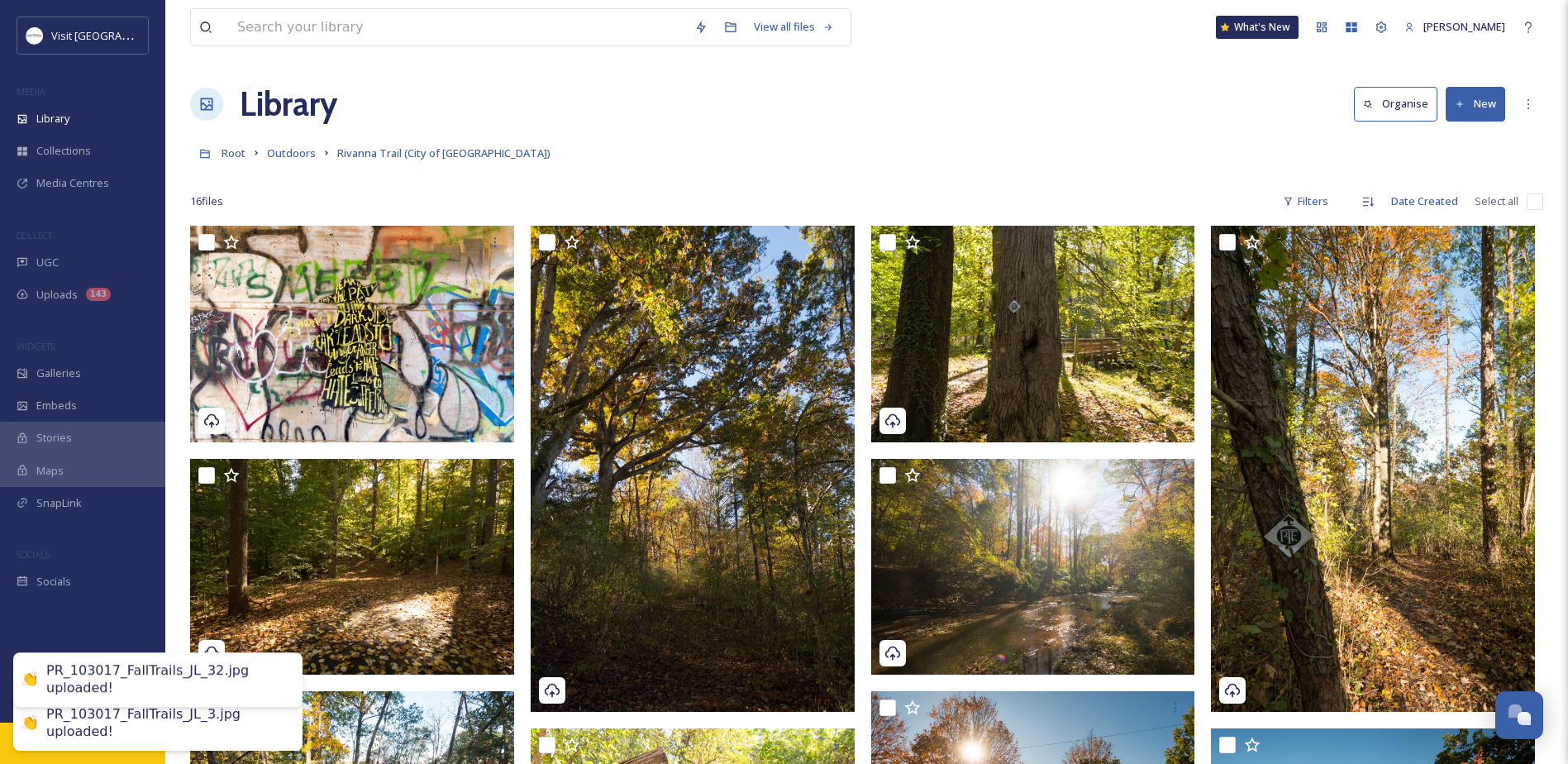
click at [960, 173] on div at bounding box center [865, 176] width 1353 height 17
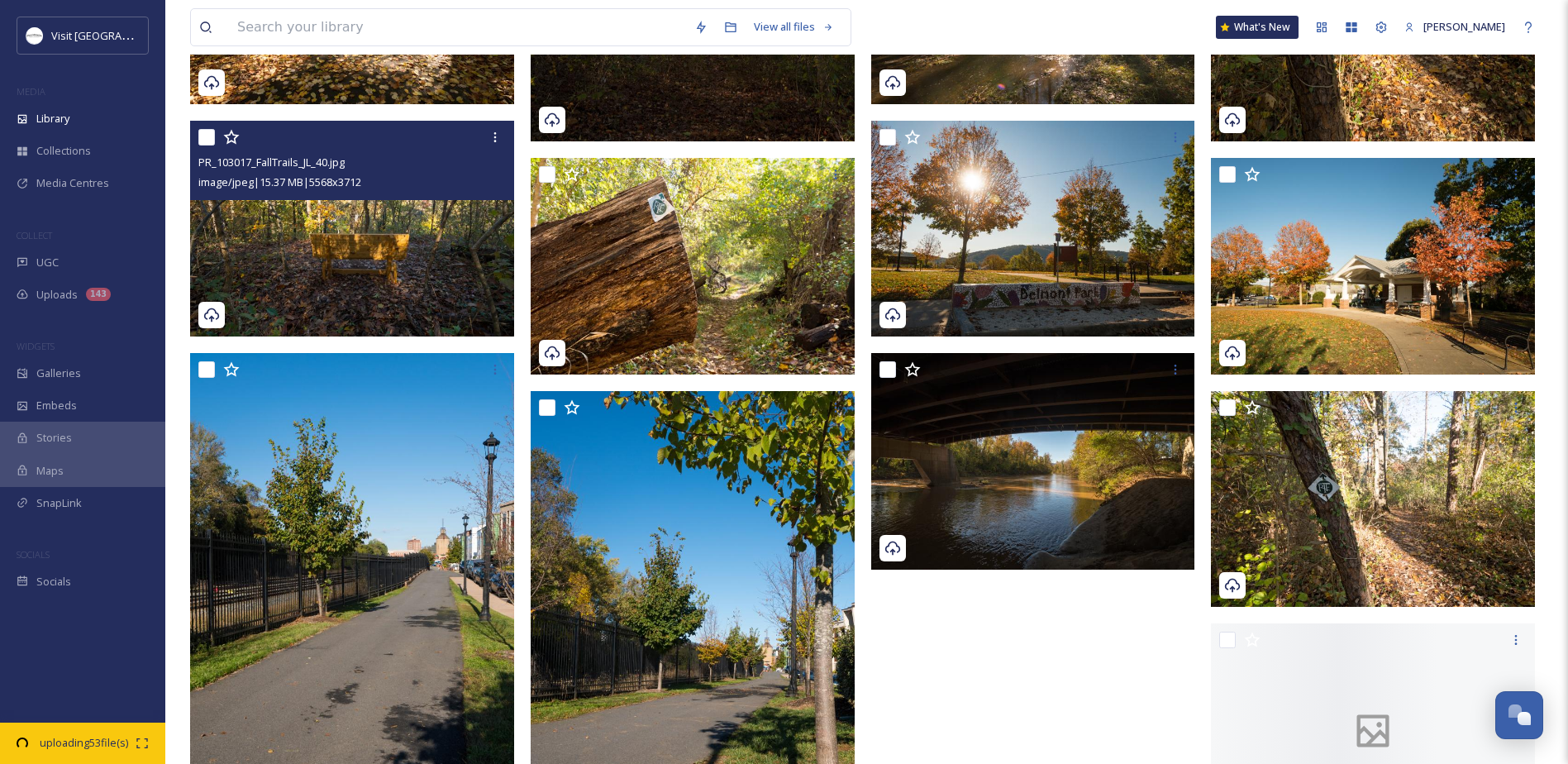
scroll to position [579, 0]
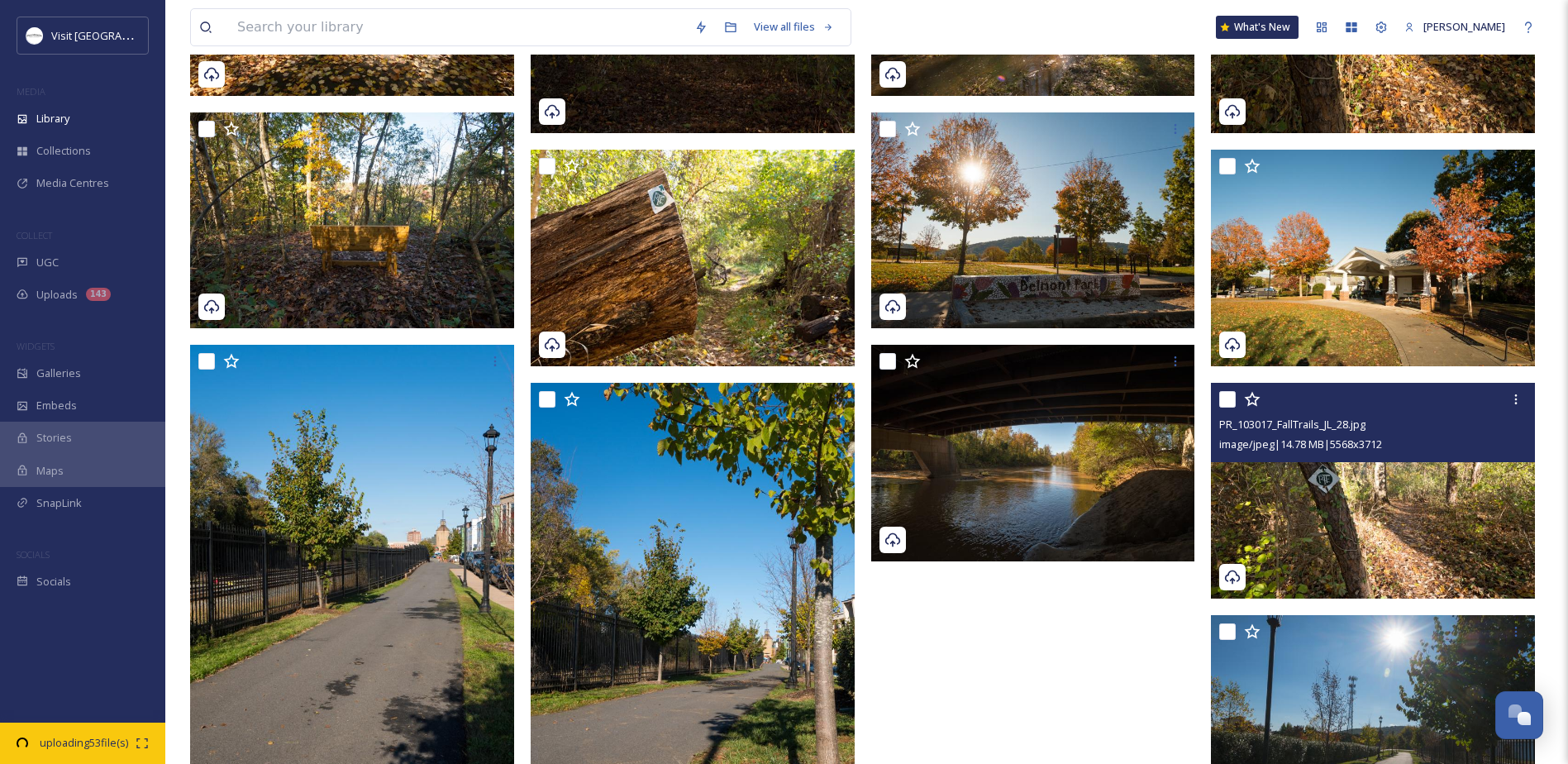
click at [1227, 404] on input "checkbox" at bounding box center [1227, 399] width 17 height 17
checkbox input "true"
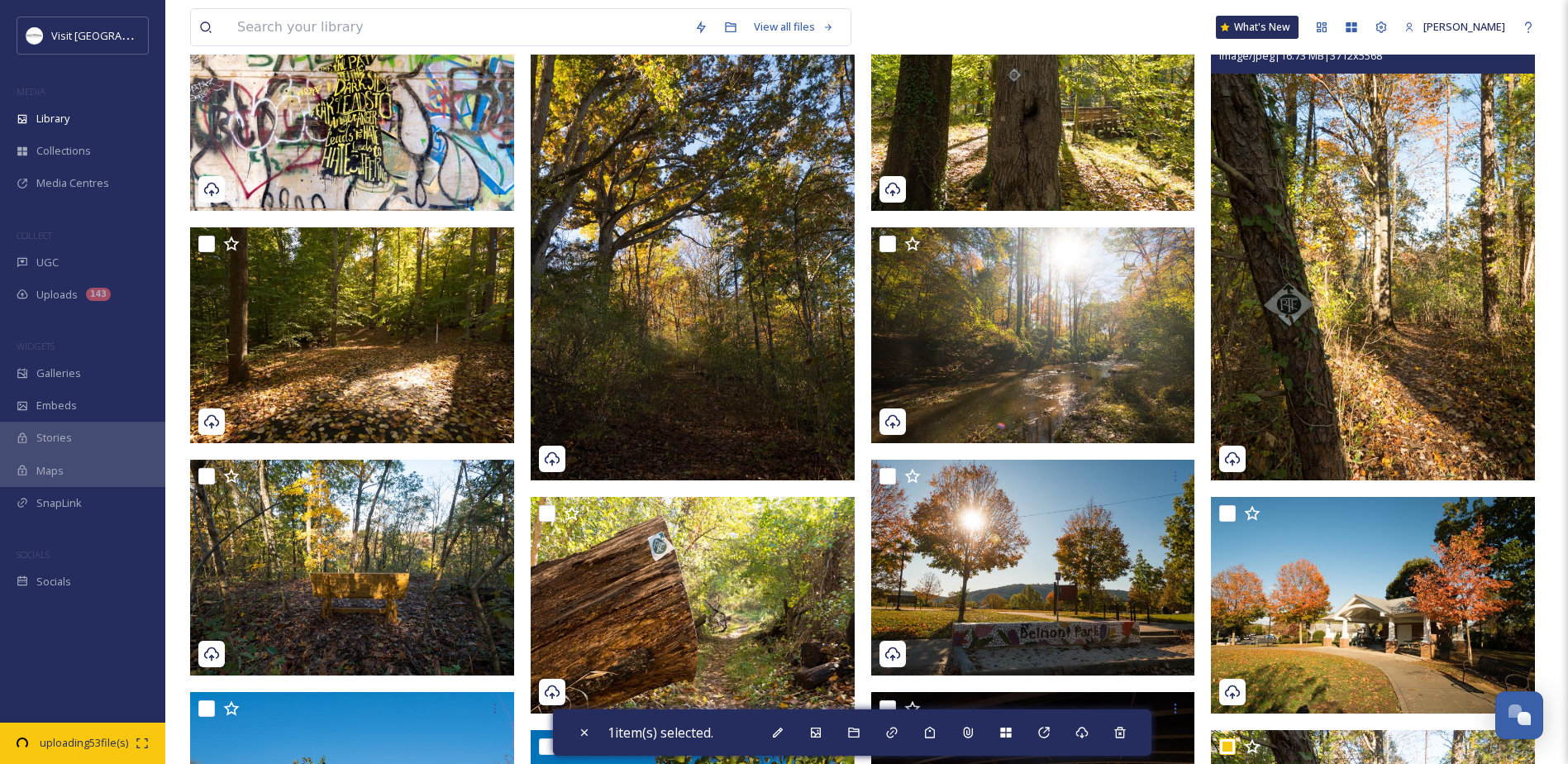
scroll to position [0, 0]
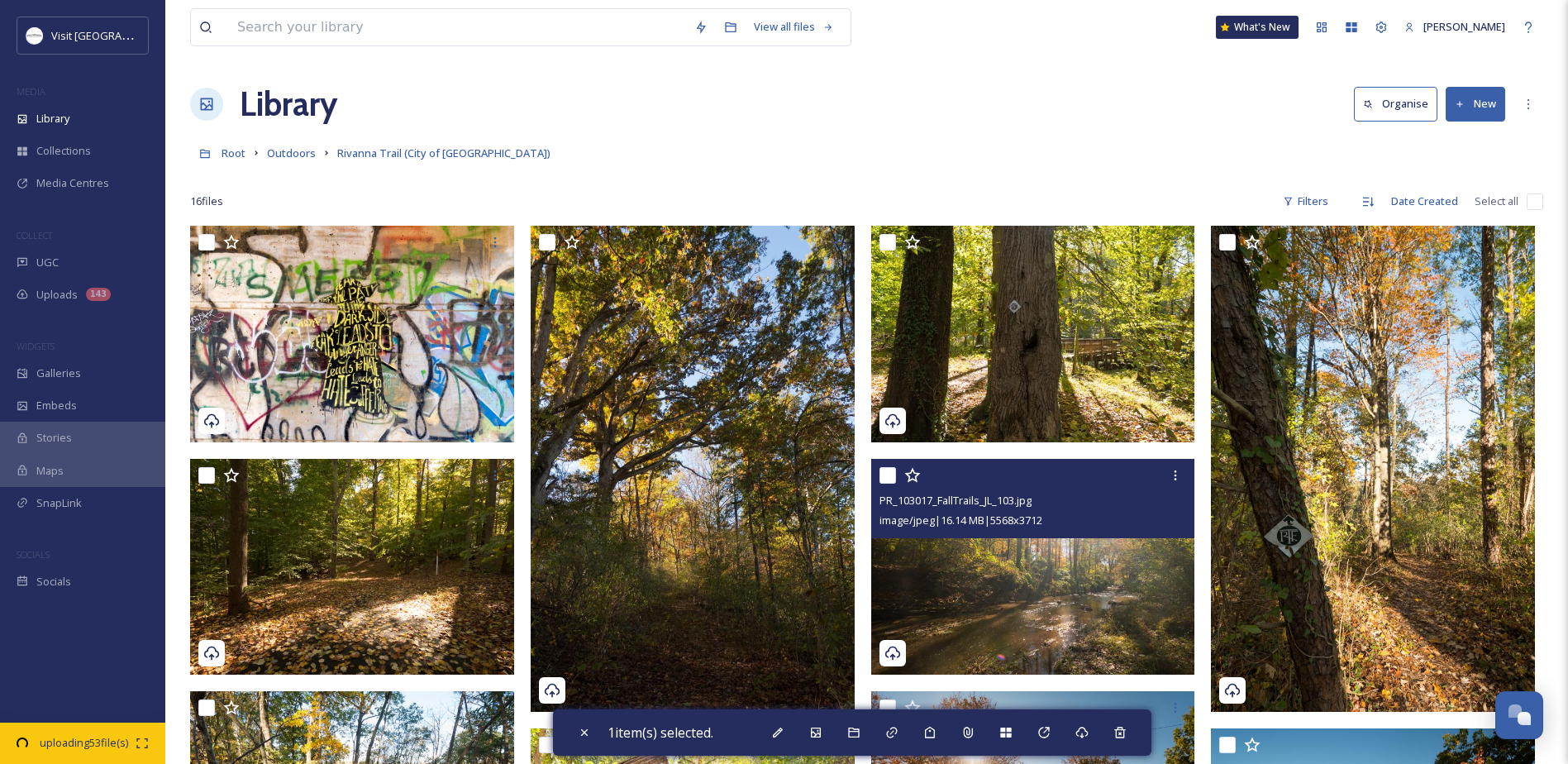
click at [887, 475] on input "checkbox" at bounding box center [887, 475] width 17 height 17
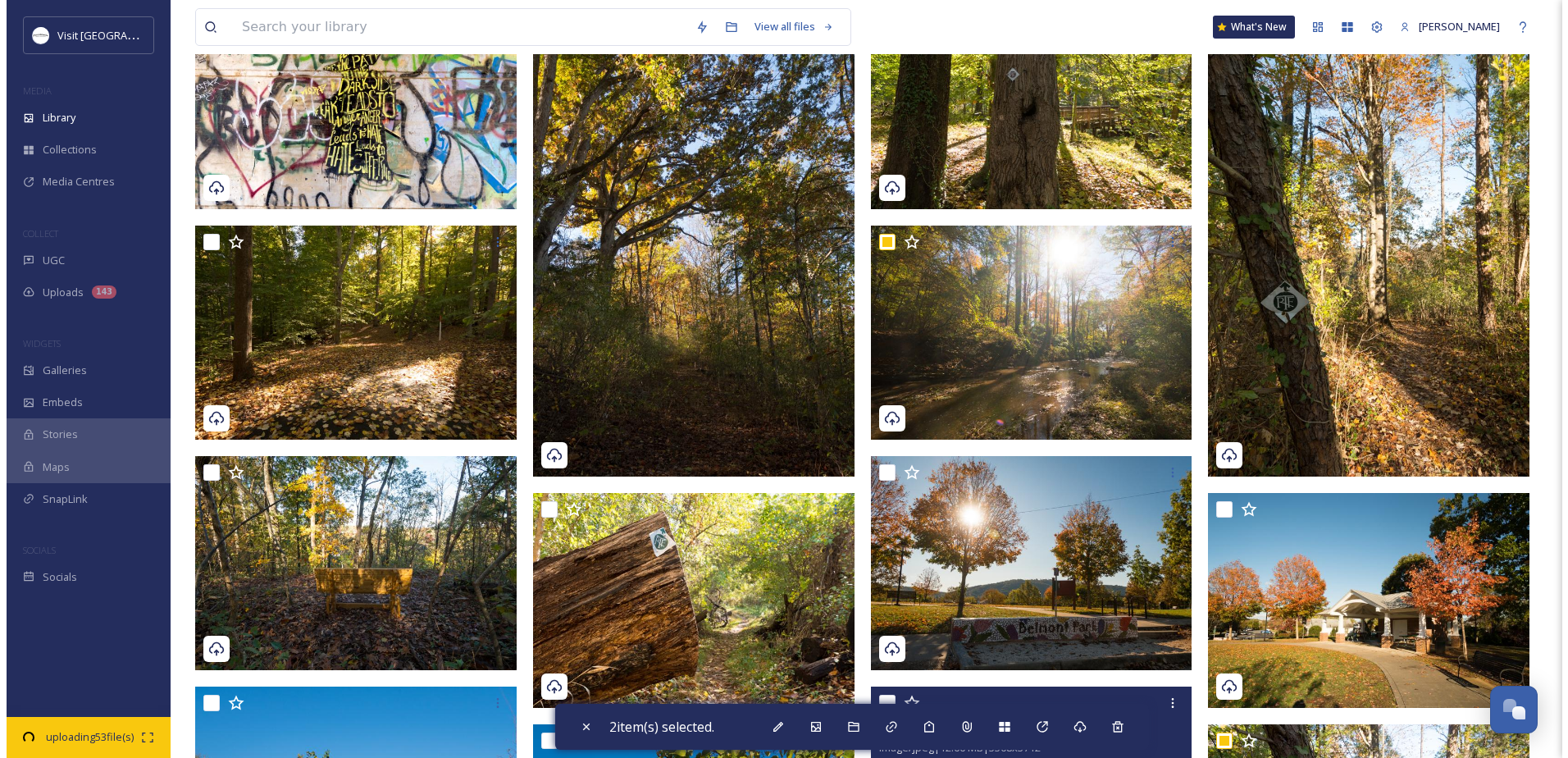
scroll to position [199, 0]
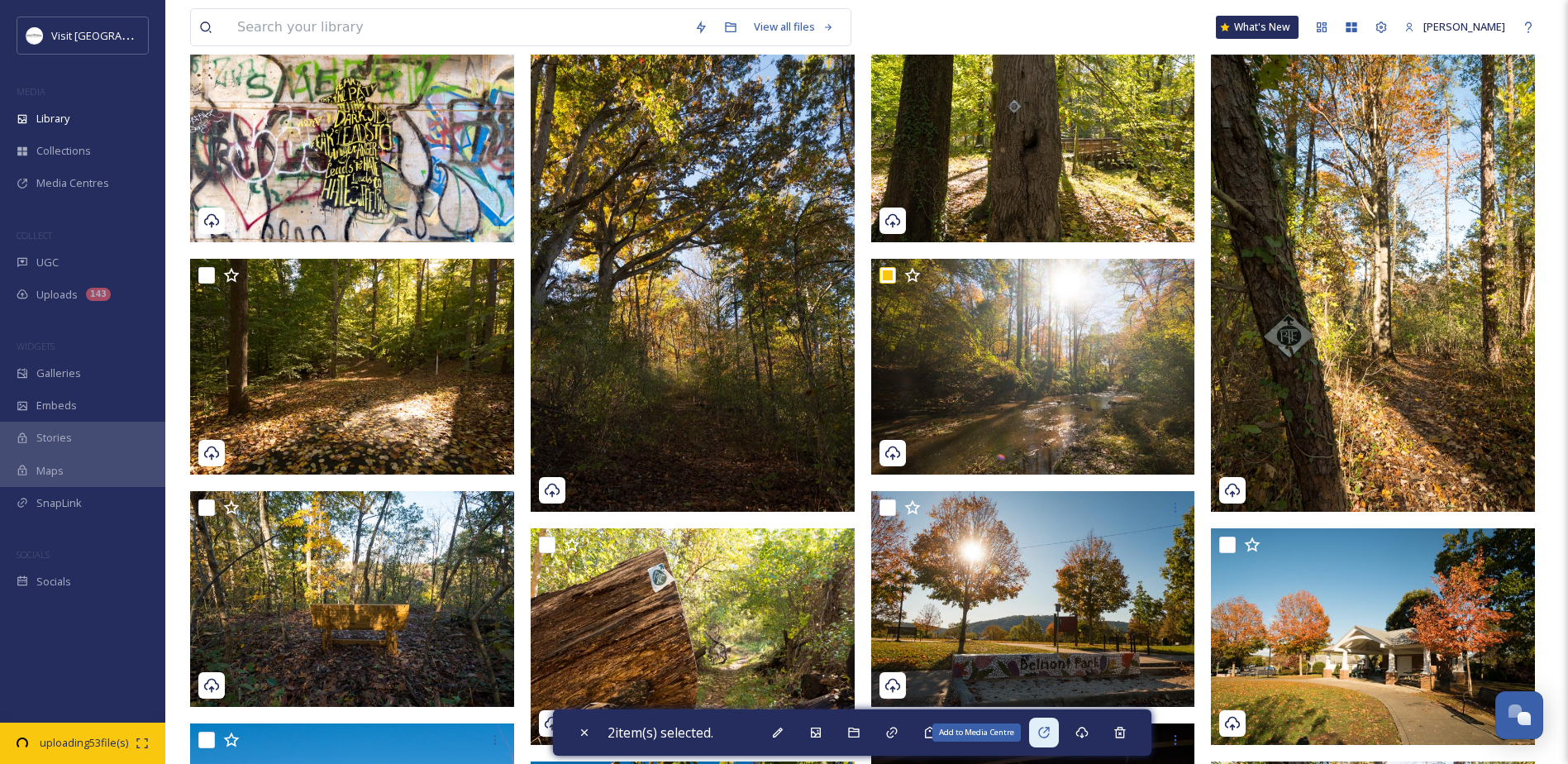
click at [1044, 731] on icon at bounding box center [1044, 732] width 13 height 13
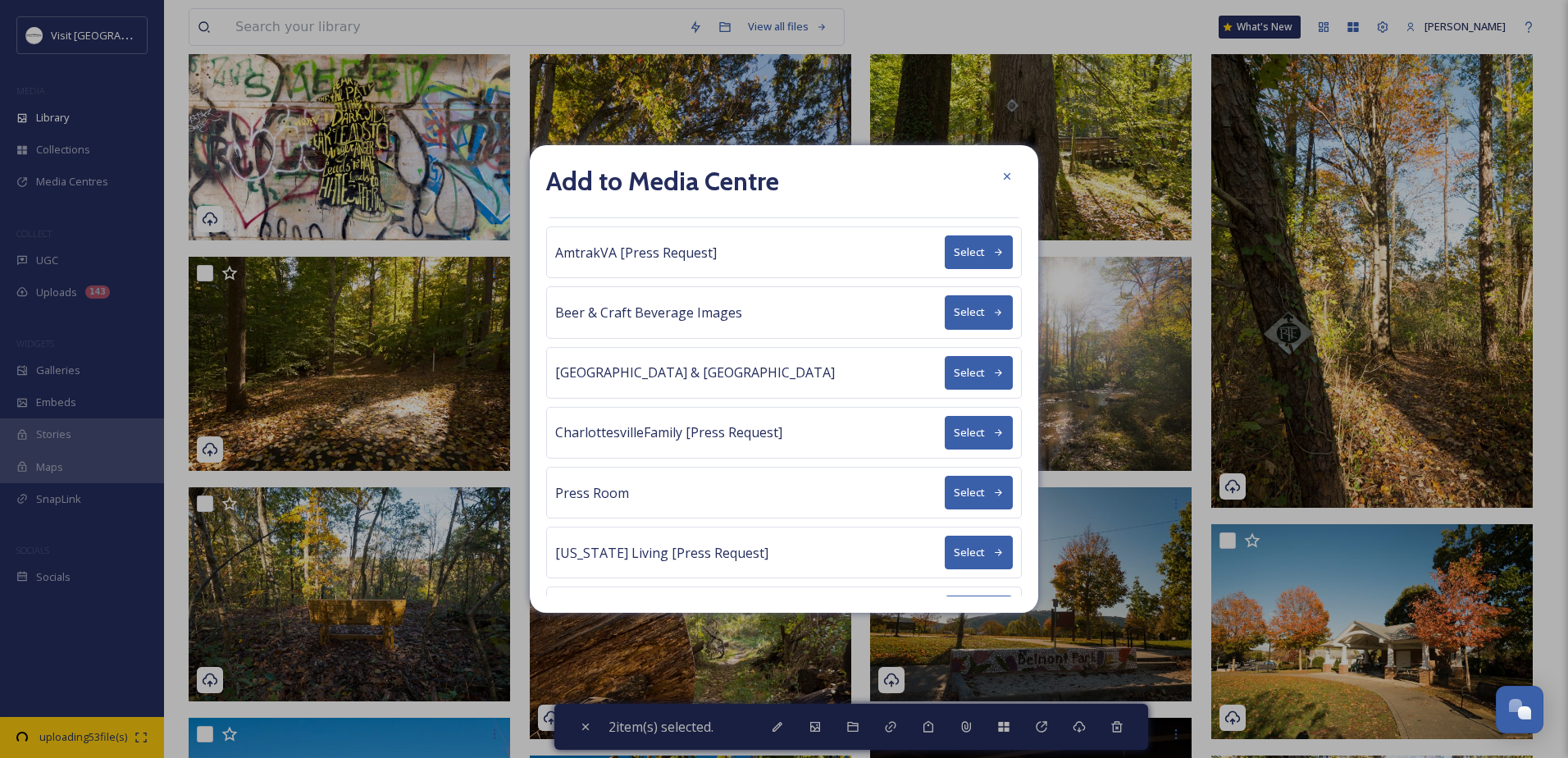
scroll to position [102, 0]
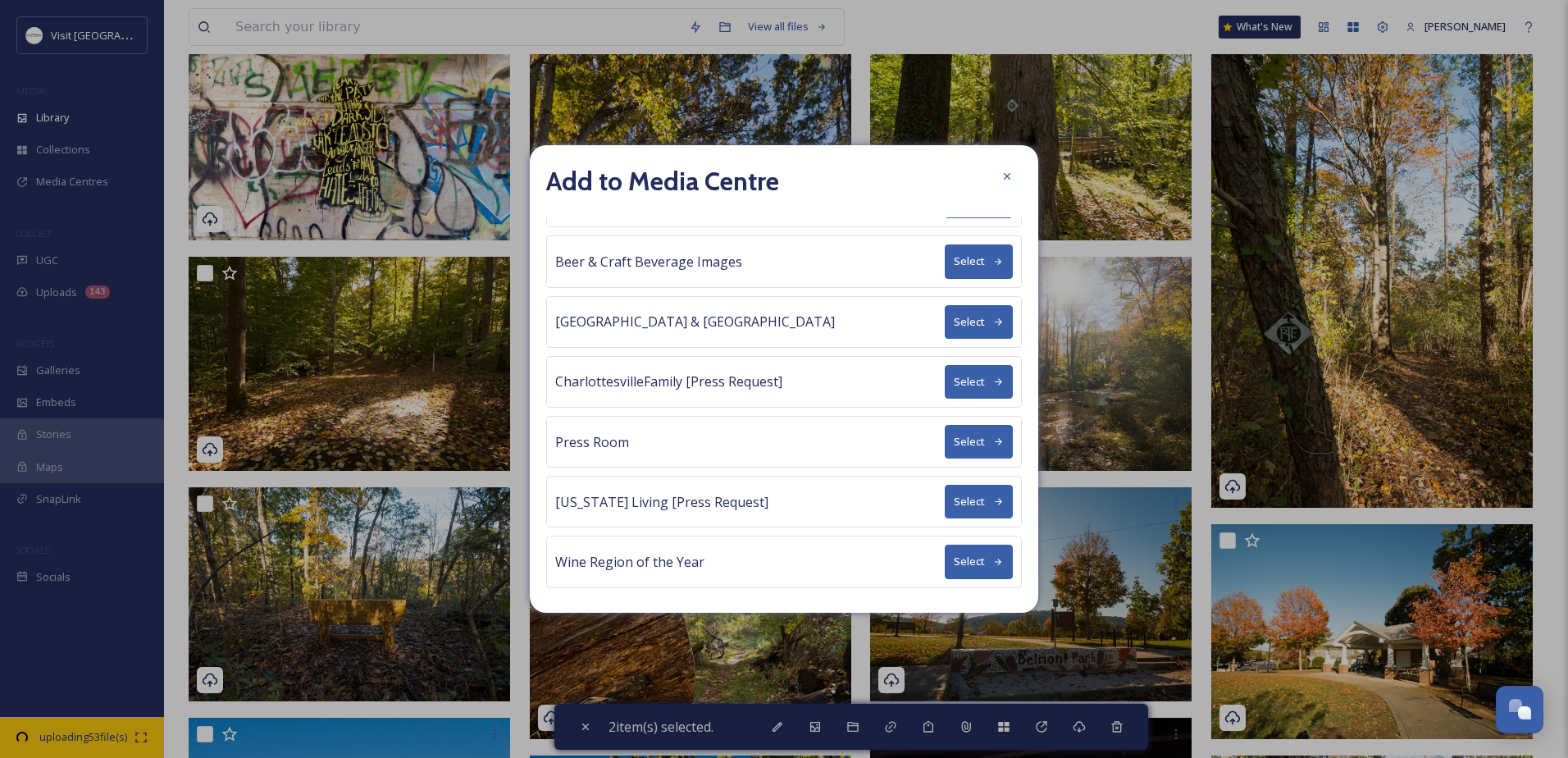
click at [977, 491] on button "Select" at bounding box center [978, 501] width 68 height 34
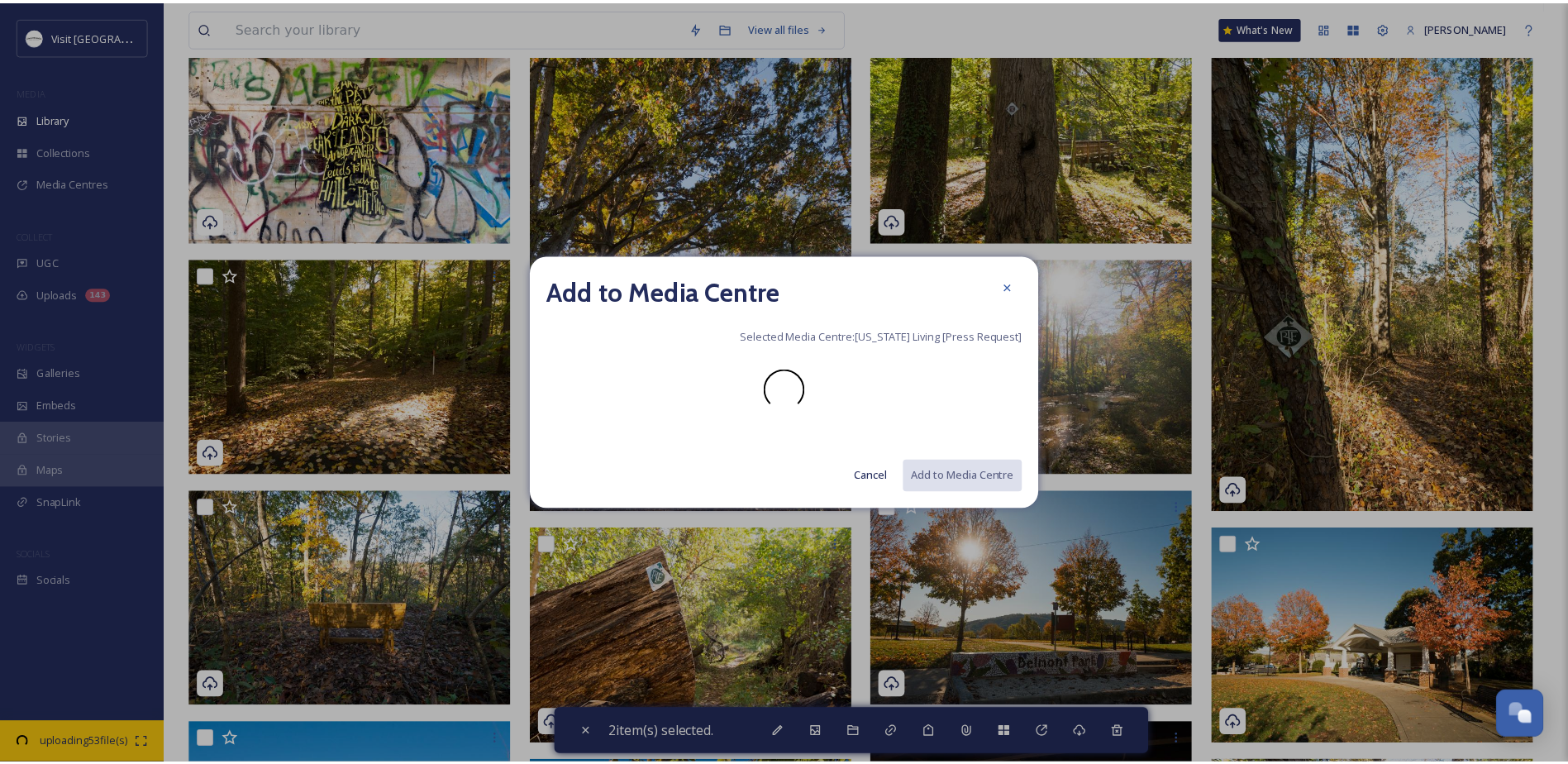
scroll to position [0, 0]
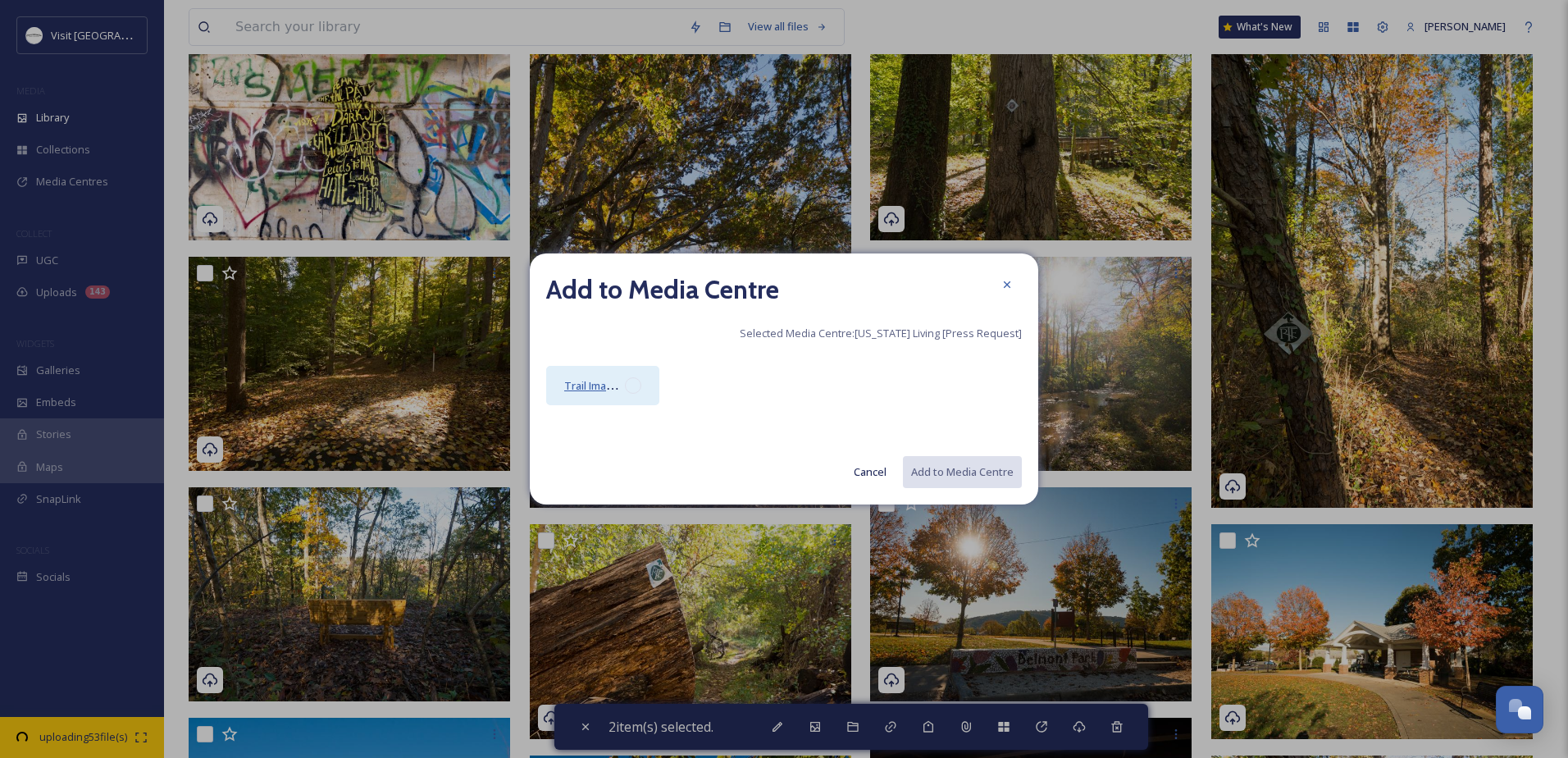
click at [613, 382] on span "Trail Imagery" at bounding box center [596, 385] width 65 height 16
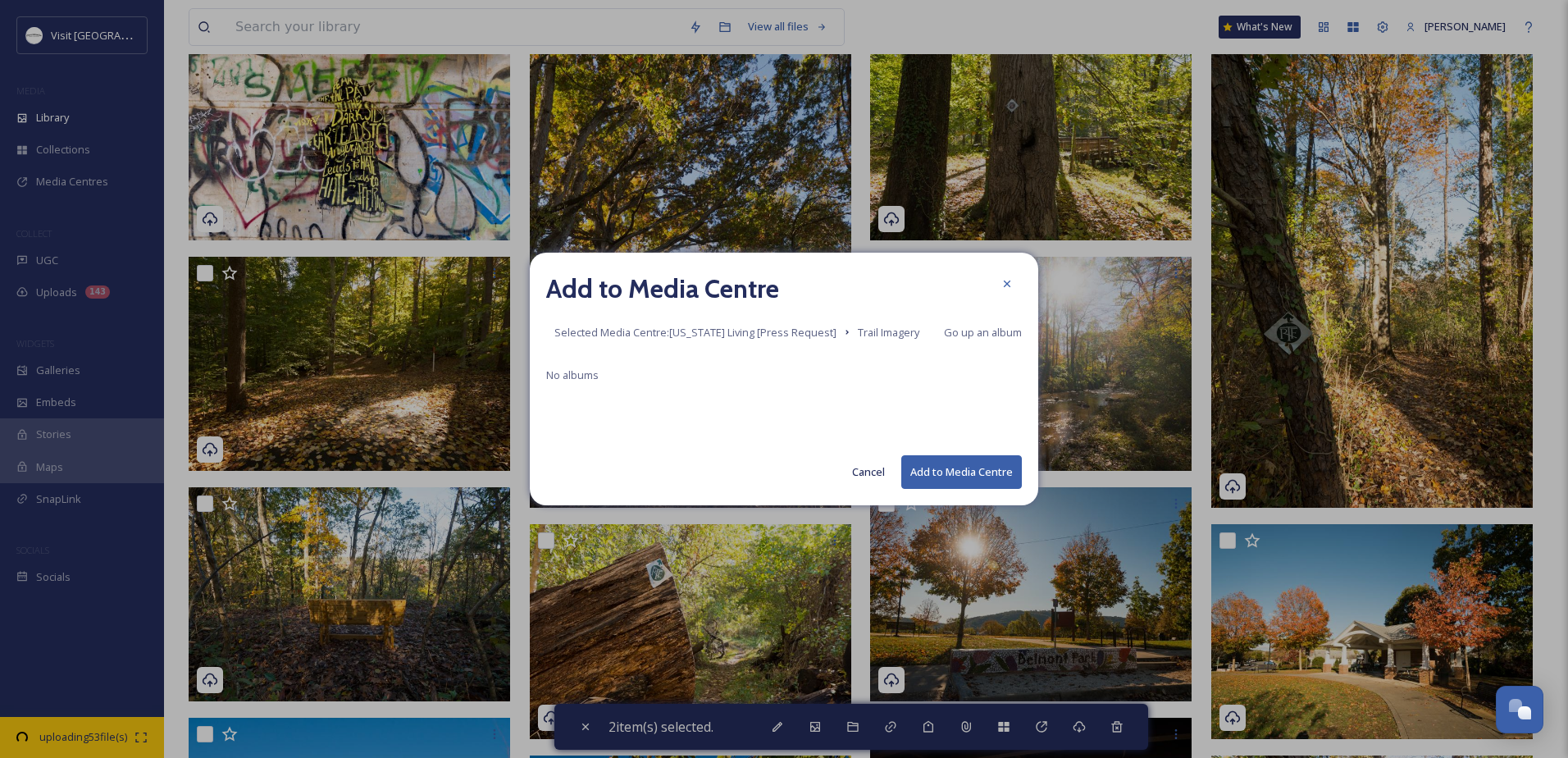
click at [945, 462] on button "Add to Media Centre" at bounding box center [962, 472] width 120 height 34
checkbox input "false"
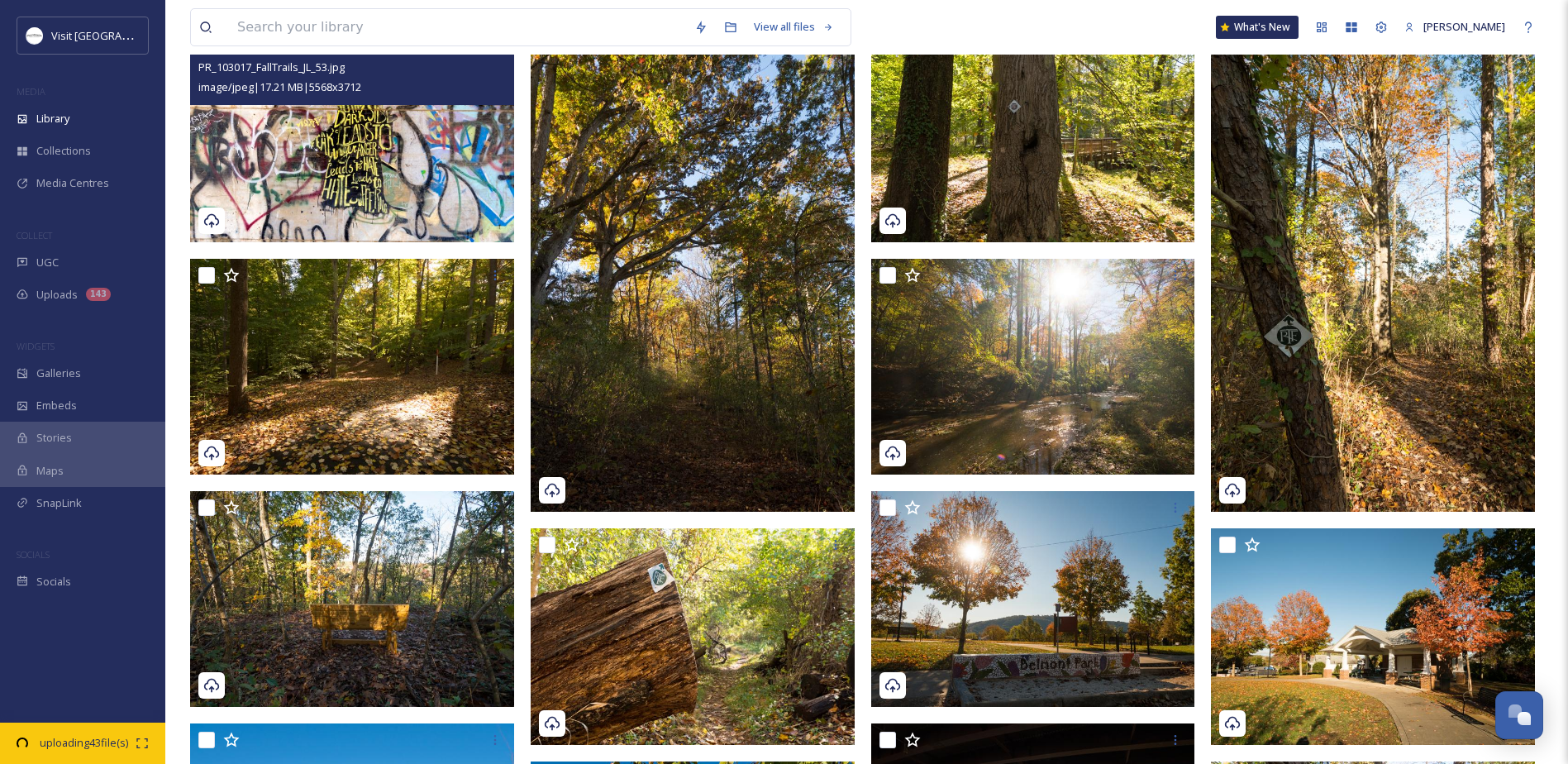
click at [355, 133] on img at bounding box center [352, 134] width 324 height 216
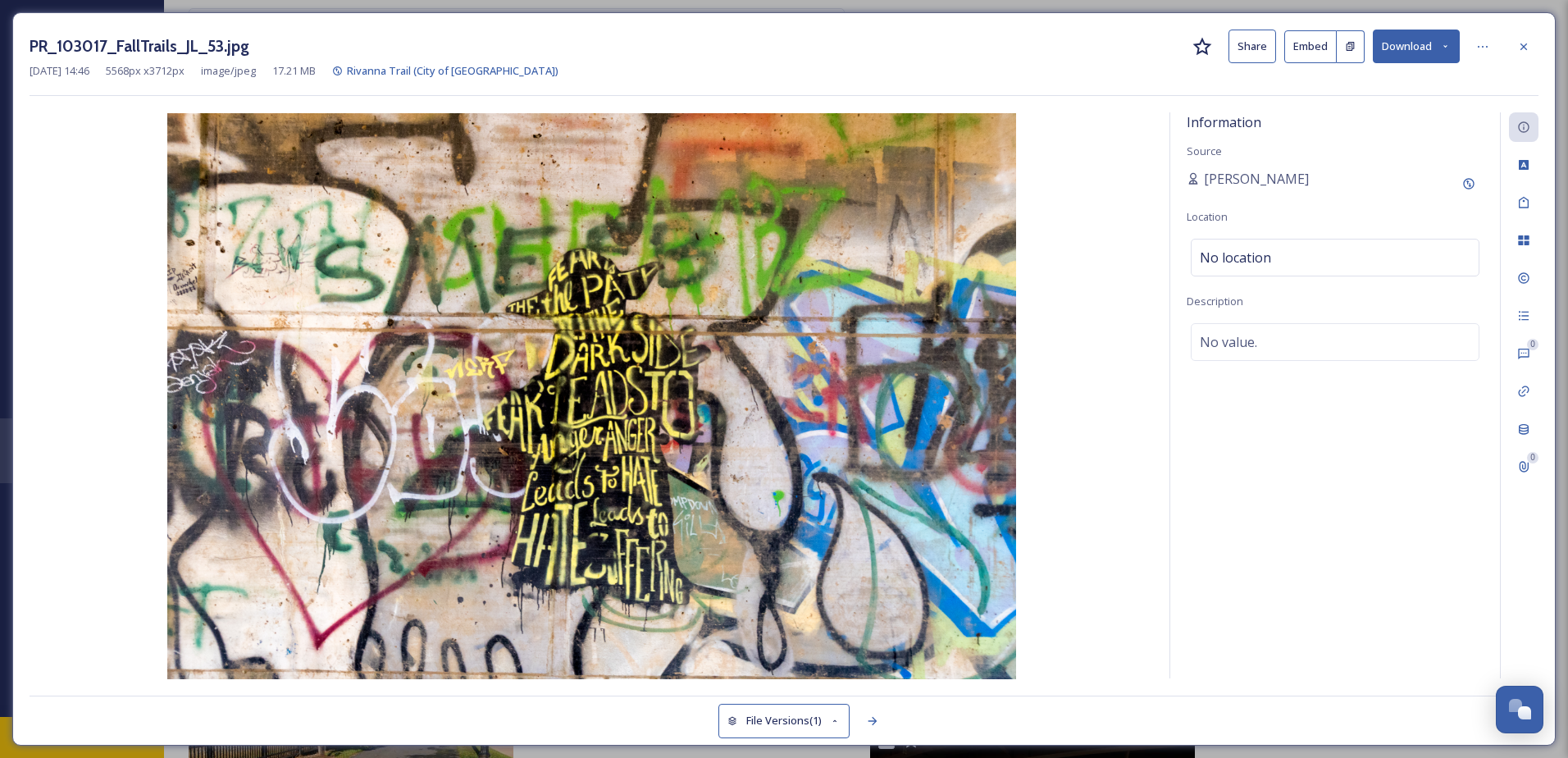
click at [1518, 44] on icon at bounding box center [1524, 46] width 13 height 13
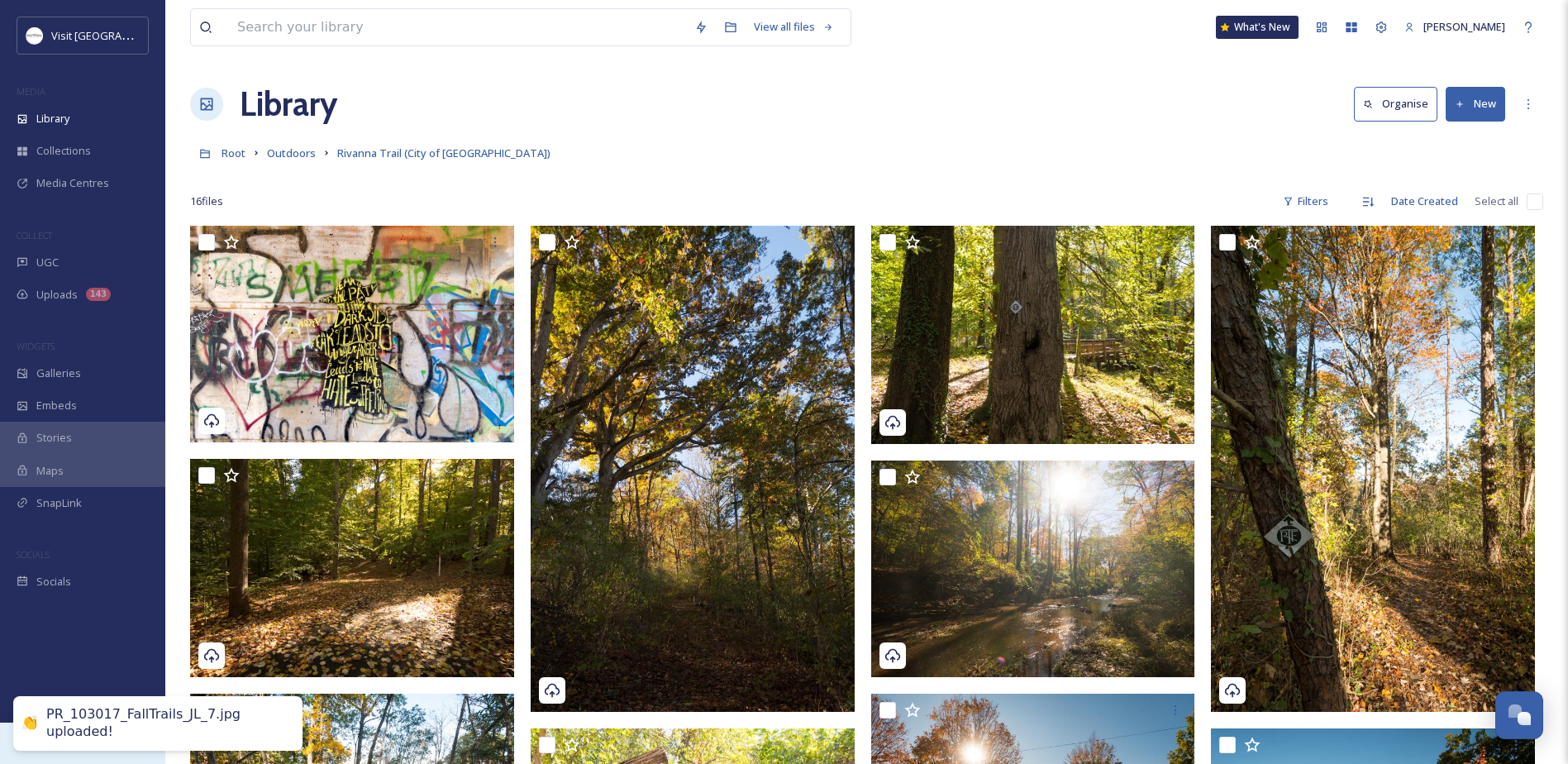
click at [52, 760] on div "uploading 41 file(s) 05:25 remaining" at bounding box center [83, 743] width 166 height 41
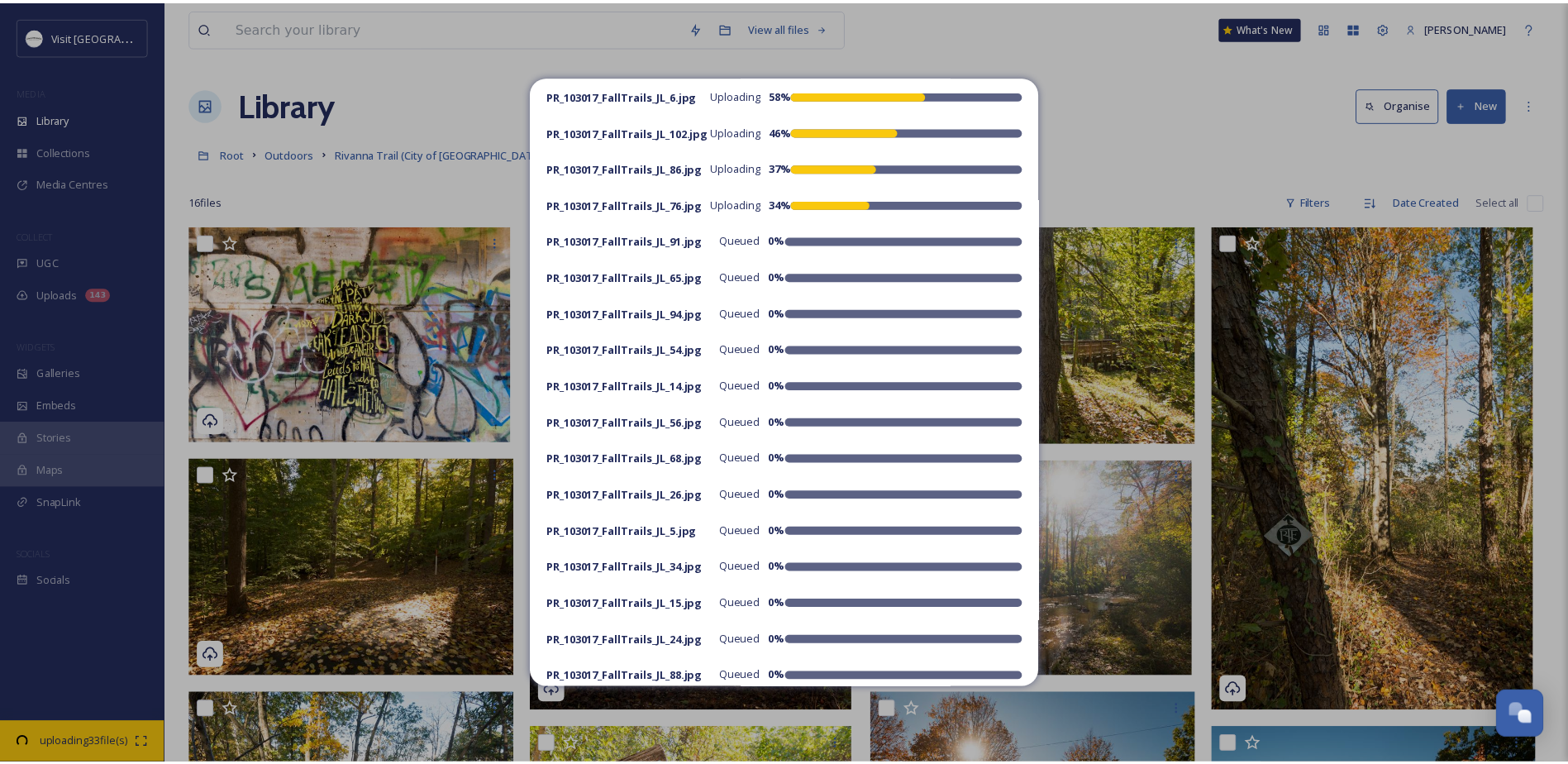
scroll to position [1405, 0]
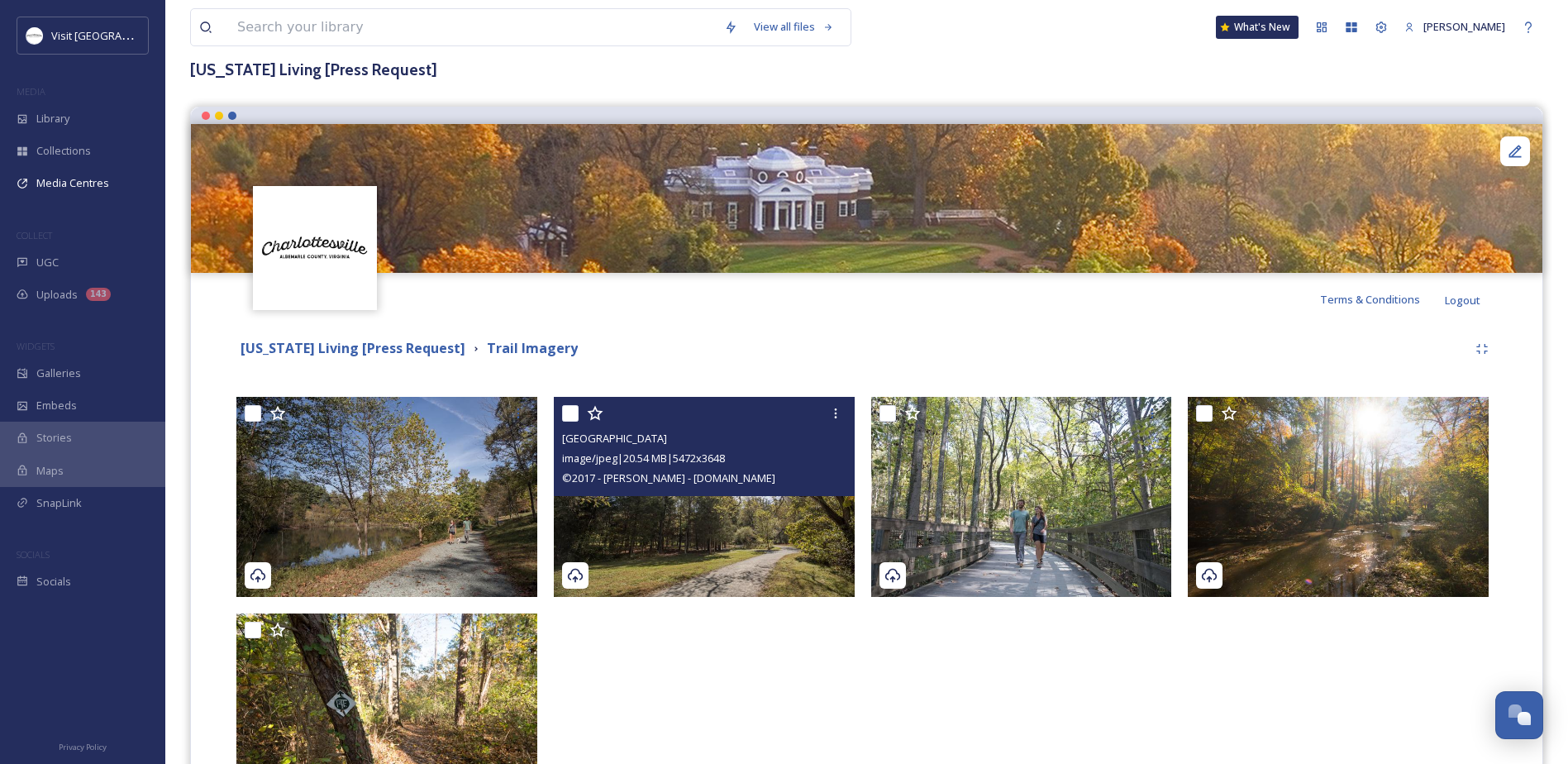
scroll to position [233, 0]
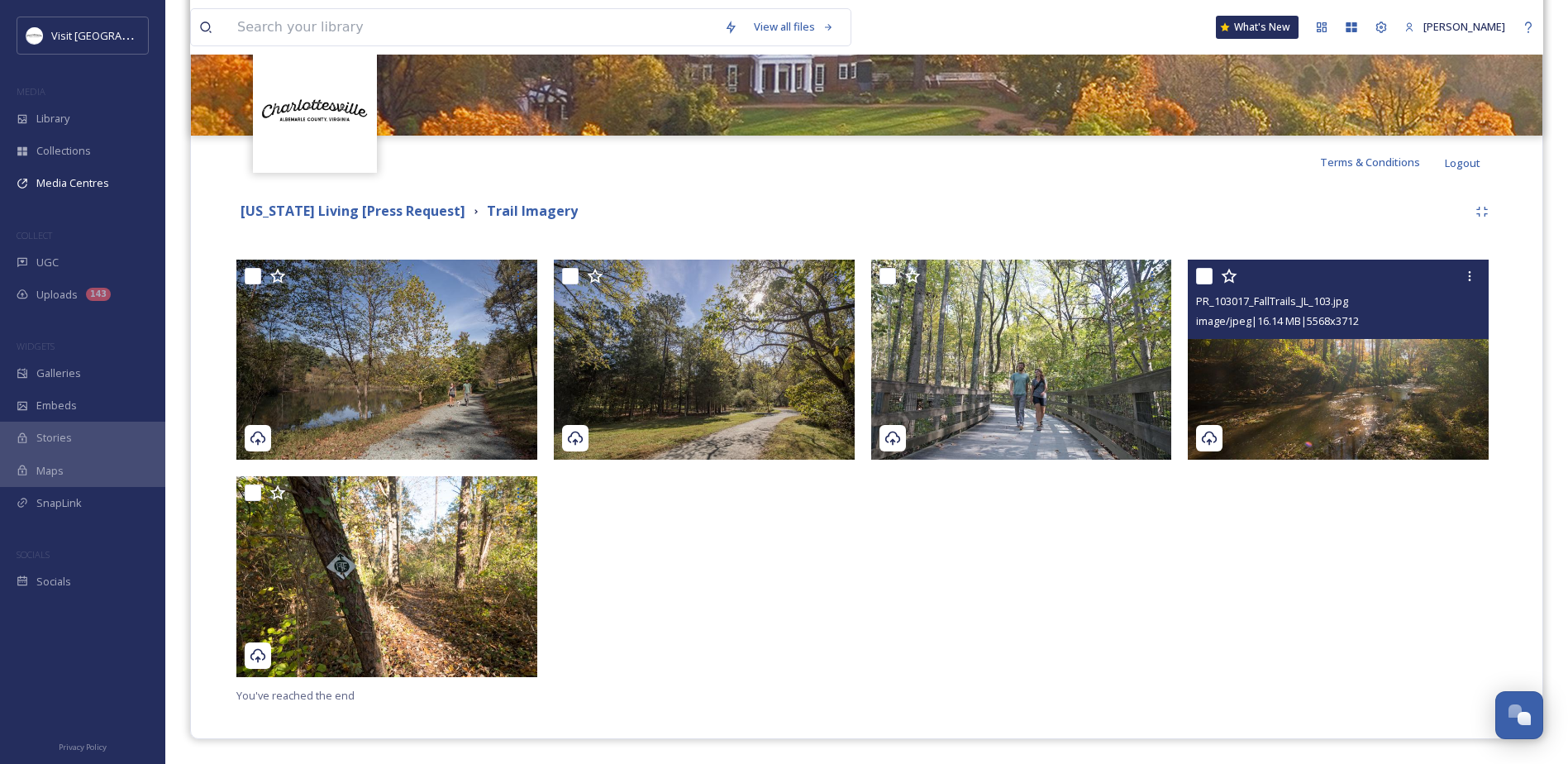
click at [1249, 408] on img at bounding box center [1338, 360] width 301 height 201
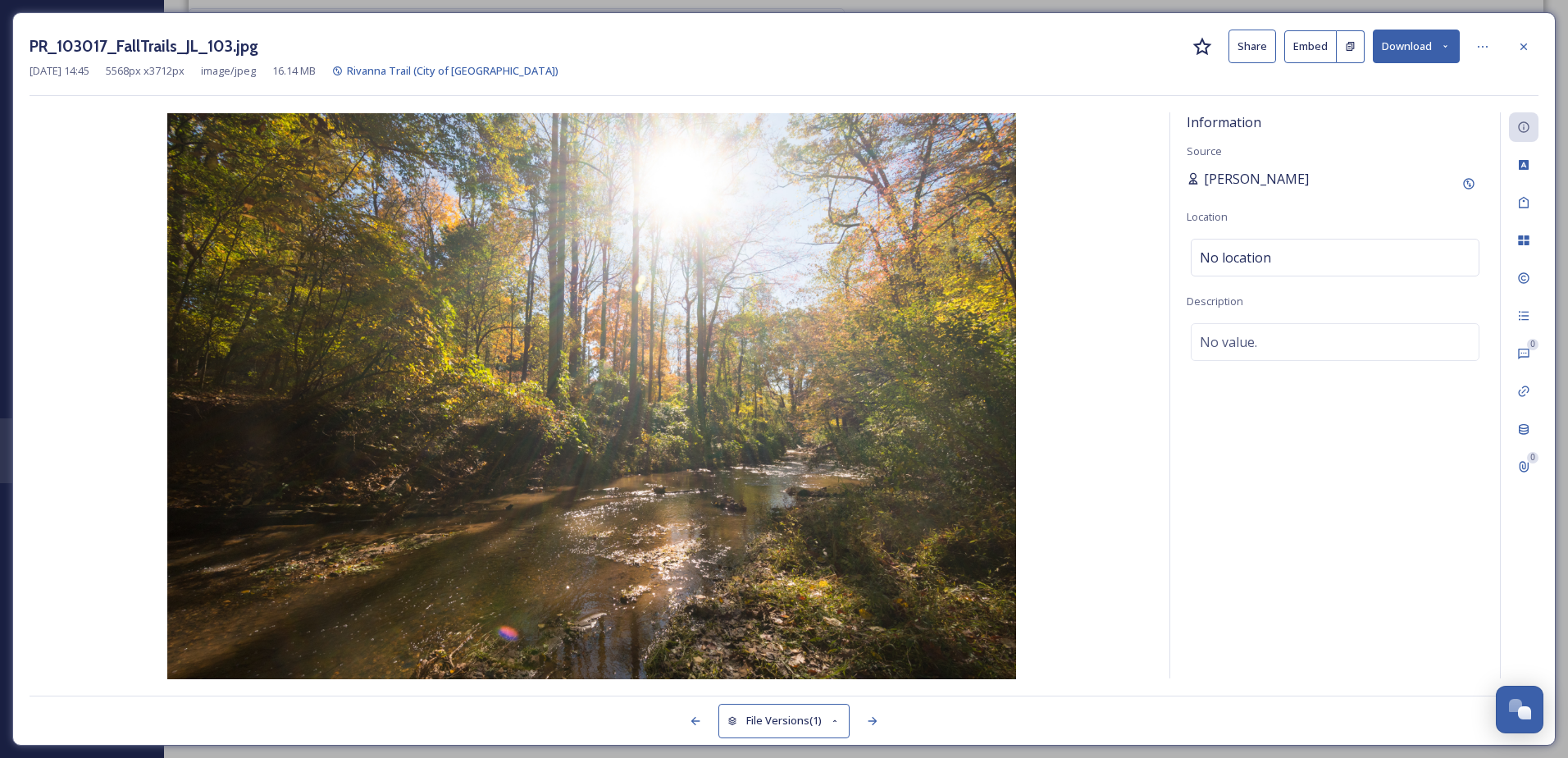
click at [1238, 181] on span "[PERSON_NAME]" at bounding box center [1256, 178] width 105 height 19
click at [1476, 179] on div "Add Original Source" at bounding box center [1468, 183] width 29 height 29
click at [1282, 246] on input at bounding box center [1278, 241] width 182 height 38
type input "City of [GEOGRAPHIC_DATA]"
click at [1474, 48] on div at bounding box center [1482, 46] width 29 height 29
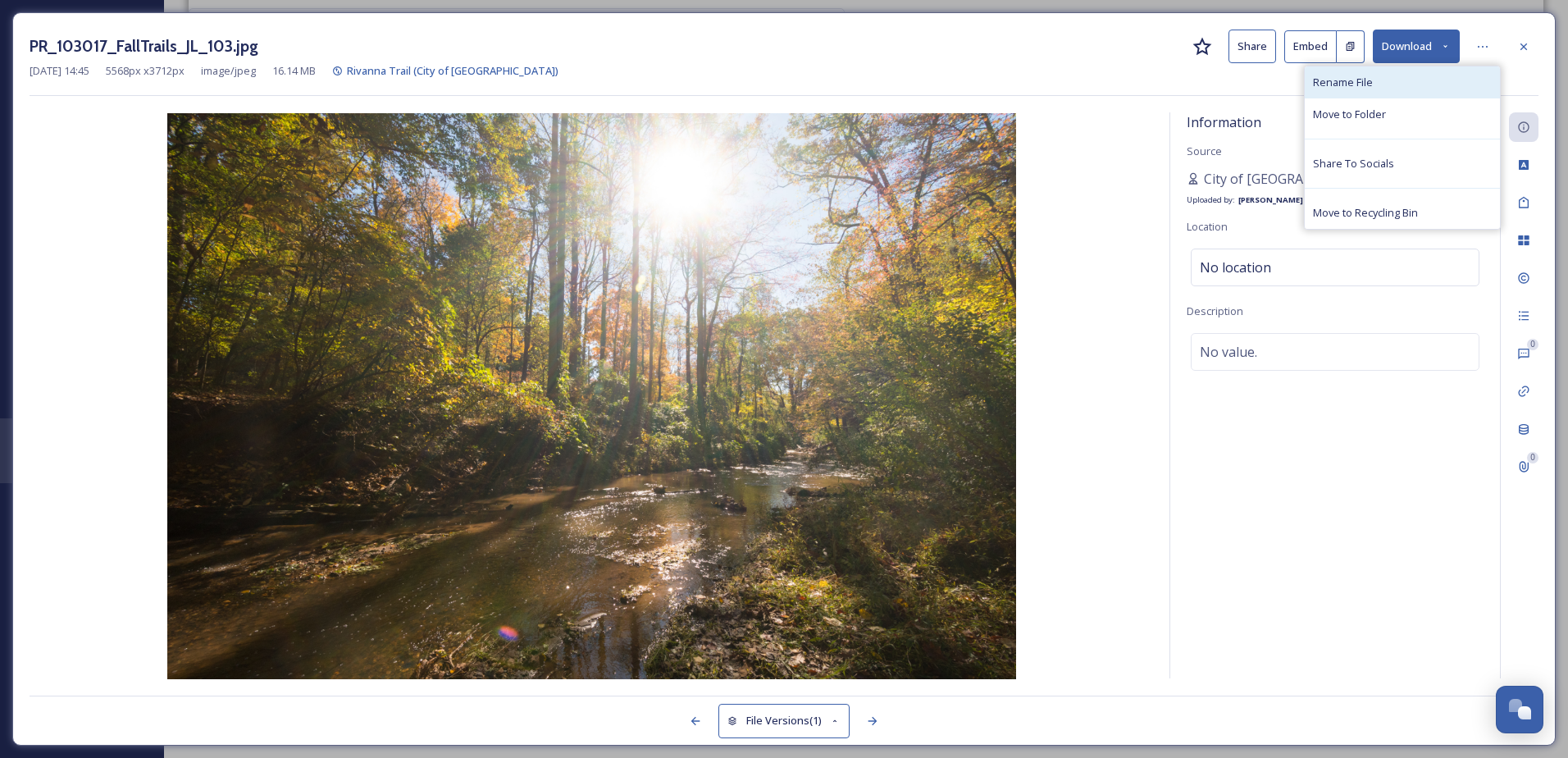
click at [1385, 89] on div "Rename File" at bounding box center [1403, 82] width 195 height 32
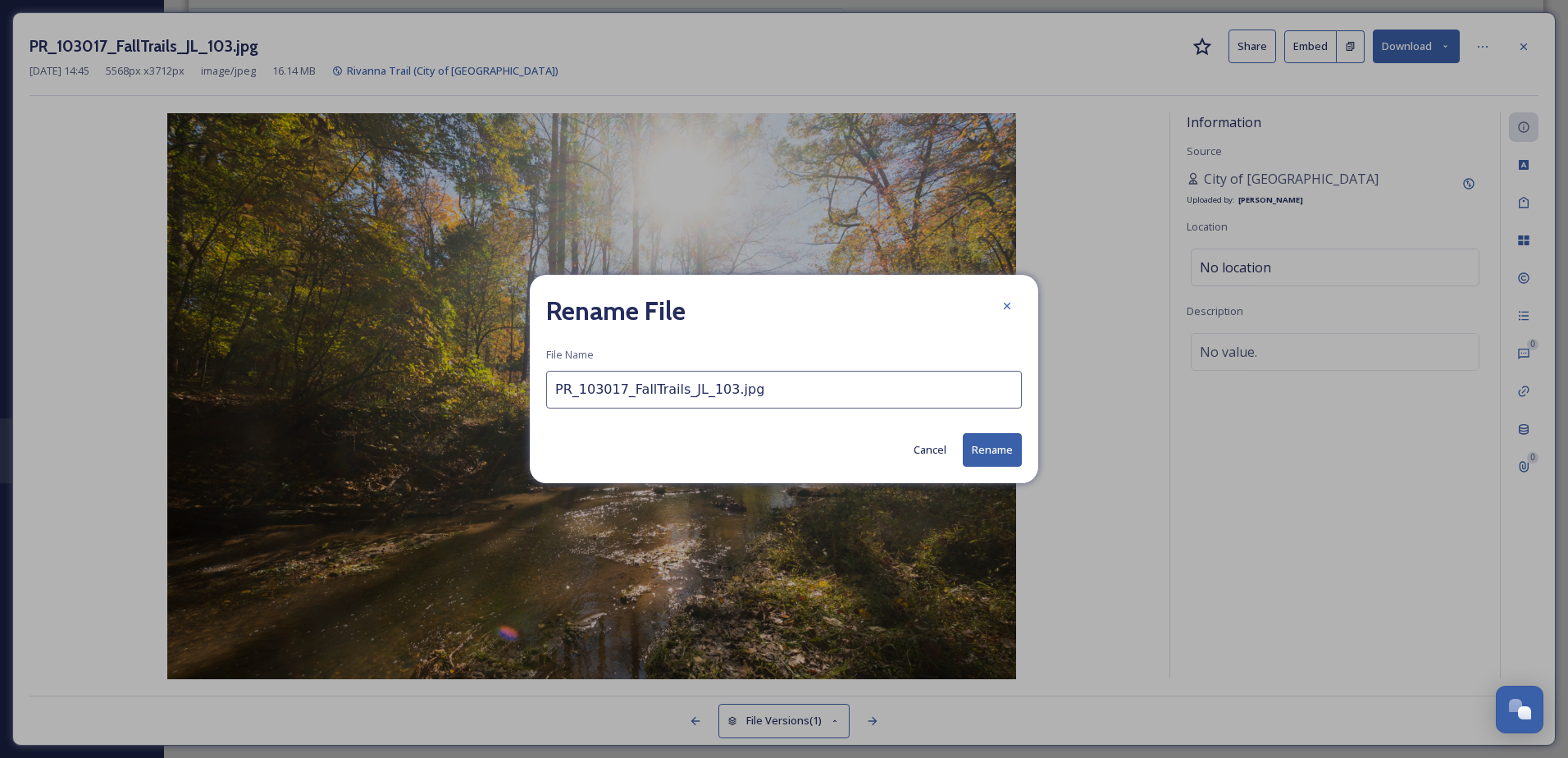
click at [651, 384] on input "PR_103017_FallTrails_JL_103.jpg" at bounding box center [784, 389] width 476 height 38
type input "Rivanna Trail"
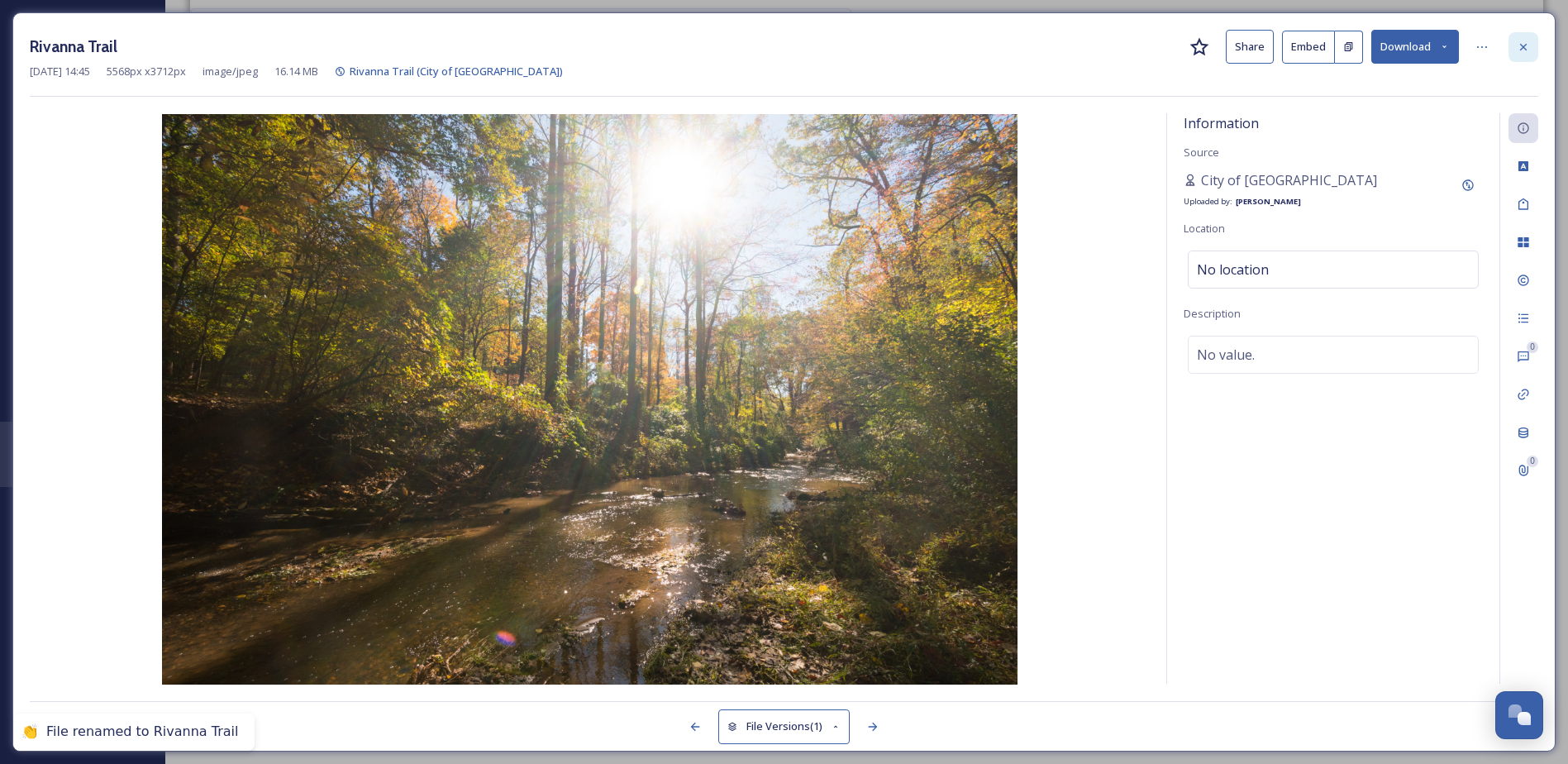
click at [1522, 46] on icon at bounding box center [1523, 45] width 6 height 6
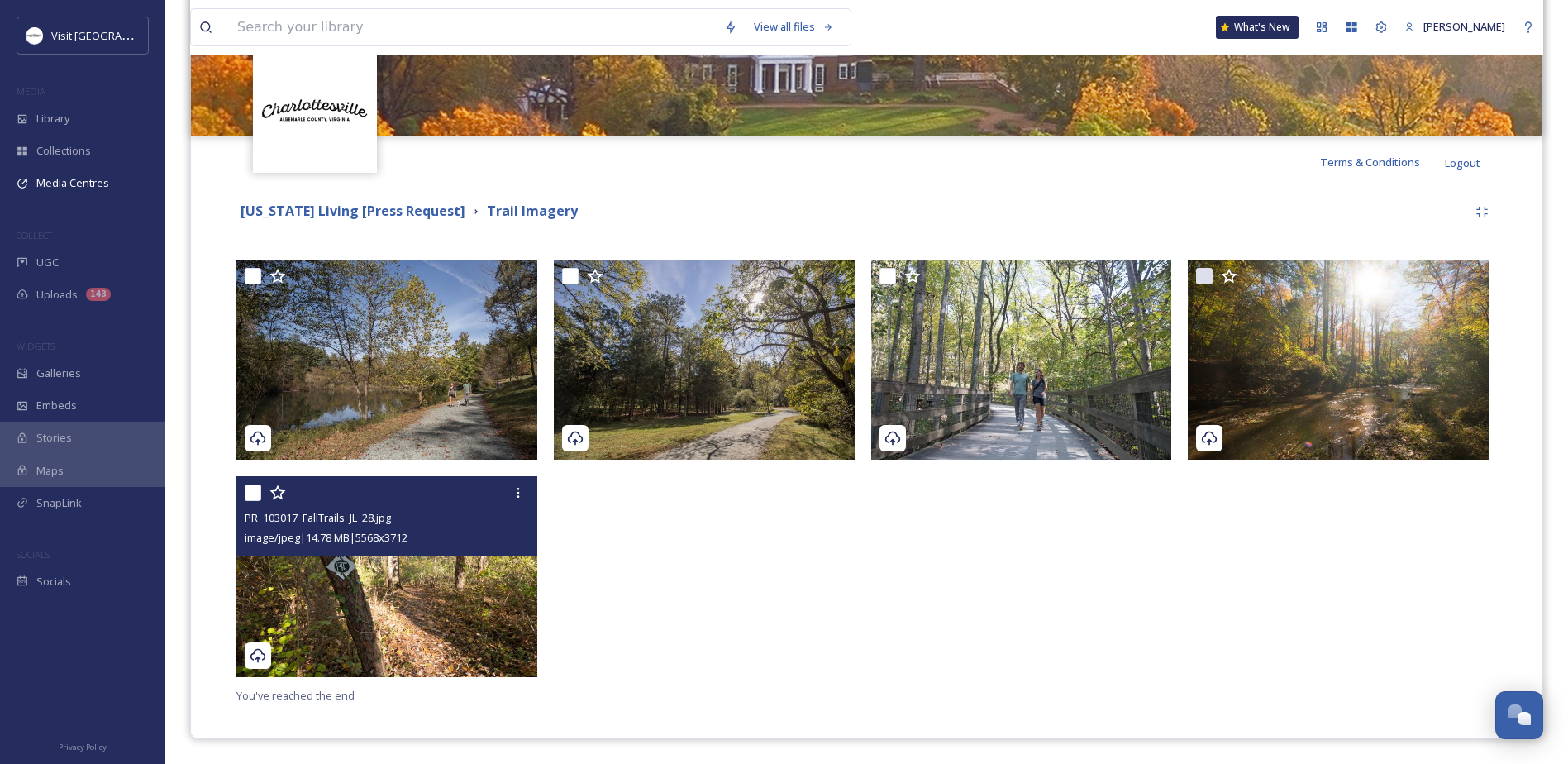
click at [376, 607] on img at bounding box center [386, 577] width 301 height 201
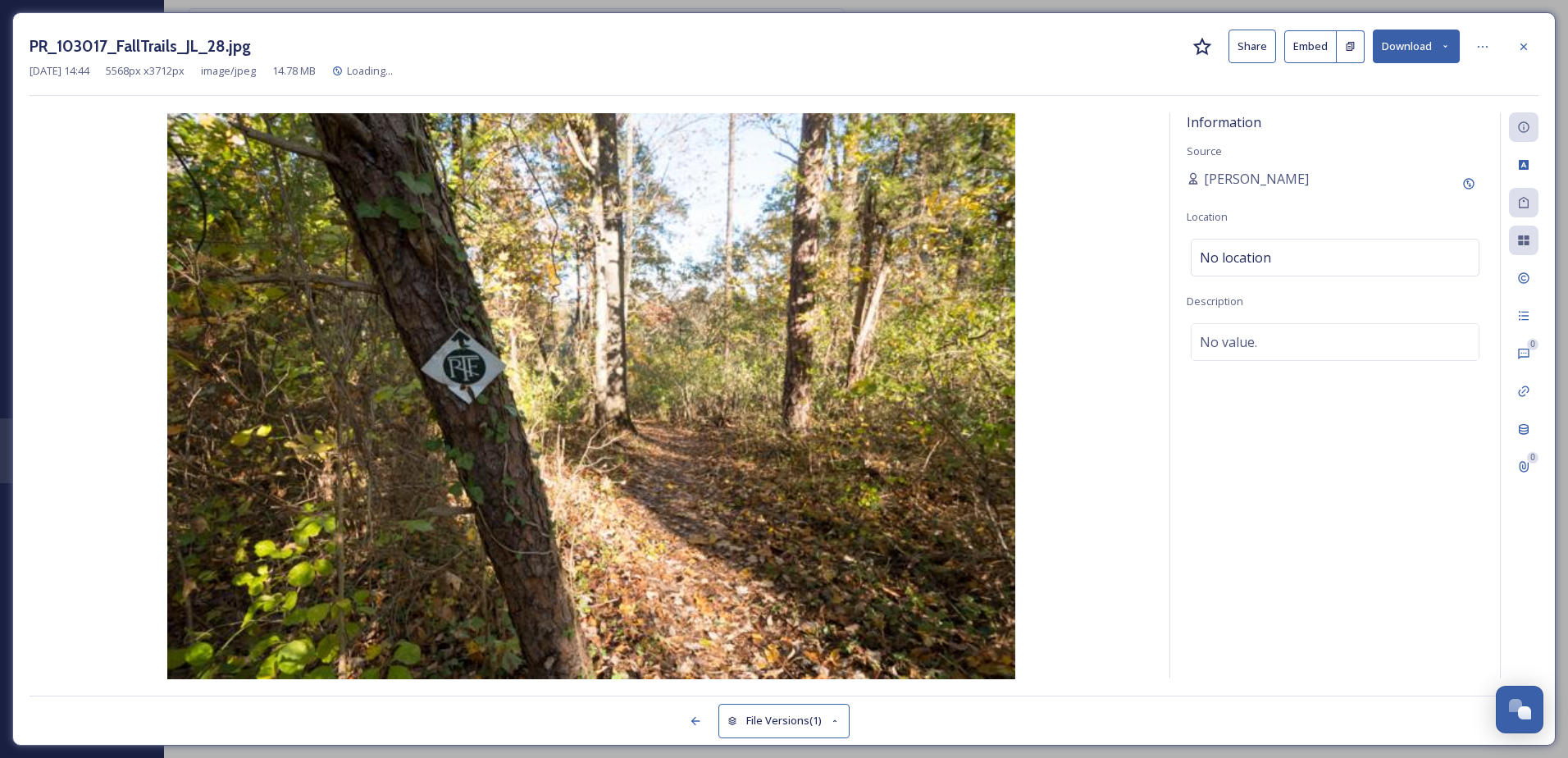
scroll to position [18, 0]
click at [1459, 177] on div "Add Original Source" at bounding box center [1468, 183] width 29 height 29
click at [1298, 236] on input at bounding box center [1278, 241] width 182 height 38
paste input "City of [GEOGRAPHIC_DATA]"
type input "City of [GEOGRAPHIC_DATA]"
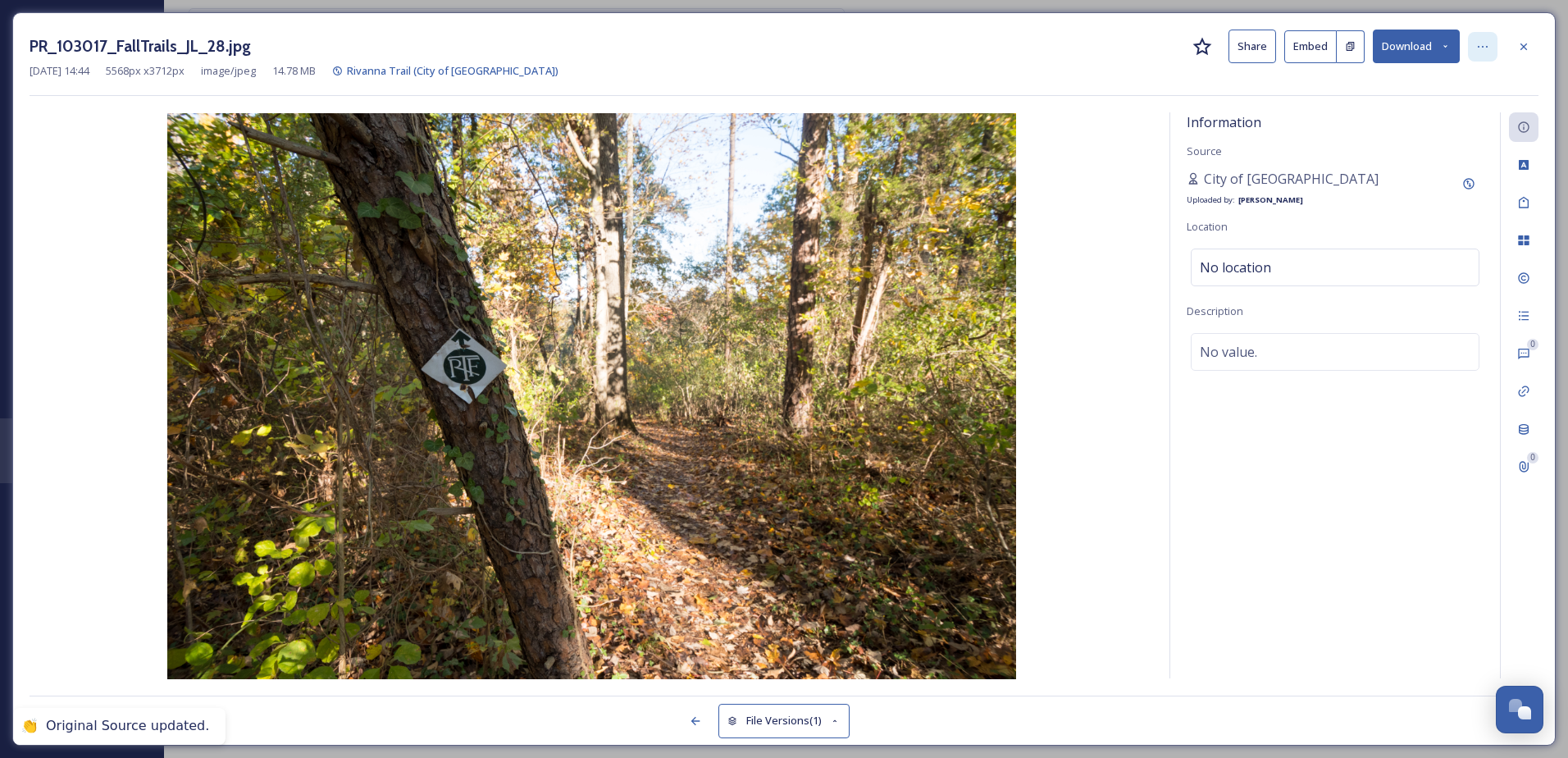
click at [1475, 52] on div at bounding box center [1482, 46] width 29 height 29
click at [1465, 72] on div "Rename File" at bounding box center [1403, 82] width 195 height 32
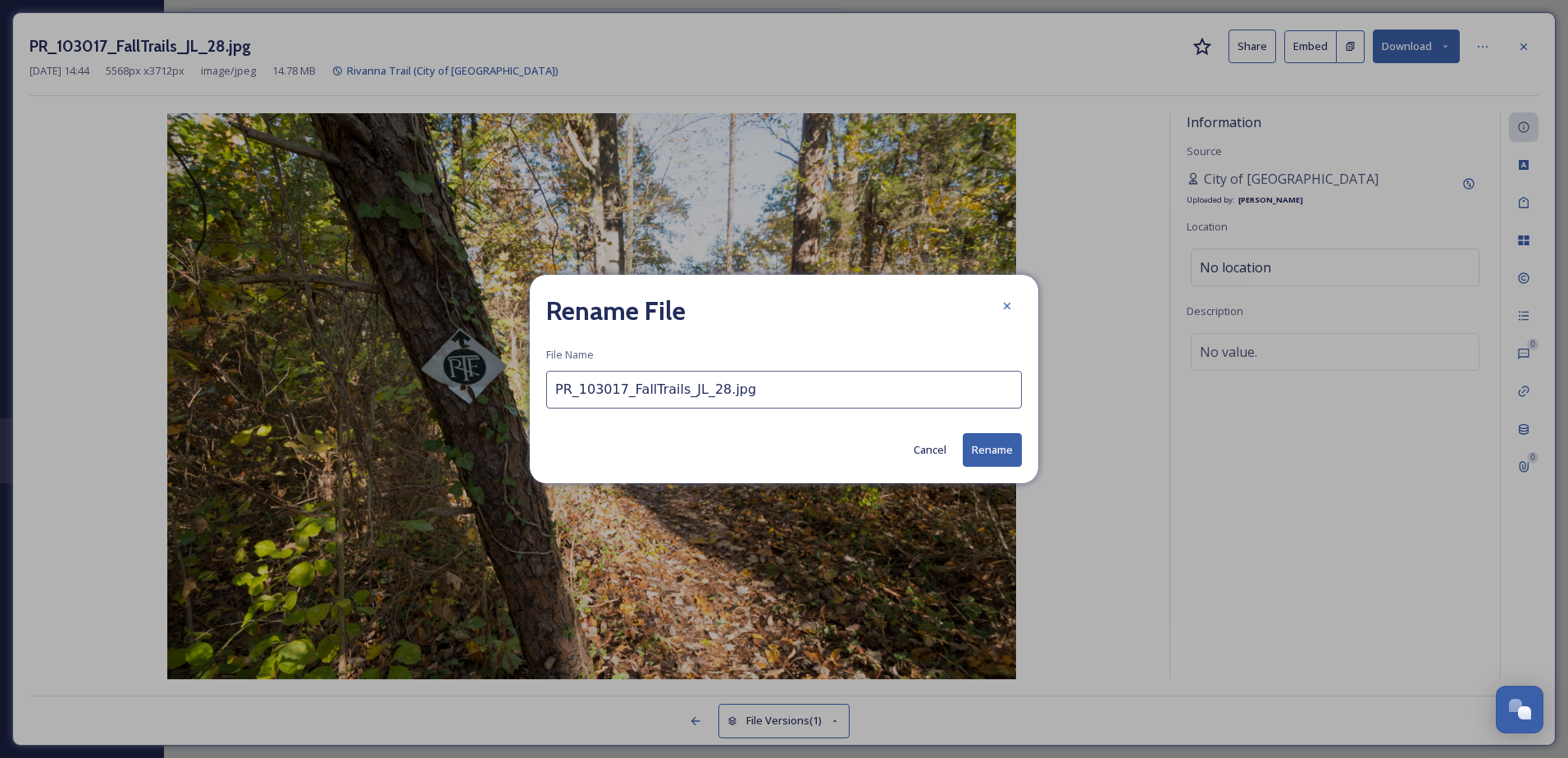
click at [684, 387] on input "PR_103017_FallTrails_JL_28.jpg" at bounding box center [784, 389] width 476 height 38
type input "Rivanna Trail"
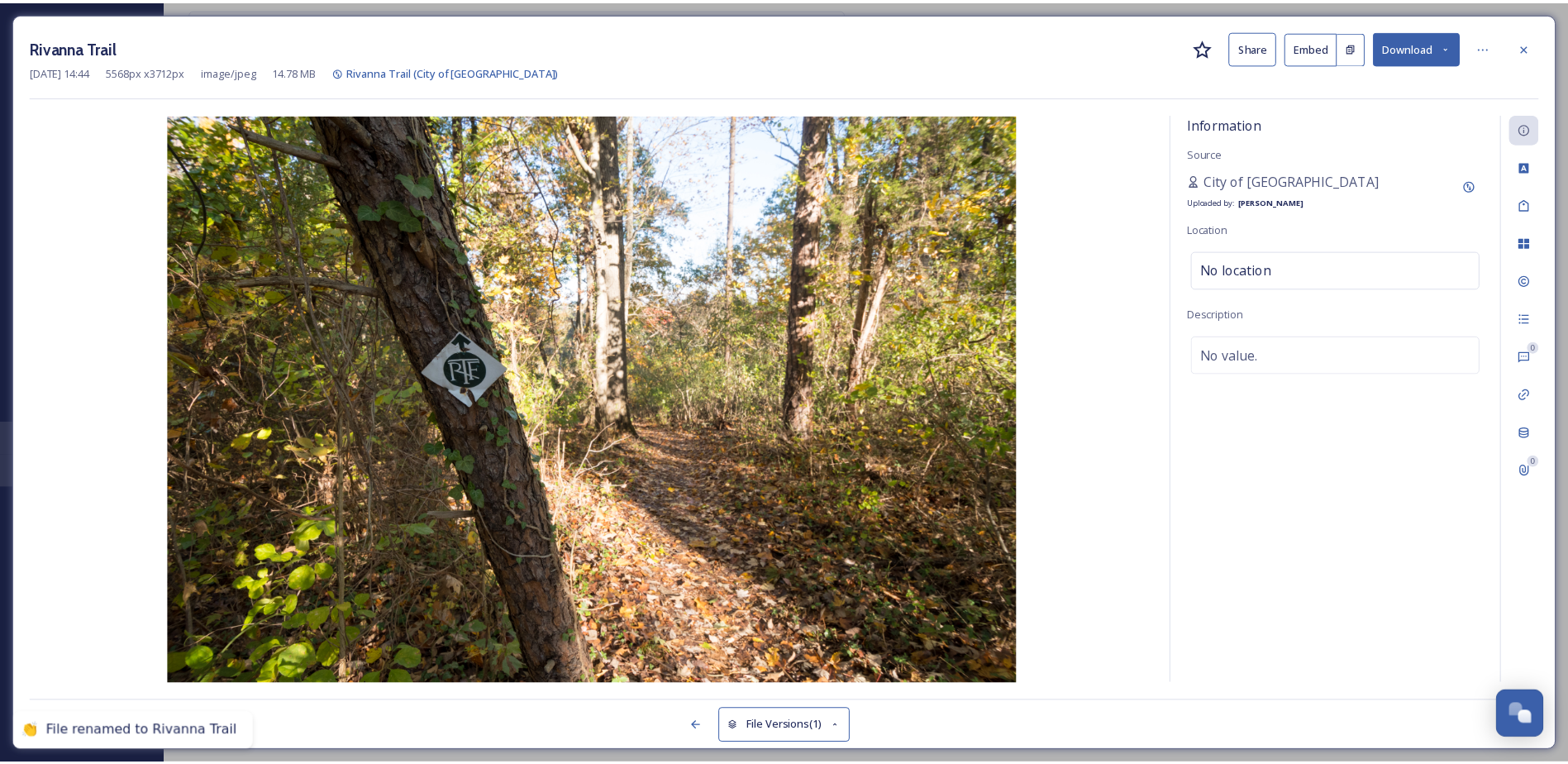
scroll to position [16, 0]
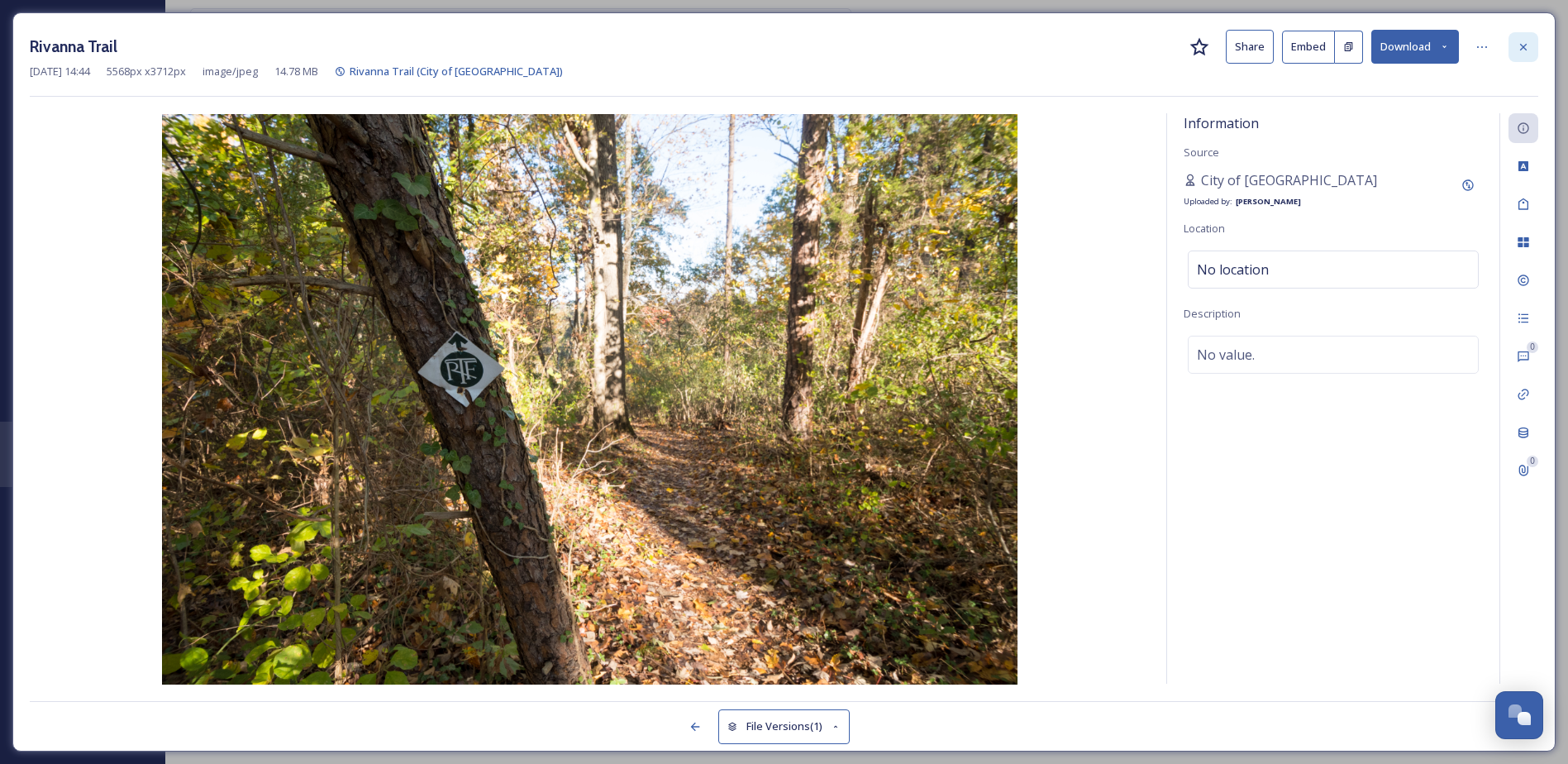
click at [1525, 47] on icon at bounding box center [1523, 46] width 13 height 13
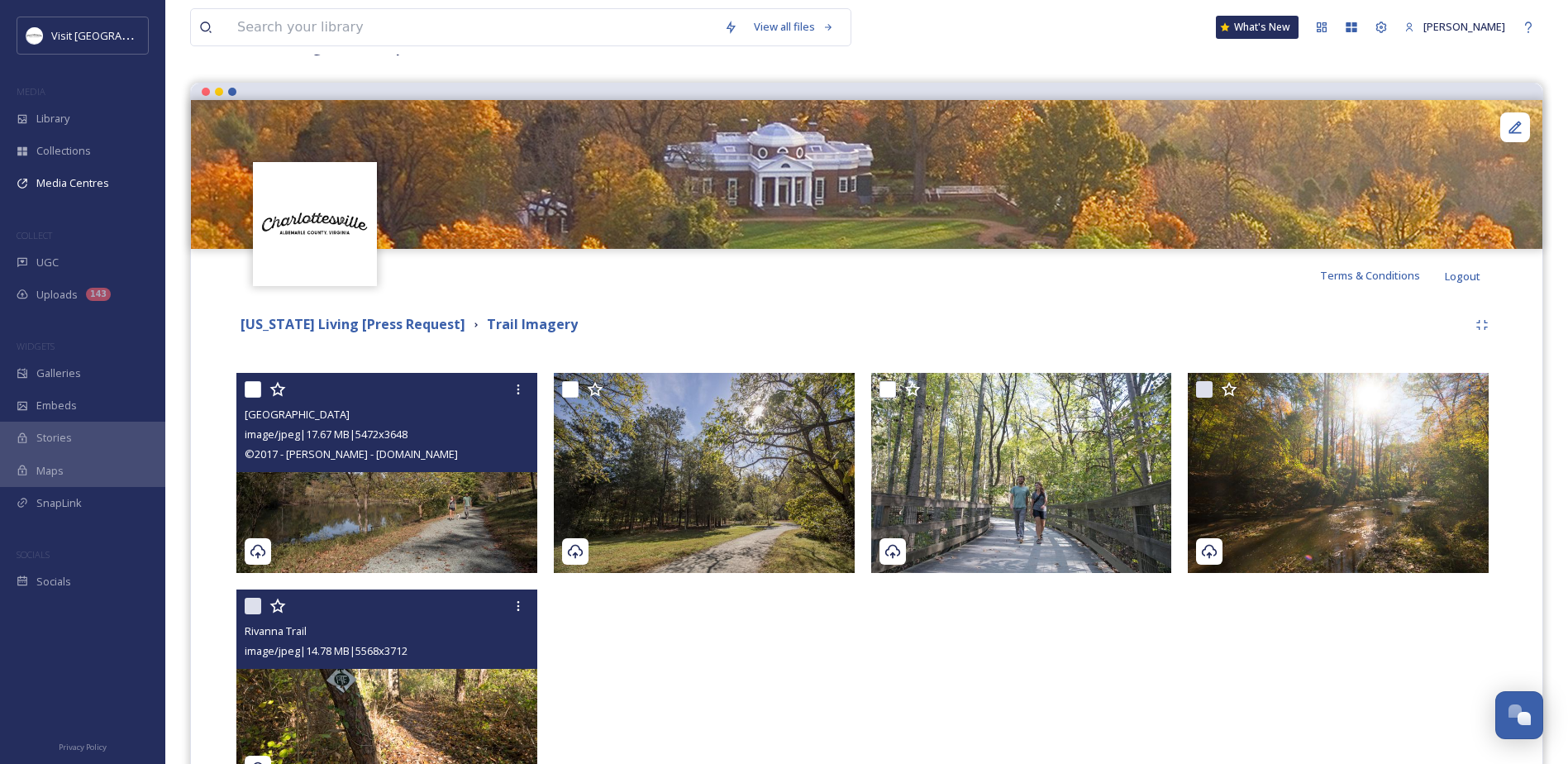
scroll to position [233, 0]
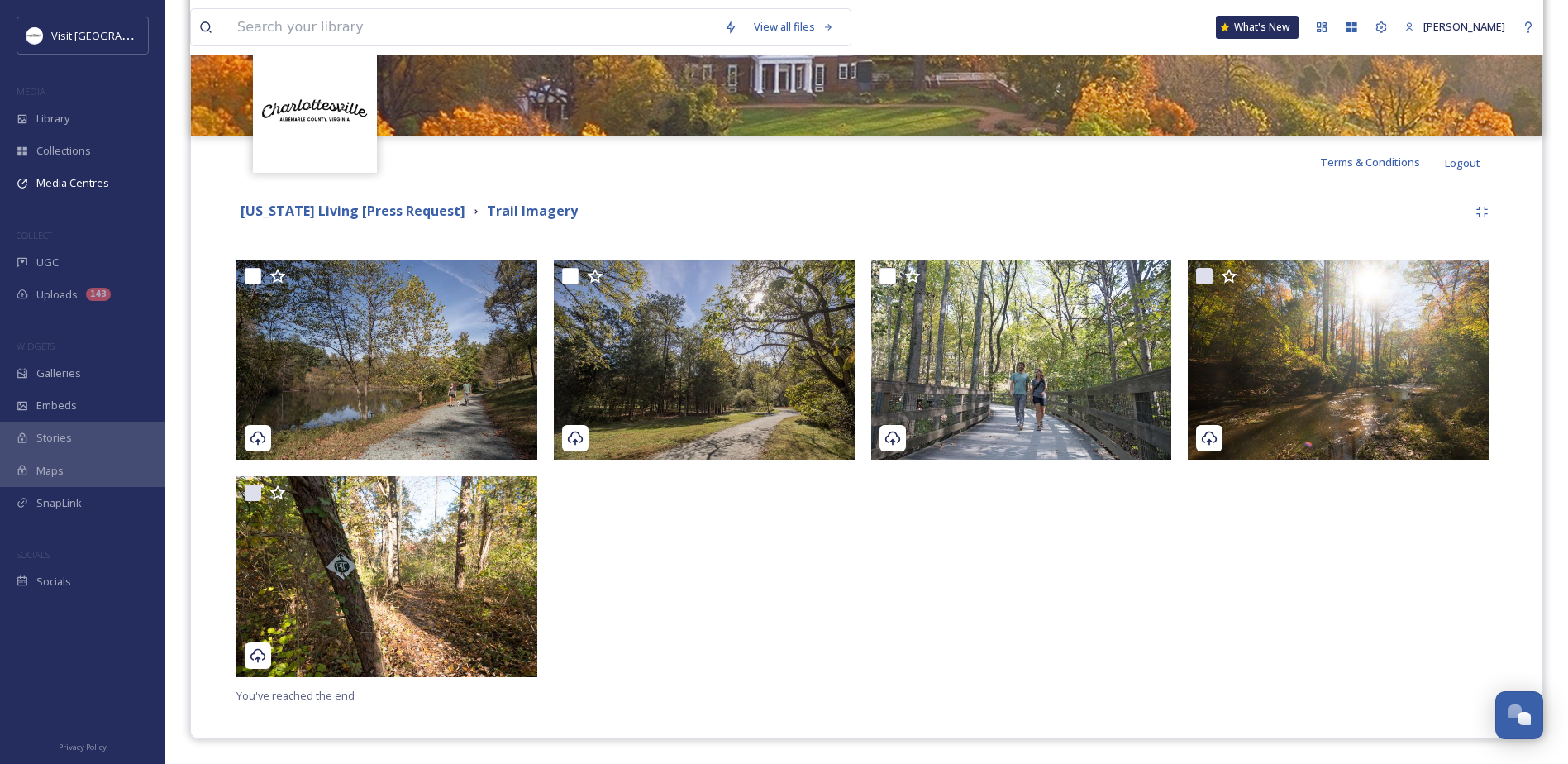
click at [743, 647] on div at bounding box center [708, 472] width 309 height 426
